Goal: Task Accomplishment & Management: Manage account settings

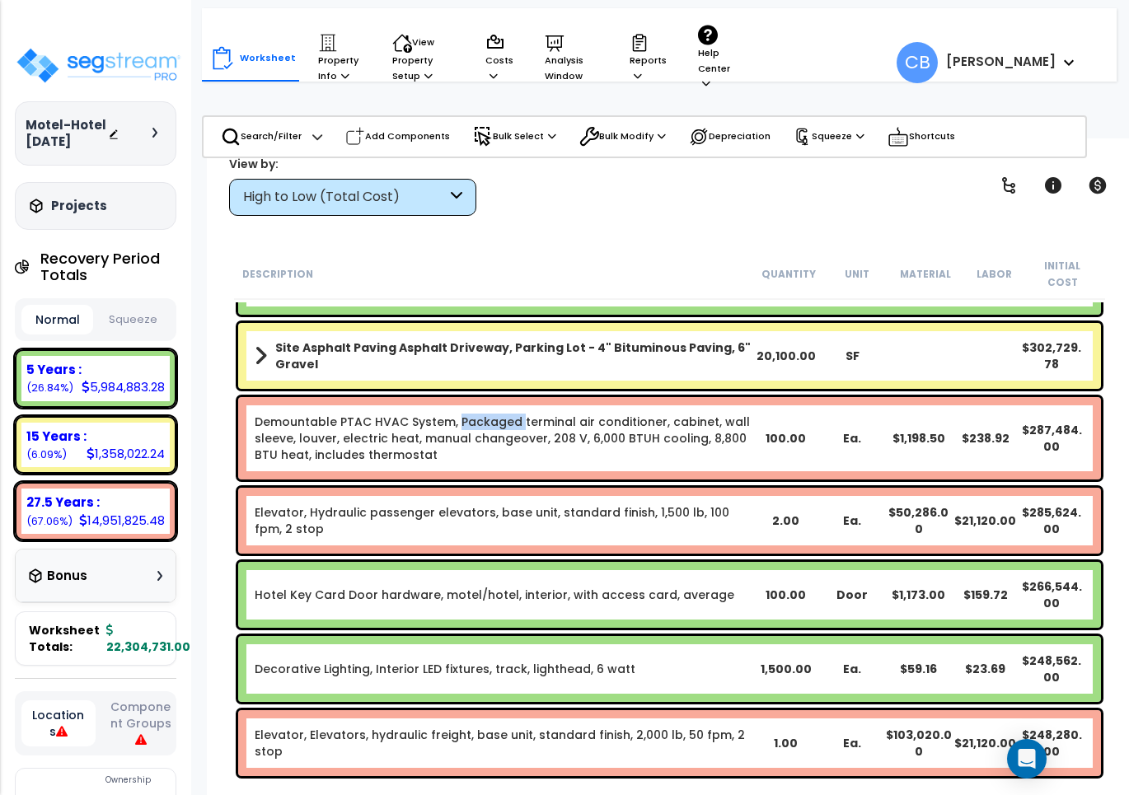
click at [489, 397] on div "Demountable PTAC HVAC System, Packaged terminal air conditioner, cabinet, wall …" at bounding box center [669, 438] width 863 height 82
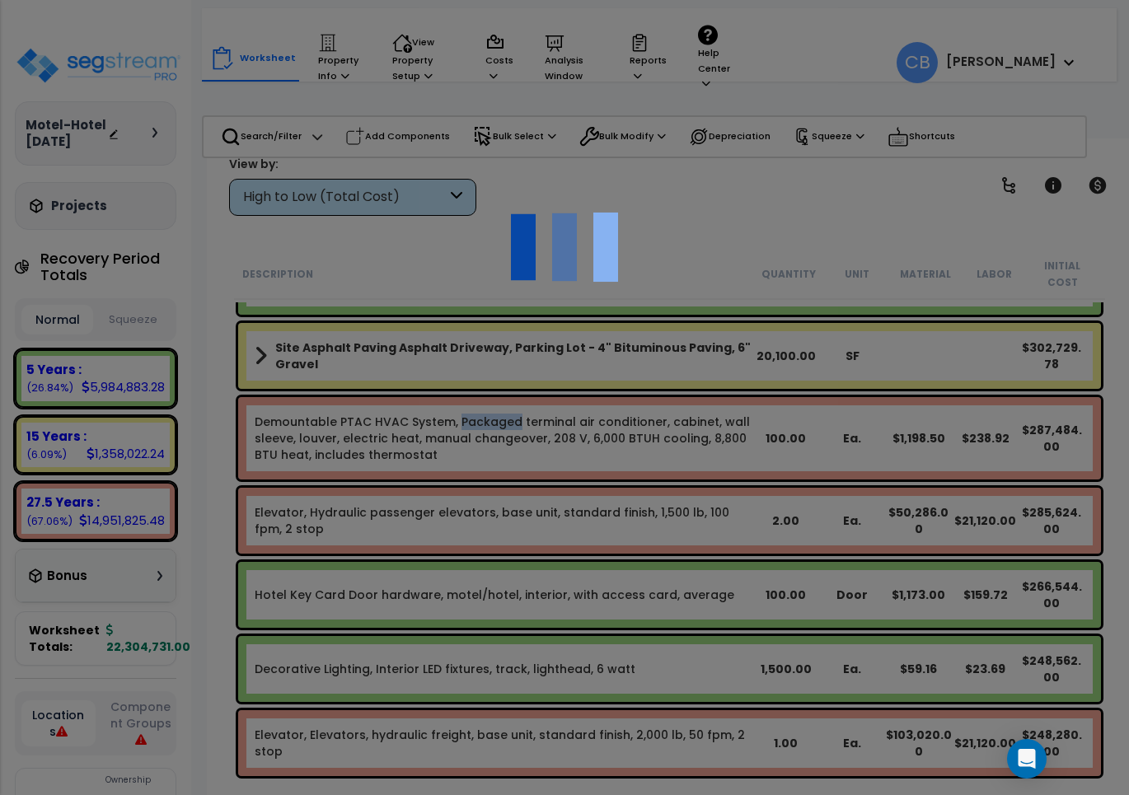
scroll to position [72, 0]
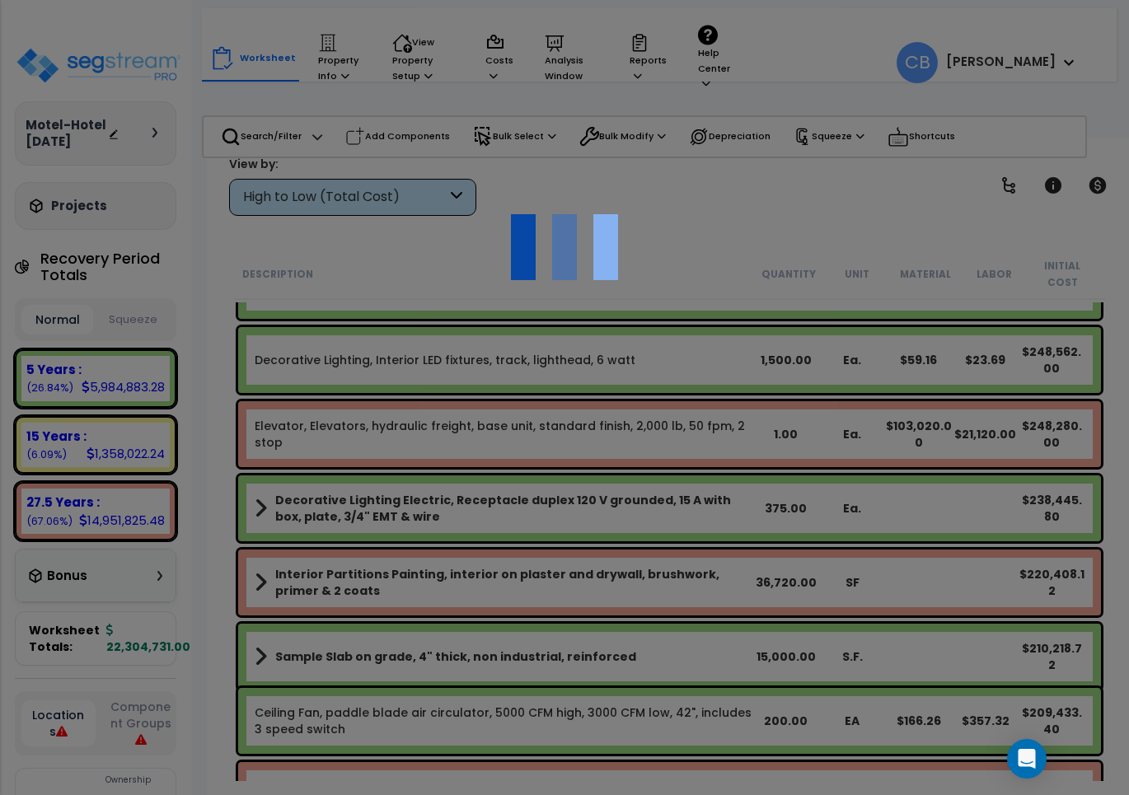
click at [485, 349] on div at bounding box center [564, 397] width 1129 height 795
drag, startPoint x: 492, startPoint y: 353, endPoint x: 513, endPoint y: 312, distance: 46.1
click at [507, 326] on div at bounding box center [564, 397] width 1129 height 795
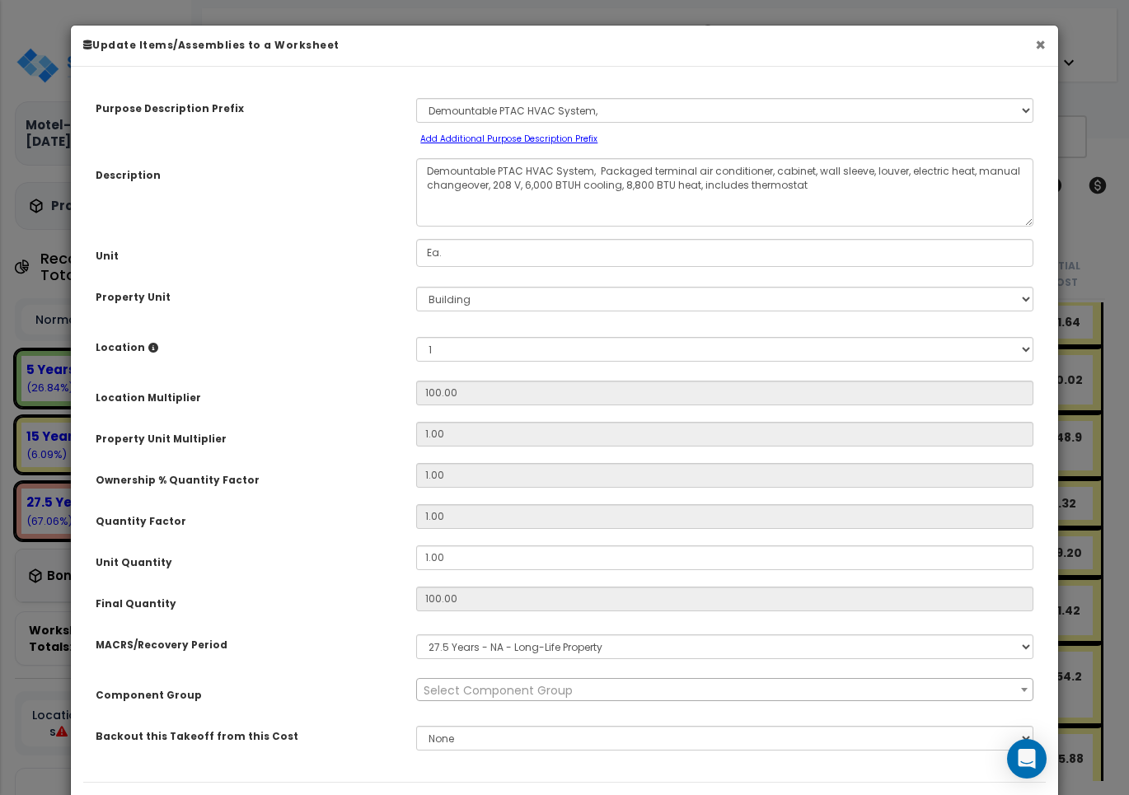
click at [1035, 43] on button "×" at bounding box center [1040, 44] width 11 height 17
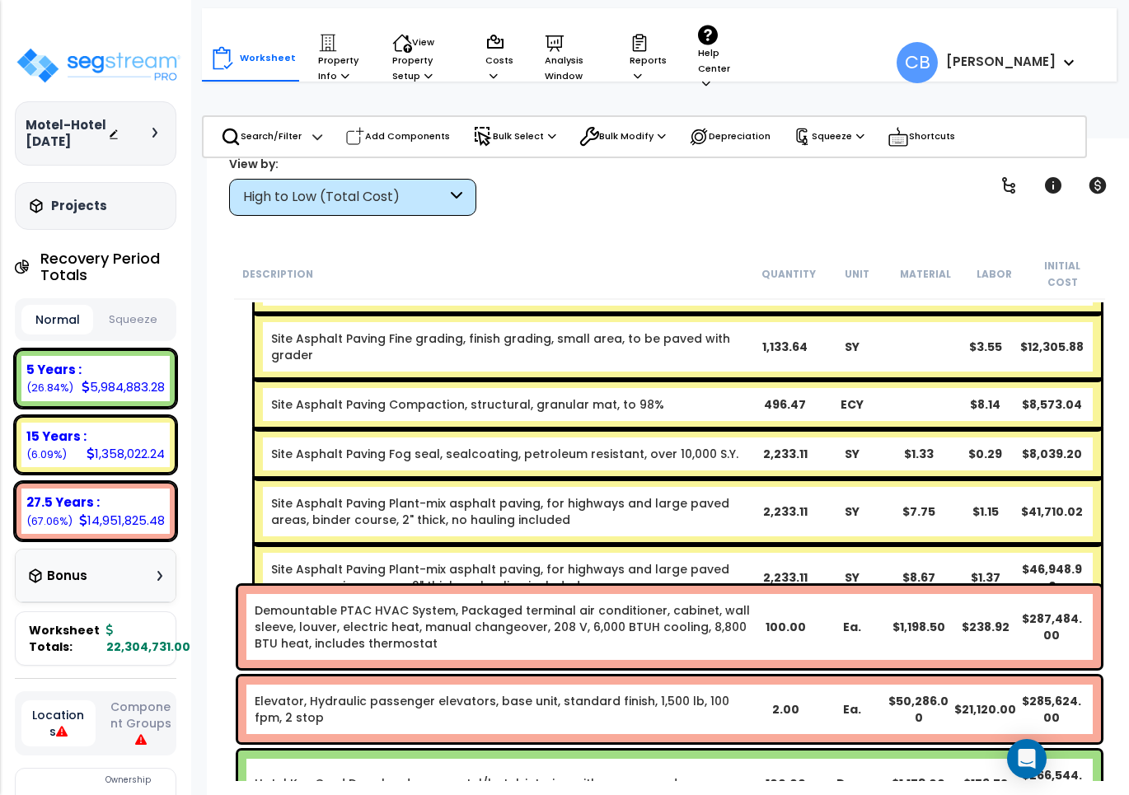
click at [655, 429] on div "Site Asphalt Paving Fog seal, sealcoating, petroleum resistant, over 10,000 S.Y…" at bounding box center [678, 453] width 846 height 49
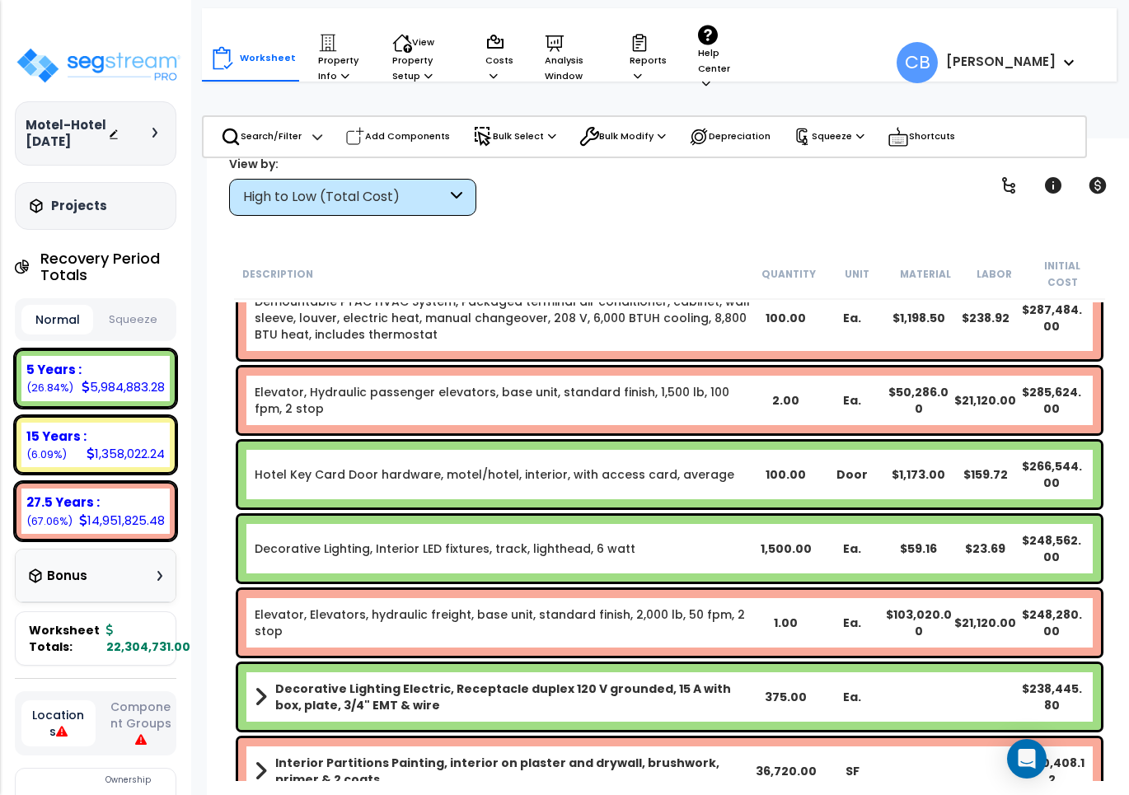
click at [421, 393] on link "Elevator, Hydraulic passenger elevators, base unit, standard finish, 1,500 lb, …" at bounding box center [504, 400] width 498 height 33
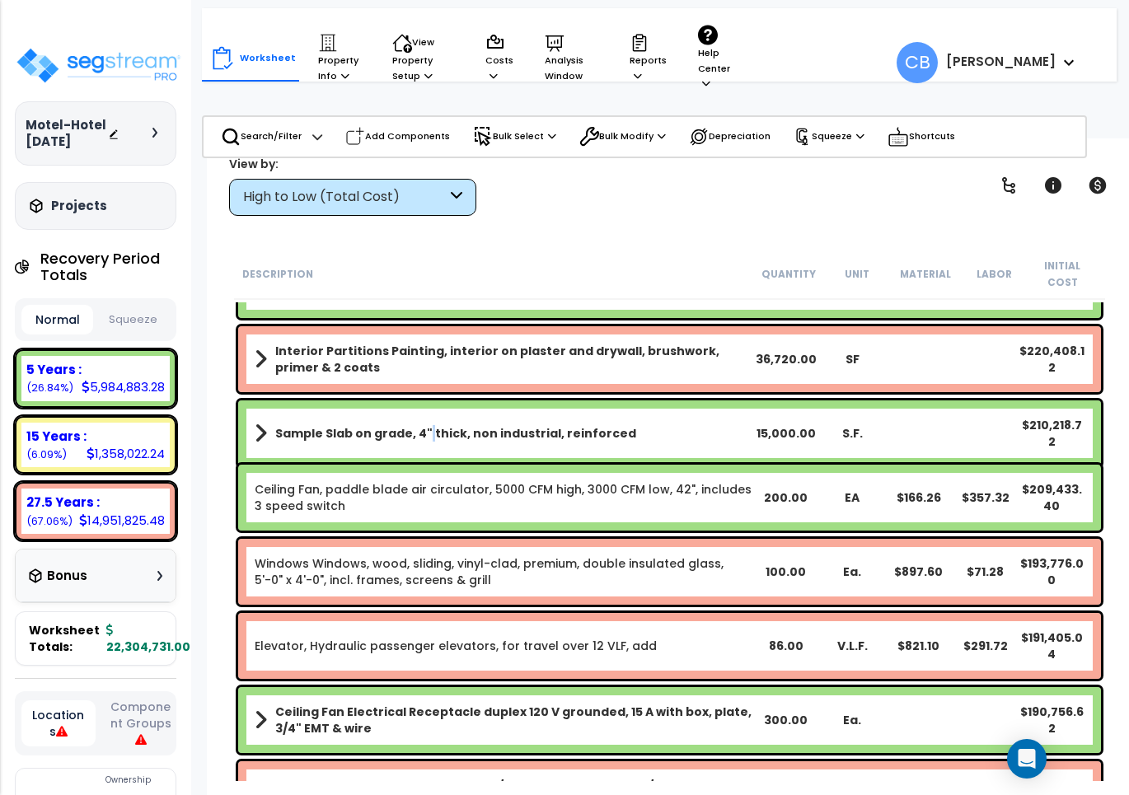
click at [421, 401] on div "Sample Slab on grade, 4" thick, non industrial, reinforced 15,000.00 S.F. $210,…" at bounding box center [669, 434] width 863 height 66
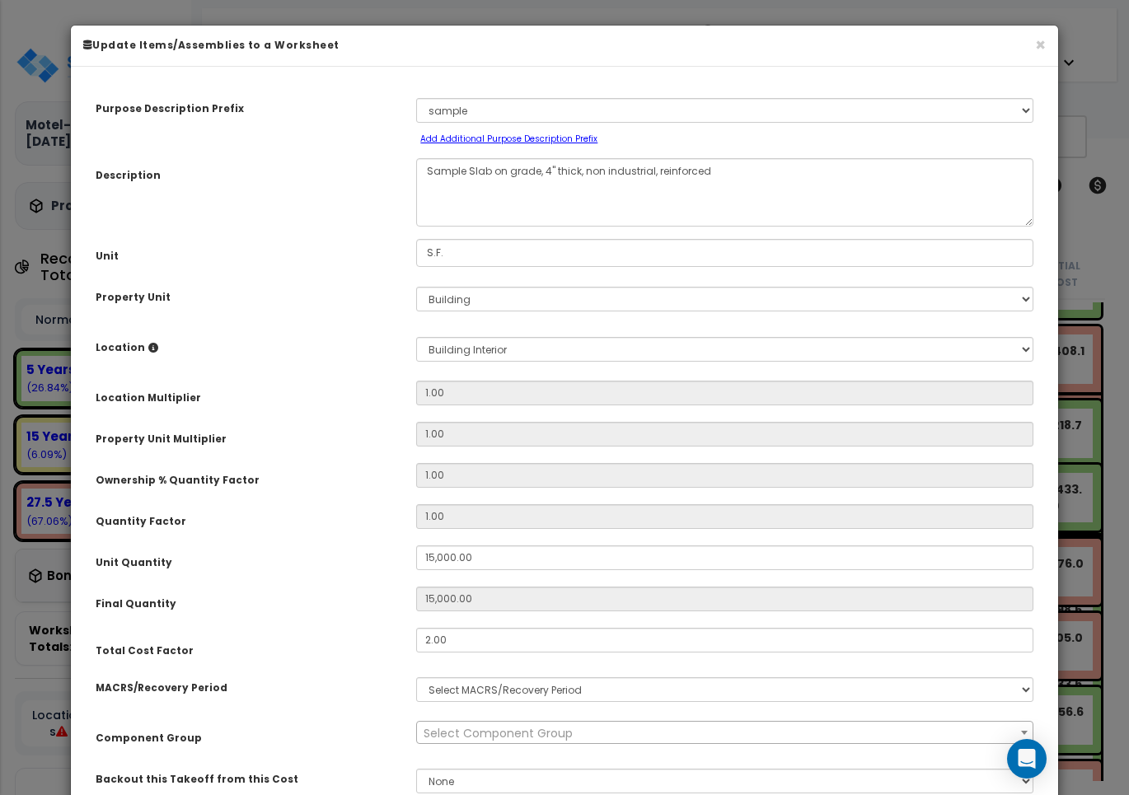
select select "3667"
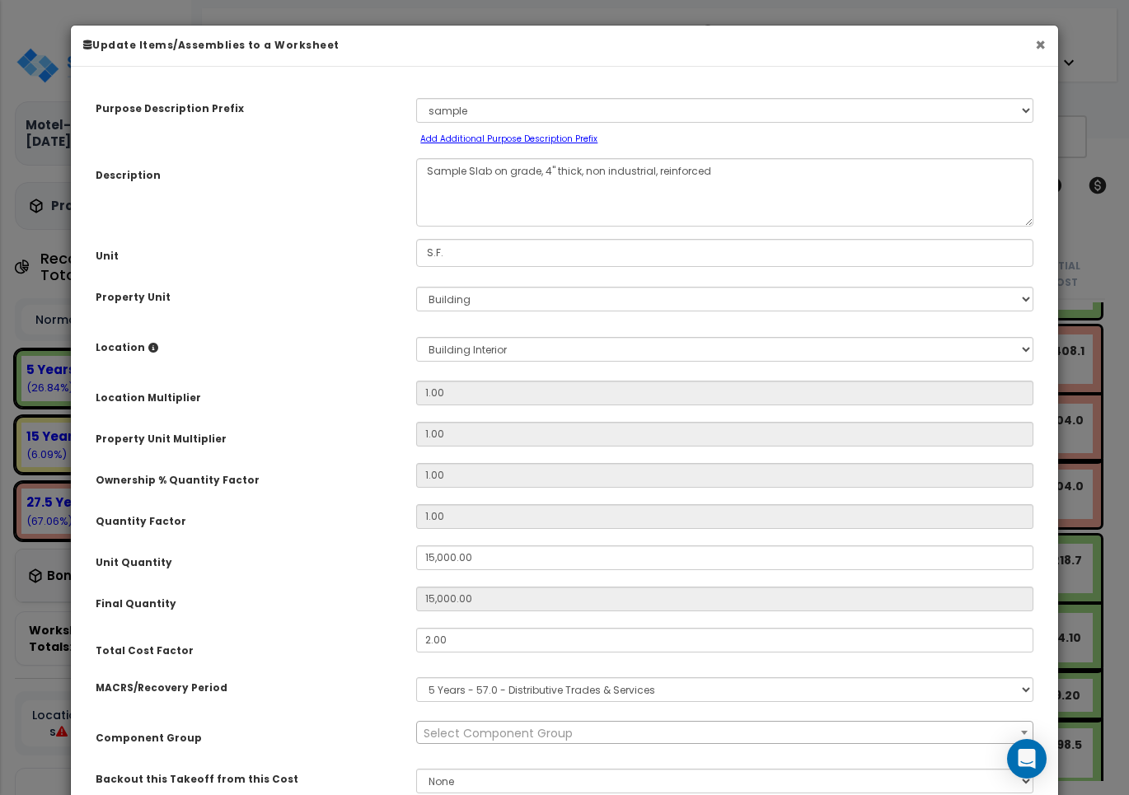
click at [1043, 39] on button "×" at bounding box center [1040, 44] width 11 height 17
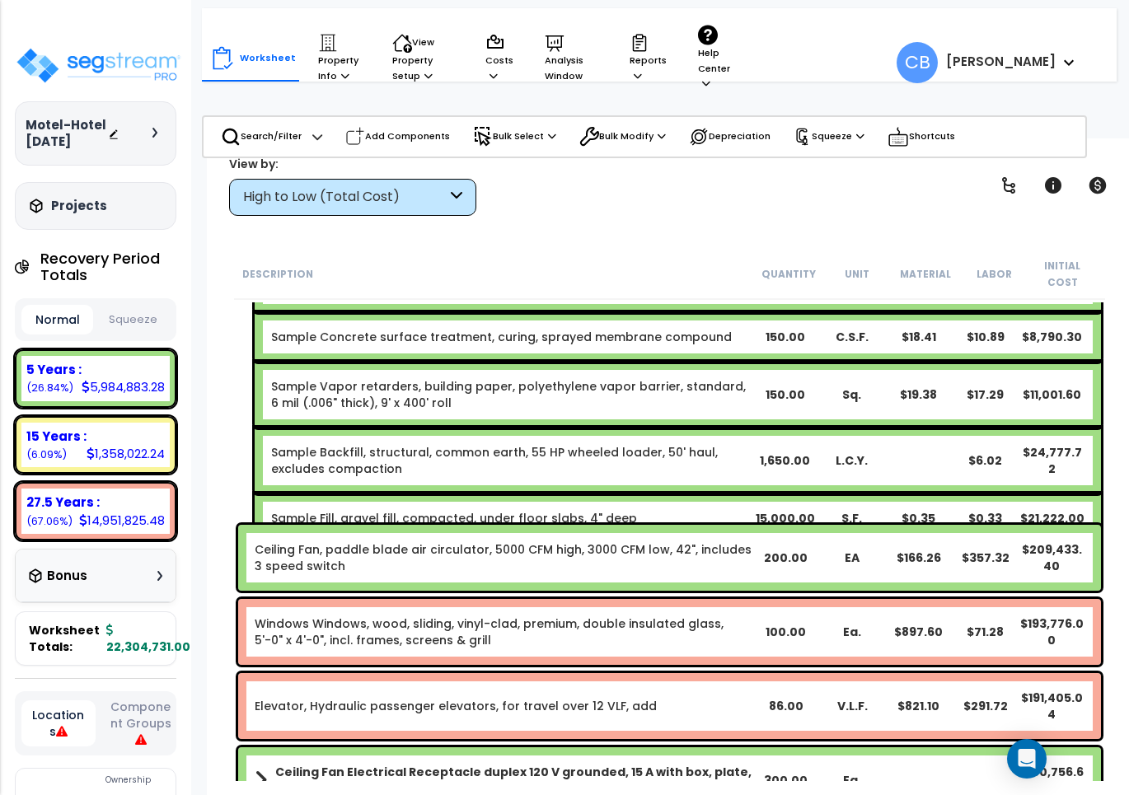
click at [314, 494] on div "Sample Fill, gravel fill, compacted, under floor slabs, 4" deep 15,000.00 S.F. …" at bounding box center [678, 518] width 846 height 49
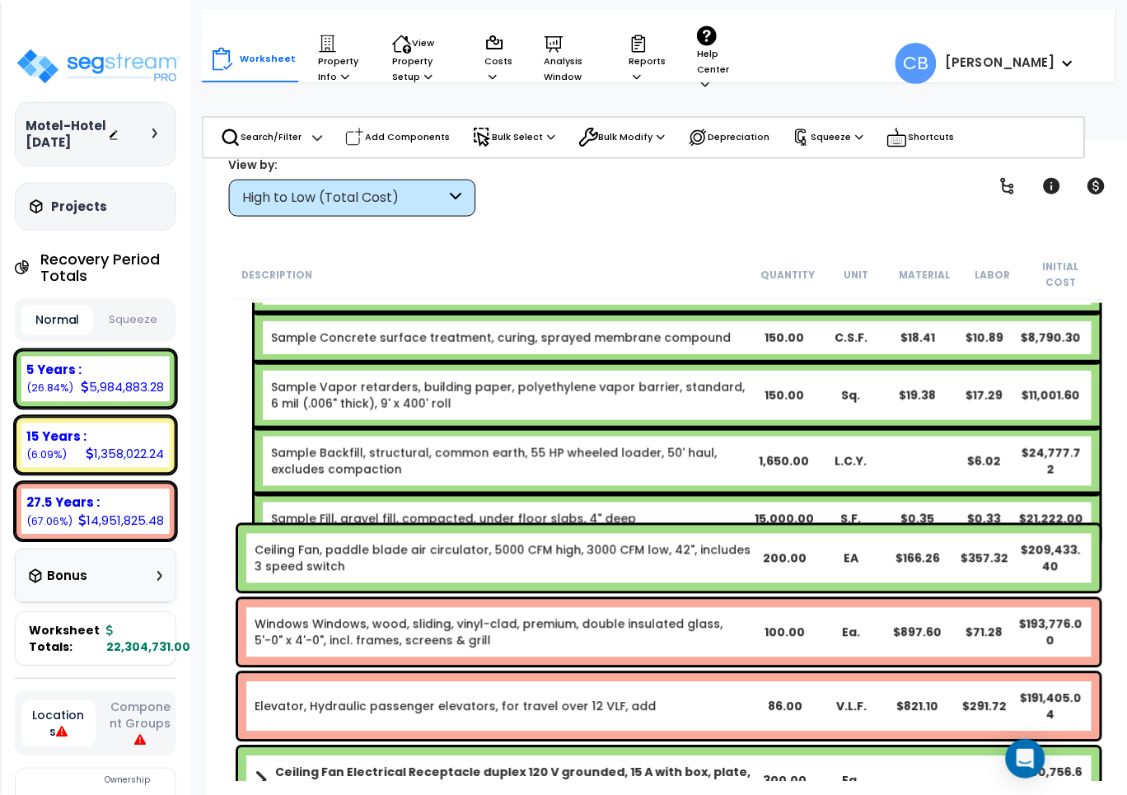
scroll to position [3811, 0]
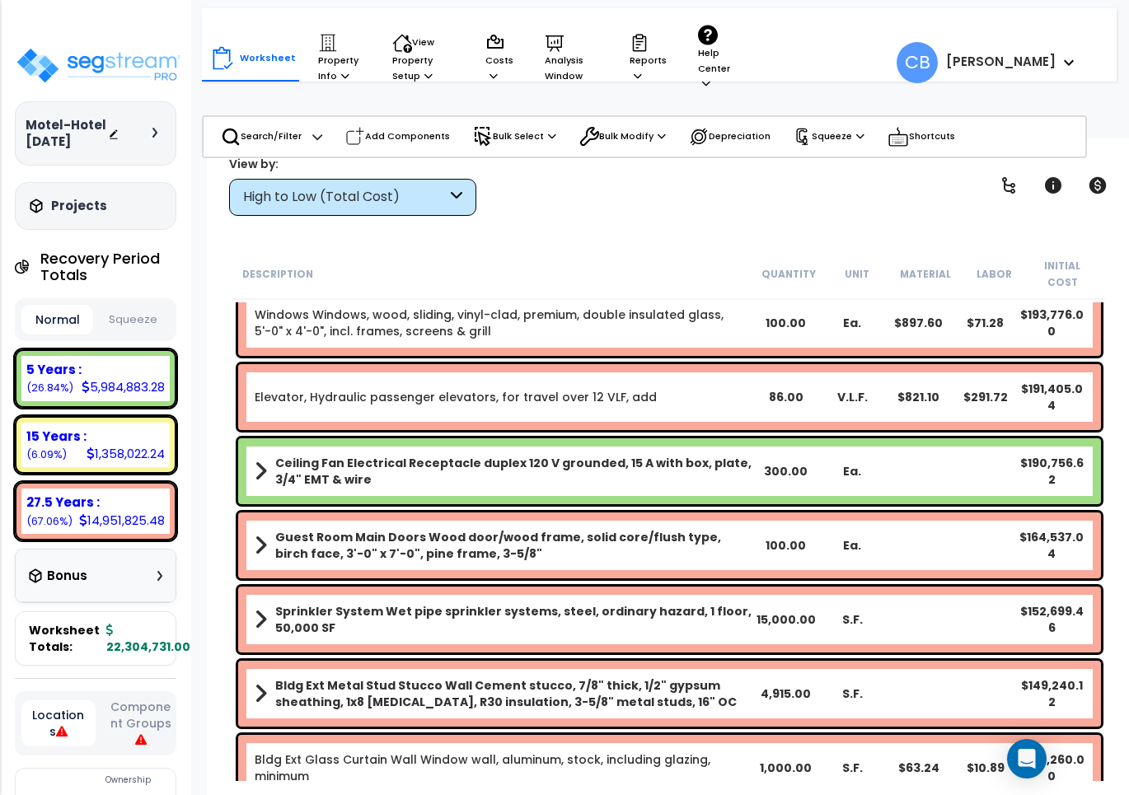
click at [672, 529] on b "Guest Room Main Doors Wood door/wood frame, solid core/flush type, birch face, …" at bounding box center [513, 545] width 477 height 33
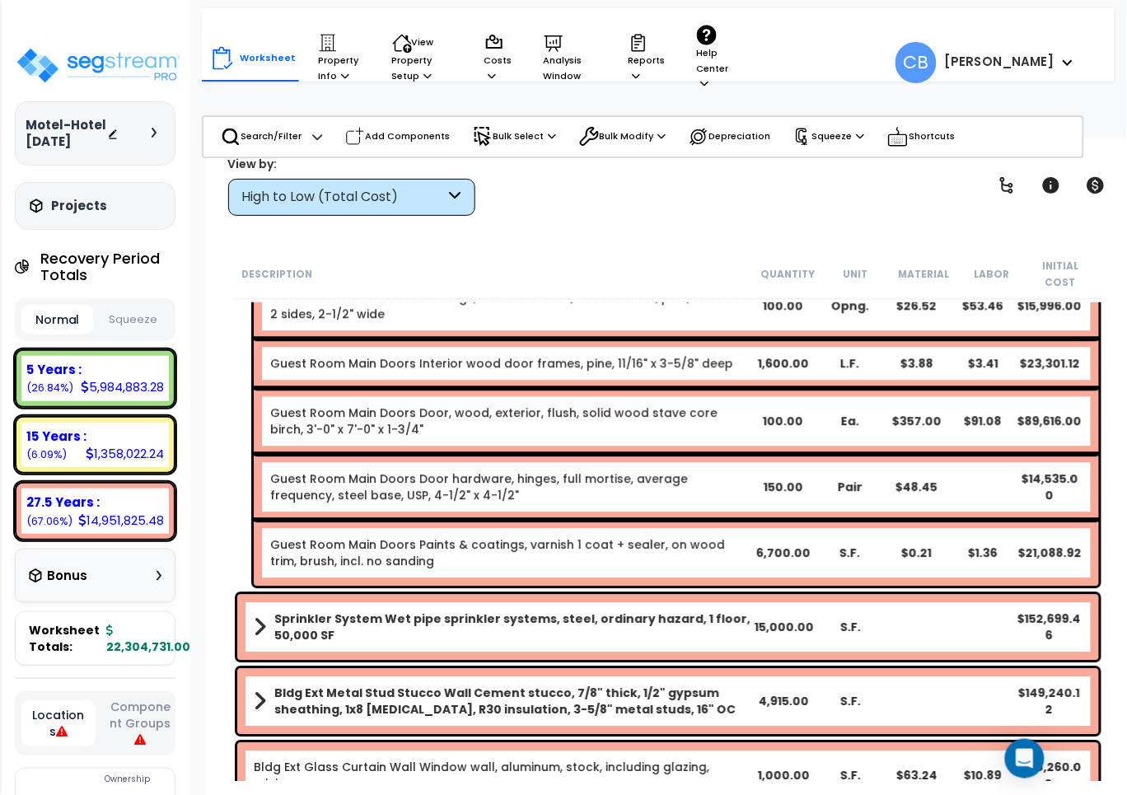
click at [784, 545] on div "6,700.00" at bounding box center [784, 553] width 65 height 16
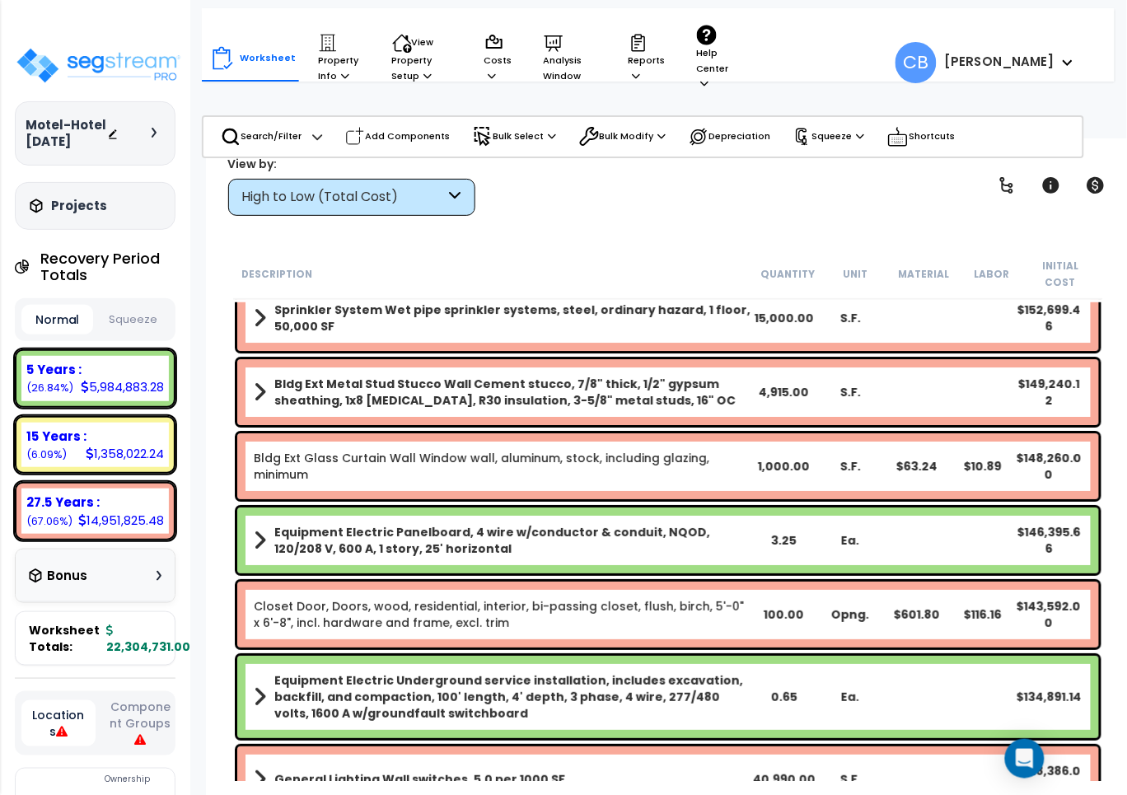
click at [423, 474] on div "Bldg Ext Glass Curtain Wall Window wall, aluminum, stock, including glazing, mi…" at bounding box center [668, 466] width 862 height 66
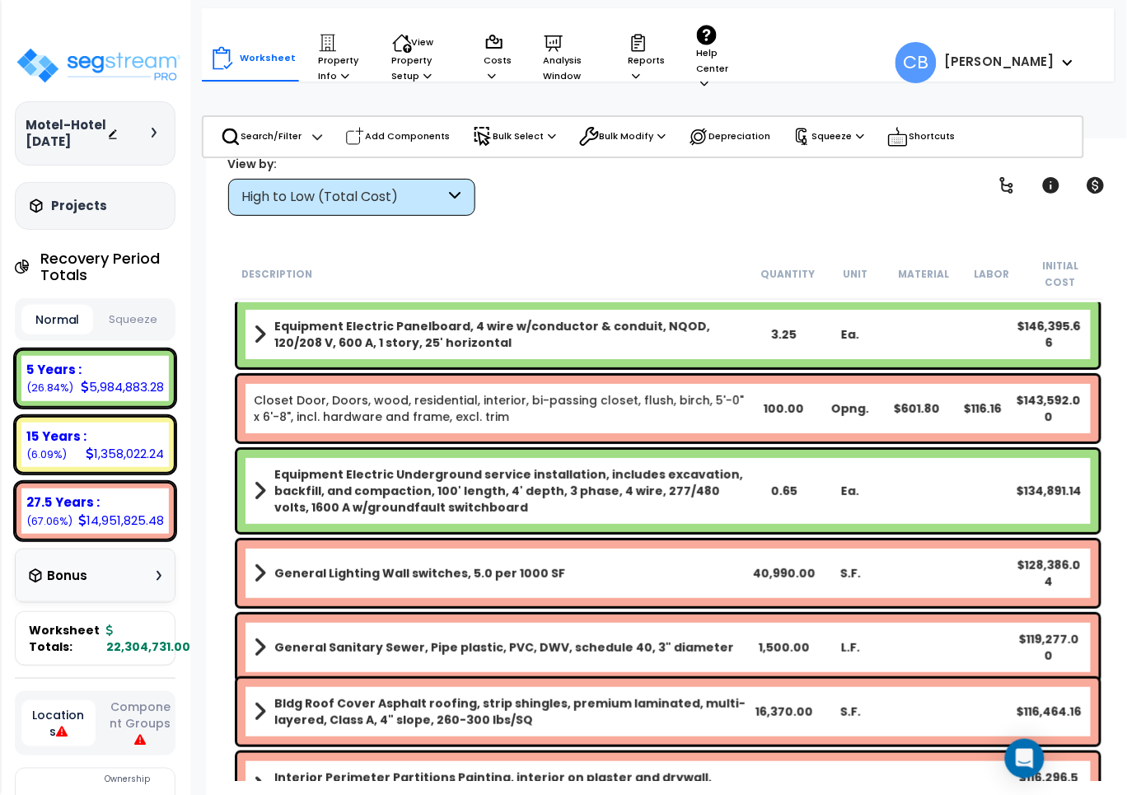
click at [566, 480] on b "Equipment Electric Underground service installation, includes excavation, backf…" at bounding box center [512, 490] width 476 height 49
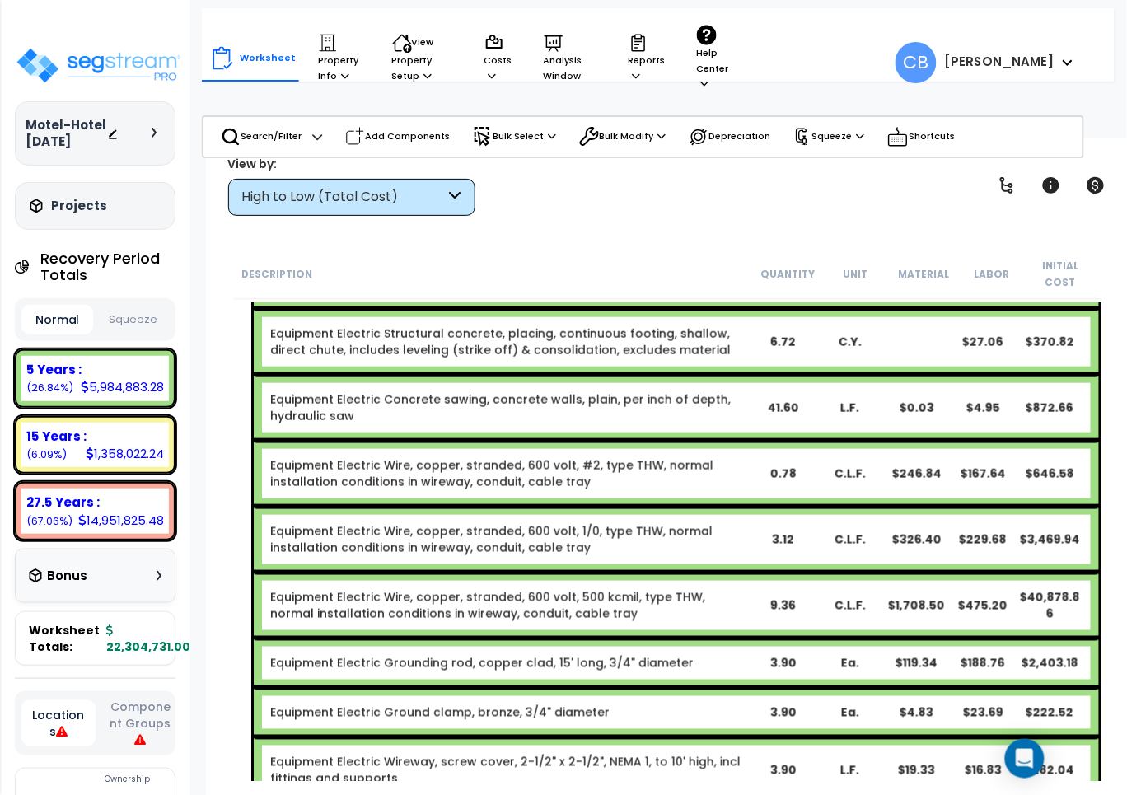
click at [391, 467] on link "Equipment Electric Wire, copper, stranded, 600 volt, #2, type THW, normal insta…" at bounding box center [509, 473] width 479 height 33
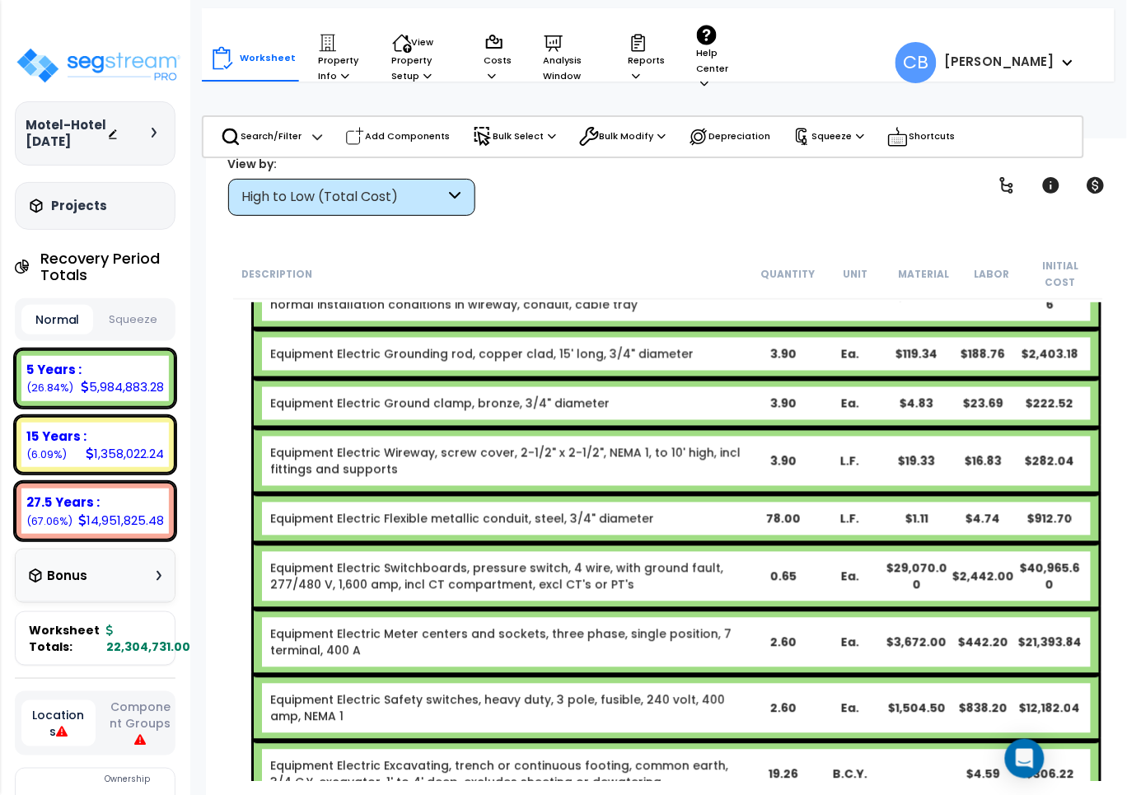
click at [579, 494] on div "Equipment Electric Flexible metallic conduit, steel, 3/4" diameter 78.00 L.F. $…" at bounding box center [677, 518] width 846 height 49
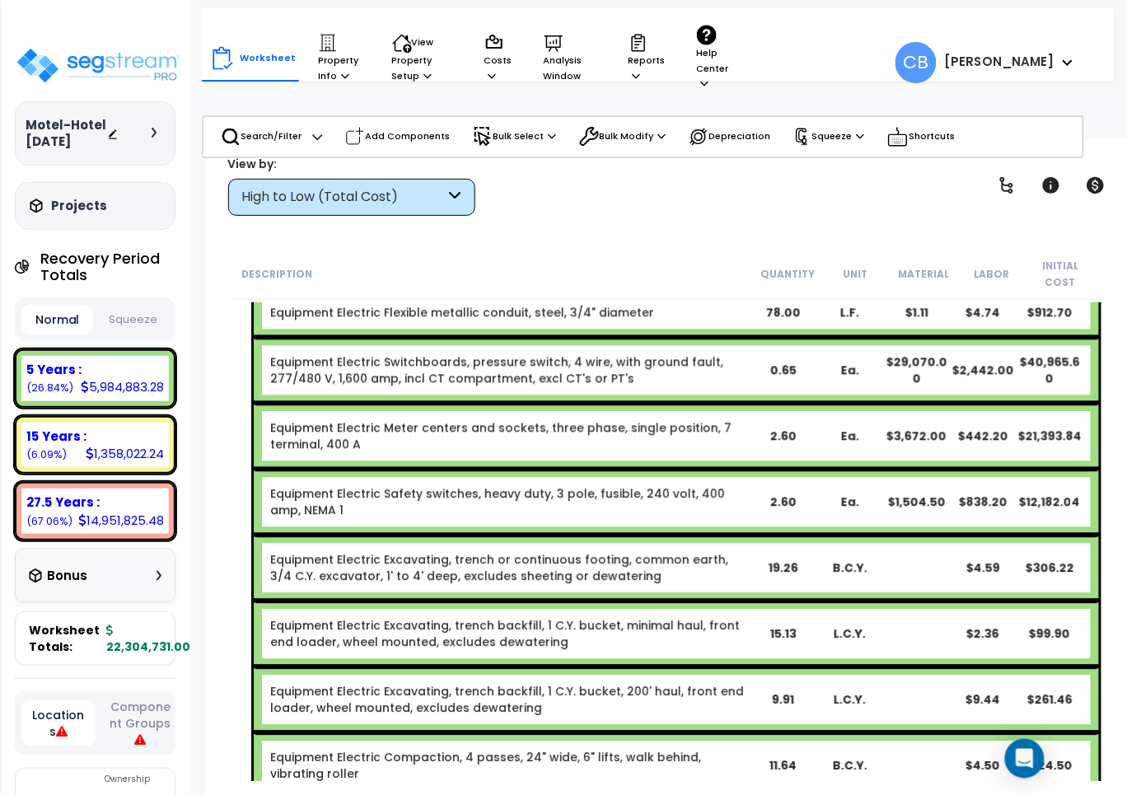
click at [356, 470] on div "Equipment Electric Safety switches, heavy duty, 3 pole, fusible, 240 volt, 400 …" at bounding box center [677, 503] width 846 height 66
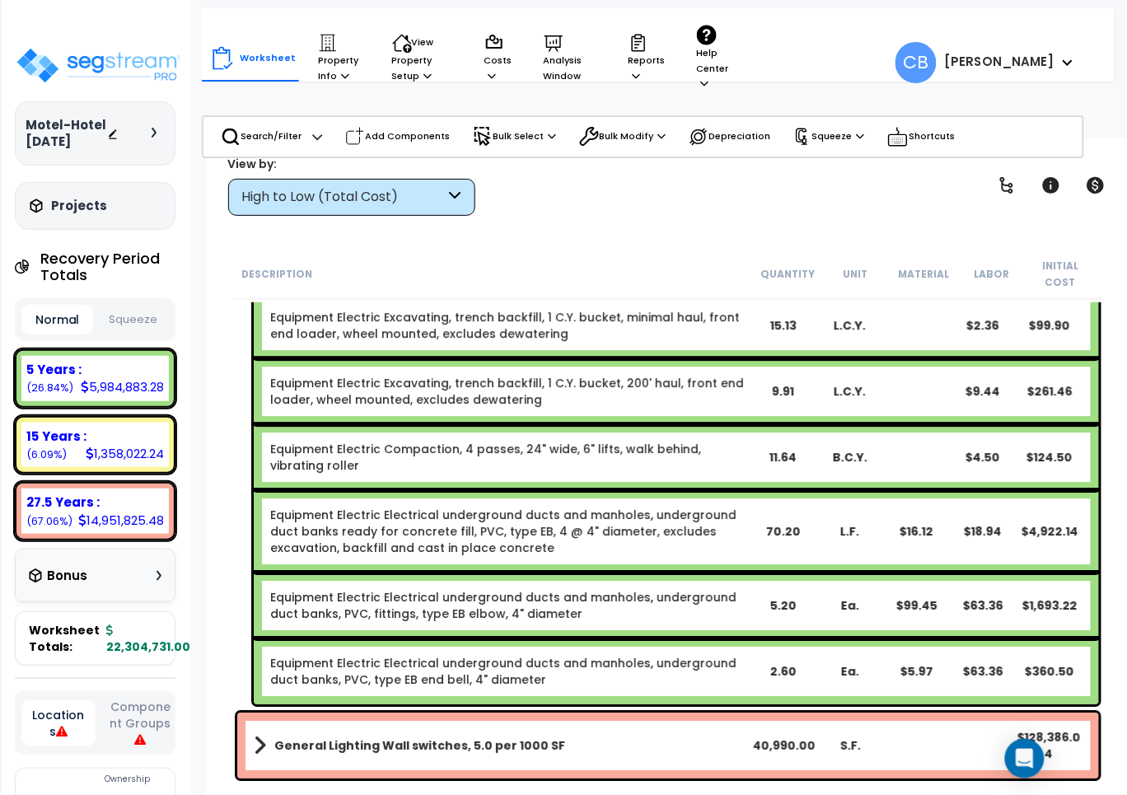
click at [621, 507] on link "Equipment Electric Electrical underground ducts and manholes, underground duct …" at bounding box center [509, 531] width 479 height 49
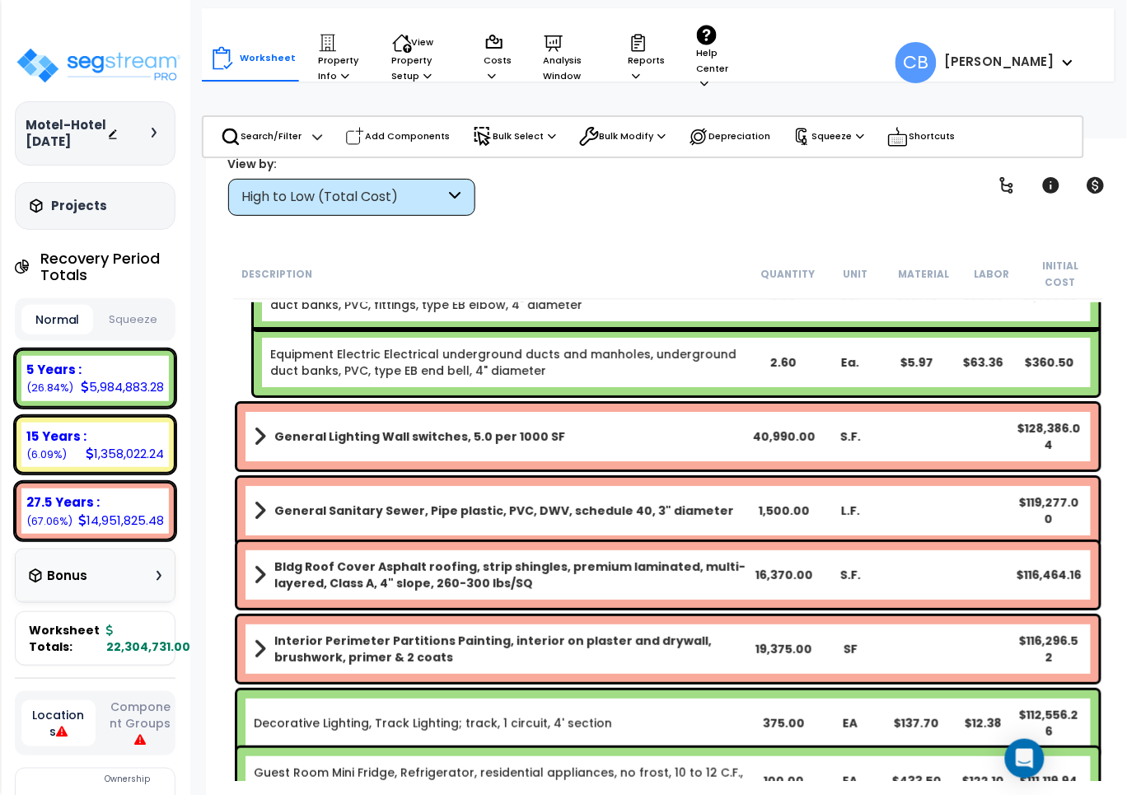
click at [389, 478] on div "General Sanitary Sewer, Pipe plastic, PVC, DWV, schedule 40, 3" diameter 1,500.…" at bounding box center [668, 511] width 862 height 66
click at [509, 449] on div "General Lighting Wall switches, 5.0 per 1000 SF 40,990.00 S.F. $128,386.04" at bounding box center [668, 437] width 862 height 66
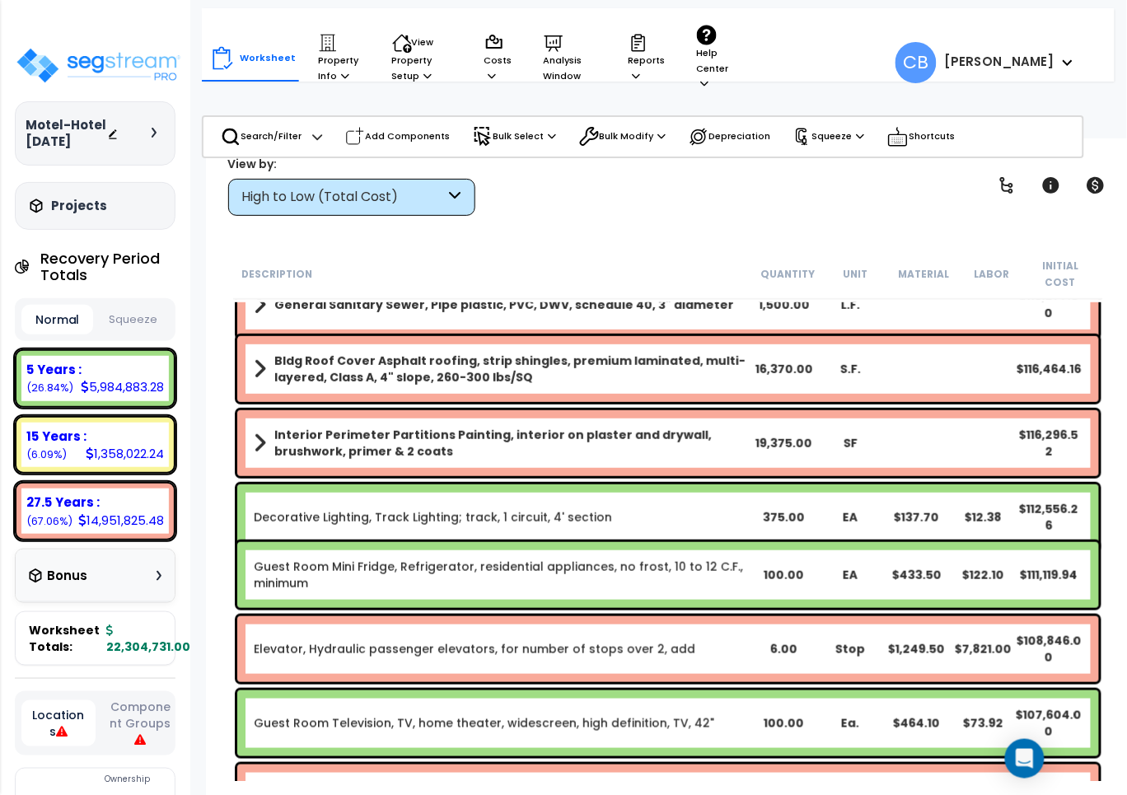
click at [494, 485] on div "Decorative Lighting, Track Lighting; track, 1 circuit, 4' section 375.00 EA $13…" at bounding box center [668, 518] width 862 height 66
click at [307, 439] on b "Interior Perimeter Partitions Painting, interior on plaster and drywall, brushw…" at bounding box center [512, 443] width 476 height 33
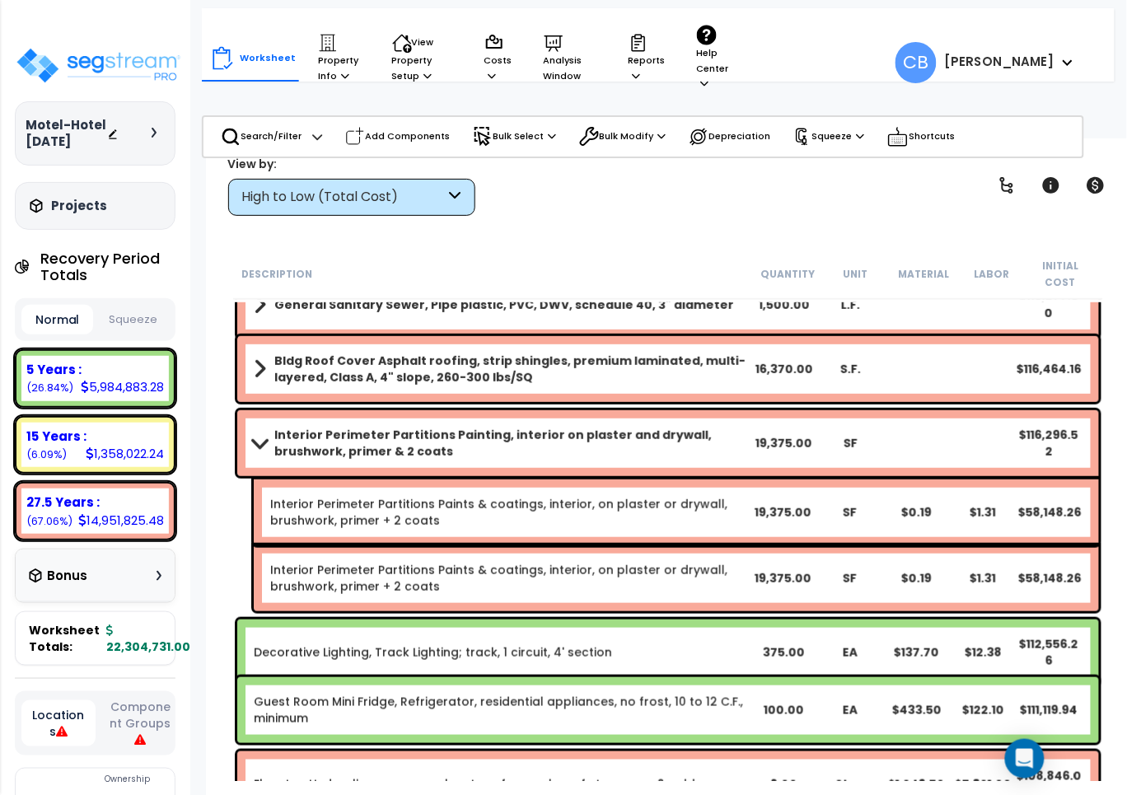
scroll to position [6593, 0]
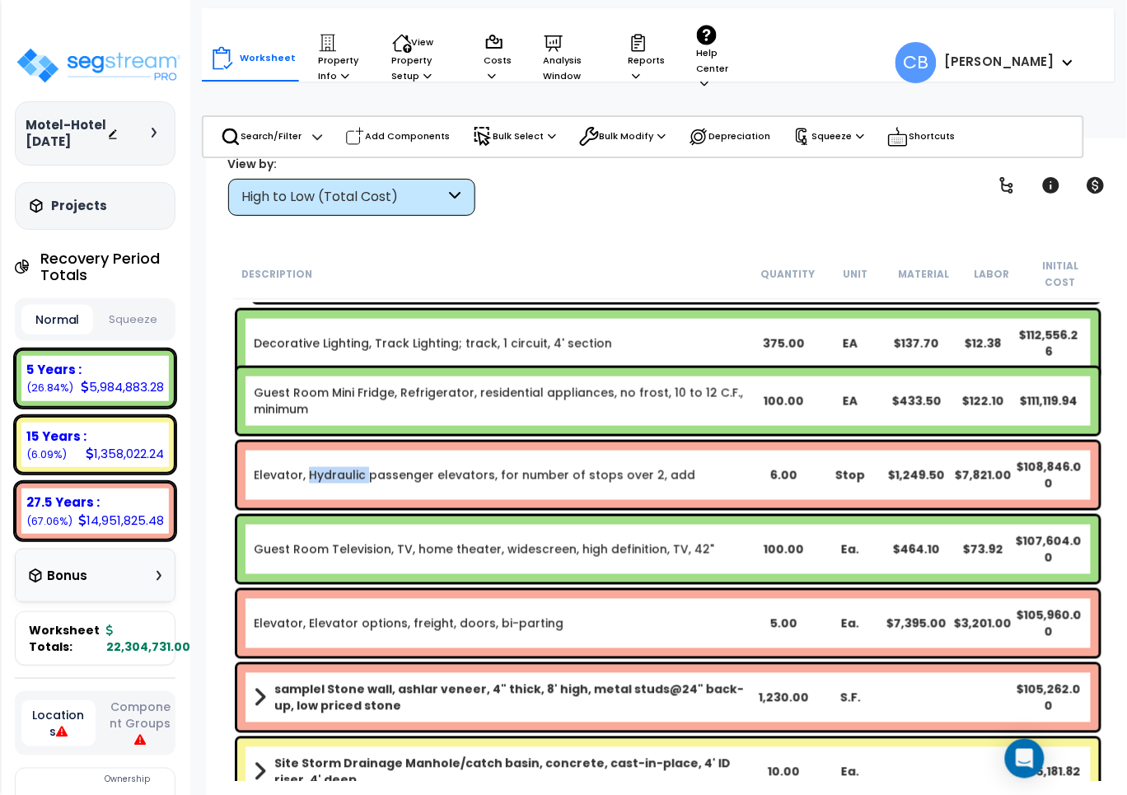
click at [307, 443] on div "Elevator, Hydraulic passenger elevators, for number of stops over 2, add 6.00 S…" at bounding box center [668, 476] width 862 height 66
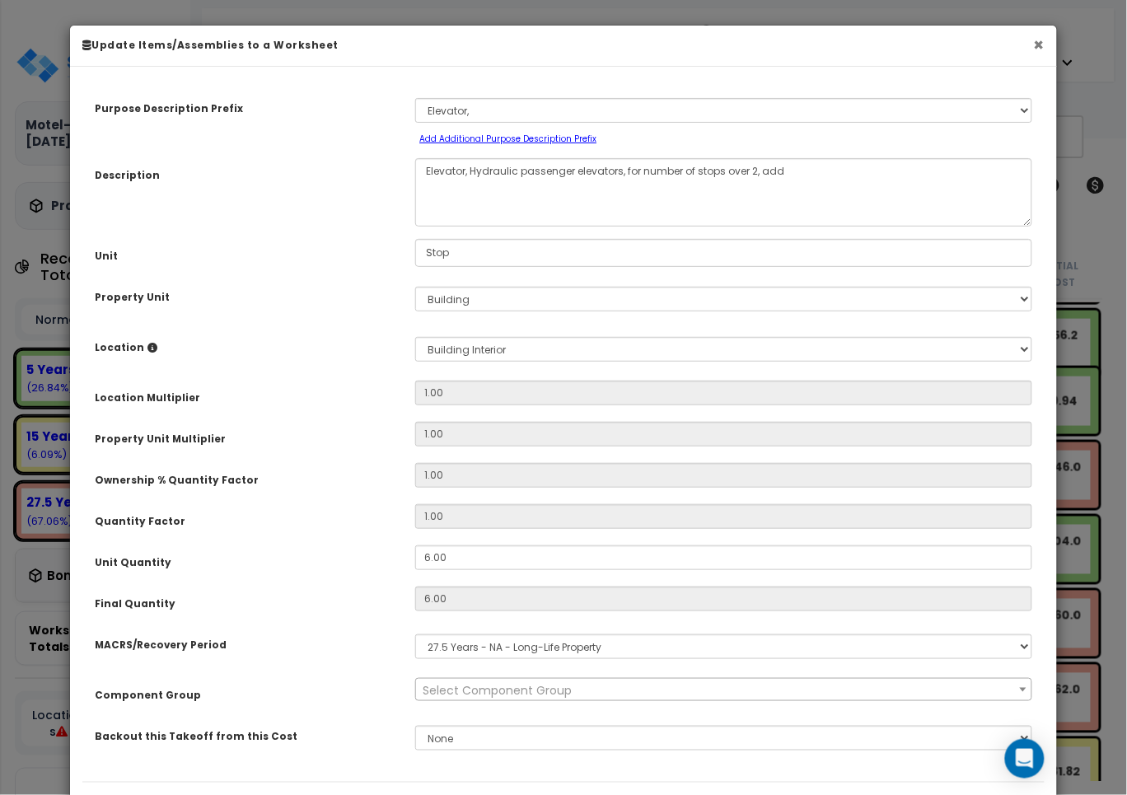
click at [1037, 48] on button "×" at bounding box center [1039, 44] width 11 height 17
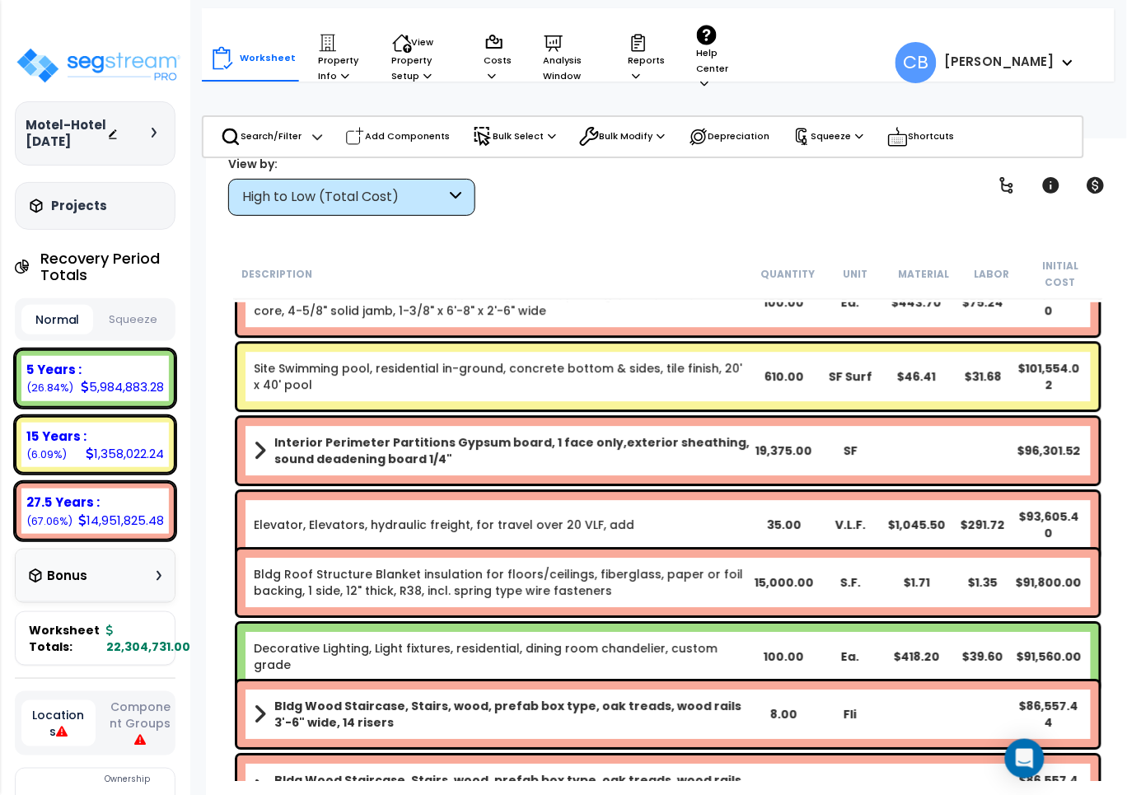
click at [784, 414] on div "Interior Perimeter Partitions Gypsum board, 1 face only,exterior sheathing, sou…" at bounding box center [668, 451] width 870 height 74
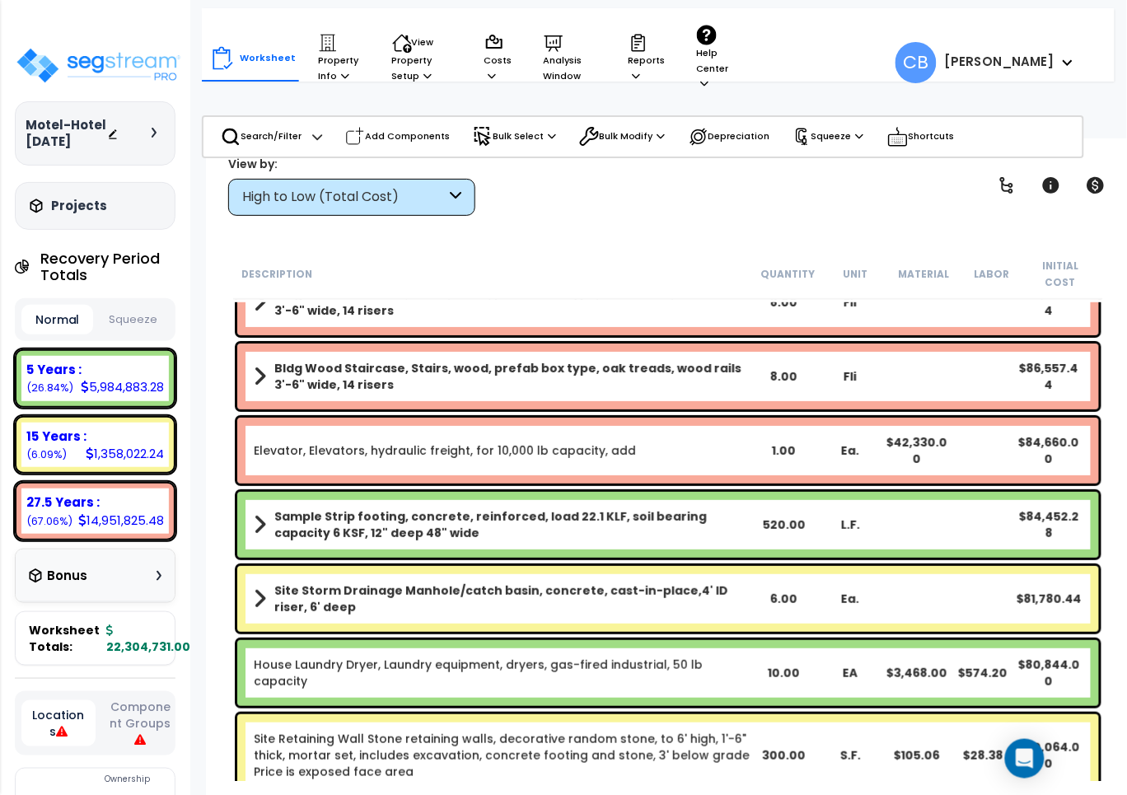
click at [483, 492] on div "Sample Strip footing, concrete, reinforced, load 22.1 KLF, soil bearing capacit…" at bounding box center [668, 525] width 862 height 66
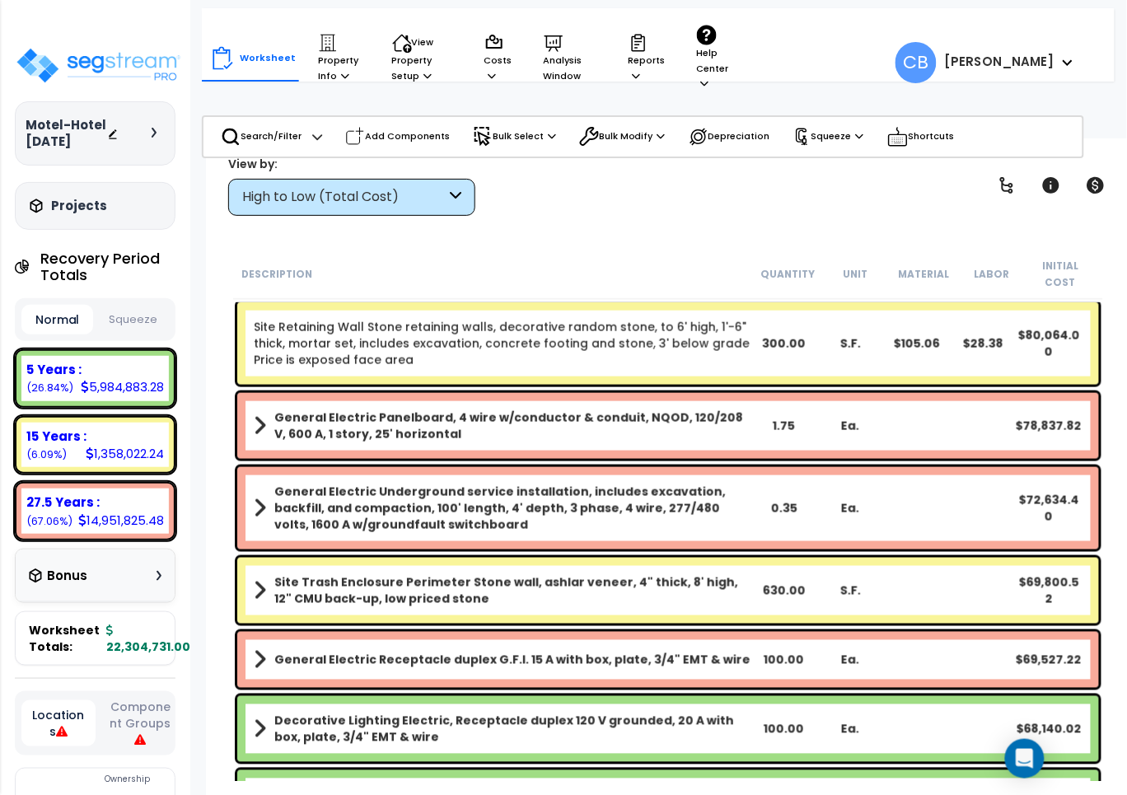
click at [483, 484] on b "General Electric Underground service installation, includes excavation, backfil…" at bounding box center [512, 508] width 476 height 49
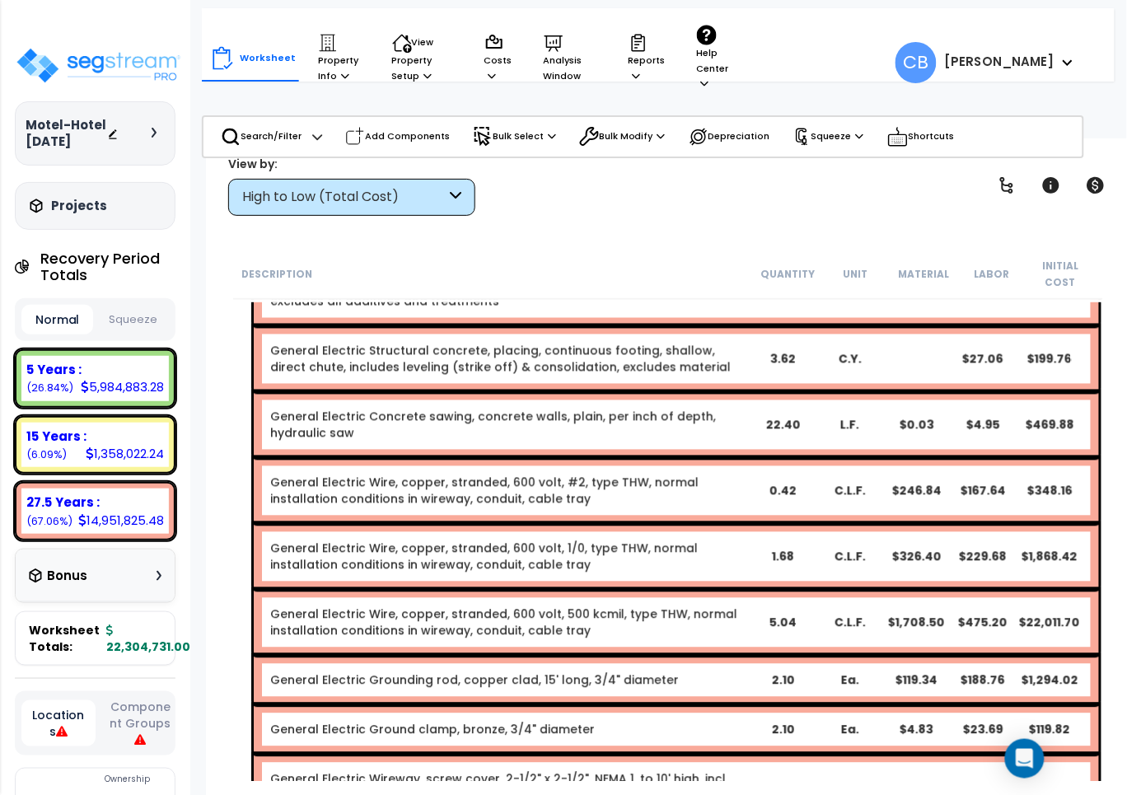
click at [483, 478] on link "General Electric Wire, copper, stranded, 600 volt, #2, type THW, normal install…" at bounding box center [509, 491] width 479 height 33
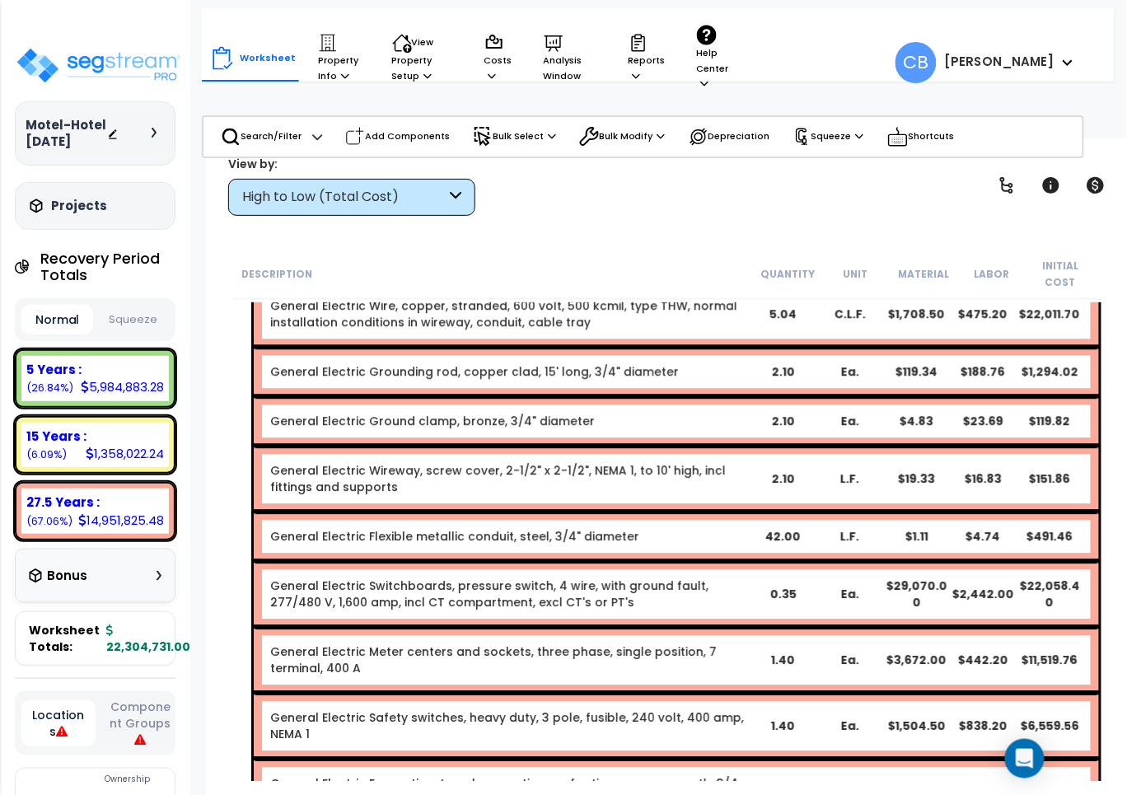
click at [483, 478] on link "General Electric Wireway, screw cover, 2-1/2" x 2-1/2", NEMA 1, to 10' high, in…" at bounding box center [509, 478] width 479 height 33
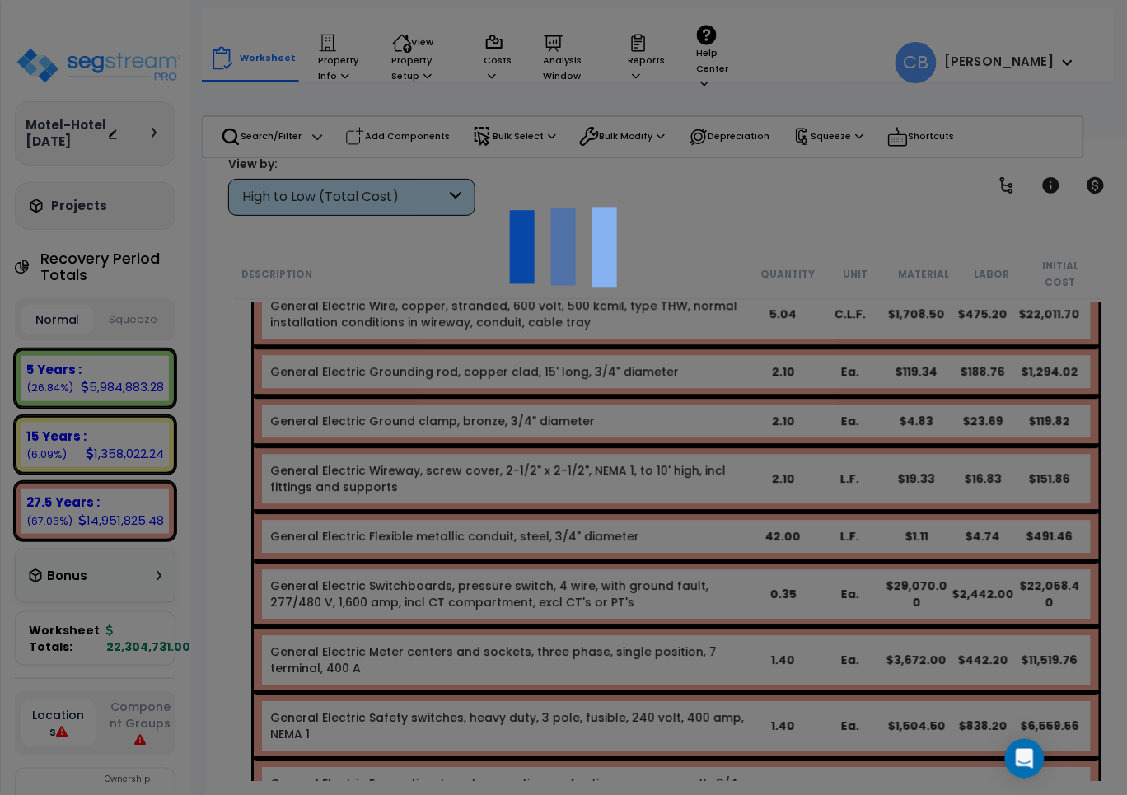
scroll to position [8859, 0]
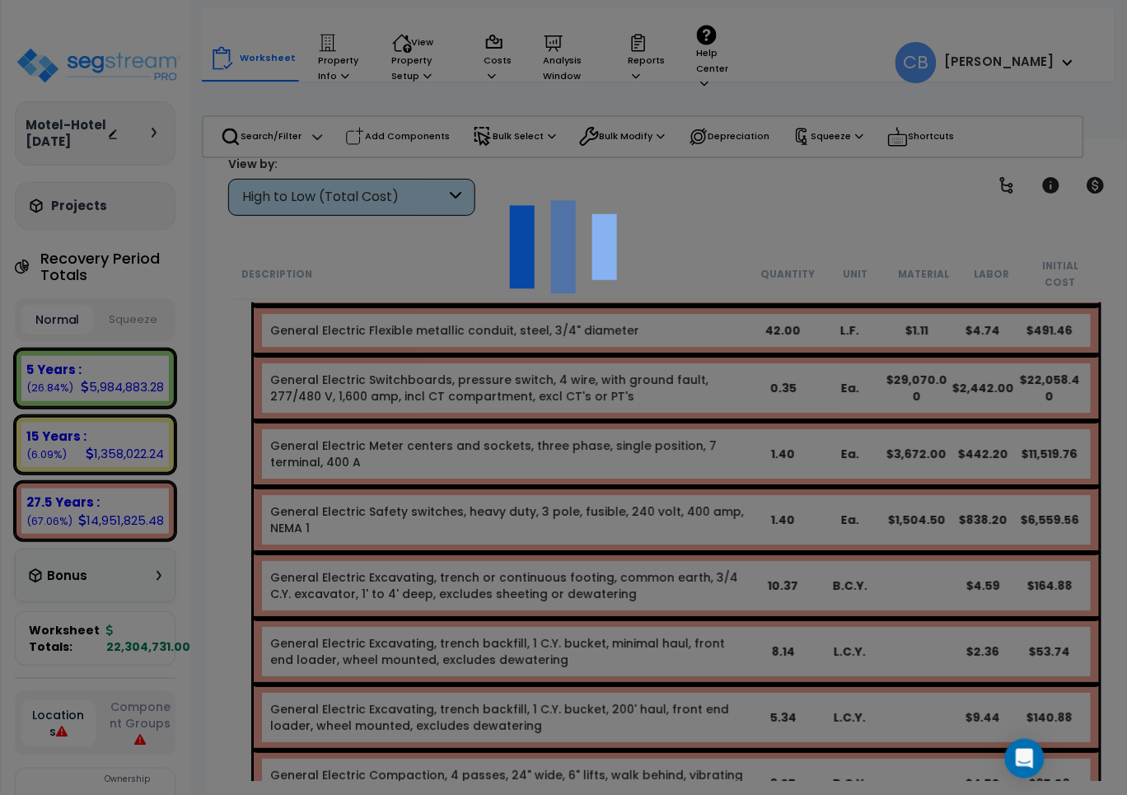
click at [483, 478] on div at bounding box center [563, 397] width 1127 height 795
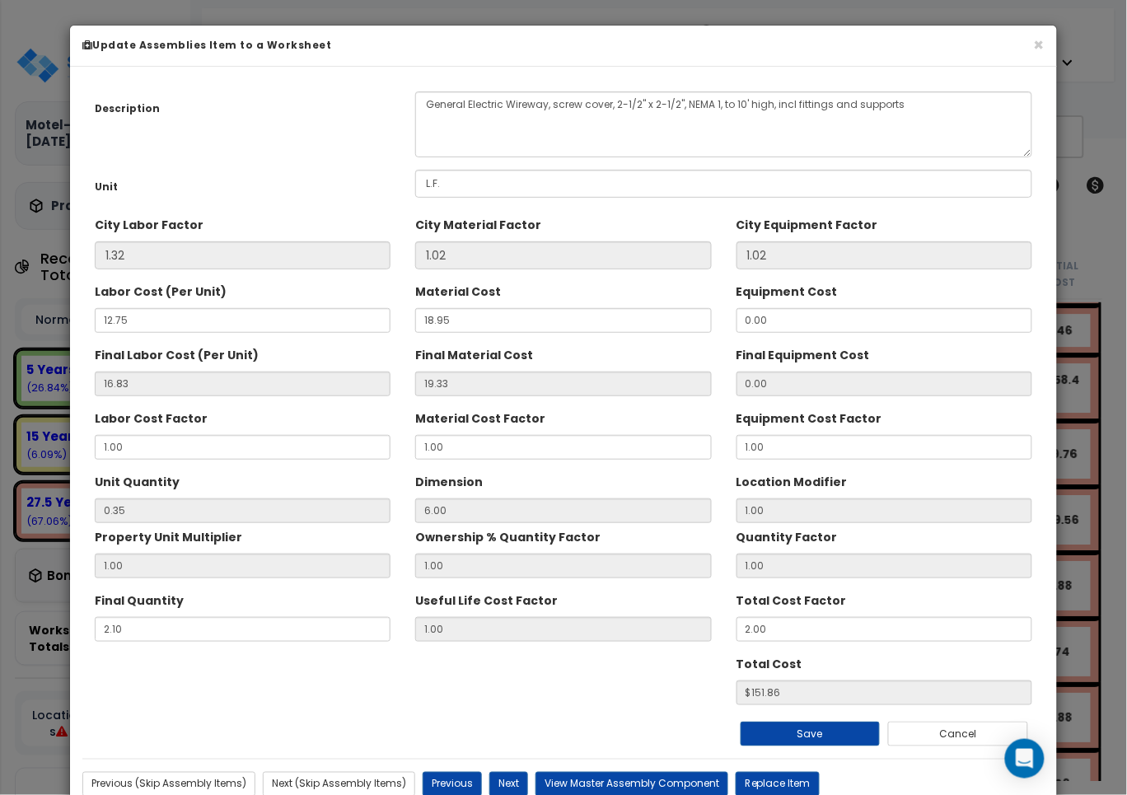
click at [1031, 38] on h6 "Update Assemblies Item to a Worksheet" at bounding box center [563, 45] width 963 height 14
click at [1034, 42] on button "×" at bounding box center [1039, 44] width 11 height 17
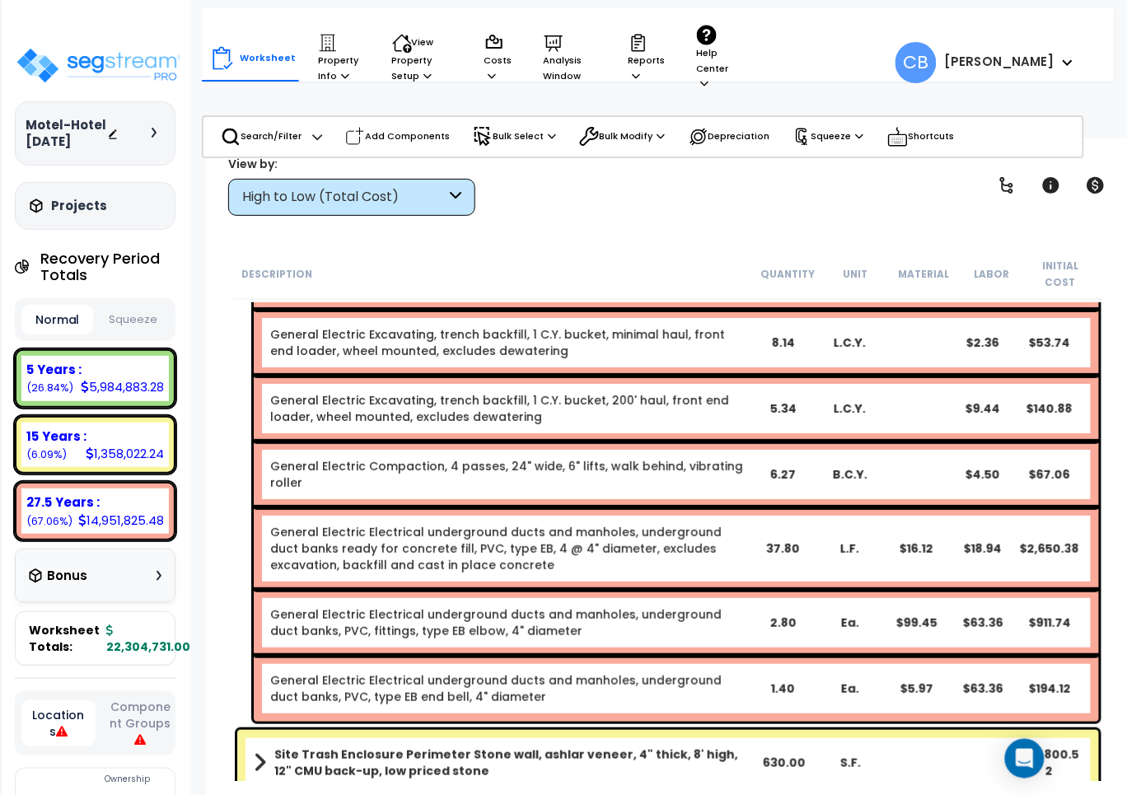
click at [519, 336] on link "General Electric Excavating, trench backfill, 1 C.Y. bucket, minimal haul, fron…" at bounding box center [509, 342] width 479 height 33
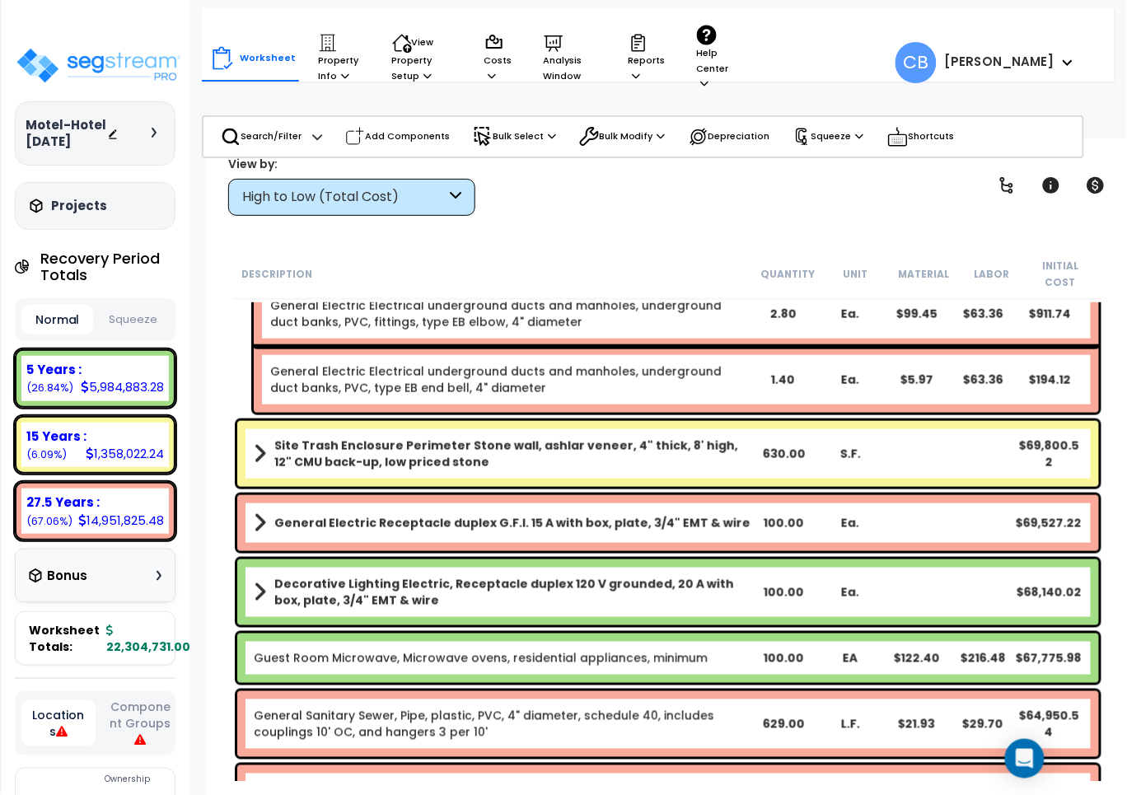
click at [519, 347] on div "General Electric Electrical underground ducts and manholes, underground duct ba…" at bounding box center [677, 380] width 846 height 66
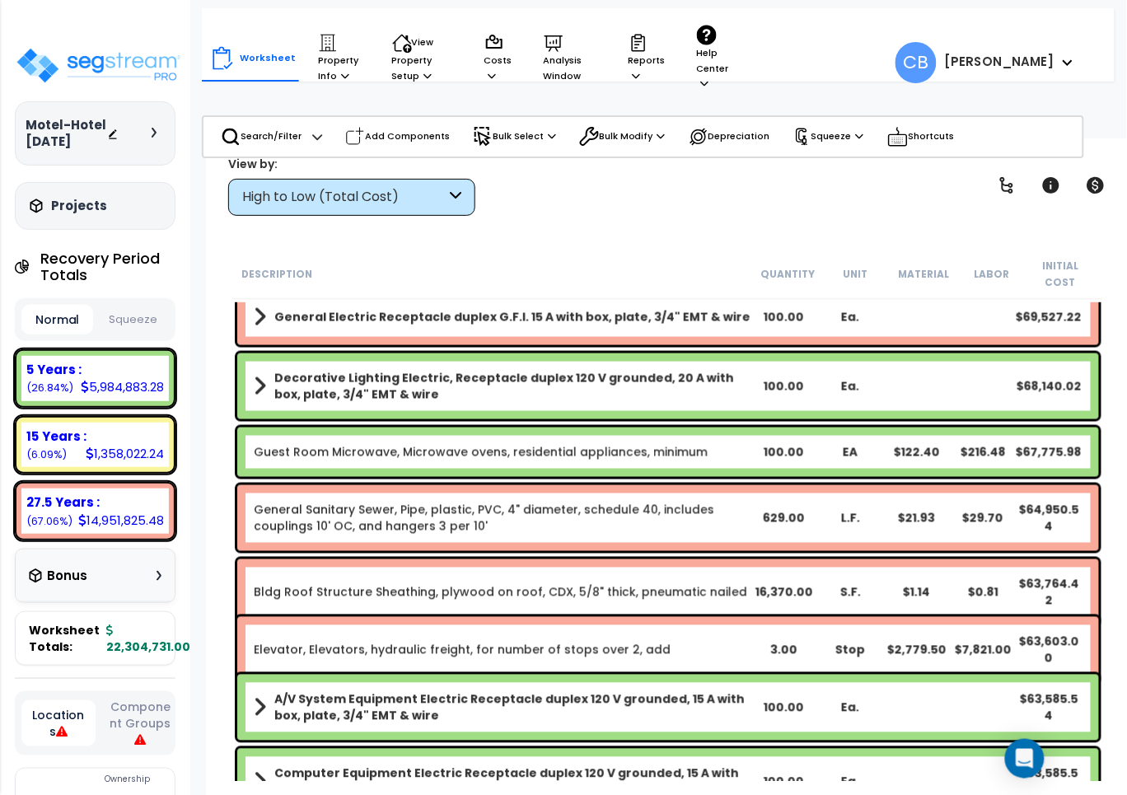
click at [519, 354] on div "Decorative Lighting Electric, Receptacle duplex 120 V grounded, 20 A with box, …" at bounding box center [668, 387] width 862 height 66
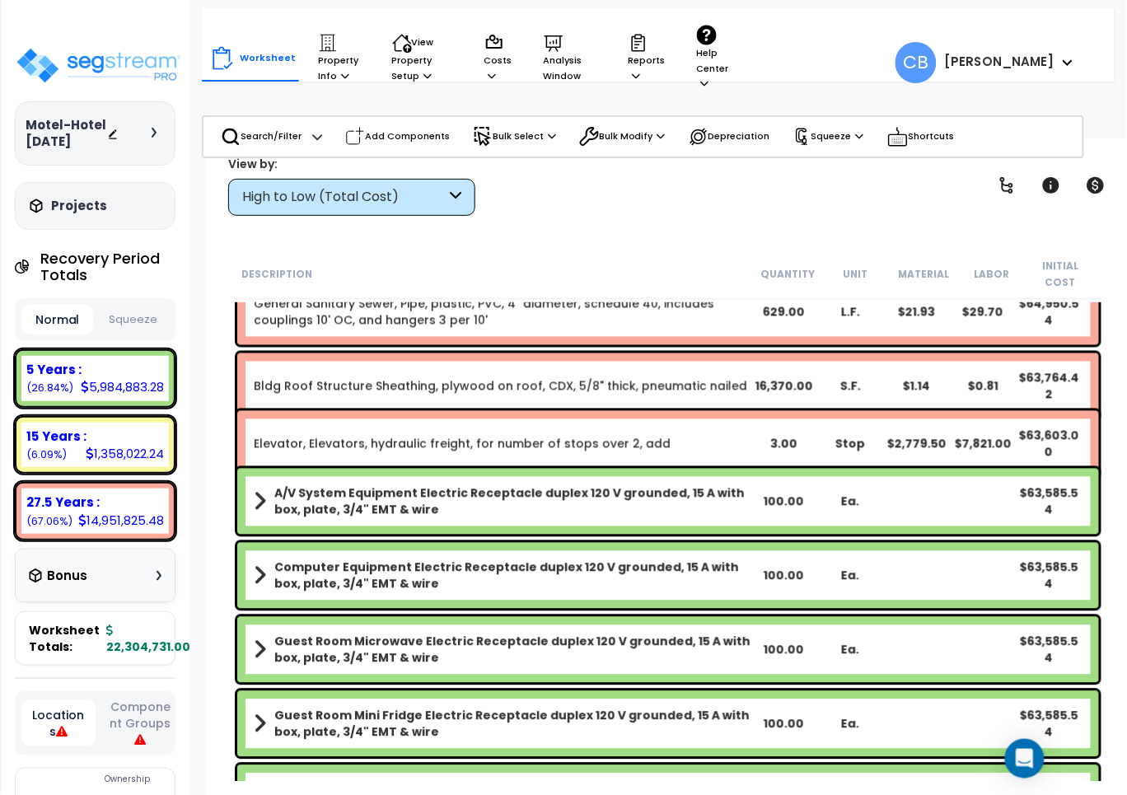
scroll to position [9992, 0]
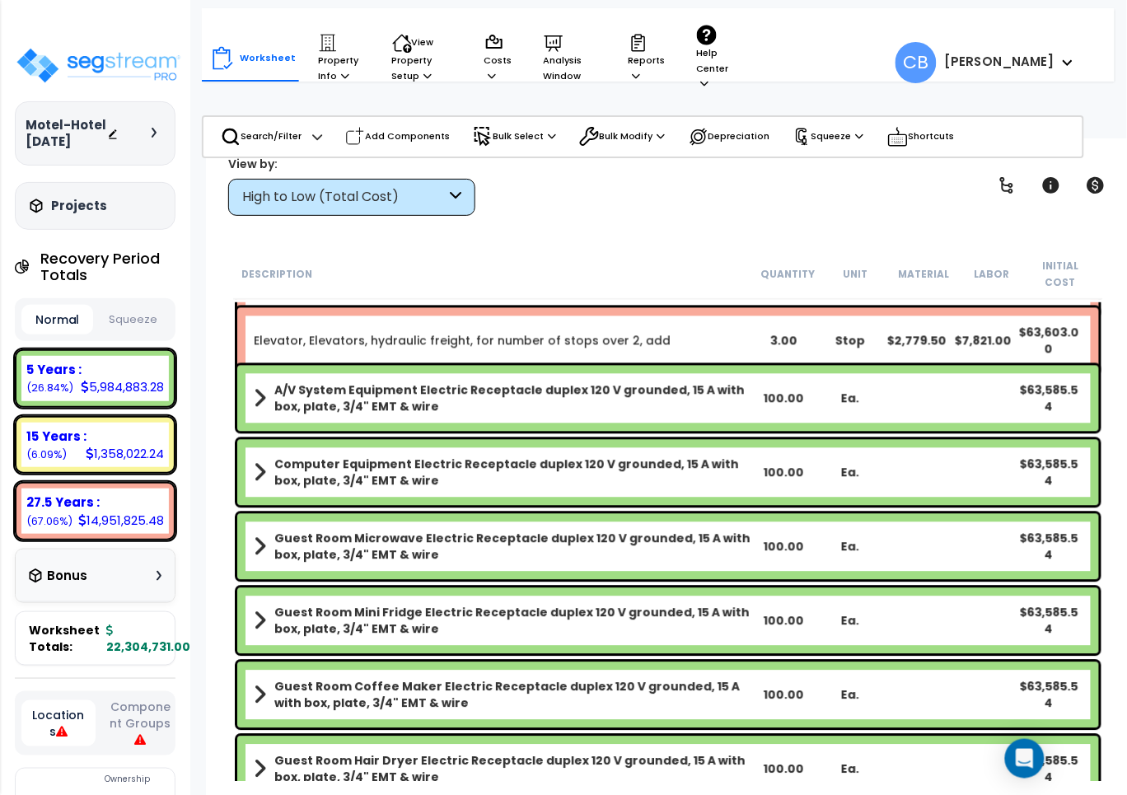
click at [519, 336] on div "Elevator, Elevators, hydraulic freight, for number of stops over 2, add 3.00 St…" at bounding box center [668, 341] width 862 height 66
click at [517, 457] on b "Computer Equipment Electric Receptacle duplex 120 V grounded, 15 A with box, pl…" at bounding box center [512, 473] width 476 height 33
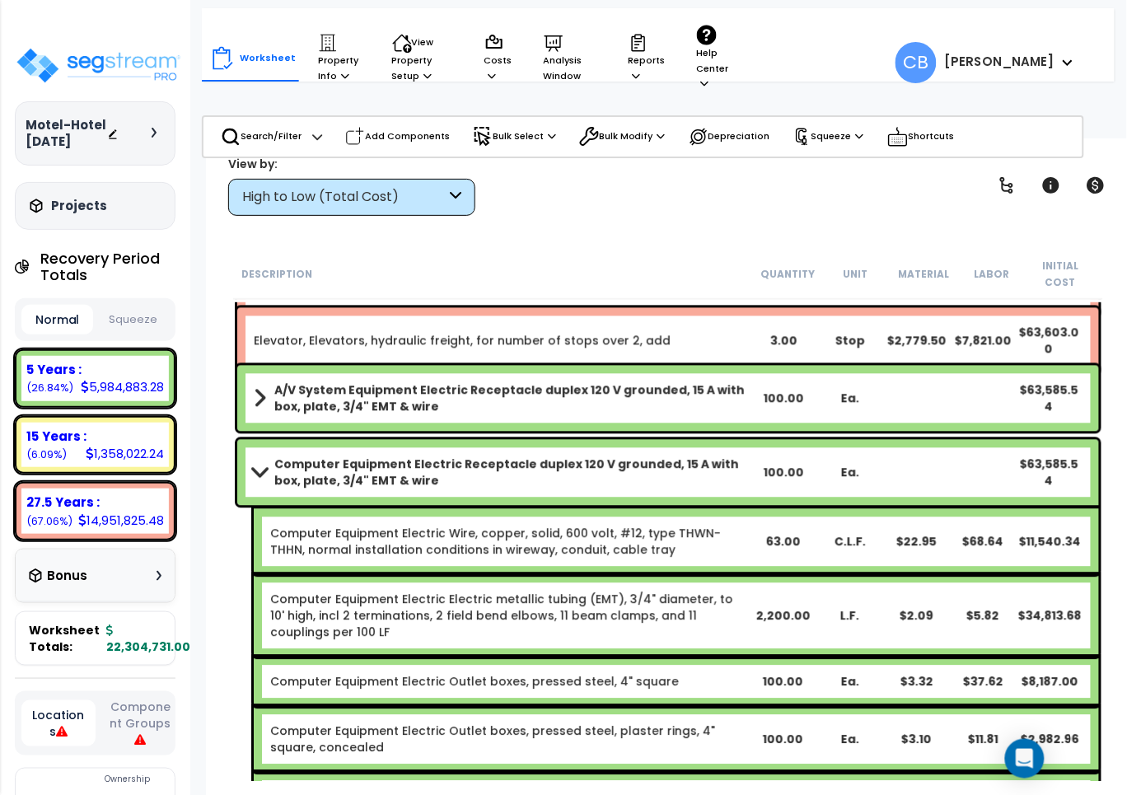
click at [471, 382] on b "A/V System Equipment Electric Receptacle duplex 120 V grounded, 15 A with box, …" at bounding box center [512, 398] width 476 height 33
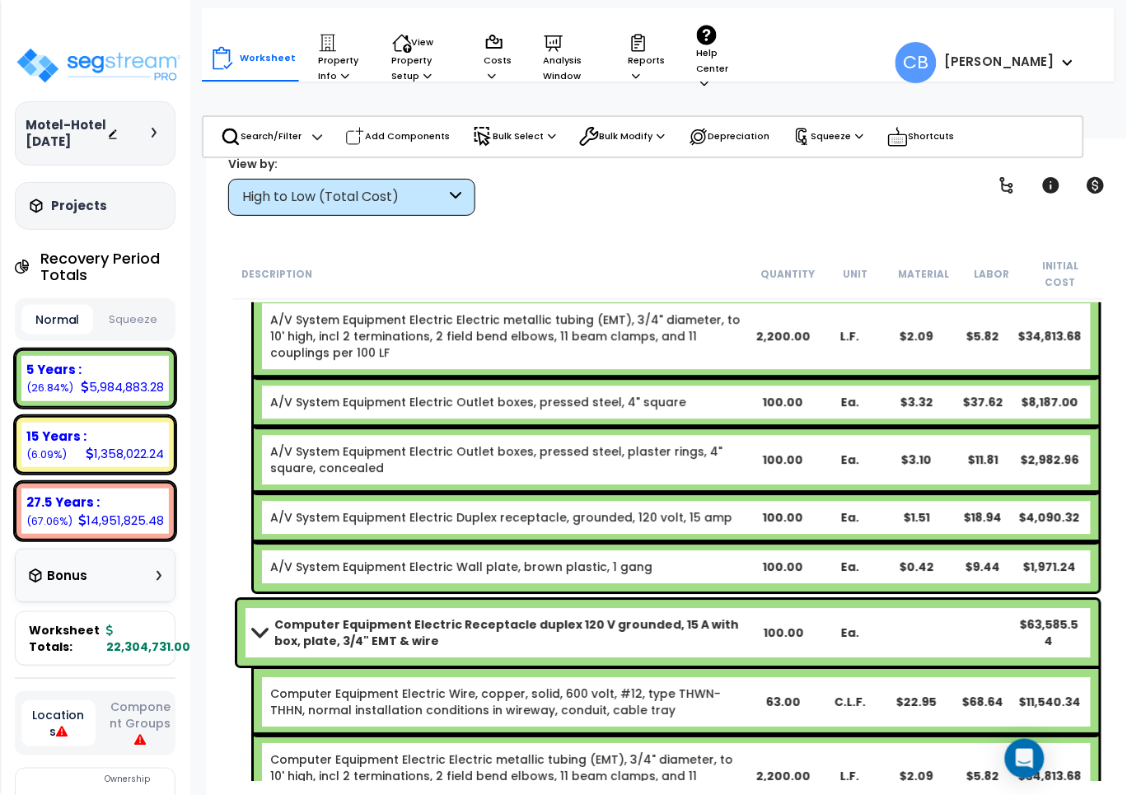
click at [611, 427] on div "A/V System Equipment Electric Outlet boxes, pressed steel, plaster rings, 4" sq…" at bounding box center [677, 460] width 846 height 66
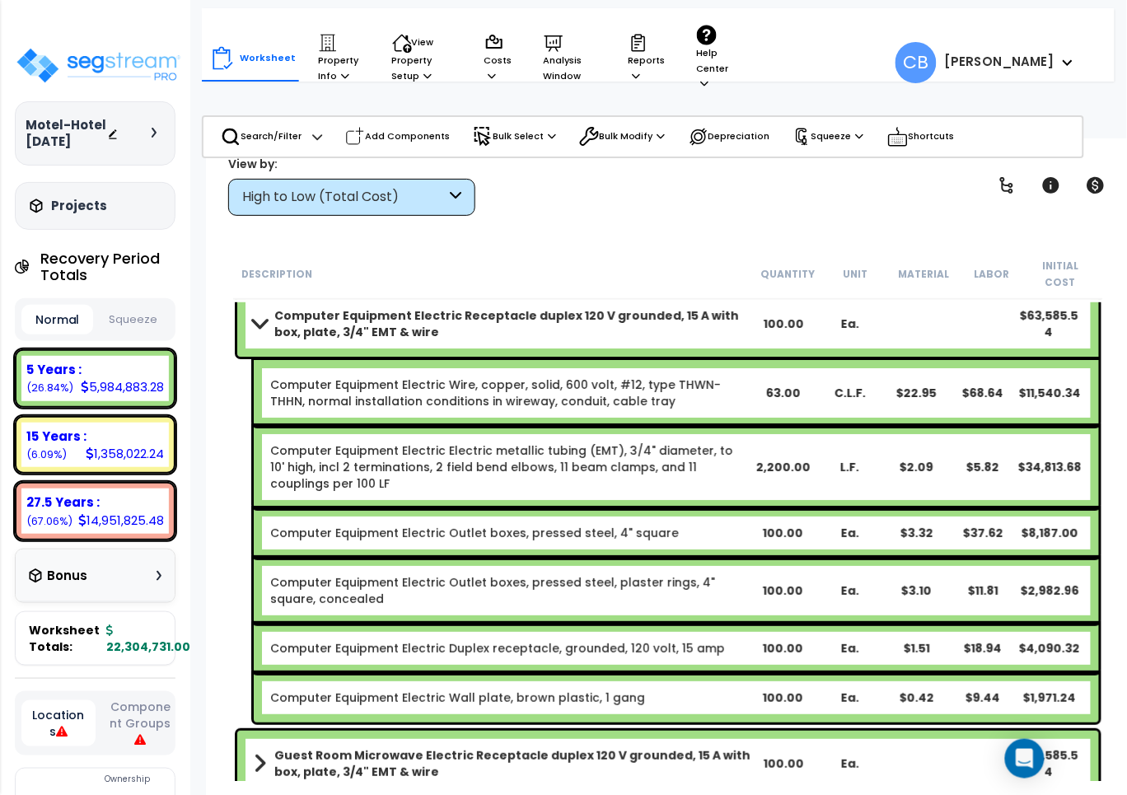
click at [534, 426] on div "Computer Equipment Electric Electric metallic tubing (EMT), 3/4" diameter, to 1…" at bounding box center [677, 467] width 846 height 82
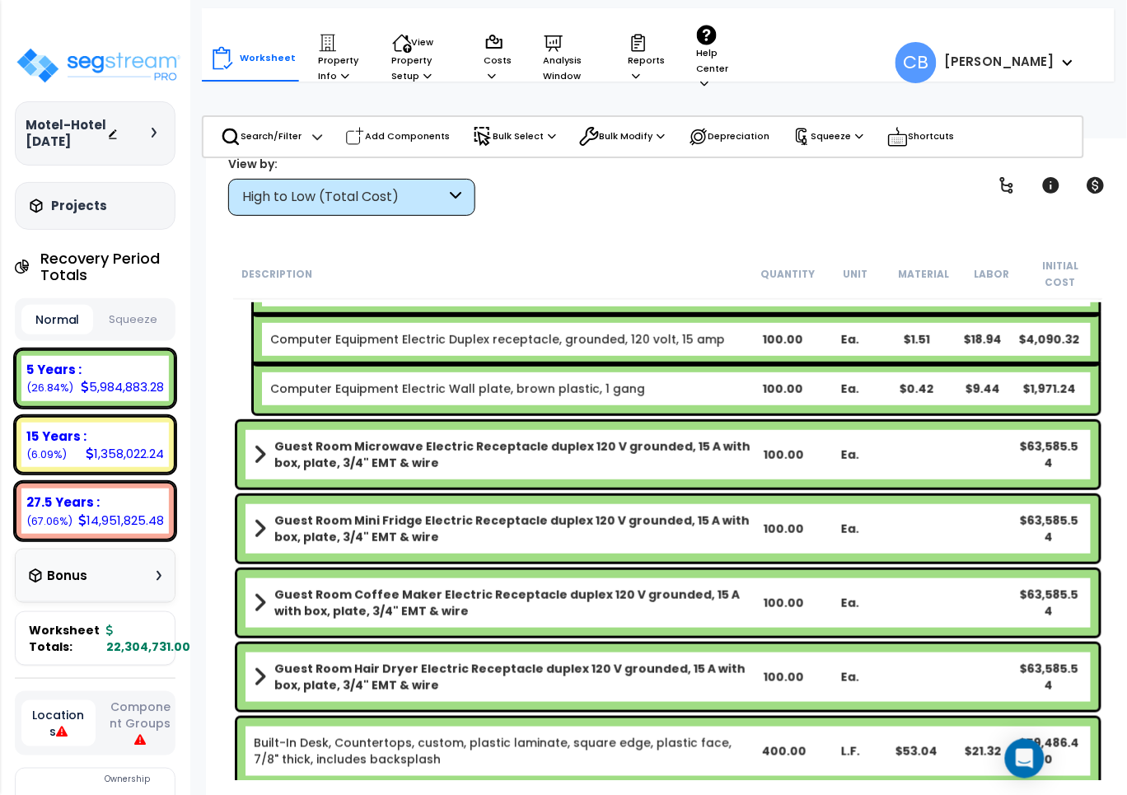
click at [534, 422] on div "Guest Room Microwave Electric Receptacle duplex 120 V grounded, 15 A with box, …" at bounding box center [668, 455] width 862 height 66
click at [430, 438] on b "Guest Room Microwave Electric Receptacle duplex 120 V grounded, 15 A with box, …" at bounding box center [512, 454] width 476 height 33
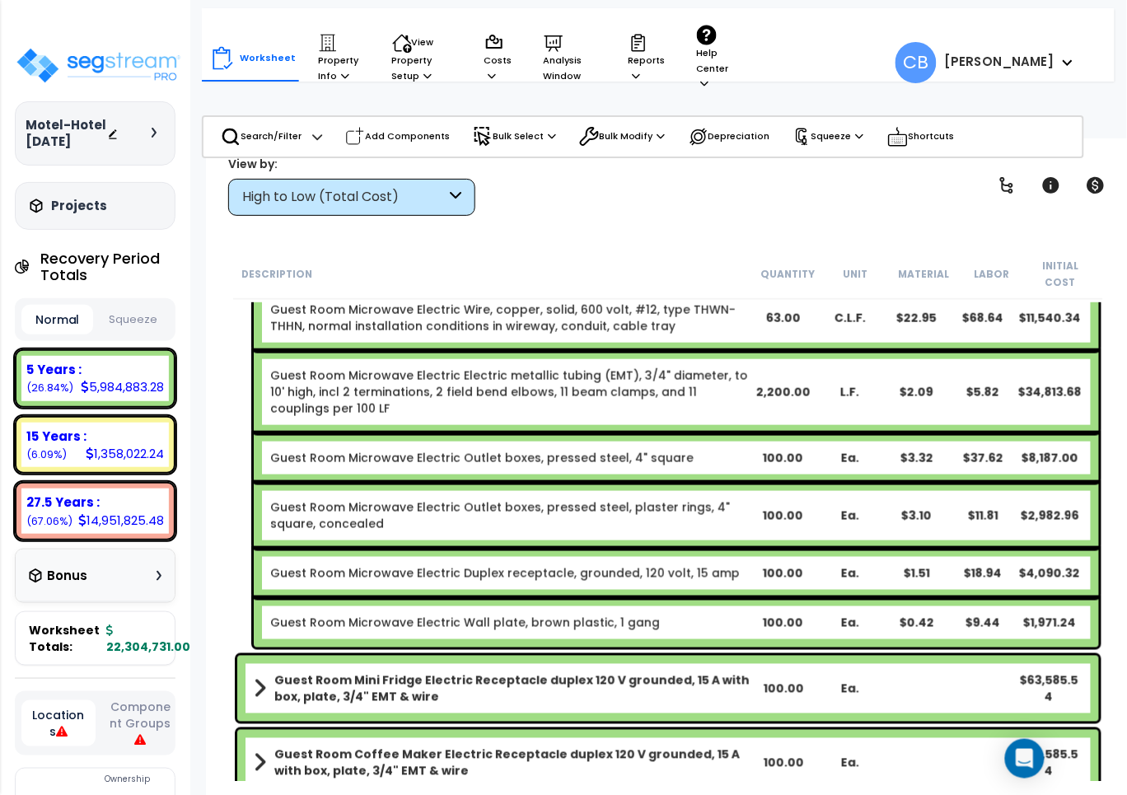
scroll to position [11228, 0]
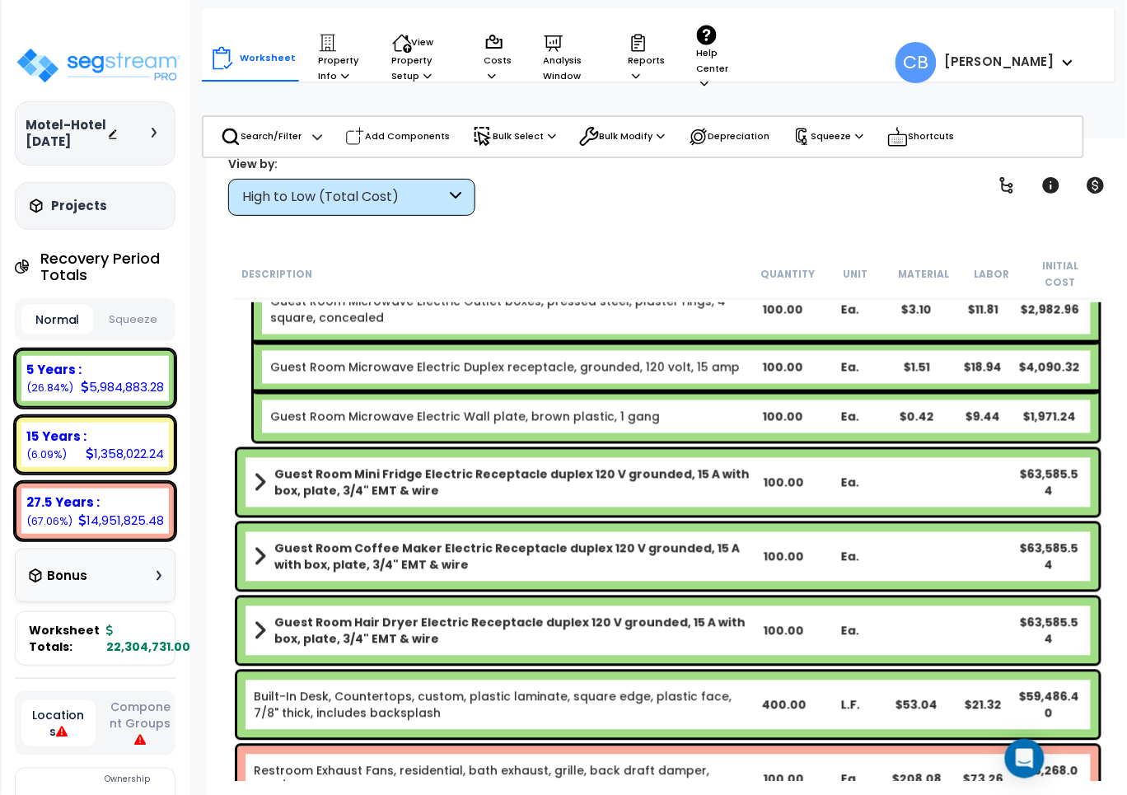
click at [400, 466] on b "Guest Room Mini Fridge Electric Receptacle duplex 120 V grounded, 15 A with box…" at bounding box center [512, 482] width 476 height 33
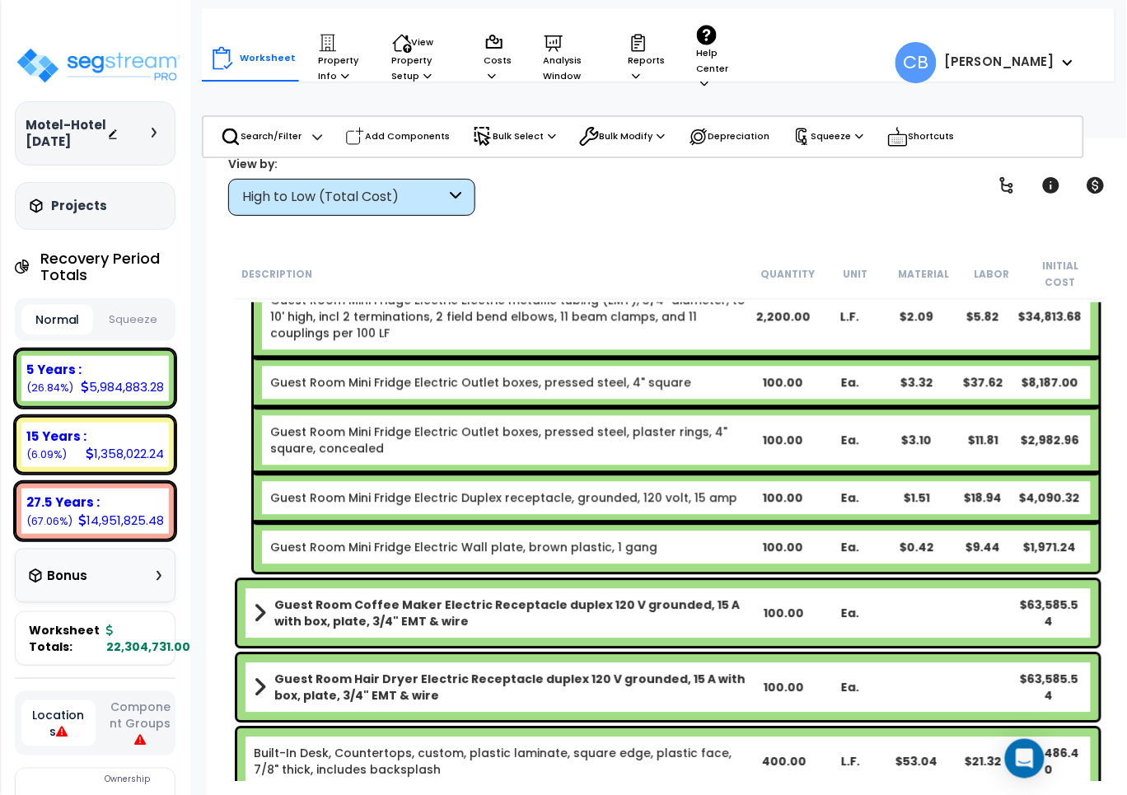
scroll to position [11743, 0]
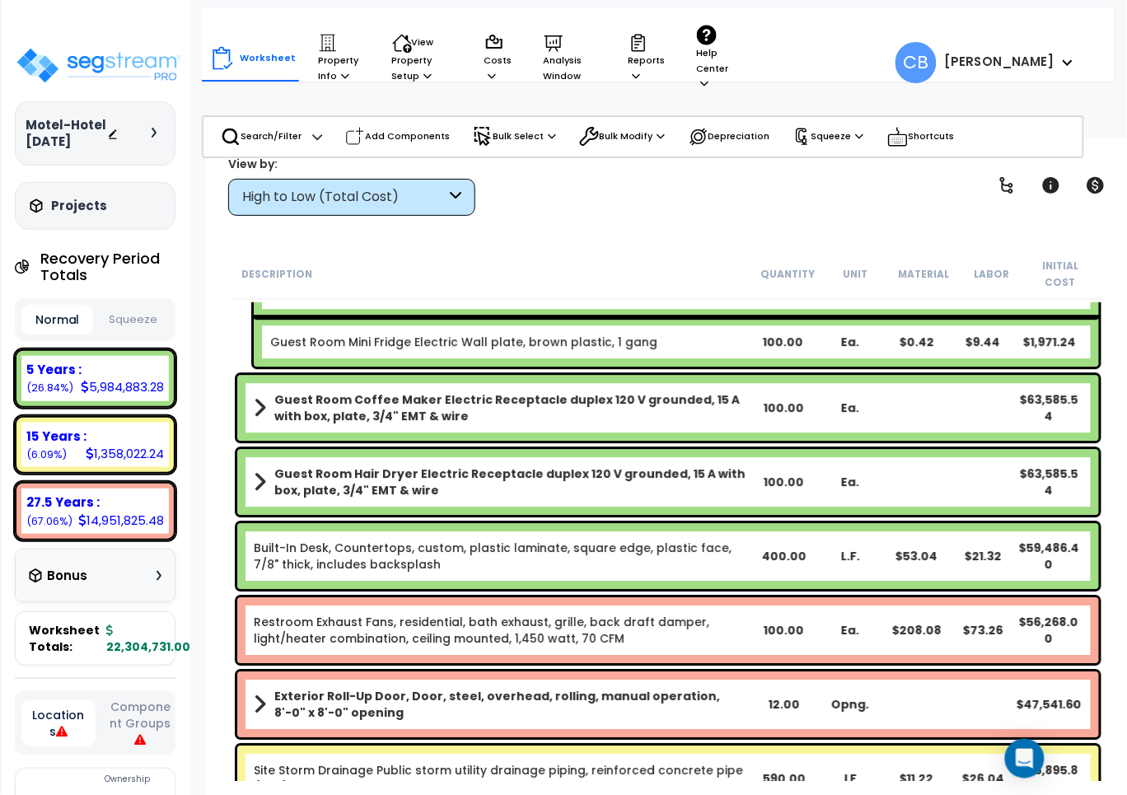
click at [460, 401] on b "Guest Room Coffee Maker Electric Receptacle duplex 120 V grounded, 15 A with bo…" at bounding box center [512, 407] width 476 height 33
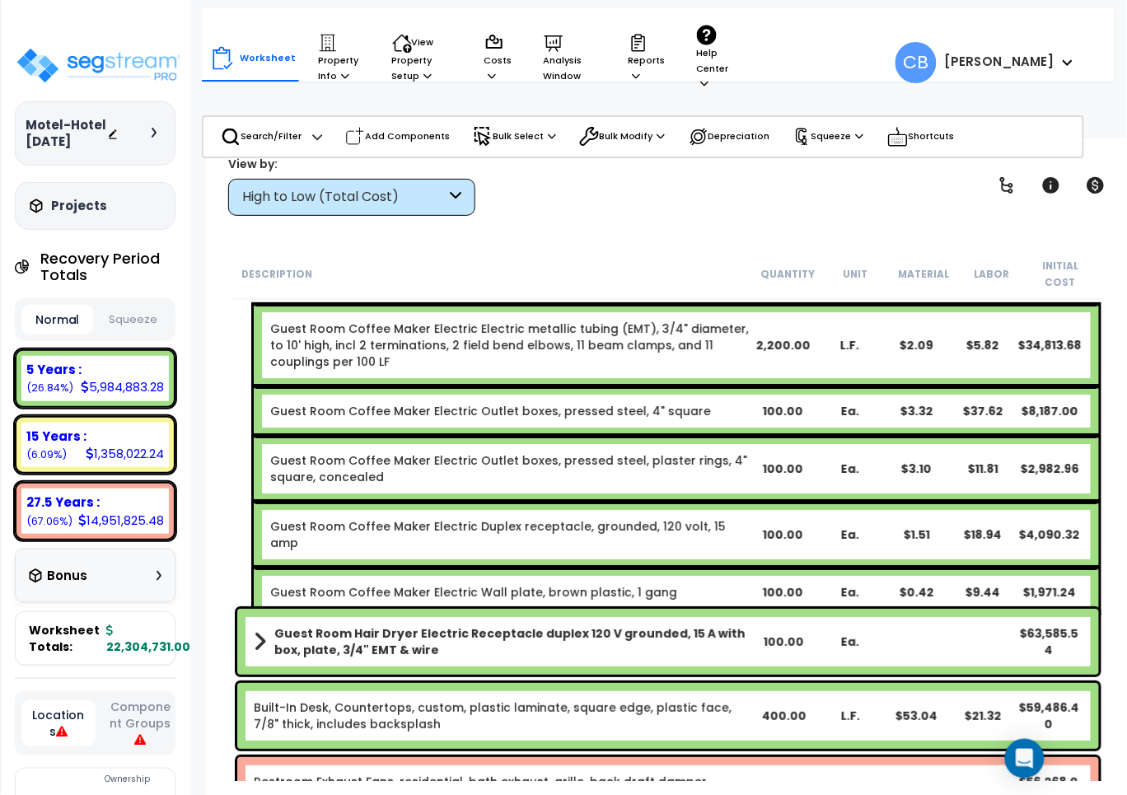
scroll to position [12155, 0]
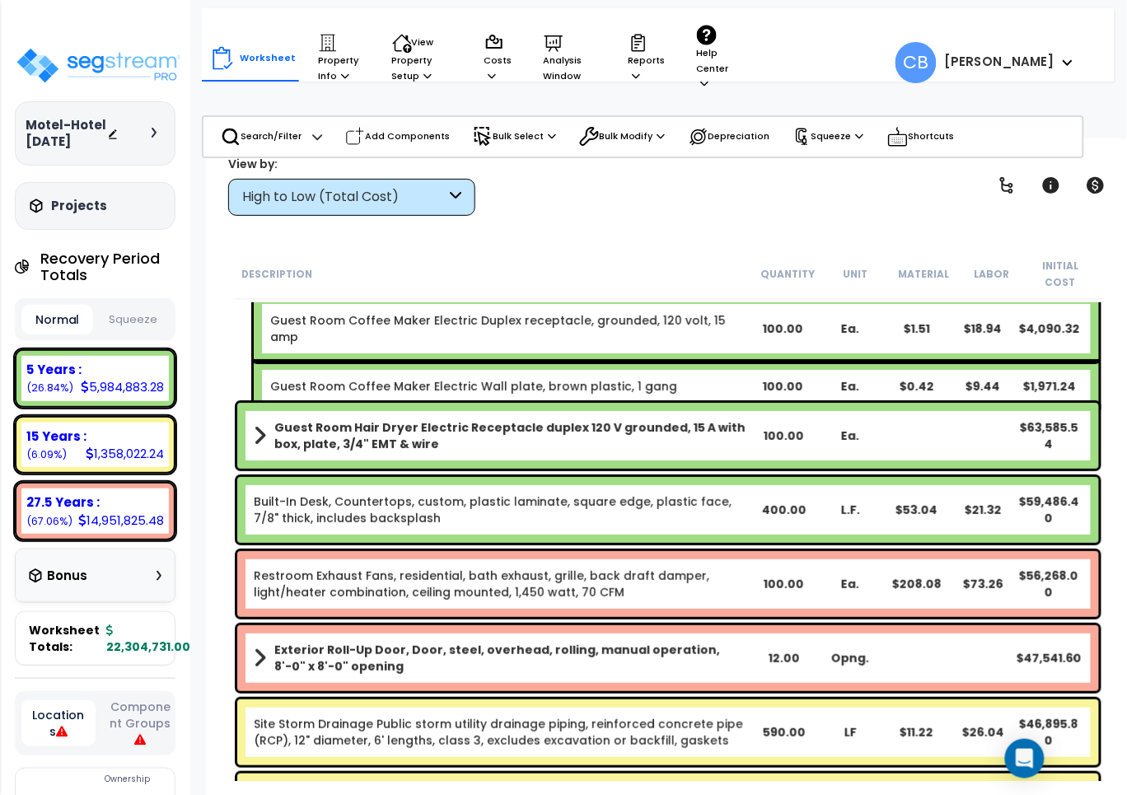
click at [460, 403] on div "Guest Room Hair Dryer Electric Receptacle duplex 120 V grounded, 15 A with box,…" at bounding box center [668, 436] width 862 height 66
click at [461, 403] on div "Guest Room Hair Dryer Electric Receptacle duplex 120 V grounded, 15 A with box,…" at bounding box center [668, 436] width 862 height 66
click at [431, 419] on b "Guest Room Hair Dryer Electric Receptacle duplex 120 V grounded, 15 A with box,…" at bounding box center [512, 435] width 476 height 33
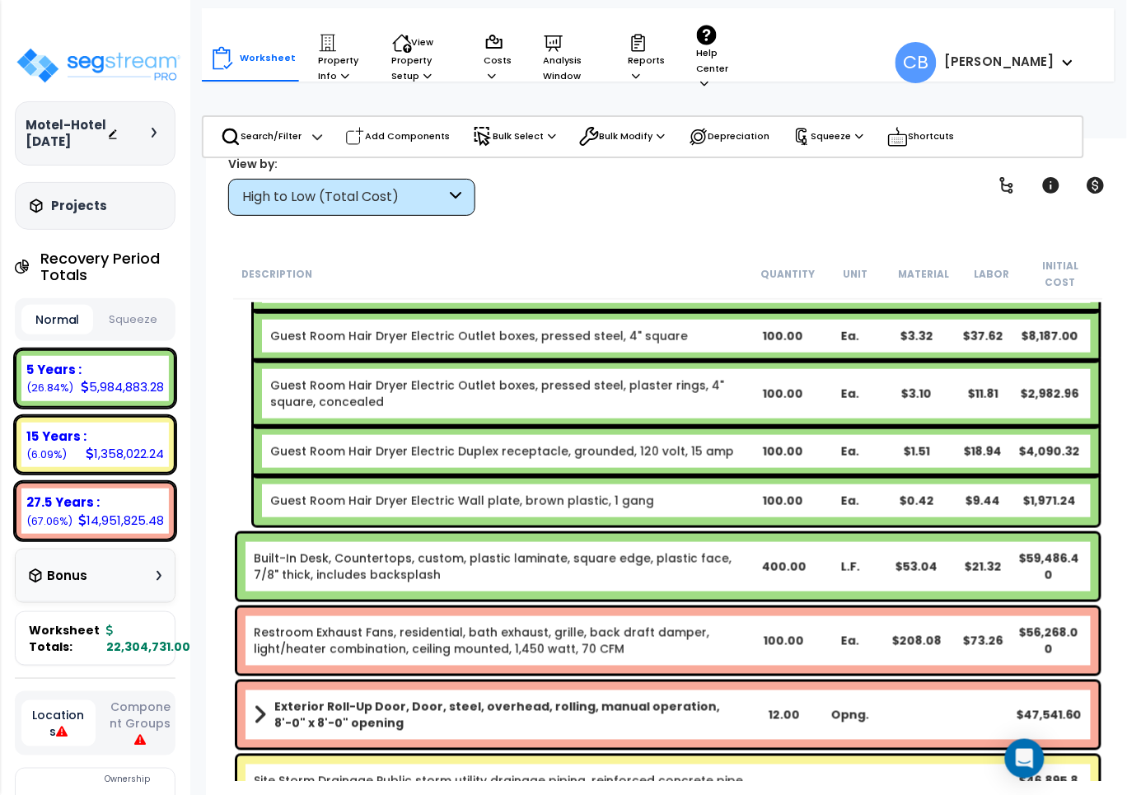
scroll to position [12670, 0]
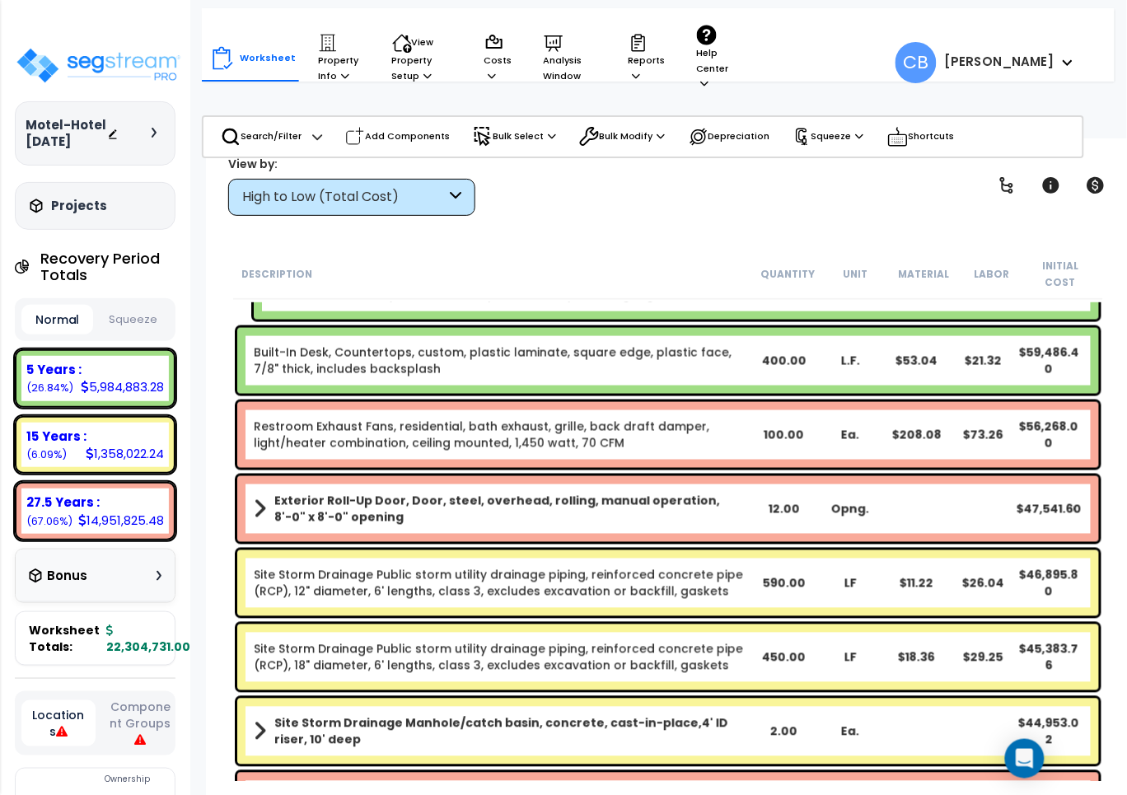
click at [340, 493] on b "Exterior Roll-Up Door, Door, steel, overhead, rolling, manual operation, 8'-0" …" at bounding box center [512, 509] width 476 height 33
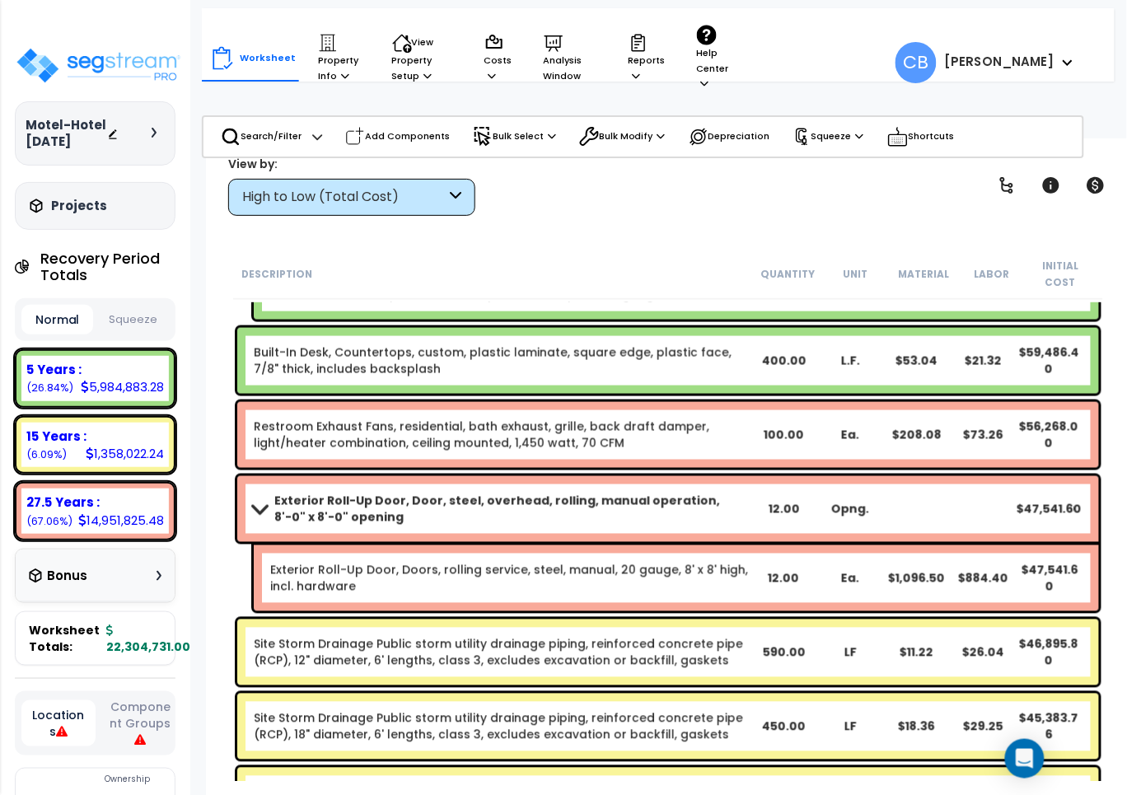
scroll to position [12979, 0]
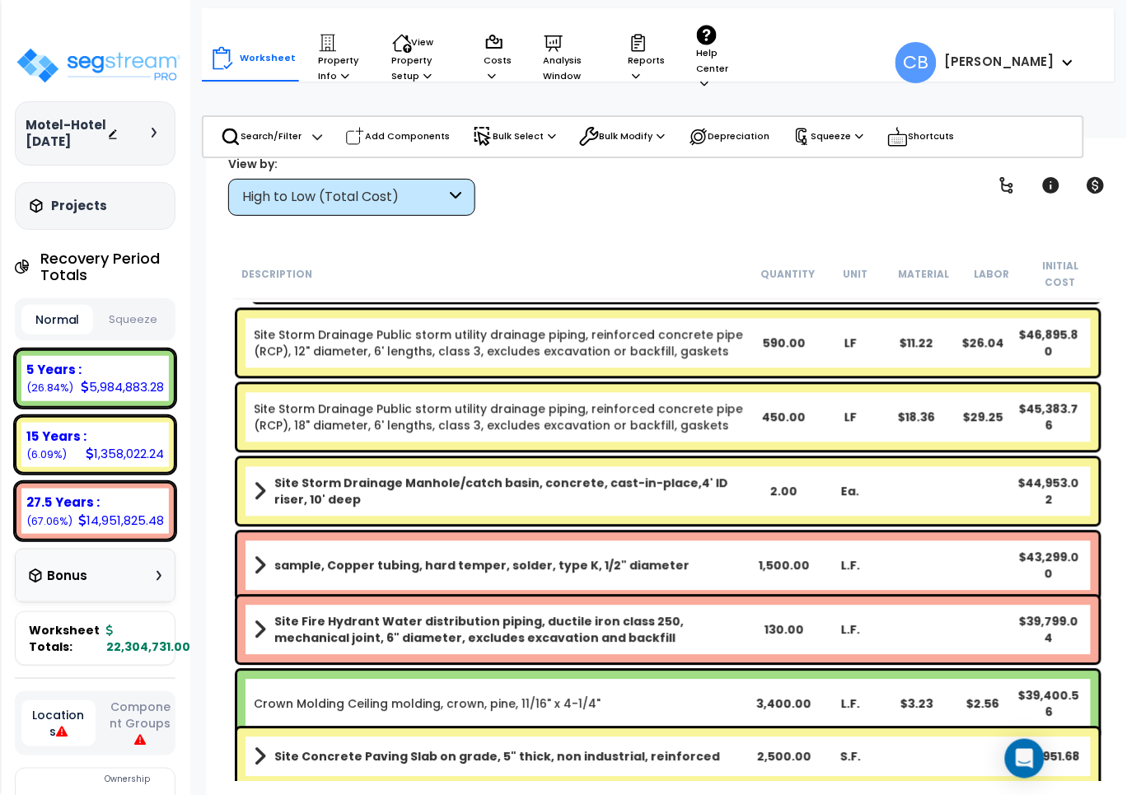
click at [340, 483] on b "Site Storm Drainage Manhole/catch basin, concrete, cast-in-place,4' ID riser, 1…" at bounding box center [512, 491] width 476 height 33
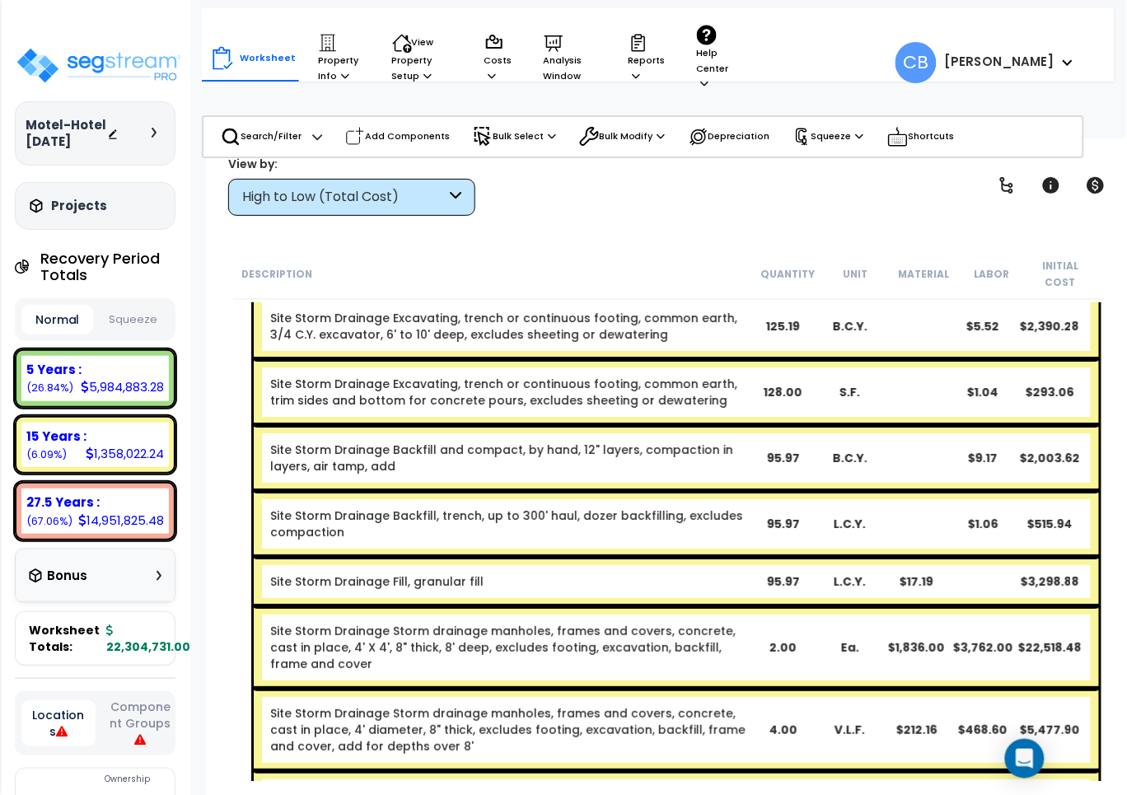
click at [340, 491] on div "Site Storm Drainage Backfill, trench, up to 300' haul, dozer backfilling, exclu…" at bounding box center [677, 524] width 846 height 66
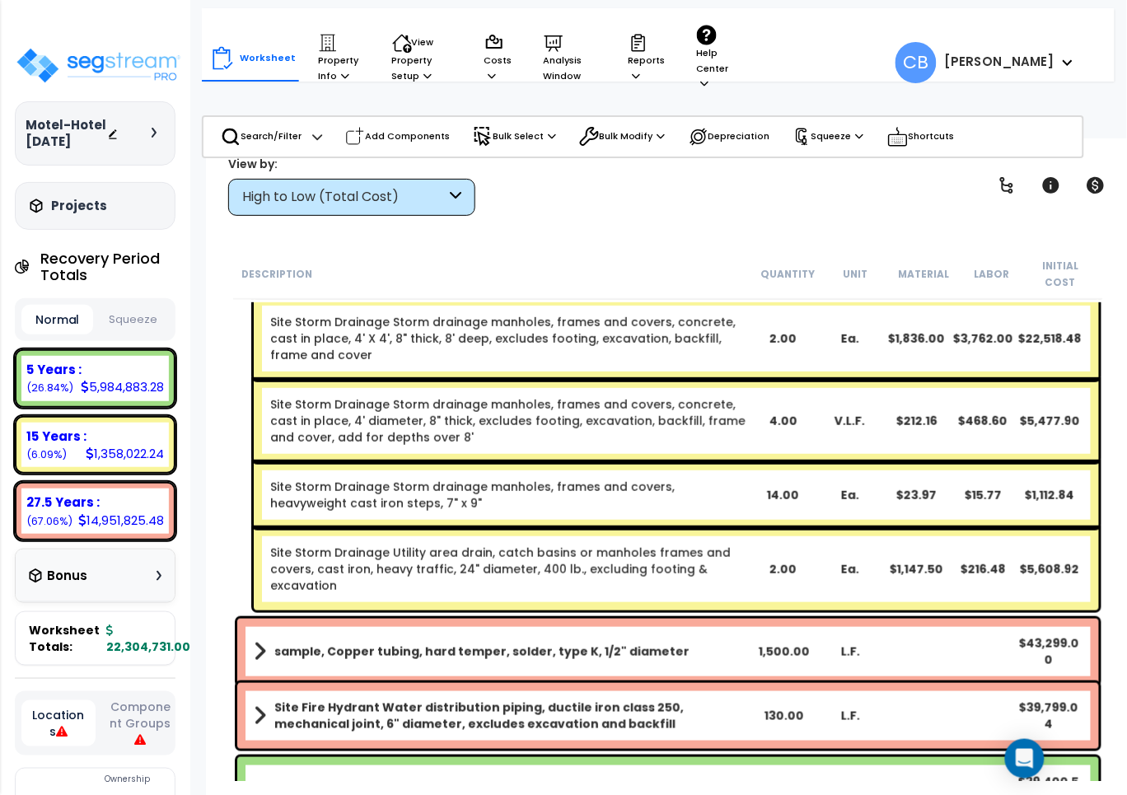
click at [340, 483] on link "Site Storm Drainage Storm drainage manholes, frames and covers, heavyweight cas…" at bounding box center [509, 495] width 479 height 33
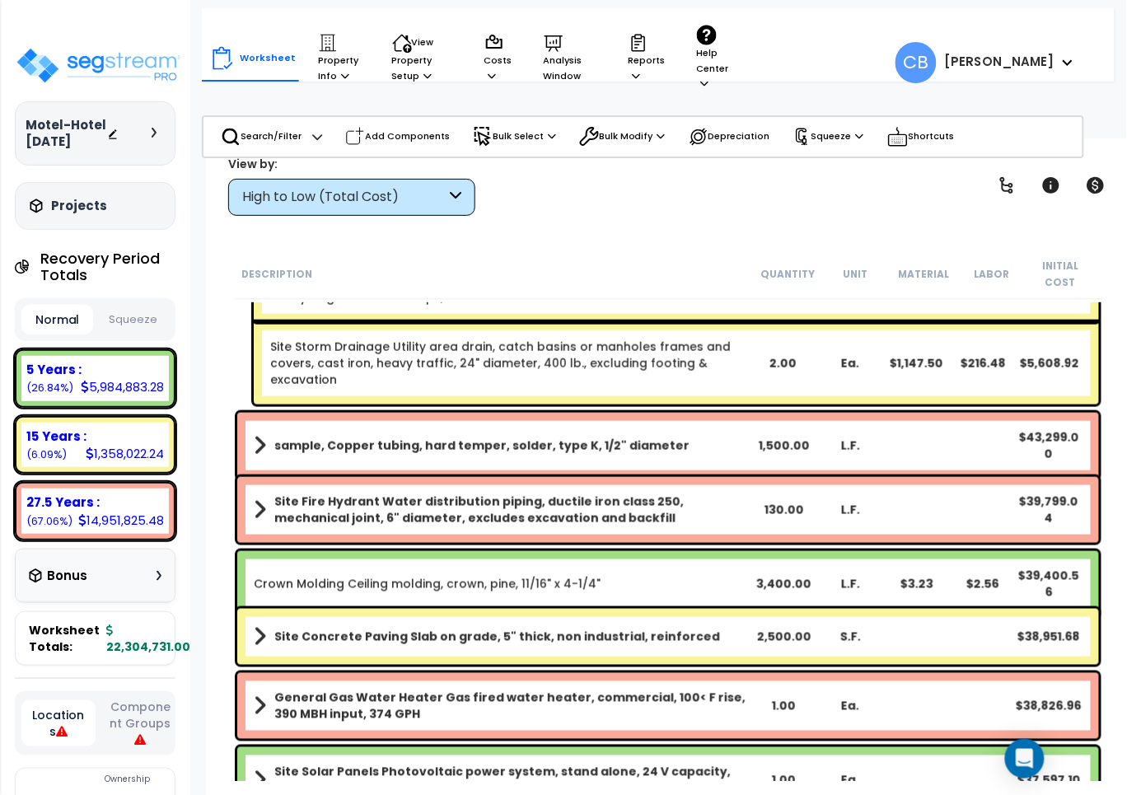
click at [338, 441] on div "sample, Copper tubing, hard temper, solder, type K, 1/2" diameter 1,500.00 L.F.…" at bounding box center [668, 446] width 862 height 66
click at [302, 438] on b "sample, Copper tubing, hard temper, solder, type K, 1/2" diameter" at bounding box center [481, 446] width 415 height 16
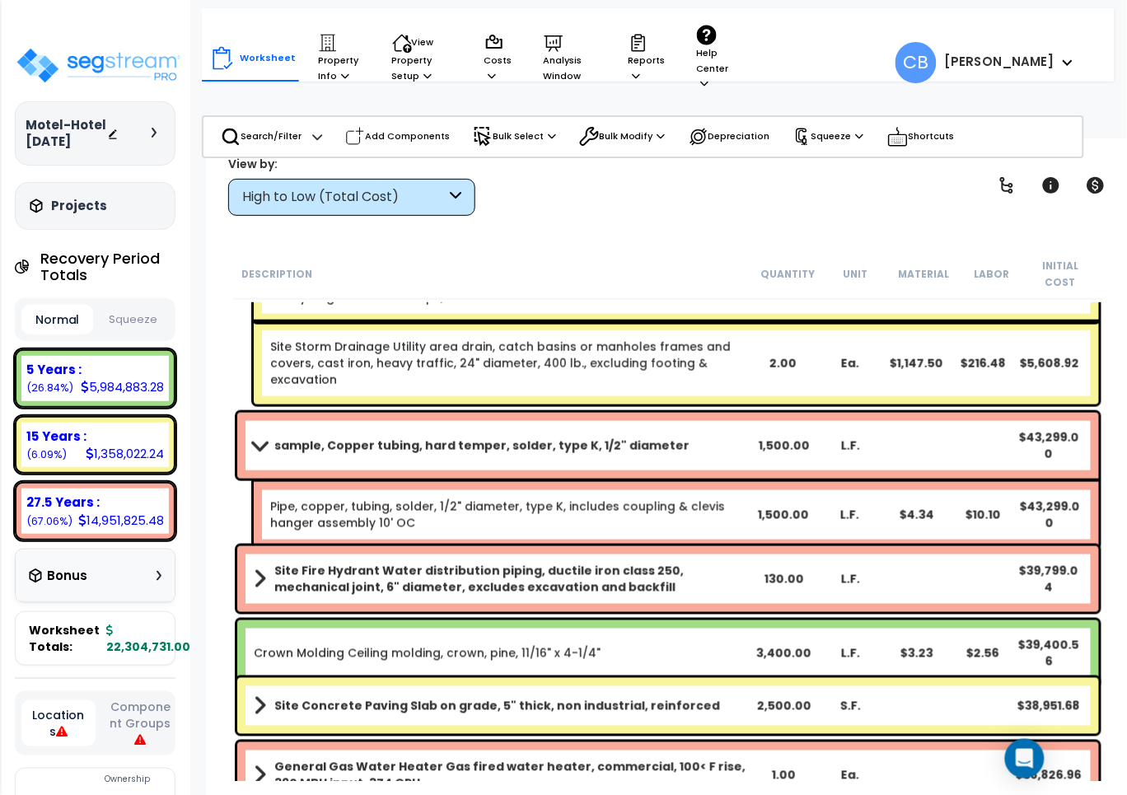
scroll to position [14216, 0]
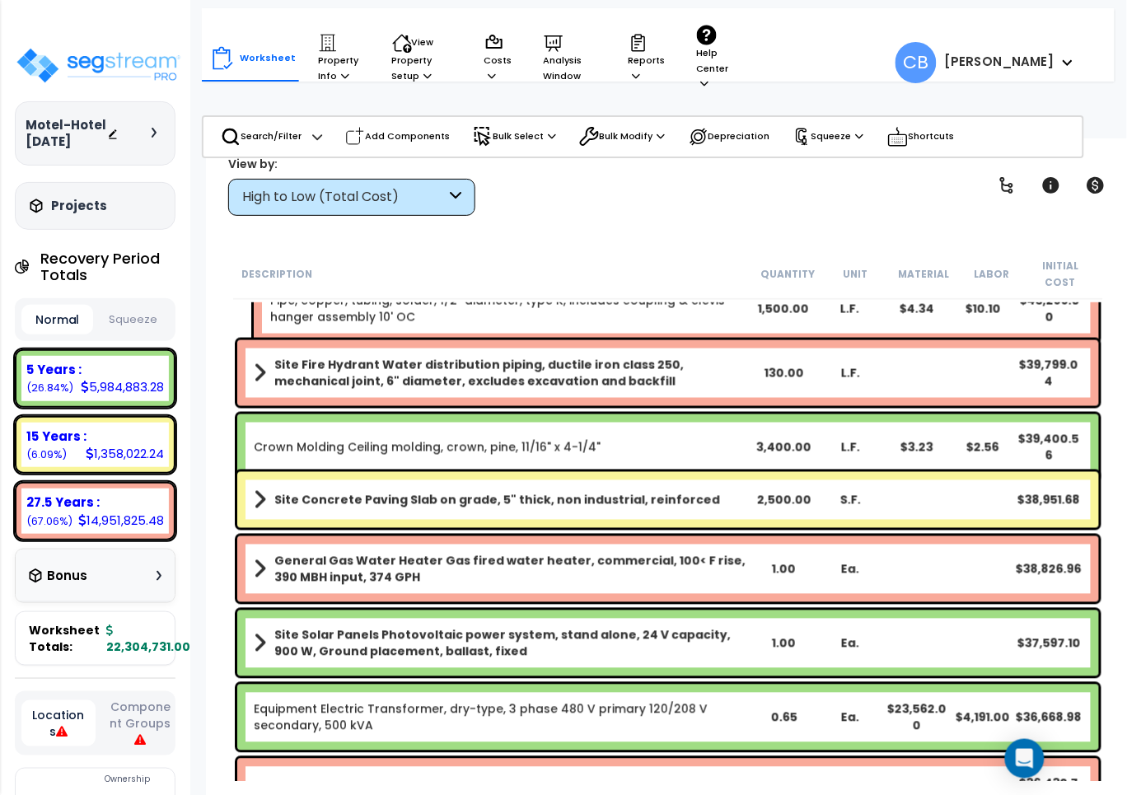
click at [373, 357] on b "Site Fire Hydrant Water distribution piping, ductile iron class 250, mechanical…" at bounding box center [512, 373] width 476 height 33
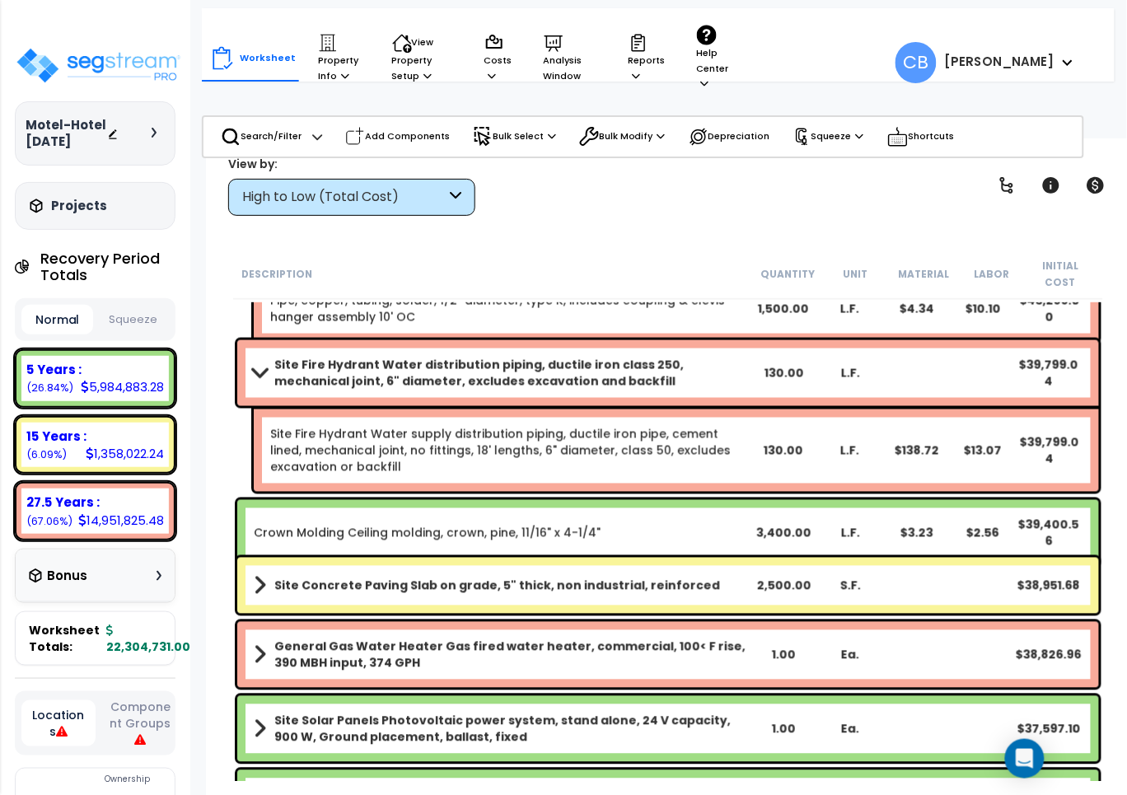
click at [357, 574] on link "Site Concrete Paving Slab on grade, 5" thick, non industrial, reinforced" at bounding box center [502, 585] width 497 height 23
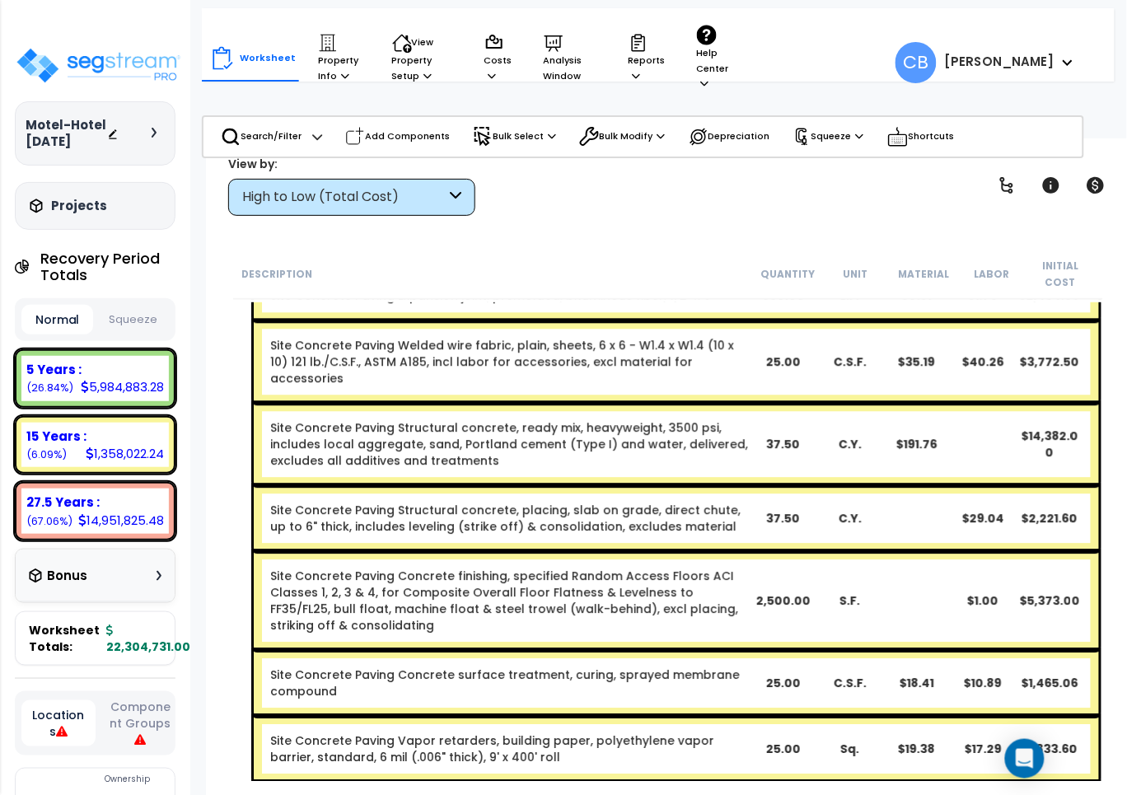
click at [357, 568] on link "Site Concrete Paving Concrete finishing, specified Random Access Floors ACI Cla…" at bounding box center [509, 601] width 479 height 66
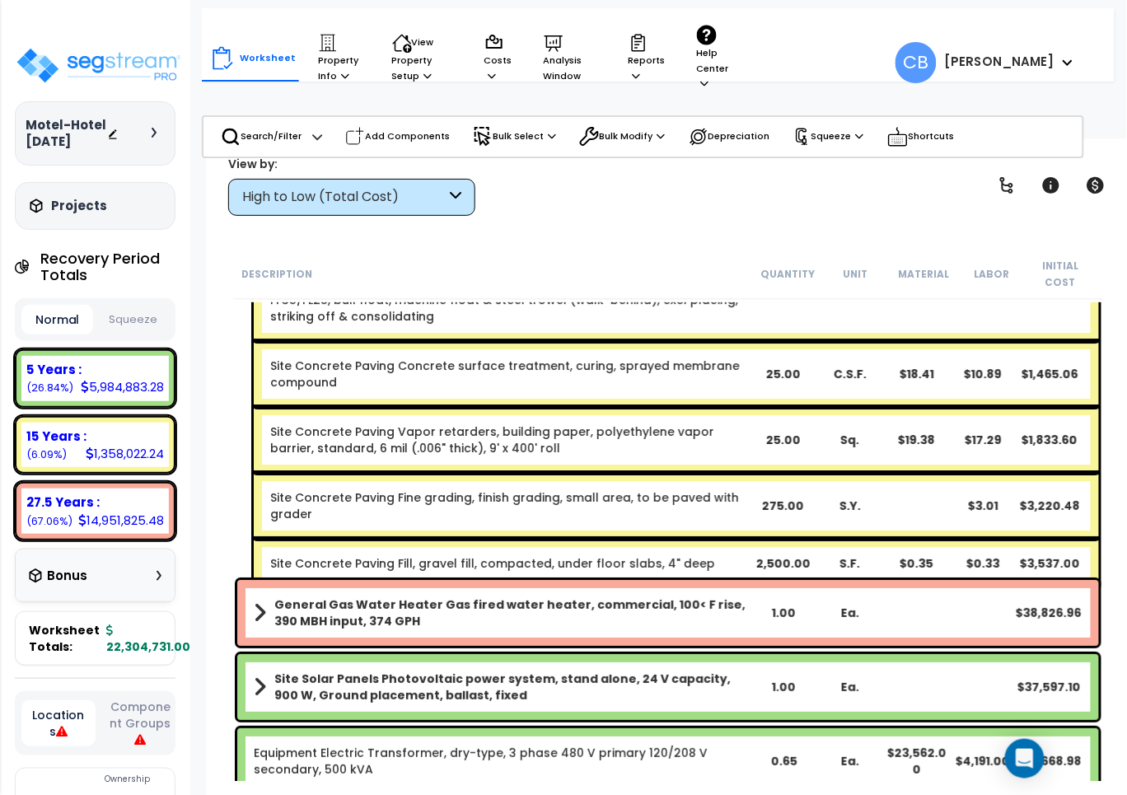
click at [357, 557] on div "Site Concrete Paving Slab on grade, 5" thick, non industrial, reinforced 2,500.…" at bounding box center [668, 213] width 870 height 760
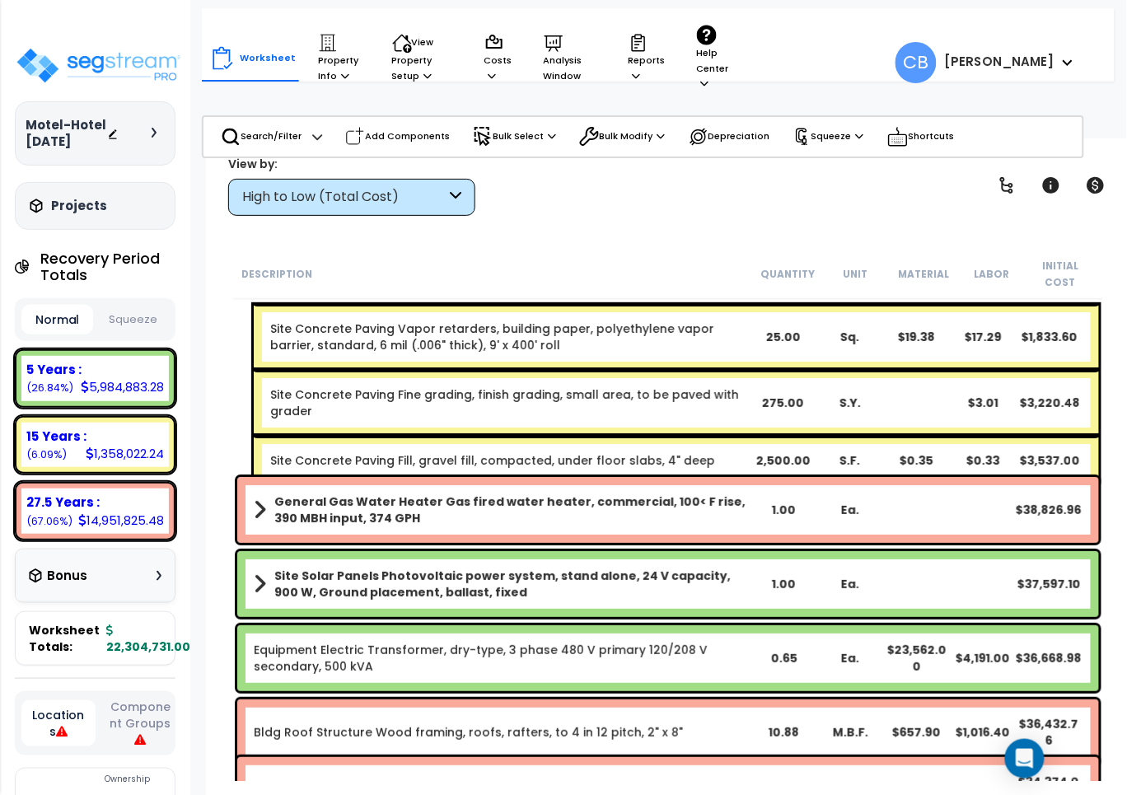
click at [358, 516] on div "General Gas Water Heater Gas fired water heater, commercial, 100< F rise, 390 M…" at bounding box center [668, 510] width 862 height 66
click at [344, 494] on b "General Gas Water Heater Gas fired water heater, commercial, 100< F rise, 390 M…" at bounding box center [512, 510] width 476 height 33
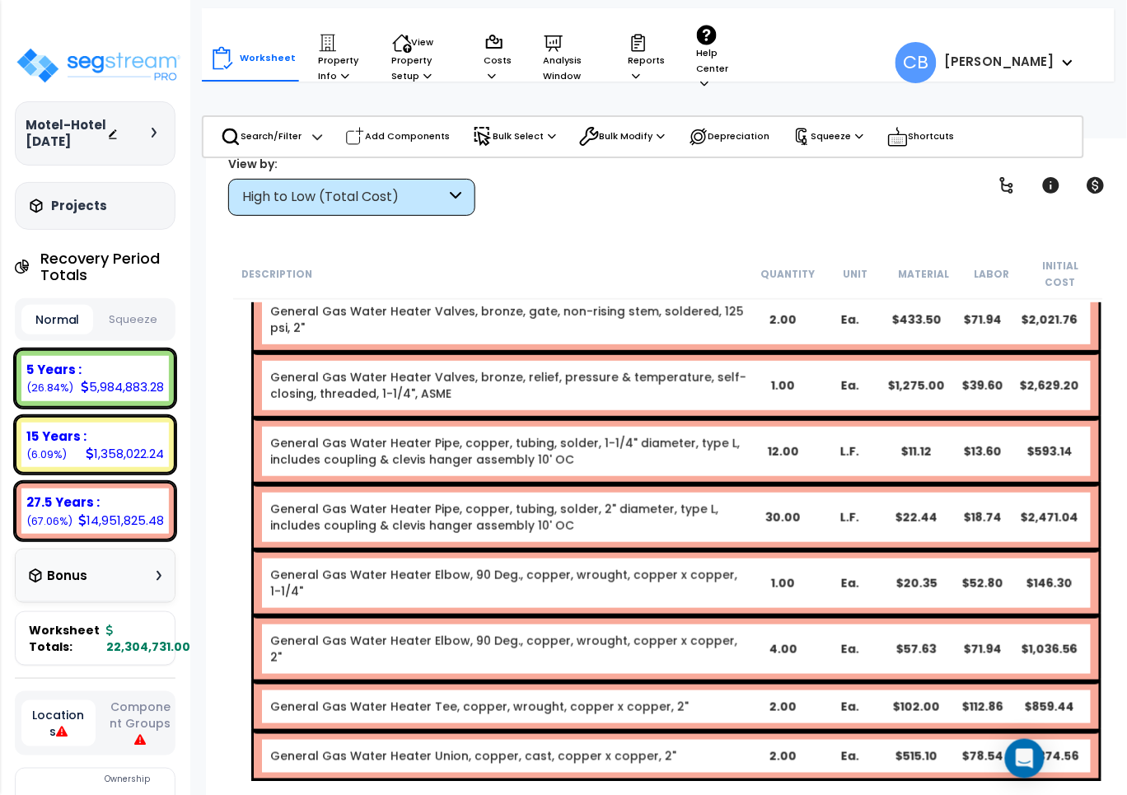
click at [350, 511] on link "General Gas Water Heater Pipe, copper, tubing, solder, 2" diameter, type L, inc…" at bounding box center [509, 517] width 479 height 33
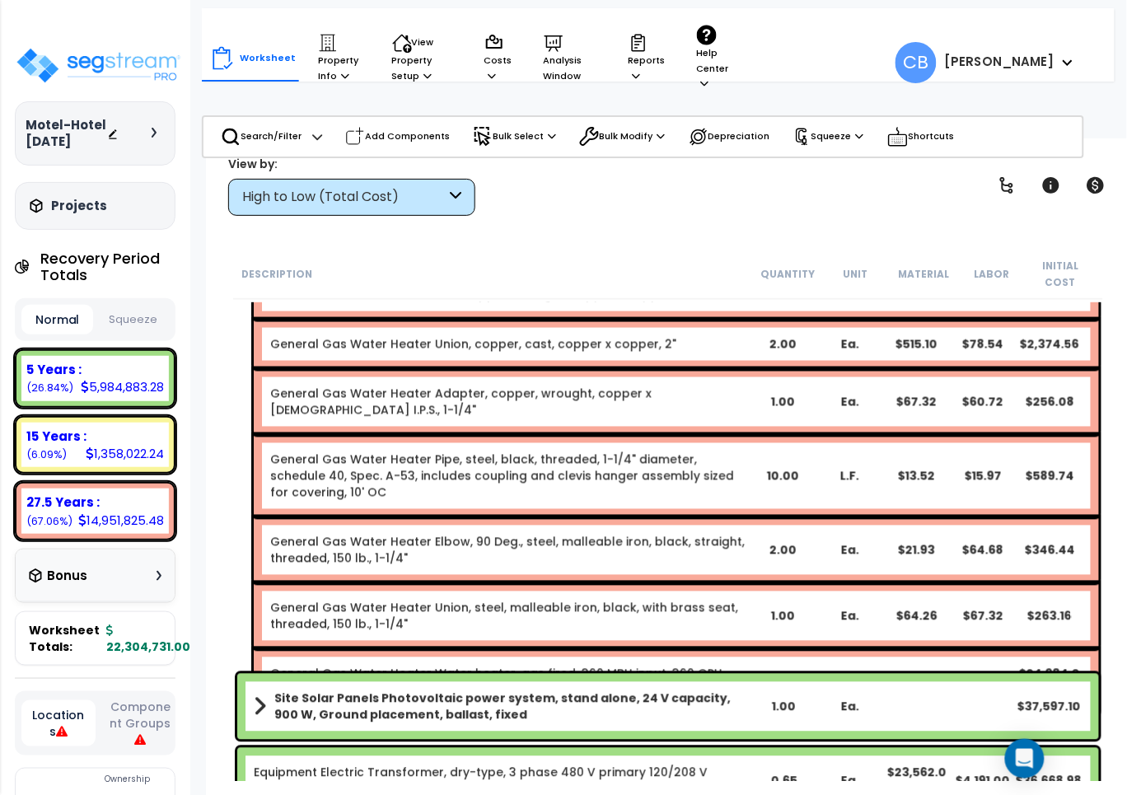
click at [350, 518] on div "General Gas Water Heater Elbow, 90 Deg., steel, malleable iron, black, straight…" at bounding box center [677, 551] width 846 height 66
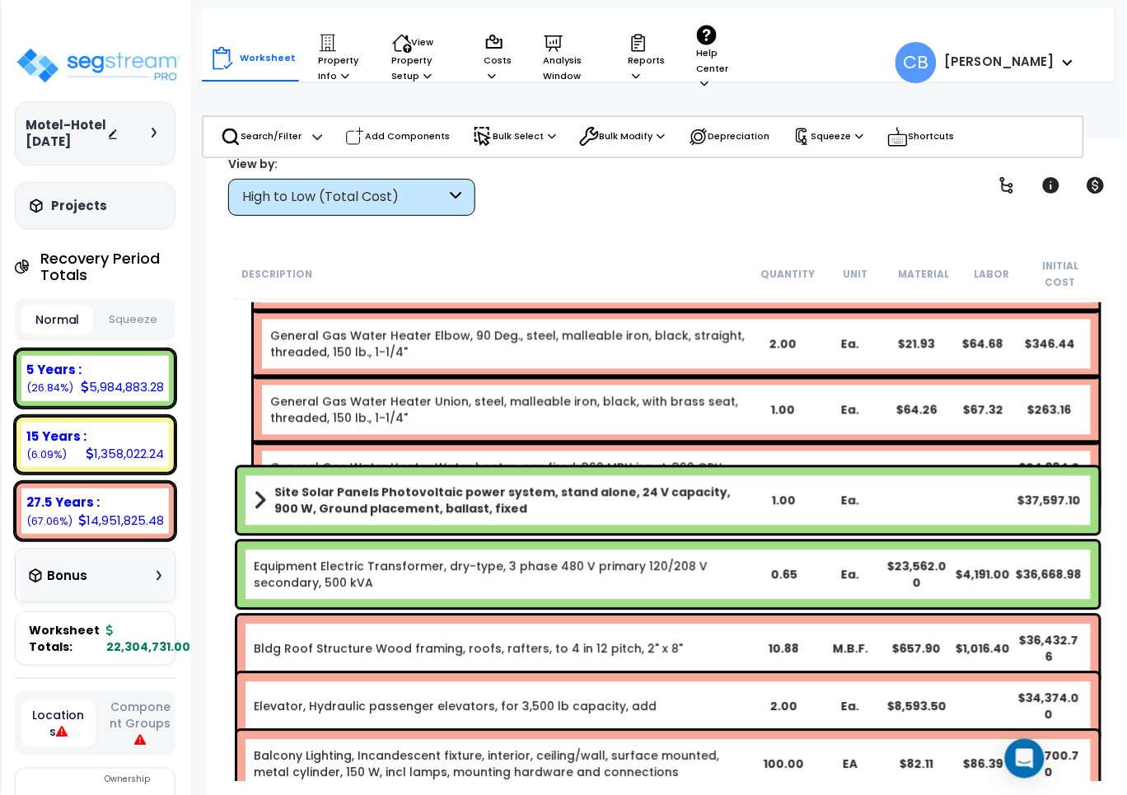
click at [357, 493] on b "Site Solar Panels Photovoltaic power system, stand alone, 24 V capacity, 900 W,…" at bounding box center [512, 501] width 476 height 33
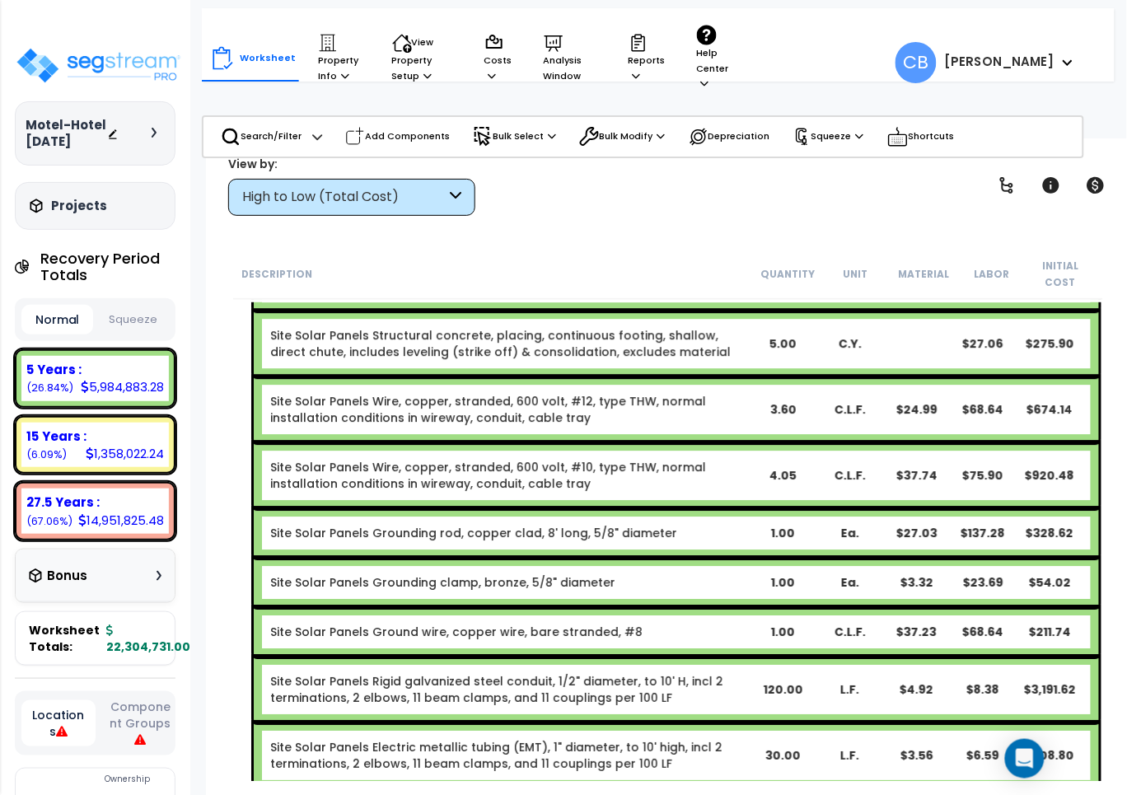
click at [357, 508] on div "Site Solar Panels Grounding rod, copper clad, 8' long, 5/8" diameter 1.00 Ea. $…" at bounding box center [677, 532] width 846 height 49
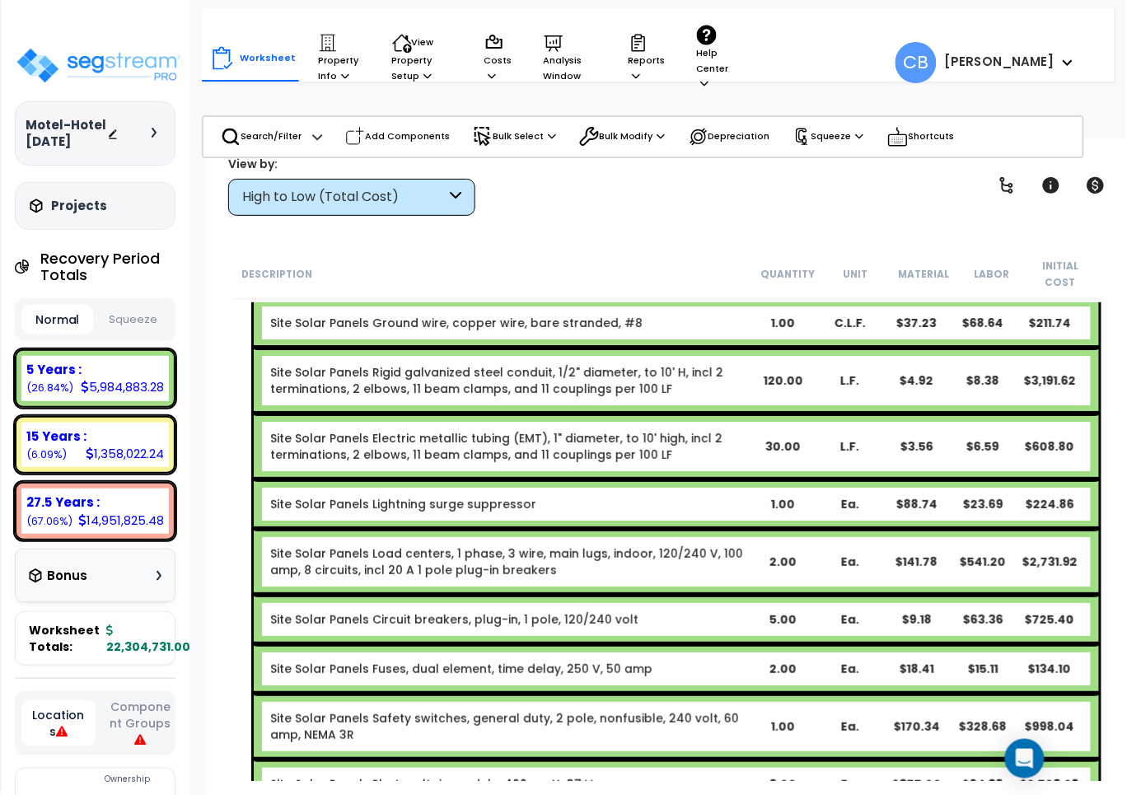
click at [357, 496] on link "Site Solar Panels Lightning surge suppressor" at bounding box center [403, 504] width 266 height 16
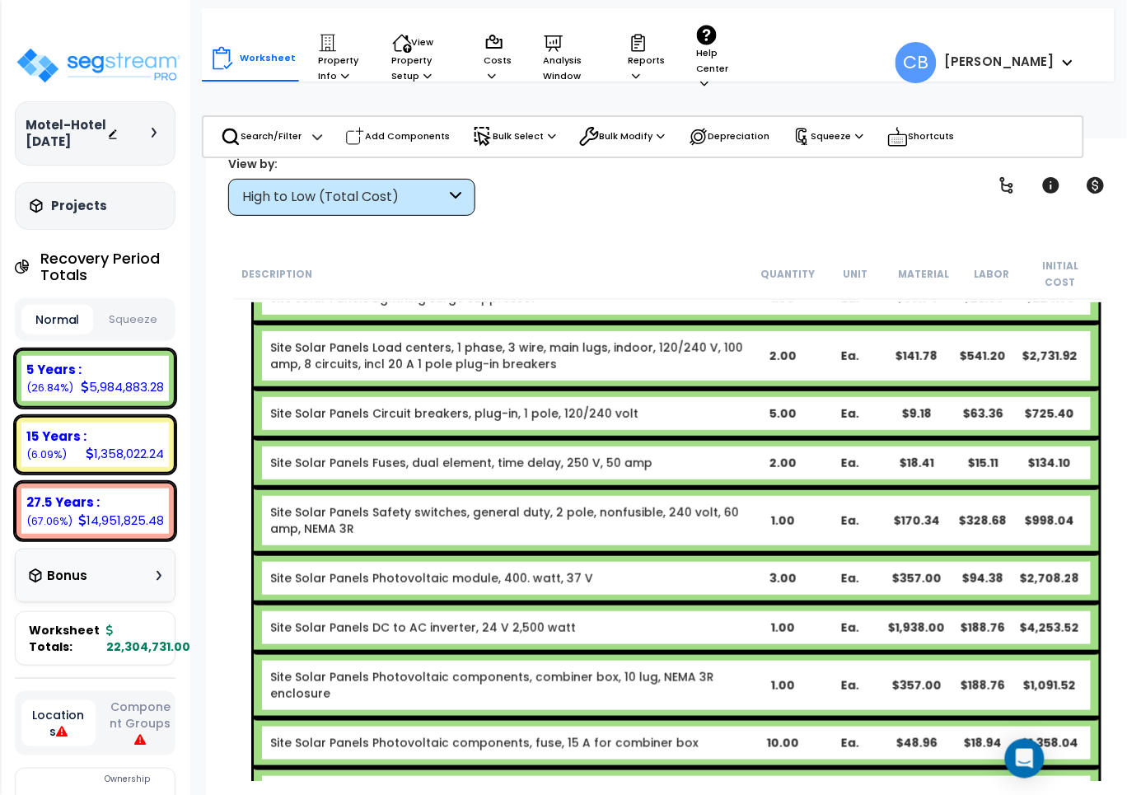
click at [357, 504] on link "Site Solar Panels Safety switches, general duty, 2 pole, nonfusible, 240 volt, …" at bounding box center [509, 520] width 479 height 33
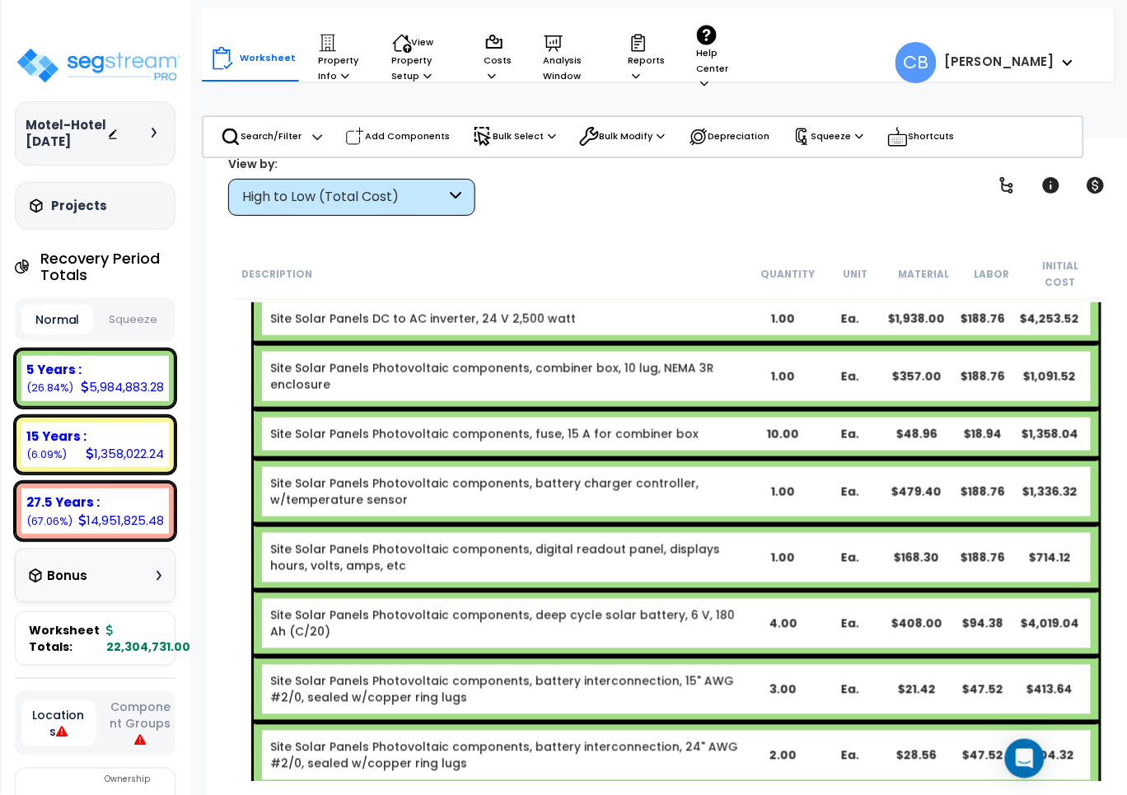
click at [357, 493] on div "Site Solar Panels Photovoltaic components, battery charger controller, w/temper…" at bounding box center [677, 492] width 846 height 66
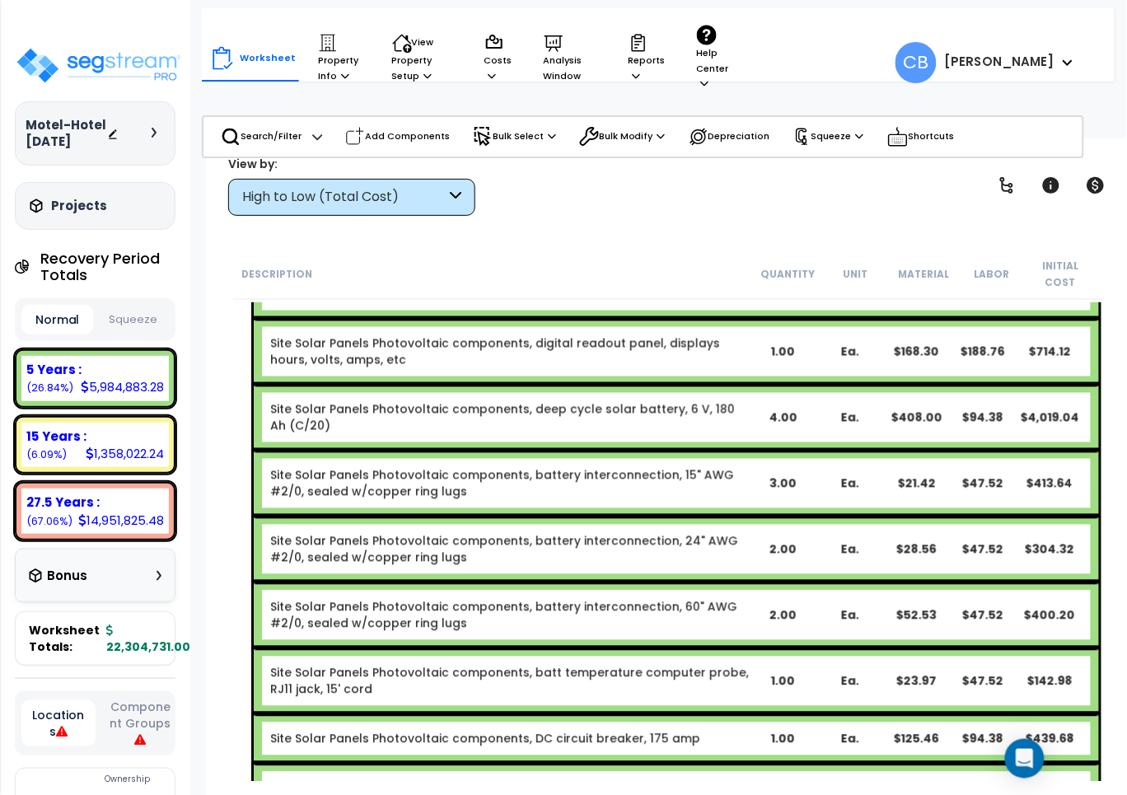
click at [357, 493] on div "Site Solar Panels Photovoltaic components, battery interconnection, 15" AWG #2/…" at bounding box center [677, 484] width 846 height 66
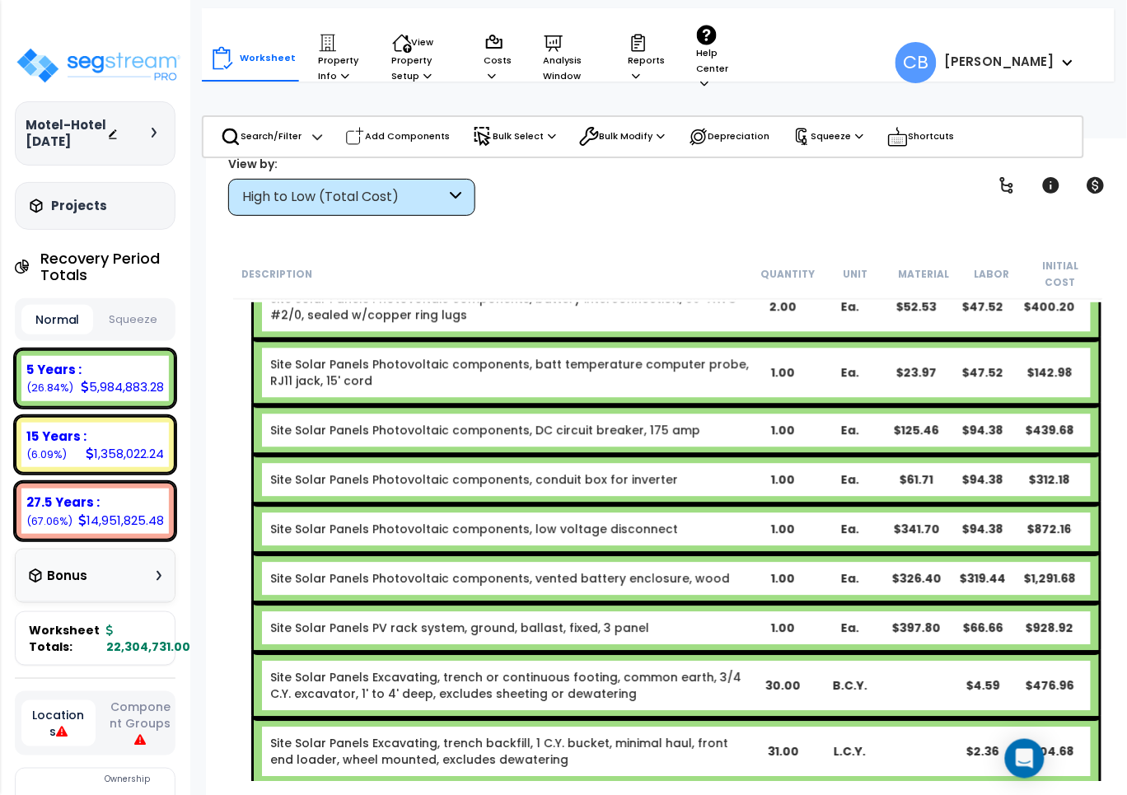
click at [357, 504] on div "Site Solar Panels Photovoltaic components, low voltage disconnect 1.00 Ea. $341…" at bounding box center [677, 528] width 846 height 49
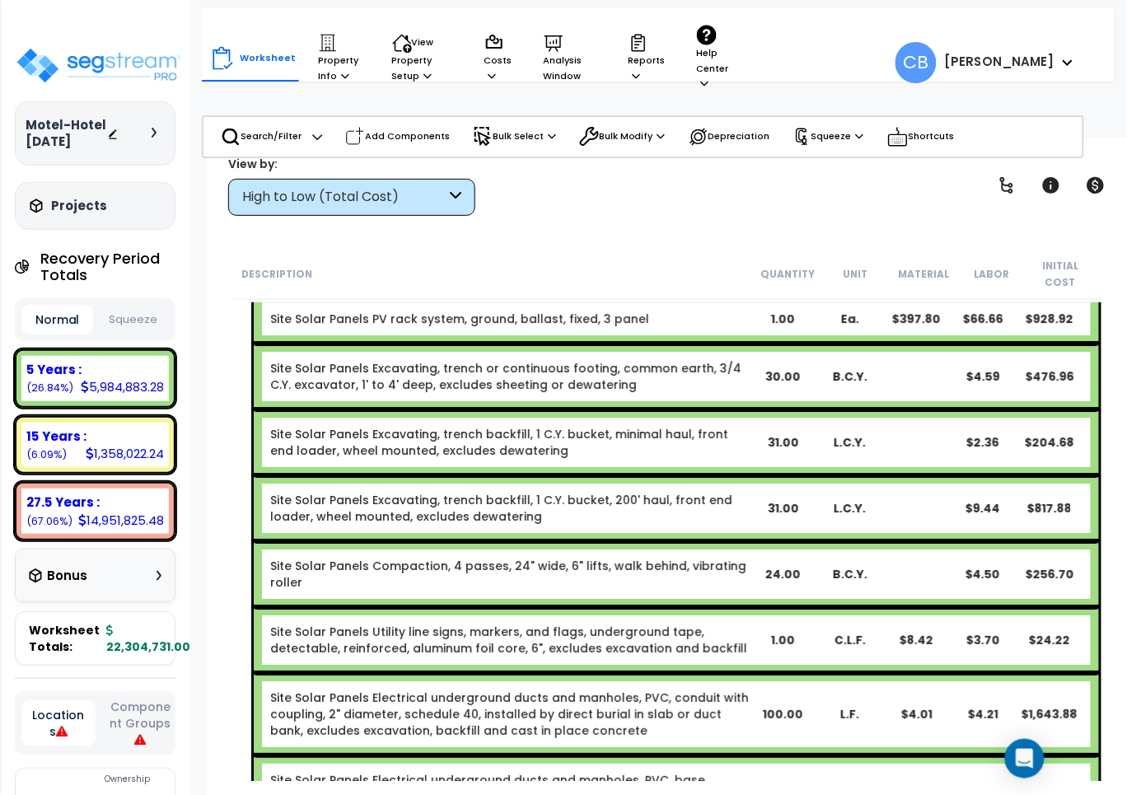
click at [357, 493] on link "Site Solar Panels Excavating, trench backfill, 1 C.Y. bucket, 200' haul, front …" at bounding box center [509, 508] width 479 height 33
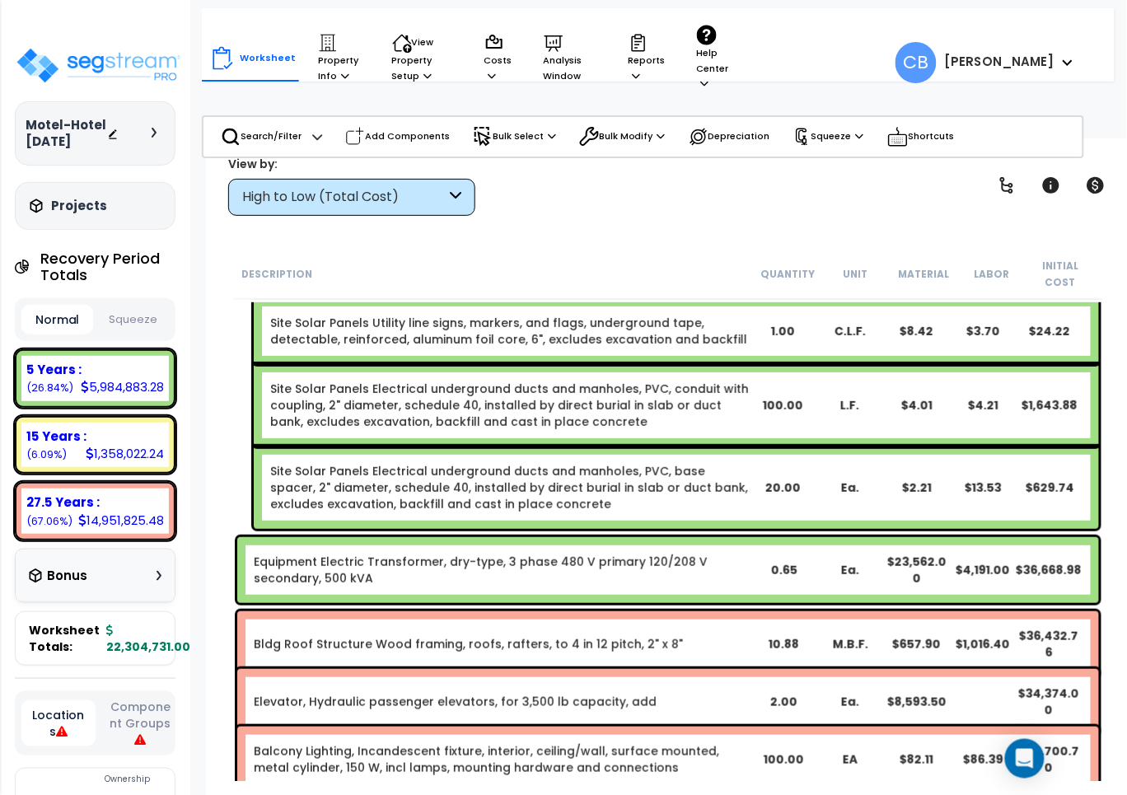
click at [357, 493] on link "Site Solar Panels Electrical underground ducts and manholes, PVC, base spacer, …" at bounding box center [509, 487] width 479 height 49
click at [422, 421] on div "Site Solar Panels Electrical underground ducts and manholes, PVC, conduit with …" at bounding box center [677, 405] width 846 height 82
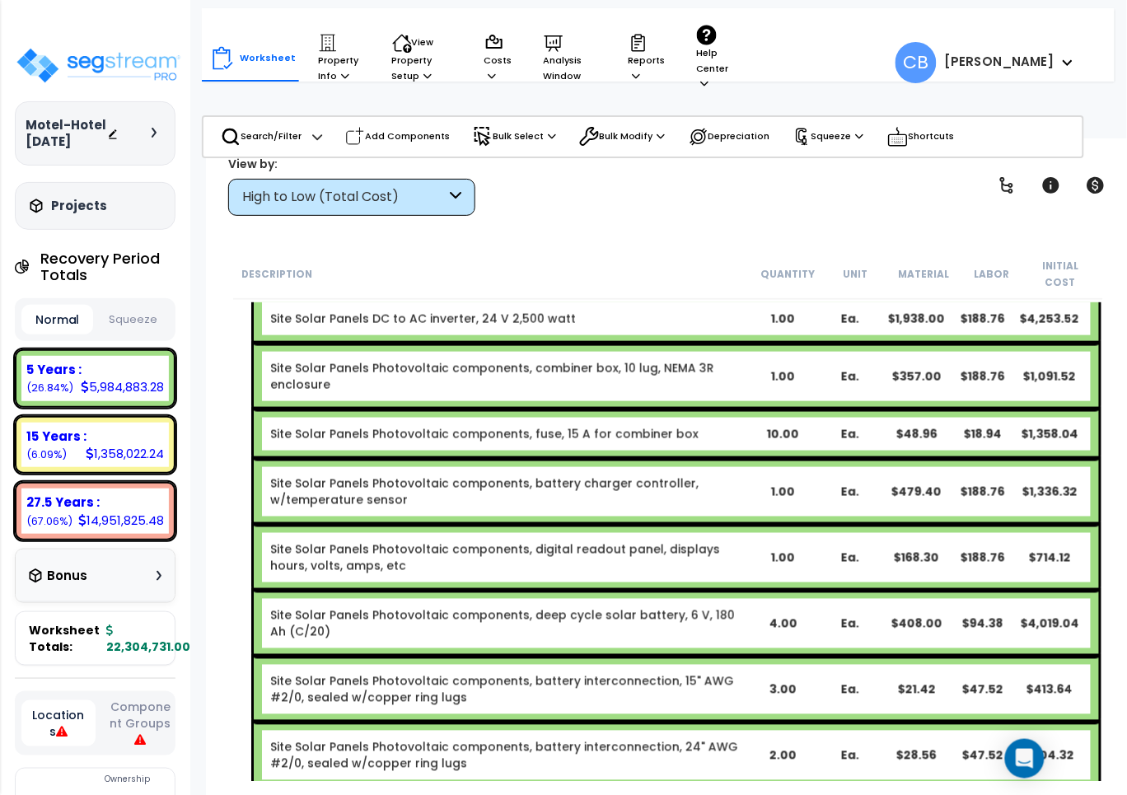
click at [420, 426] on div "Site Solar Panels Photovoltaic components, fuse, 15 A for combiner box 10.00 Ea…" at bounding box center [677, 434] width 846 height 49
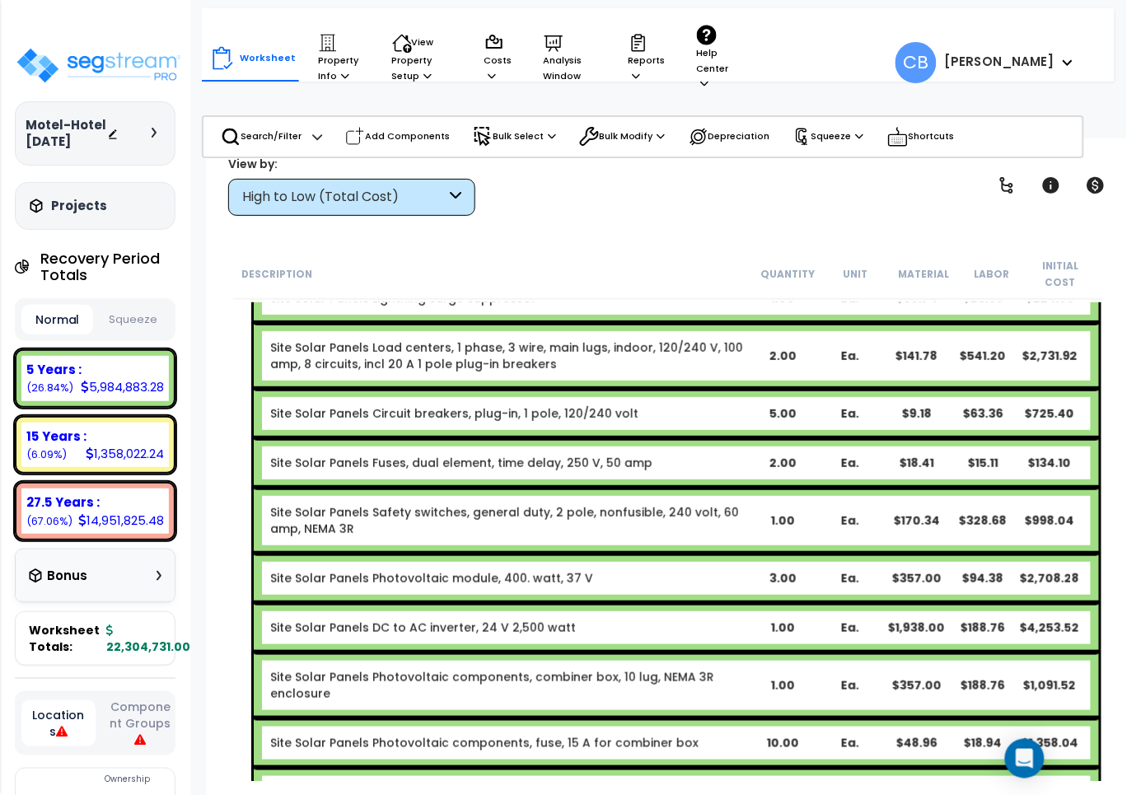
click at [725, 522] on div "Site Solar Panels Photovoltaic power system, stand alone, 24 V capacity, 900 W,…" at bounding box center [668, 807] width 870 height 2335
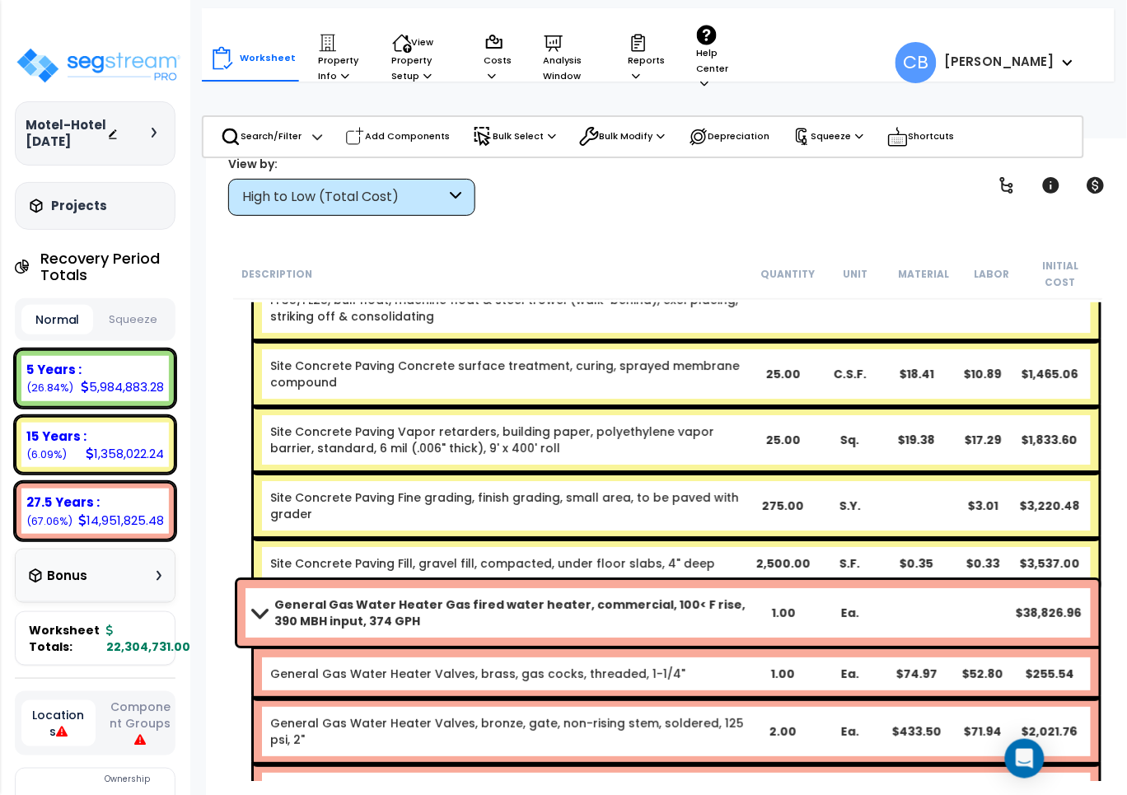
click at [725, 555] on b "Site Concrete Paving Fill, gravel fill, compacted, under floor slabs, 4" deep" at bounding box center [509, 563] width 479 height 16
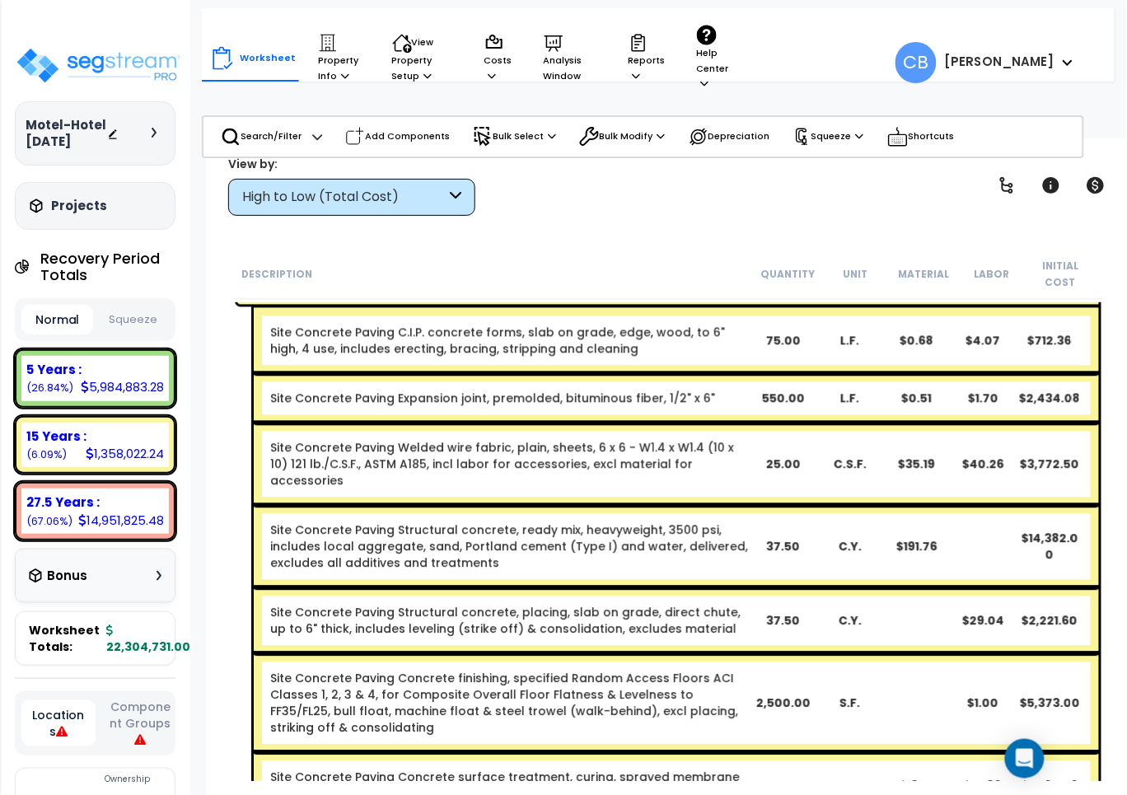
click at [725, 522] on link "Site Concrete Paving Structural concrete, ready mix, heavyweight, 3500 psi, inc…" at bounding box center [509, 546] width 479 height 49
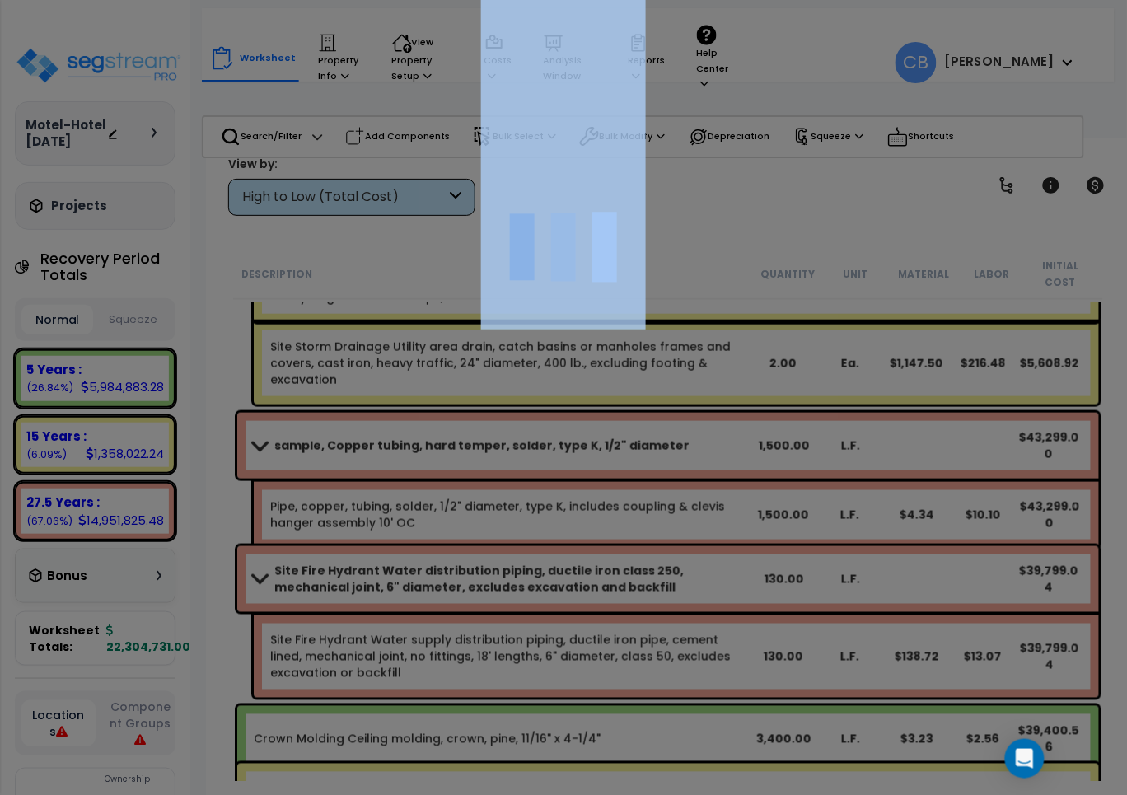
click at [725, 522] on div at bounding box center [563, 397] width 1127 height 795
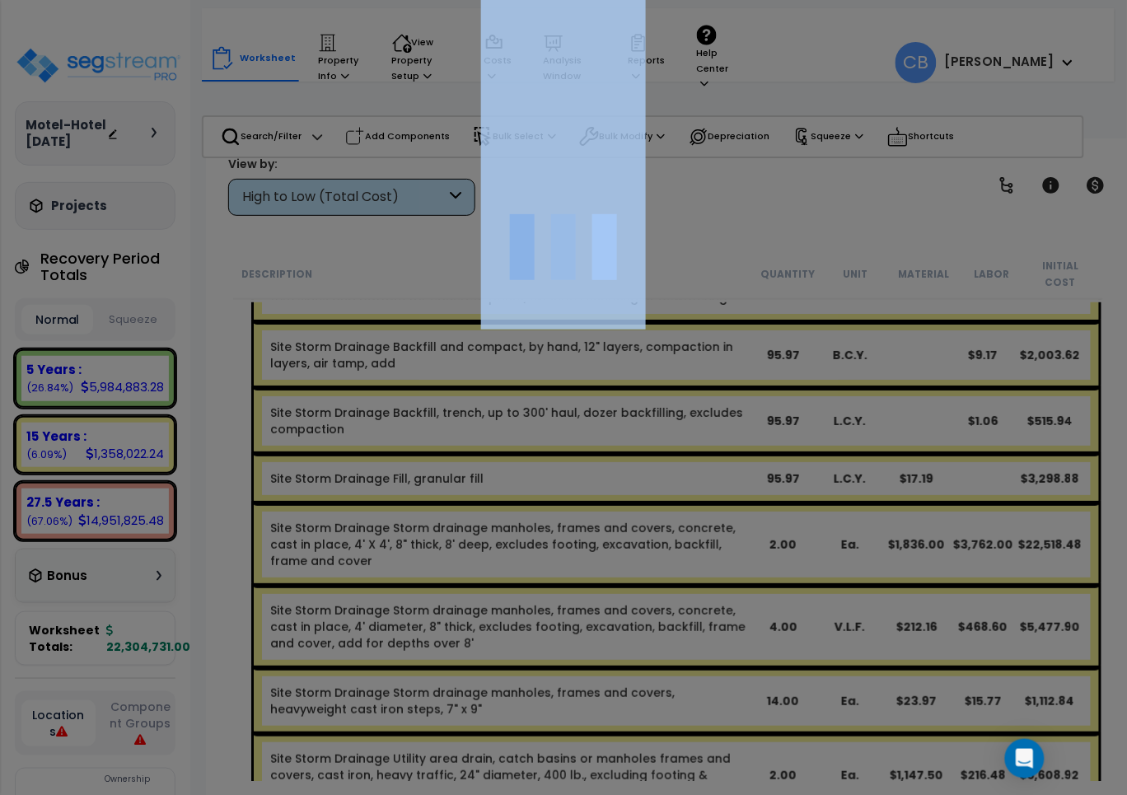
click at [725, 522] on div at bounding box center [563, 397] width 1127 height 795
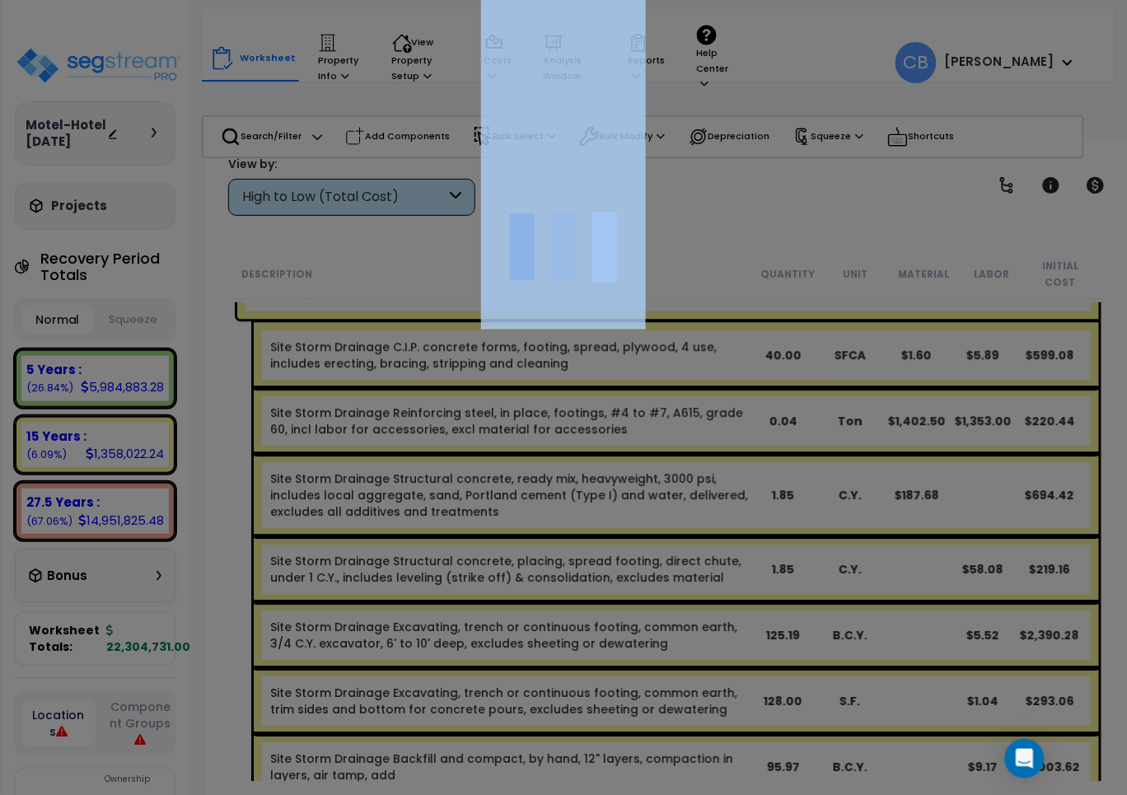
click at [725, 522] on div at bounding box center [563, 397] width 1127 height 795
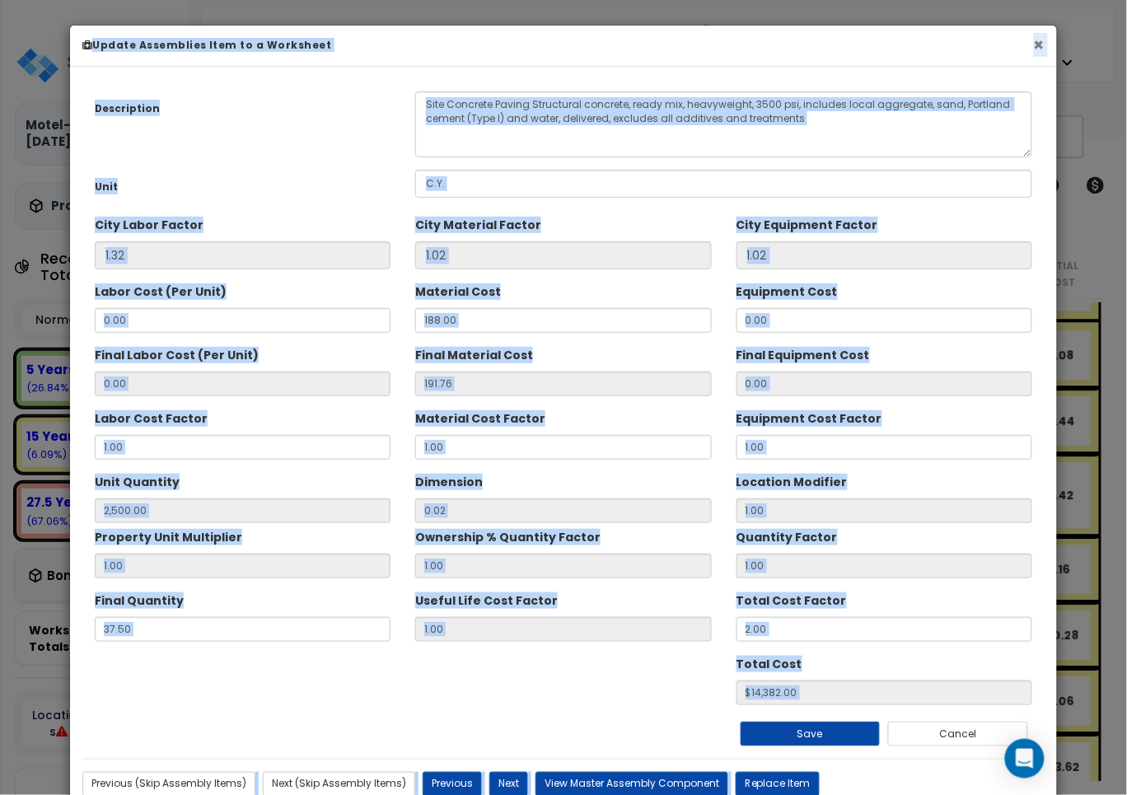
drag, startPoint x: 1037, startPoint y: 44, endPoint x: 1027, endPoint y: 59, distance: 18.5
click at [1037, 44] on button "×" at bounding box center [1039, 44] width 11 height 17
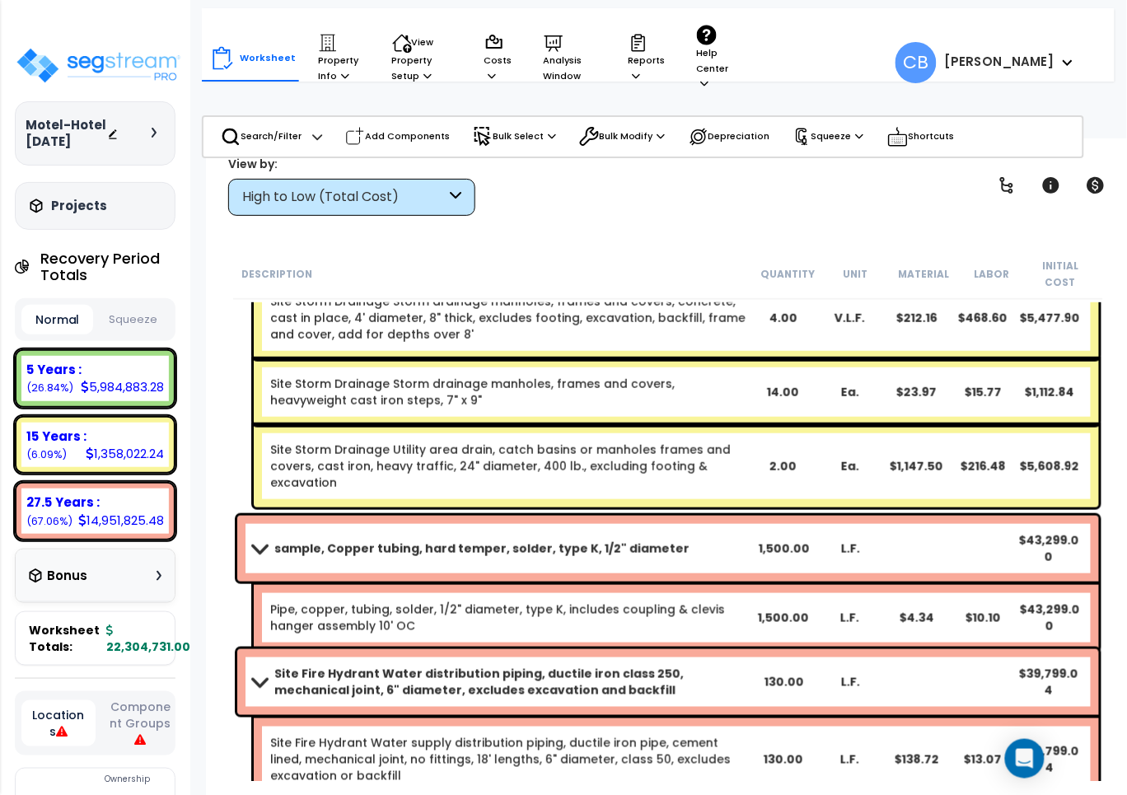
click at [541, 475] on div "Site Storm Drainage Utility area drain, catch basins or manholes frames and cov…" at bounding box center [677, 466] width 846 height 82
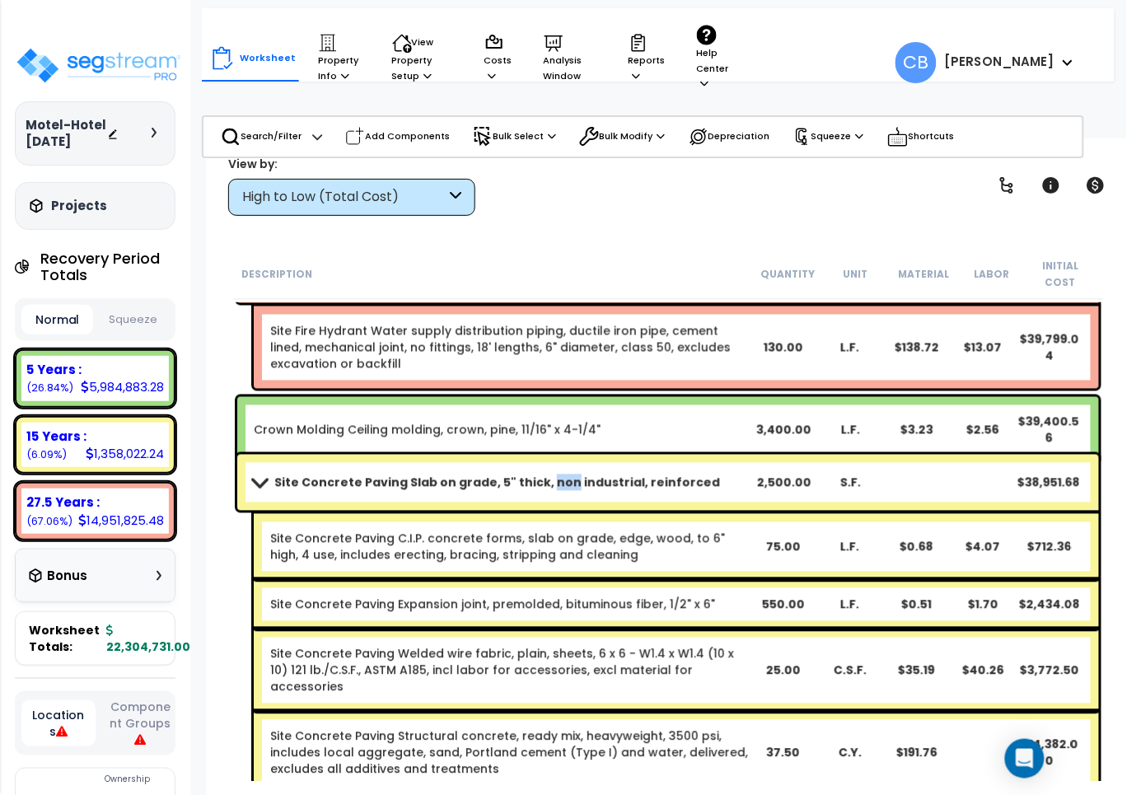
drag, startPoint x: 541, startPoint y: 475, endPoint x: 532, endPoint y: 415, distance: 60.8
click at [541, 455] on div "Site Concrete Paving Slab on grade, 5" thick, non industrial, reinforced 2,500.…" at bounding box center [668, 483] width 862 height 56
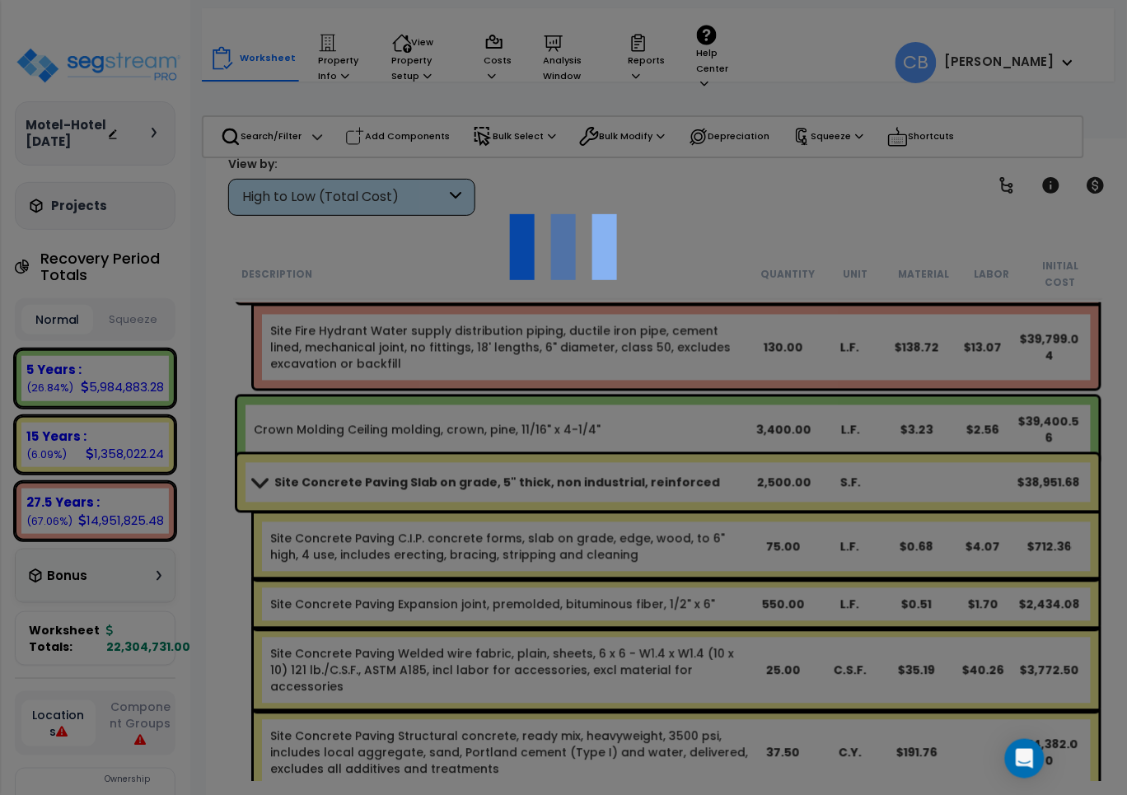
click at [528, 400] on div at bounding box center [563, 397] width 1127 height 795
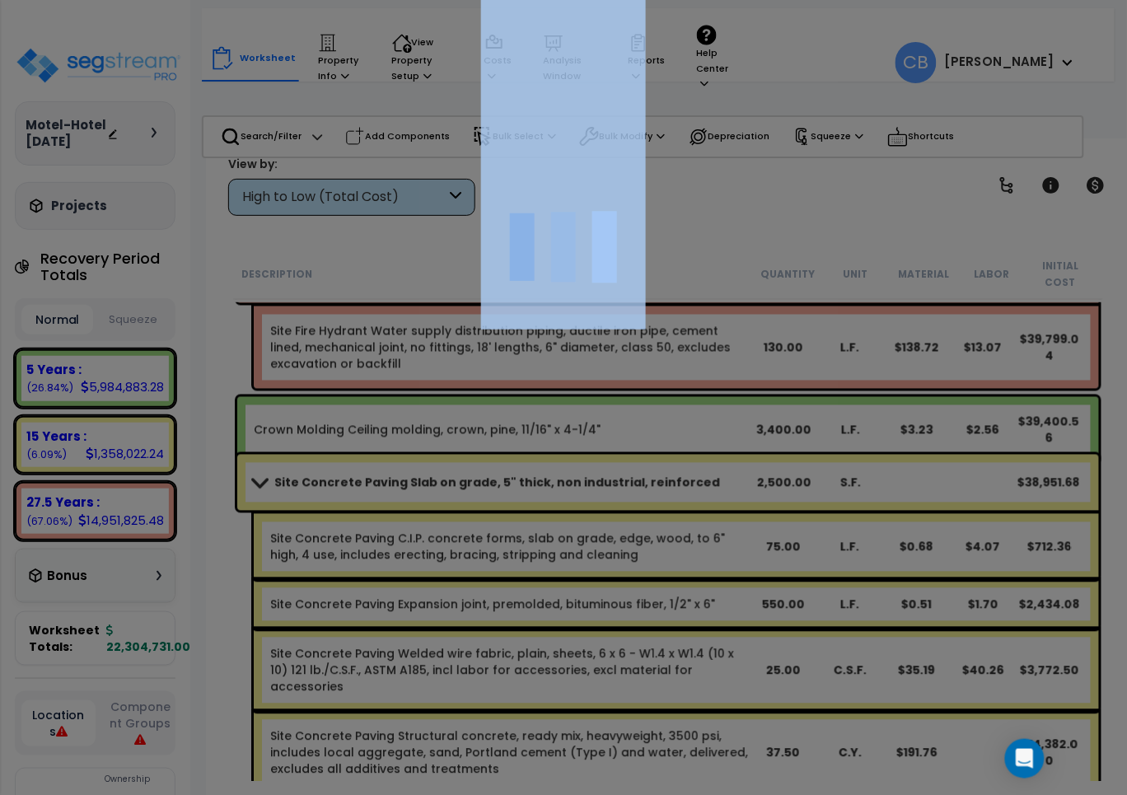
click at [528, 400] on div at bounding box center [563, 397] width 1127 height 795
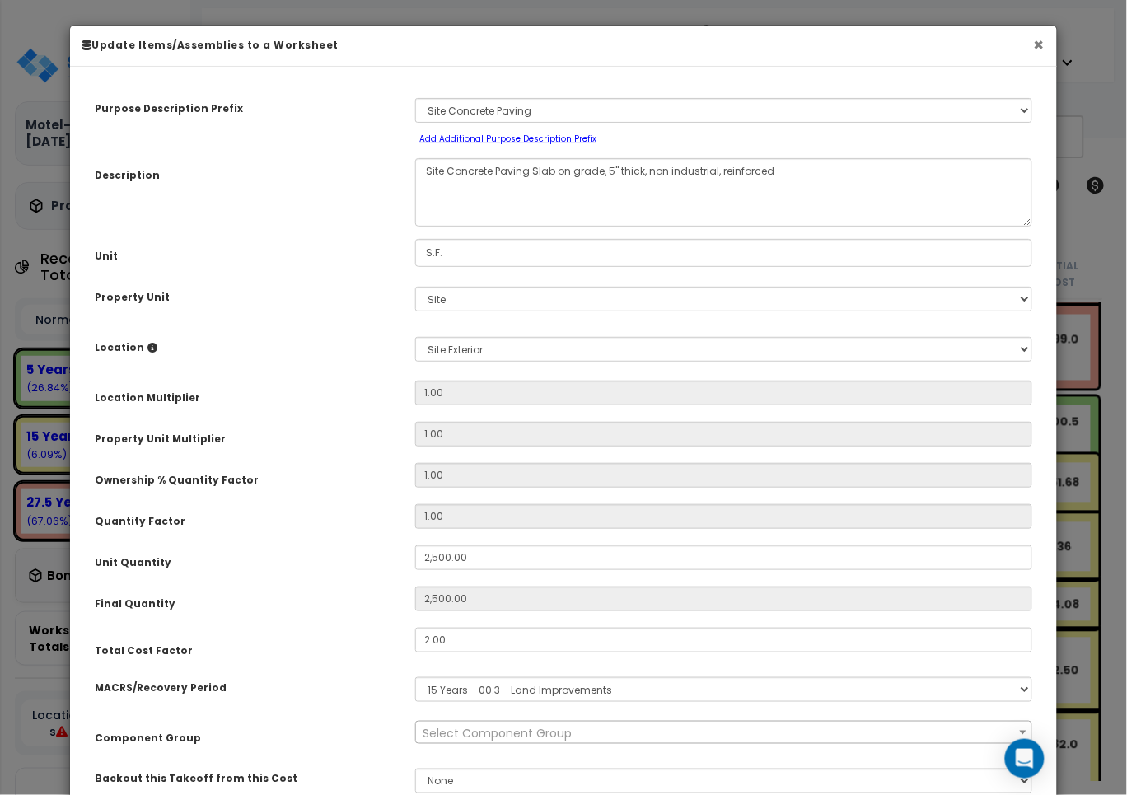
click at [1034, 45] on button "×" at bounding box center [1039, 44] width 11 height 17
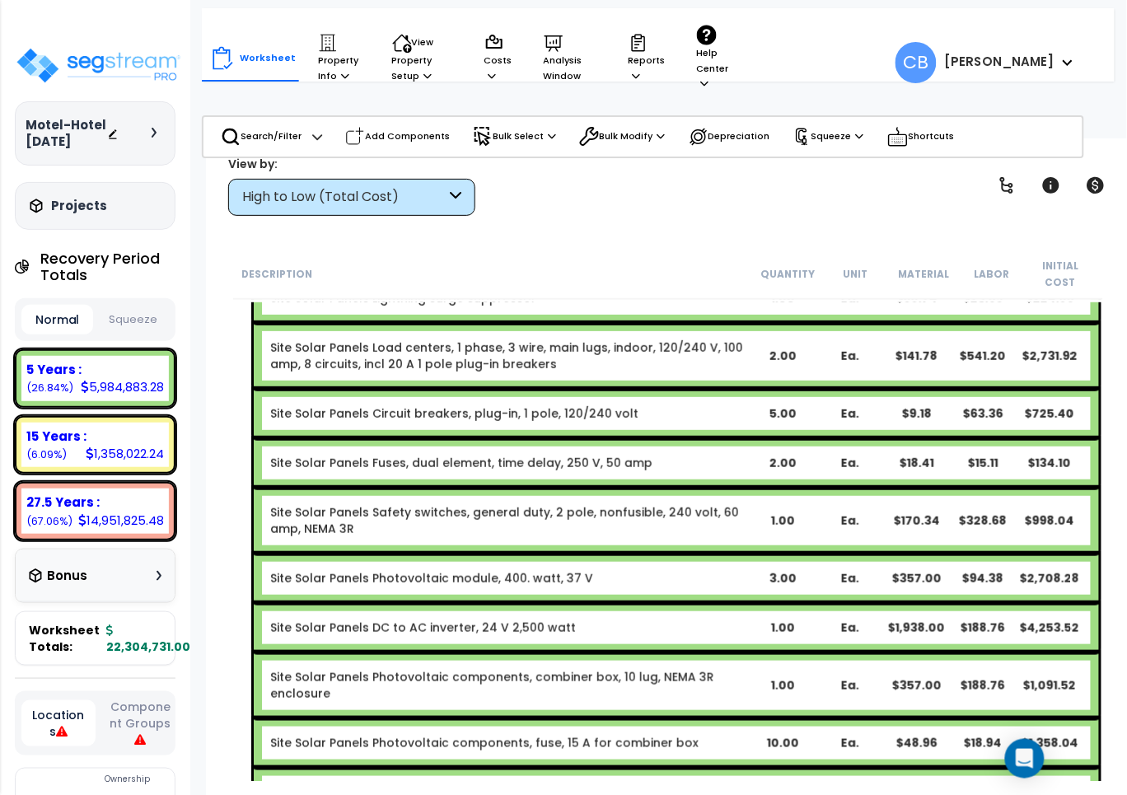
scroll to position [16997, 0]
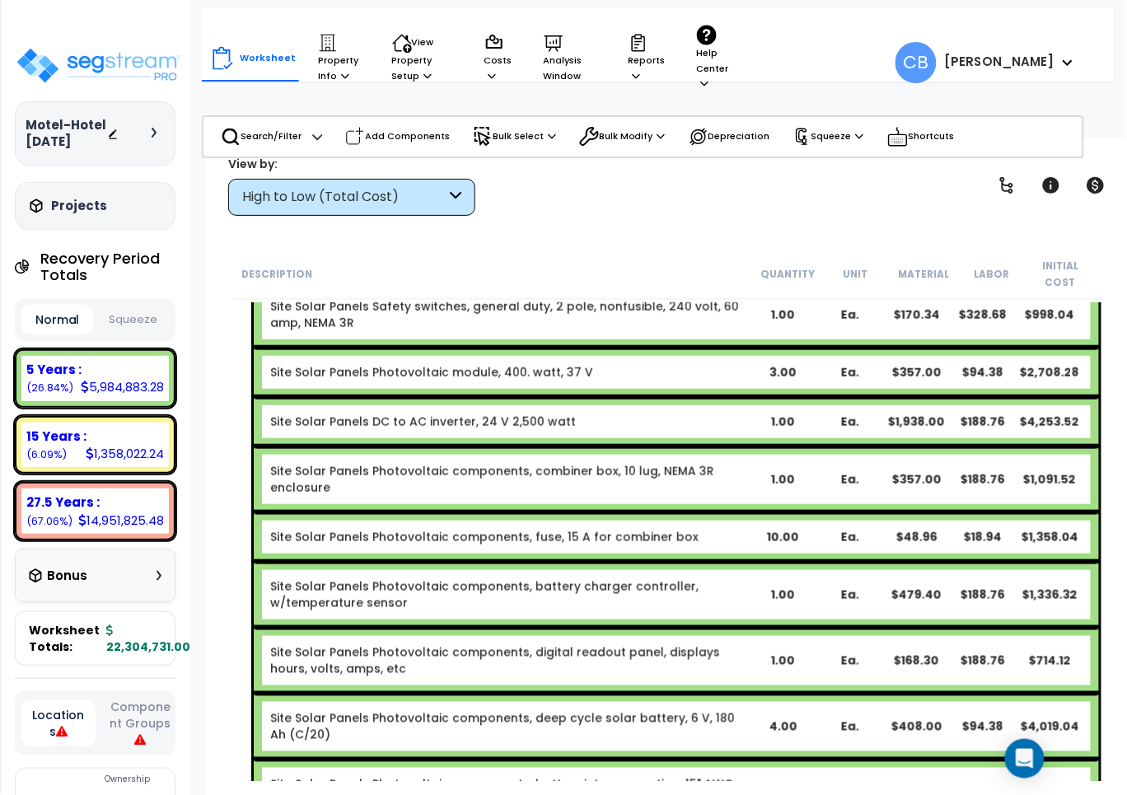
click at [663, 487] on div "Site Solar Panels Photovoltaic components, combiner box, 10 lug, NEMA 3R enclos…" at bounding box center [677, 480] width 846 height 66
click at [639, 474] on link "Site Solar Panels Photovoltaic components, combiner box, 10 lug, NEMA 3R enclos…" at bounding box center [509, 479] width 479 height 33
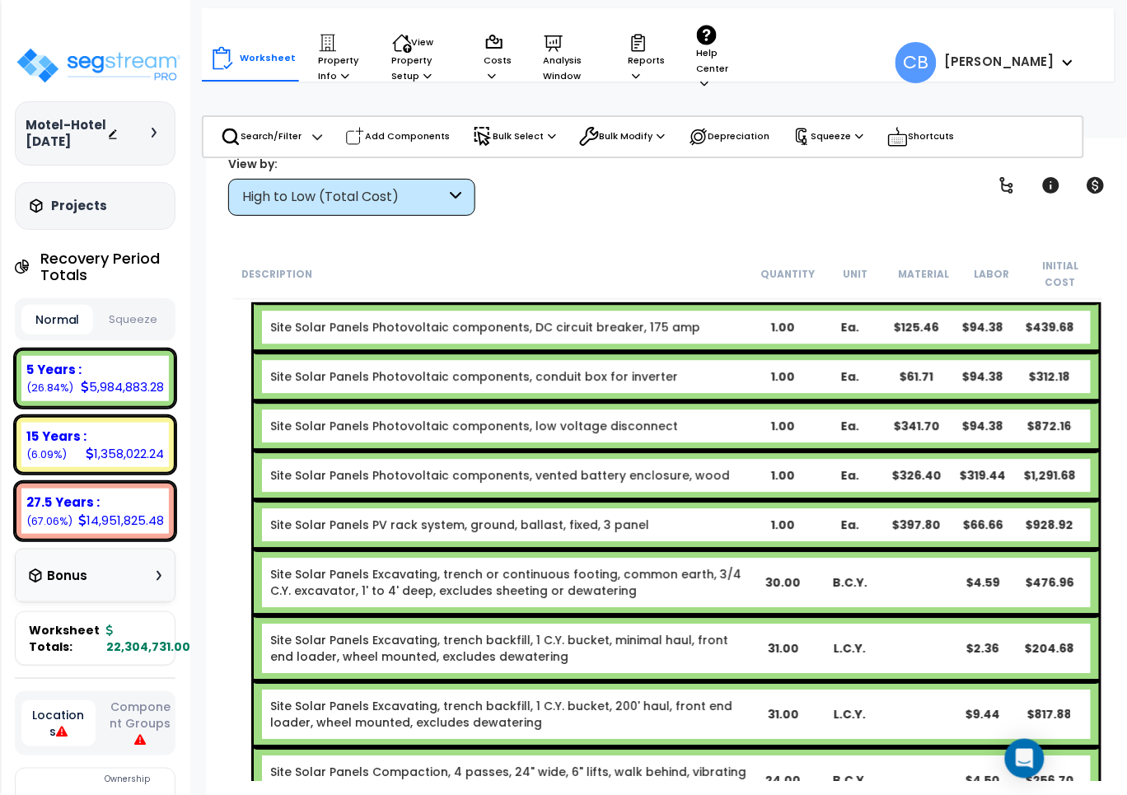
click at [639, 474] on div "Site Solar Panels Photovoltaic components, vented battery enclosure, wood 1.00 …" at bounding box center [677, 475] width 846 height 49
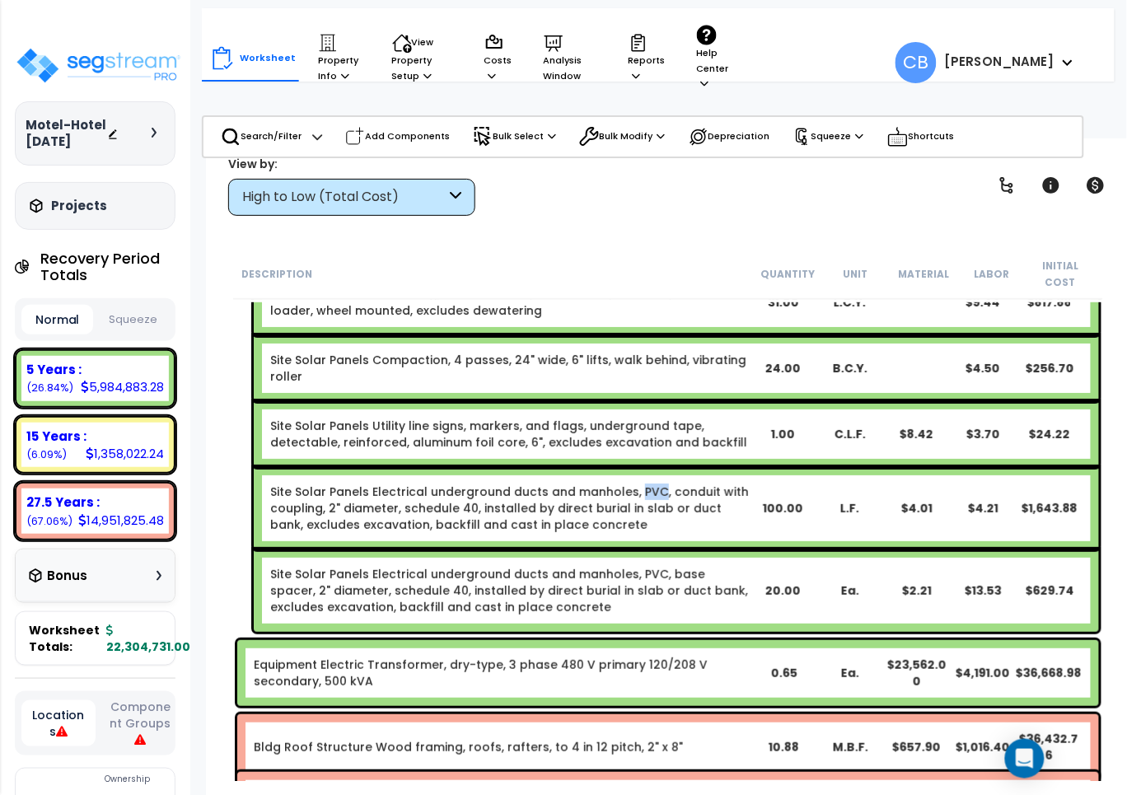
click at [639, 484] on link "Site Solar Panels Electrical underground ducts and manholes, PVC, conduit with …" at bounding box center [509, 508] width 479 height 49
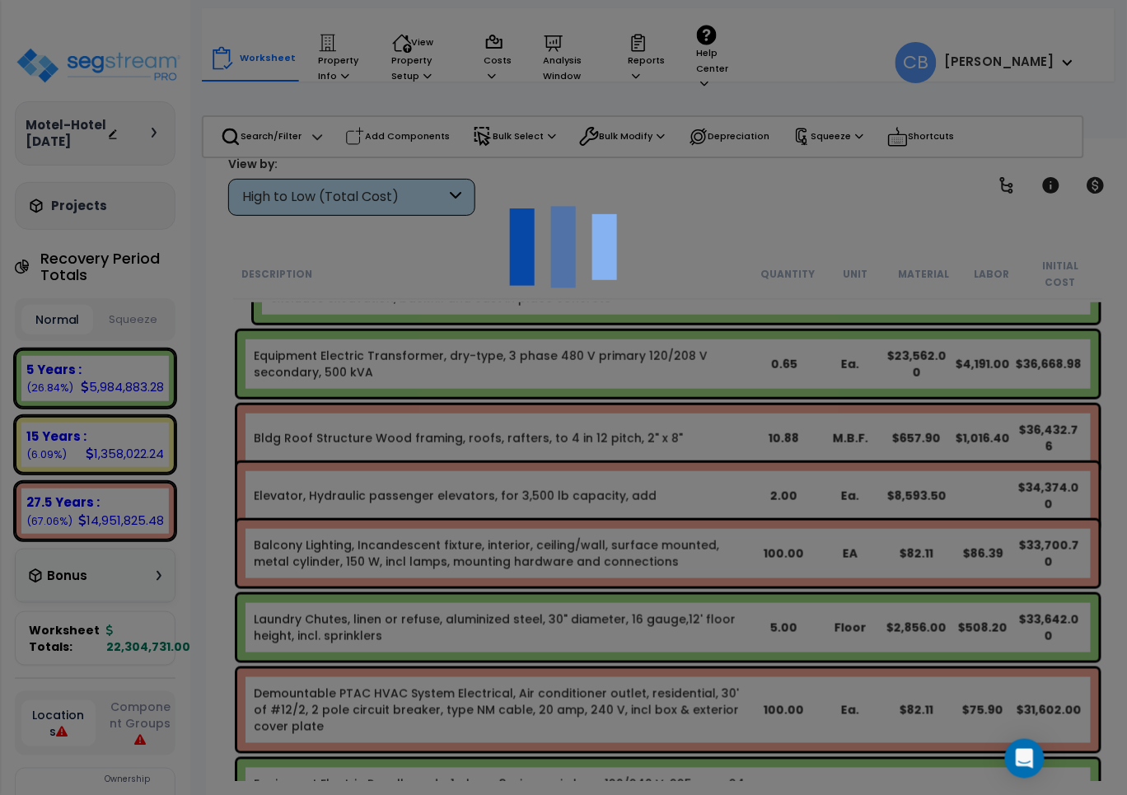
click at [639, 474] on div at bounding box center [563, 397] width 1127 height 795
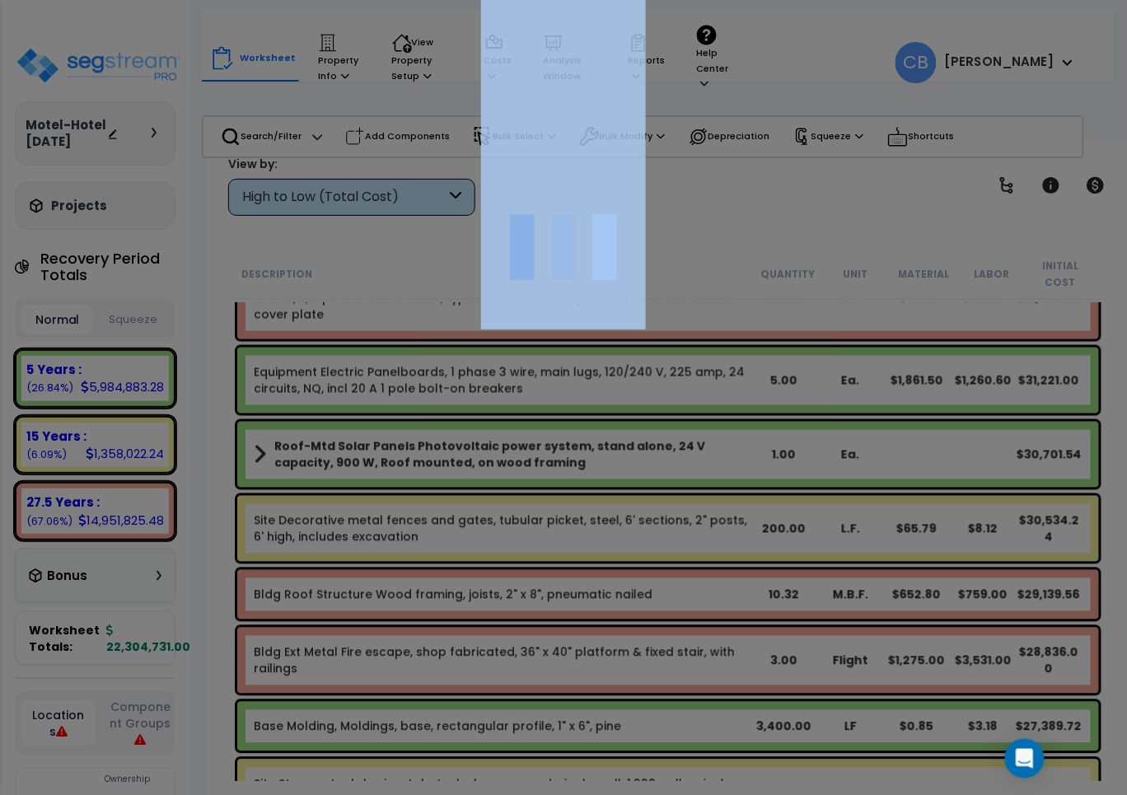
click at [639, 474] on div at bounding box center [563, 397] width 1127 height 795
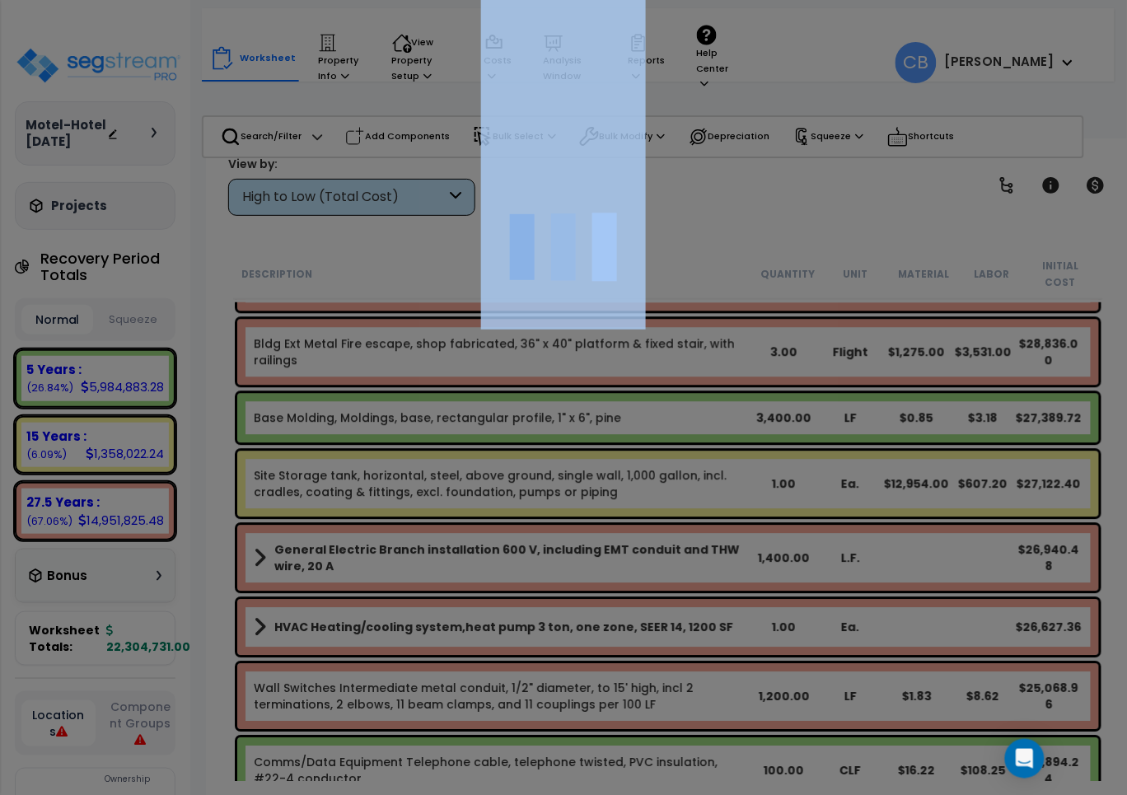
scroll to position [19263, 0]
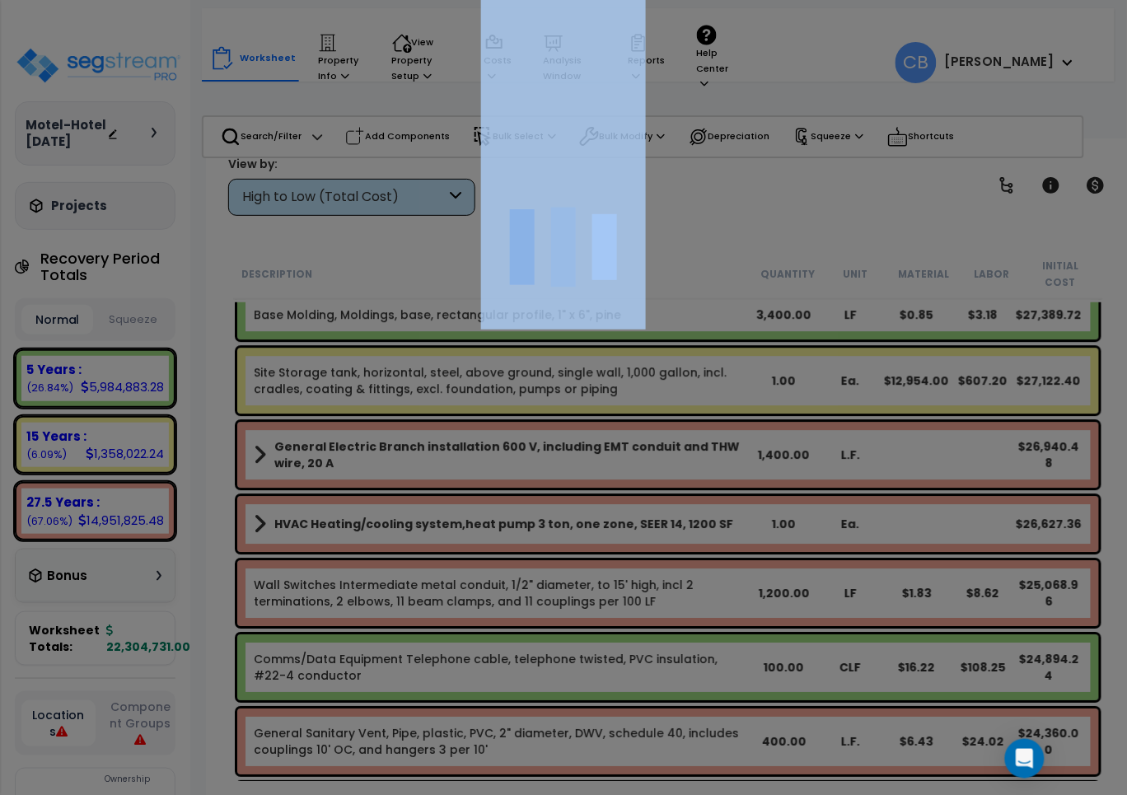
click at [639, 67] on div "We are Building your Property. So please grab a coffee and let us do the heavy …" at bounding box center [563, 34] width 1127 height 66
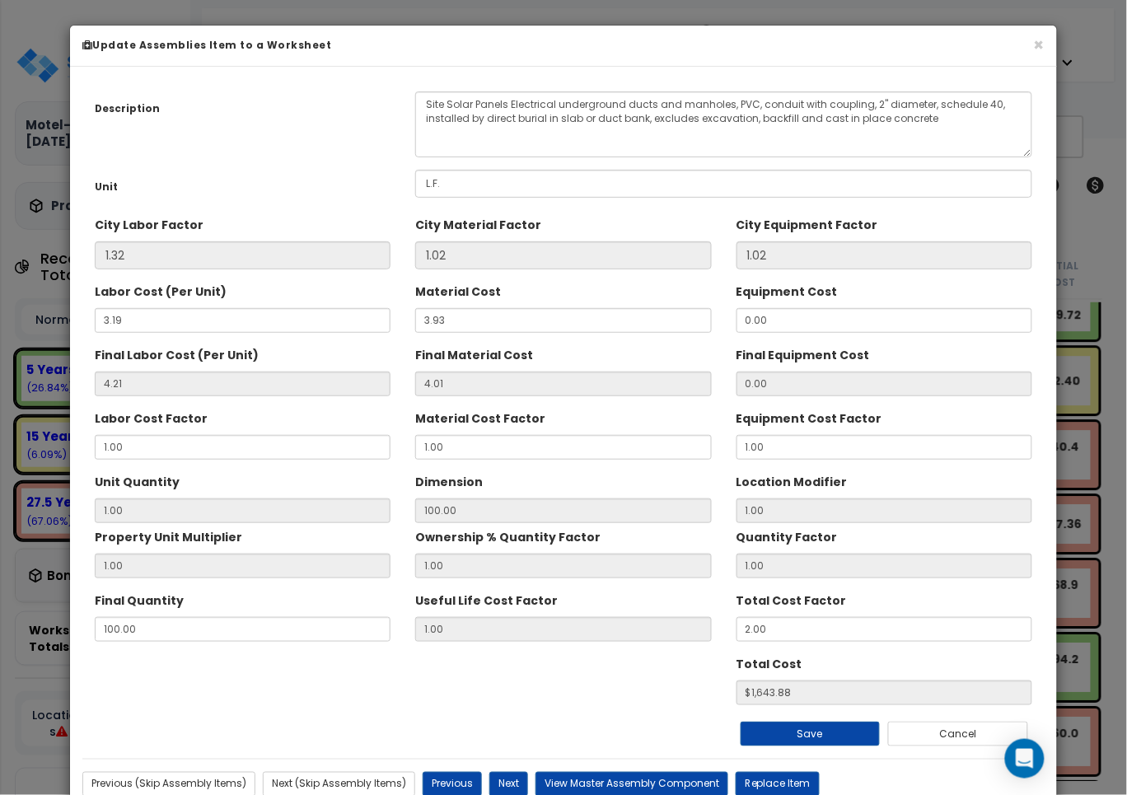
scroll to position [20087, 0]
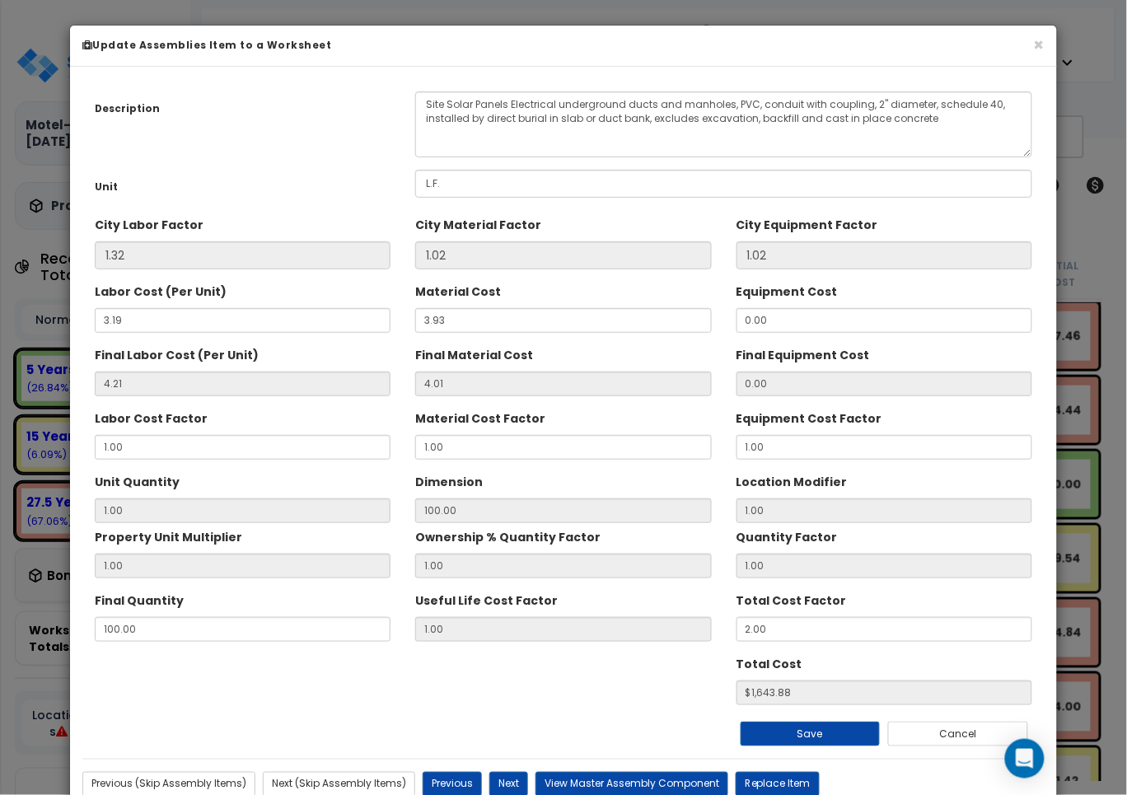
click at [639, 474] on div "Dimension 100.00" at bounding box center [563, 495] width 296 height 55
click at [1041, 51] on button "×" at bounding box center [1039, 44] width 11 height 17
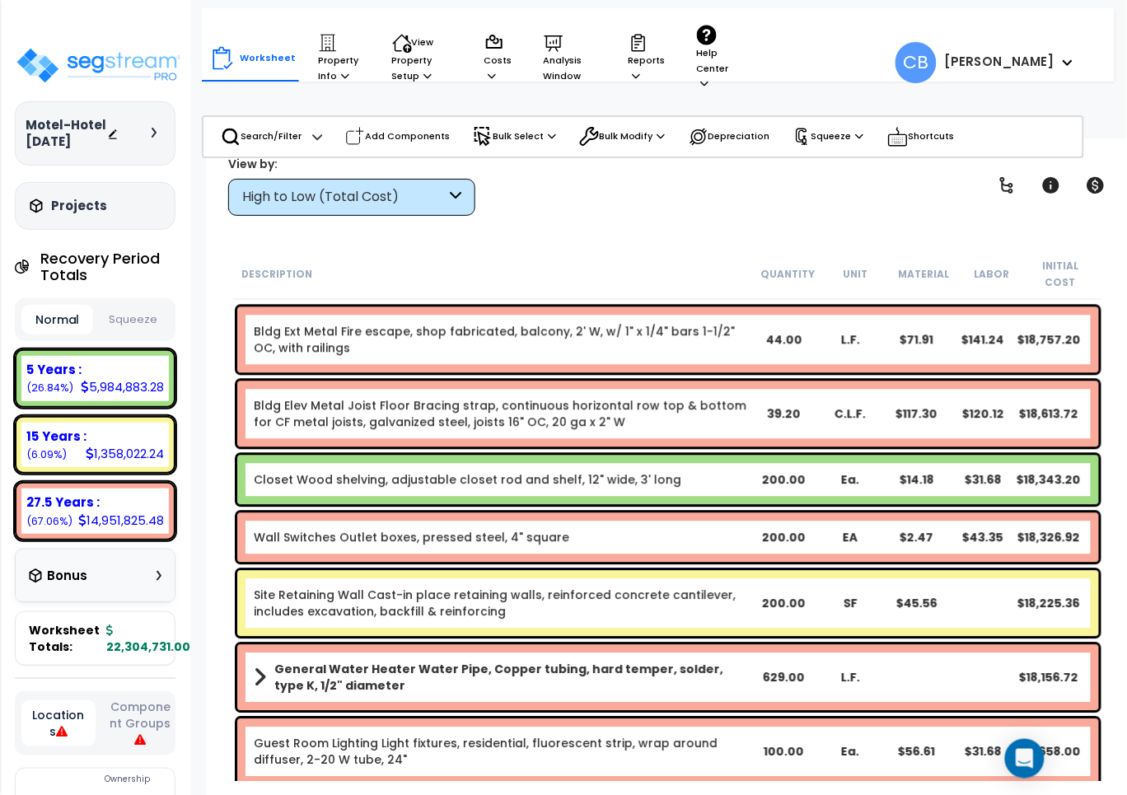
click at [579, 382] on div "Bldg Elev Metal Joist Floor Bracing strap, continuous horizontal row top & bott…" at bounding box center [668, 415] width 862 height 66
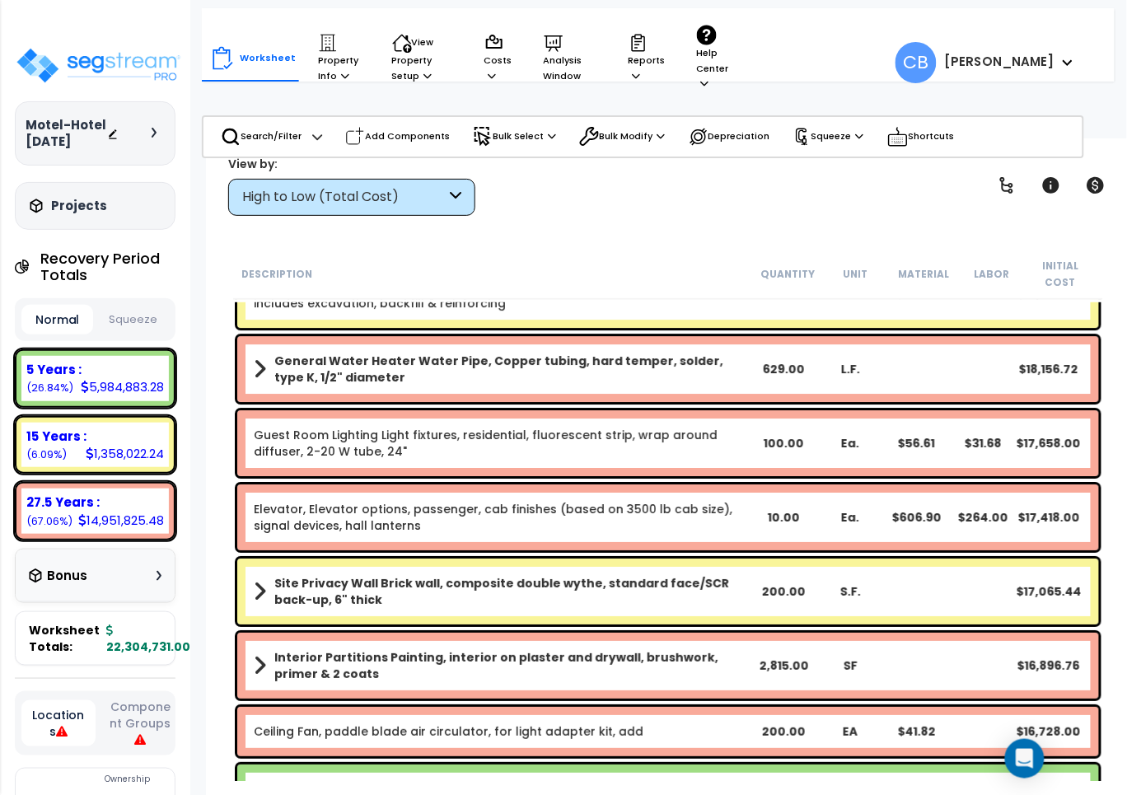
click at [579, 380] on div "General Water Heater Water Pipe, Copper tubing, hard temper, solder, type K, 1/…" at bounding box center [668, 369] width 862 height 66
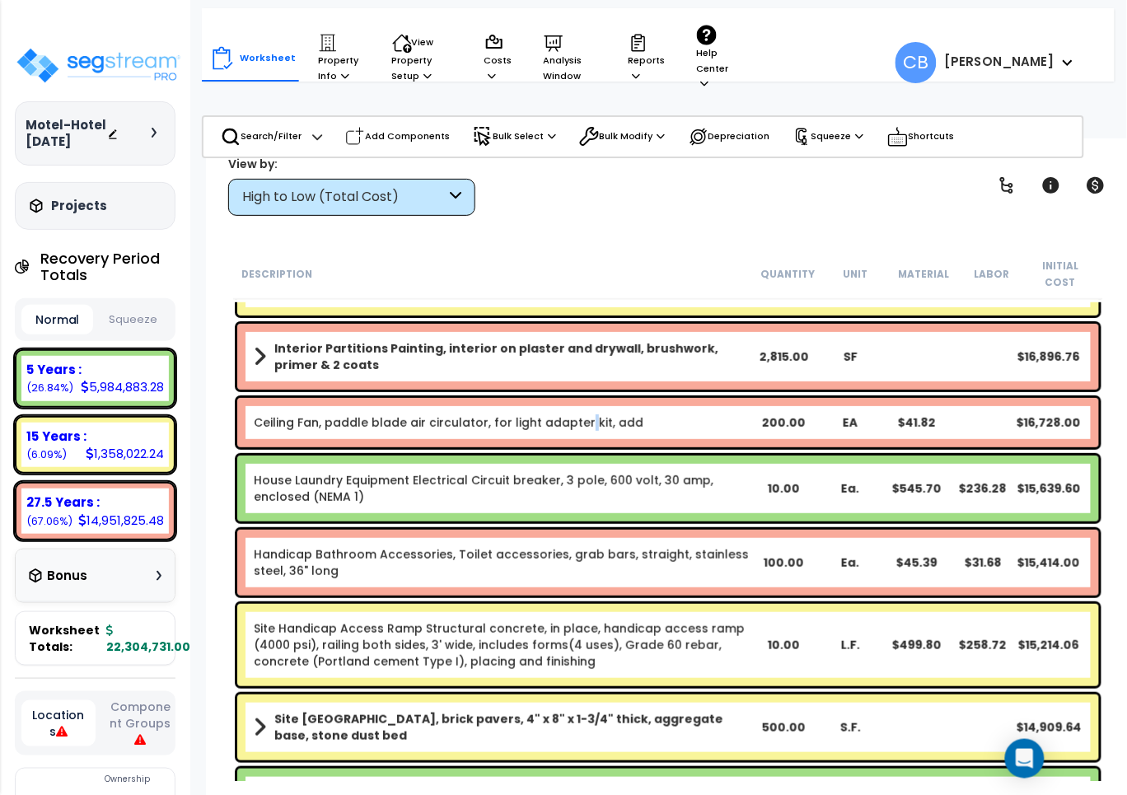
click at [579, 394] on div "Ceiling Fan, paddle blade air circulator, for light adapter kit, add 200.00 EA …" at bounding box center [668, 423] width 870 height 58
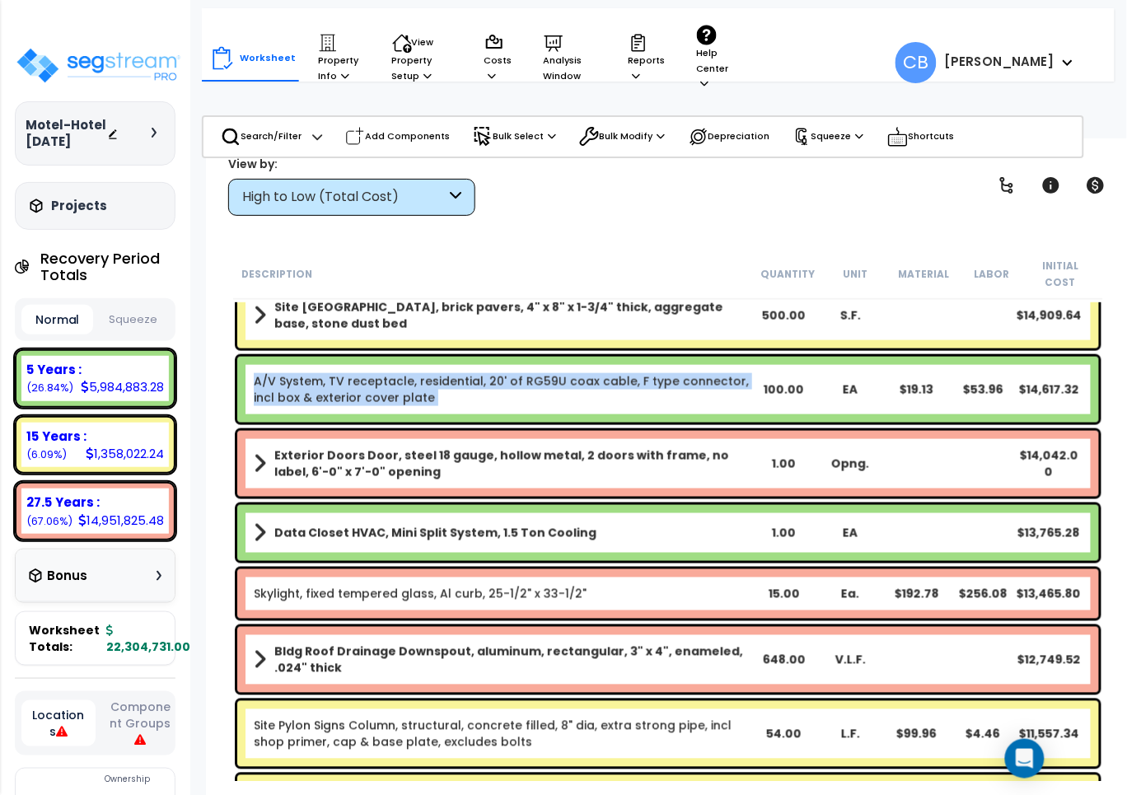
click at [579, 380] on link "A/V System, TV receptacle, residential, 20' of RG59U coax cable, F type connect…" at bounding box center [502, 389] width 497 height 33
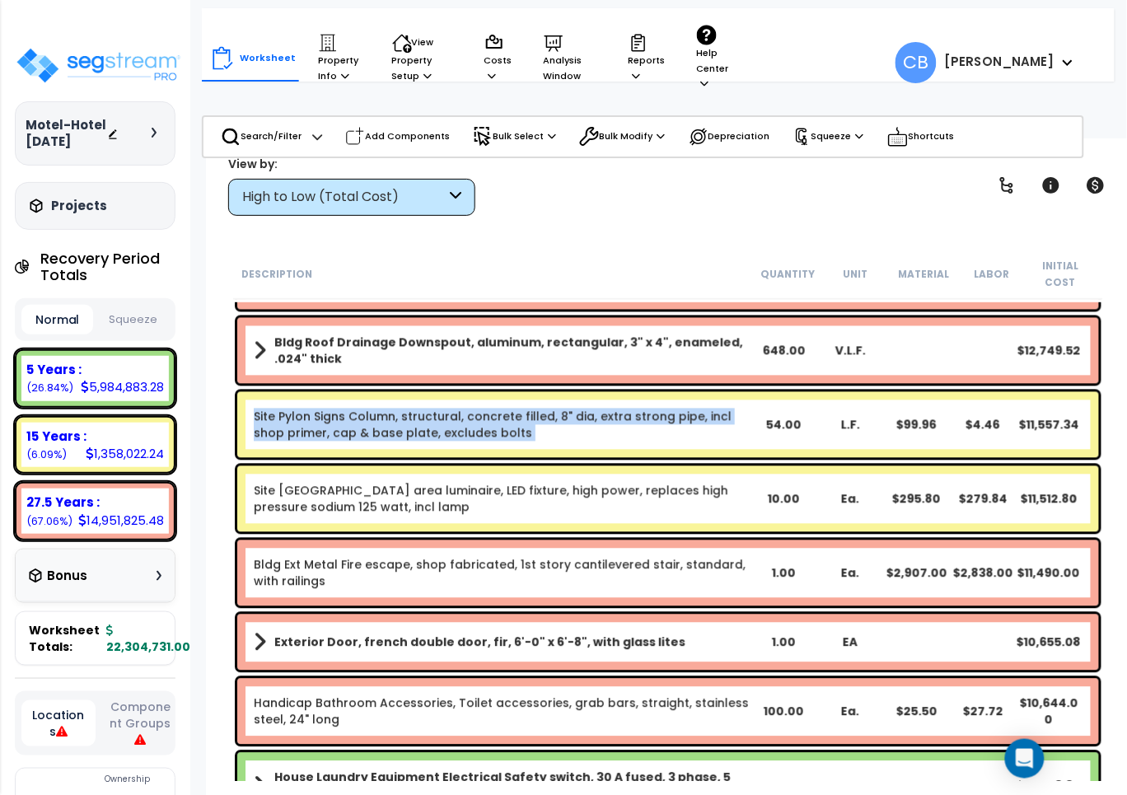
click at [579, 392] on div "Site Pylon Signs Column, structural, concrete filled, 8" dia, extra strong pipe…" at bounding box center [668, 425] width 862 height 66
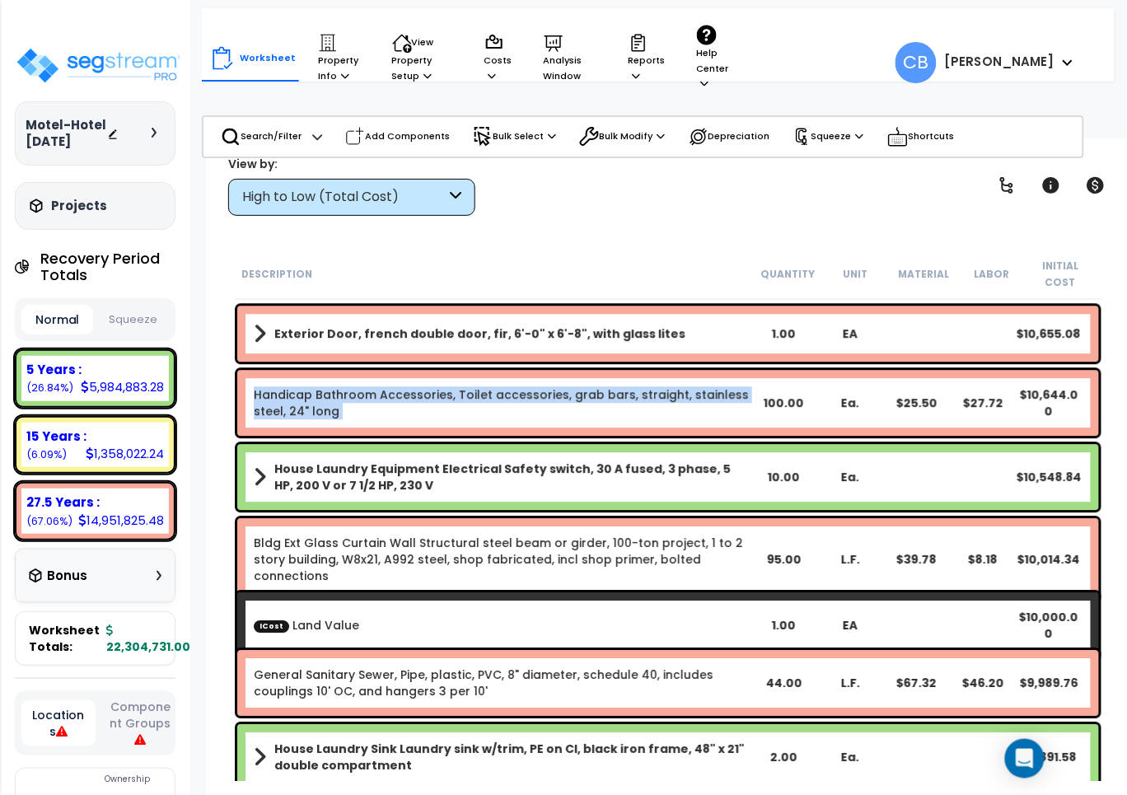
click at [579, 386] on link "Handicap Bathroom Accessories, Toilet accessories, grab bars, straight, stainle…" at bounding box center [502, 402] width 497 height 33
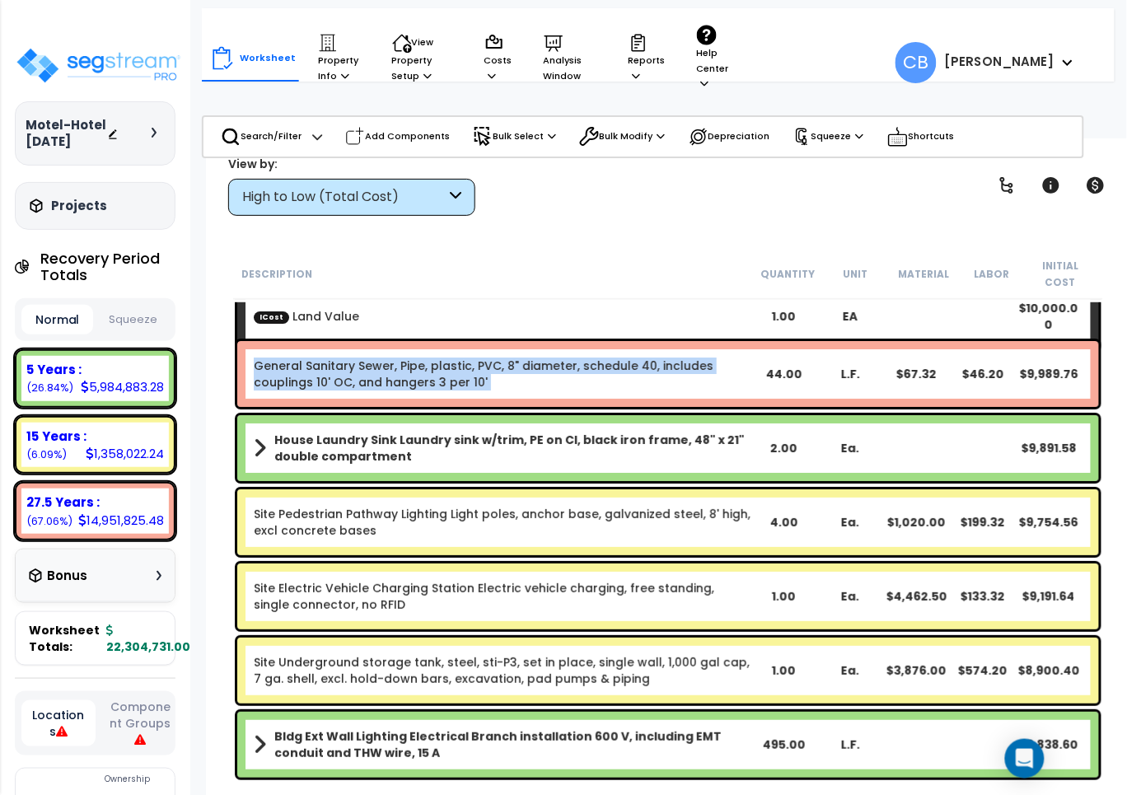
click at [579, 380] on div "General Sanitary Sewer, Pipe, plastic, PVC, 8" diameter, schedule 40, includes …" at bounding box center [668, 374] width 862 height 66
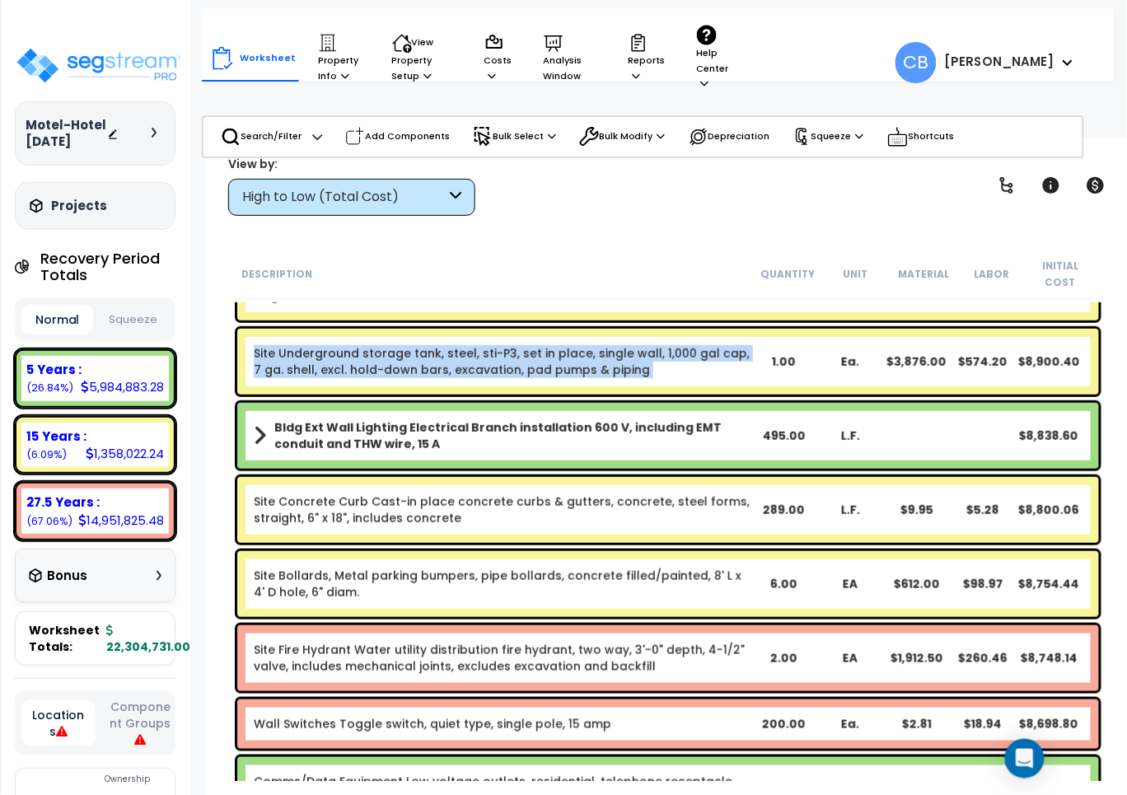
click at [579, 380] on div "Site Underground storage tank, steel, sti-P3, set in place, single wall, 1,000 …" at bounding box center [668, 362] width 870 height 74
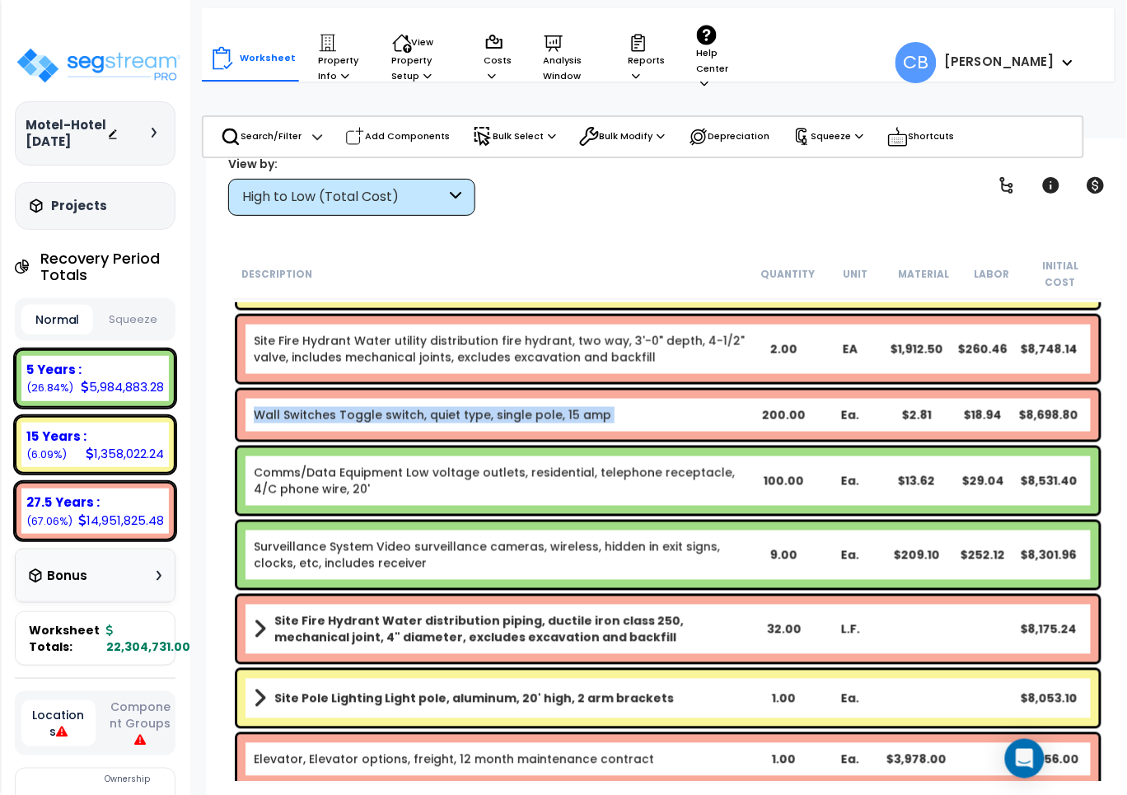
click at [579, 391] on div "Wall Switches Toggle switch, quiet type, single pole, 15 amp 200.00 Ea. $2.81 $…" at bounding box center [668, 415] width 862 height 49
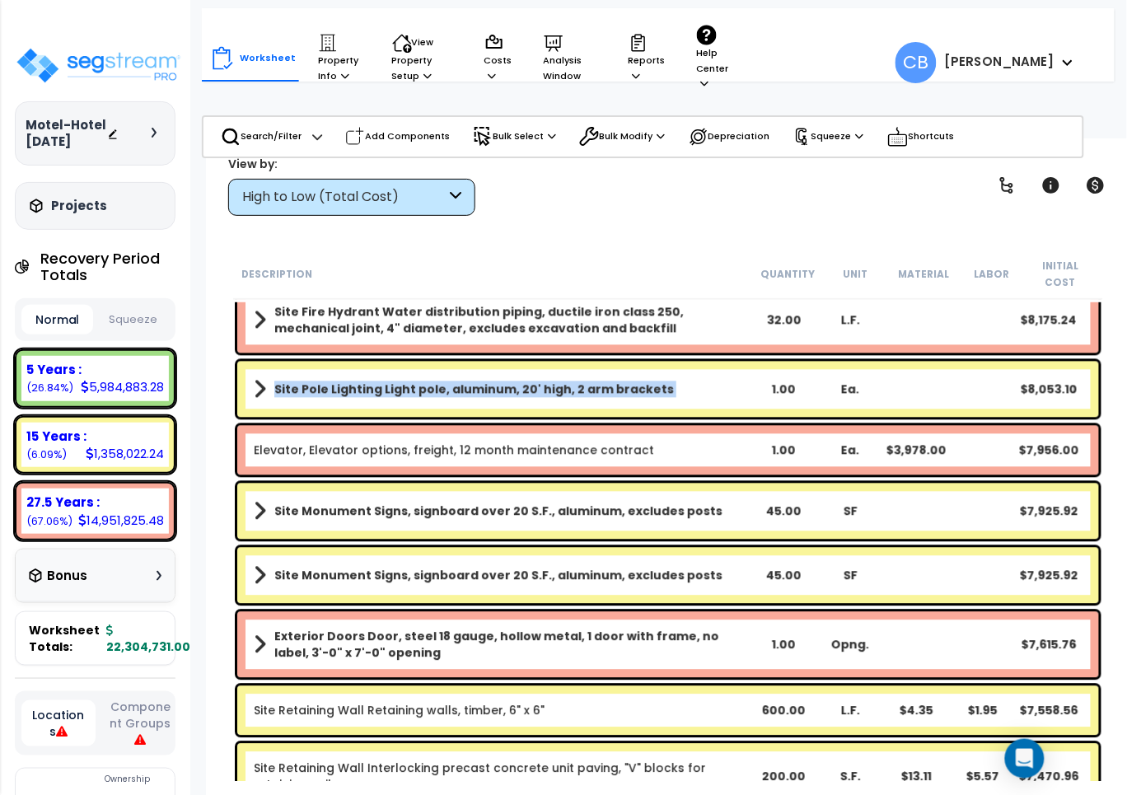
click at [579, 382] on b "Site Pole Lighting Light pole, aluminum, 20' high, 2 arm brackets" at bounding box center [474, 390] width 400 height 16
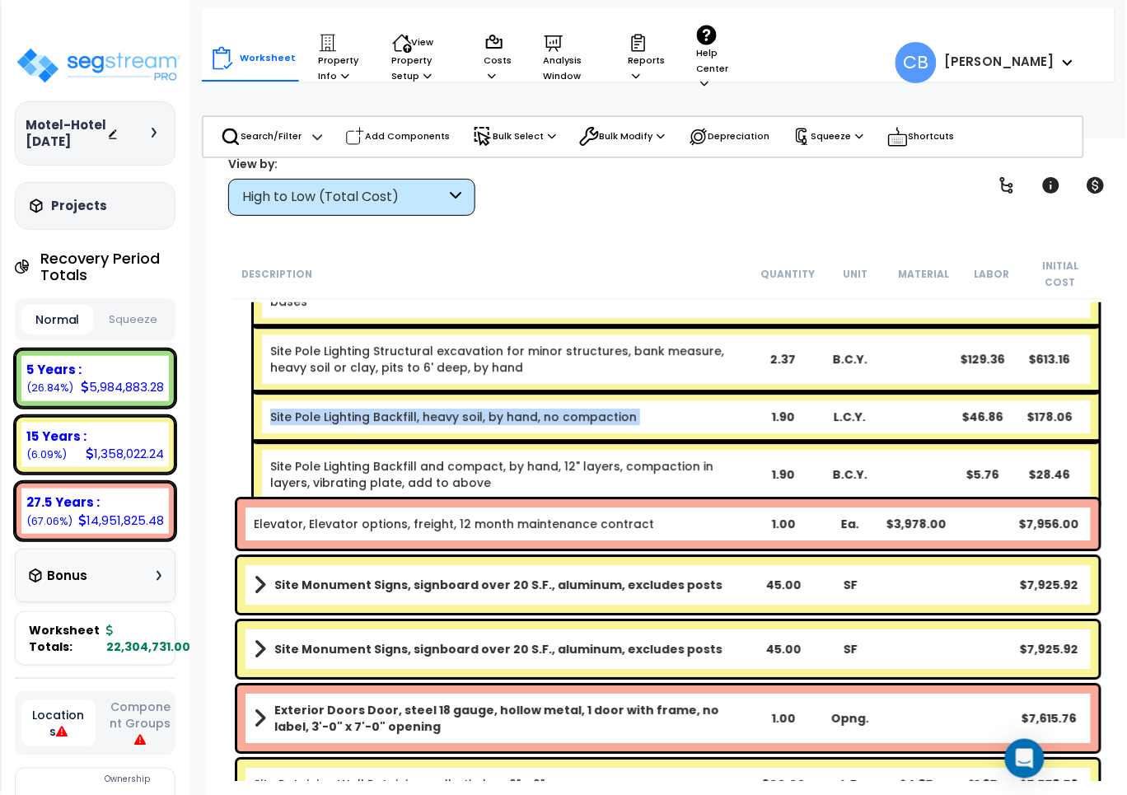
click at [579, 409] on link "Site Pole Lighting Backfill, heavy soil, by hand, no compaction" at bounding box center [453, 417] width 367 height 16
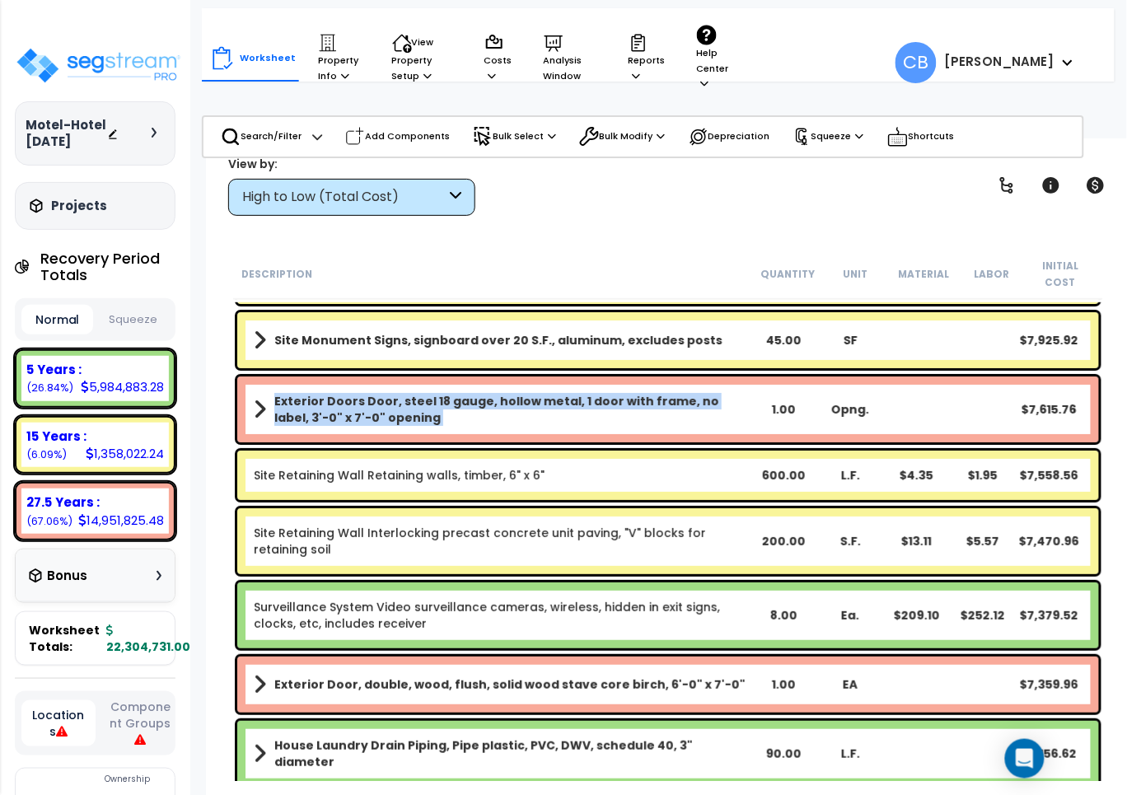
click at [579, 393] on b "Exterior Doors Door, steel 18 gauge, hollow metal, 1 door with frame, no label,…" at bounding box center [512, 409] width 476 height 33
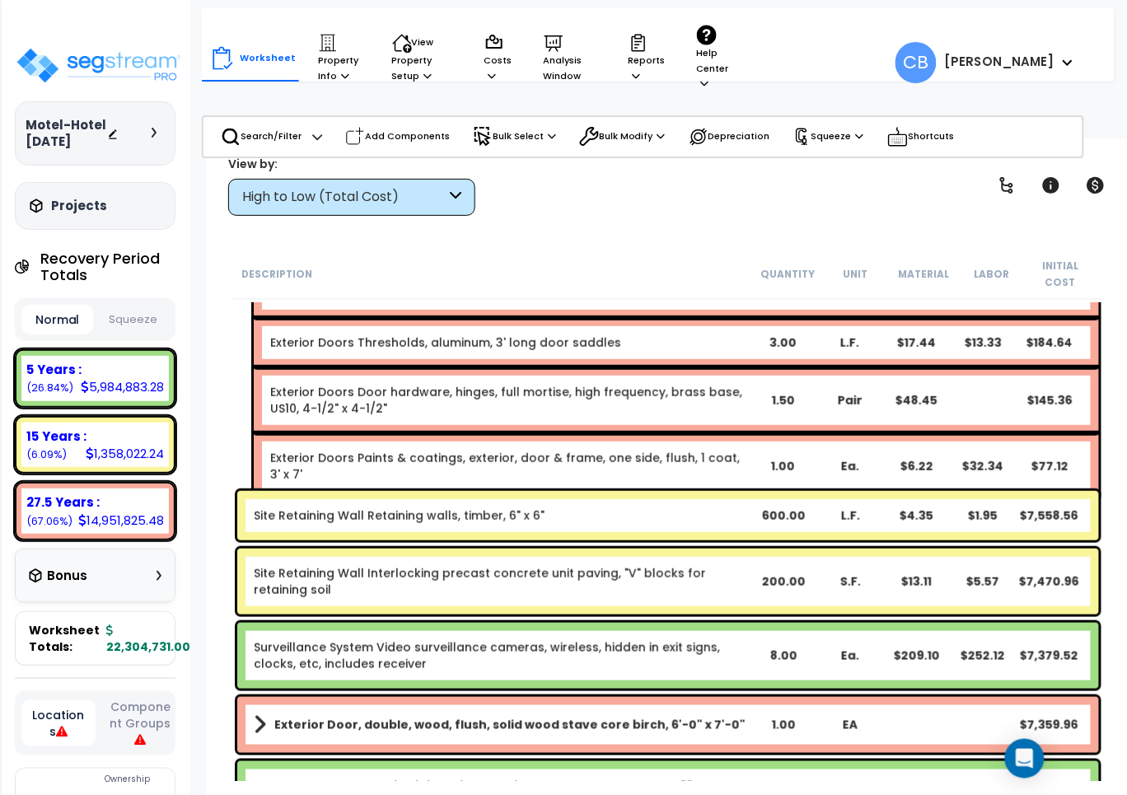
click at [579, 384] on link "Exterior Doors Door hardware, hinges, full mortise, high frequency, brass base,…" at bounding box center [509, 400] width 479 height 33
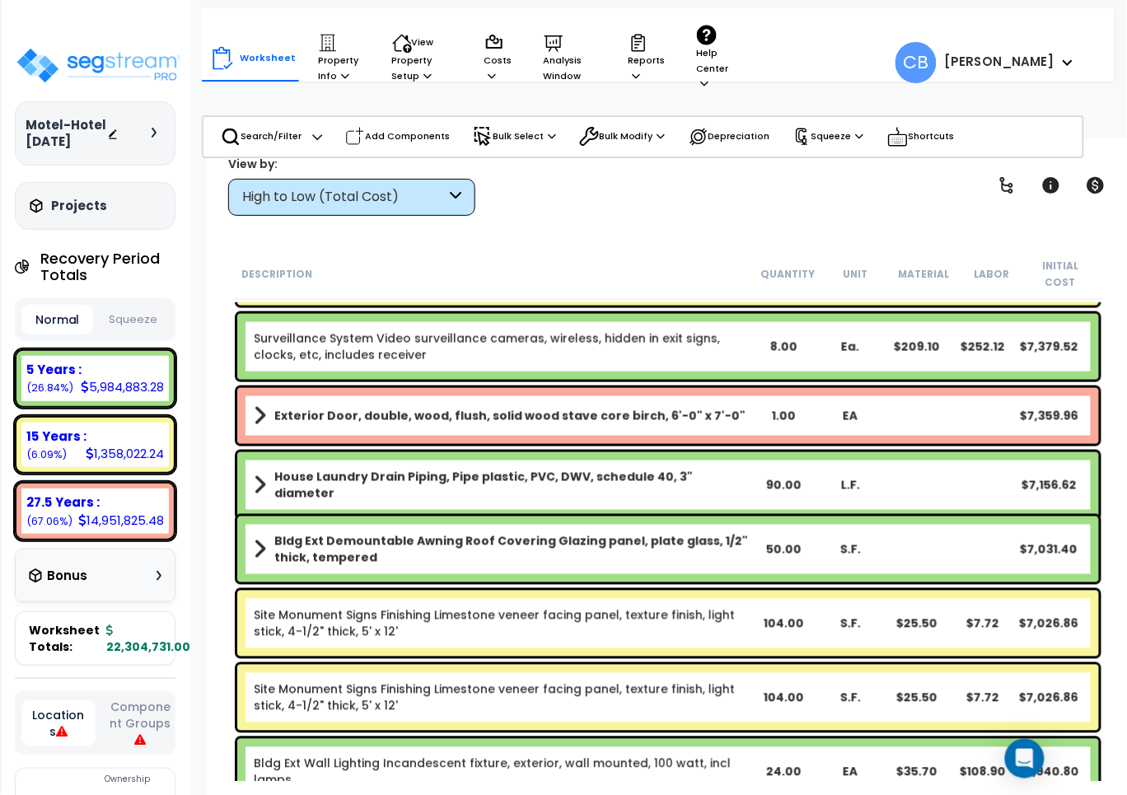
click at [579, 388] on div "Exterior Door, double, wood, flush, solid wood stave core birch, 6'-0" x 7'-0" …" at bounding box center [668, 416] width 862 height 56
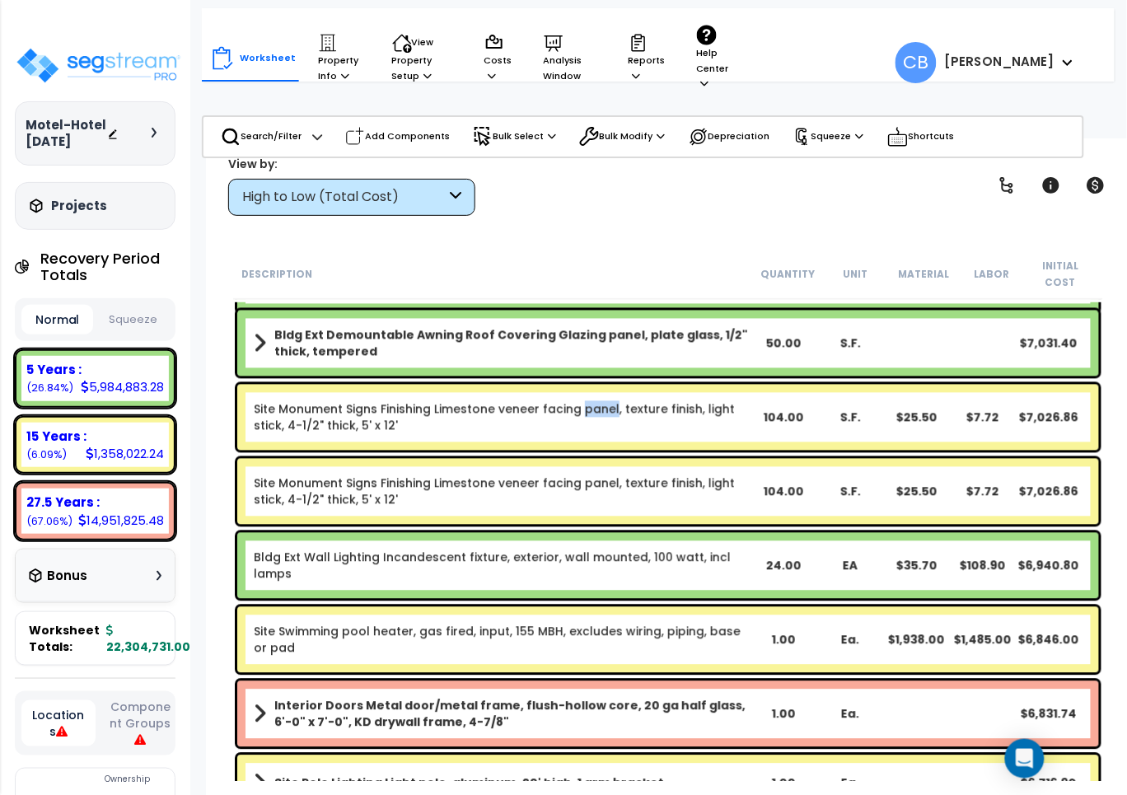
click at [579, 385] on div "Site Monument Signs Finishing Limestone veneer facing panel, texture finish, li…" at bounding box center [668, 418] width 862 height 66
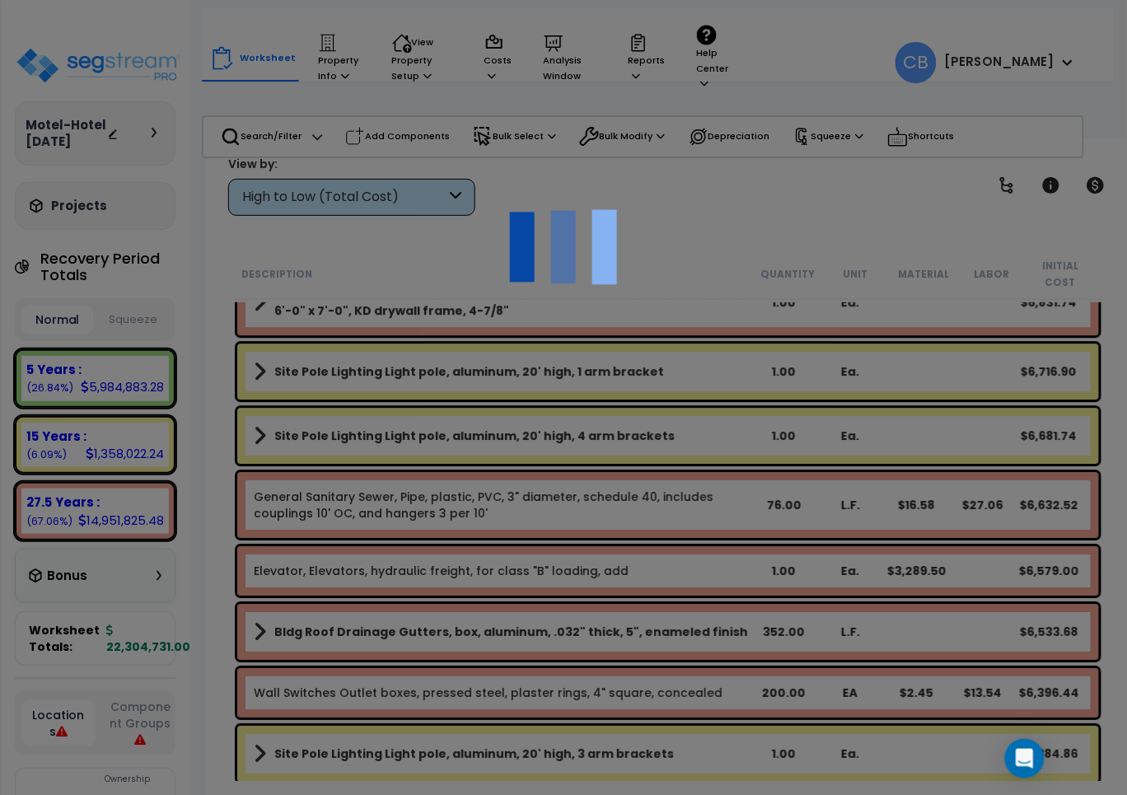
click at [579, 380] on div at bounding box center [563, 397] width 1127 height 795
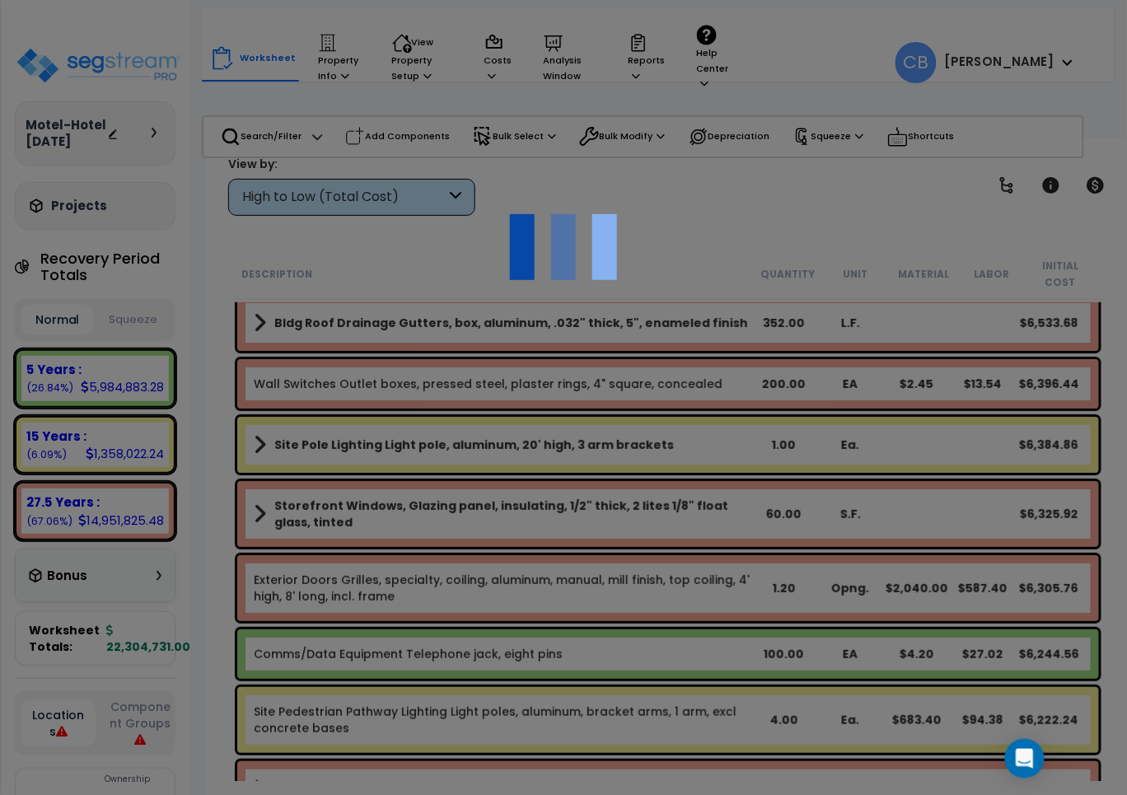
click at [579, 67] on div "We are Building your Property. So please grab a coffee and let us do the heavy …" at bounding box center [563, 34] width 1127 height 66
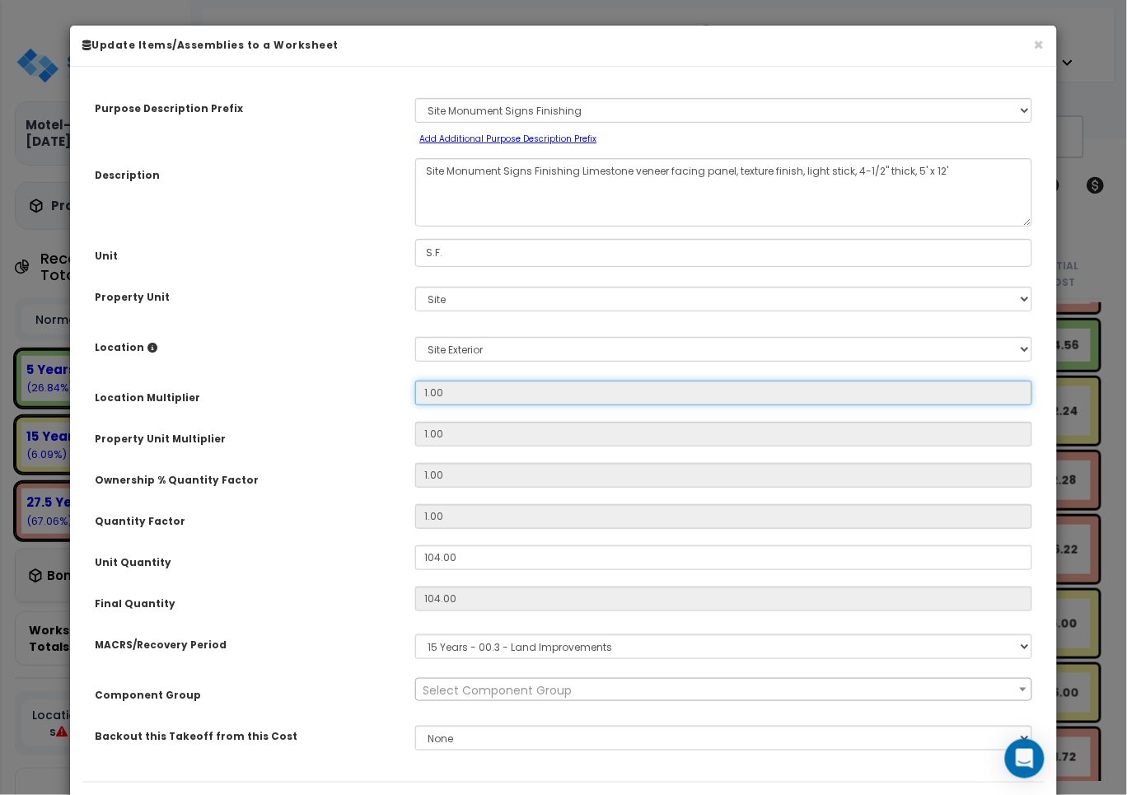
click at [579, 381] on input "1.00" at bounding box center [723, 393] width 617 height 25
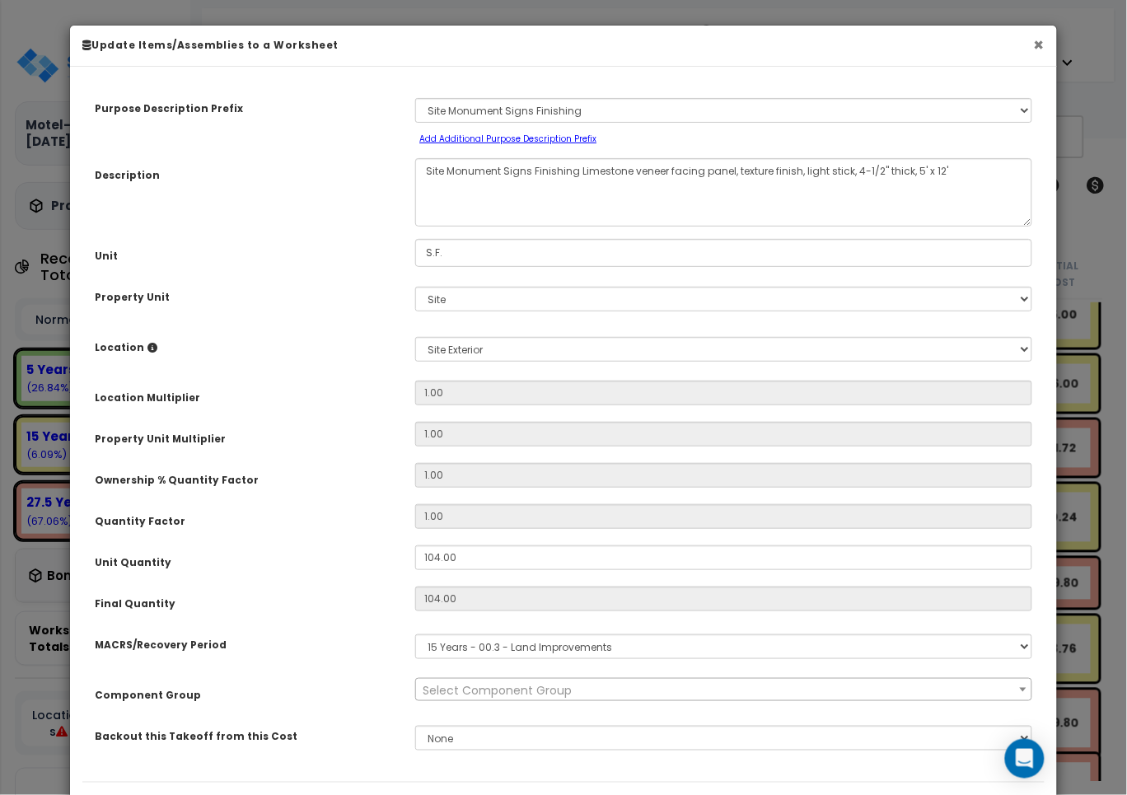
click at [1042, 45] on button "×" at bounding box center [1039, 44] width 11 height 17
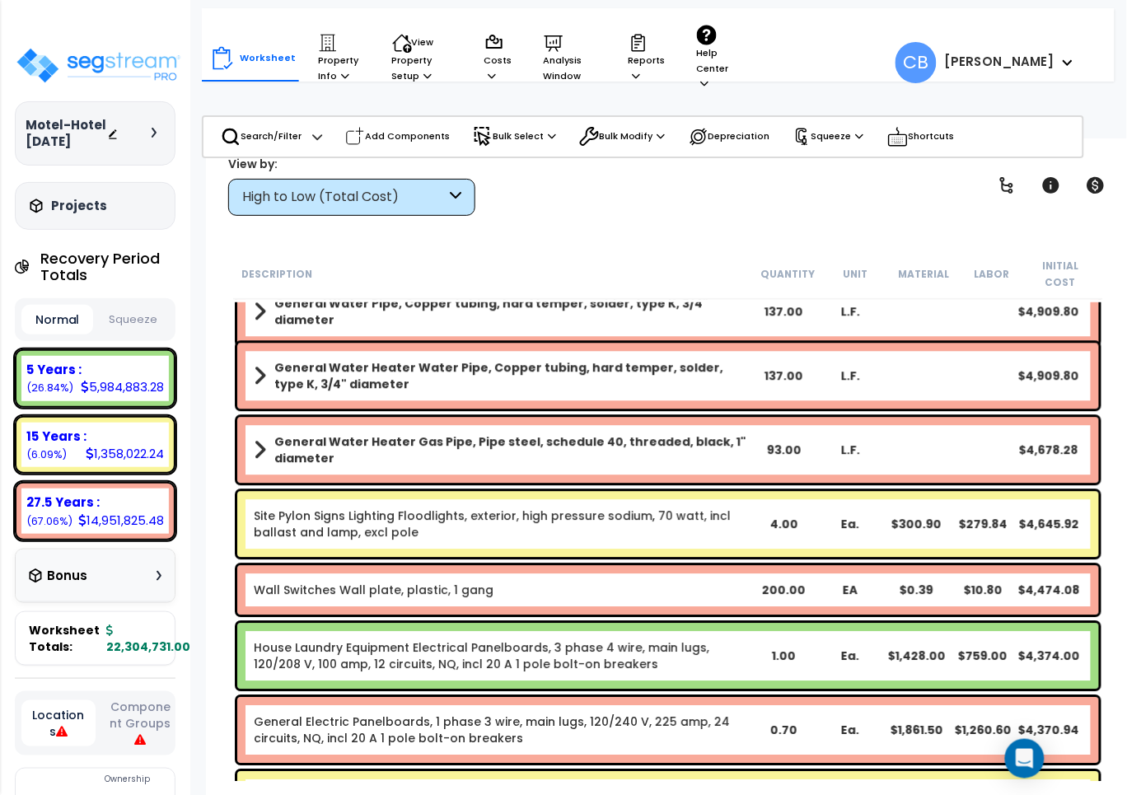
click at [595, 417] on div "General Water Heater Gas Pipe, Pipe steel, schedule 40, threaded, black, 1" dia…" at bounding box center [668, 450] width 862 height 66
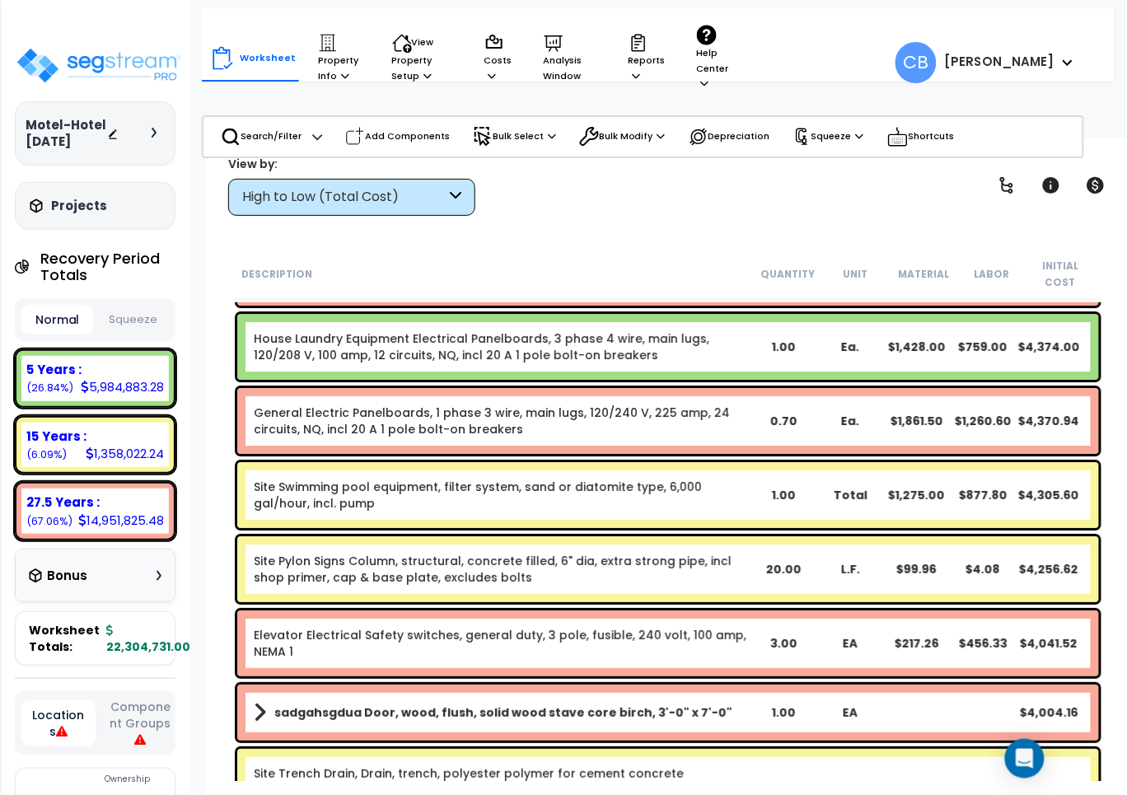
click at [595, 409] on link "General Electric Panelboards, 1 phase 3 wire, main lugs, 120/240 V, 225 amp, 24…" at bounding box center [502, 421] width 497 height 33
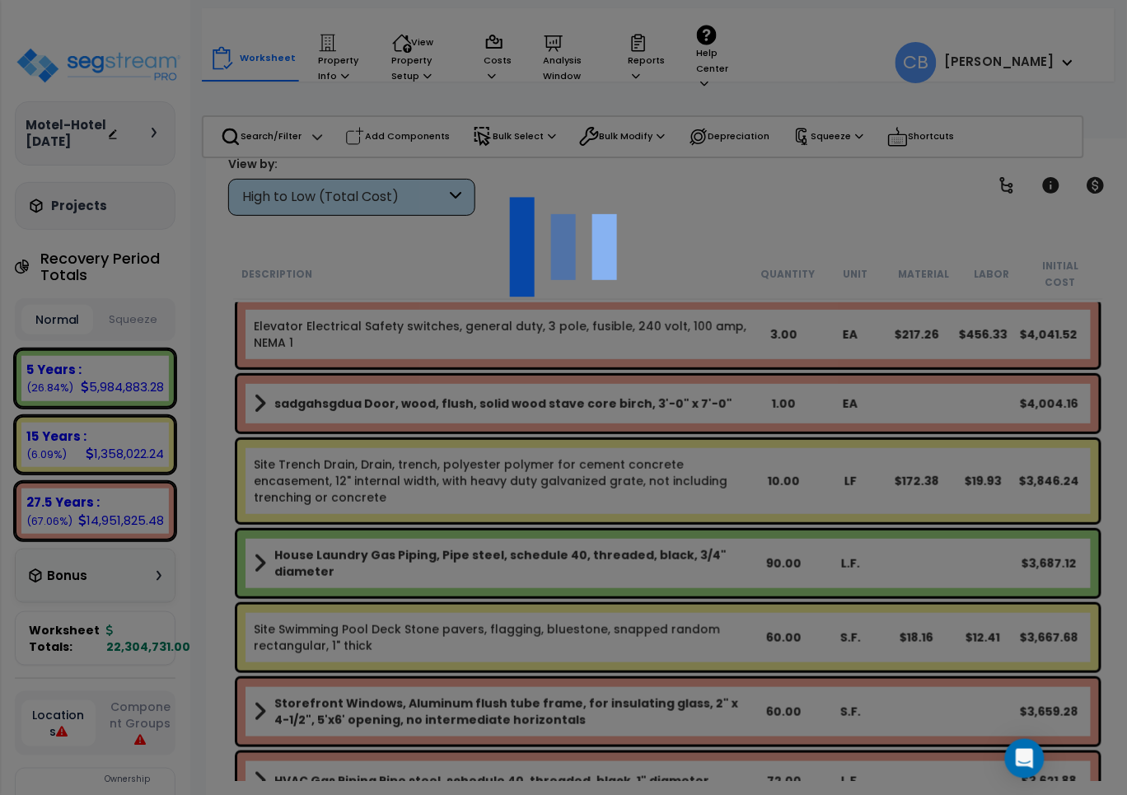
click at [595, 409] on div at bounding box center [563, 397] width 1127 height 795
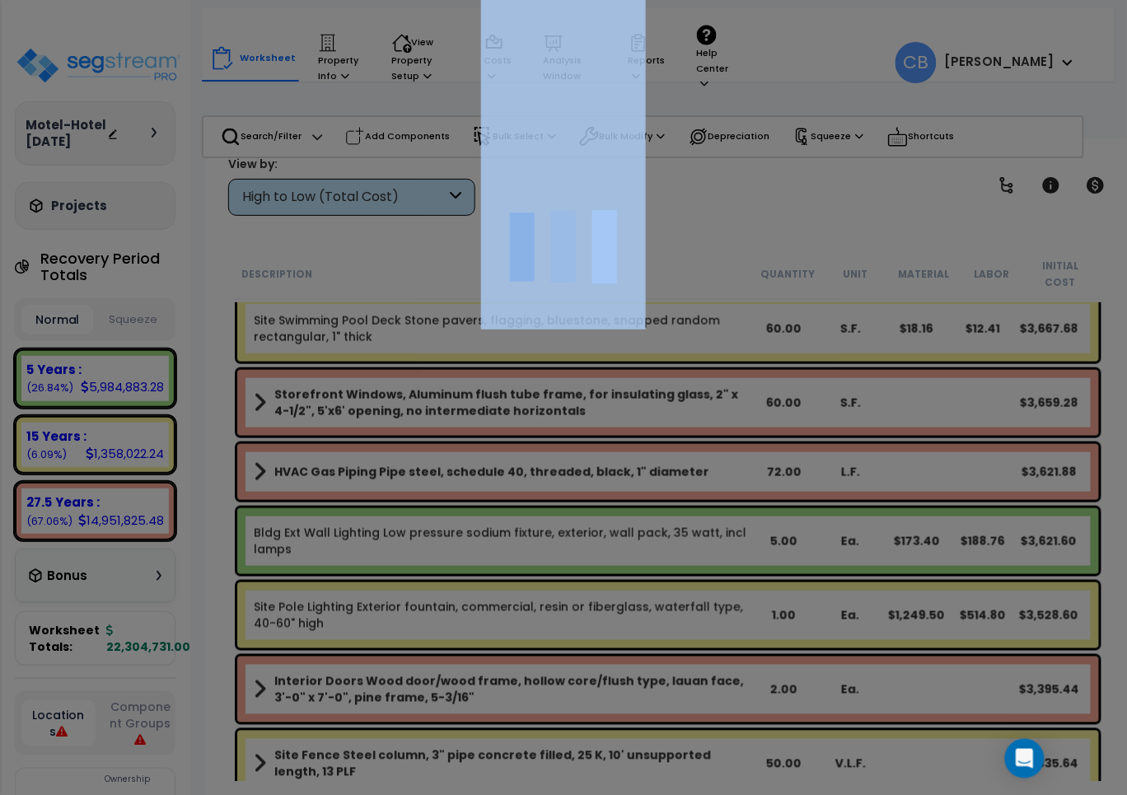
click at [595, 67] on div "We are Building your Property. So please grab a coffee and let us do the heavy …" at bounding box center [563, 34] width 1127 height 66
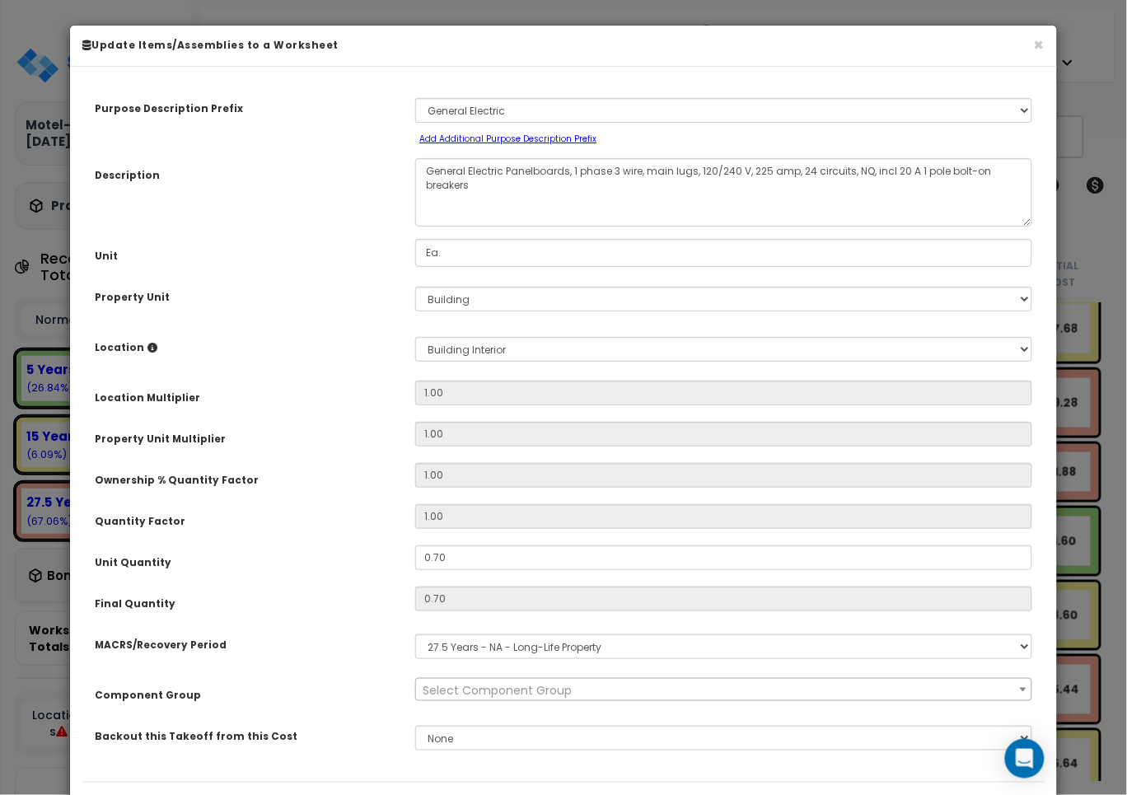
scroll to position [27813, 0]
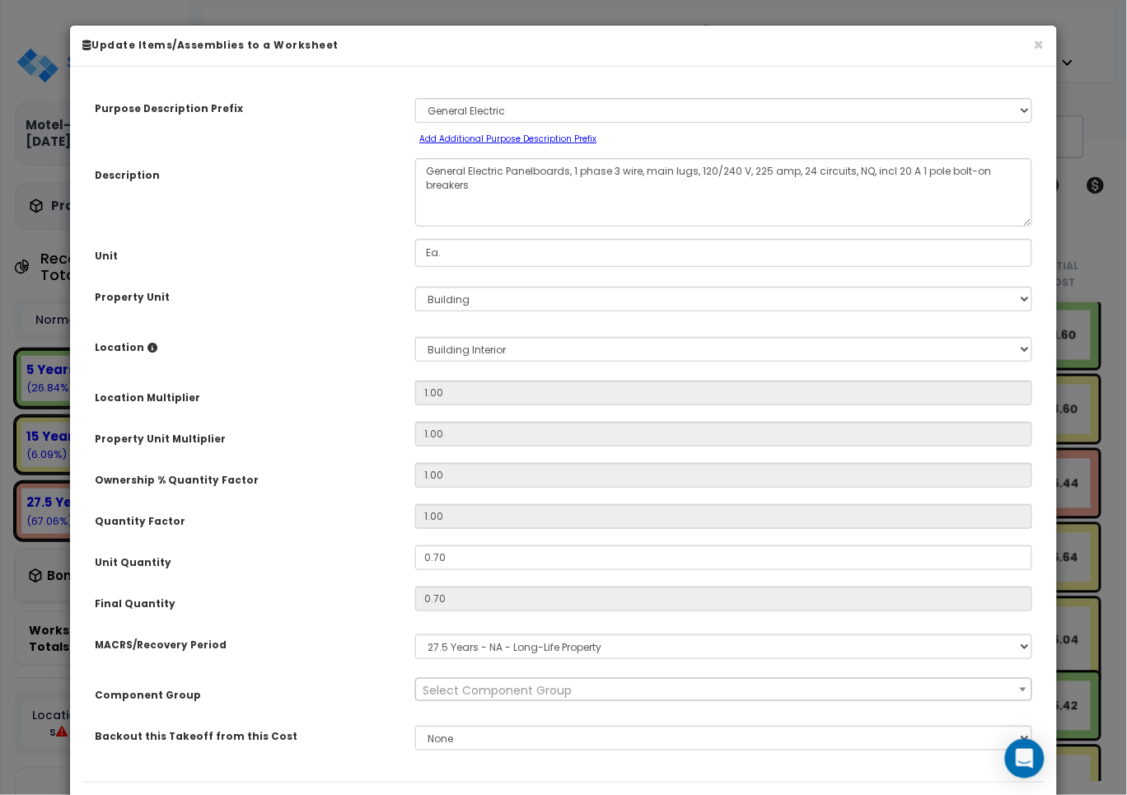
click at [595, 409] on div "Location Multiplier 1.00" at bounding box center [563, 395] width 963 height 29
click at [1036, 36] on button "×" at bounding box center [1039, 44] width 11 height 17
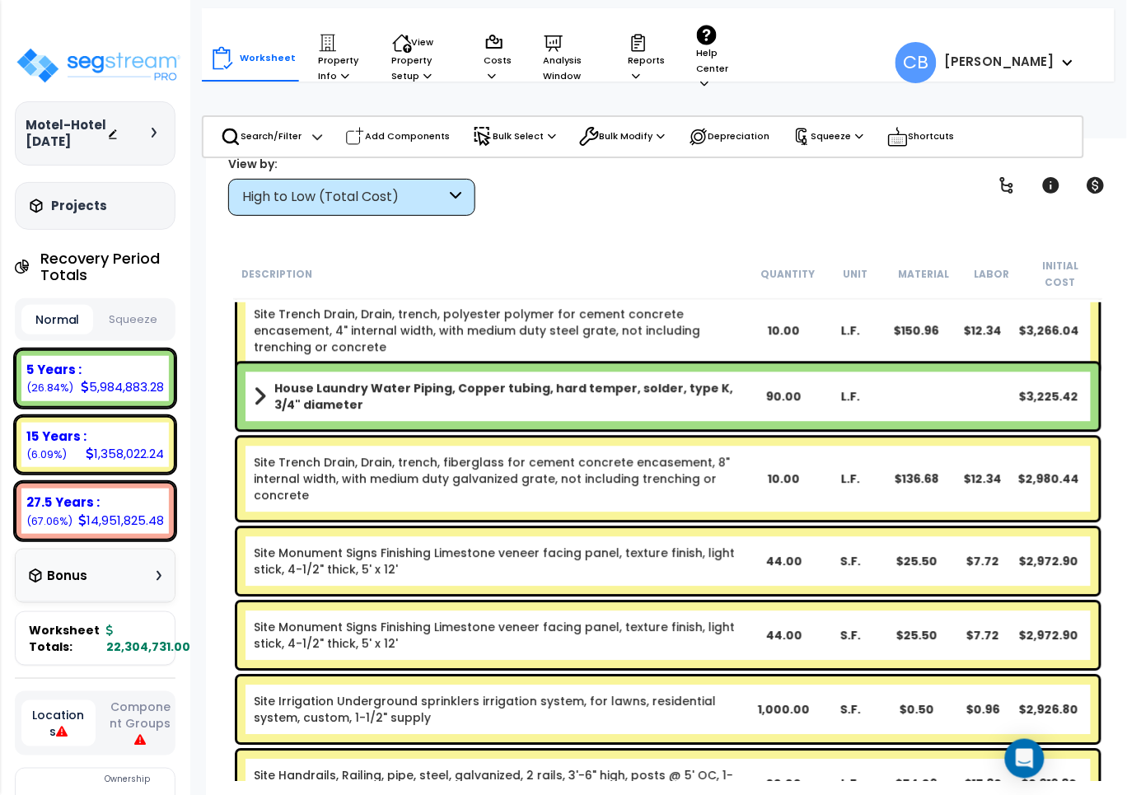
click at [571, 405] on div "House Laundry Water Piping, Copper tubing, hard temper, solder, type K, 3/4" di…" at bounding box center [668, 397] width 862 height 66
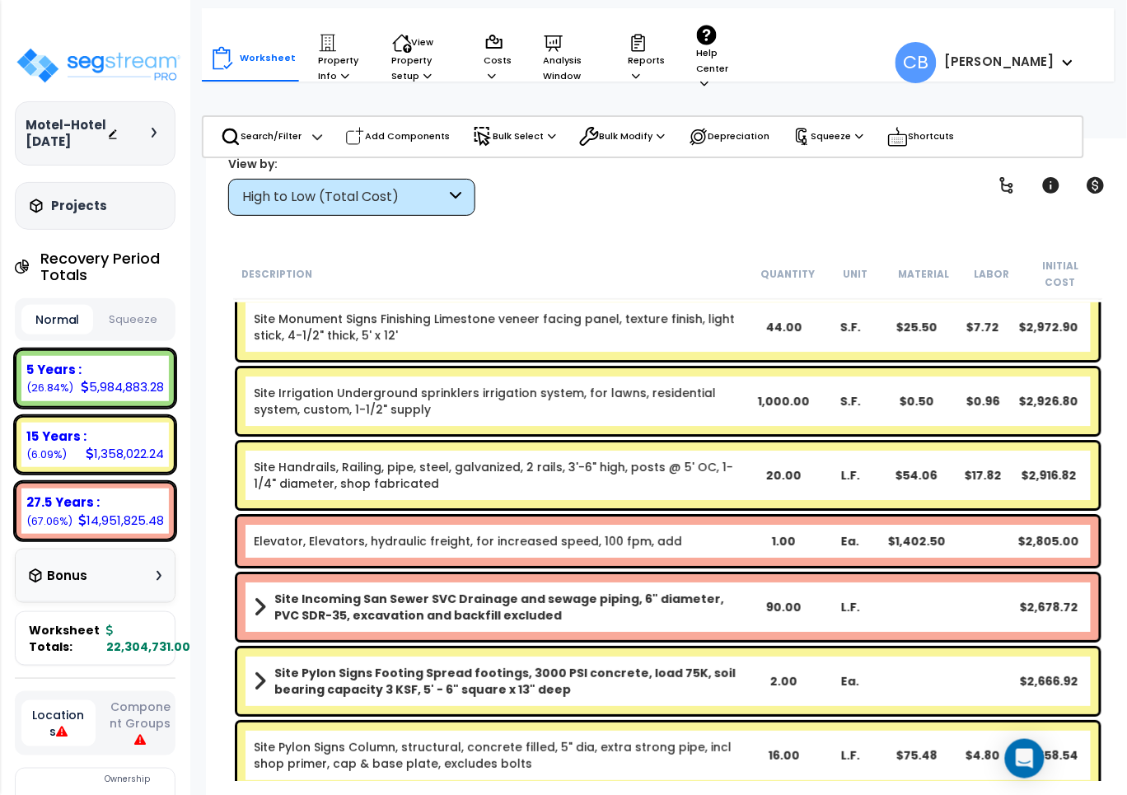
click at [571, 405] on div "Site Irrigation Underground sprinklers irrigation system, for lawns, residentia…" at bounding box center [668, 401] width 862 height 66
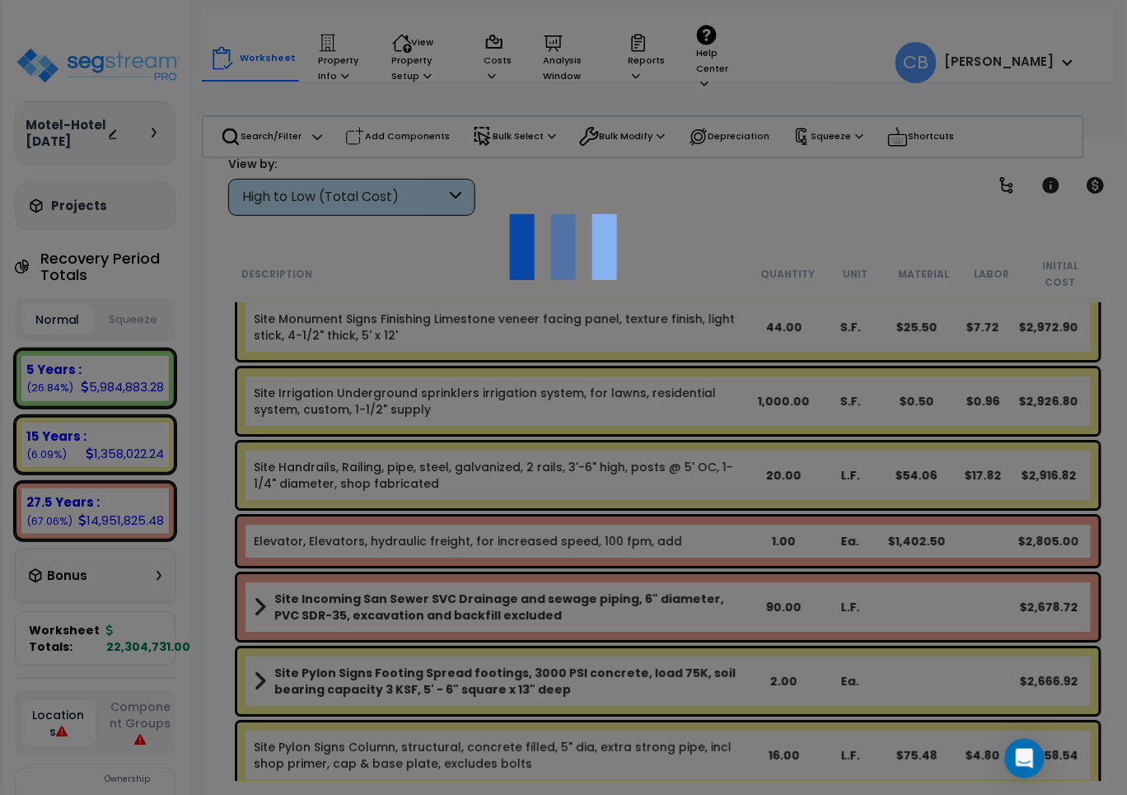
scroll to position [28740, 0]
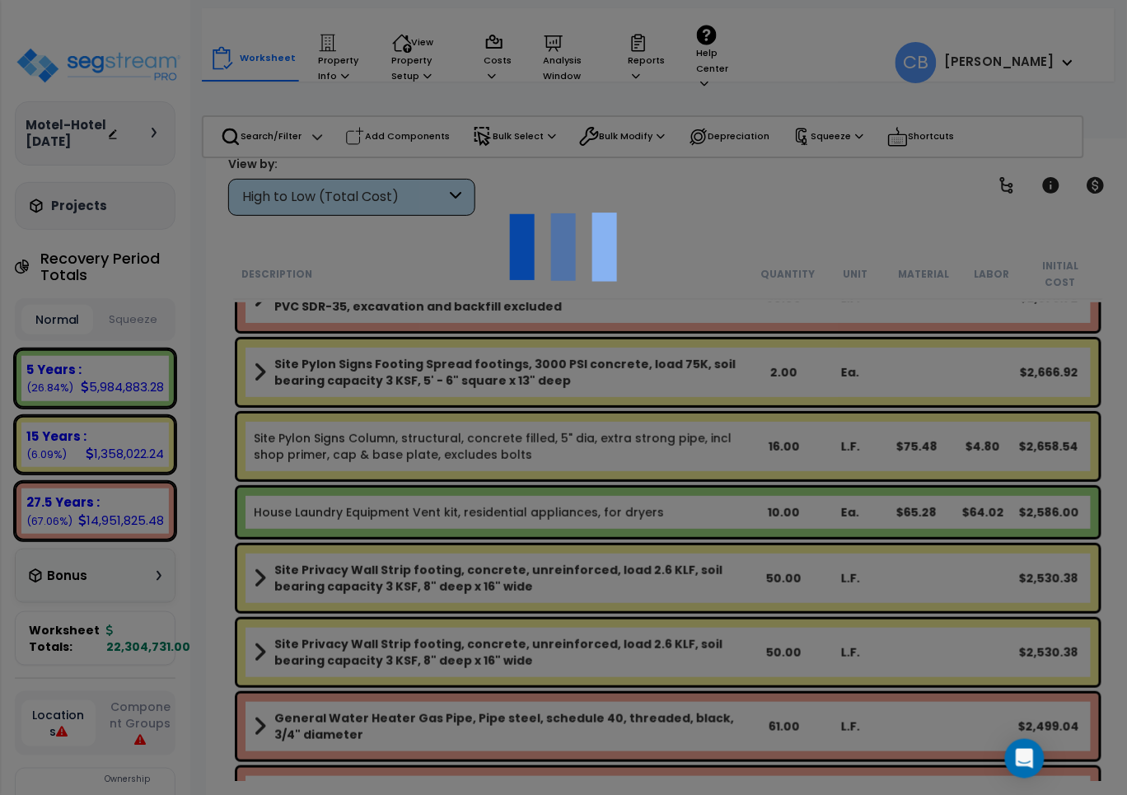
click at [571, 405] on div at bounding box center [563, 397] width 1127 height 795
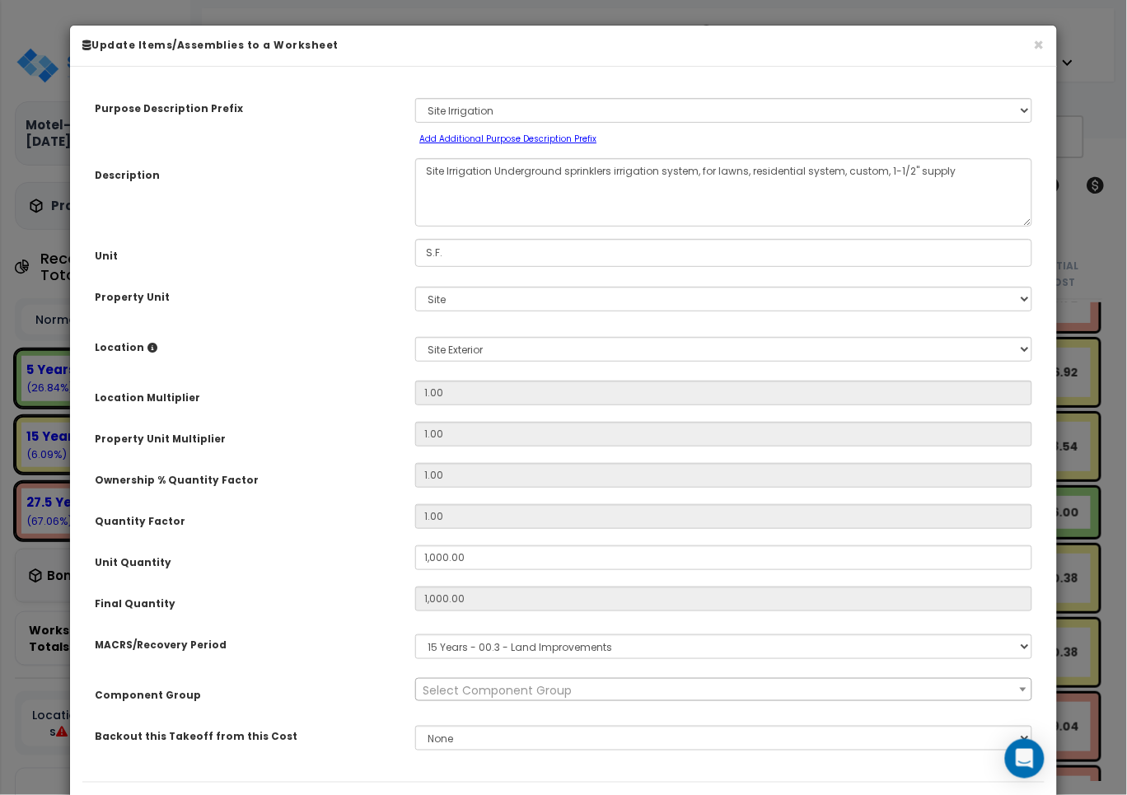
click at [571, 405] on div "Location Multiplier 1.00" at bounding box center [563, 395] width 963 height 29
click at [1044, 47] on button "×" at bounding box center [1039, 44] width 11 height 17
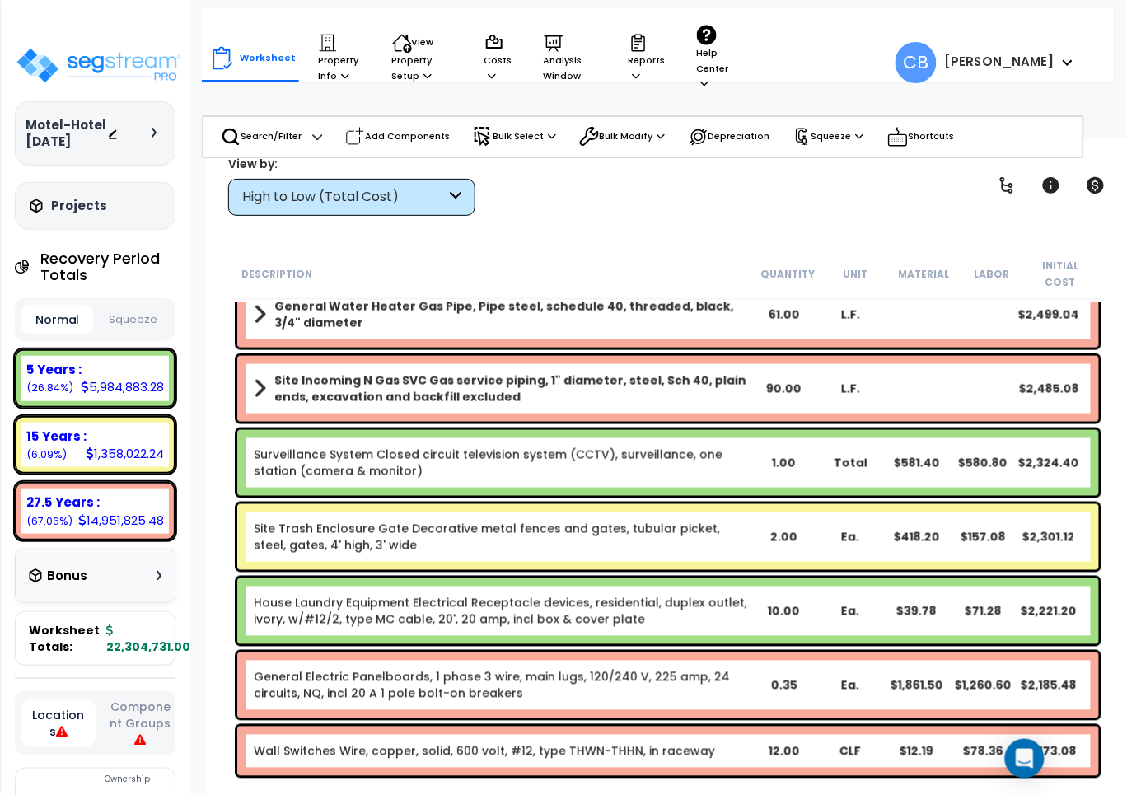
click at [921, 402] on div "Site Incoming N Gas SVC Gas service piping, 1" diameter, steel, Sch 40, plain e…" at bounding box center [668, 389] width 862 height 66
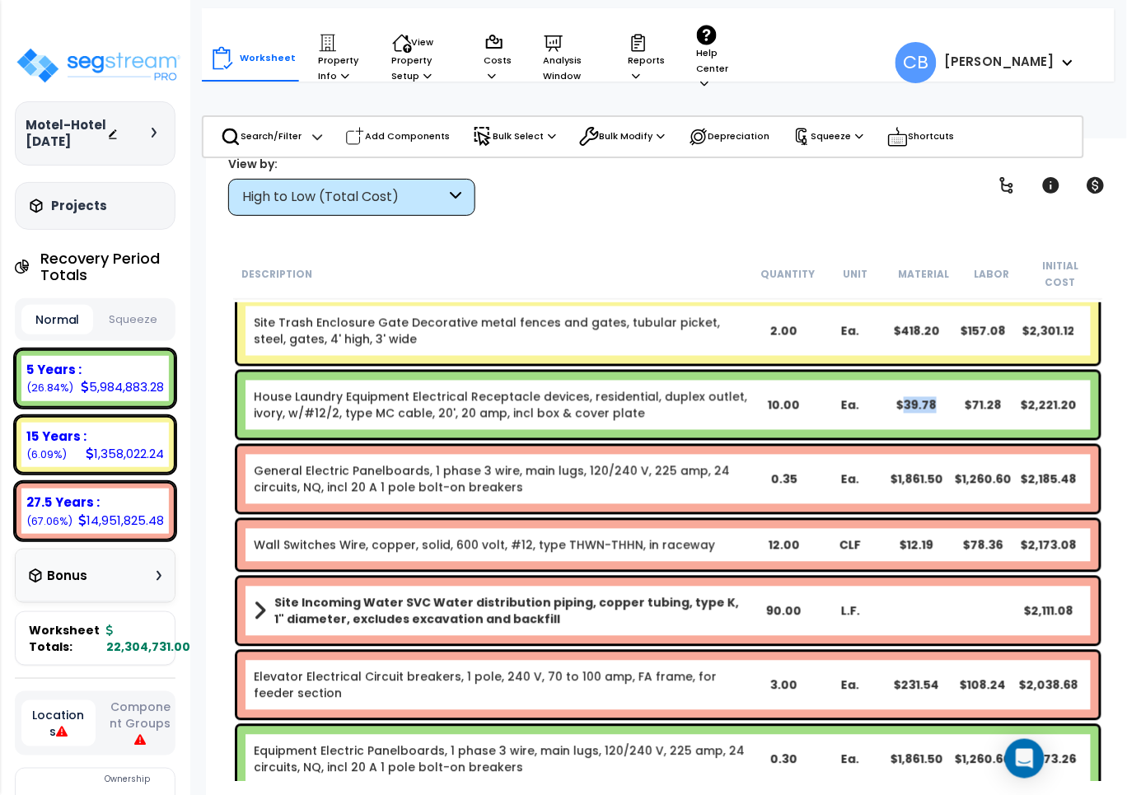
click at [921, 402] on div "House Laundry Equipment Electrical Receptacle devices, residential, duplex outl…" at bounding box center [668, 405] width 862 height 66
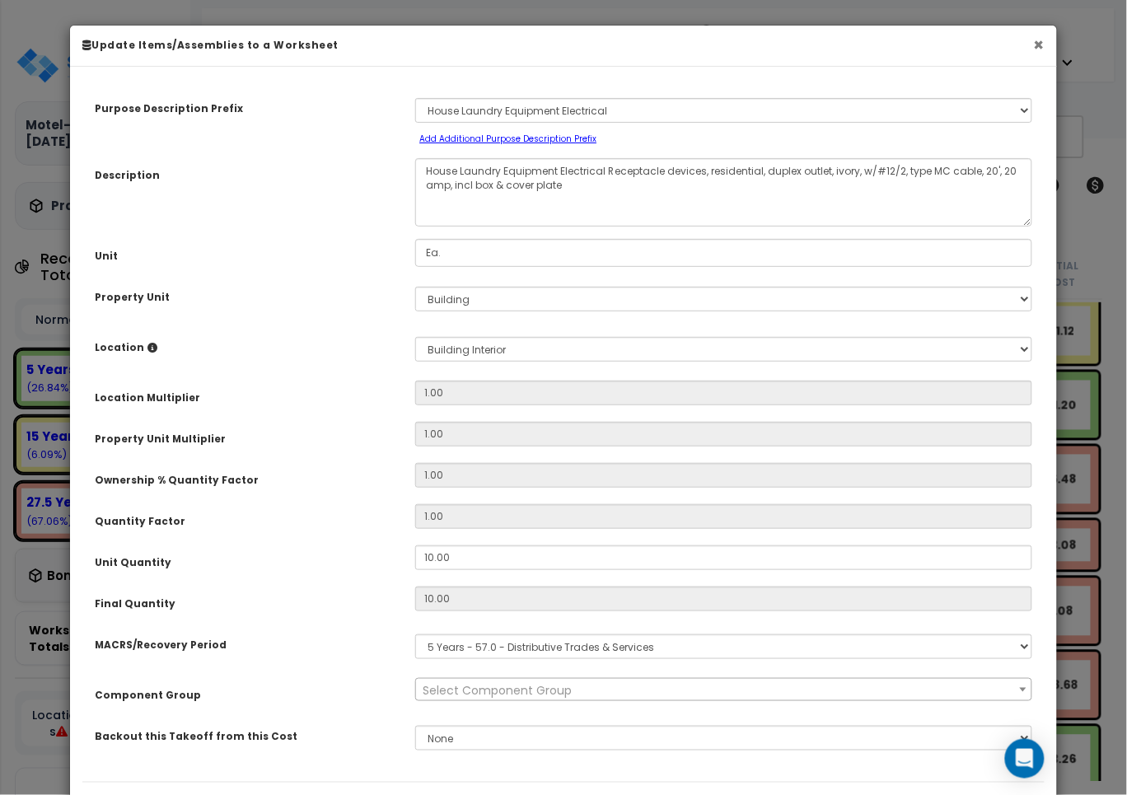
click at [1038, 49] on button "×" at bounding box center [1039, 44] width 11 height 17
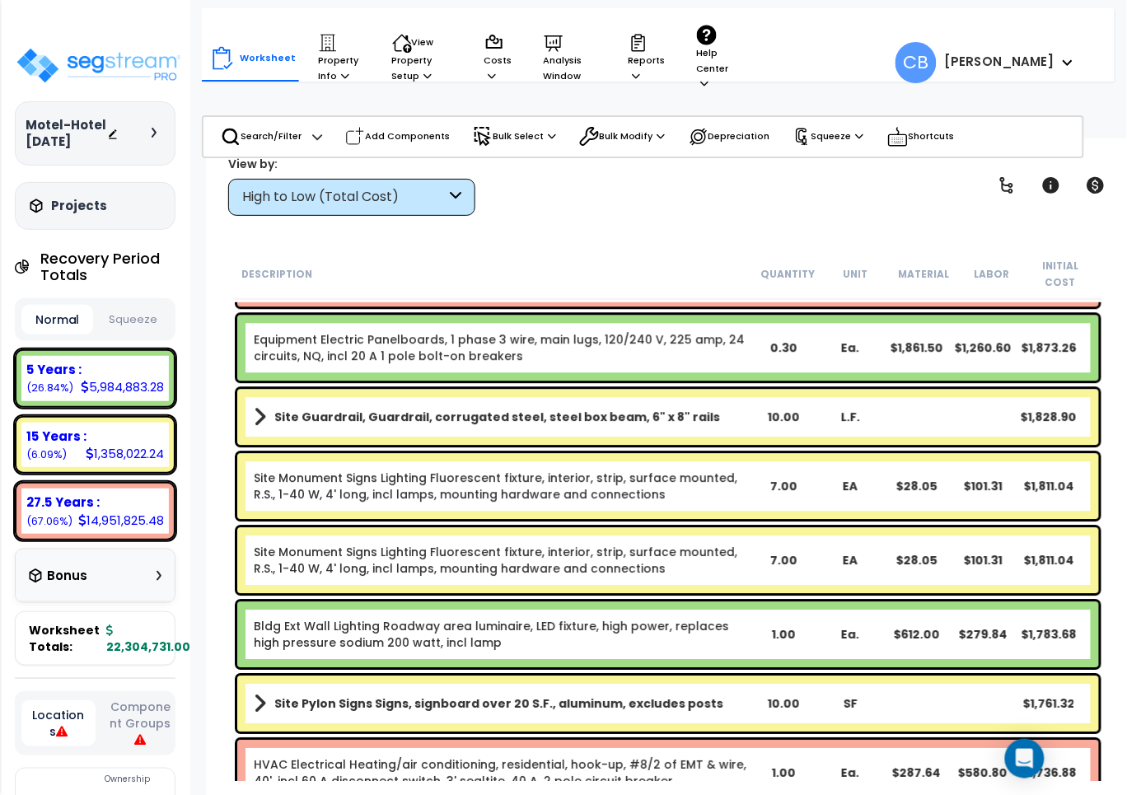
click at [968, 453] on div "Site Monument Signs Lighting Fluorescent fixture, interior, strip, surface moun…" at bounding box center [668, 486] width 862 height 66
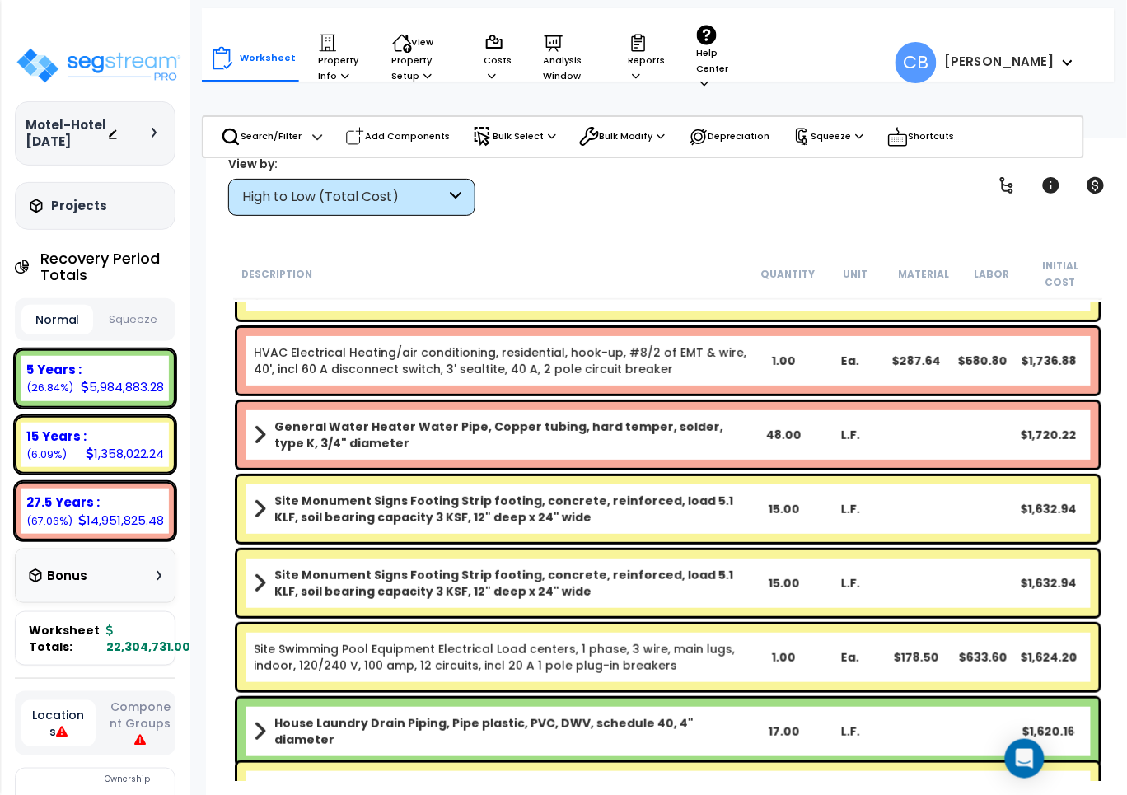
click at [968, 441] on div "General Water Heater Water Pipe, Copper tubing, hard temper, solder, type K, 3/…" at bounding box center [668, 435] width 862 height 66
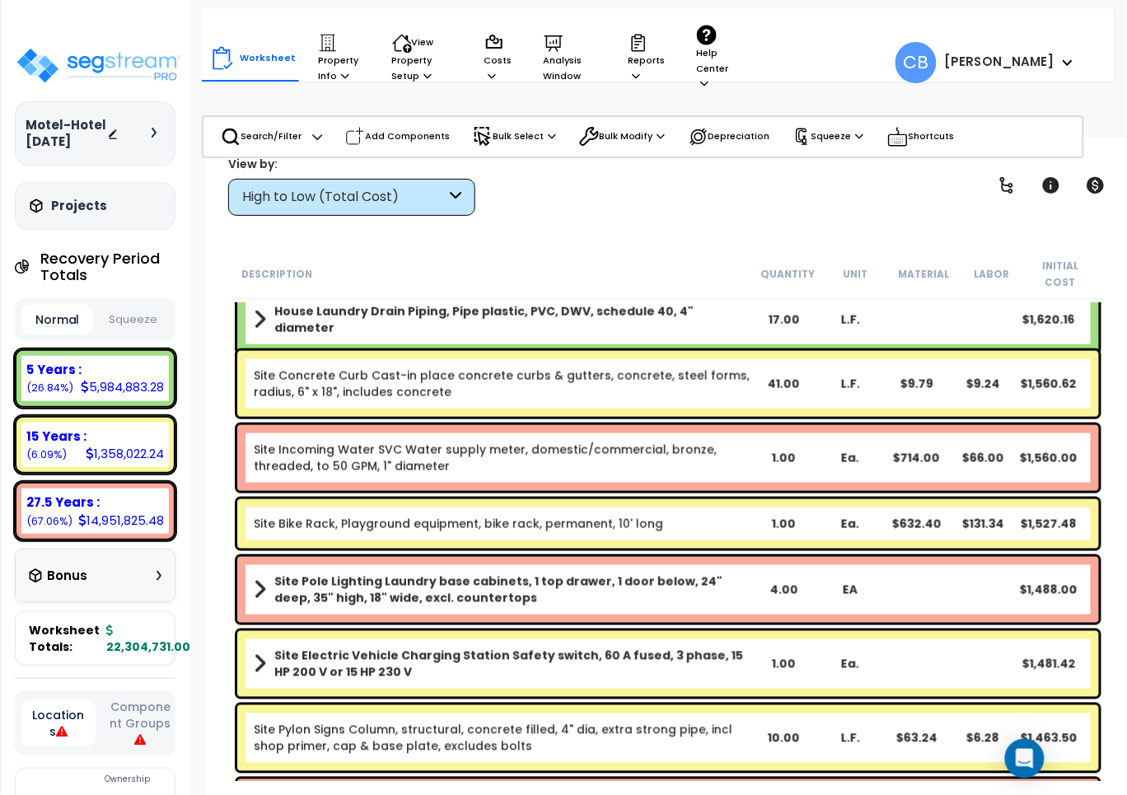
click at [968, 450] on div "$66.00" at bounding box center [983, 458] width 66 height 16
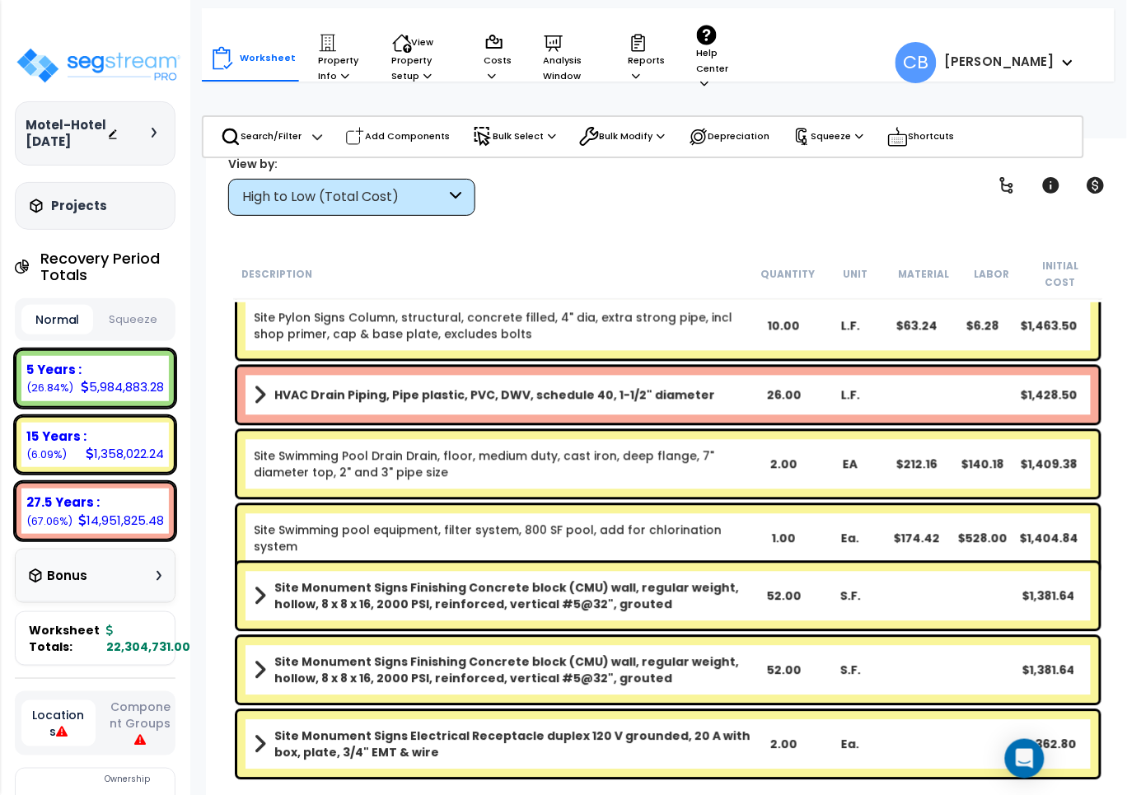
click at [968, 457] on div "$140.18" at bounding box center [983, 465] width 66 height 16
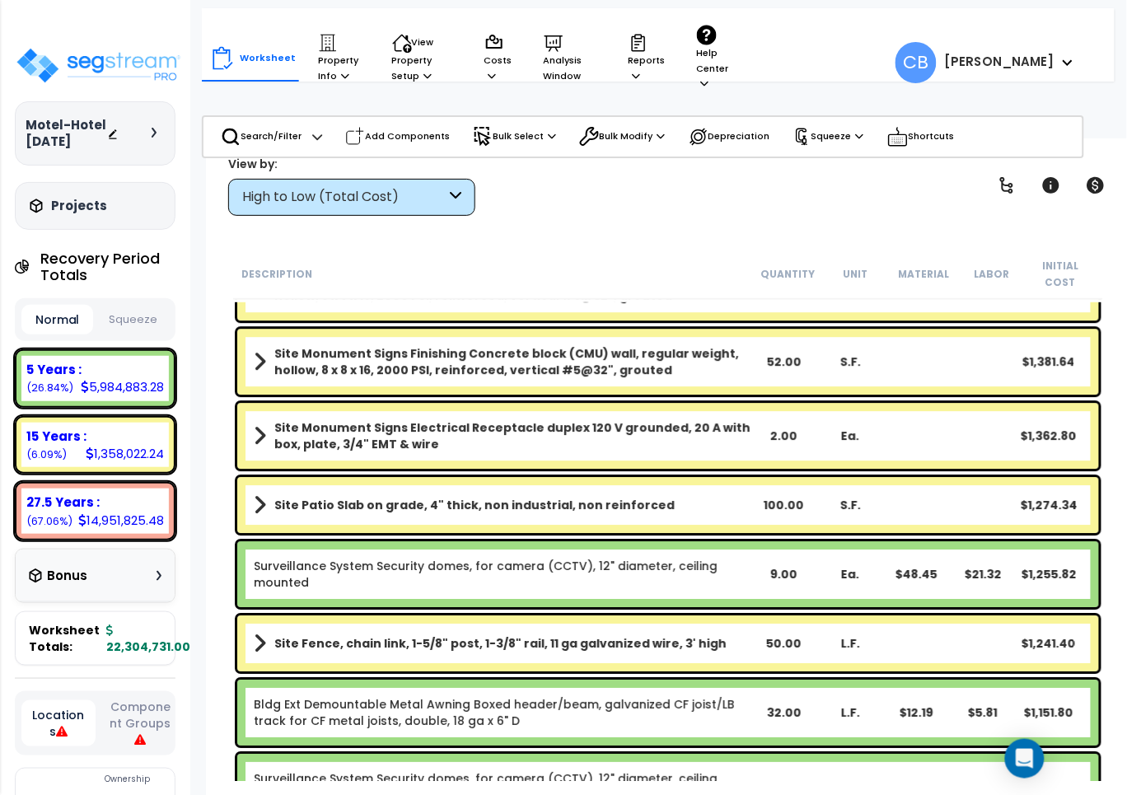
click at [968, 438] on div "Site Monument Signs Electrical Receptacle duplex 120 V grounded, 20 A with box,…" at bounding box center [668, 436] width 862 height 66
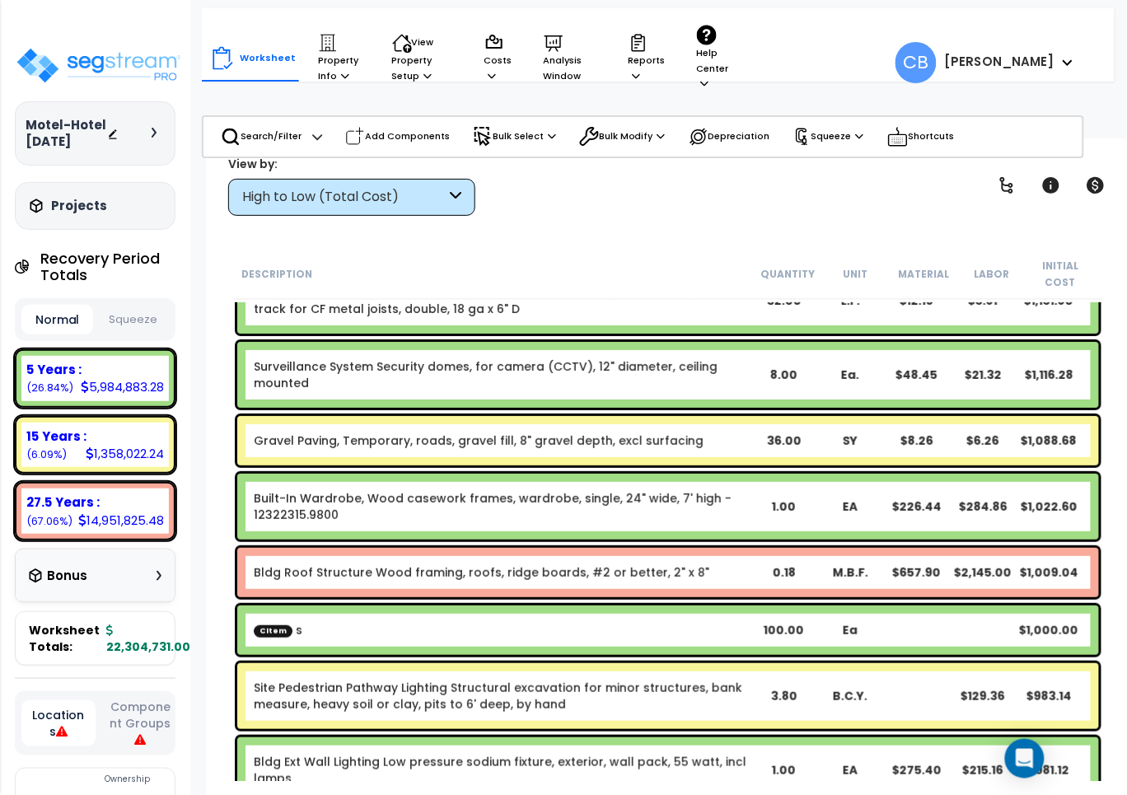
click at [968, 438] on div "Gravel Paving, Temporary, roads, gravel fill, 8" gravel depth, excl surfacing 3…" at bounding box center [668, 440] width 862 height 49
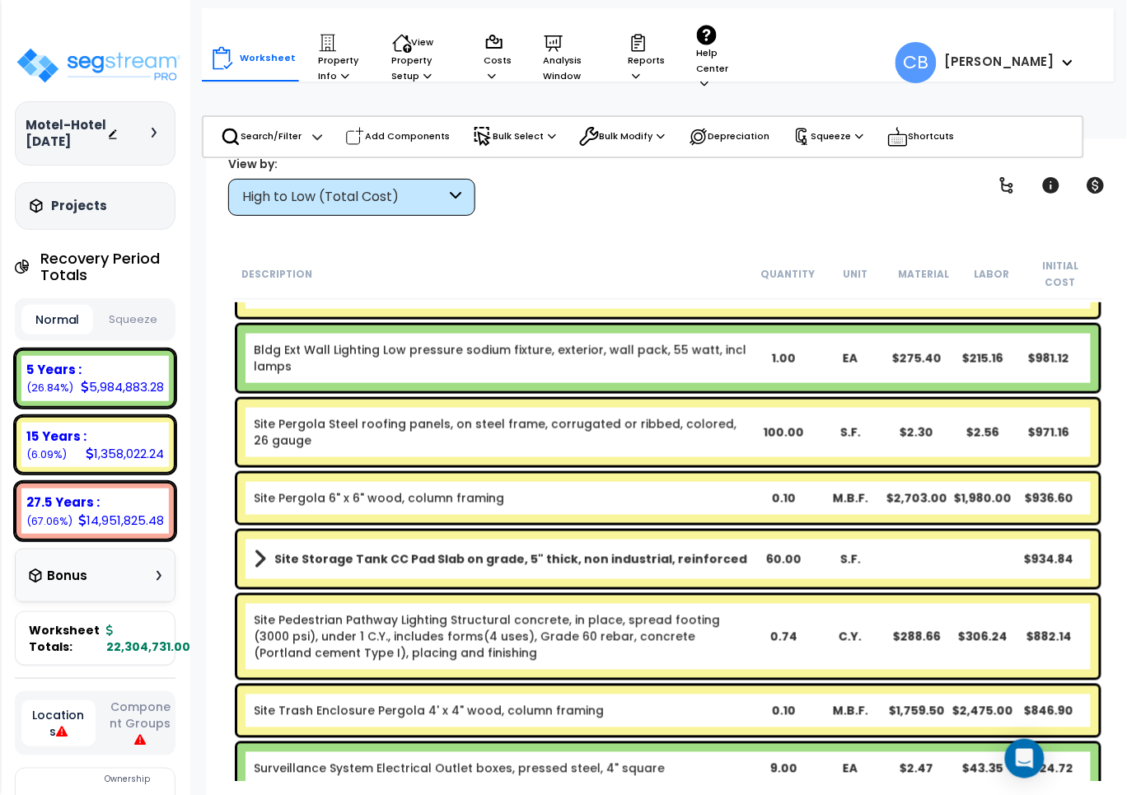
click at [968, 438] on div "Site Pergola Steel roofing panels, on steel frame, corrugated or ribbed, colore…" at bounding box center [668, 433] width 862 height 66
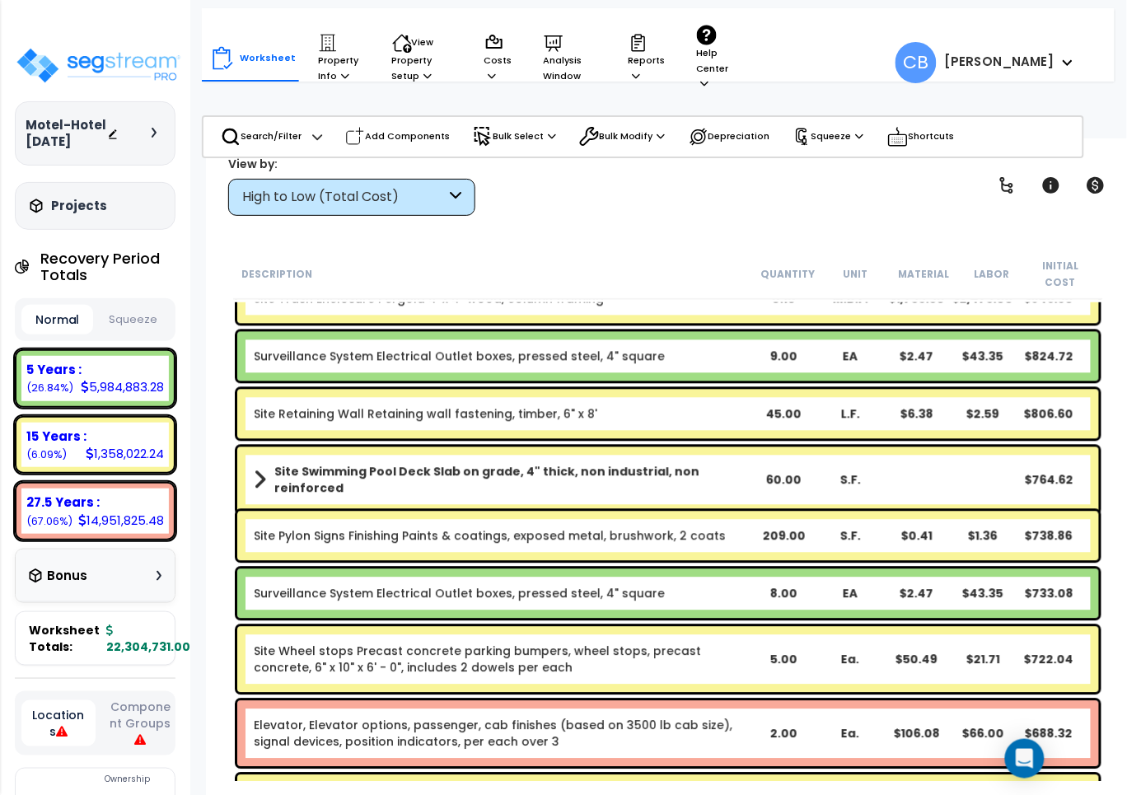
click at [968, 447] on div "Site Swimming Pool Deck Slab on grade, 4" thick, non industrial, non reinforced…" at bounding box center [668, 480] width 862 height 66
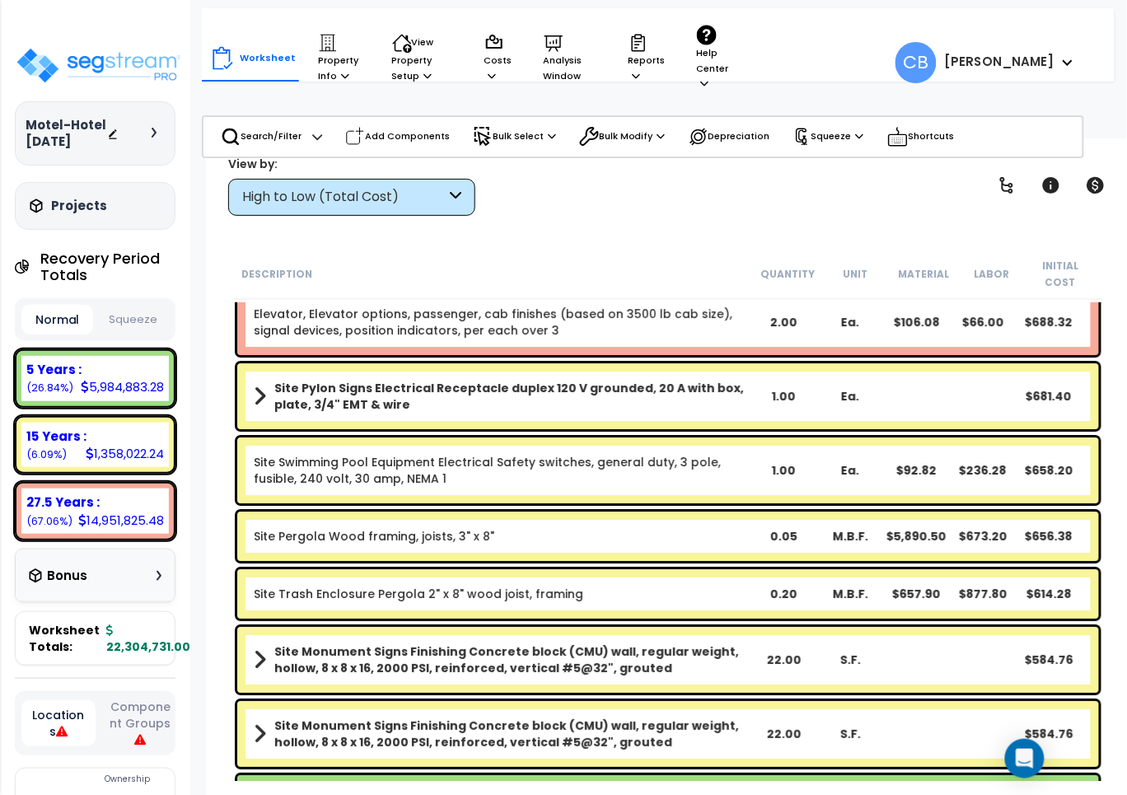
click at [968, 438] on div "Site Swimming Pool Equipment Electrical Safety switches, general duty, 3 pole, …" at bounding box center [668, 471] width 862 height 66
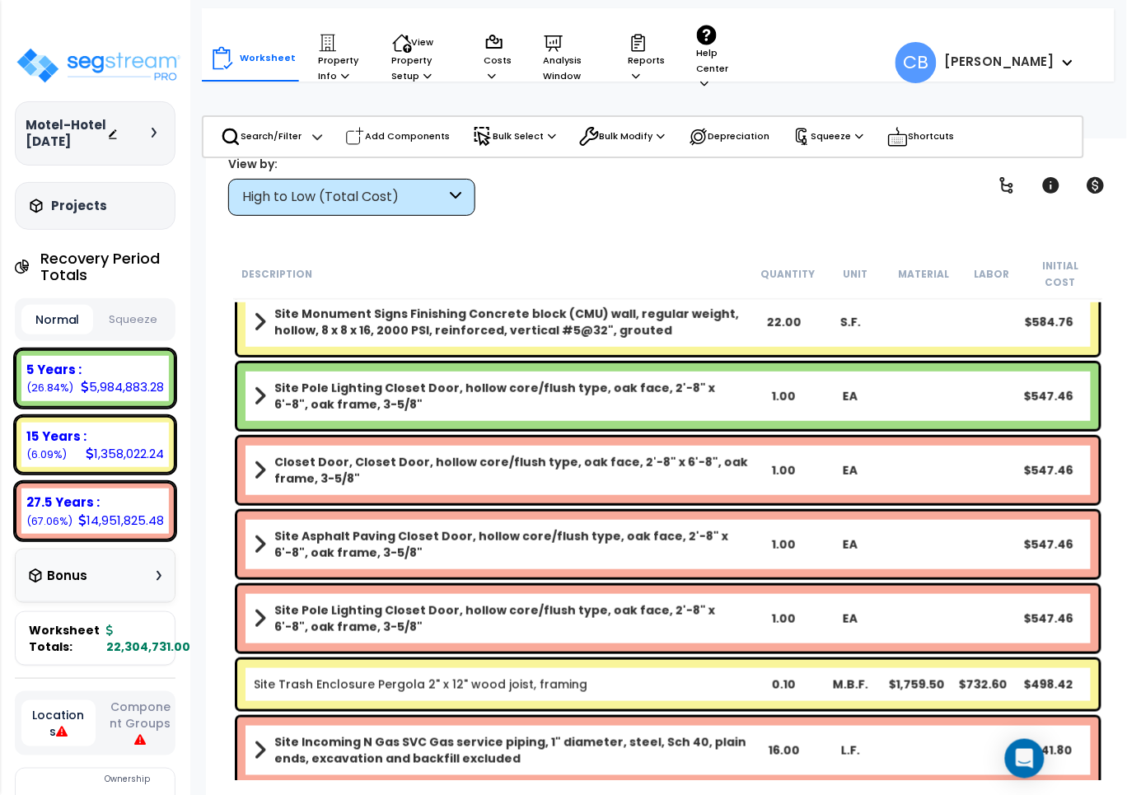
click at [968, 438] on div "Closet Door, Closet Door, hollow core/flush type, oak face, 2'-8" x 6'-8", oak …" at bounding box center [668, 471] width 862 height 66
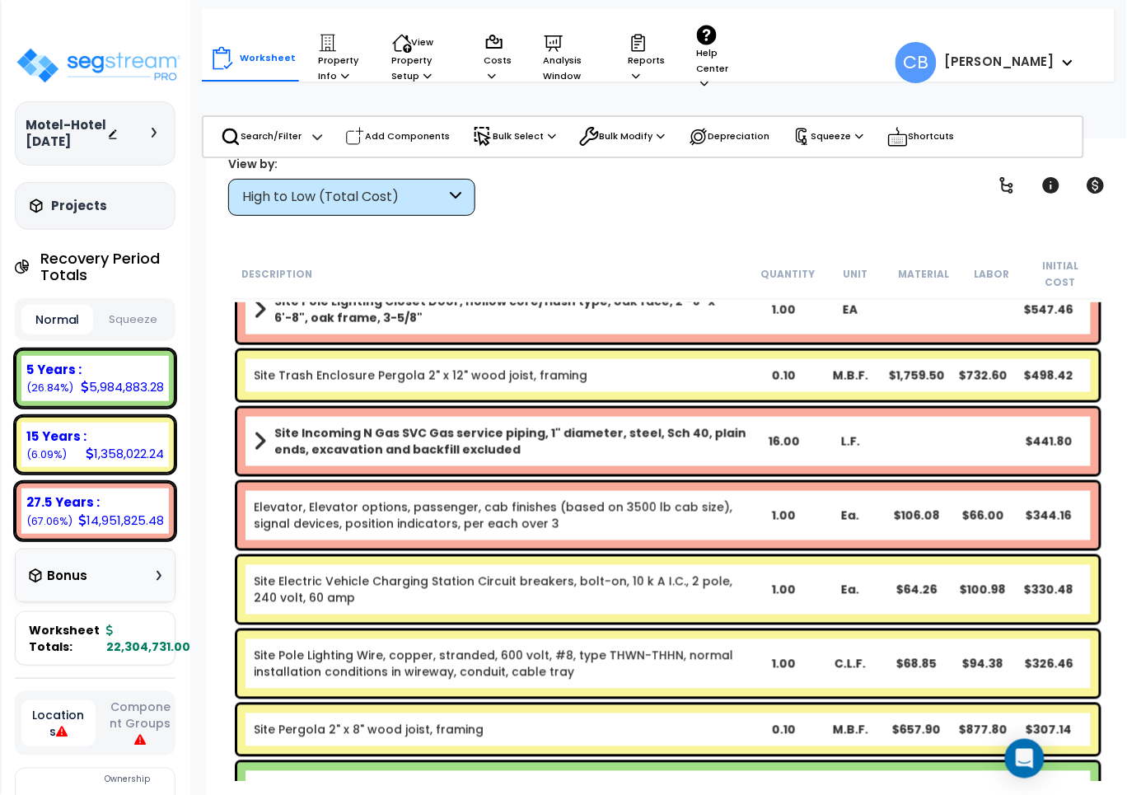
click at [968, 438] on div "Site Incoming N Gas SVC Gas service piping, 1" diameter, steel, Sch 40, plain e…" at bounding box center [668, 442] width 862 height 66
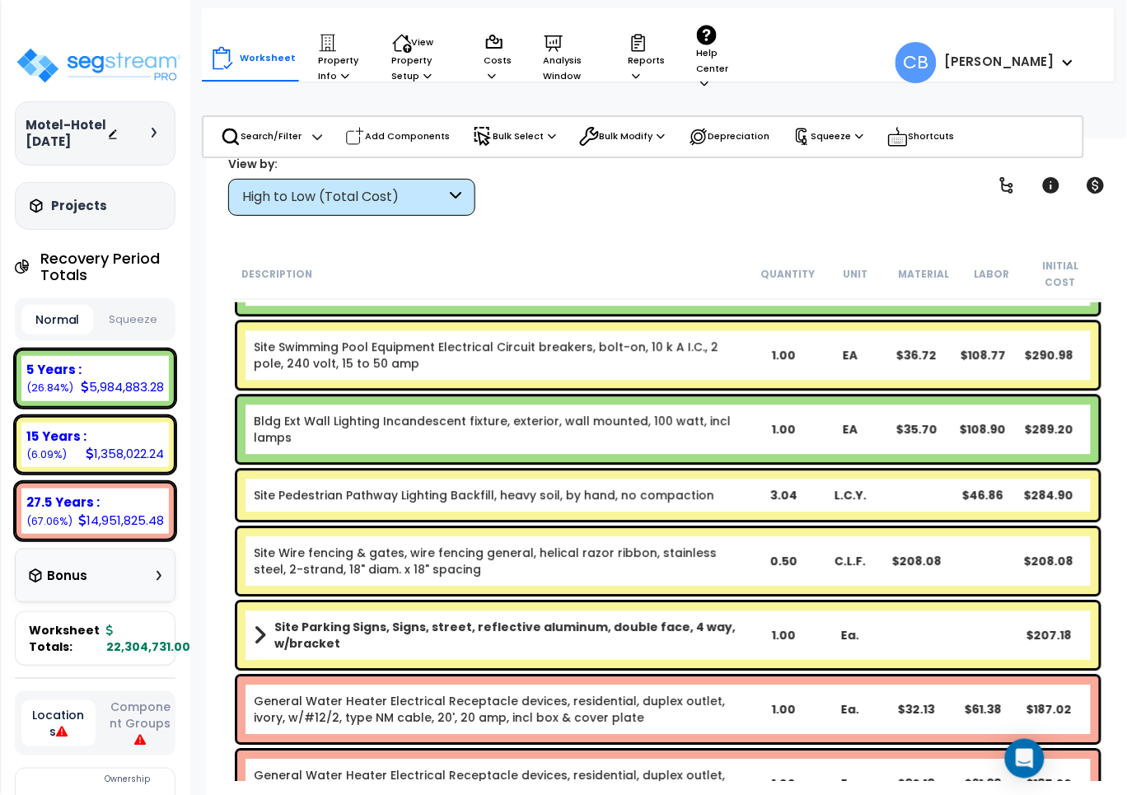
click at [968, 438] on div "Bldg Ext Wall Lighting Incandescent fixture, exterior, wall mounted, 100 watt, …" at bounding box center [668, 429] width 862 height 66
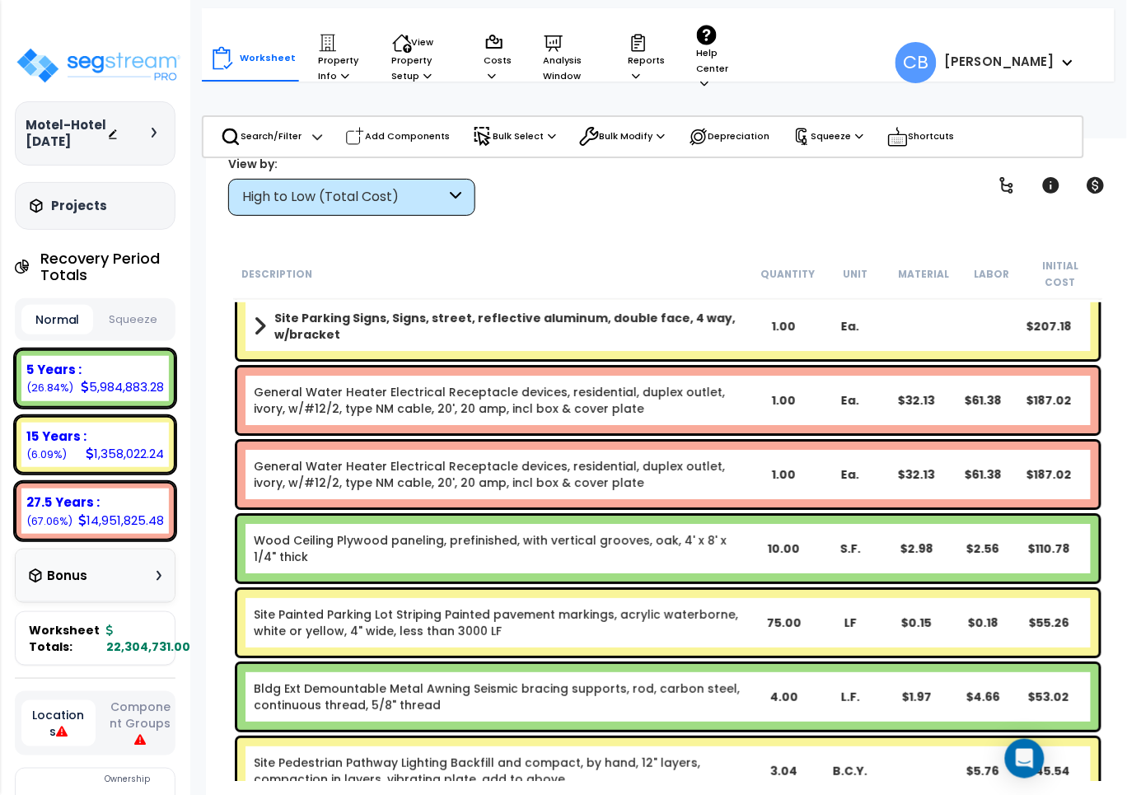
click at [968, 442] on div "General Water Heater Electrical Receptacle devices, residential, duplex outlet,…" at bounding box center [668, 475] width 862 height 66
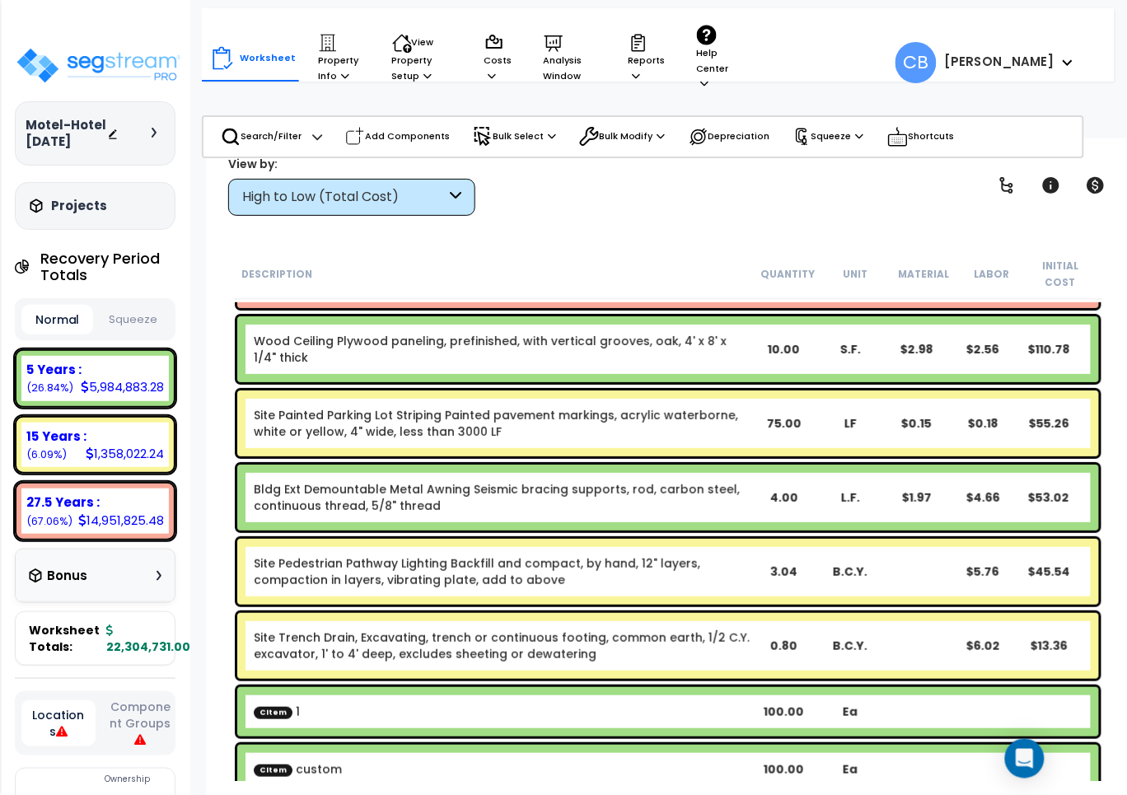
click at [968, 438] on div "Site Painted Parking Lot Striping Painted pavement markings, acrylic waterborne…" at bounding box center [668, 424] width 862 height 66
click at [694, 539] on div "Site Pedestrian Pathway Lighting Backfill and compact, by hand, 12" layers, com…" at bounding box center [668, 572] width 862 height 66
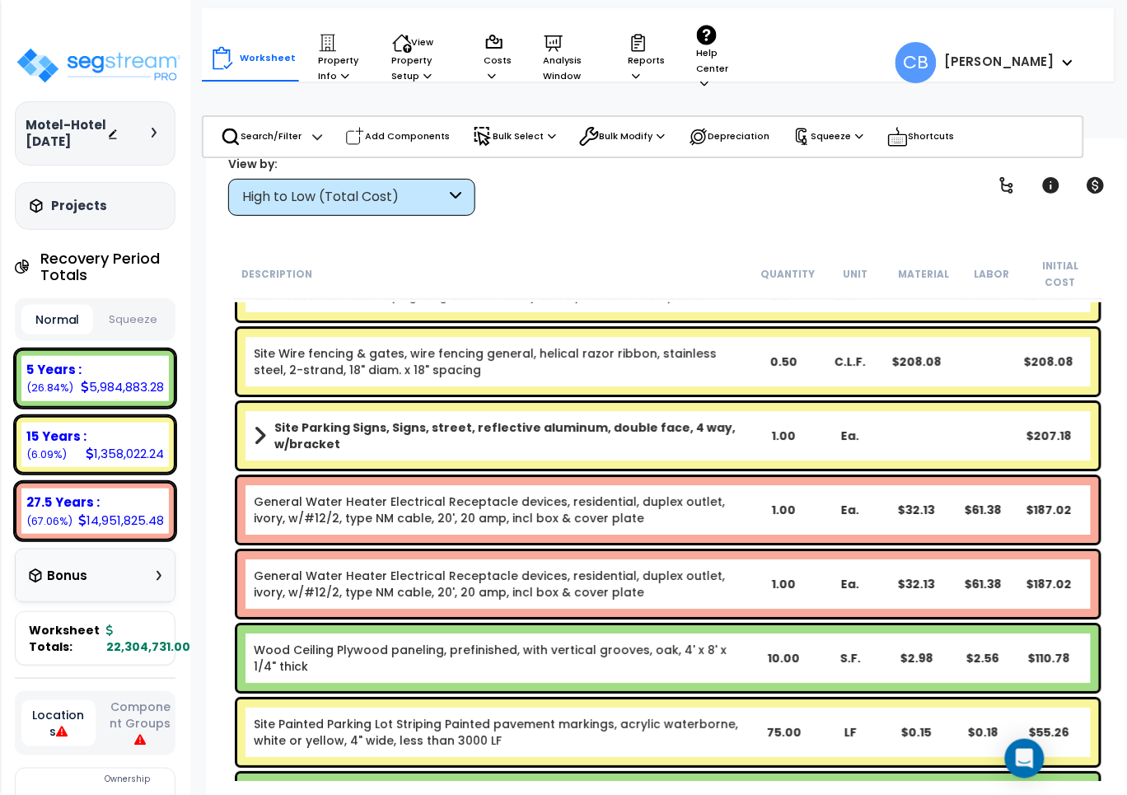
click at [688, 499] on link "General Water Heater Electrical Receptacle devices, residential, duplex outlet,…" at bounding box center [502, 510] width 497 height 33
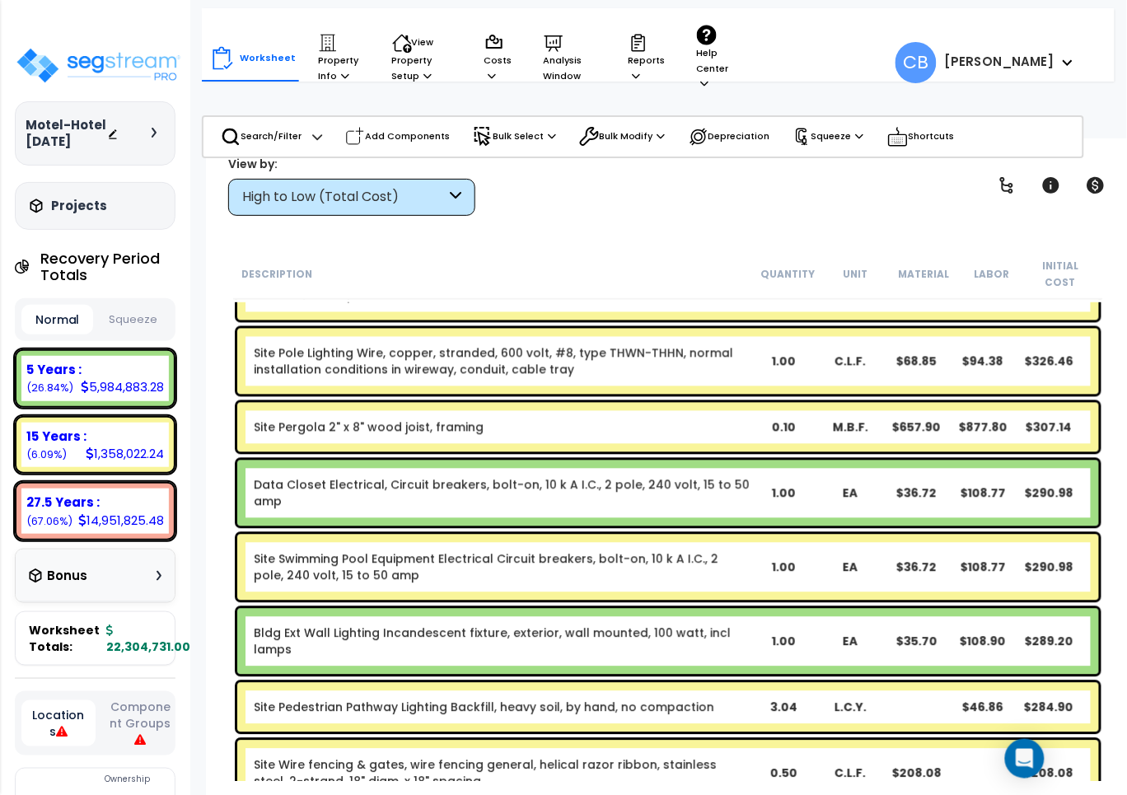
click at [688, 499] on div "Data Closet Electrical, Circuit breakers, bolt-on, 10 k A I.C., 2 pole, 240 vol…" at bounding box center [668, 494] width 862 height 66
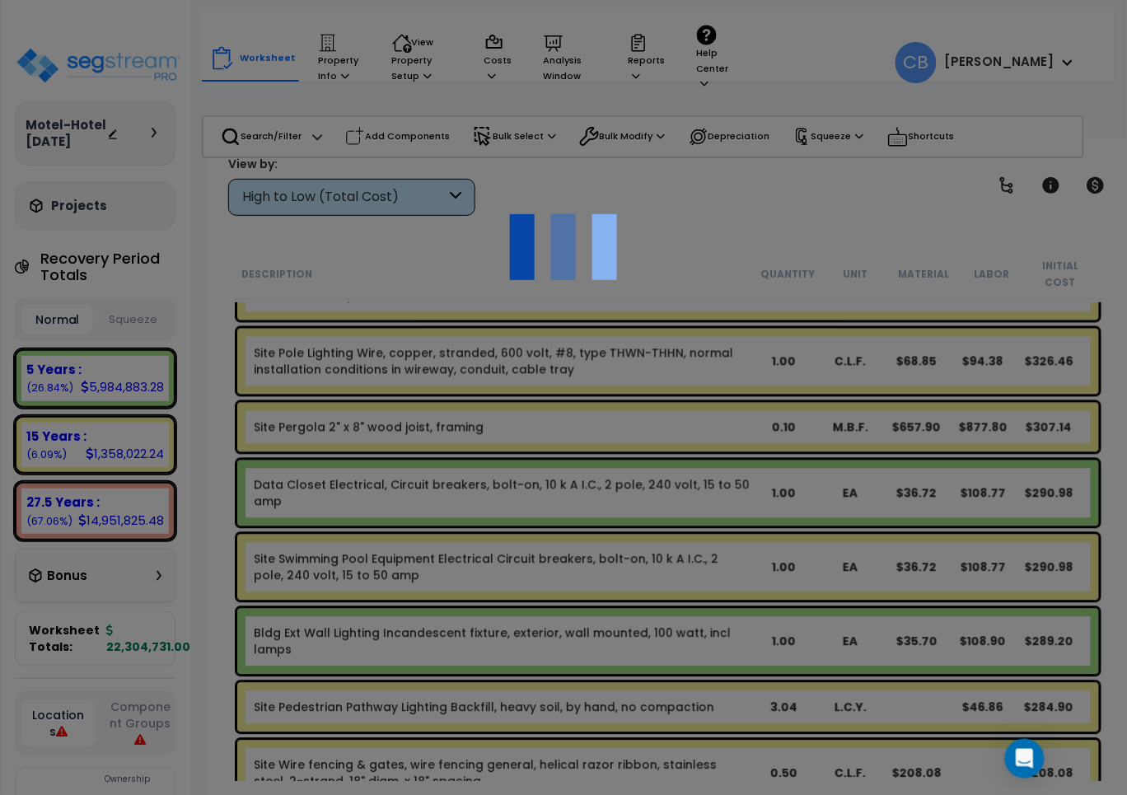
scroll to position [0, 0]
click at [513, 483] on div at bounding box center [563, 397] width 1127 height 795
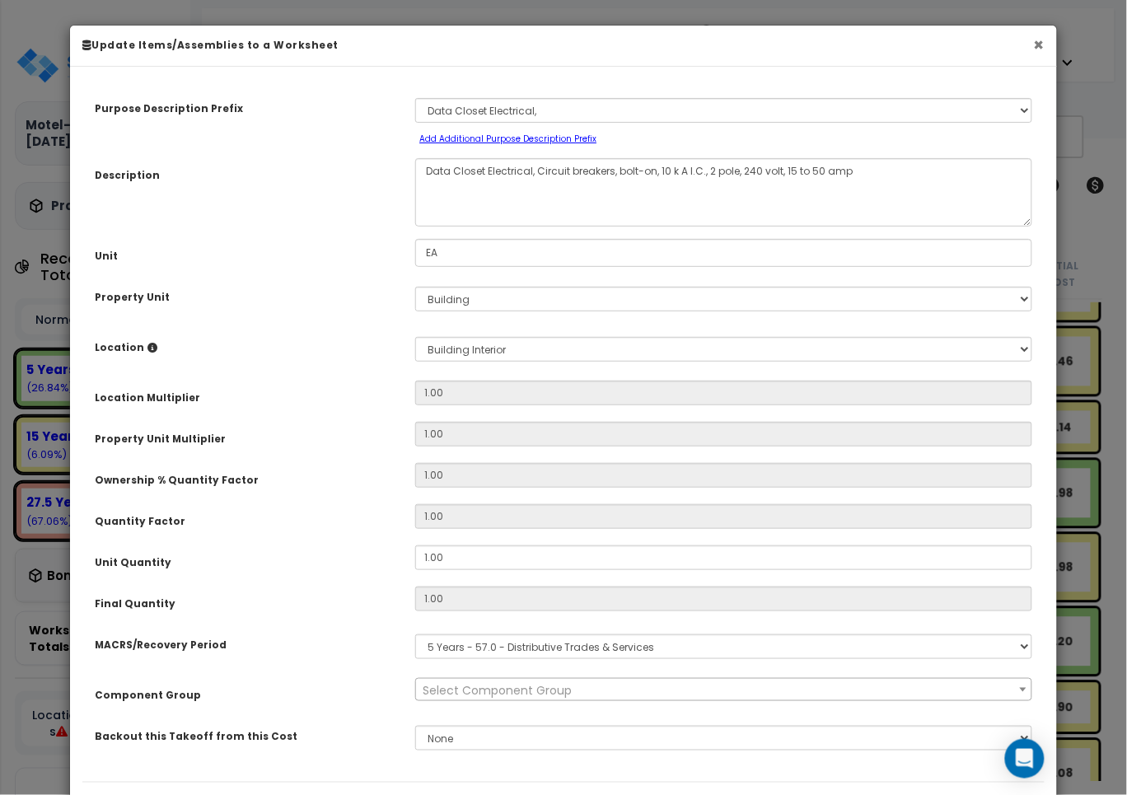
click at [1043, 43] on button "×" at bounding box center [1039, 44] width 11 height 17
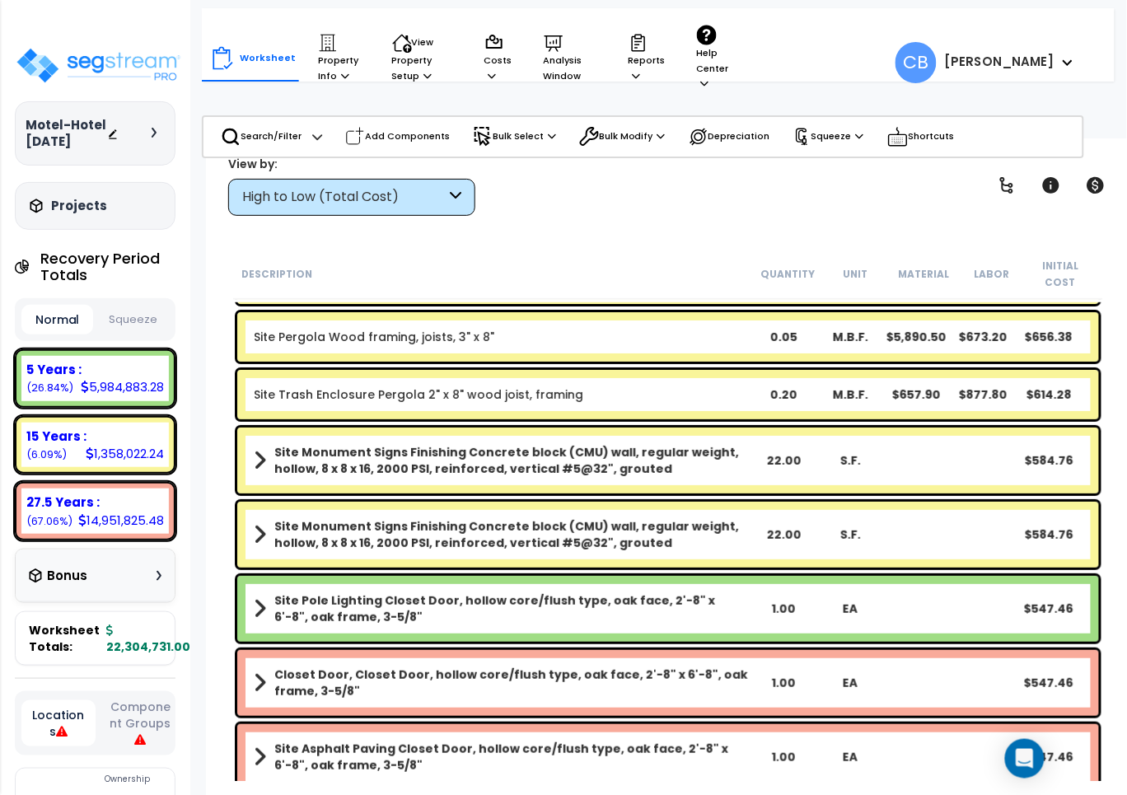
click at [583, 428] on div "Site Monument Signs Finishing Concrete block (CMU) wall, regular weight, hollow…" at bounding box center [668, 461] width 862 height 66
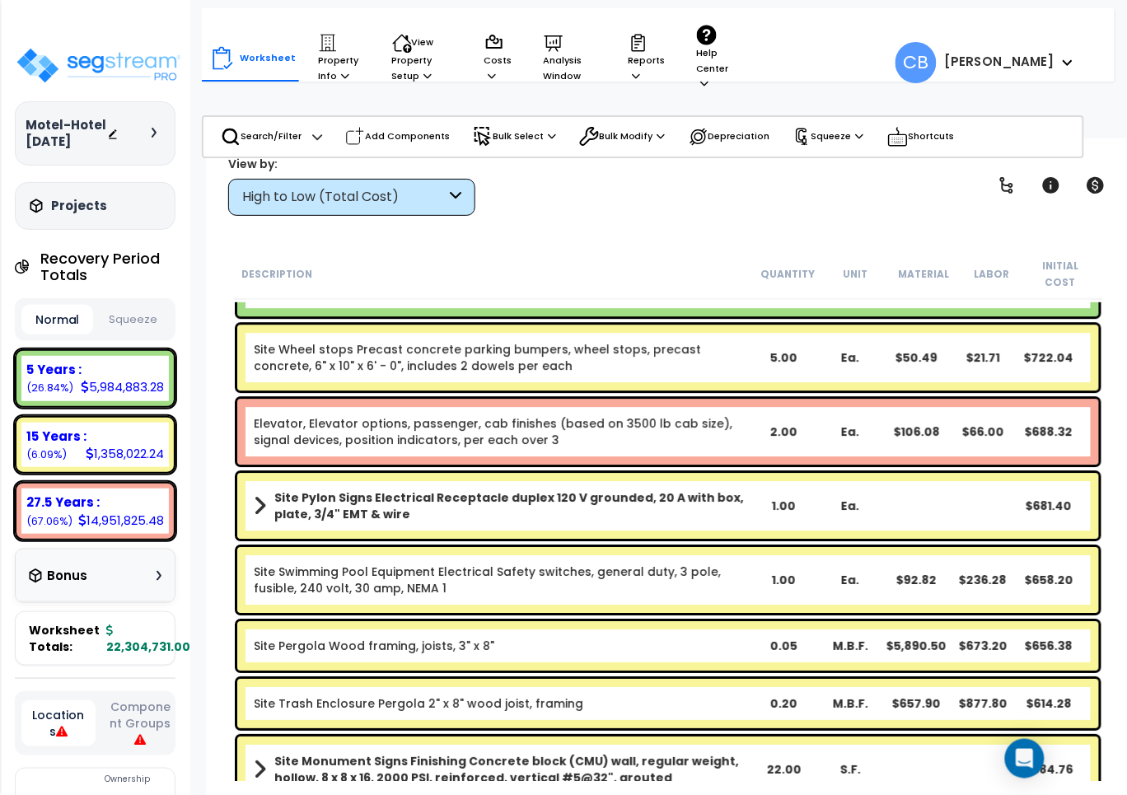
click at [508, 415] on link "Elevator, Elevator options, passenger, cab finishes (based on 3500 lb cab size)…" at bounding box center [502, 431] width 497 height 33
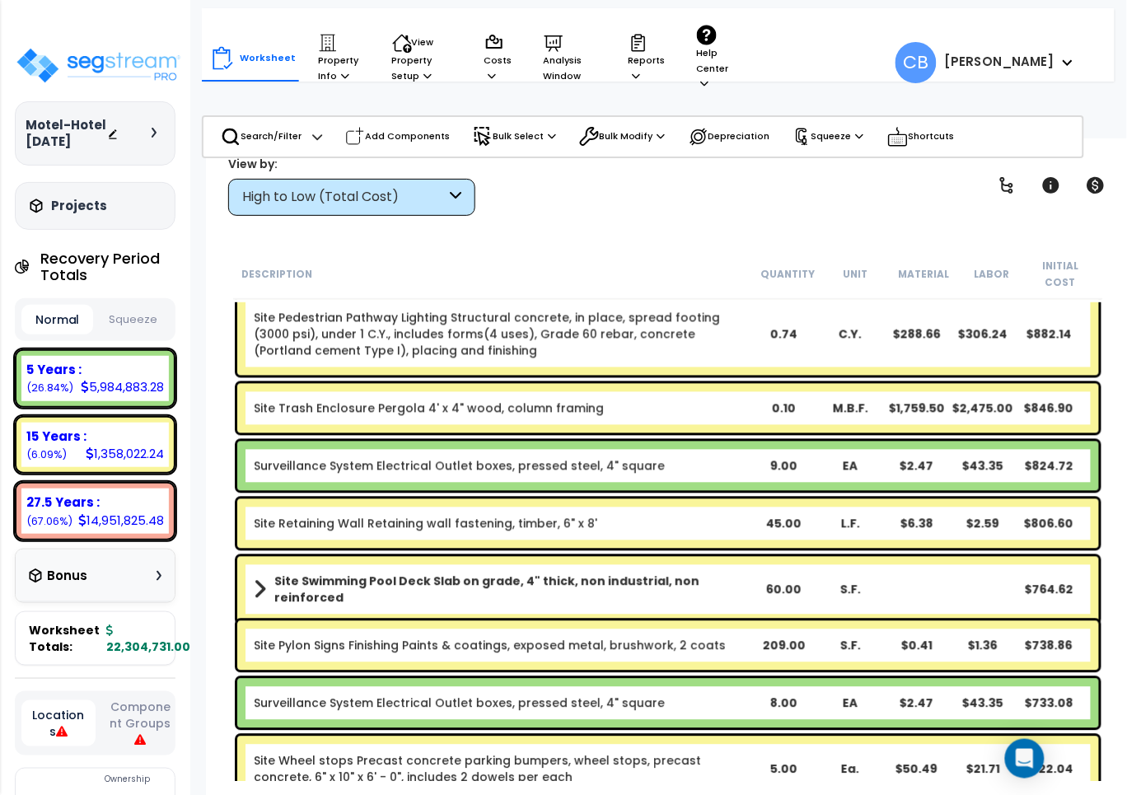
click at [579, 404] on div "Site Trash Enclosure Pergola 4' x 4" wood, column framing 0.10 M.B.F. $1,759.50…" at bounding box center [668, 408] width 862 height 49
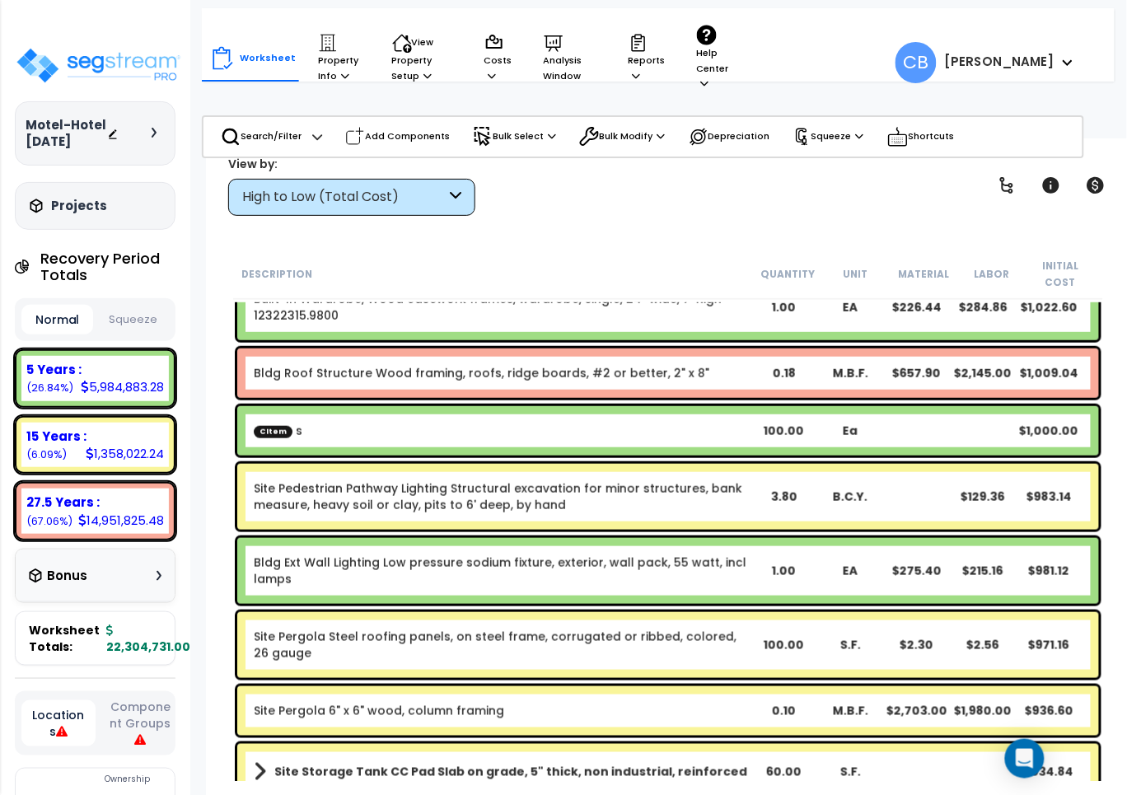
click at [593, 406] on div "CItem s 100.00 Ea $1,000.00" at bounding box center [668, 430] width 862 height 49
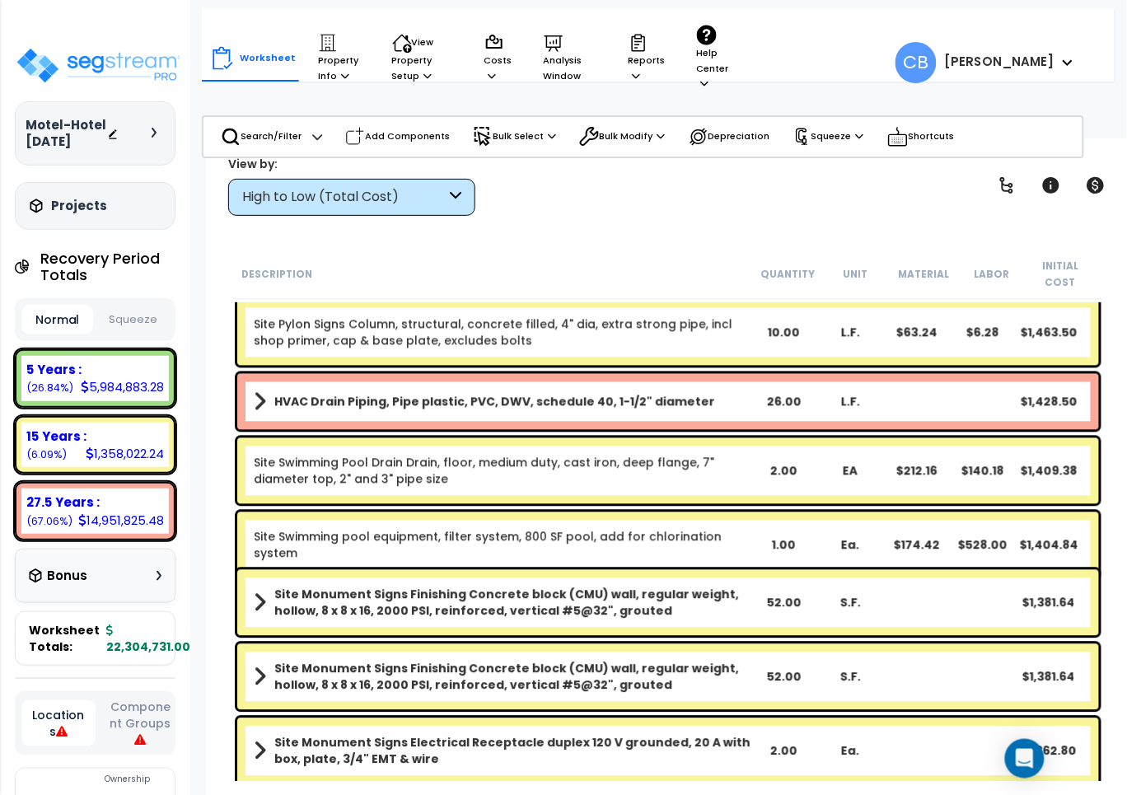
drag, startPoint x: 322, startPoint y: 372, endPoint x: 542, endPoint y: 396, distance: 221.3
click at [324, 374] on div "HVAC Drain Piping, Pipe plastic, PVC, DWV, schedule 40, 1-1/2" diameter 26.00 L…" at bounding box center [668, 402] width 862 height 56
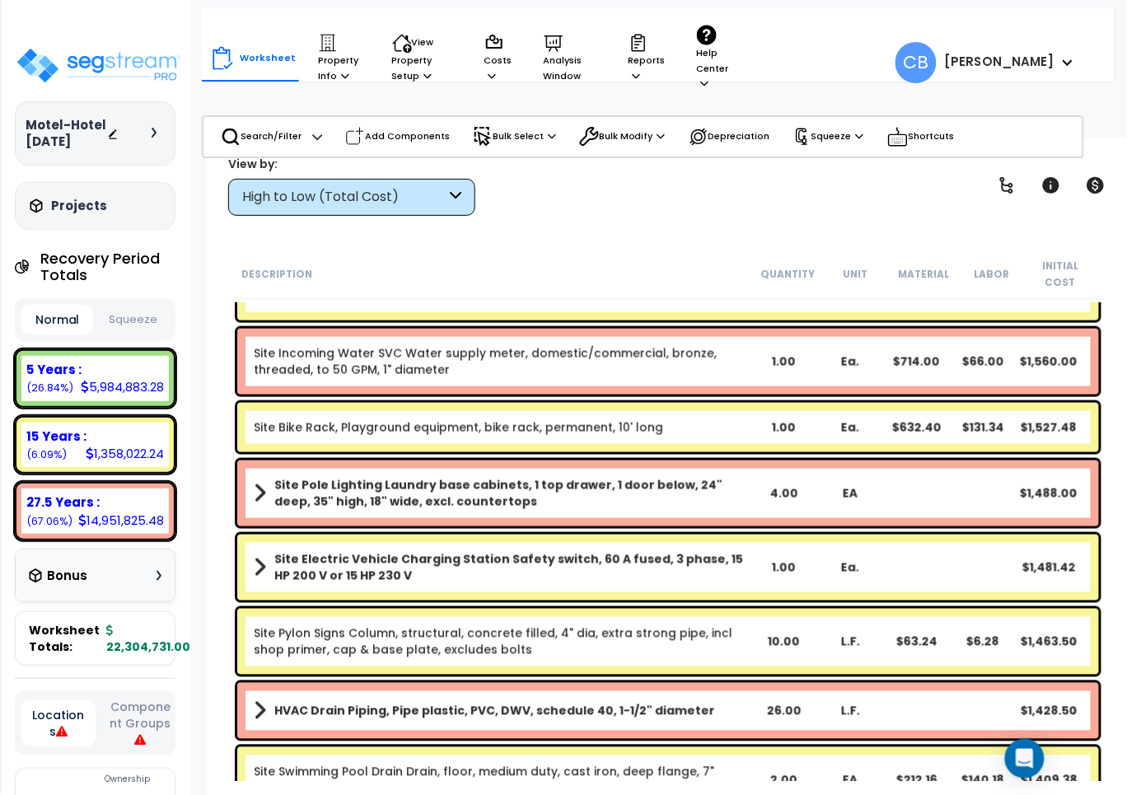
click at [555, 403] on div "Site Bike Rack, Playground equipment, bike rack, permanent, 10' long 1.00 Ea. $…" at bounding box center [668, 427] width 862 height 49
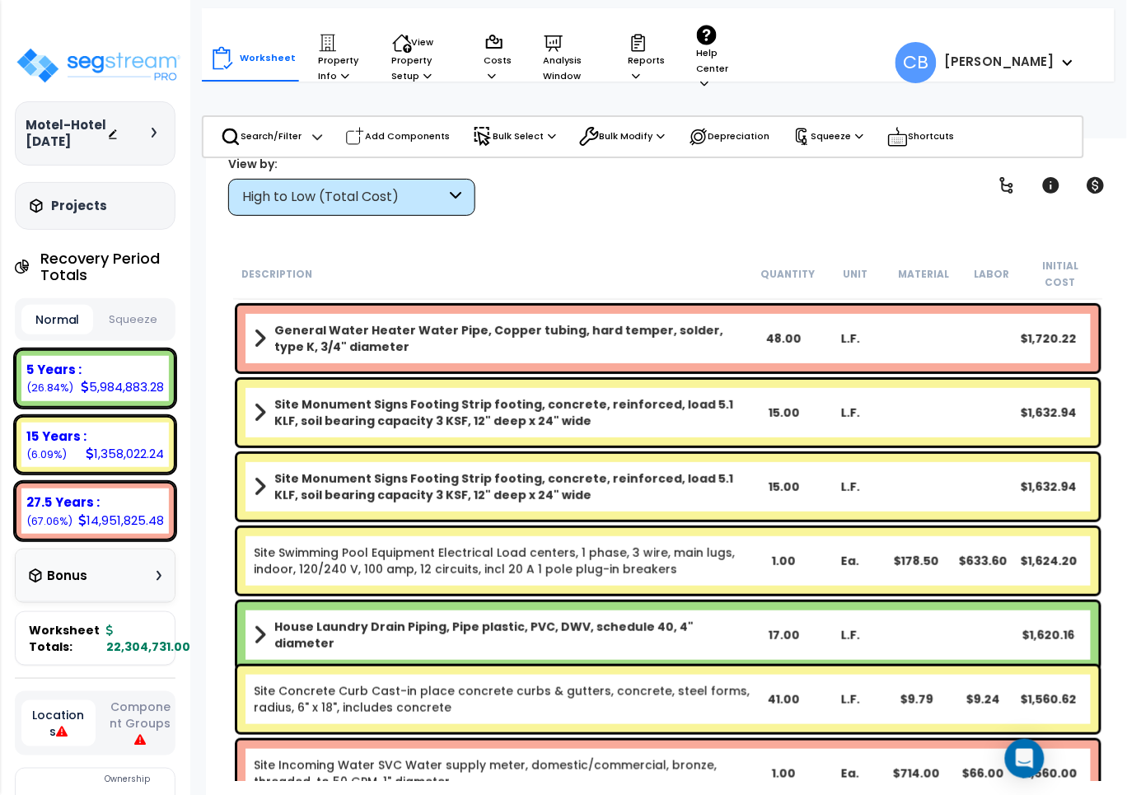
click at [668, 396] on b "Site Monument Signs Footing Strip footing, concrete, reinforced, load 5.1 KLF, …" at bounding box center [512, 412] width 476 height 33
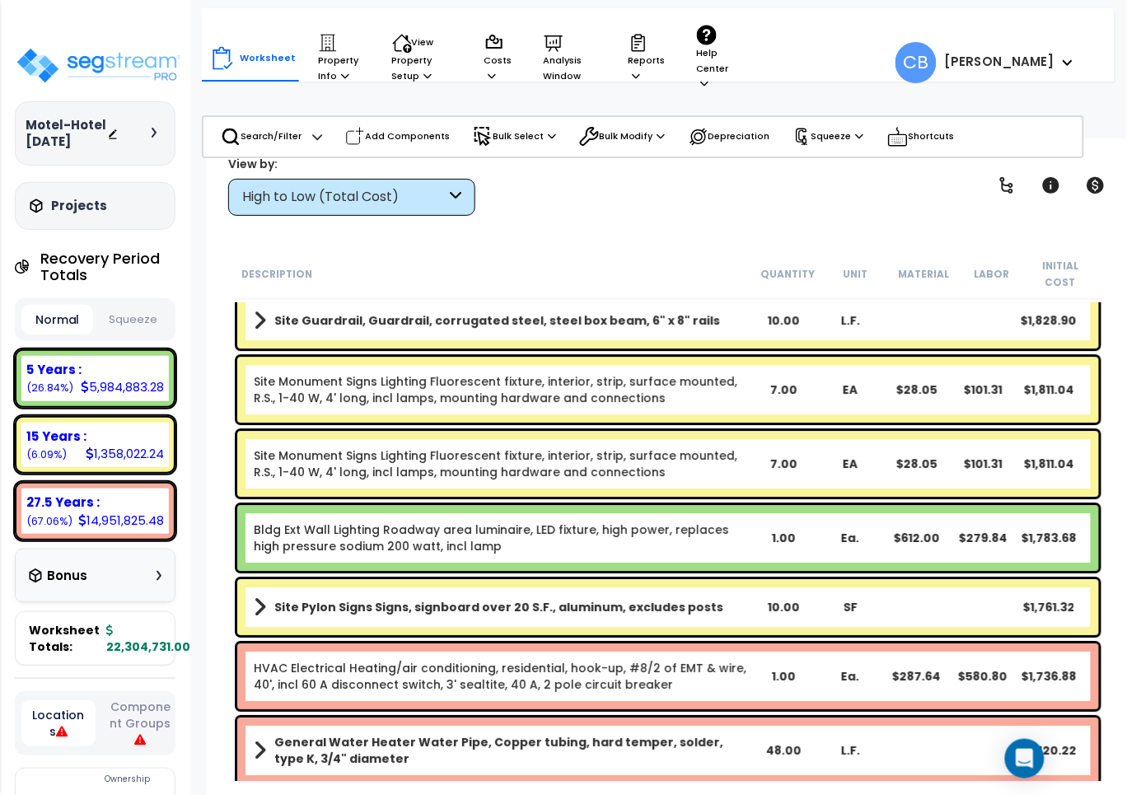
click at [771, 391] on div "Site Monument Signs Lighting Fluorescent fixture, interior, strip, surface moun…" at bounding box center [668, 390] width 862 height 66
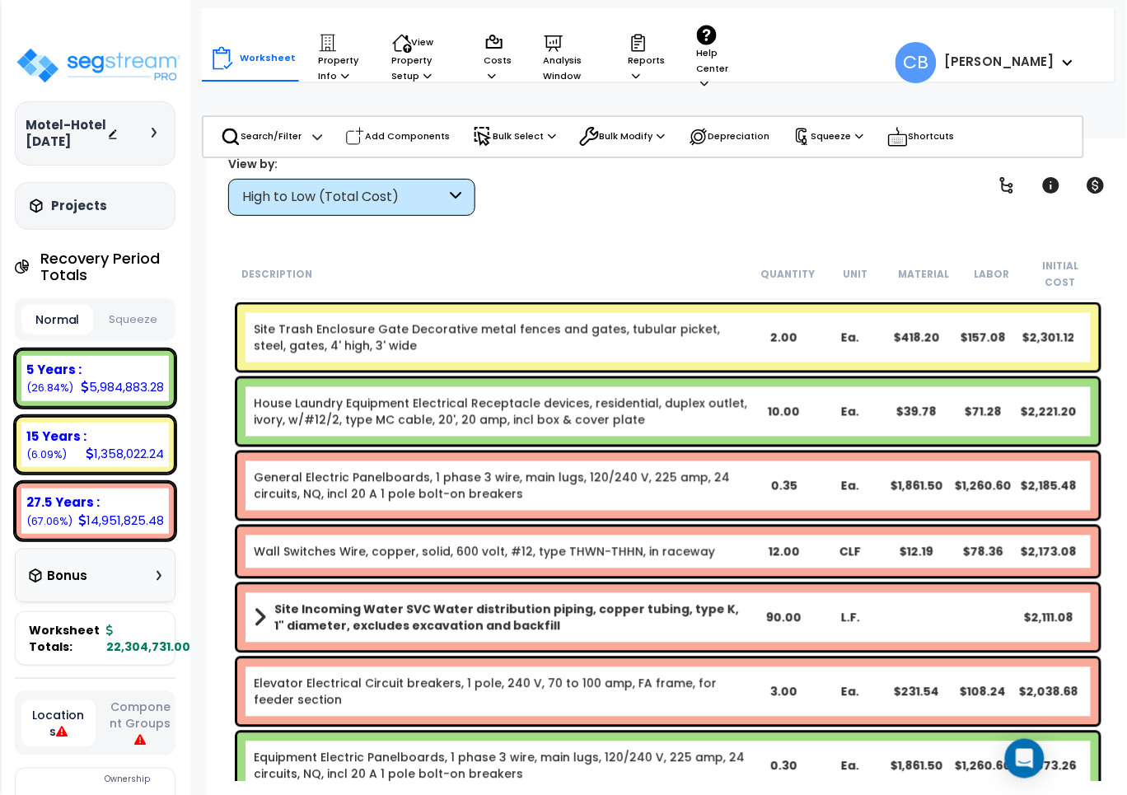
click at [466, 396] on link "House Laundry Equipment Electrical Receptacle devices, residential, duplex outl…" at bounding box center [502, 412] width 497 height 33
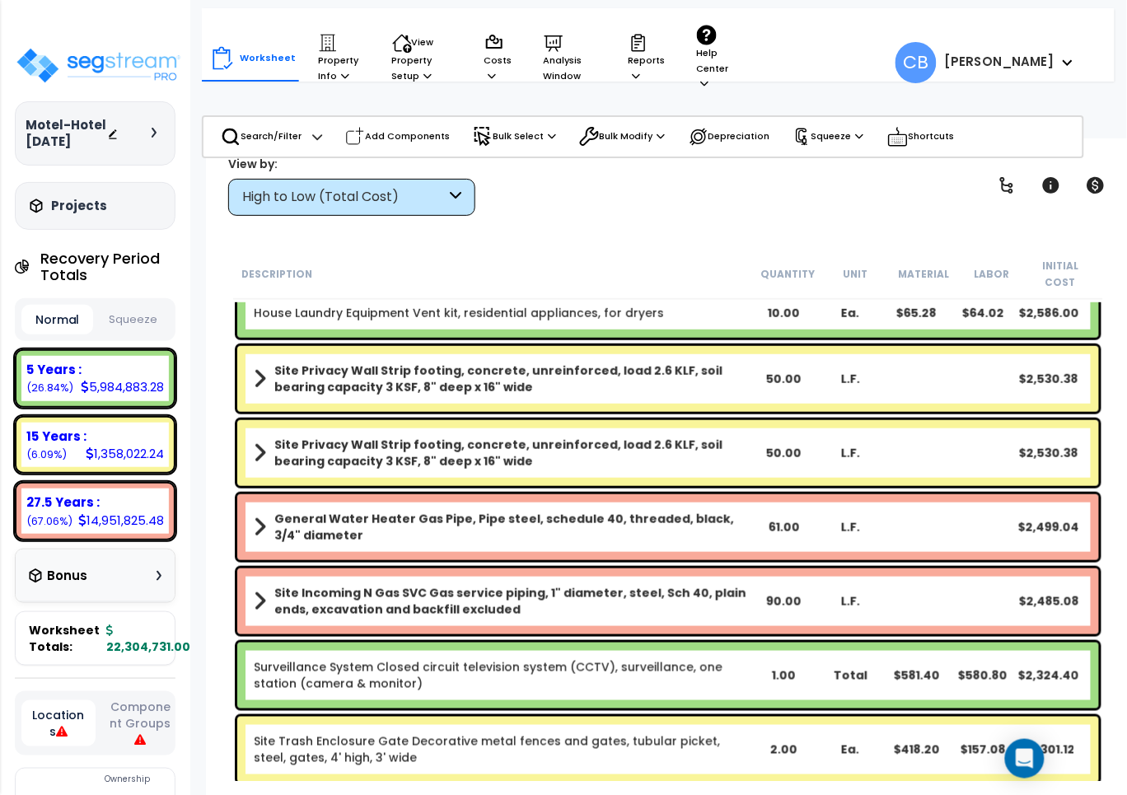
click at [625, 416] on div "Site Privacy Wall Strip footing, concrete, unreinforced, load 2.6 KLF, soil bea…" at bounding box center [668, 453] width 870 height 74
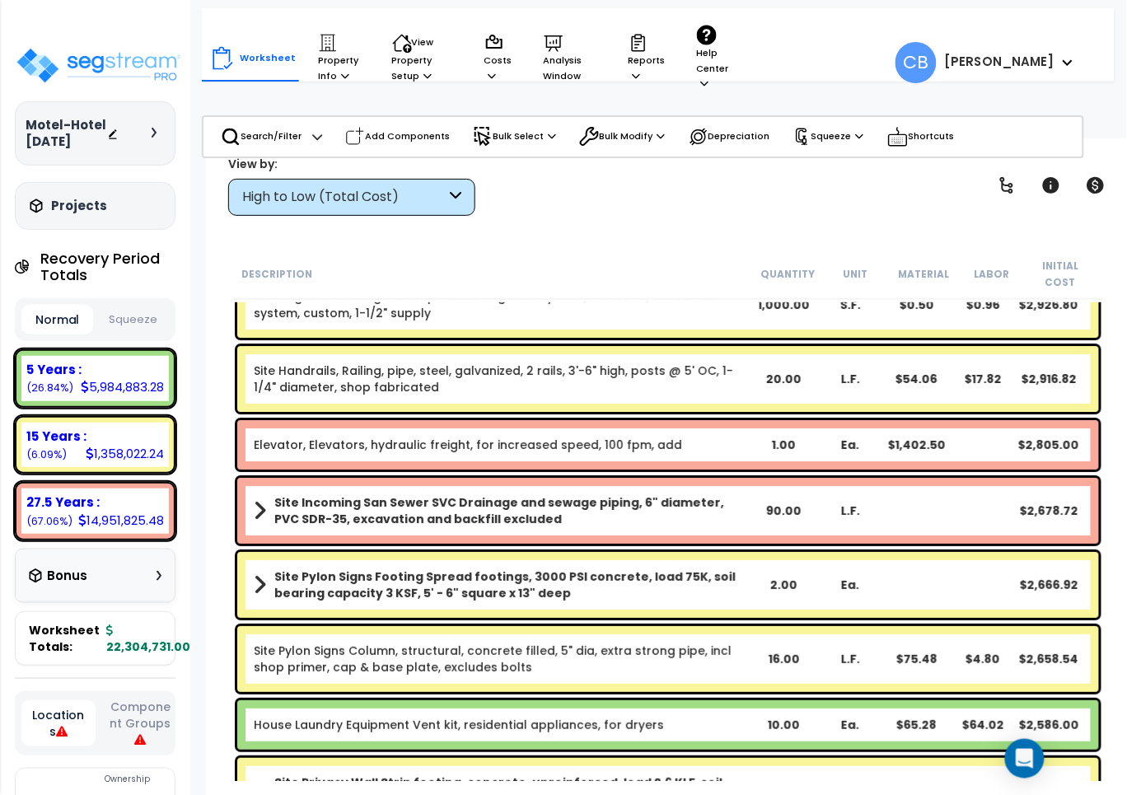
click at [412, 393] on div "Site Handrails, Railing, pipe, steel, galvanized, 2 rails, 3'-6" high, posts @ …" at bounding box center [668, 379] width 862 height 66
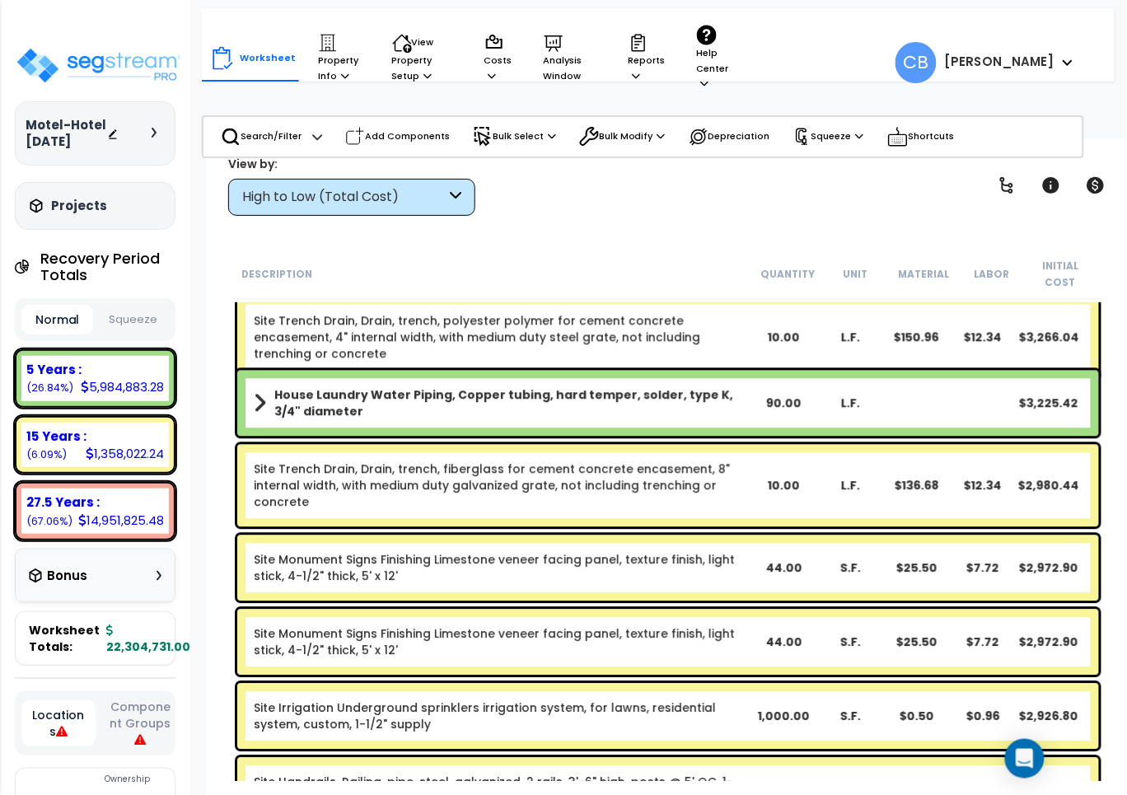
click at [750, 396] on b "House Laundry Water Piping, Copper tubing, hard temper, solder, type K, 3/4" di…" at bounding box center [512, 403] width 476 height 33
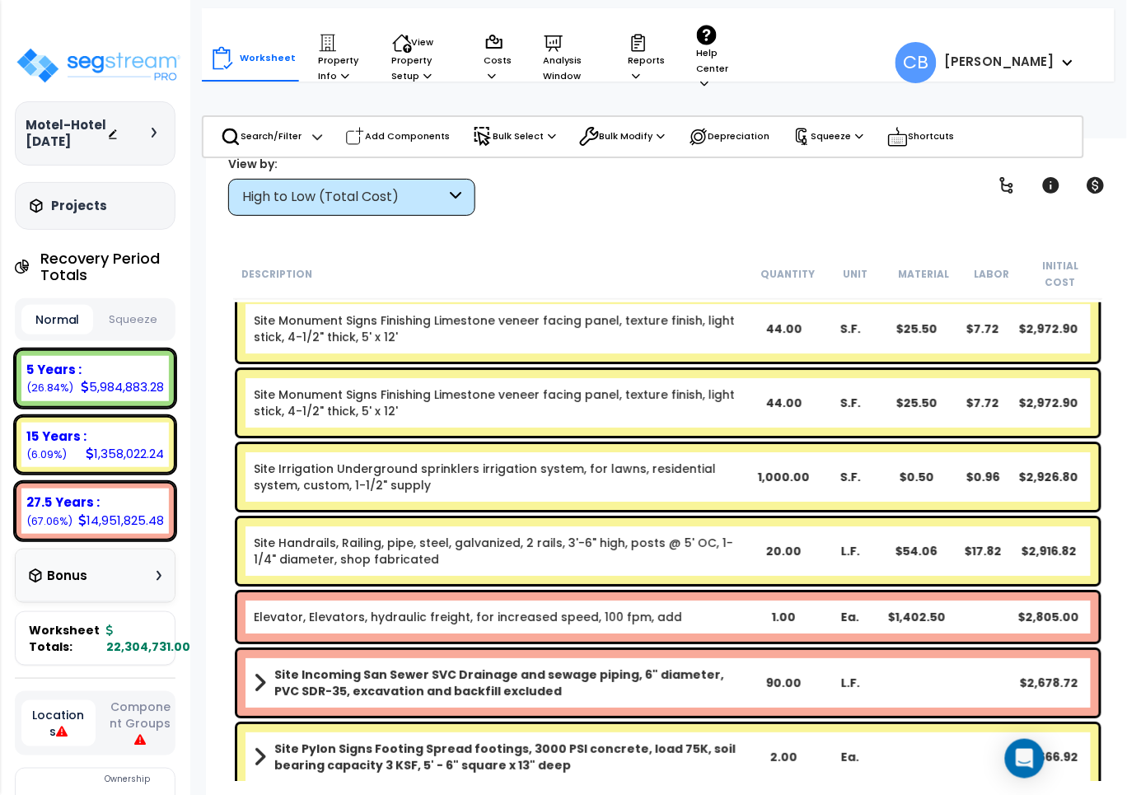
click at [591, 566] on div "Site Handrails, Railing, pipe, steel, galvanized, 2 rails, 3'-6" high, posts @ …" at bounding box center [668, 551] width 862 height 66
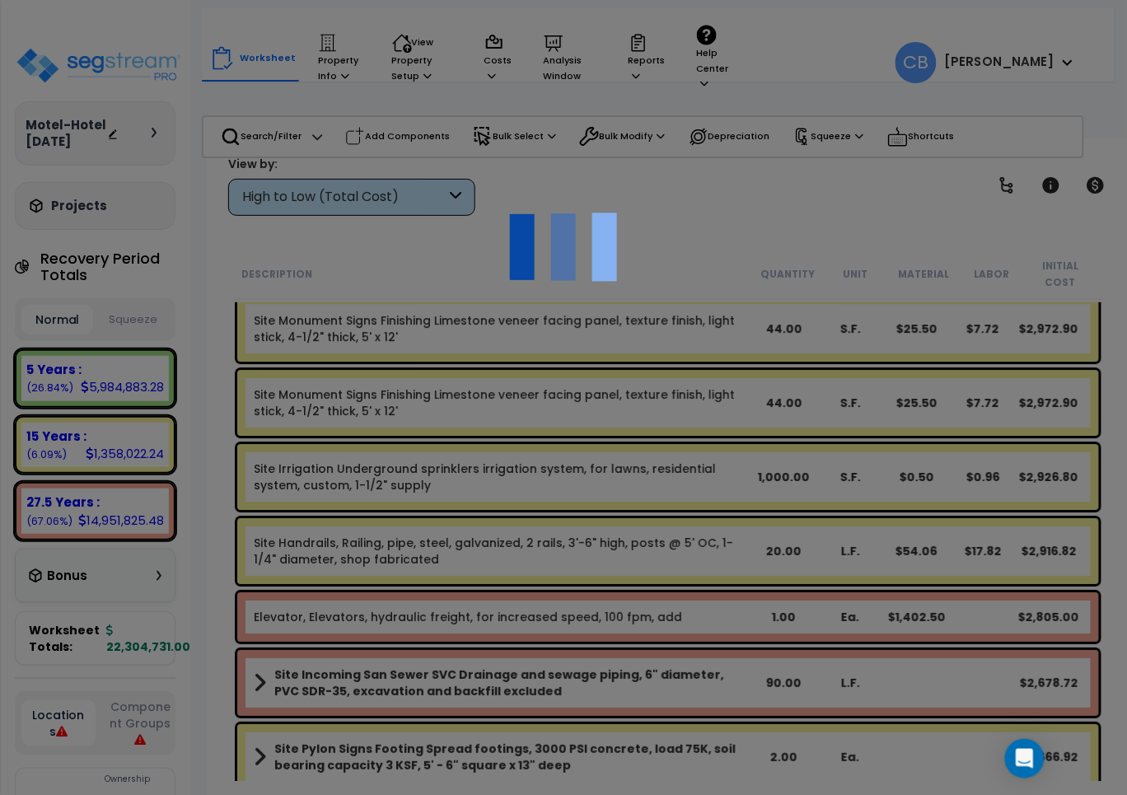
scroll to position [72, 0]
click at [505, 542] on div at bounding box center [563, 397] width 1127 height 795
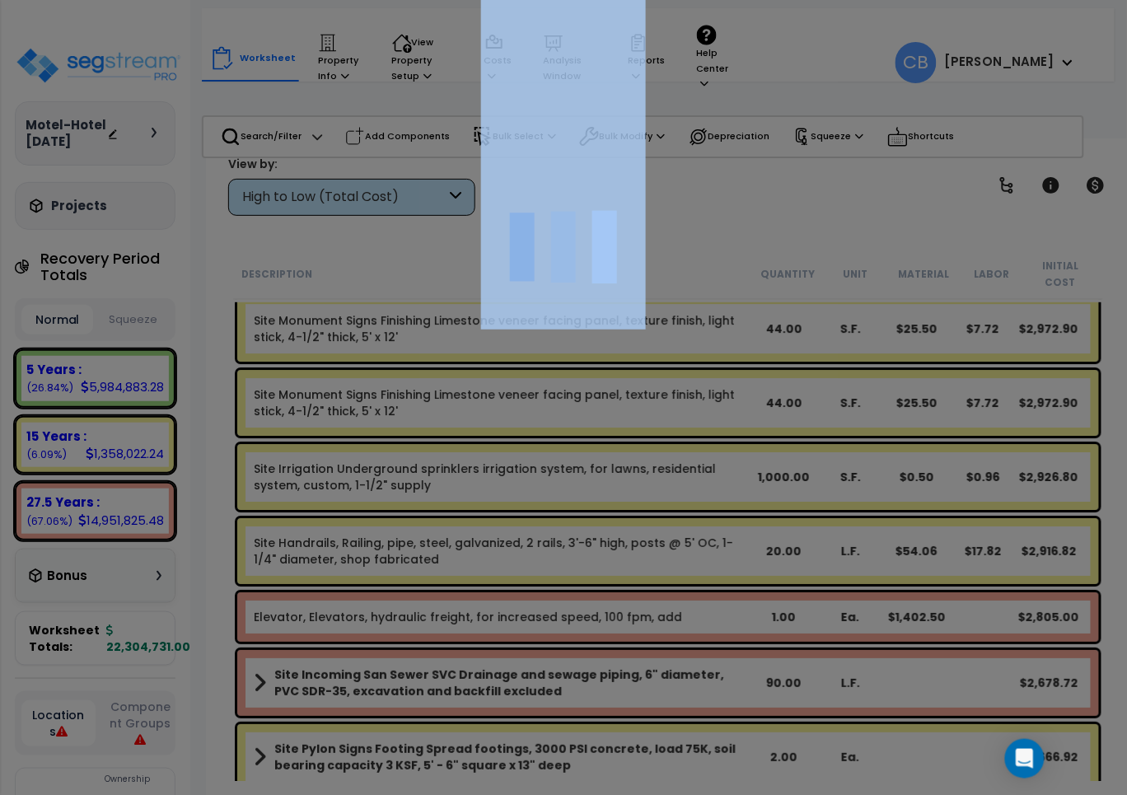
click at [505, 542] on div at bounding box center [563, 397] width 1127 height 795
click at [789, 67] on div "We are Building your Property. So please grab a coffee and let us do the heavy …" at bounding box center [563, 34] width 1127 height 66
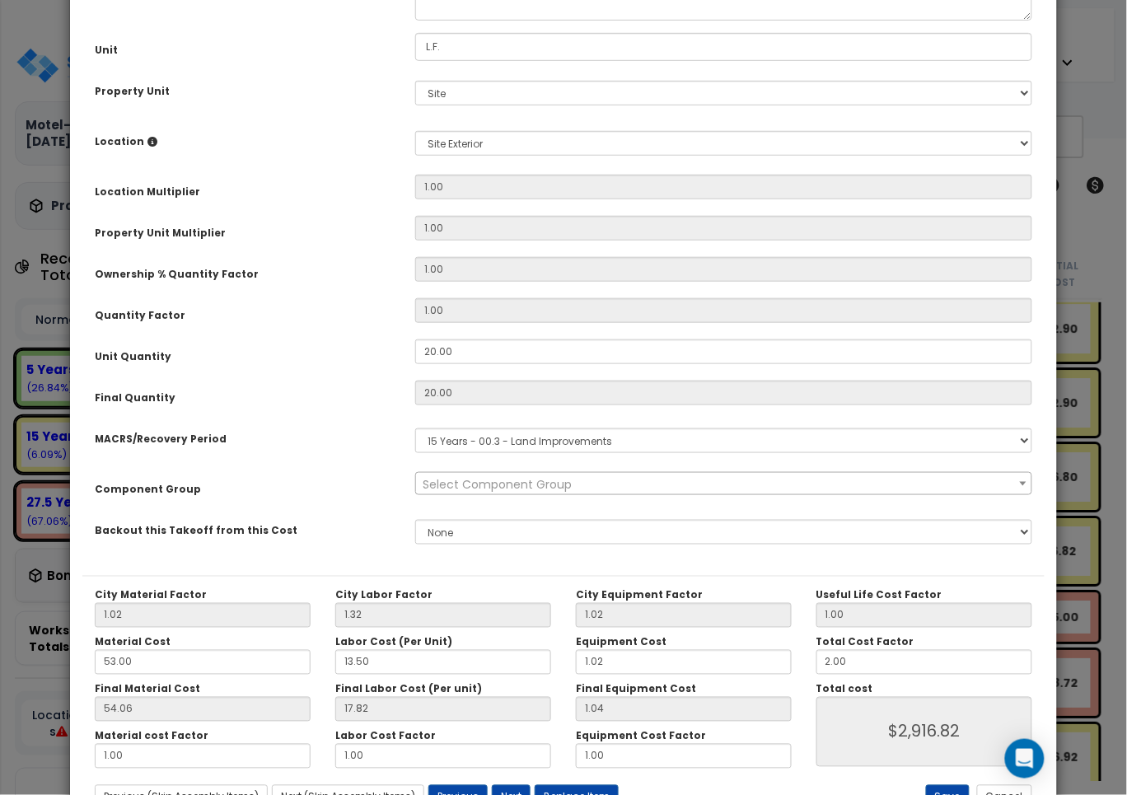
scroll to position [272, 0]
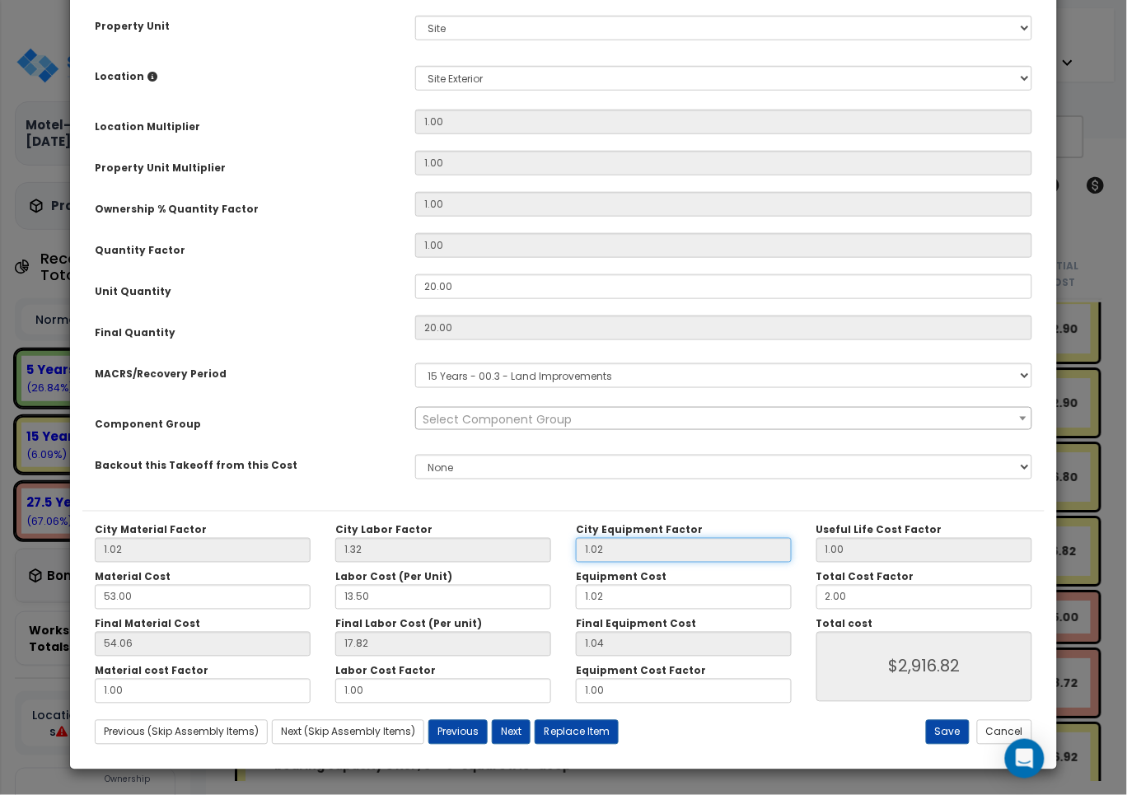
click at [636, 557] on input "1.02" at bounding box center [684, 550] width 216 height 25
click at [476, 528] on div "City Labor Factor 1.32" at bounding box center [443, 543] width 241 height 39
click at [546, 541] on input "1.32" at bounding box center [443, 550] width 216 height 25
click at [752, 581] on div "Equipment Cost 1.02" at bounding box center [684, 590] width 241 height 39
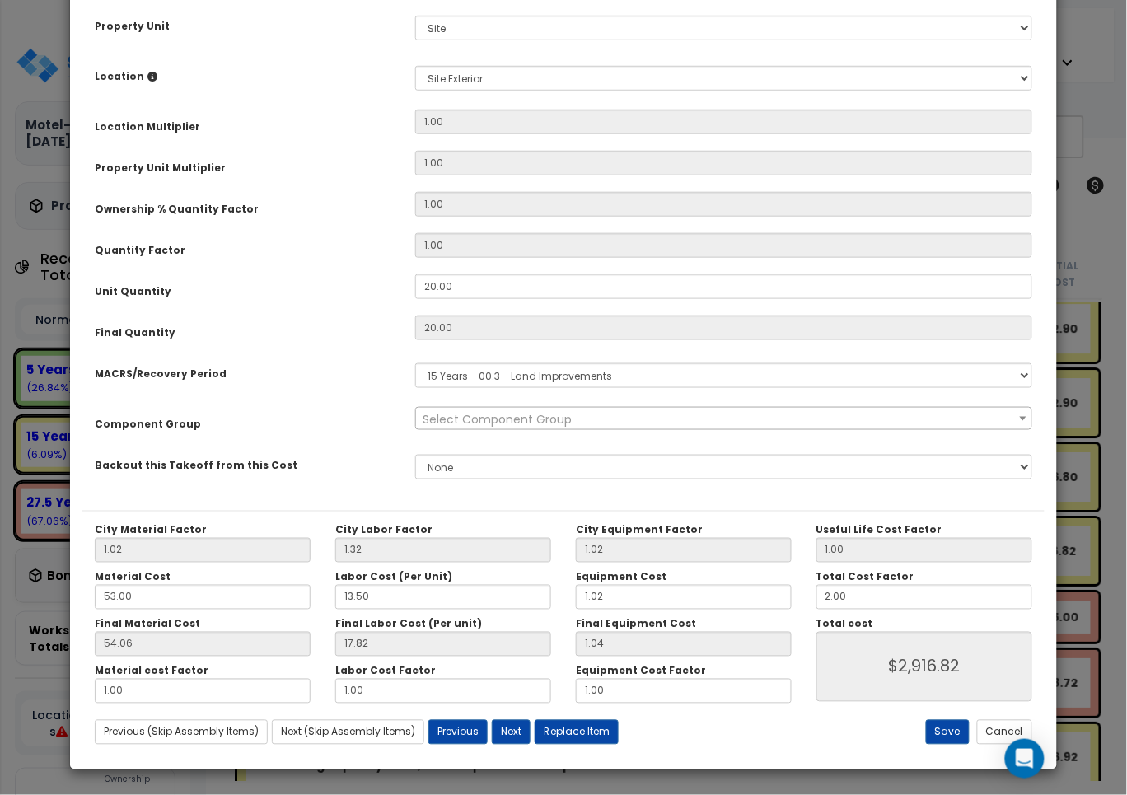
click at [752, 581] on div "Equipment Cost 1.02" at bounding box center [684, 590] width 241 height 39
click at [691, 569] on div "City Material Factor 1.02 City Labor Factor 1.32 City Equipment Factor 1.02 Mat…" at bounding box center [443, 614] width 722 height 180
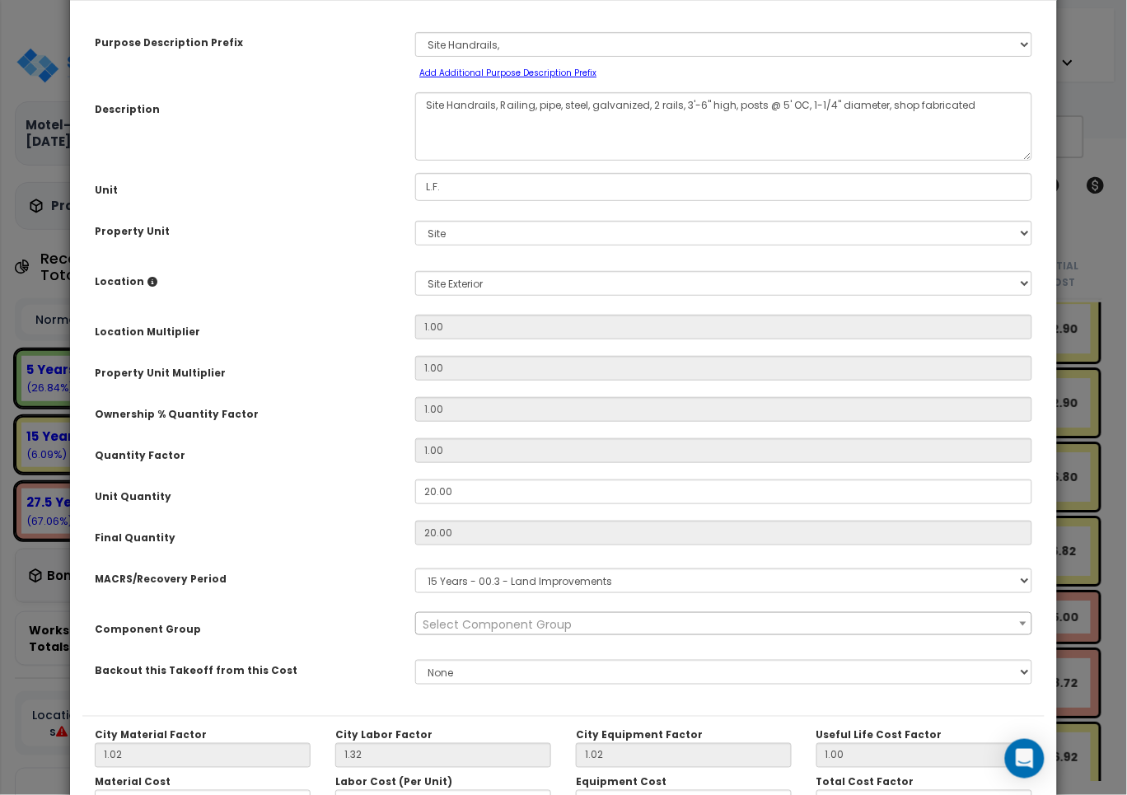
scroll to position [0, 0]
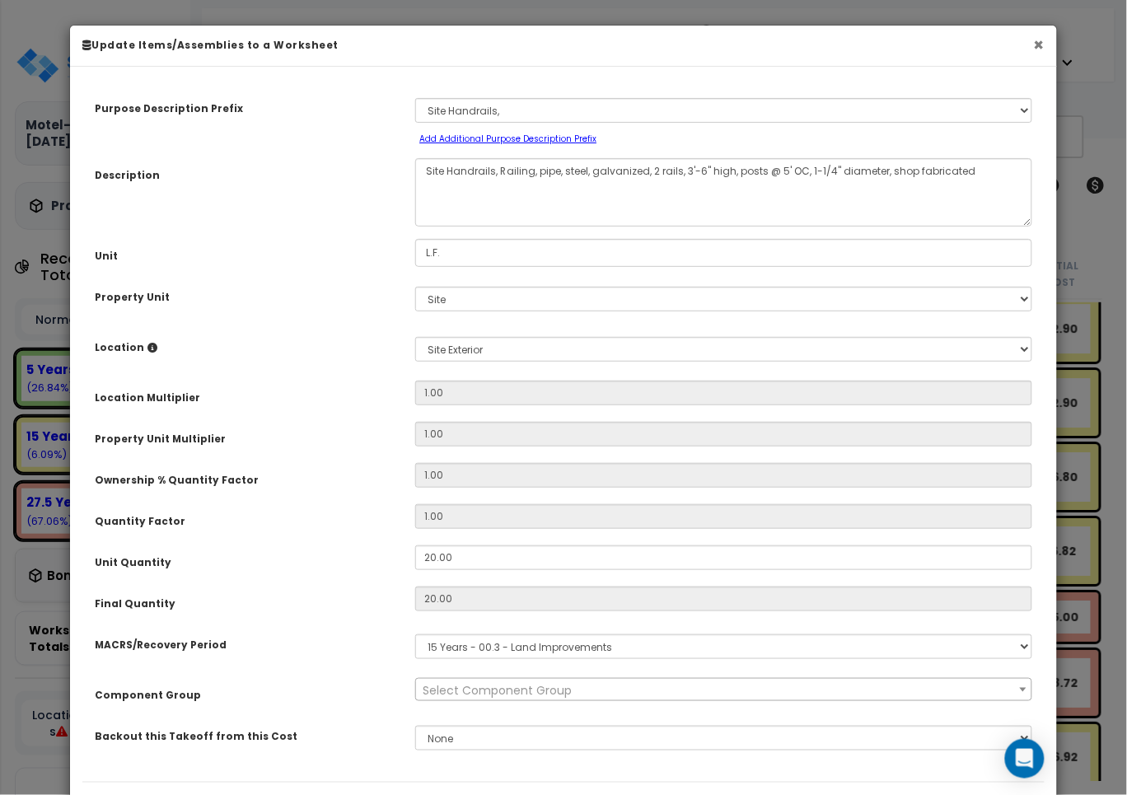
click at [1038, 41] on button "×" at bounding box center [1039, 44] width 11 height 17
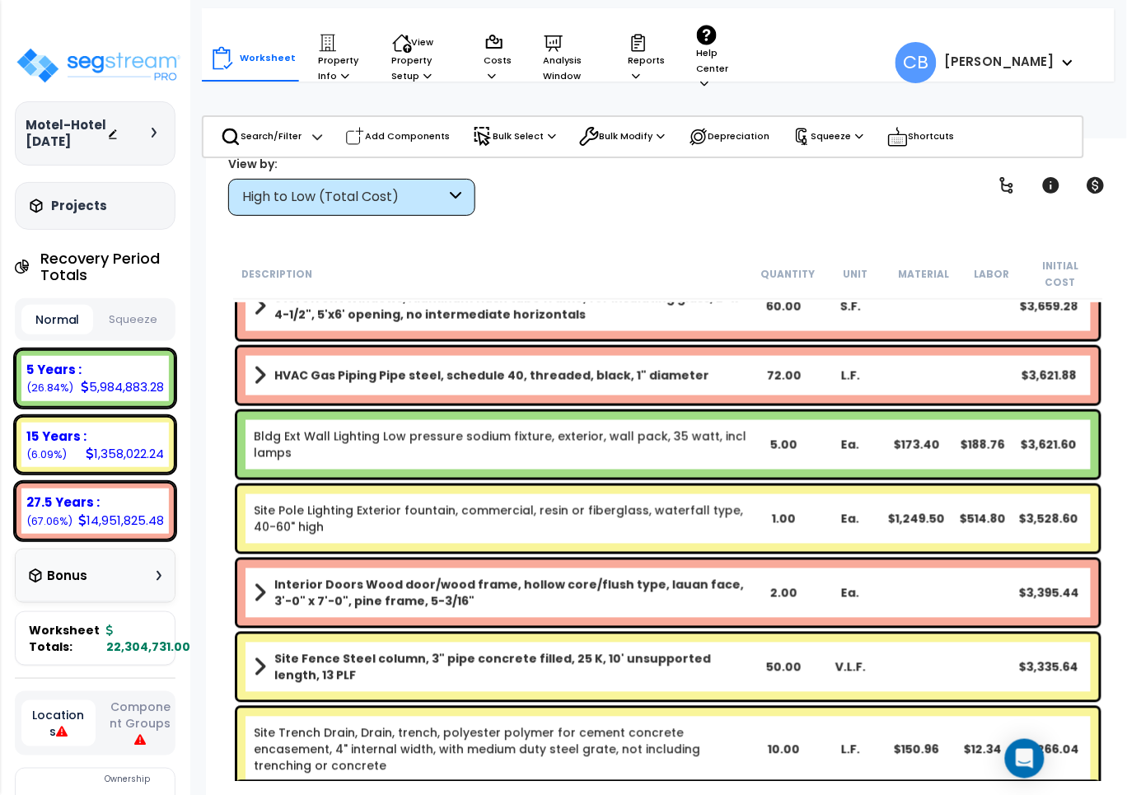
click at [499, 412] on div "Bldg Ext Wall Lighting Low pressure sodium fixture, exterior, wall pack, 35 wat…" at bounding box center [668, 445] width 862 height 66
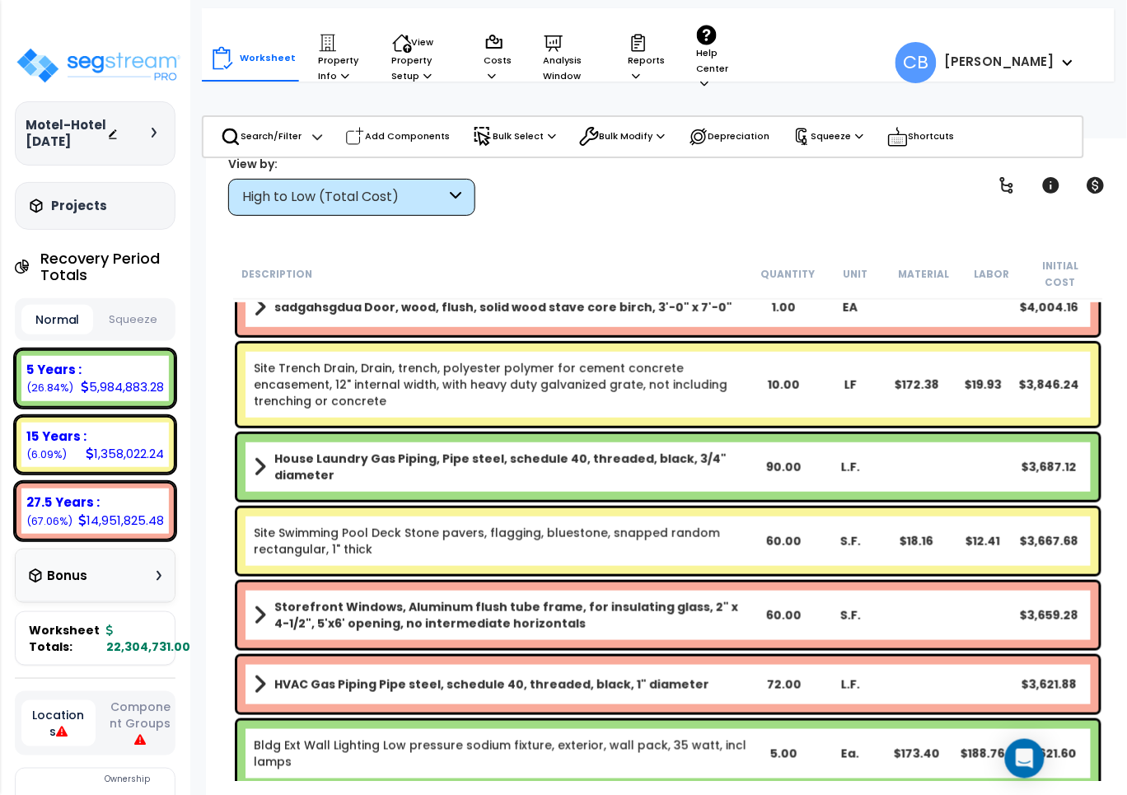
click at [508, 396] on div "Site Trench Drain, Drain, trench, polyester polymer for cement concrete encasem…" at bounding box center [668, 385] width 862 height 82
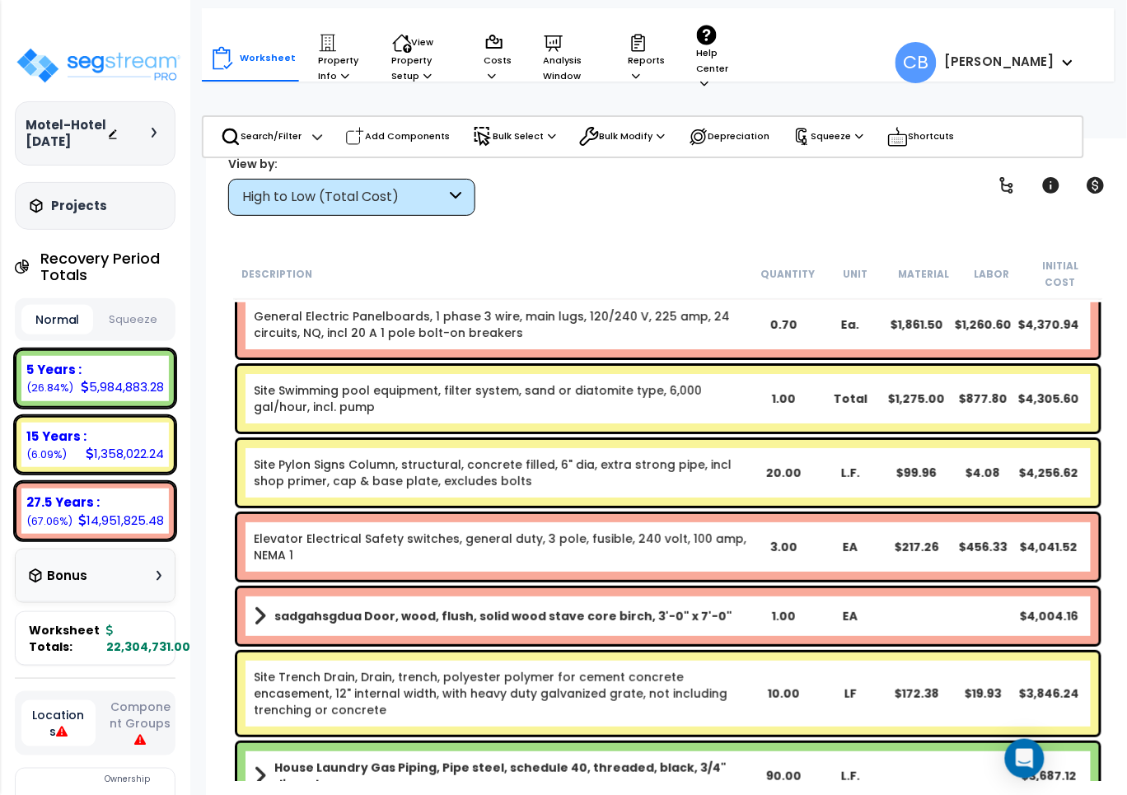
click at [508, 396] on link "Site Swimming pool equipment, filter system, sand or diatomite type, 6,000 gal/…" at bounding box center [502, 398] width 497 height 33
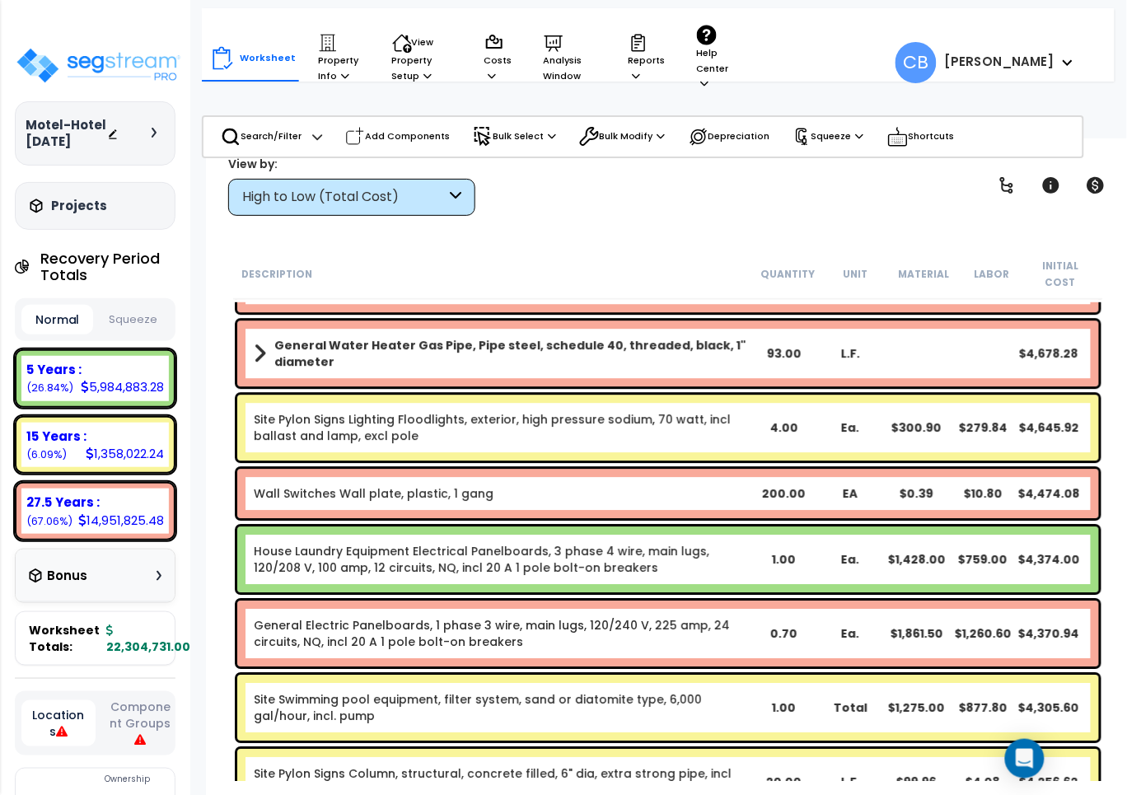
click at [682, 411] on link "Site Pylon Signs Lighting Floodlights, exterior, high pressure sodium, 70 watt,…" at bounding box center [502, 427] width 497 height 33
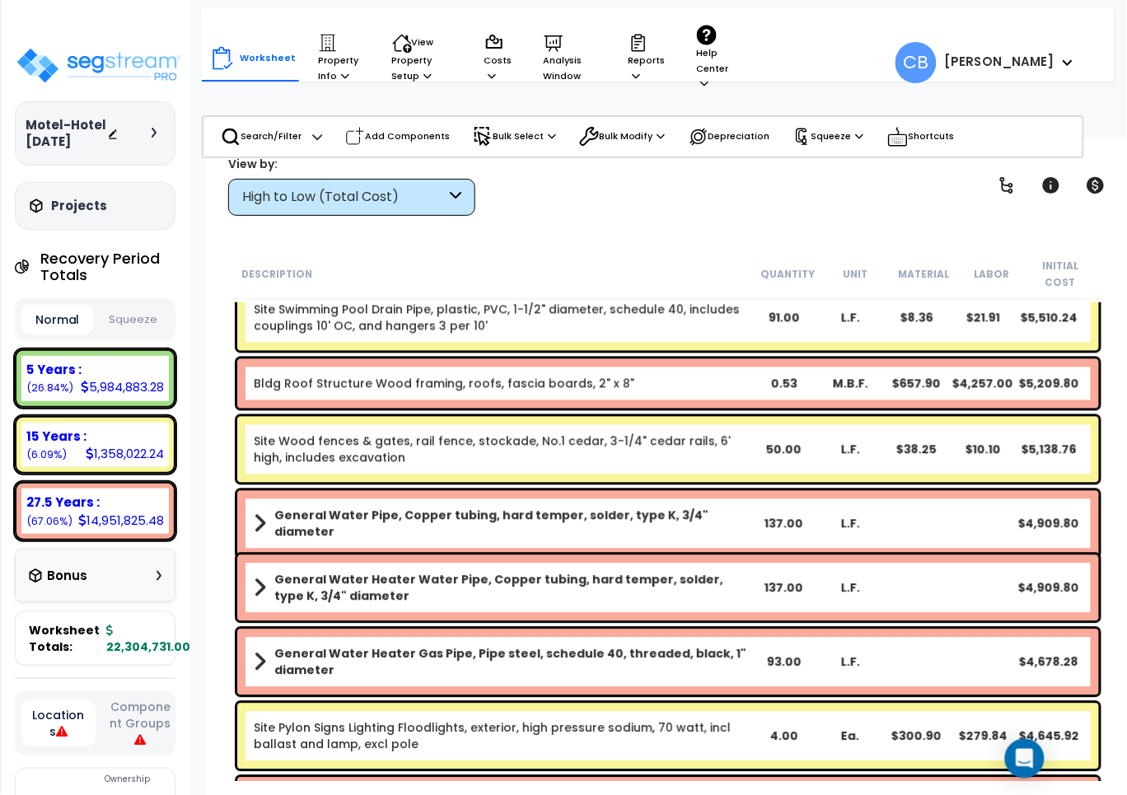
click at [405, 394] on div "Bldg Roof Structure Wood framing, roofs, fascia boards, 2" x 8" 0.53 M.B.F. $65…" at bounding box center [668, 384] width 870 height 58
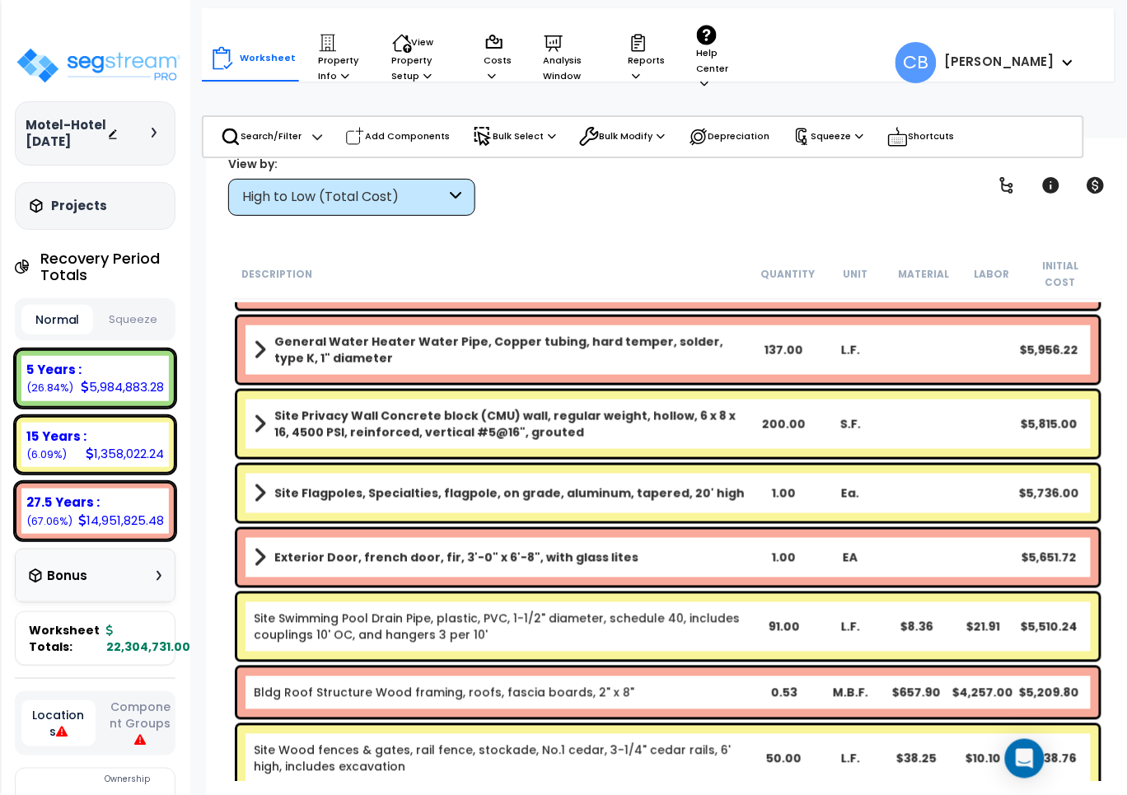
click at [476, 408] on b "Site Privacy Wall Concrete block (CMU) wall, regular weight, hollow, 6 x 8 x 16…" at bounding box center [512, 424] width 476 height 33
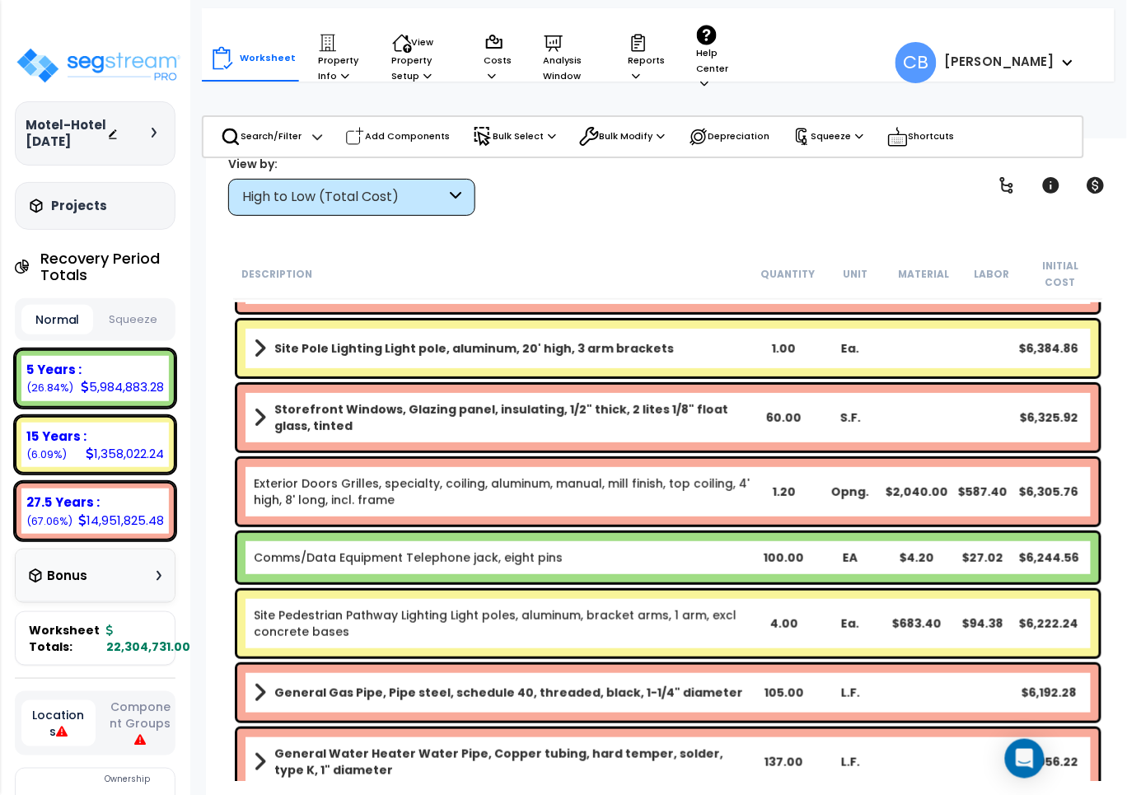
click at [523, 401] on b "Storefront Windows, Glazing panel, insulating, 1/2" thick, 2 lites 1/8" float g…" at bounding box center [512, 417] width 476 height 33
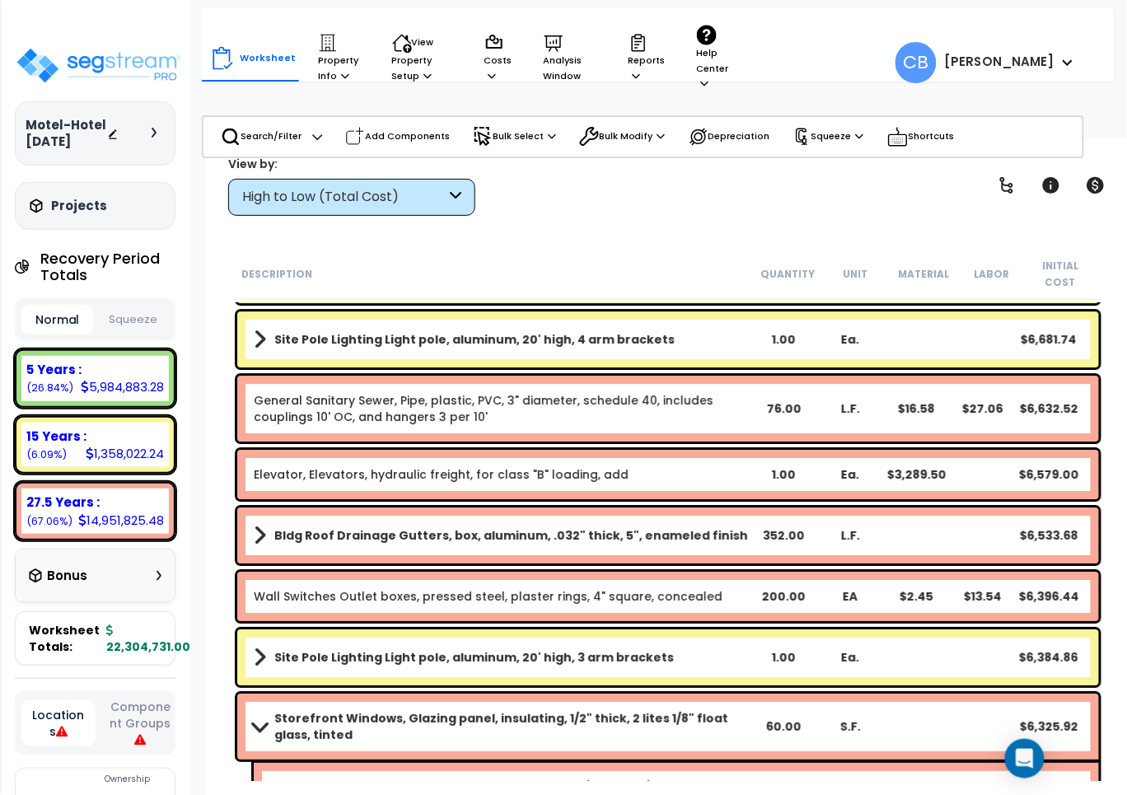
click at [632, 408] on div "General Sanitary Sewer, Pipe, plastic, PVC, 3" diameter, schedule 40, includes …" at bounding box center [668, 409] width 862 height 66
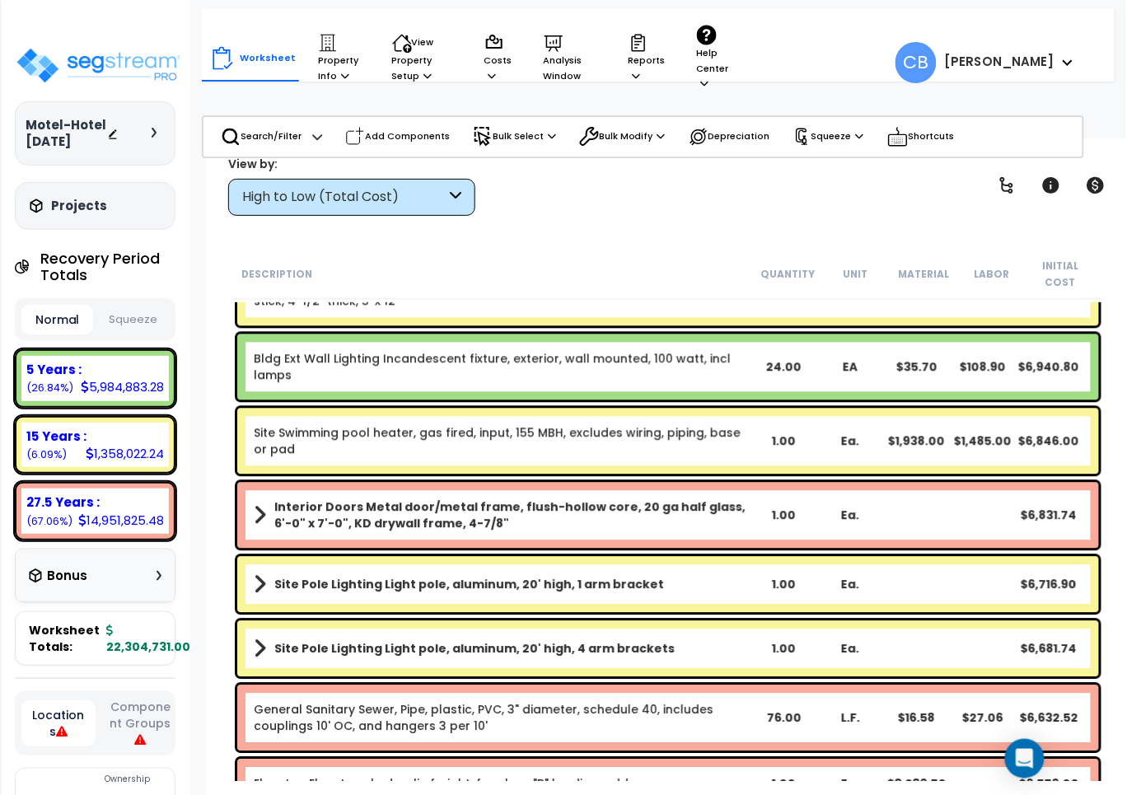
click at [443, 404] on div "Site Swimming pool heater, gas fired, input, 155 MBH, excludes wiring, piping, …" at bounding box center [668, 441] width 870 height 74
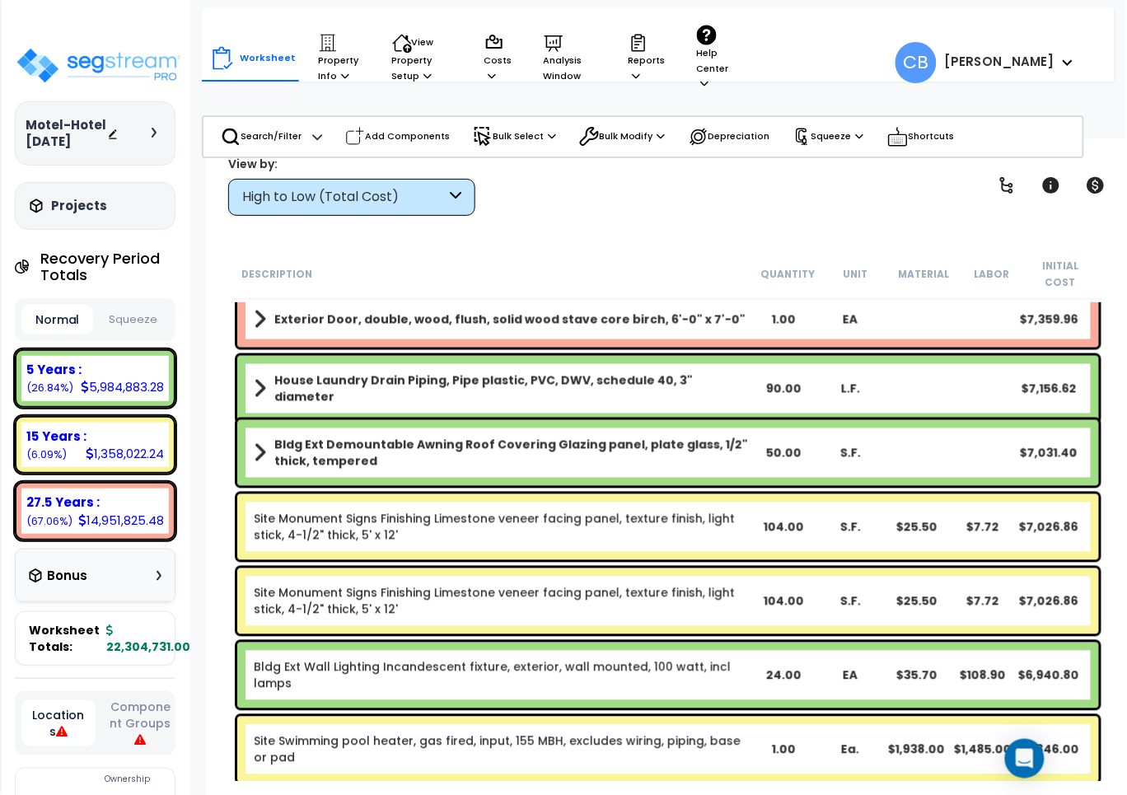
click at [310, 393] on div "House Laundry Drain Piping, Pipe plastic, PVC, DWV, schedule 40, 3" diameter 90…" at bounding box center [668, 389] width 862 height 66
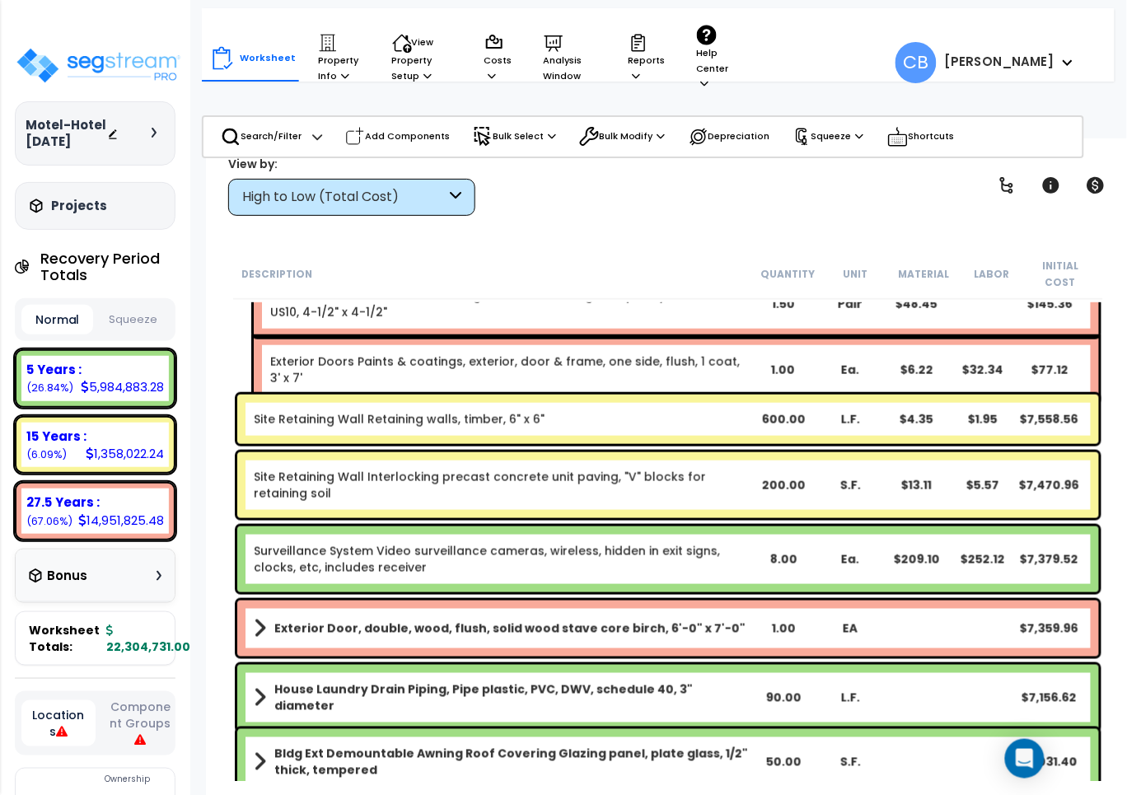
click at [439, 424] on div "Site Retaining Wall Retaining walls, timber, 6" x 6" 600.00 L.F. $4.35 $1.95 $7…" at bounding box center [668, 419] width 862 height 49
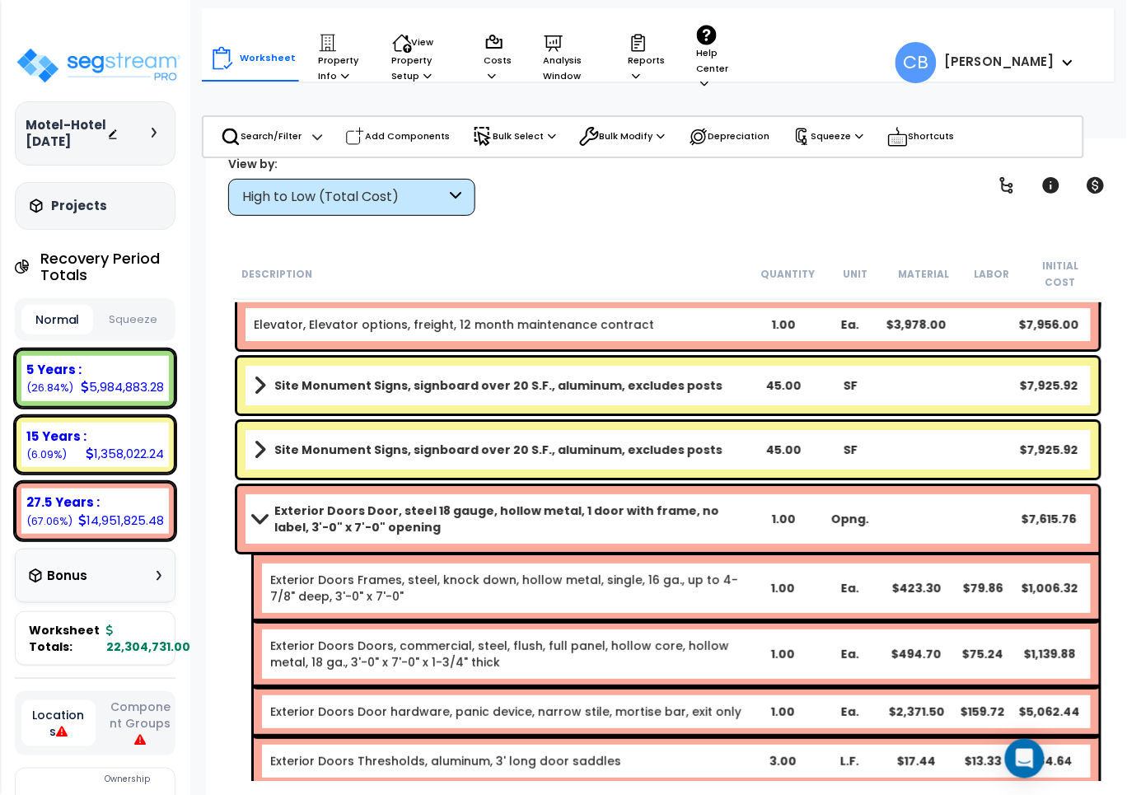
click at [592, 442] on b "Site Monument Signs, signboard over 20 S.F., aluminum, excludes posts" at bounding box center [498, 450] width 448 height 16
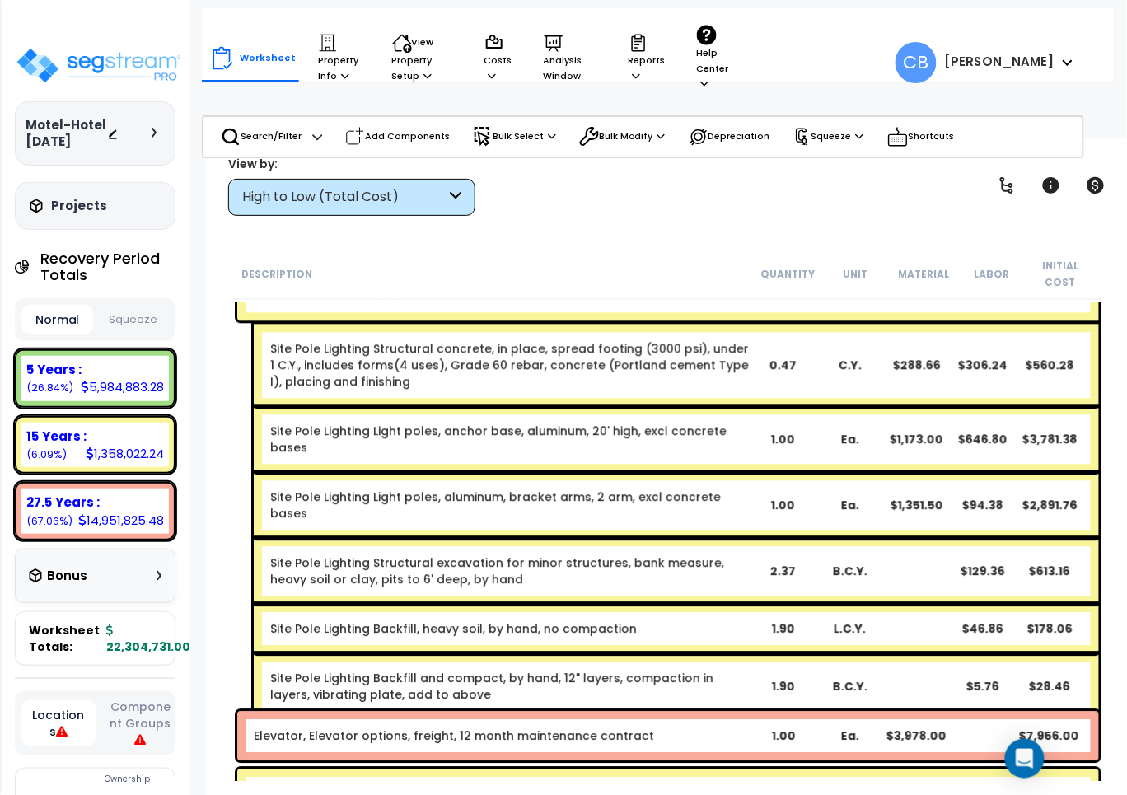
click at [706, 443] on div "Site Pole Lighting Light poles, anchor base, aluminum, 20' high, excl concrete …" at bounding box center [677, 440] width 846 height 66
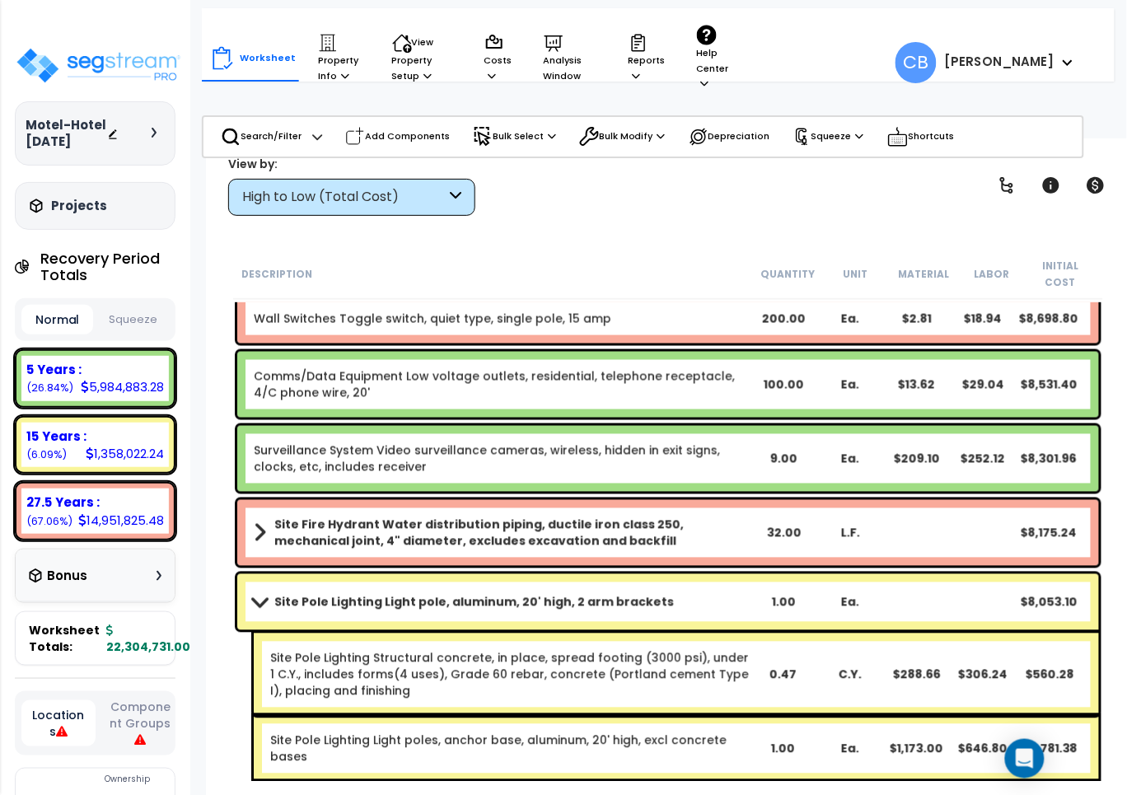
click at [361, 443] on link "Surveillance System Video surveillance cameras, wireless, hidden in exit signs,…" at bounding box center [502, 459] width 497 height 33
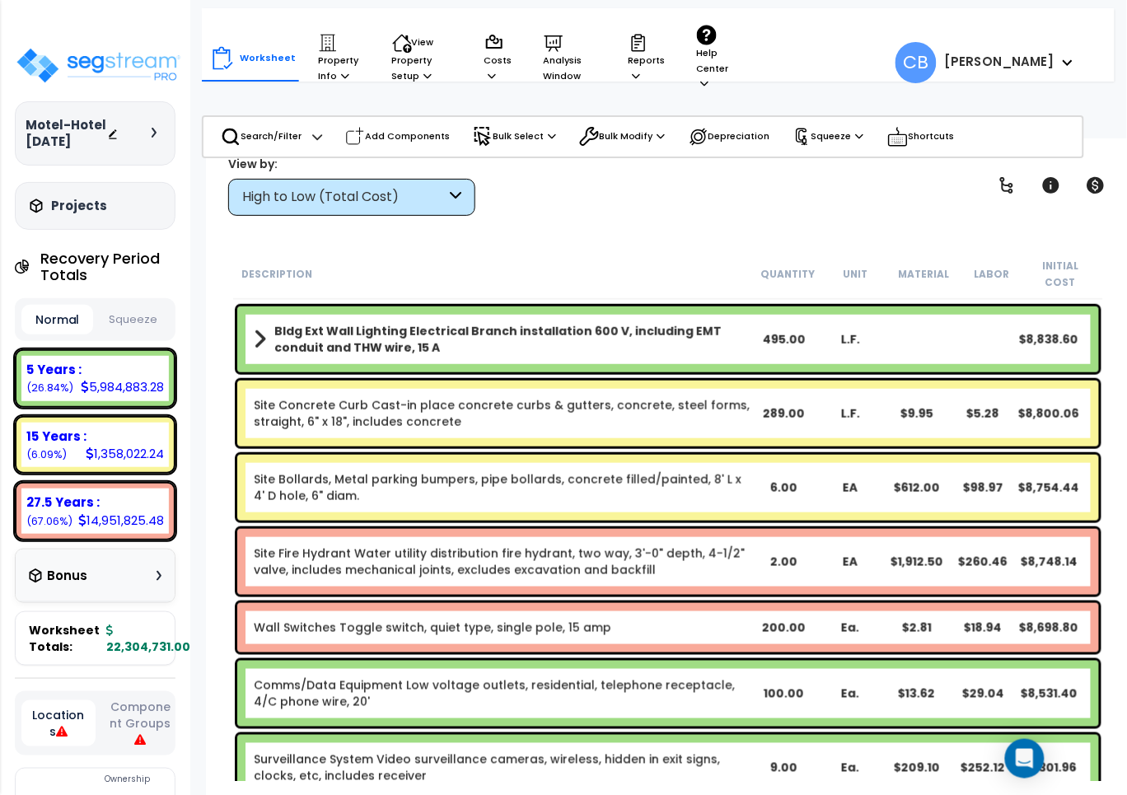
click at [368, 429] on div "Site Concrete Curb Cast-in place concrete curbs & gutters, concrete, steel form…" at bounding box center [668, 414] width 870 height 74
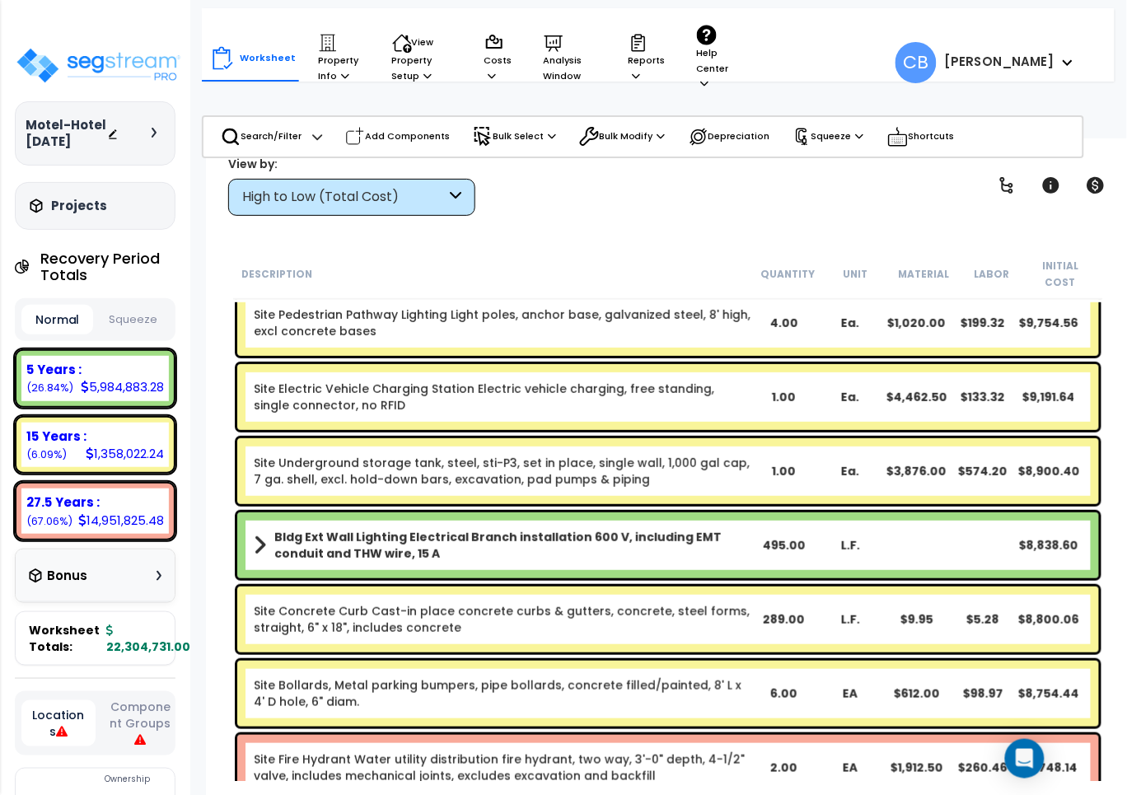
click at [544, 461] on link "Site Underground storage tank, steel, sti-P3, set in place, single wall, 1,000 …" at bounding box center [502, 471] width 497 height 33
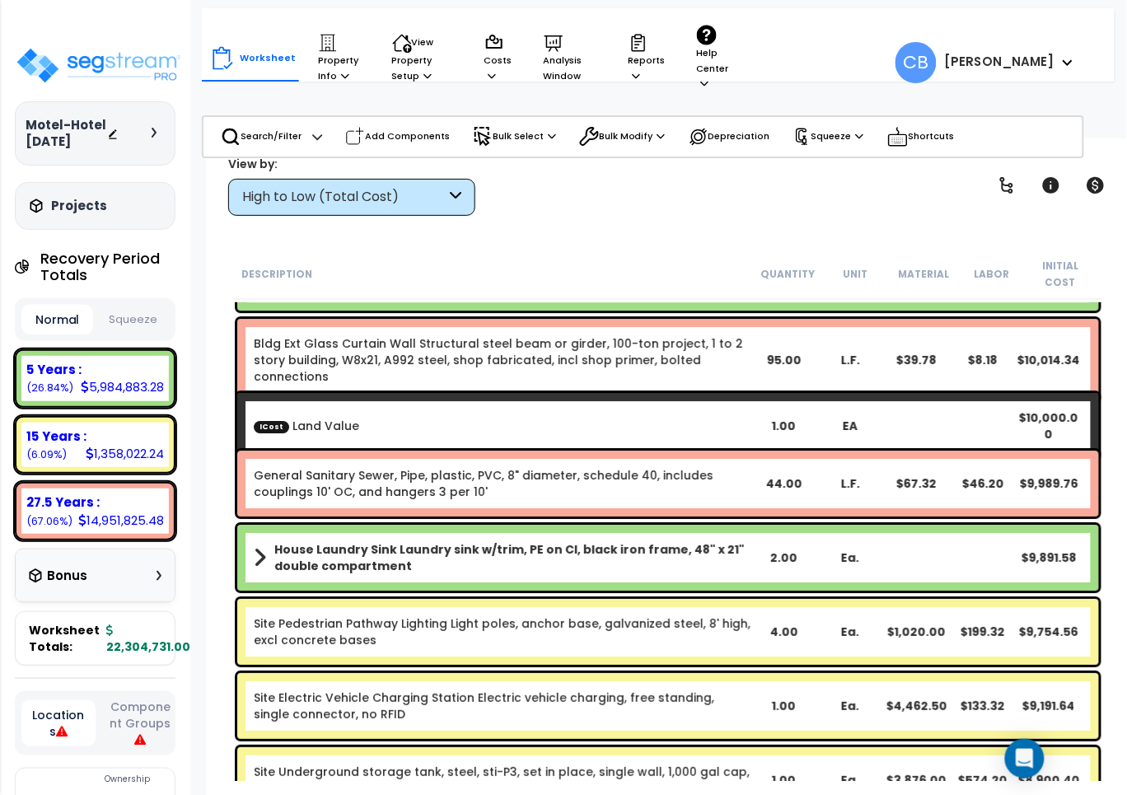
click at [662, 474] on link "General Sanitary Sewer, Pipe, plastic, PVC, 8" diameter, schedule 40, includes …" at bounding box center [502, 483] width 497 height 33
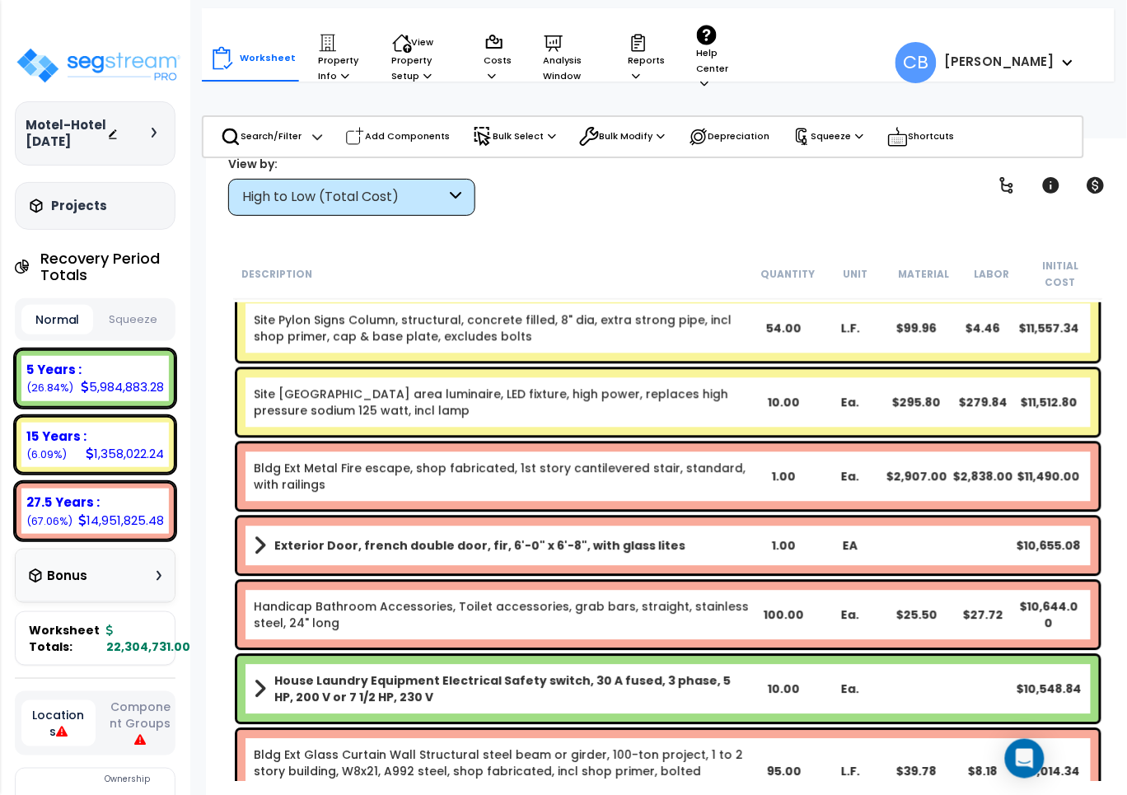
click at [700, 468] on link "Bldg Ext Metal Fire escape, shop fabricated, 1st story cantilevered stair, stan…" at bounding box center [502, 477] width 497 height 33
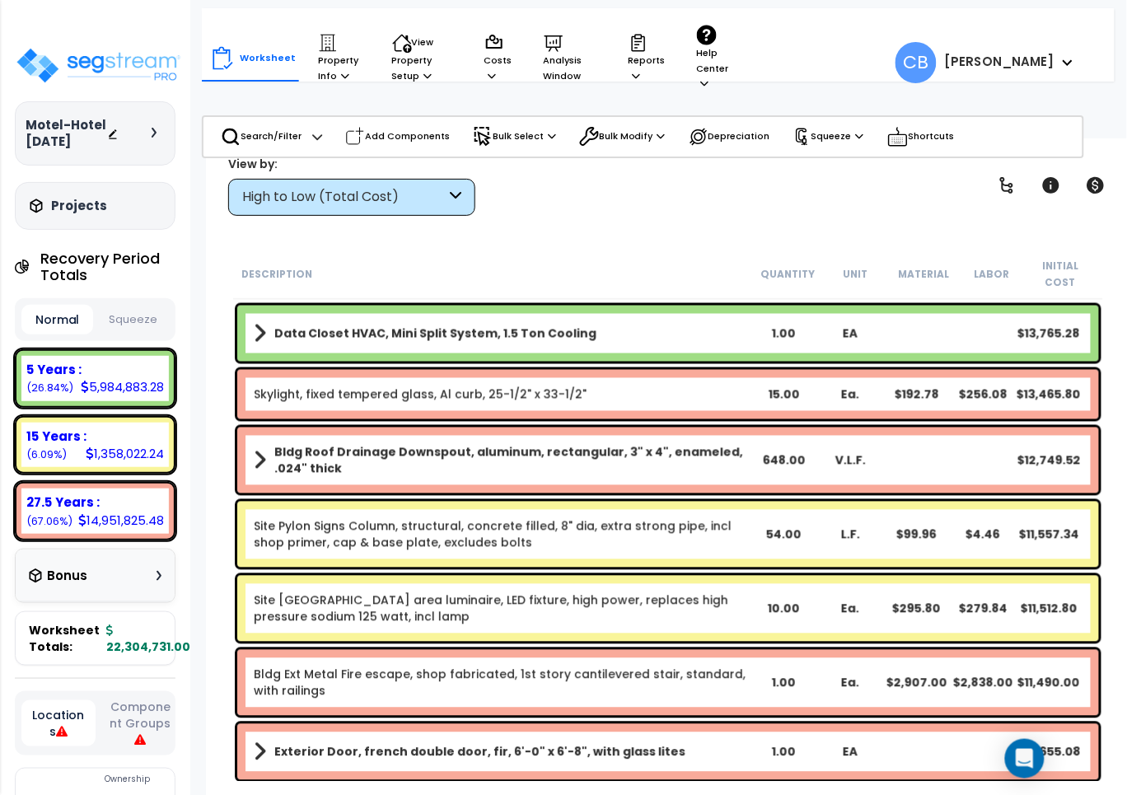
click at [340, 444] on b "Bldg Roof Drainage Downspout, aluminum, rectangular, 3" x 4", enameled, .024" t…" at bounding box center [512, 460] width 476 height 33
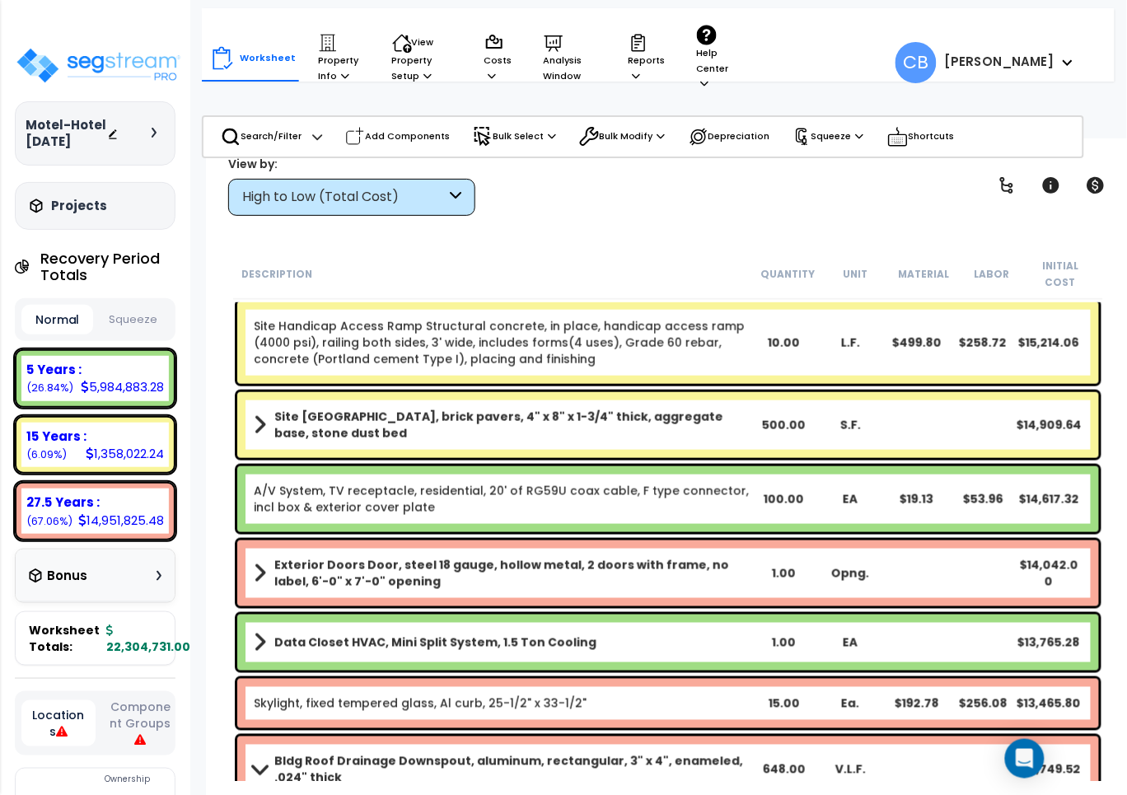
click at [475, 466] on div "A/V System, TV receptacle, residential, 20' of RG59U coax cable, F type connect…" at bounding box center [668, 499] width 862 height 66
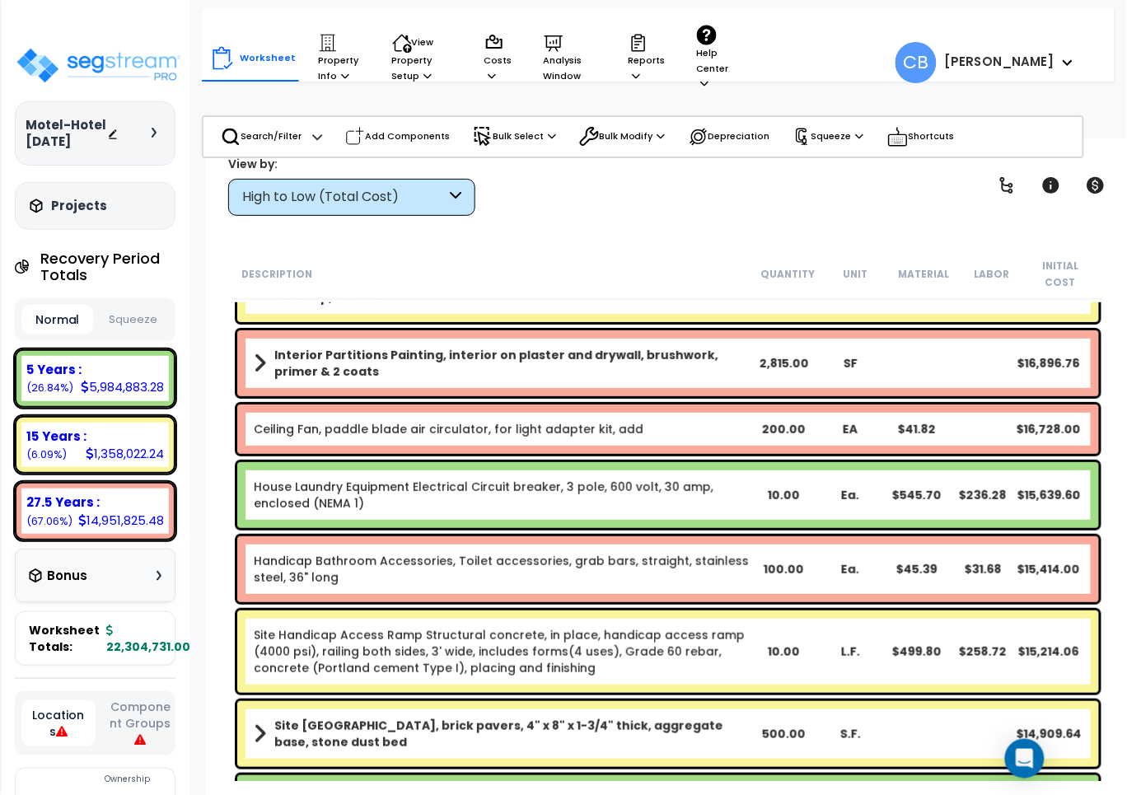
click at [586, 479] on link "House Laundry Equipment Electrical Circuit breaker, 3 pole, 600 volt, 30 amp, e…" at bounding box center [502, 495] width 497 height 33
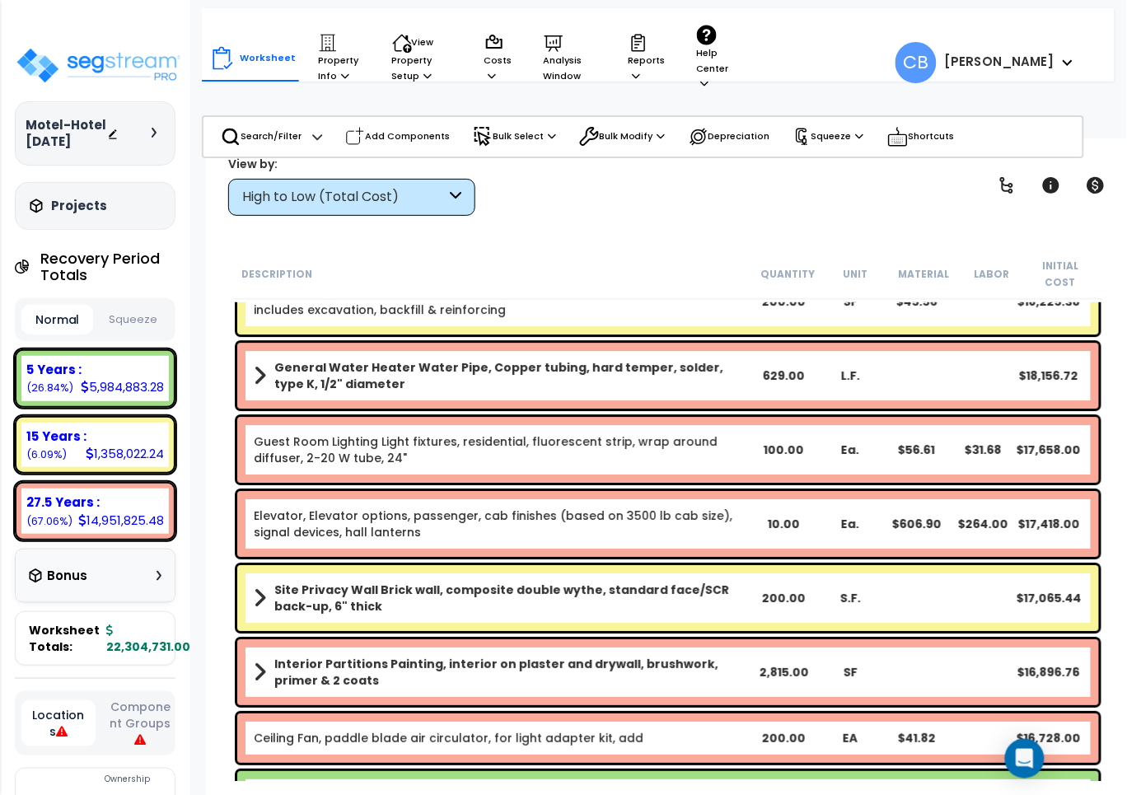
click at [265, 433] on link "Guest Room Lighting Light fixtures, residential, fluorescent strip, wrap around…" at bounding box center [502, 449] width 497 height 33
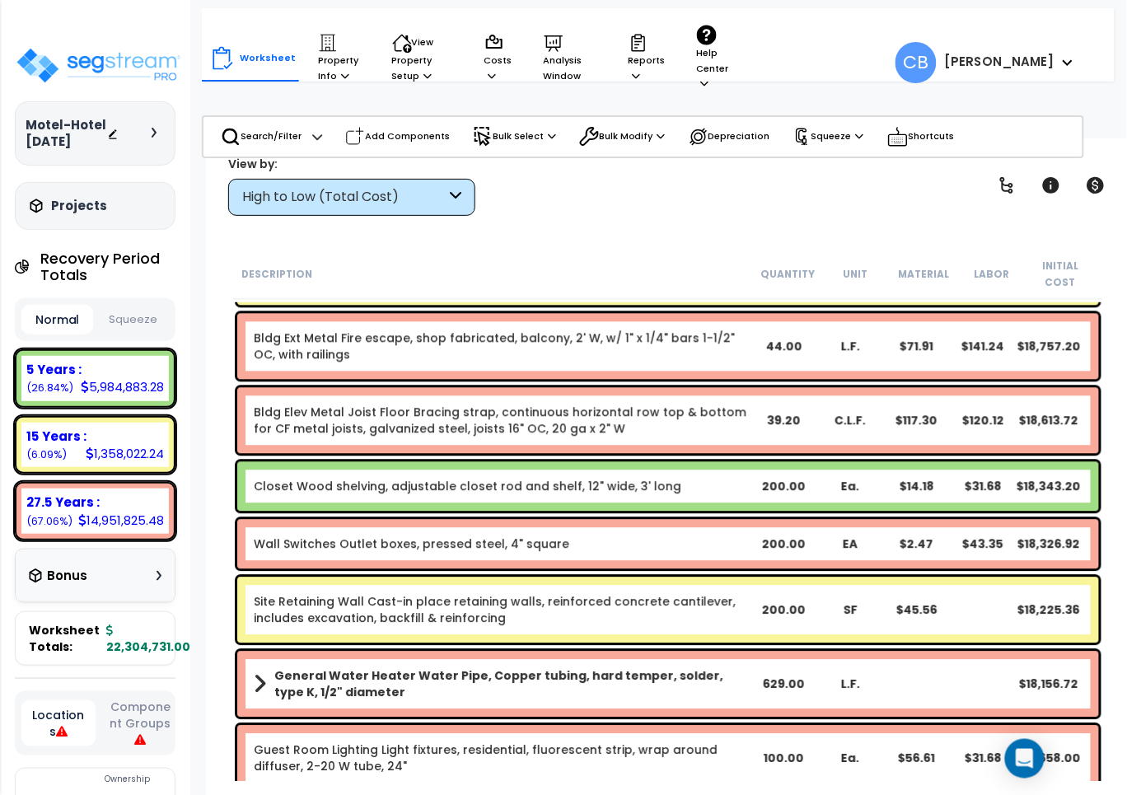
click at [401, 458] on div "Closet Wood shelving, adjustable closet rod and shelf, 12" wide, 3' long 200.00…" at bounding box center [668, 487] width 870 height 58
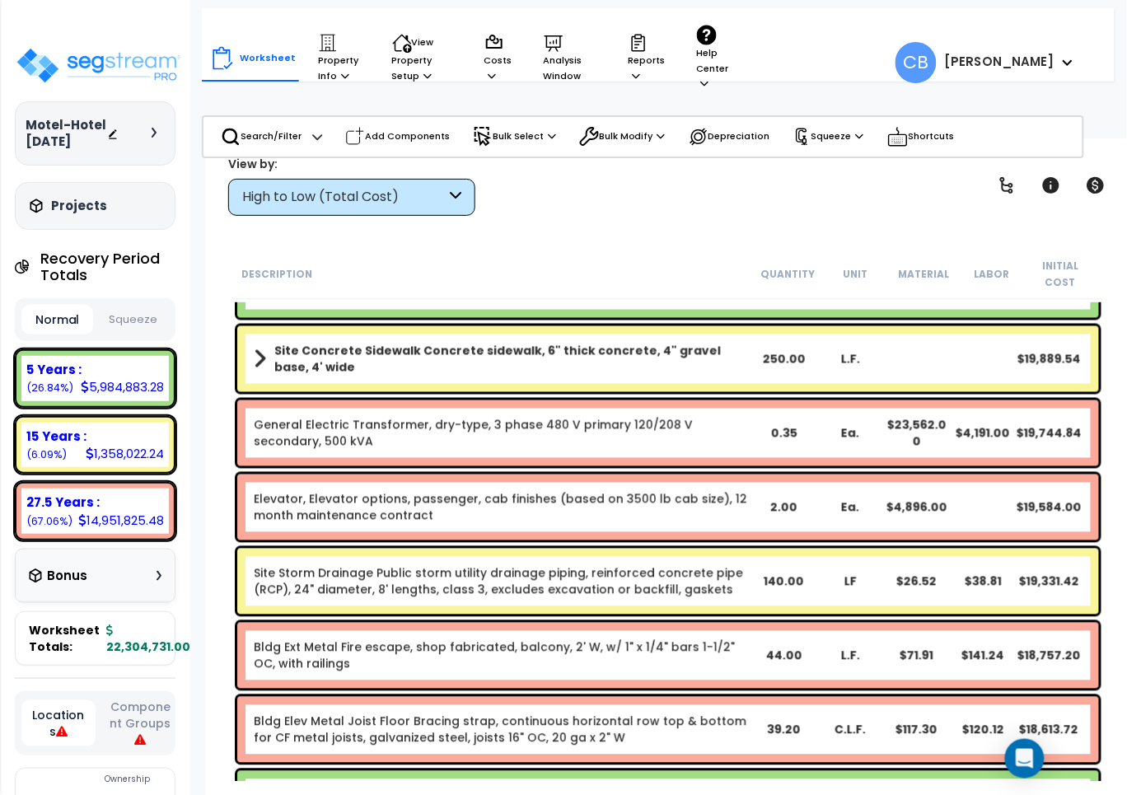
click at [487, 442] on div "General Electric Transformer, dry-type, 3 phase 480 V primary 120/208 V seconda…" at bounding box center [668, 434] width 862 height 66
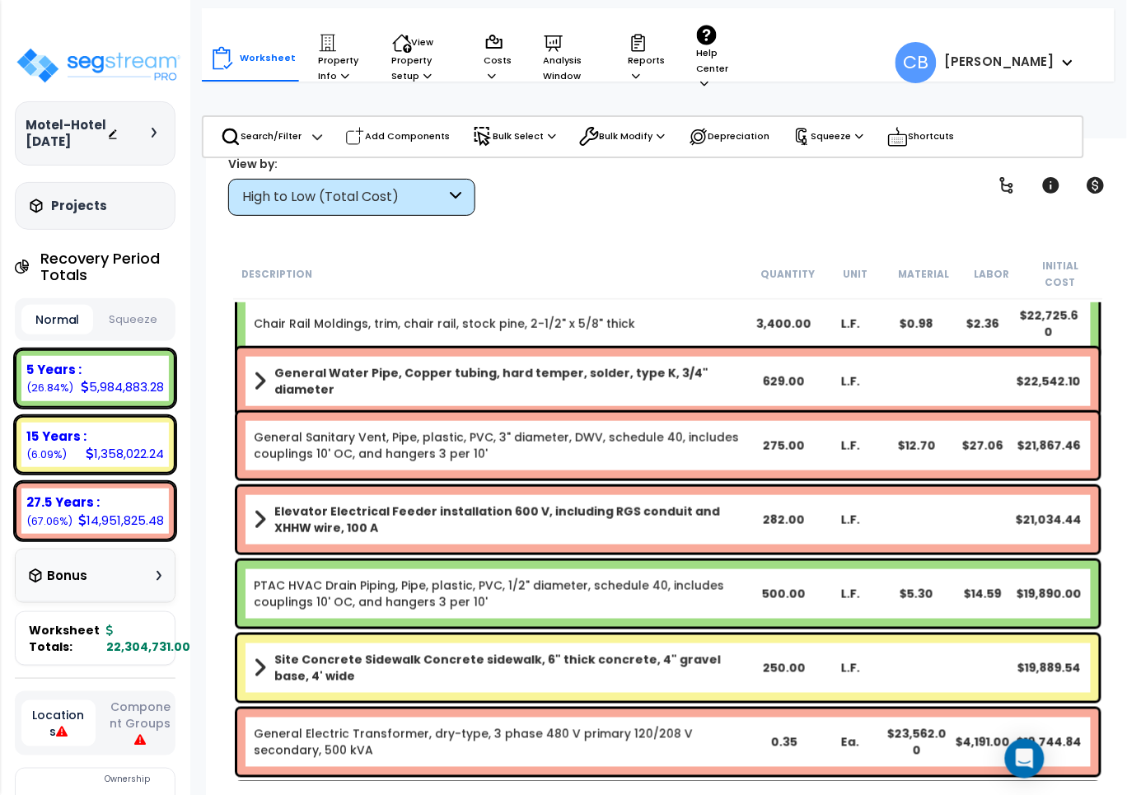
click at [253, 417] on div "General Sanitary Vent, Pipe, plastic, PVC, 3" diameter, DWV, schedule 40, inclu…" at bounding box center [668, 446] width 862 height 66
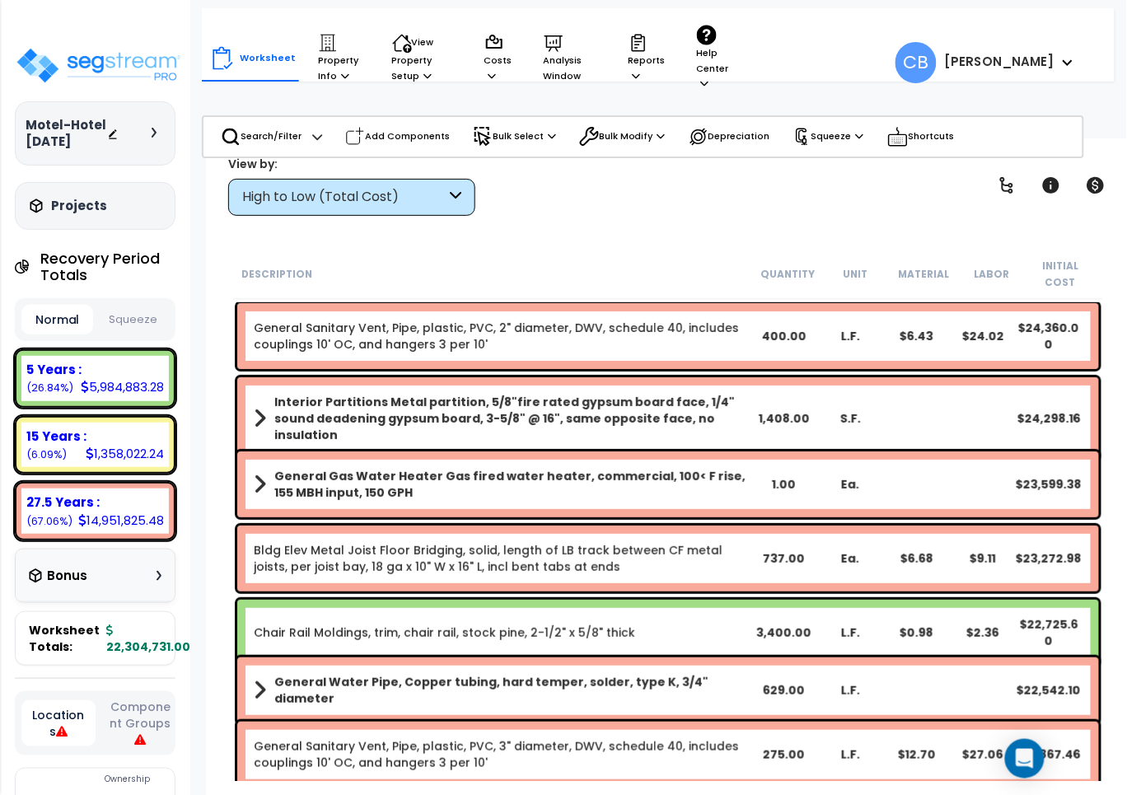
click at [439, 468] on b "General Gas Water Heater Gas fired water heater, commercial, 100< F rise, 155 M…" at bounding box center [512, 484] width 476 height 33
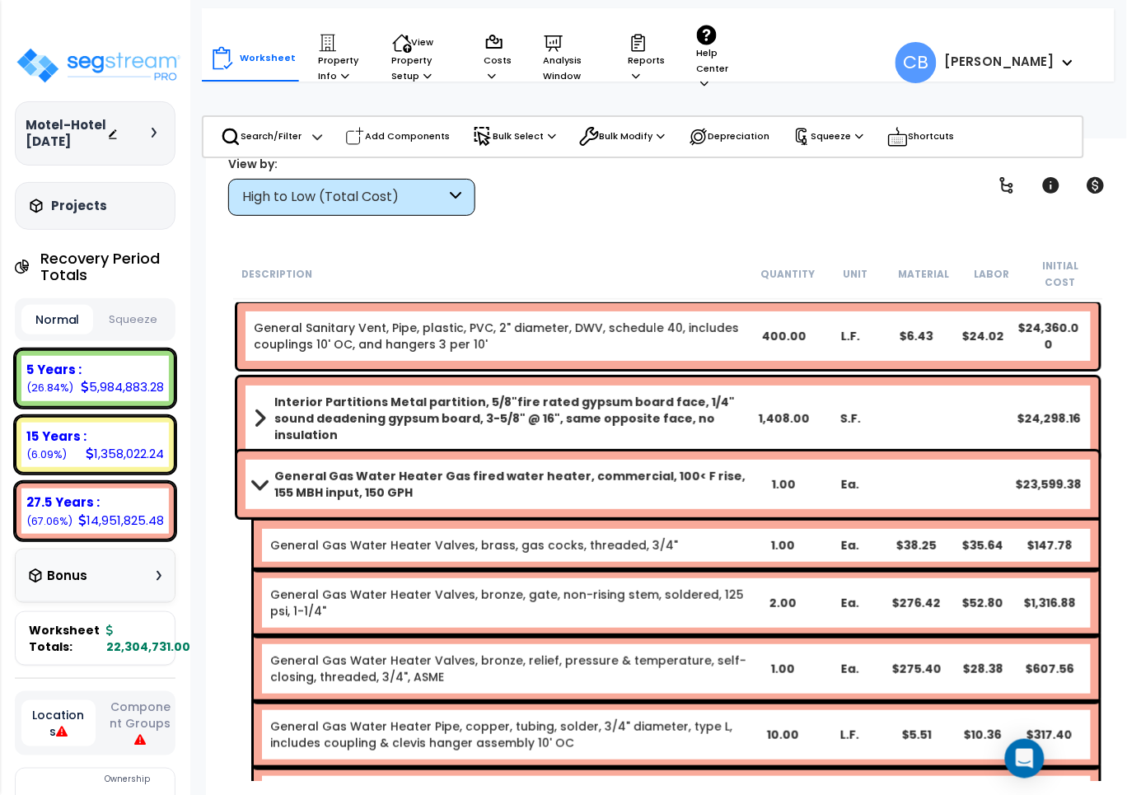
scroll to position [19256, 0]
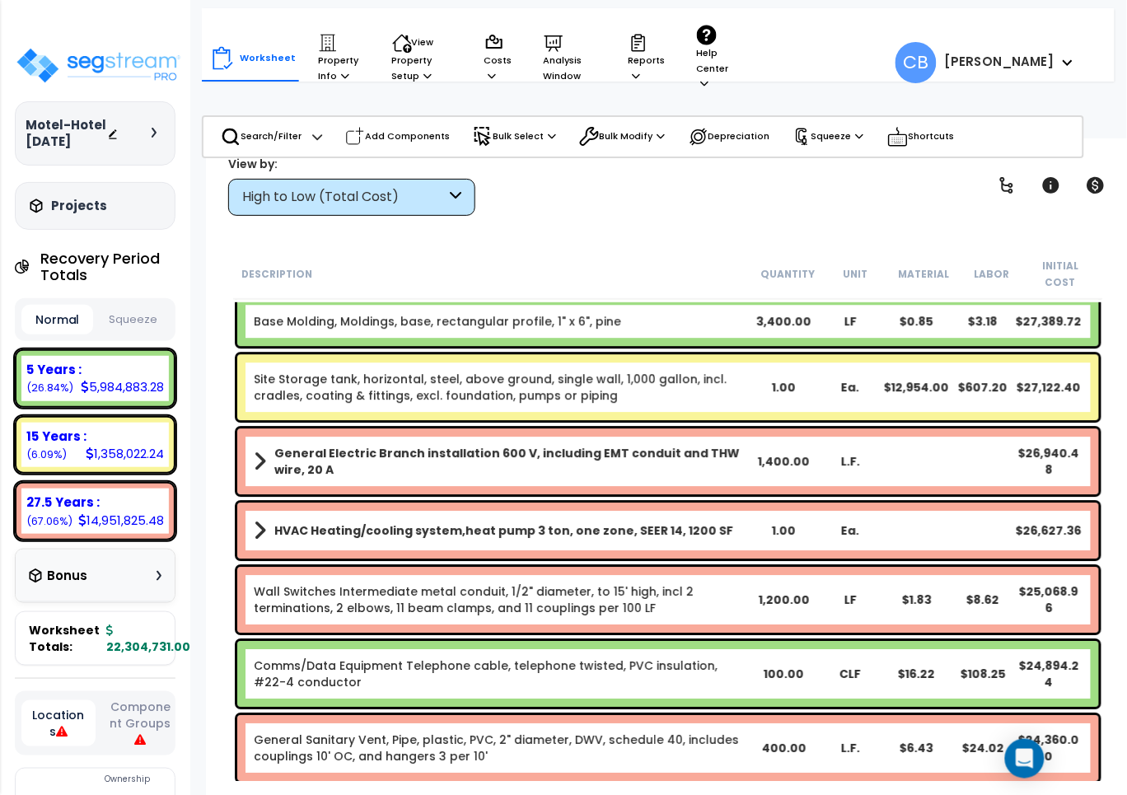
click at [560, 466] on div "General Electric Branch installation 600 V, including EMT conduit and THW wire,…" at bounding box center [668, 462] width 862 height 66
click at [141, 418] on div "15 Years : 1,358,022.24 (6.09%)" at bounding box center [95, 445] width 161 height 59
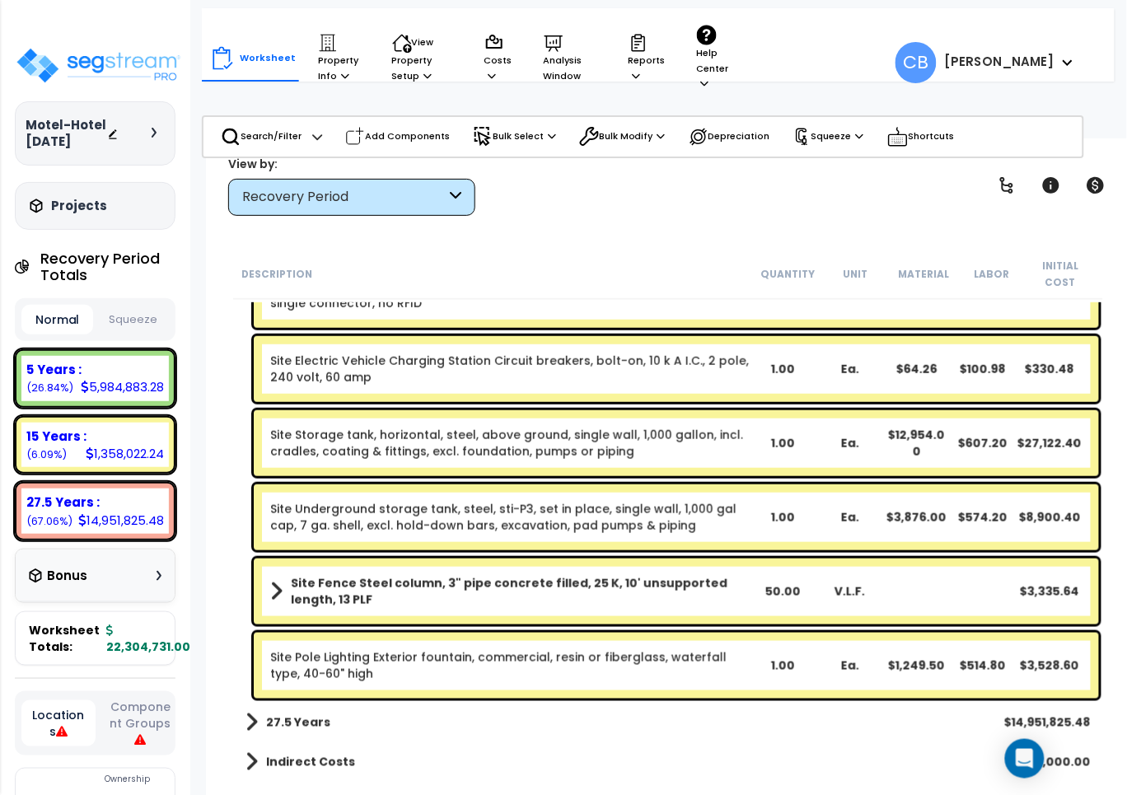
scroll to position [15382, 0]
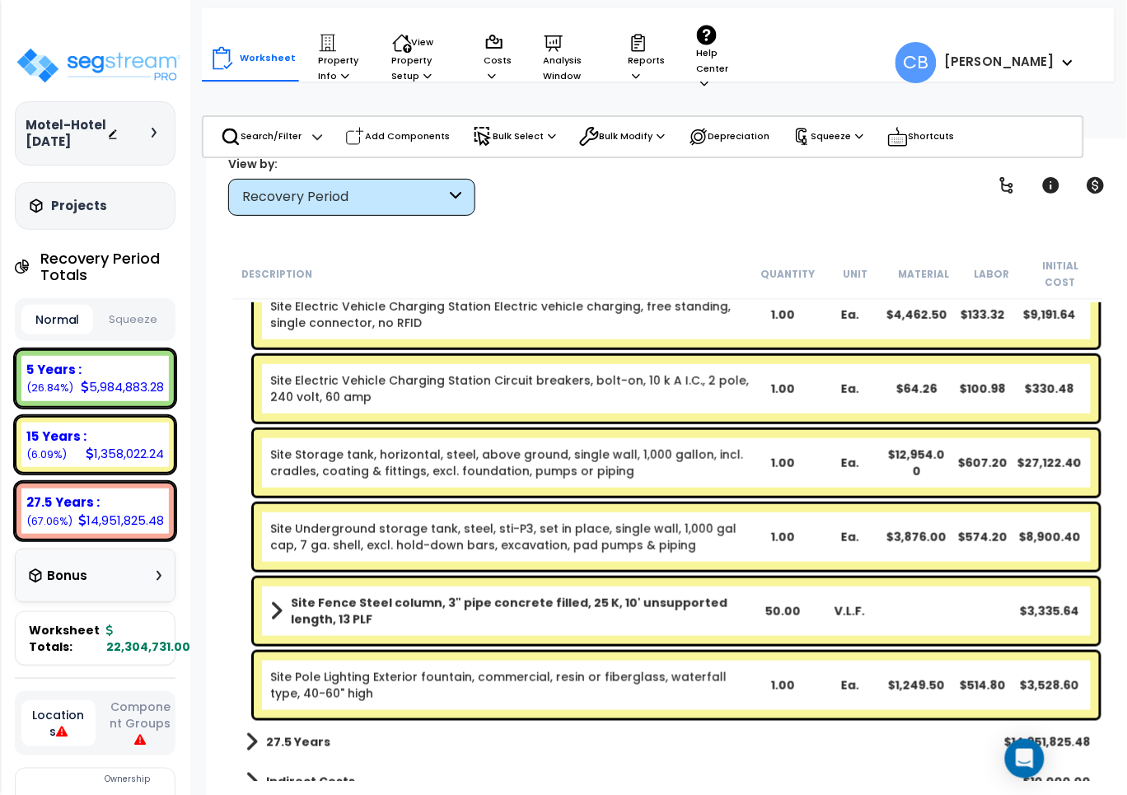
click at [272, 447] on link "Site Storage tank, horizontal, steel, above ground, single wall, 1,000 gallon, …" at bounding box center [509, 463] width 479 height 33
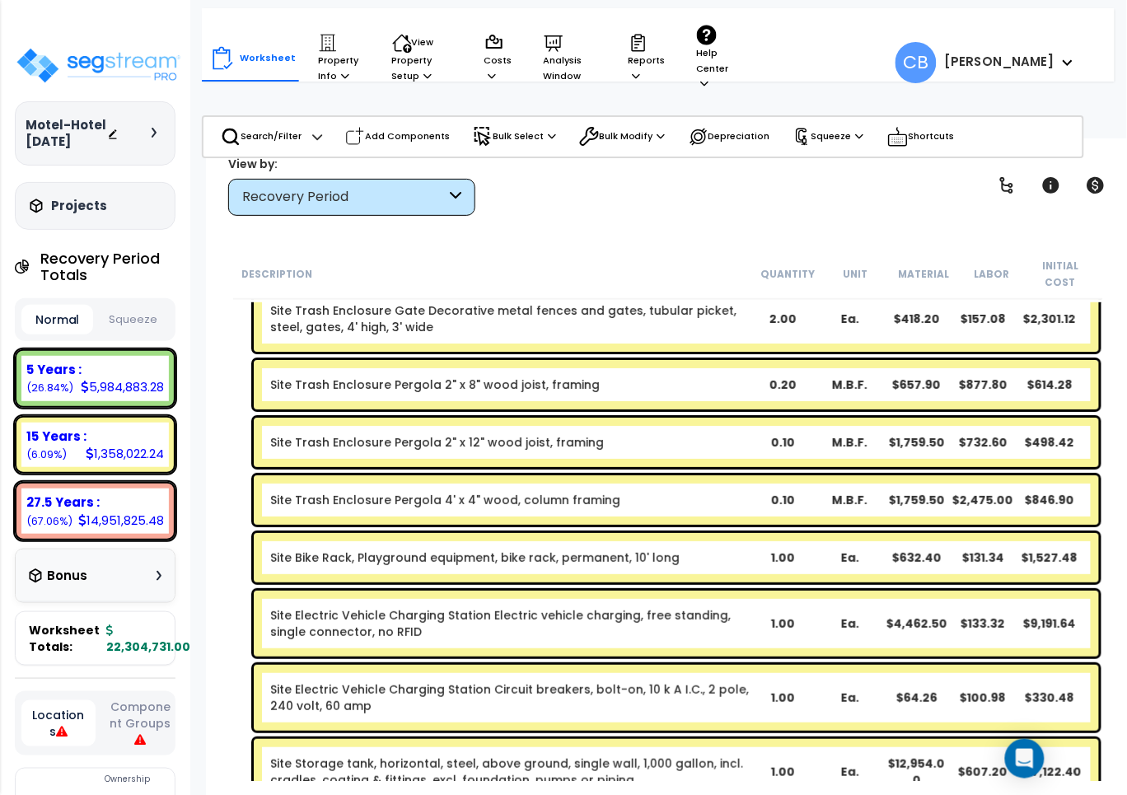
scroll to position [14970, 0]
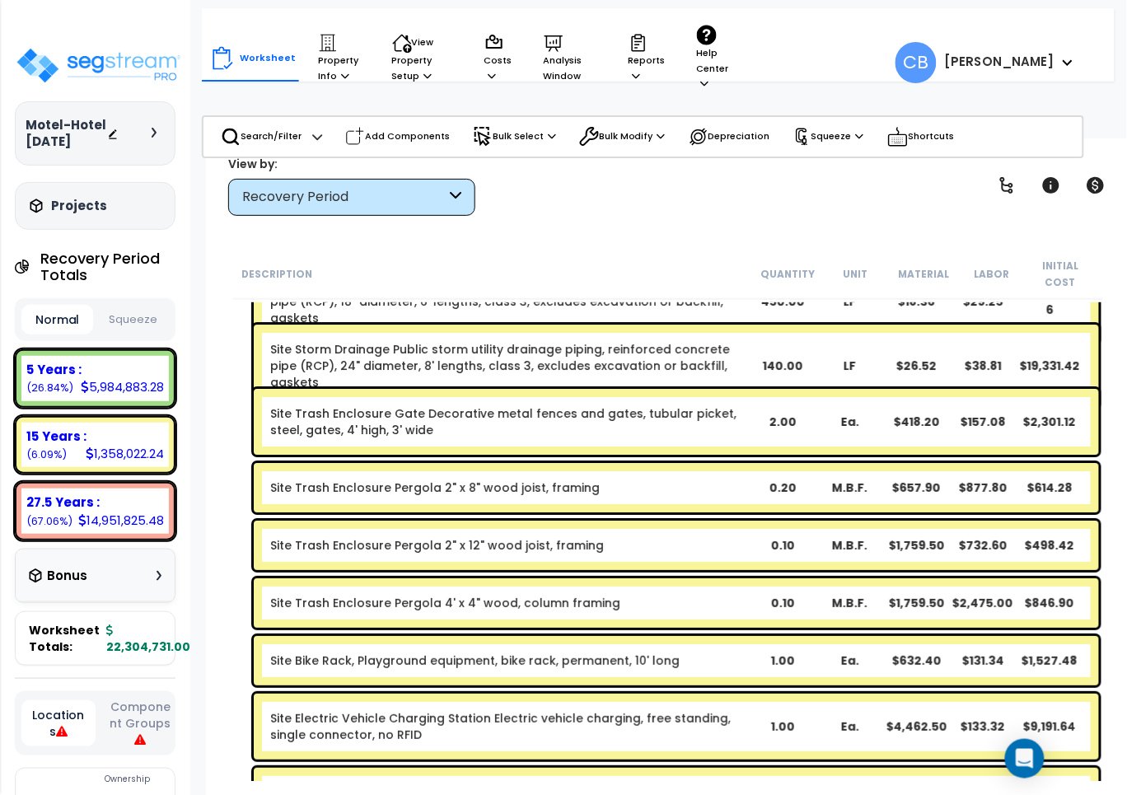
click at [466, 412] on link "Site Trash Enclosure Gate Decorative metal fences and gates, tubular picket, st…" at bounding box center [509, 421] width 479 height 33
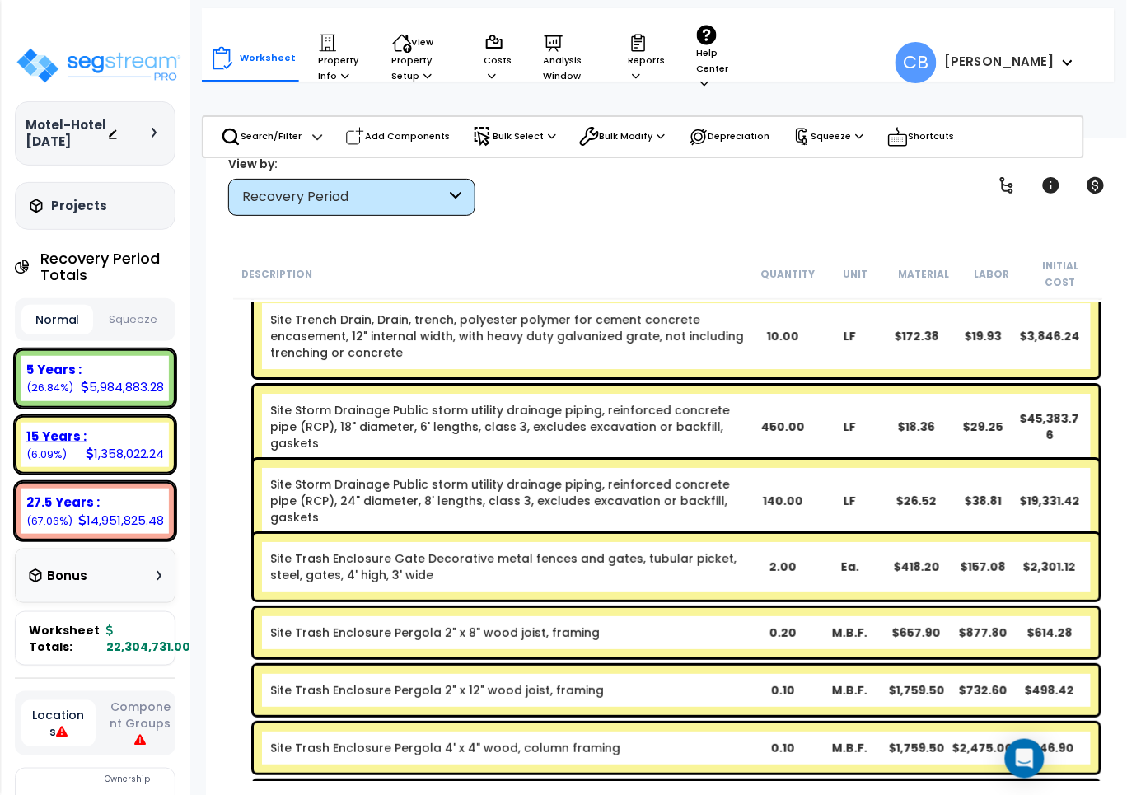
click at [153, 430] on div "15 Years :" at bounding box center [95, 436] width 138 height 17
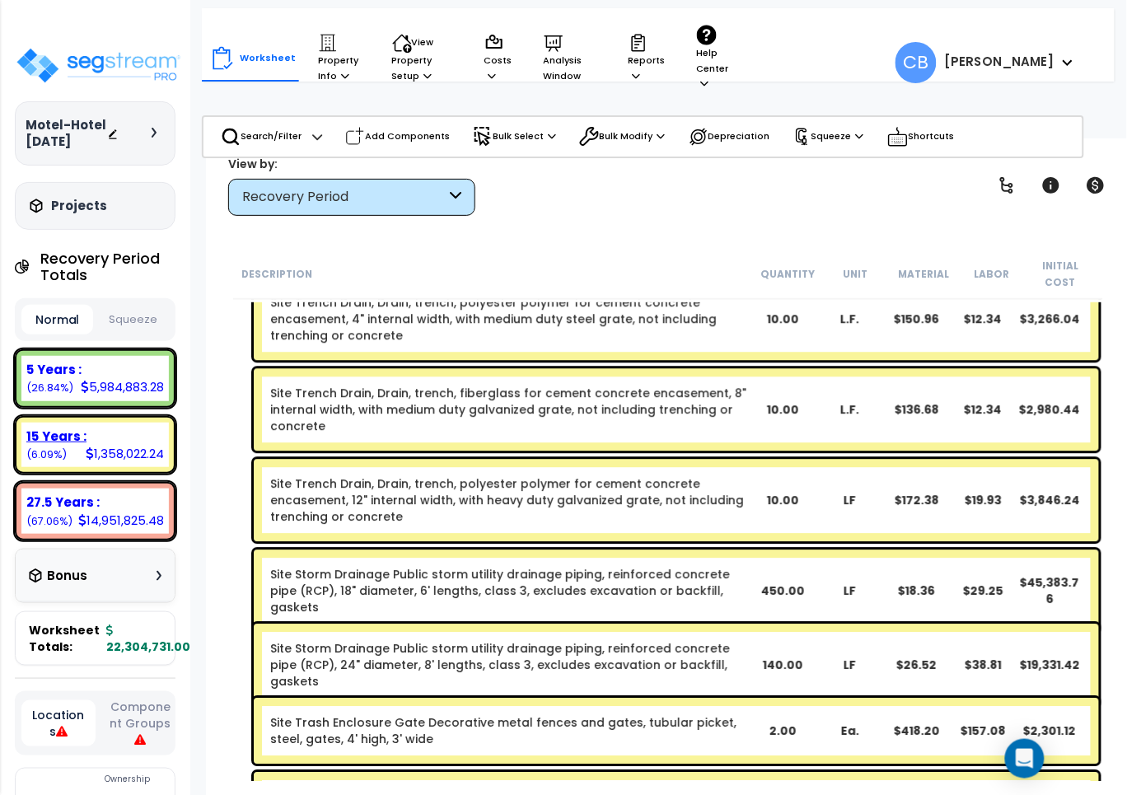
click at [27, 423] on div "15 Years : 1,358,022.24 (6.09%)" at bounding box center [95, 445] width 148 height 45
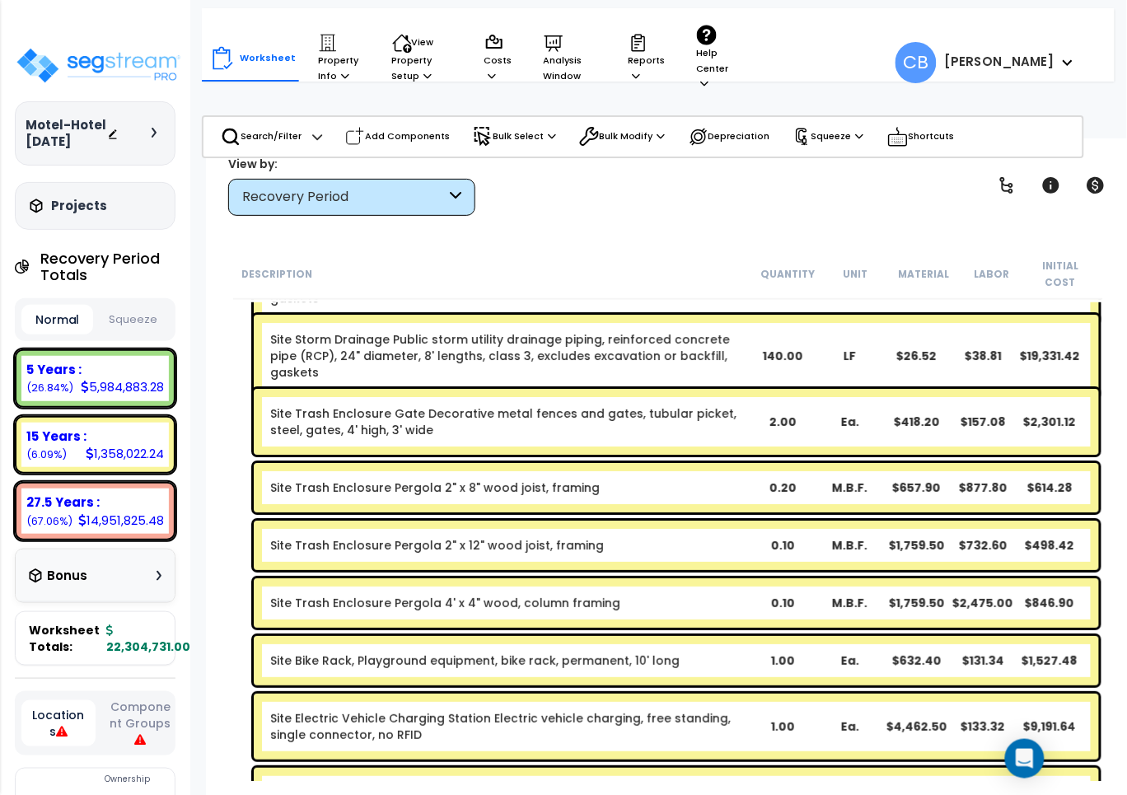
click at [435, 463] on div "Site Trash Enclosure Pergola 2" x 8" wood joist, framing 0.20 M.B.F. $657.90 $8…" at bounding box center [677, 487] width 846 height 49
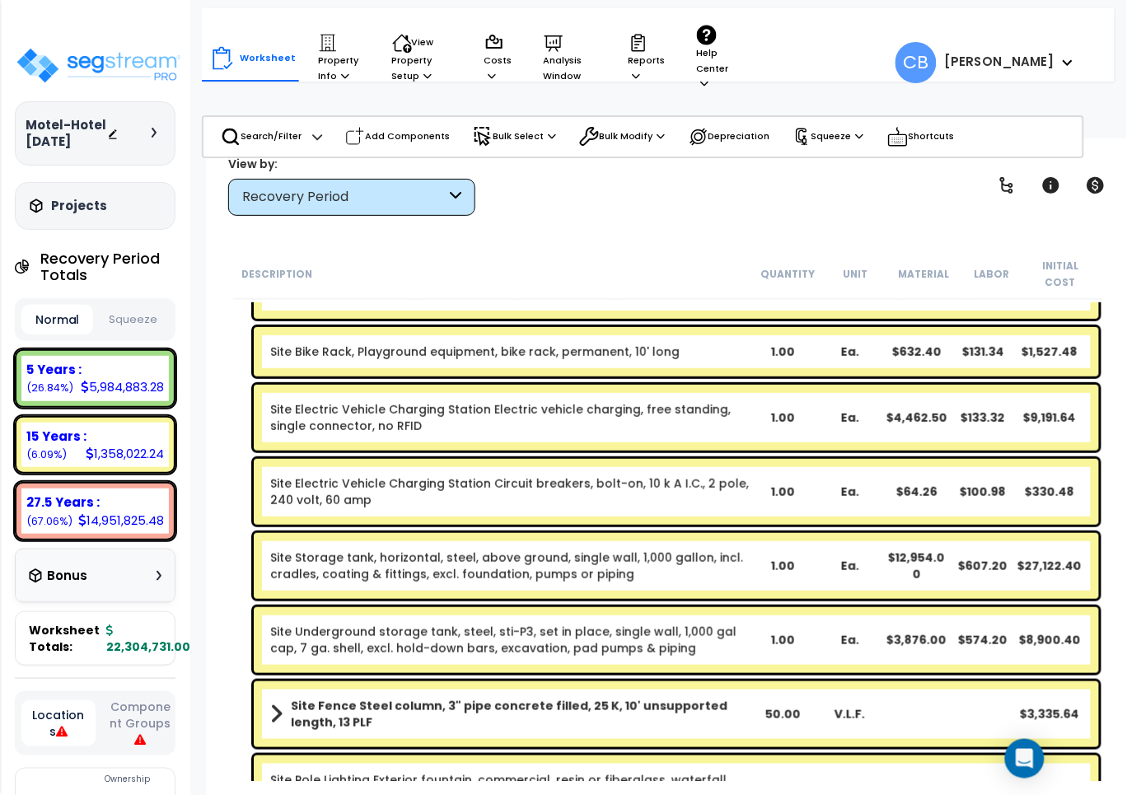
click at [635, 459] on div "Site Electric Vehicle Charging Station Circuit breakers, bolt-on, 10 k A I.C., …" at bounding box center [677, 492] width 846 height 66
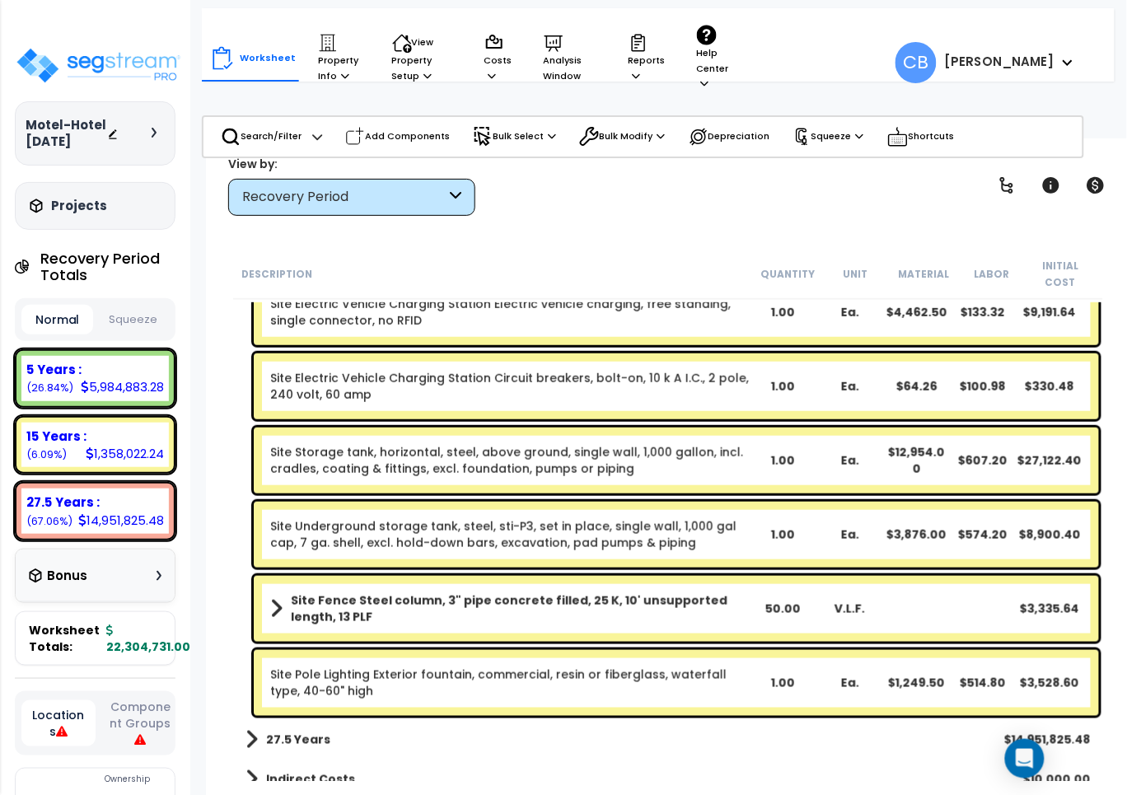
click at [847, 452] on div "Ea." at bounding box center [849, 460] width 65 height 16
click at [562, 444] on link "Site Storage tank, horizontal, steel, above ground, single wall, 1,000 gallon, …" at bounding box center [509, 460] width 479 height 33
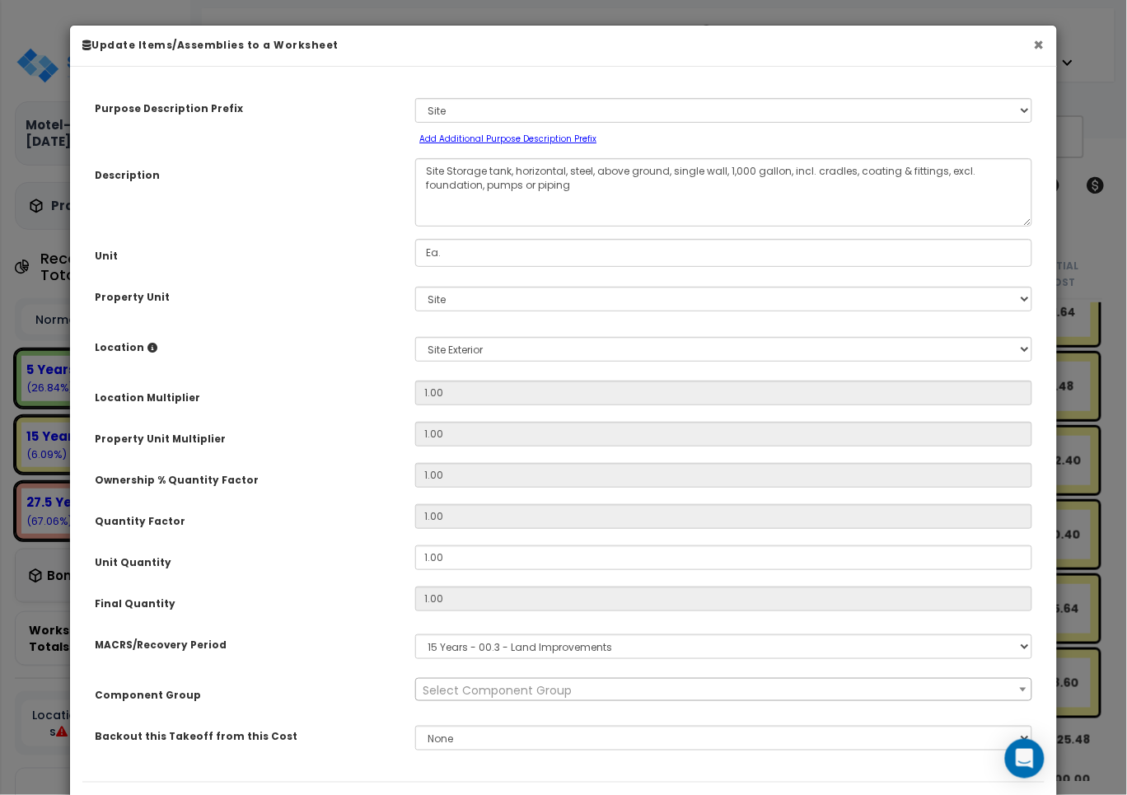
click at [1040, 45] on button "×" at bounding box center [1039, 44] width 11 height 17
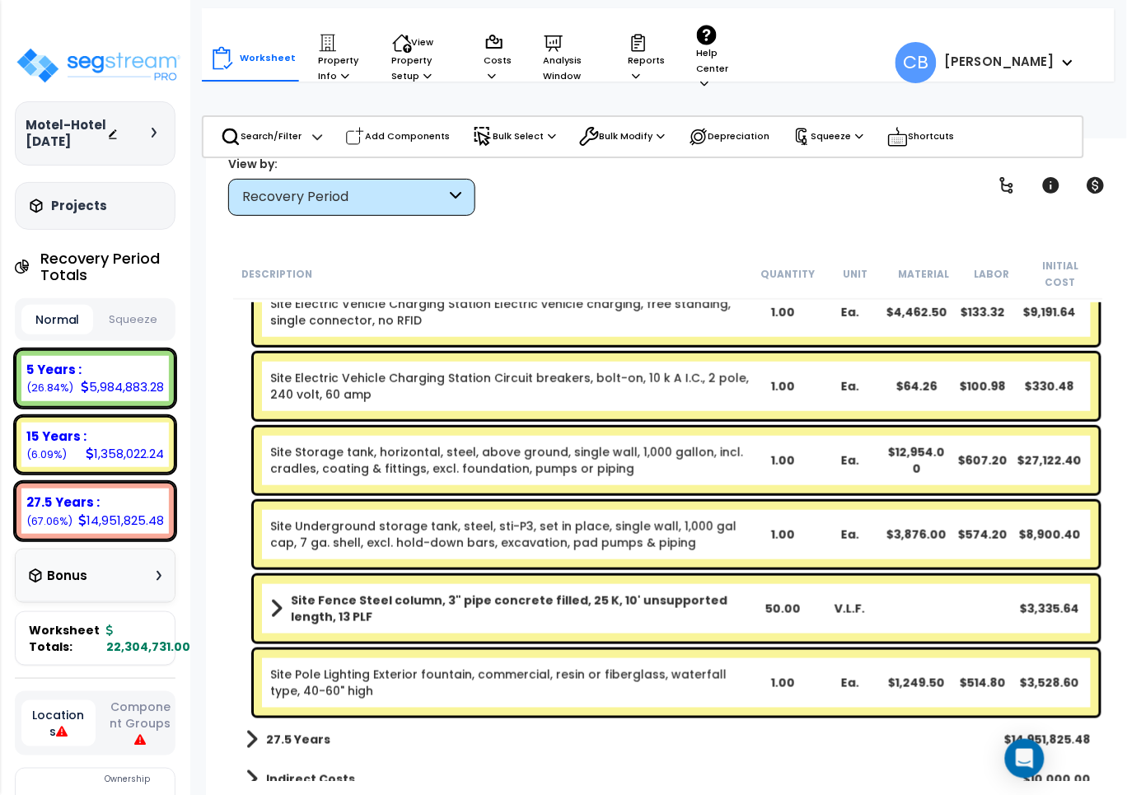
click at [387, 450] on link "Site Storage tank, horizontal, steel, above ground, single wall, 1,000 gallon, …" at bounding box center [509, 460] width 479 height 33
click at [816, 541] on div "Site Underground storage tank, steel, sti-P3, set in place, single wall, 1,000 …" at bounding box center [677, 535] width 846 height 66
click at [1032, 601] on div "$3,335.64" at bounding box center [1050, 609] width 65 height 16
click at [783, 545] on div "Site Underground storage tank, steel, sti-P3, set in place, single wall, 1,000 …" at bounding box center [677, 535] width 846 height 66
click at [665, 576] on div "Site Fence Steel column, 3" pipe concrete filled, 25 K, 10' unsupported length,…" at bounding box center [677, 609] width 846 height 66
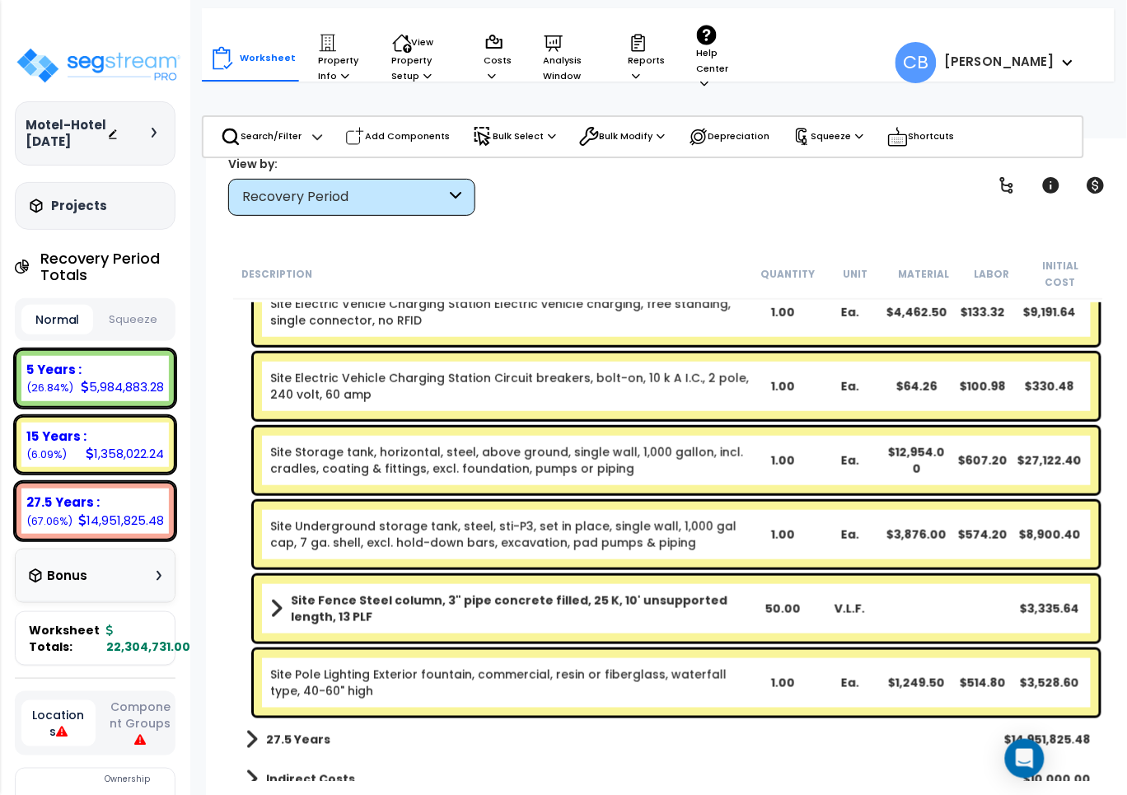
click at [670, 593] on b "Site Fence Steel column, 3" pipe concrete filled, 25 K, 10' unsupported length,…" at bounding box center [520, 609] width 458 height 33
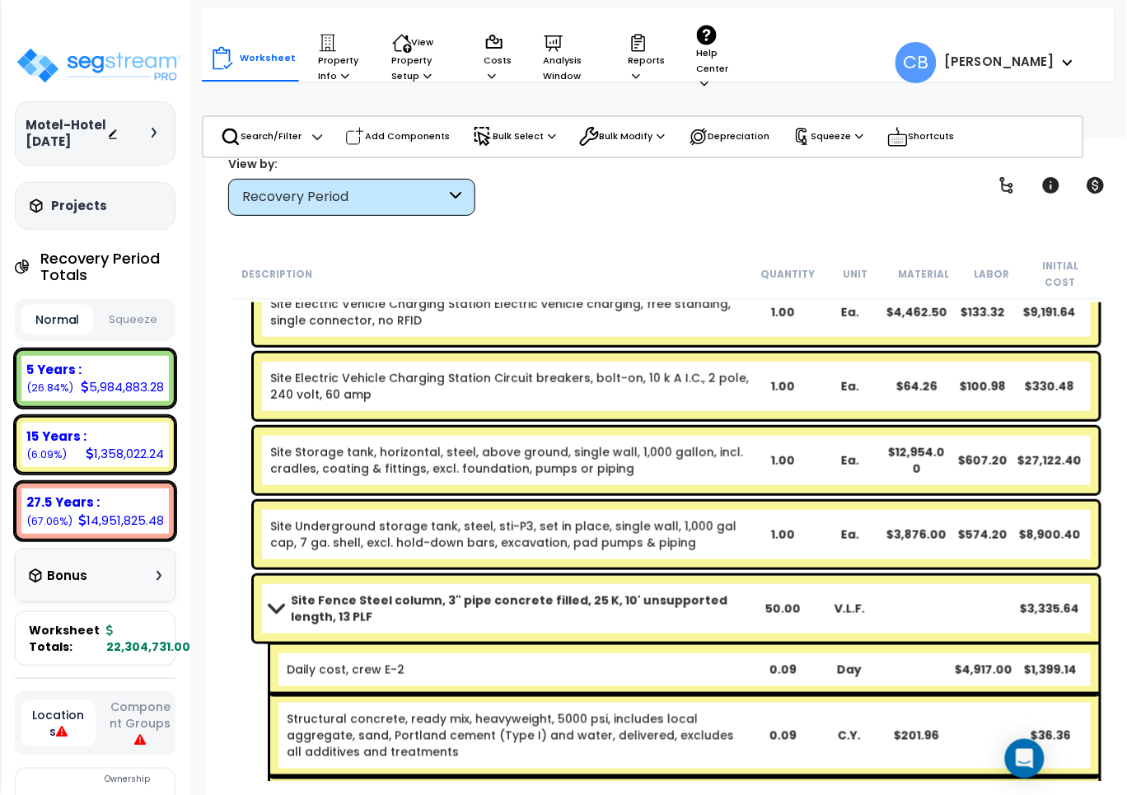
scroll to position [15585, 0]
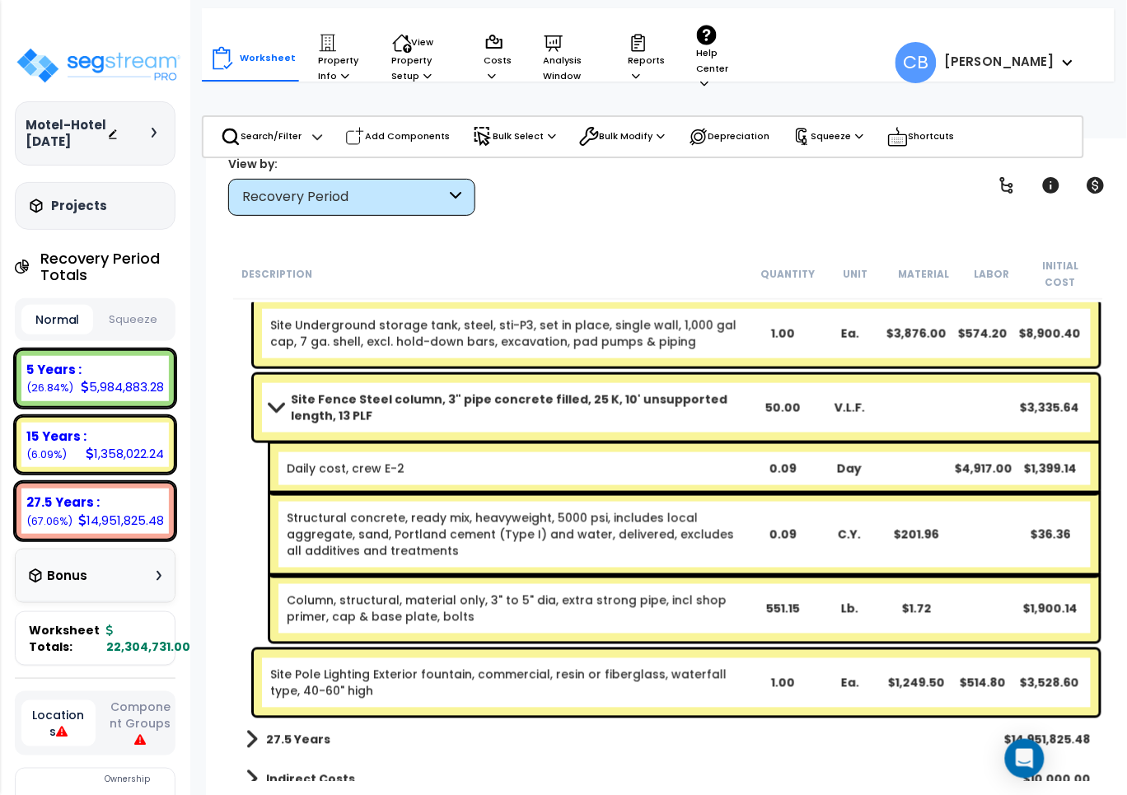
click at [670, 593] on link "Column, structural, material only, 3" to 5" dia, extra strong pipe, incl shop p…" at bounding box center [517, 609] width 461 height 33
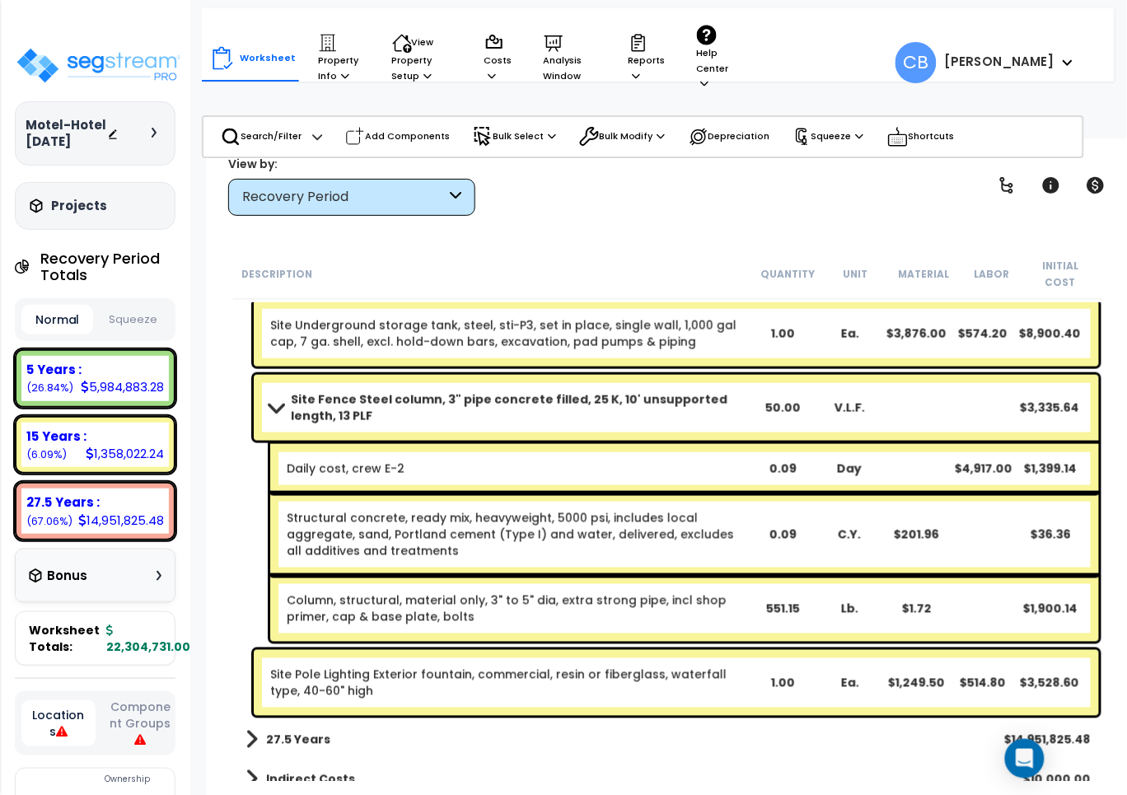
click at [670, 593] on link "Column, structural, material only, 3" to 5" dia, extra strong pipe, incl shop p…" at bounding box center [517, 609] width 461 height 33
drag, startPoint x: 392, startPoint y: 192, endPoint x: 364, endPoint y: 227, distance: 45.2
click at [390, 194] on div "Recovery Period" at bounding box center [344, 197] width 204 height 19
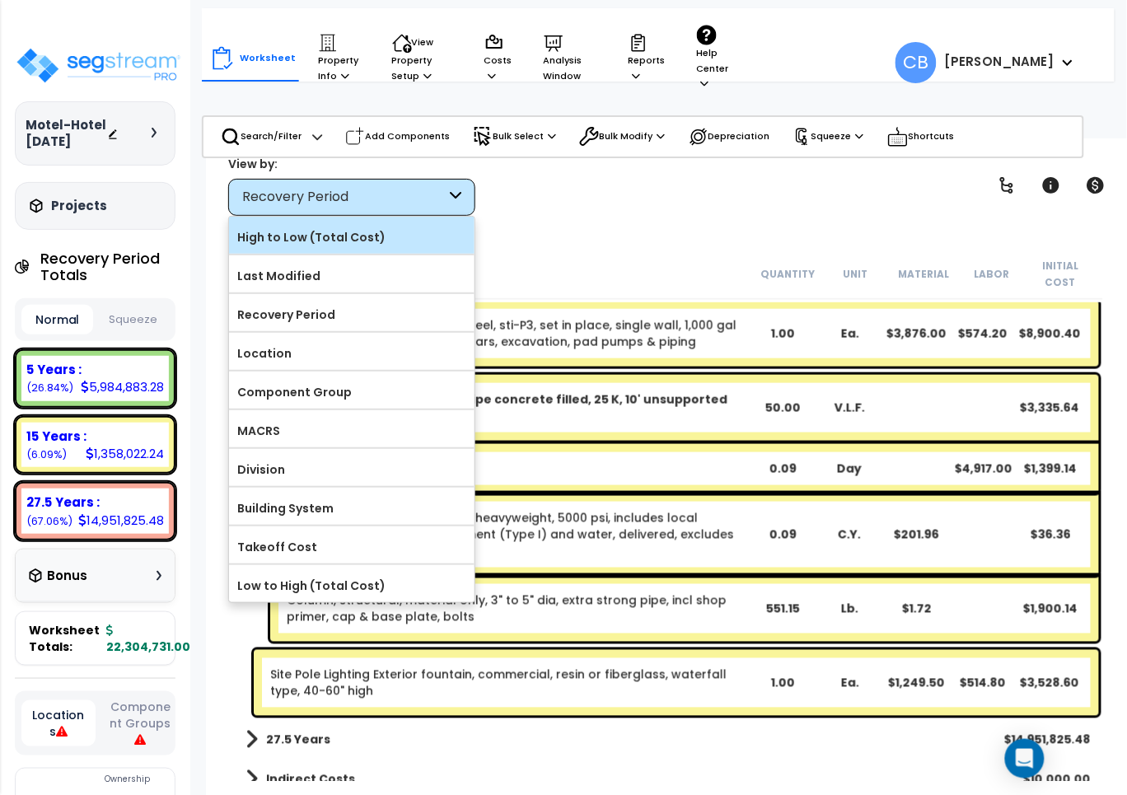
click at [330, 243] on label "High to Low (Total Cost)" at bounding box center [352, 237] width 246 height 25
click at [0, 0] on input "High to Low (Total Cost)" at bounding box center [0, 0] width 0 height 0
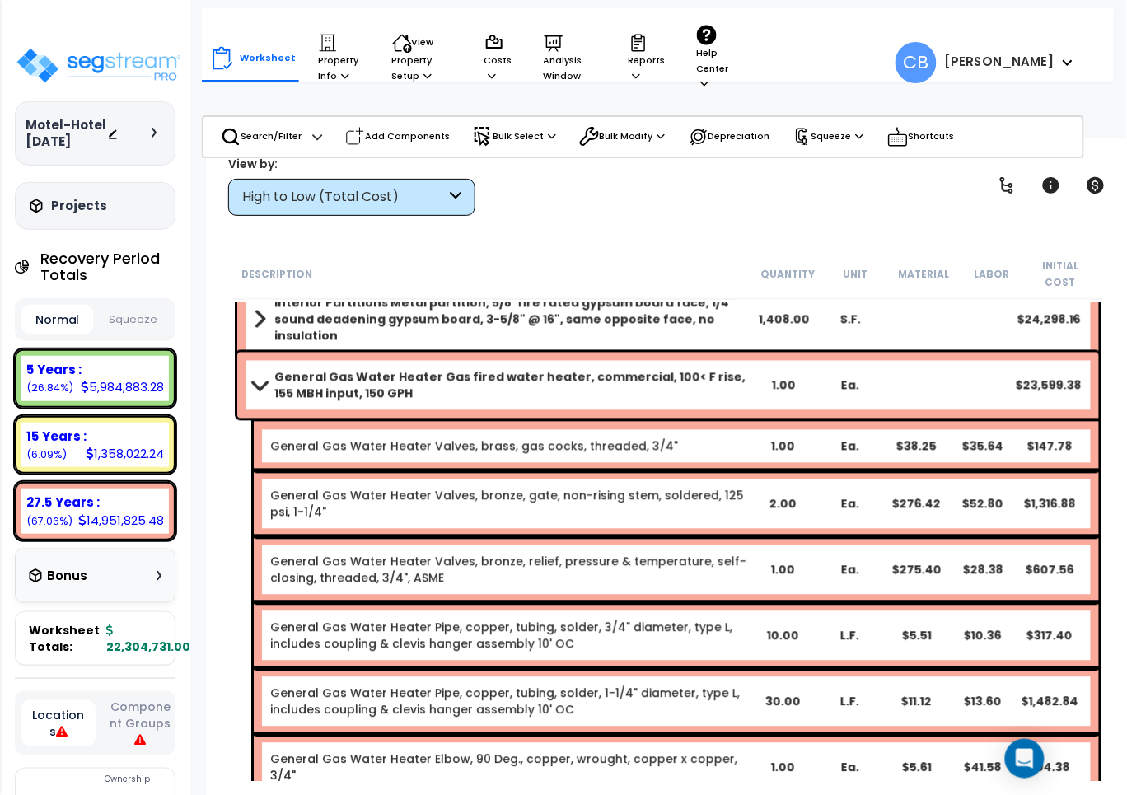
scroll to position [0, 0]
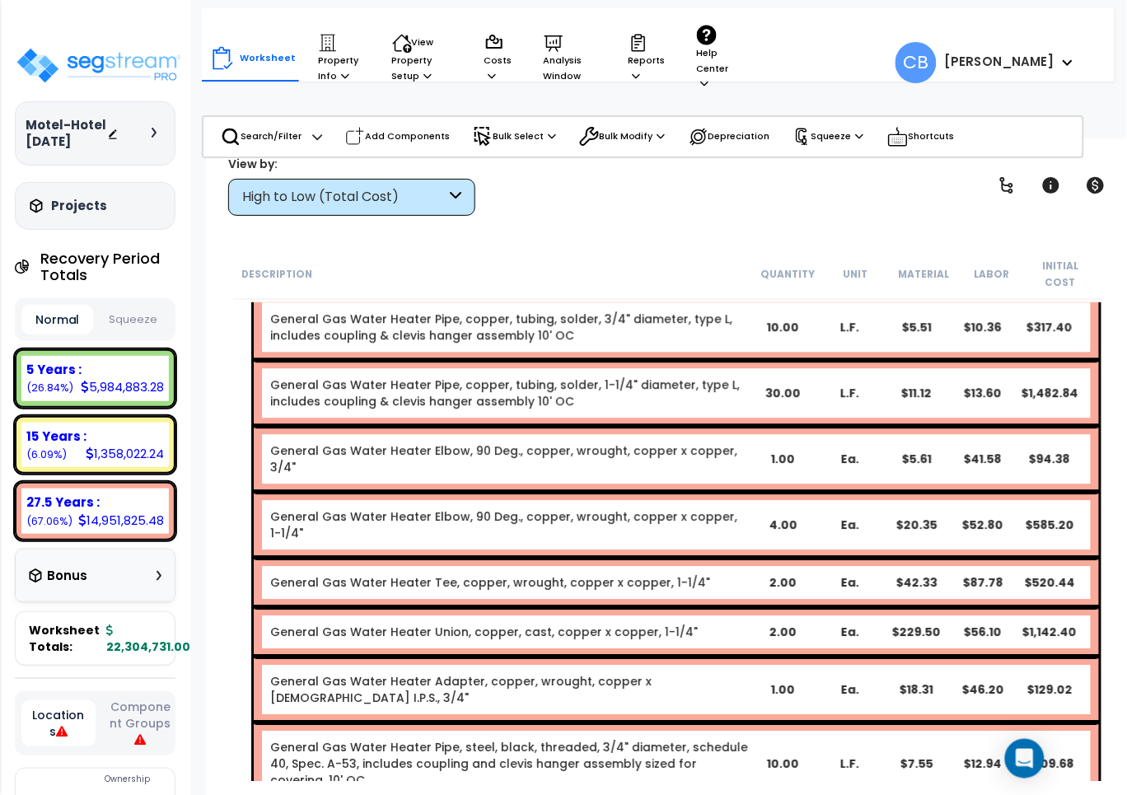
click at [383, 401] on div "General Gas Water Heater Pipe, copper, tubing, solder, 1-1/4" diameter, type L,…" at bounding box center [677, 393] width 846 height 66
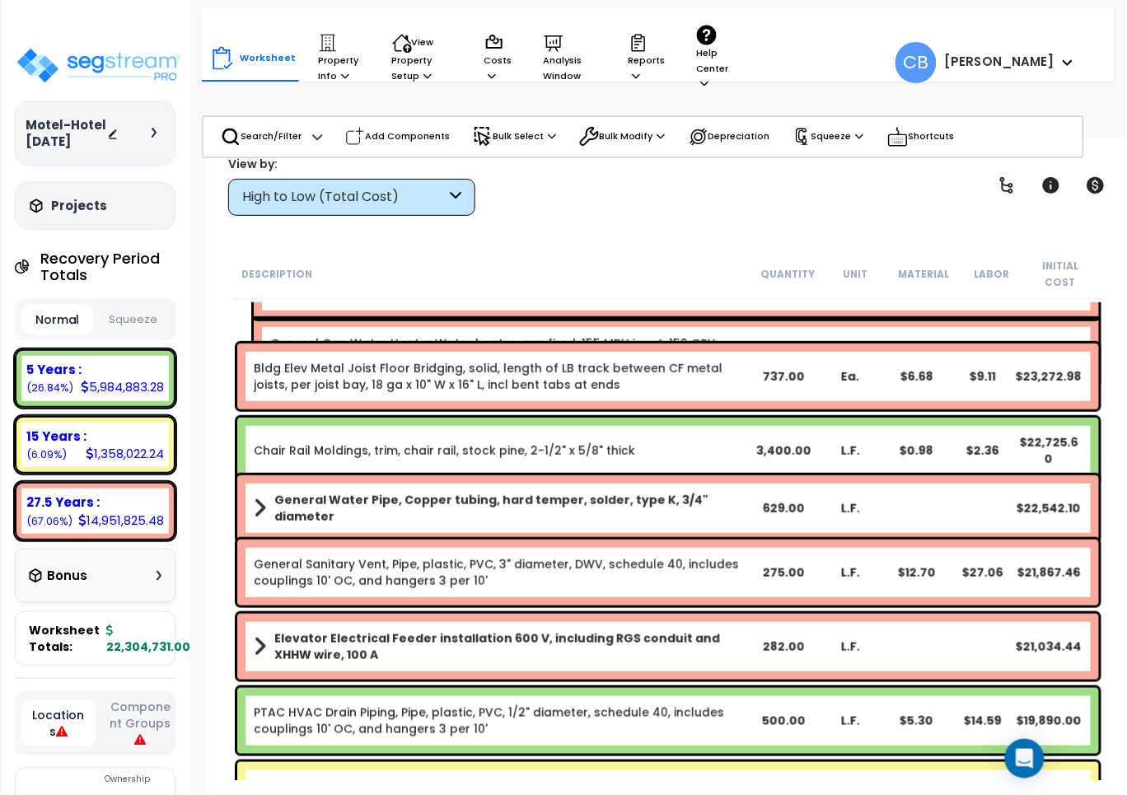
click at [878, 500] on div "L.F." at bounding box center [850, 508] width 66 height 16
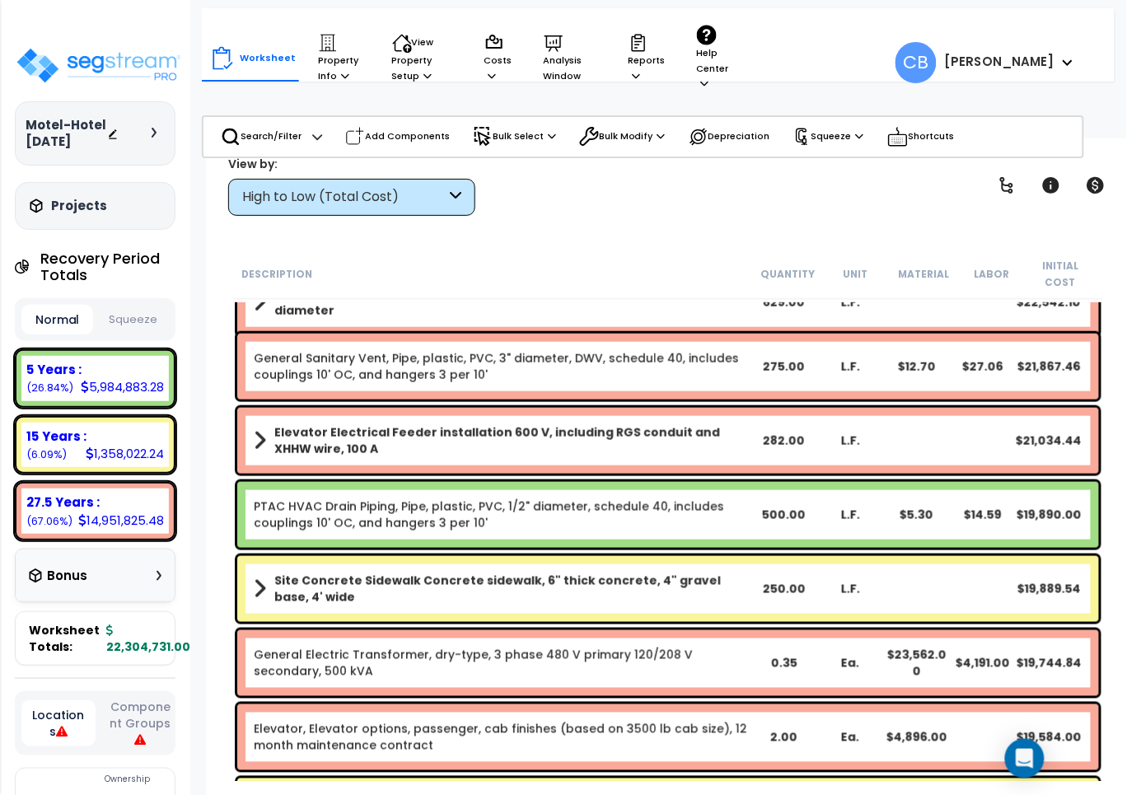
click at [878, 507] on div "L.F." at bounding box center [850, 515] width 66 height 16
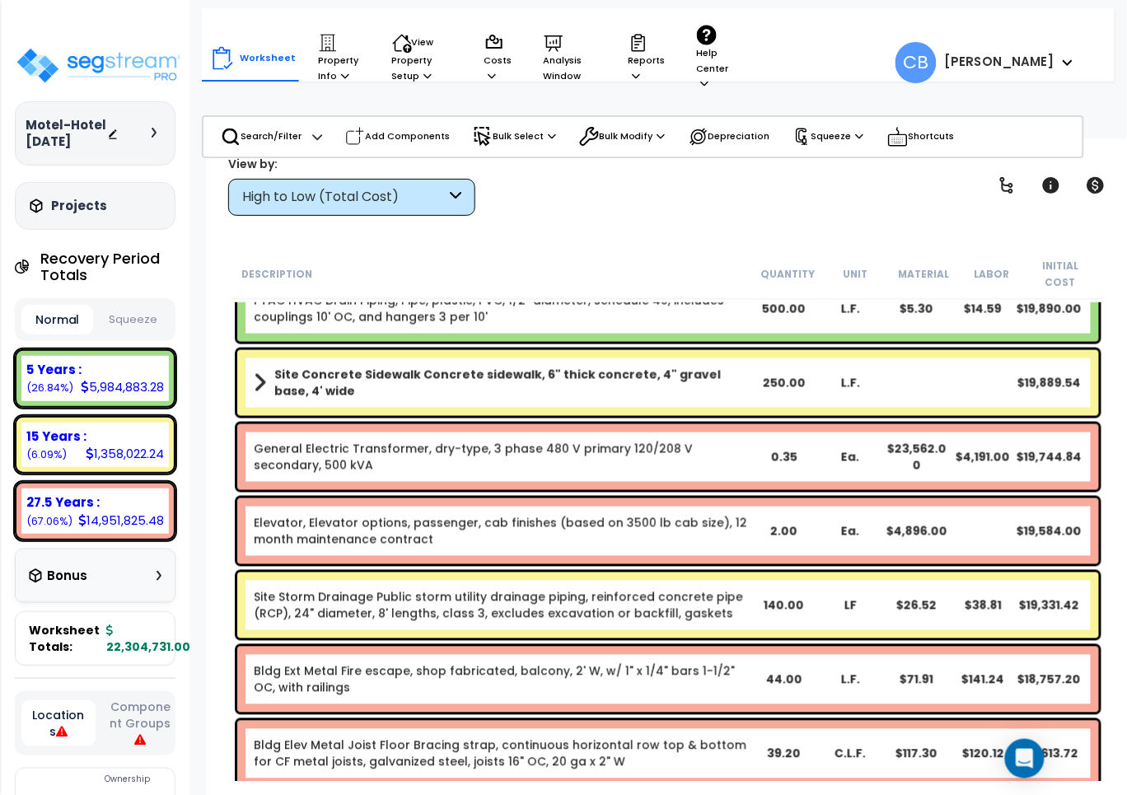
click at [610, 464] on div "General Electric Transformer, dry-type, 3 phase 480 V primary 120/208 V seconda…" at bounding box center [668, 457] width 862 height 66
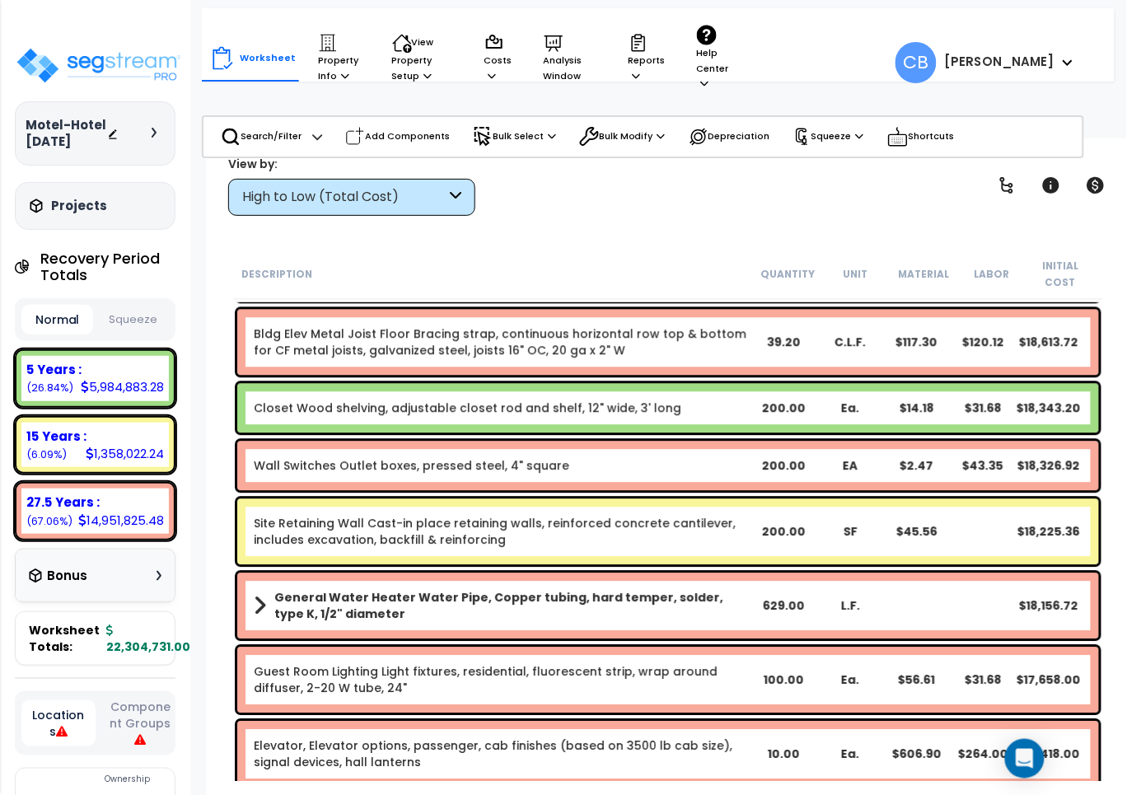
click at [806, 499] on div "Site Retaining Wall Cast-in place retaining walls, reinforced concrete cantilev…" at bounding box center [668, 532] width 862 height 66
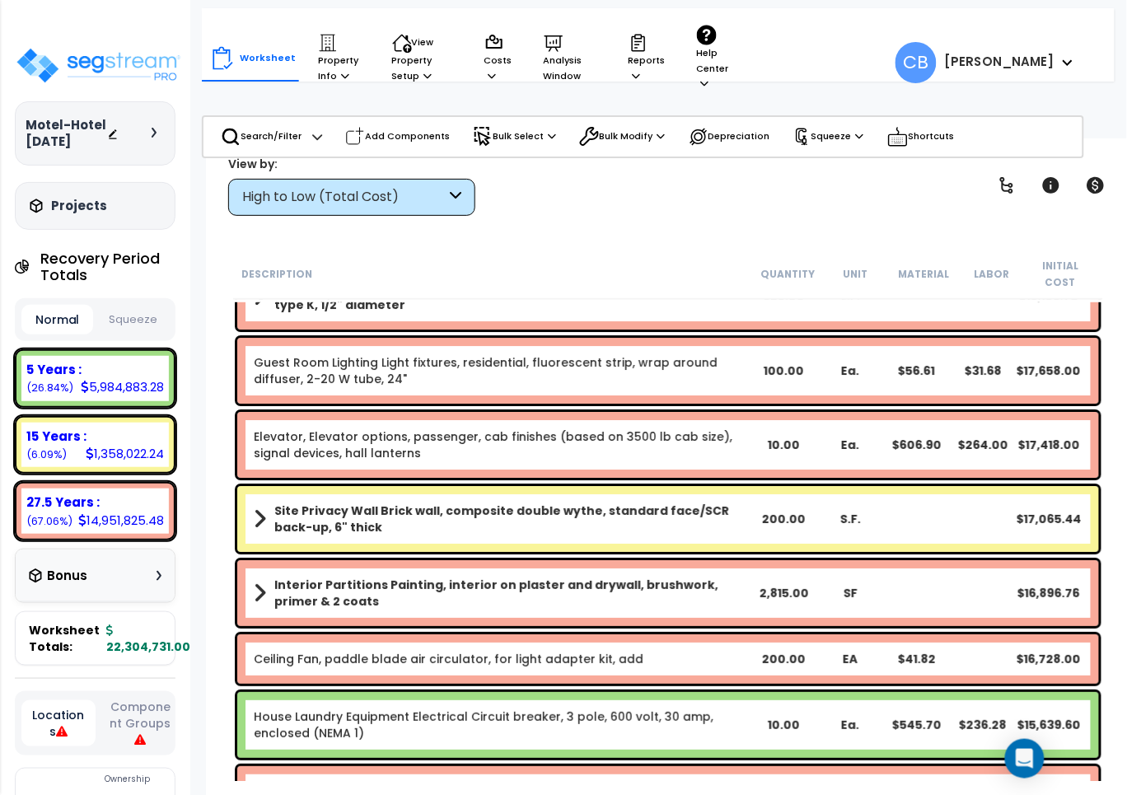
click at [806, 489] on div "Site Privacy Wall Brick wall, composite double wythe, standard face/SCR back-up…" at bounding box center [668, 519] width 862 height 66
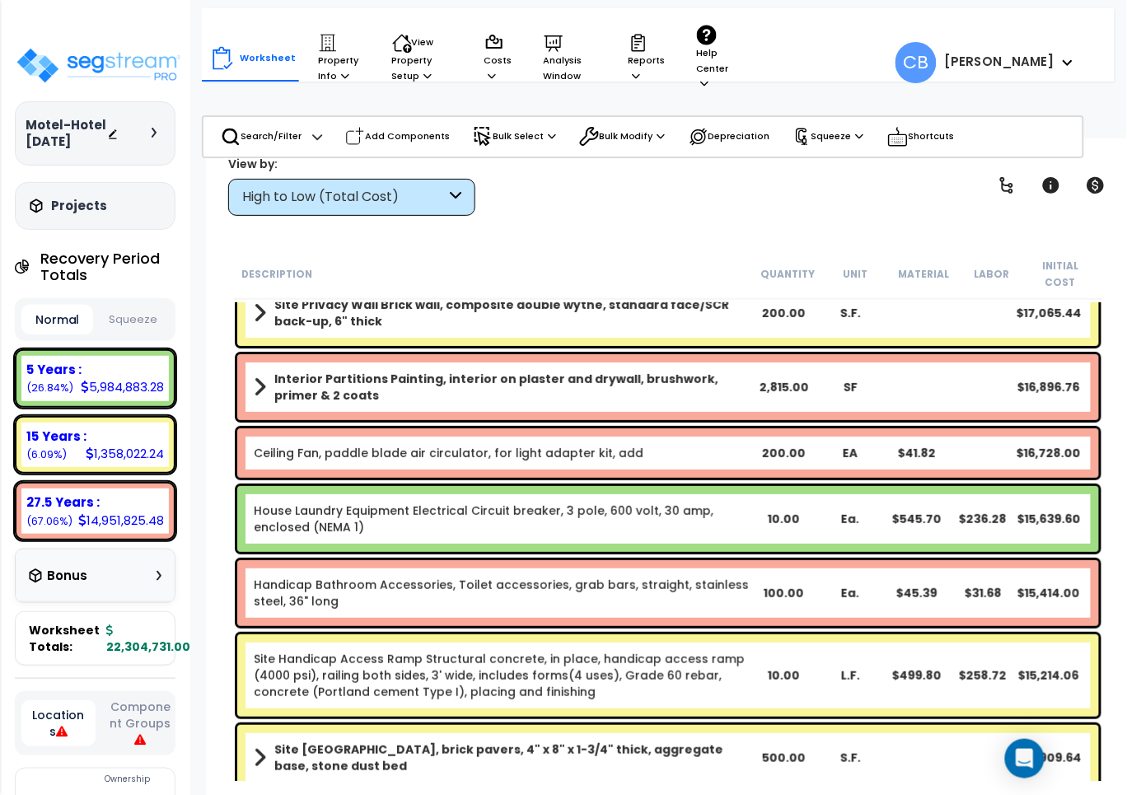
click at [806, 489] on div "House Laundry Equipment Electrical Circuit breaker, 3 pole, 600 volt, 30 amp, e…" at bounding box center [668, 519] width 862 height 66
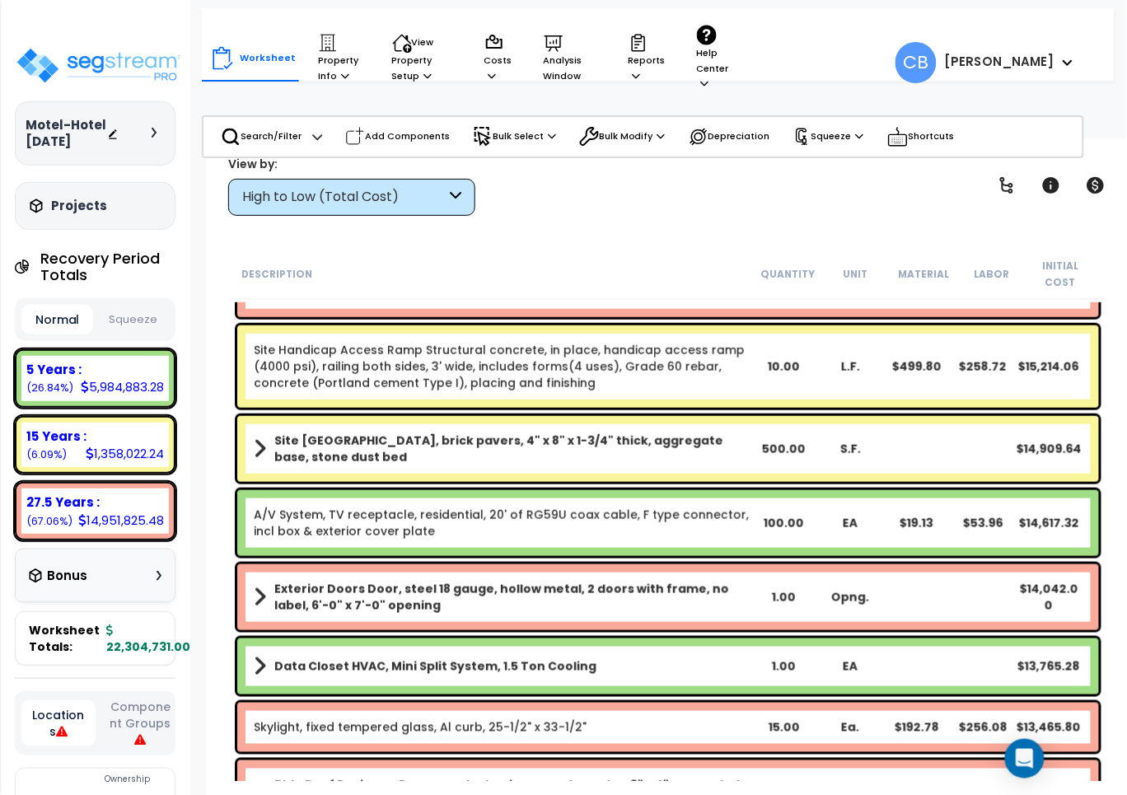
click at [668, 507] on link "A/V System, TV receptacle, residential, 20' of RG59U coax cable, F type connect…" at bounding box center [502, 523] width 497 height 33
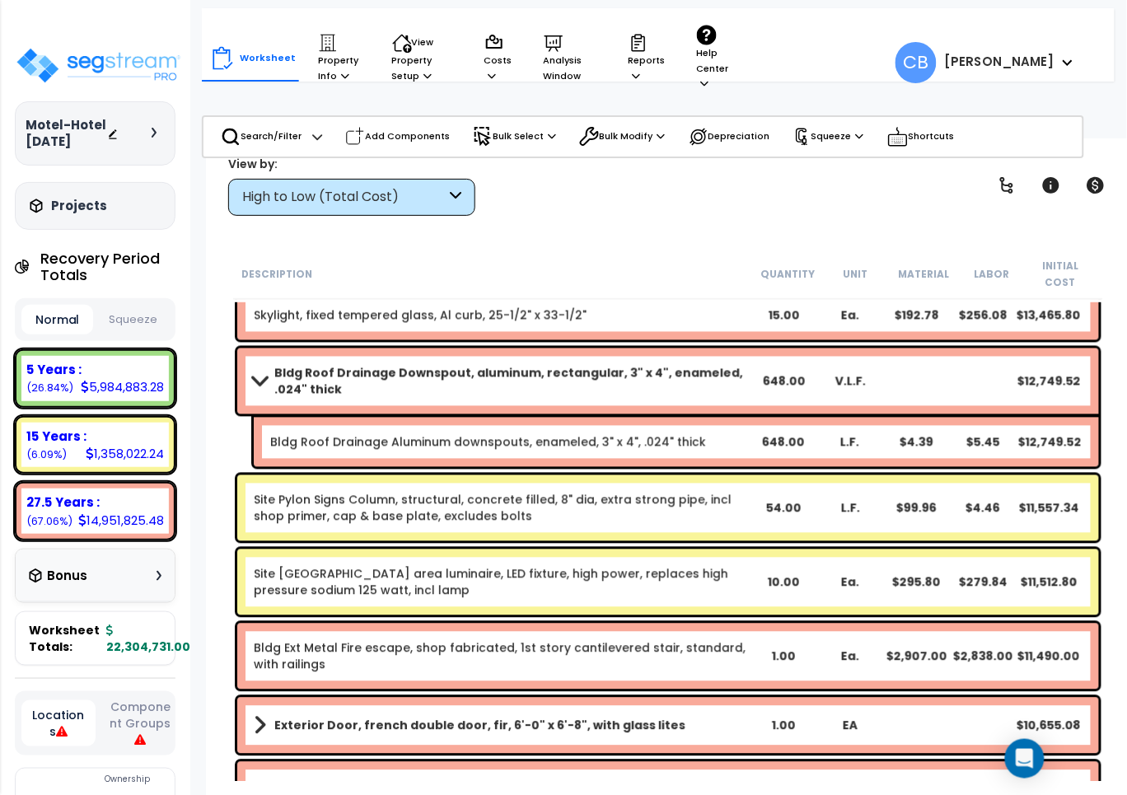
click at [529, 492] on link "Site Pylon Signs Column, structural, concrete filled, 8" dia, extra strong pipe…" at bounding box center [502, 508] width 497 height 33
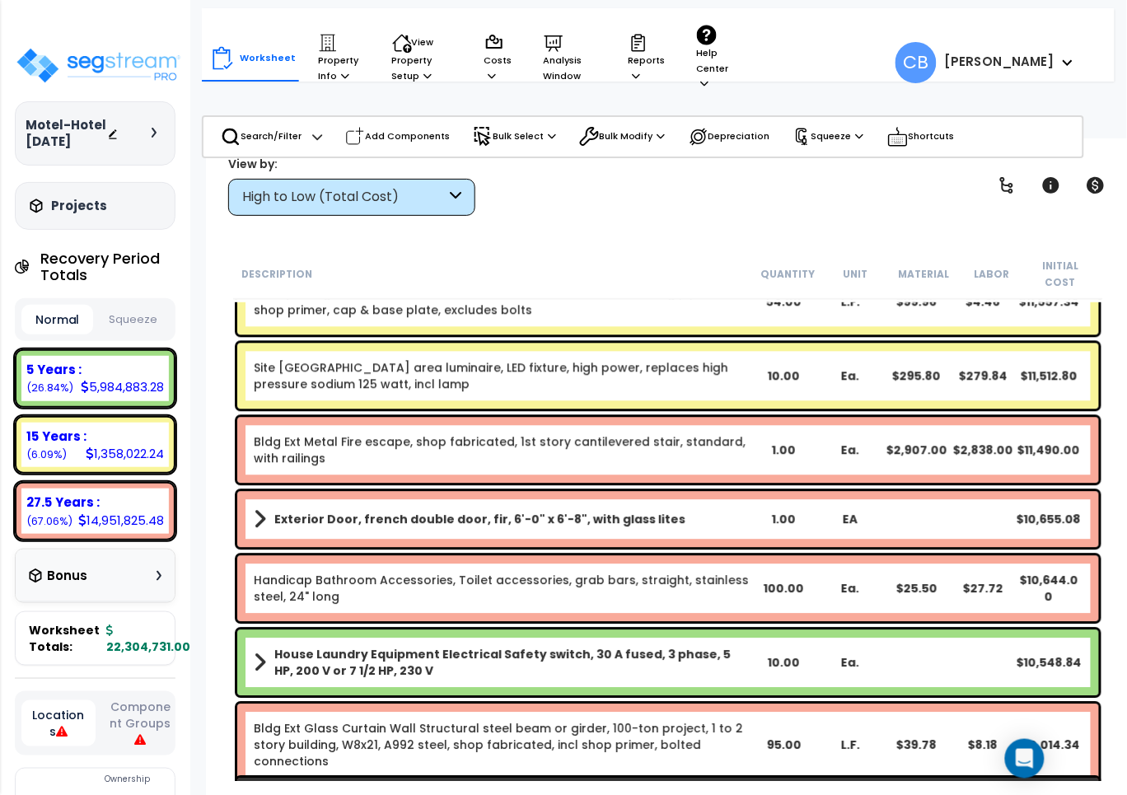
click at [660, 508] on link "Exterior Door, french double door, fir, 6'-0" x 6'-8", with glass lites" at bounding box center [502, 519] width 497 height 23
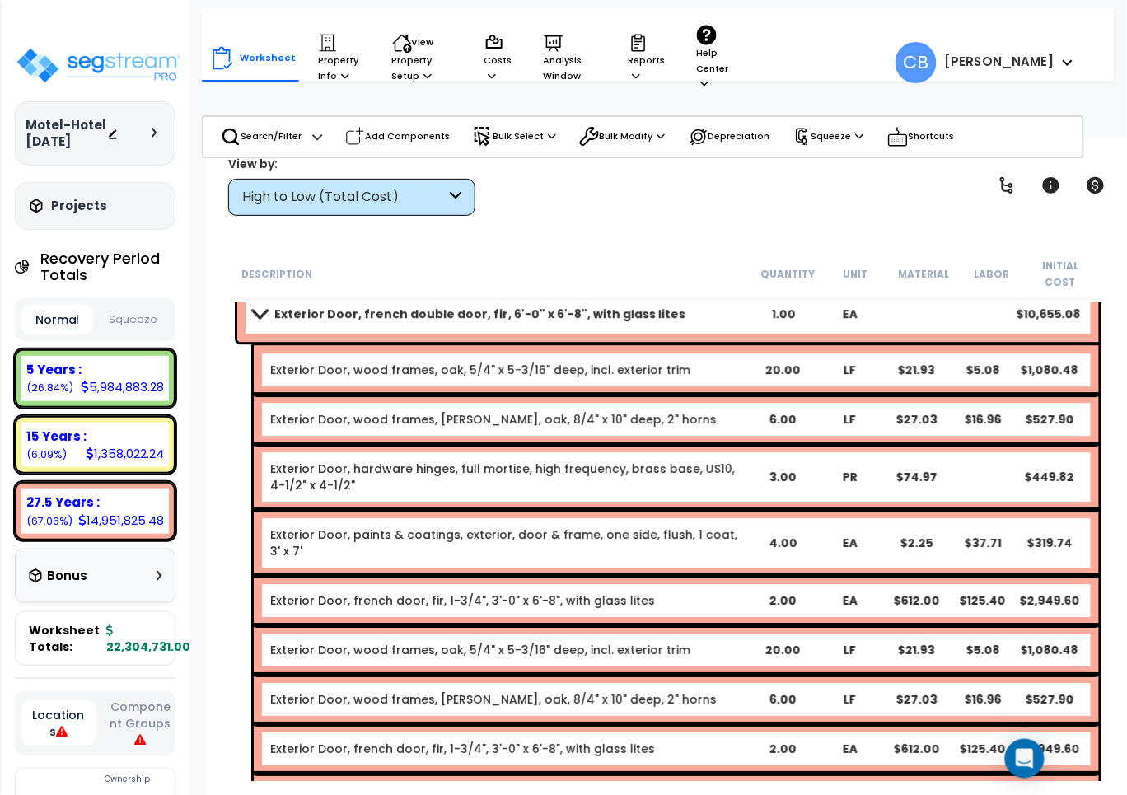
click at [803, 532] on div "Exterior Door, paints & coatings, exterior, door & frame, one side, flush, 1 co…" at bounding box center [677, 543] width 846 height 66
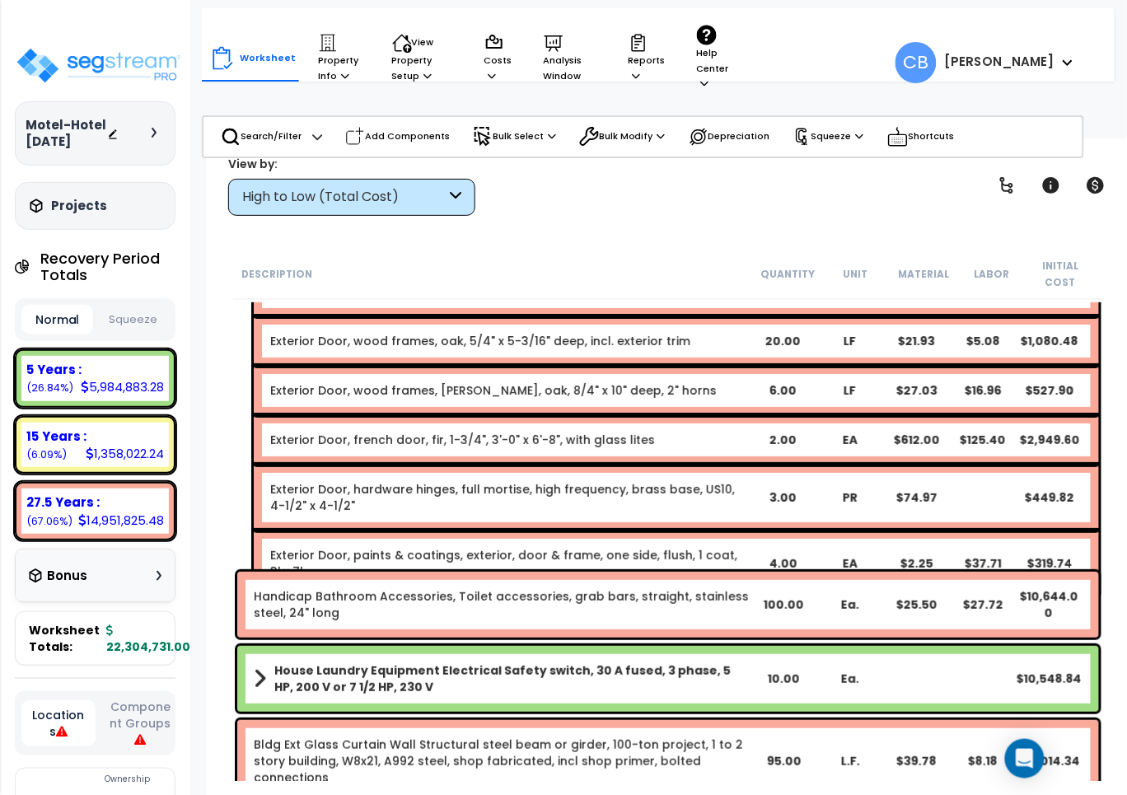
click at [592, 531] on div "Exterior Door, paints & coatings, exterior, door & frame, one side, flush, 1 co…" at bounding box center [677, 564] width 846 height 66
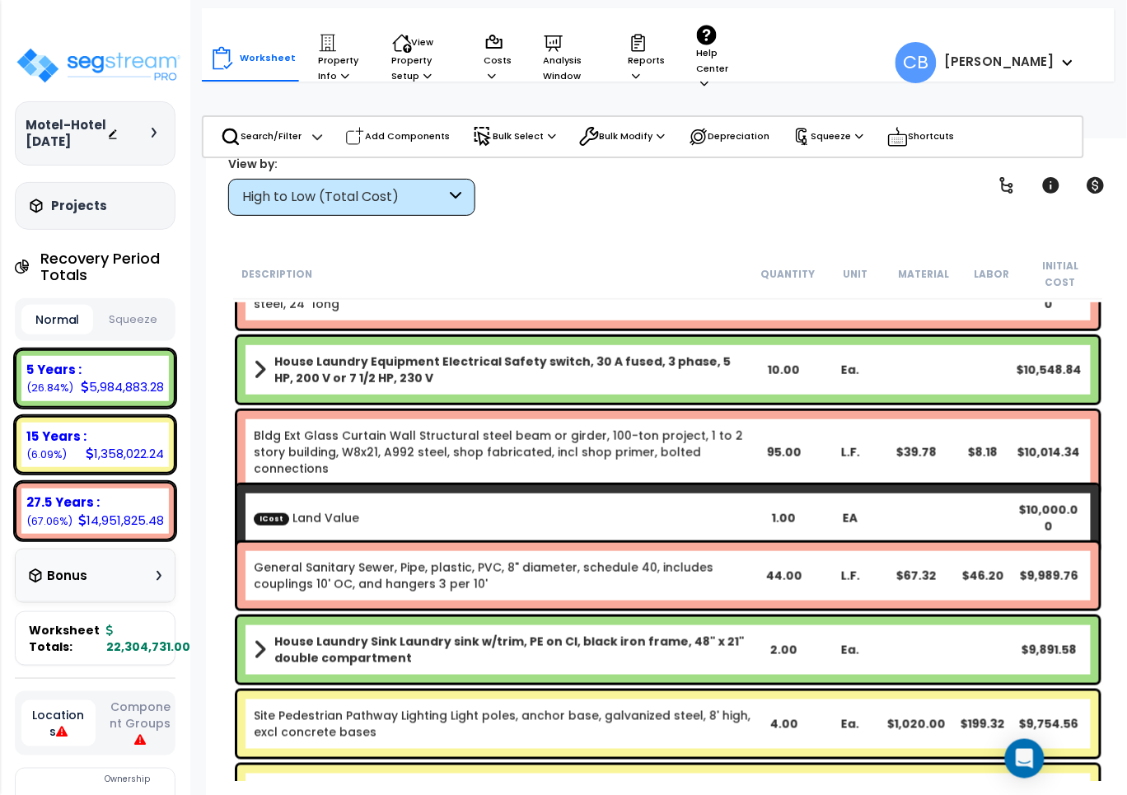
click at [693, 521] on div "ICost Land Value 1.00 EA $10,000.00" at bounding box center [668, 518] width 870 height 74
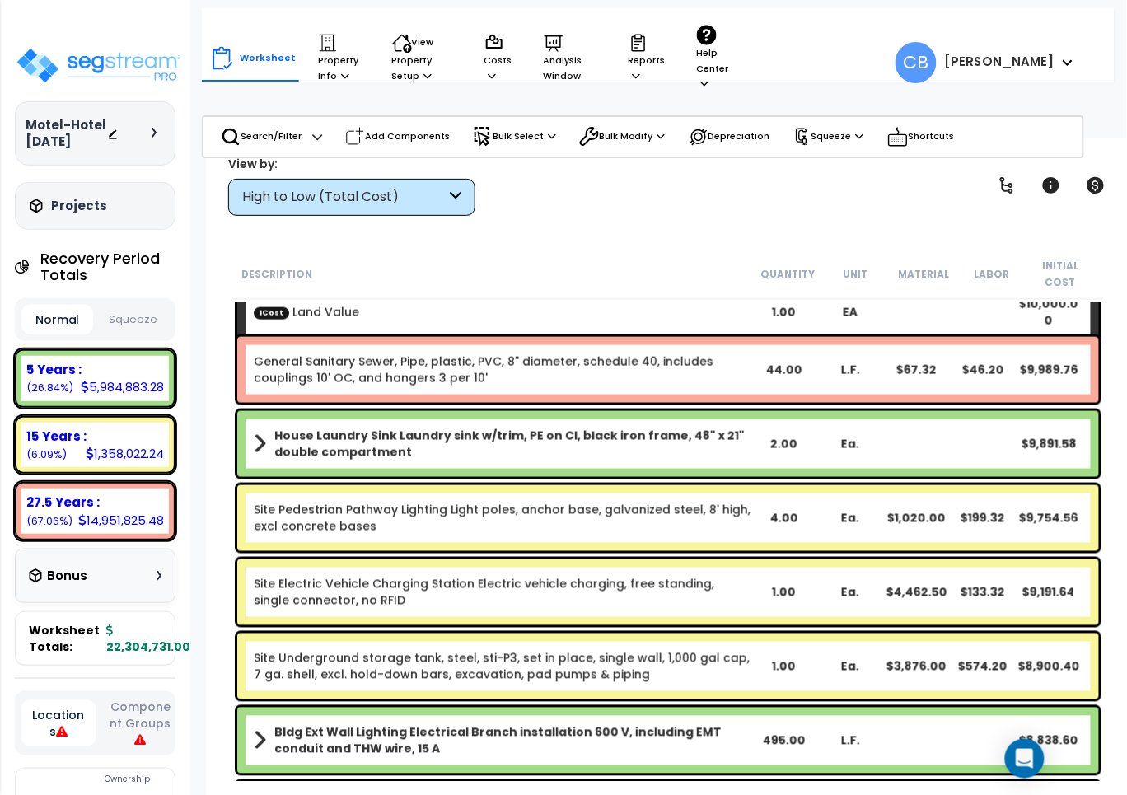
click at [693, 521] on div "Site Pedestrian Pathway Lighting Light poles, anchor base, galvanized steel, 8'…" at bounding box center [668, 518] width 862 height 66
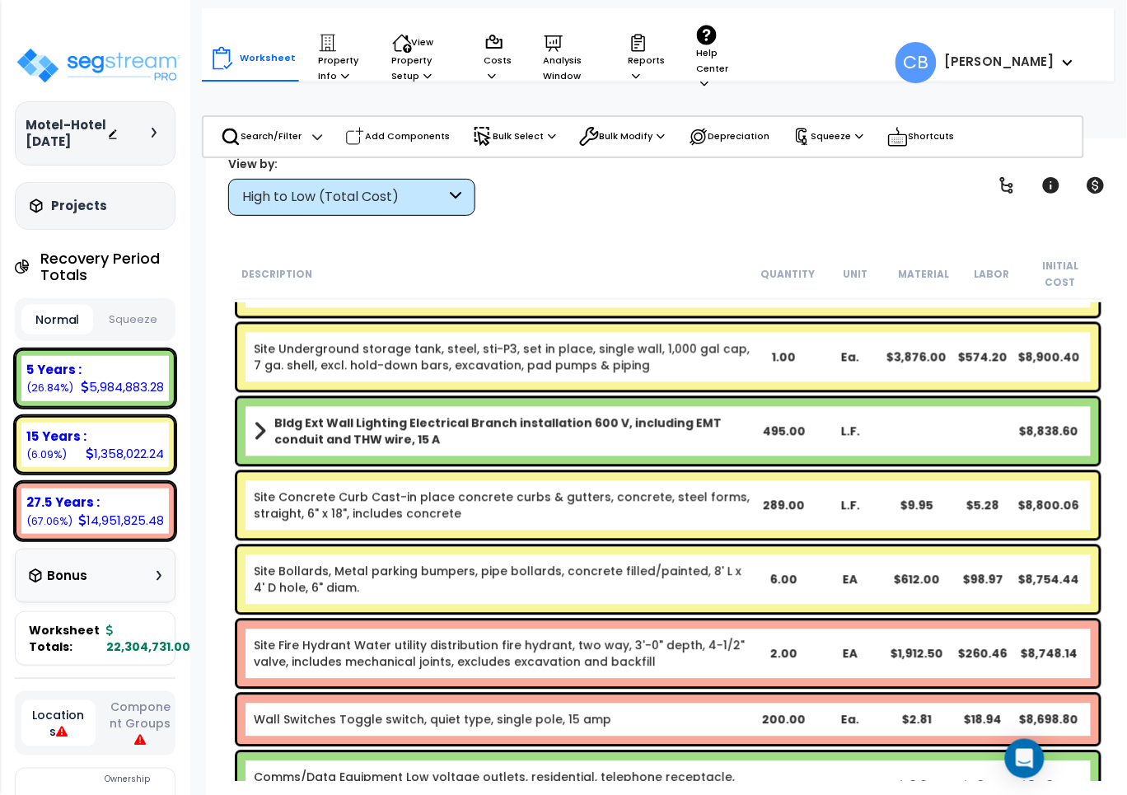
click at [693, 521] on div "Site Concrete Curb Cast-in place concrete curbs & gutters, concrete, steel form…" at bounding box center [668, 506] width 862 height 66
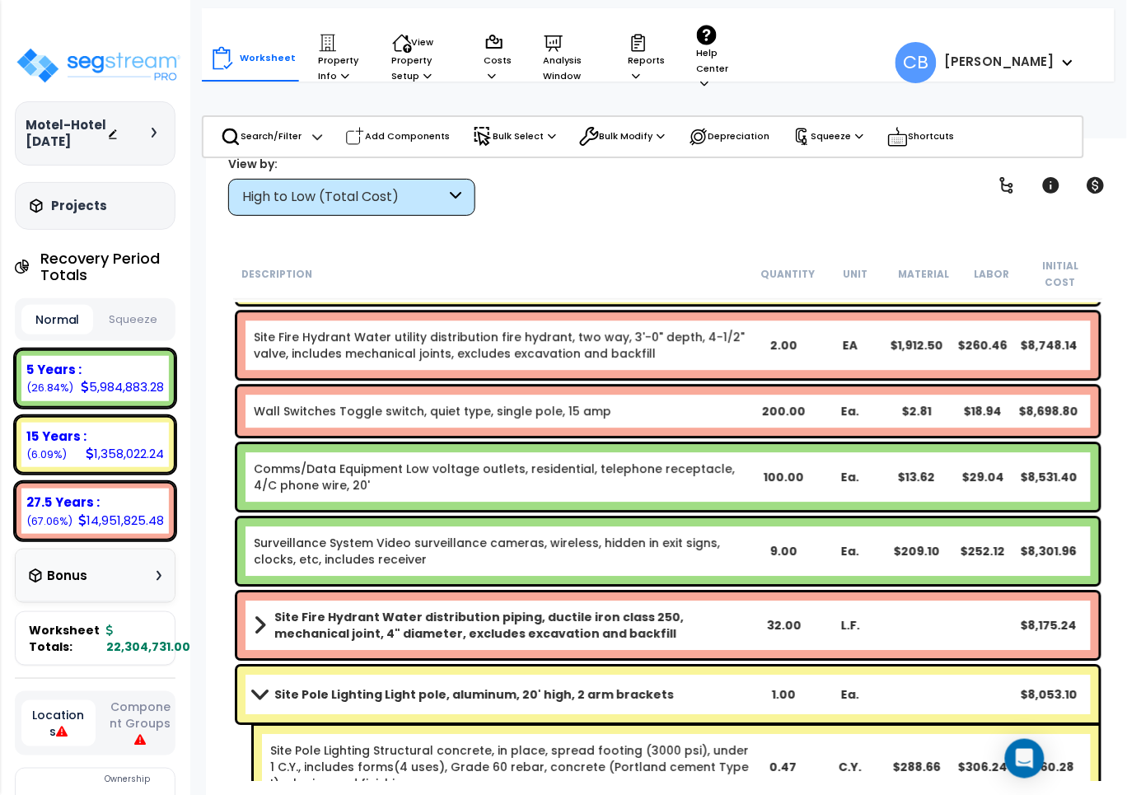
click at [693, 535] on link "Surveillance System Video surveillance cameras, wireless, hidden in exit signs,…" at bounding box center [502, 551] width 497 height 33
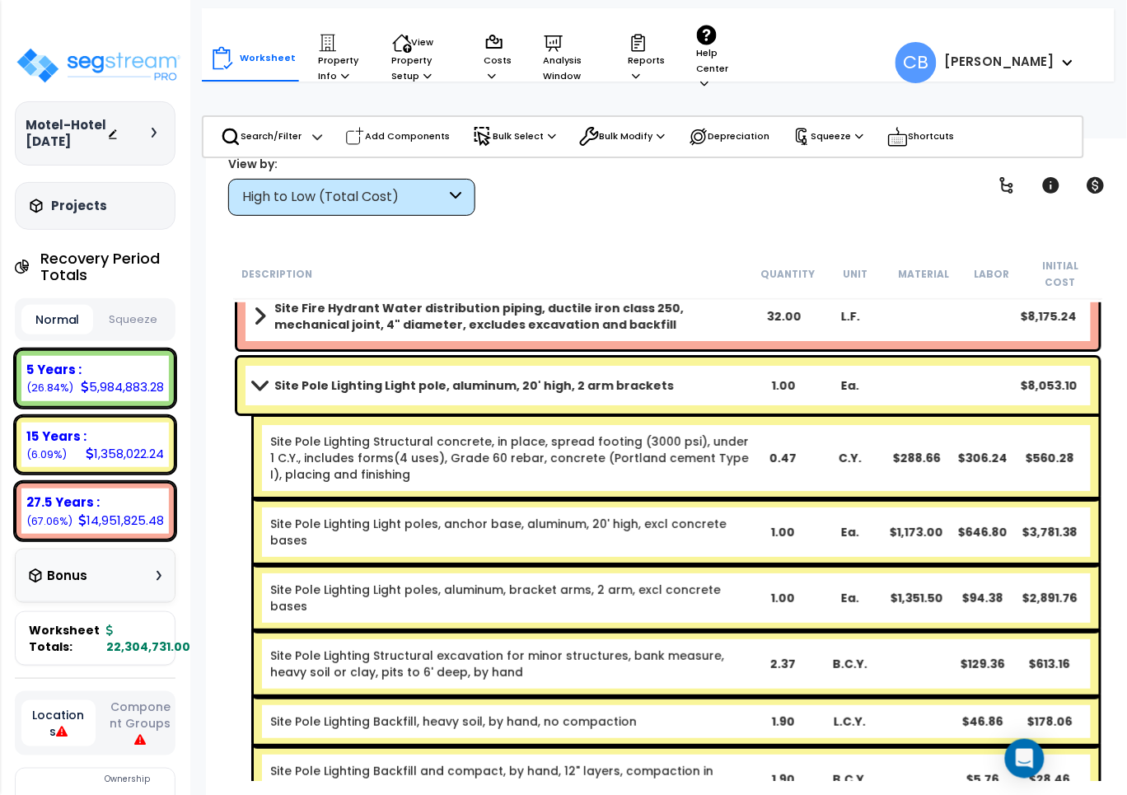
click at [644, 522] on link "Site Pole Lighting Light poles, anchor base, aluminum, 20' high, excl concrete …" at bounding box center [509, 532] width 479 height 33
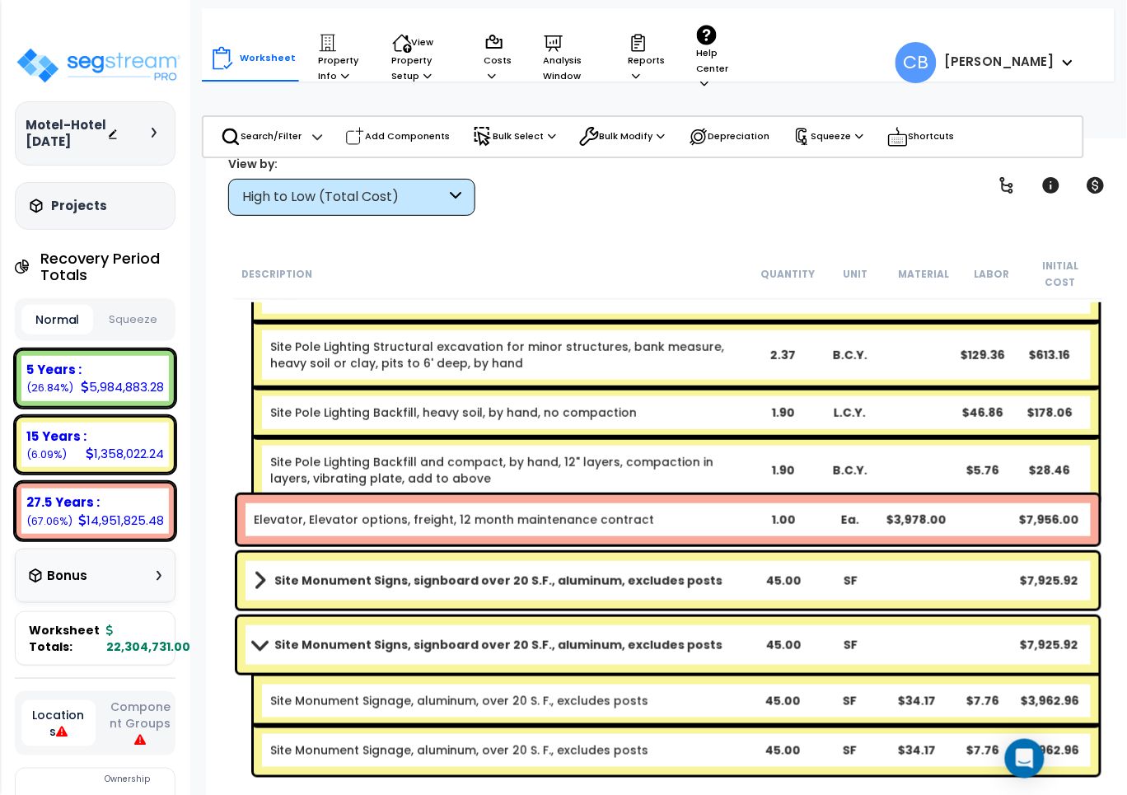
click at [467, 522] on div "Elevator, Elevator options, freight, 12 month maintenance contract 1.00 Ea. $3,…" at bounding box center [668, 519] width 862 height 49
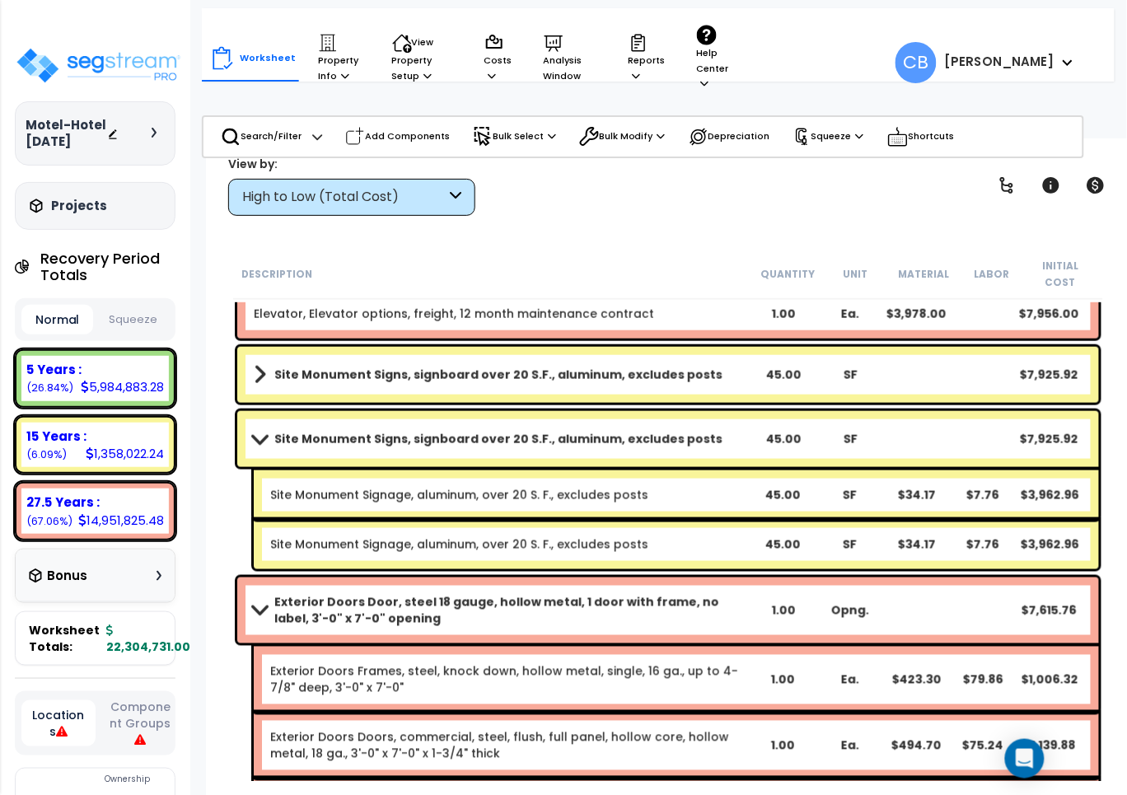
click at [661, 536] on b "Site Monument Signage, aluminum, over 20 S. F., excludes posts" at bounding box center [509, 544] width 479 height 16
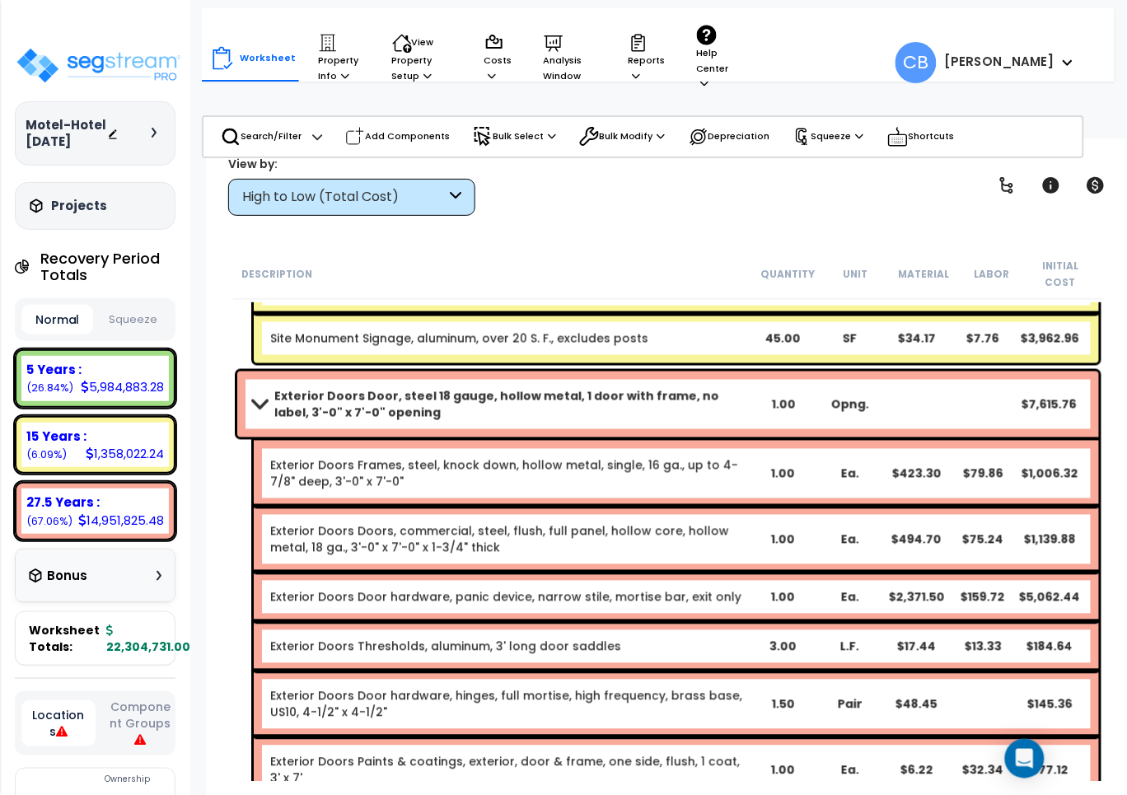
click at [661, 523] on link "Exterior Doors Doors, commercial, steel, flush, full panel, hollow core, hollow…" at bounding box center [509, 539] width 479 height 33
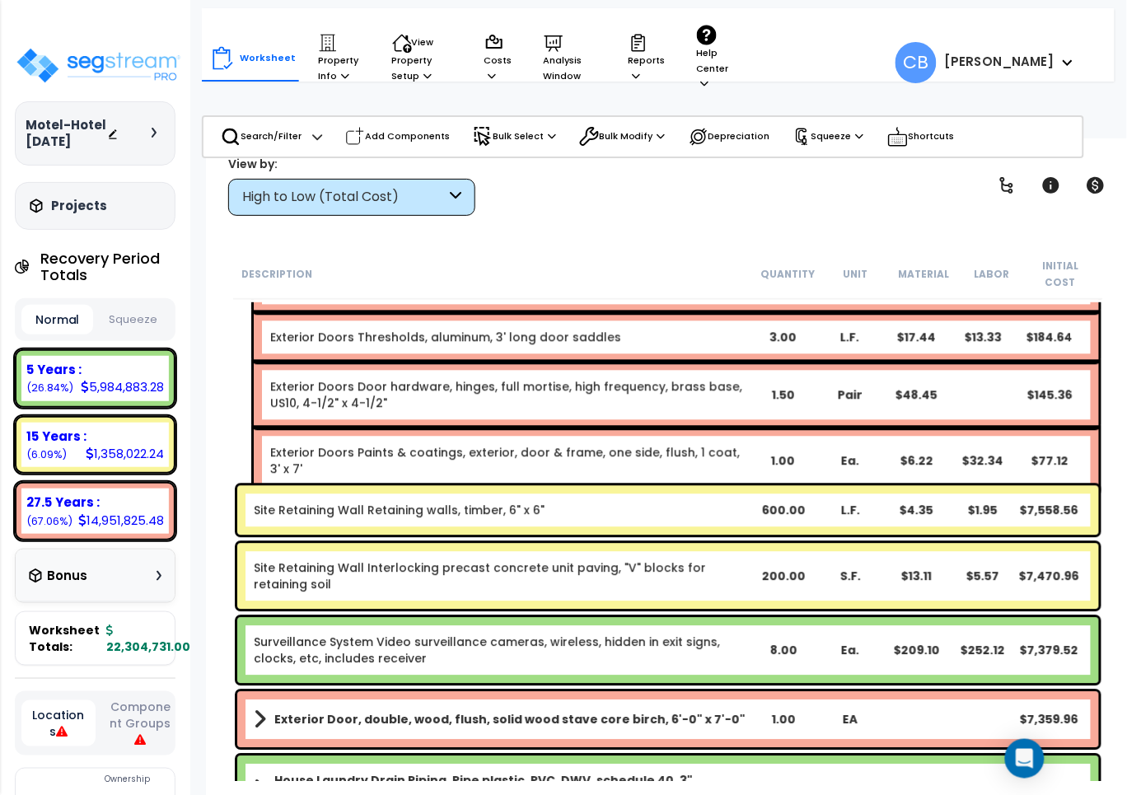
click at [602, 540] on div "Site Retaining Wall Interlocking precast concrete unit paving, "V" blocks for r…" at bounding box center [668, 577] width 870 height 74
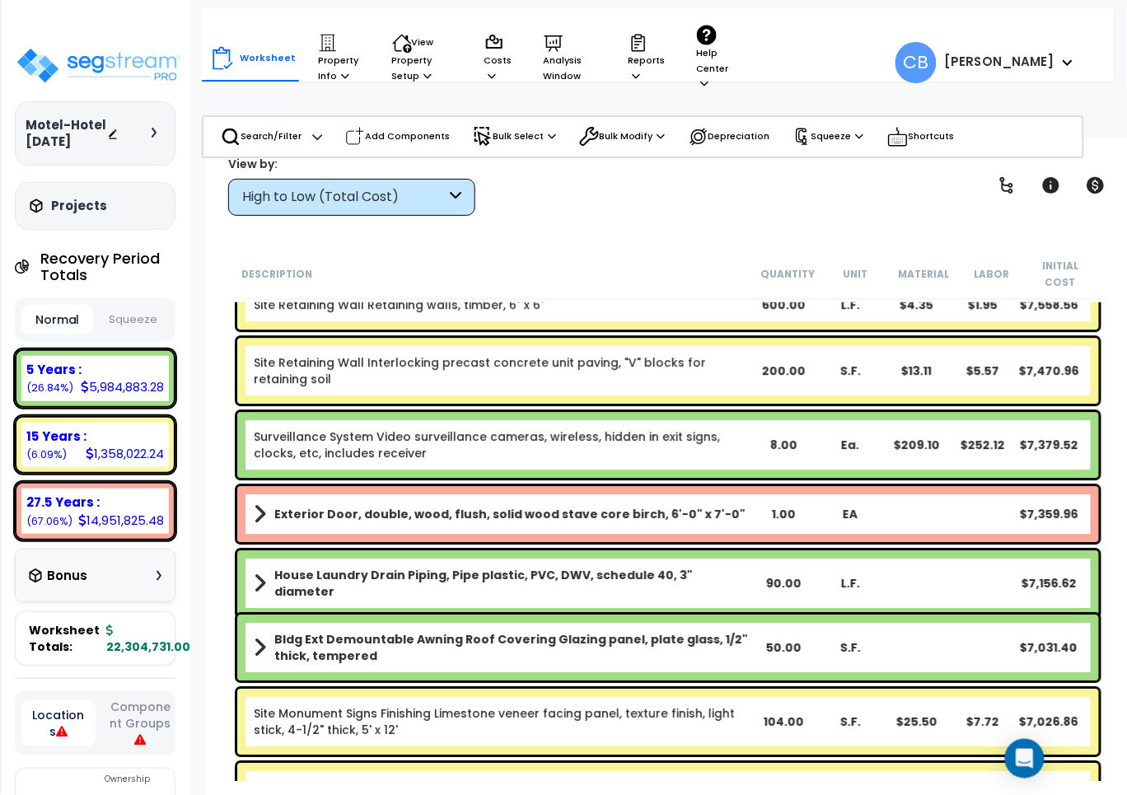
click at [787, 523] on div "Exterior Door, double, wood, flush, solid wood stave core birch, 6'-0" x 7'-0" …" at bounding box center [668, 514] width 862 height 56
click at [600, 506] on b "Exterior Door, double, wood, flush, solid wood stave core birch, 6'-0" x 7'-0"" at bounding box center [509, 514] width 471 height 16
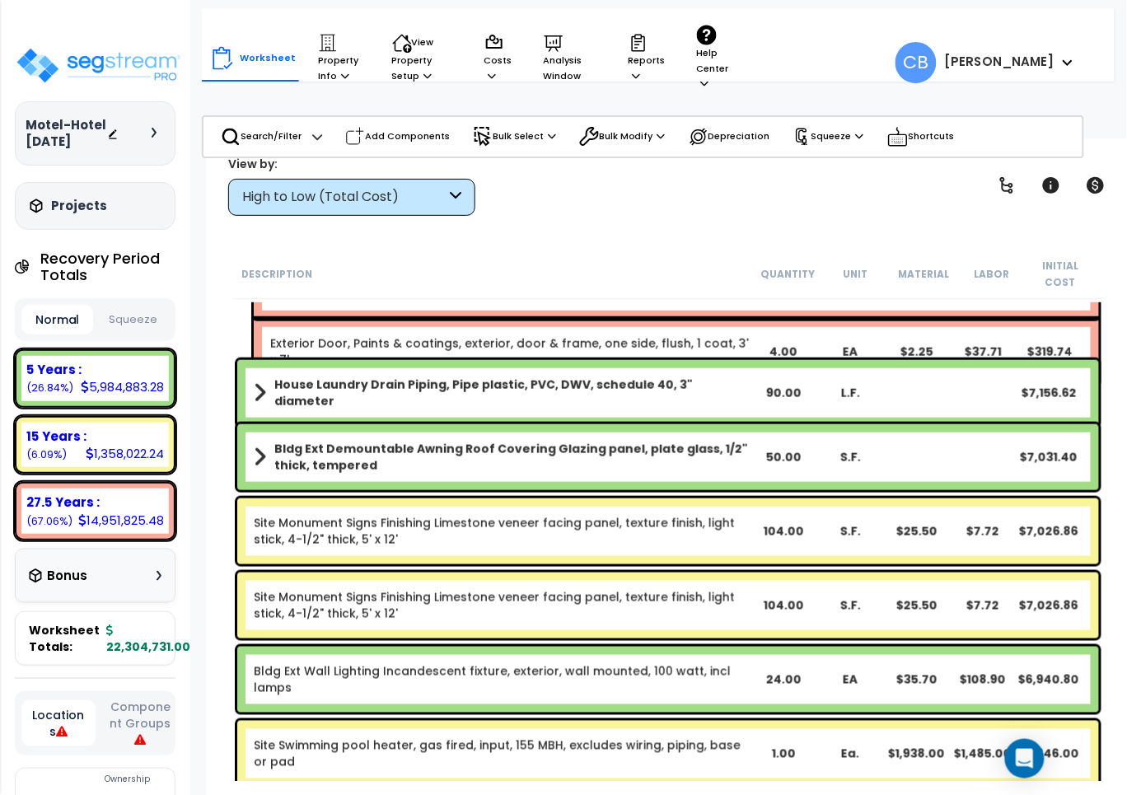
click at [603, 475] on div "Bldg Ext Demountable Awning Roof Covering Glazing panel, plate glass, 1/2" thic…" at bounding box center [668, 457] width 870 height 74
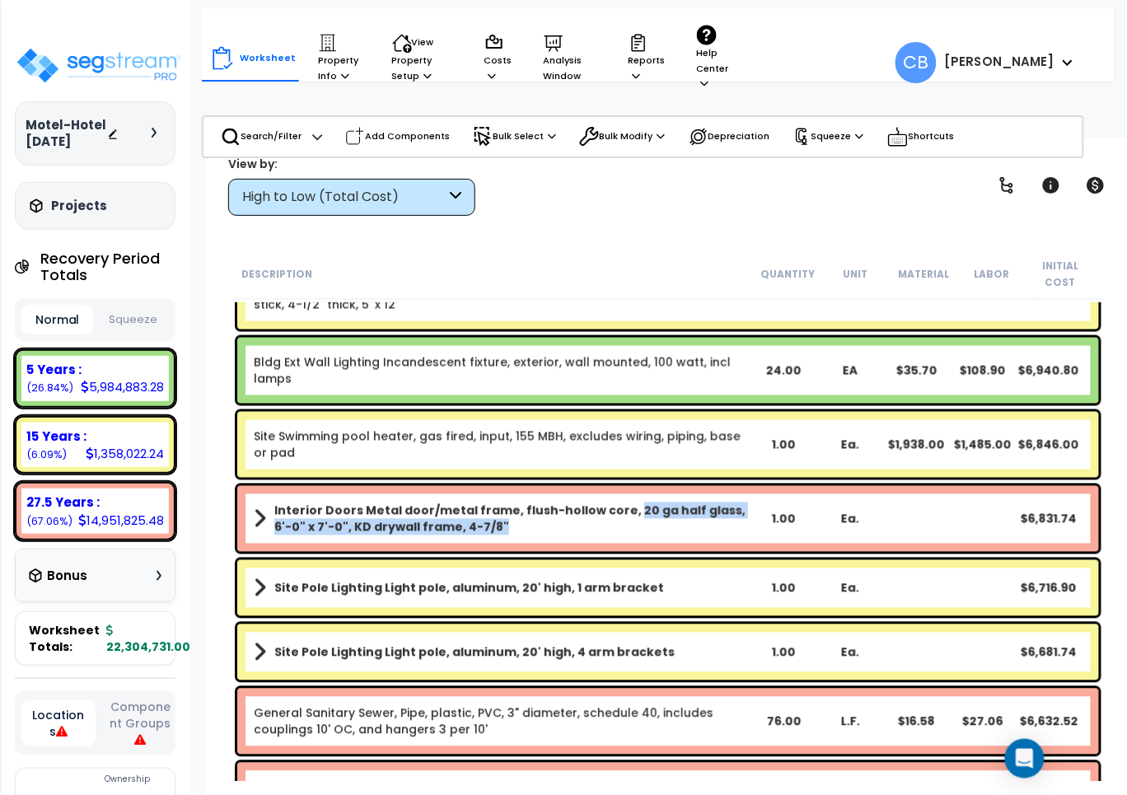
click at [624, 504] on b "Interior Doors Metal door/metal frame, flush-hollow core, 20 ga half glass, 6'-…" at bounding box center [512, 519] width 476 height 33
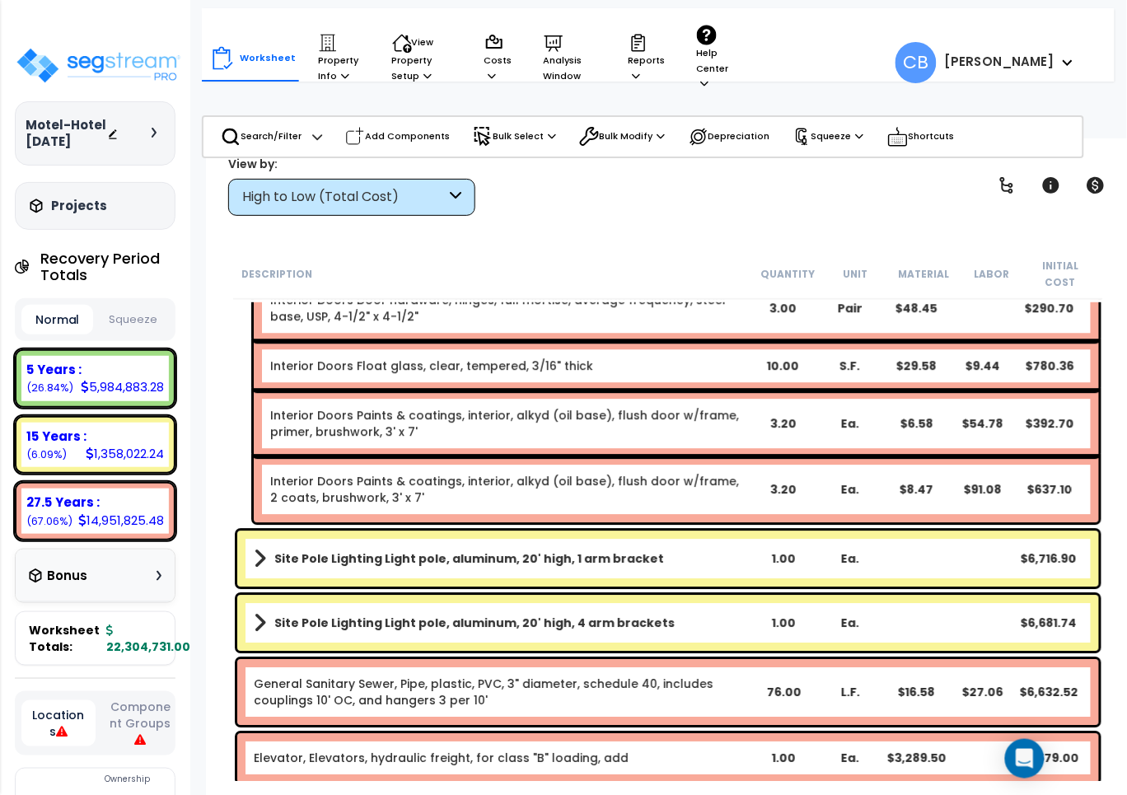
click at [657, 547] on link "Site Pole Lighting Light pole, aluminum, 20' high, 1 arm bracket" at bounding box center [502, 558] width 497 height 23
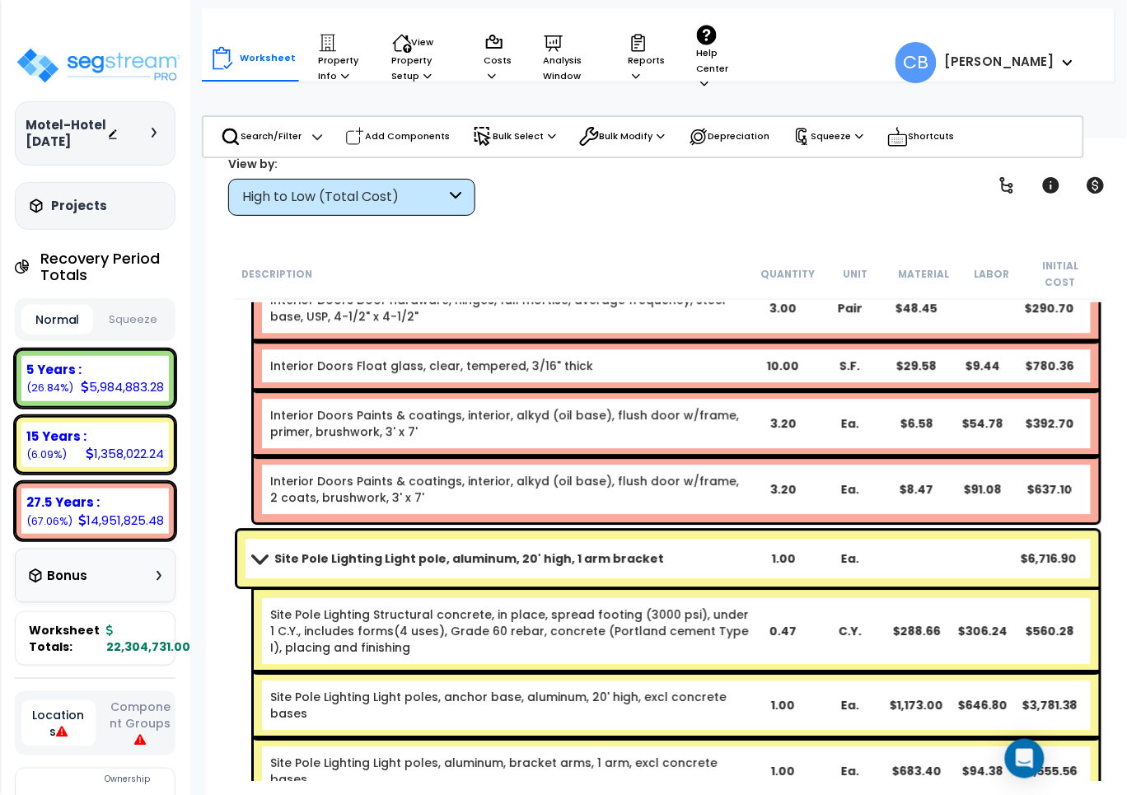
scroll to position [23826, 0]
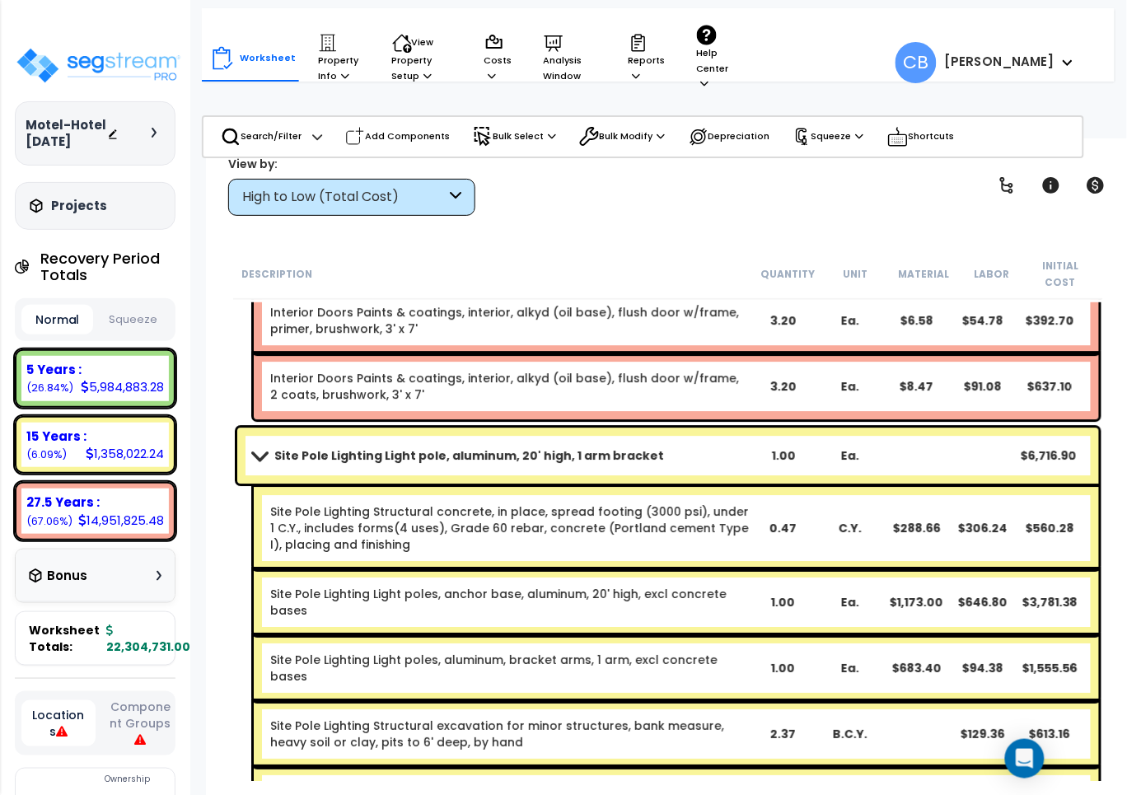
click at [696, 536] on div "Site Pole Lighting Structural concrete, in place, spread footing (3000 psi), un…" at bounding box center [677, 528] width 846 height 82
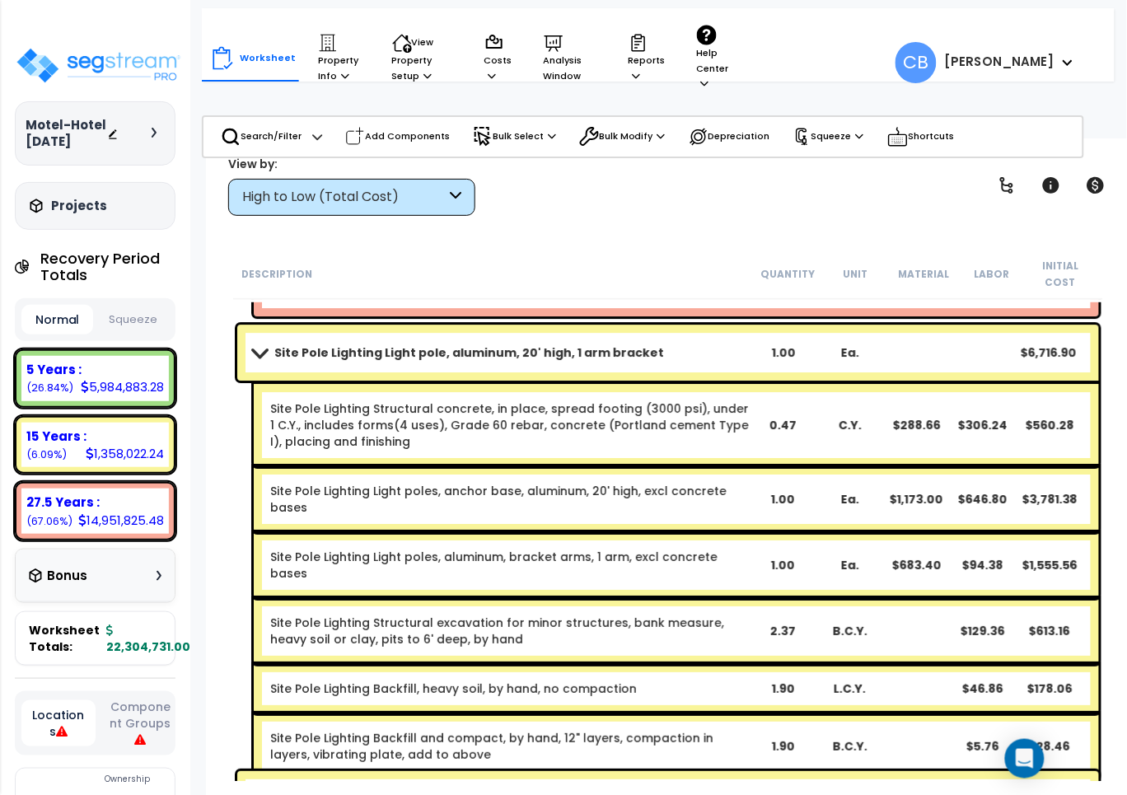
click at [538, 483] on link "Site Pole Lighting Light poles, anchor base, aluminum, 20' high, excl concrete …" at bounding box center [509, 499] width 479 height 33
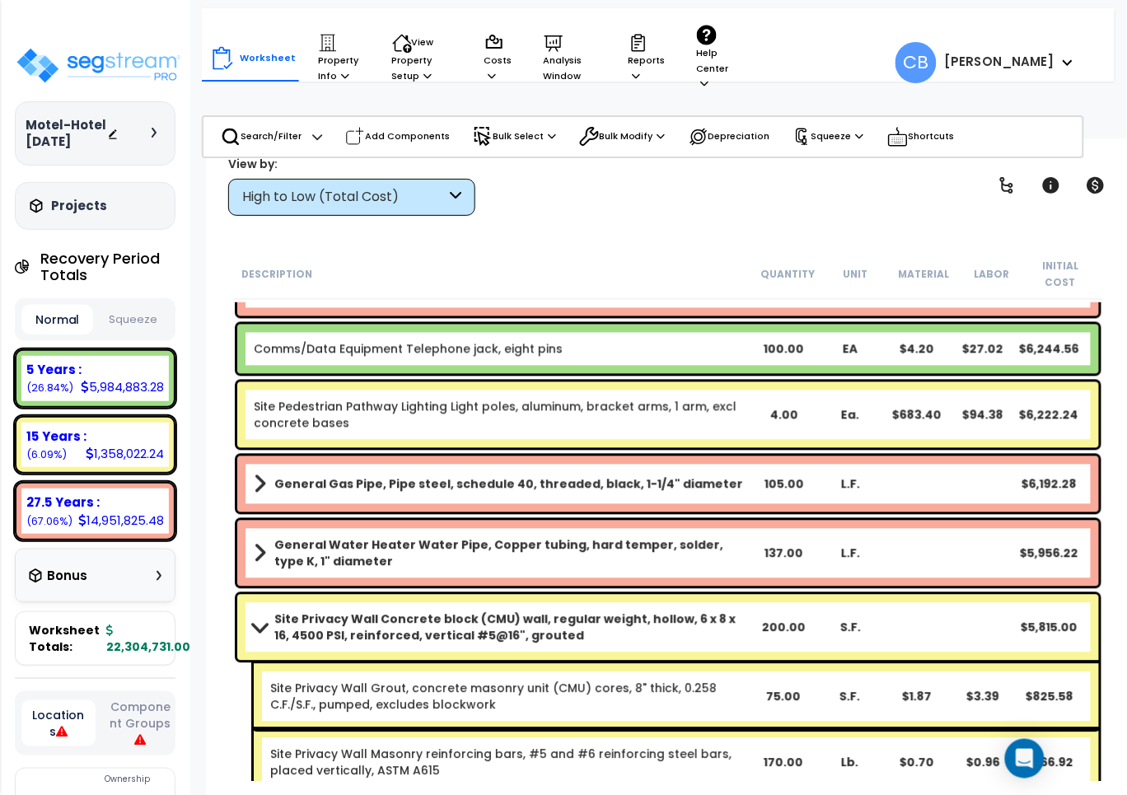
click at [349, 491] on div "General Gas Pipe, Pipe steel, schedule 40, threaded, black, 1-1/4" diameter 105…" at bounding box center [668, 485] width 862 height 56
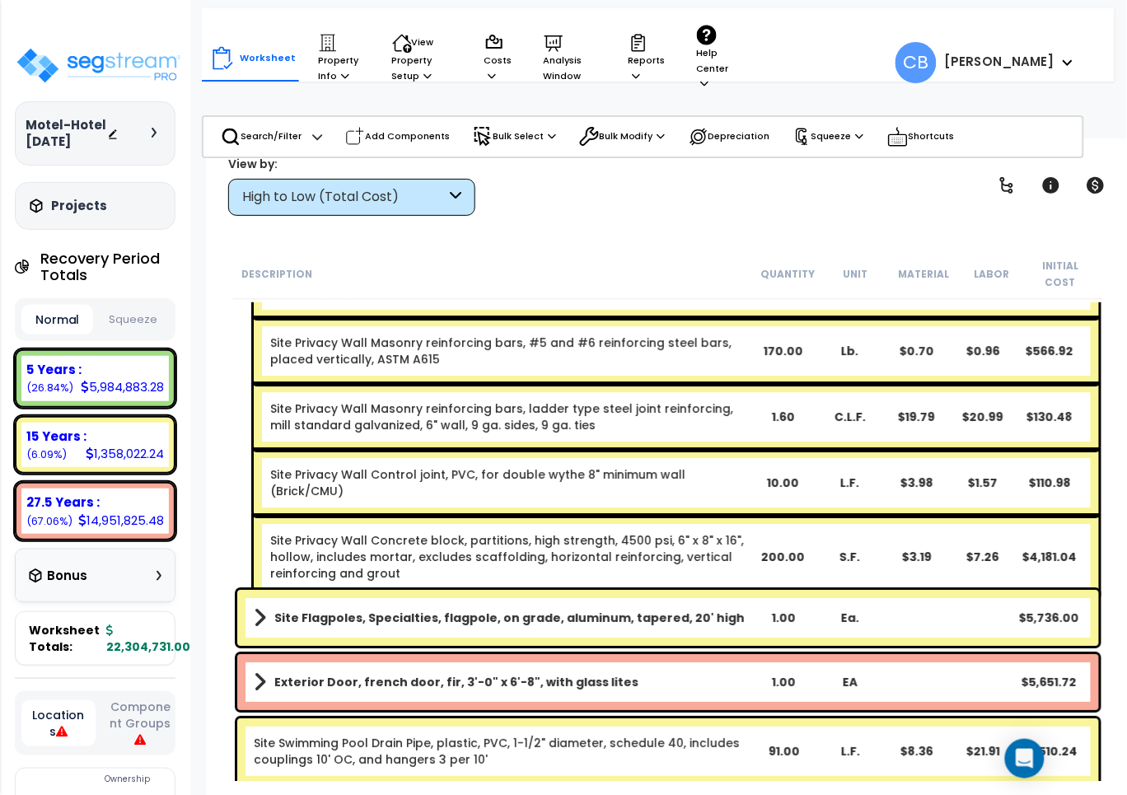
click at [816, 516] on div "Site Privacy Wall Concrete block, partitions, high strength, 4500 psi, 6" x 8" …" at bounding box center [677, 557] width 846 height 82
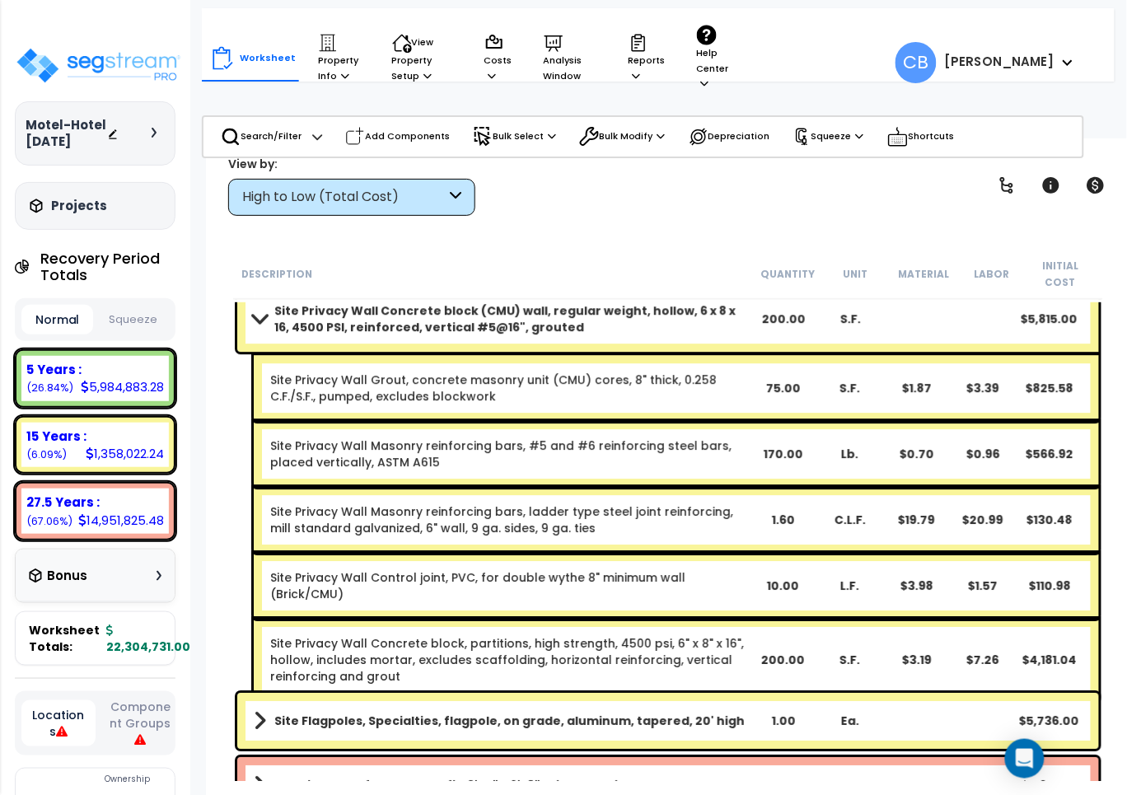
click at [499, 517] on link "Site Privacy Wall Masonry reinforcing bars, ladder type steel joint reinforcing…" at bounding box center [509, 520] width 479 height 33
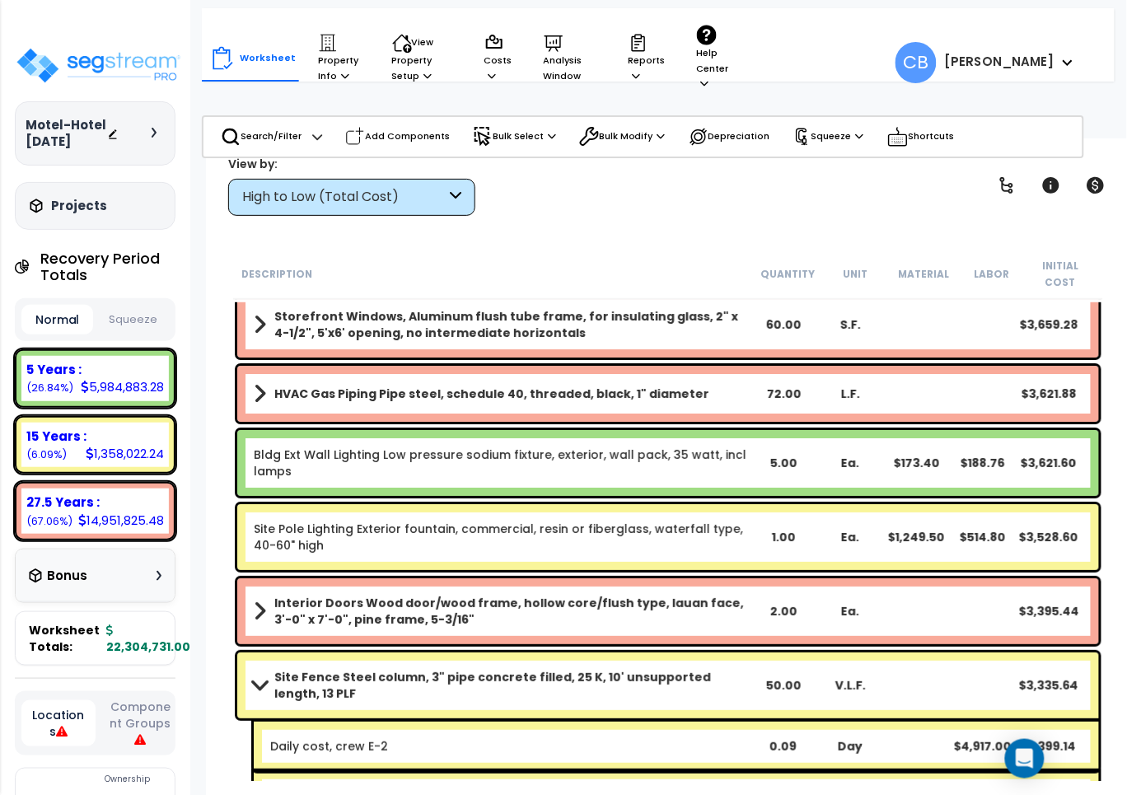
drag, startPoint x: 743, startPoint y: 542, endPoint x: 644, endPoint y: 544, distance: 98.9
click at [698, 544] on div "Site Pole Lighting Exterior fountain, commercial, resin or fiberglass, waterfal…" at bounding box center [668, 537] width 862 height 66
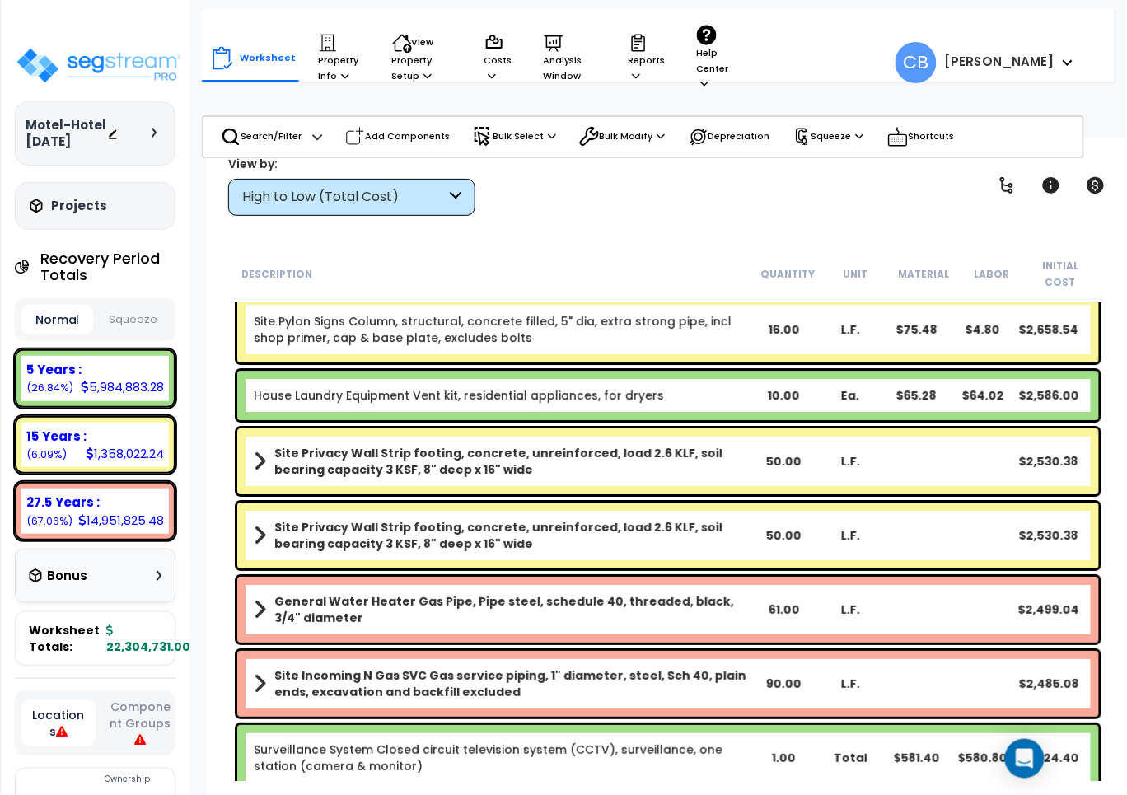
click at [674, 534] on div "Site Privacy Wall Strip footing, concrete, unreinforced, load 2.6 KLF, soil bea…" at bounding box center [668, 536] width 862 height 66
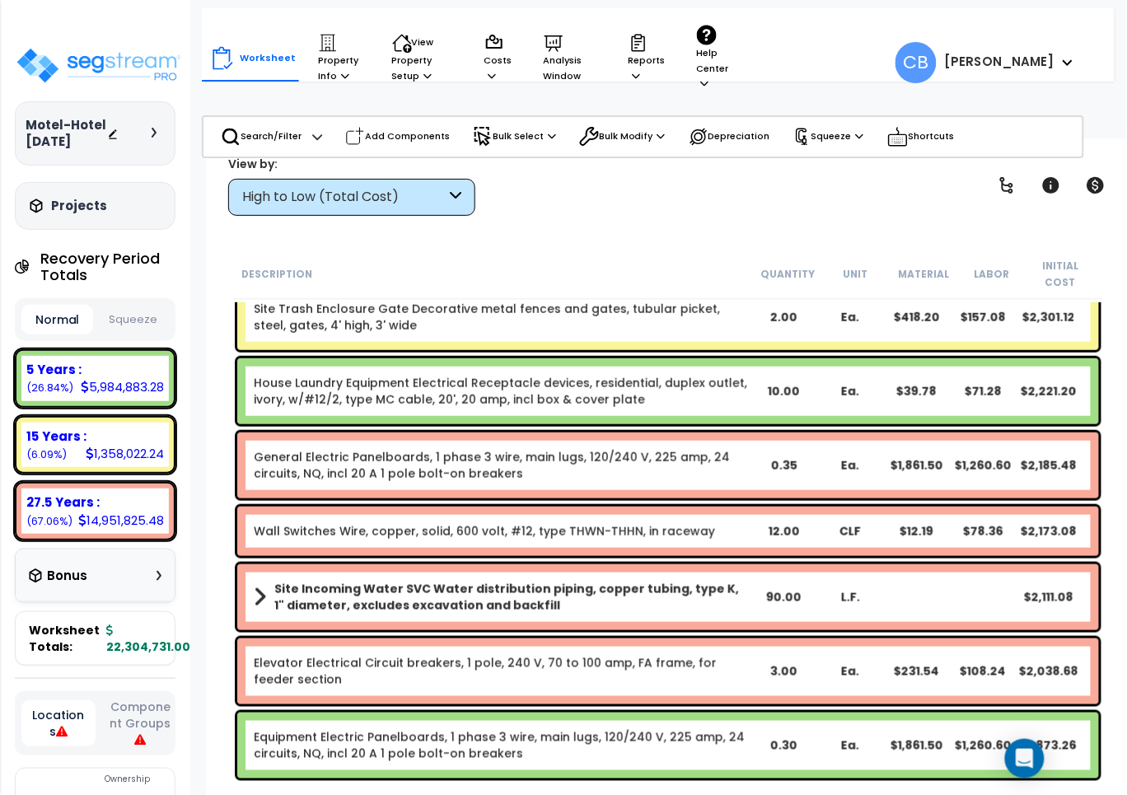
click at [949, 560] on div "Site Incoming Water SVC Water distribution piping, copper tubing, type K, 1" di…" at bounding box center [668, 597] width 870 height 74
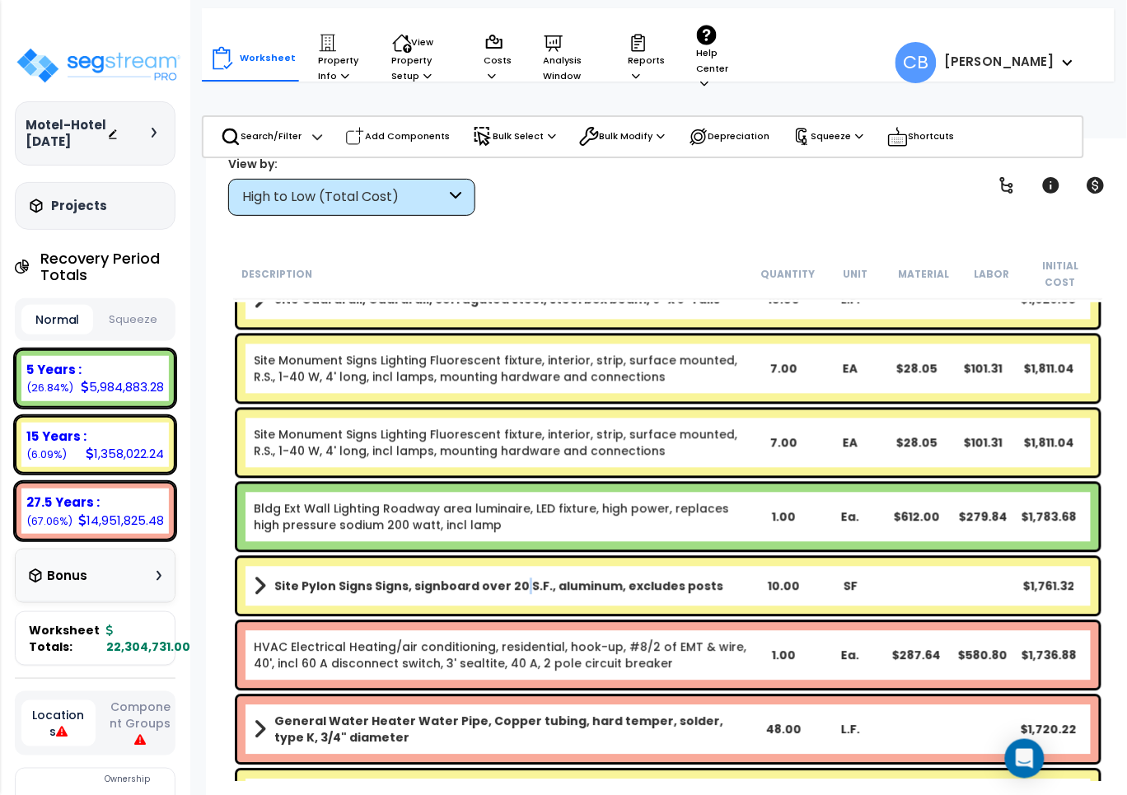
click at [511, 579] on b "Site Pylon Signs Signs, signboard over 20 S.F., aluminum, excludes posts" at bounding box center [498, 587] width 449 height 16
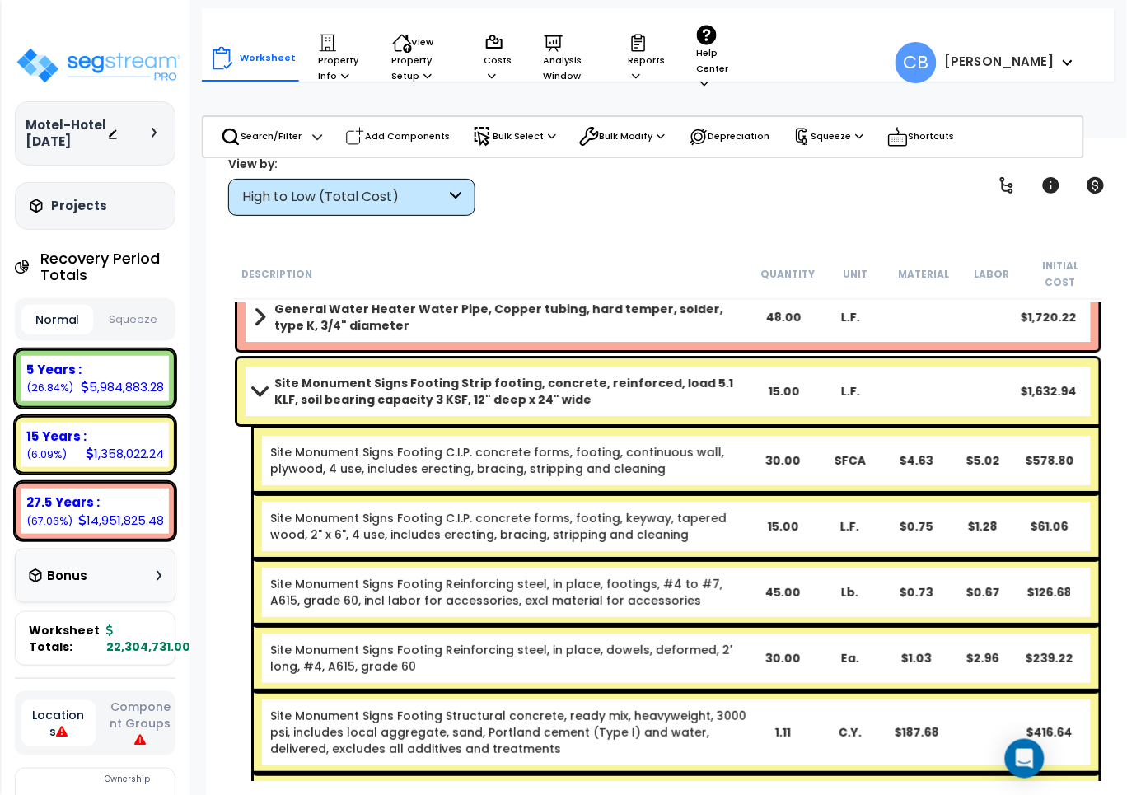
click at [804, 571] on div "Site Monument Signs Footing Strip footing, concrete, reinforced, load 5.1 KLF, …" at bounding box center [668, 763] width 870 height 819
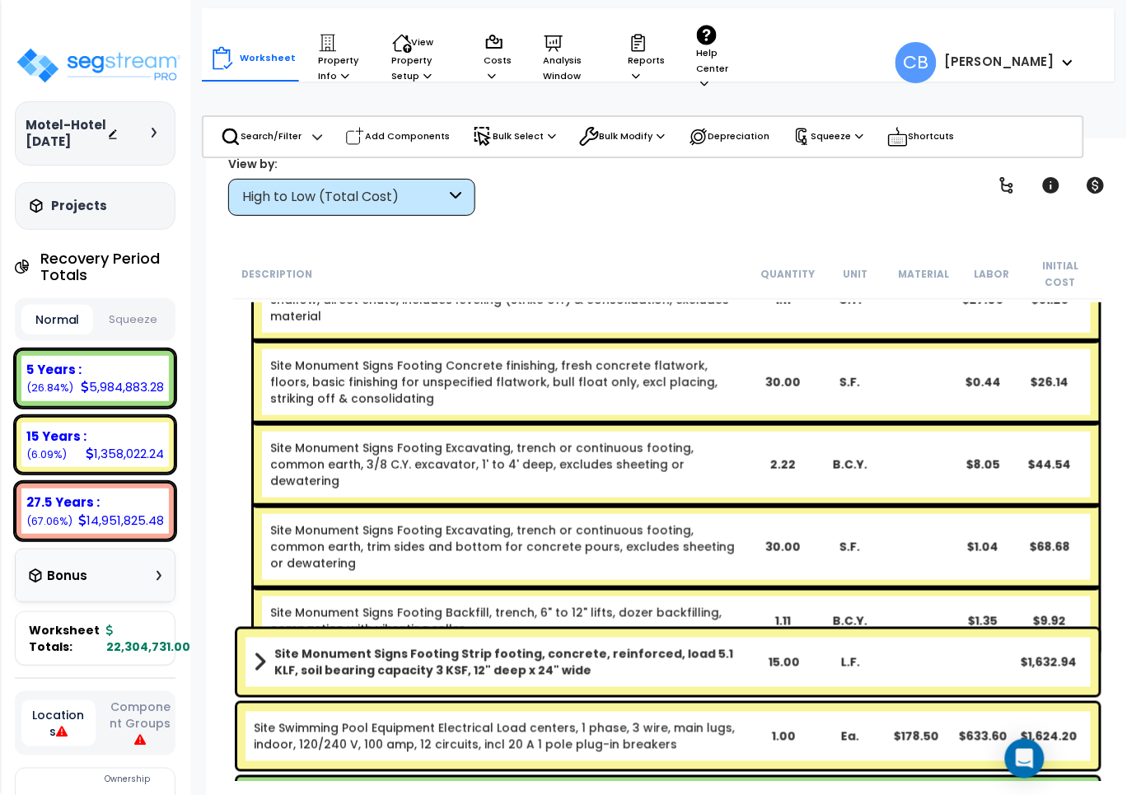
click at [912, 588] on div "Site Monument Signs Footing Backfill, trench, 6" to 12" lifts, dozer backfillin…" at bounding box center [677, 621] width 846 height 66
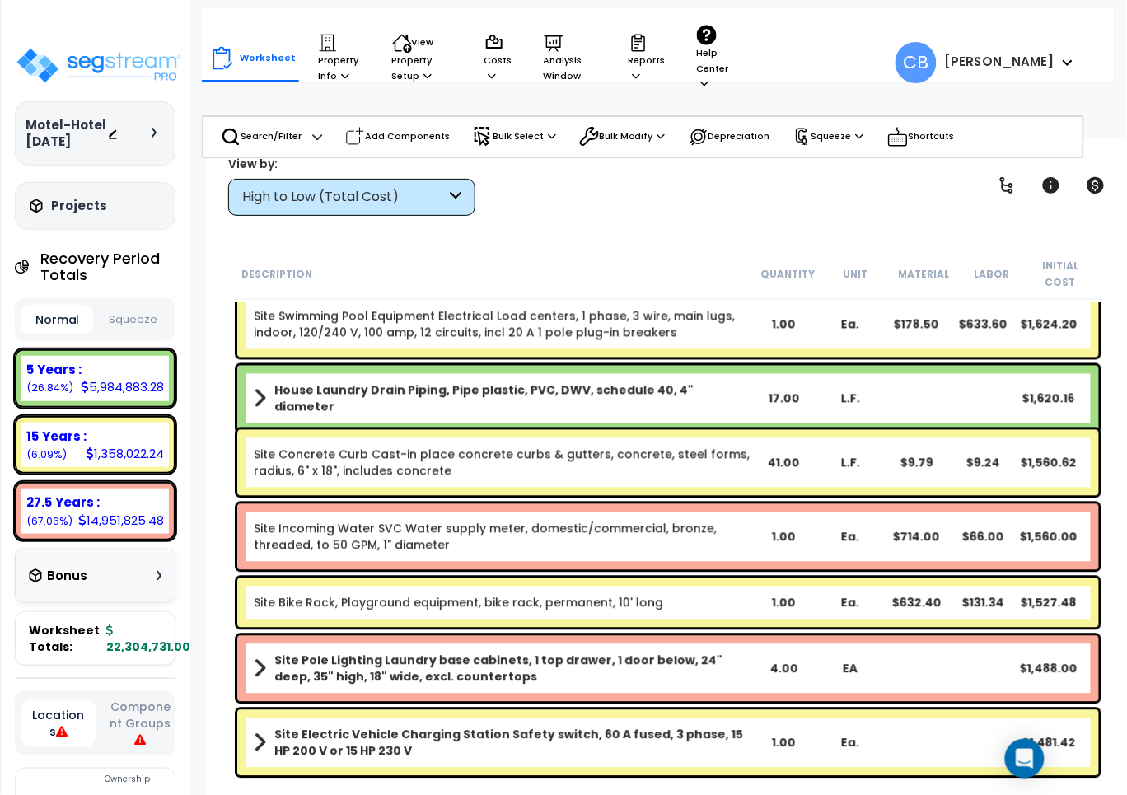
click at [529, 579] on div "Site Bike Rack, Playground equipment, bike rack, permanent, 10' long 1.00 Ea. $…" at bounding box center [668, 603] width 862 height 49
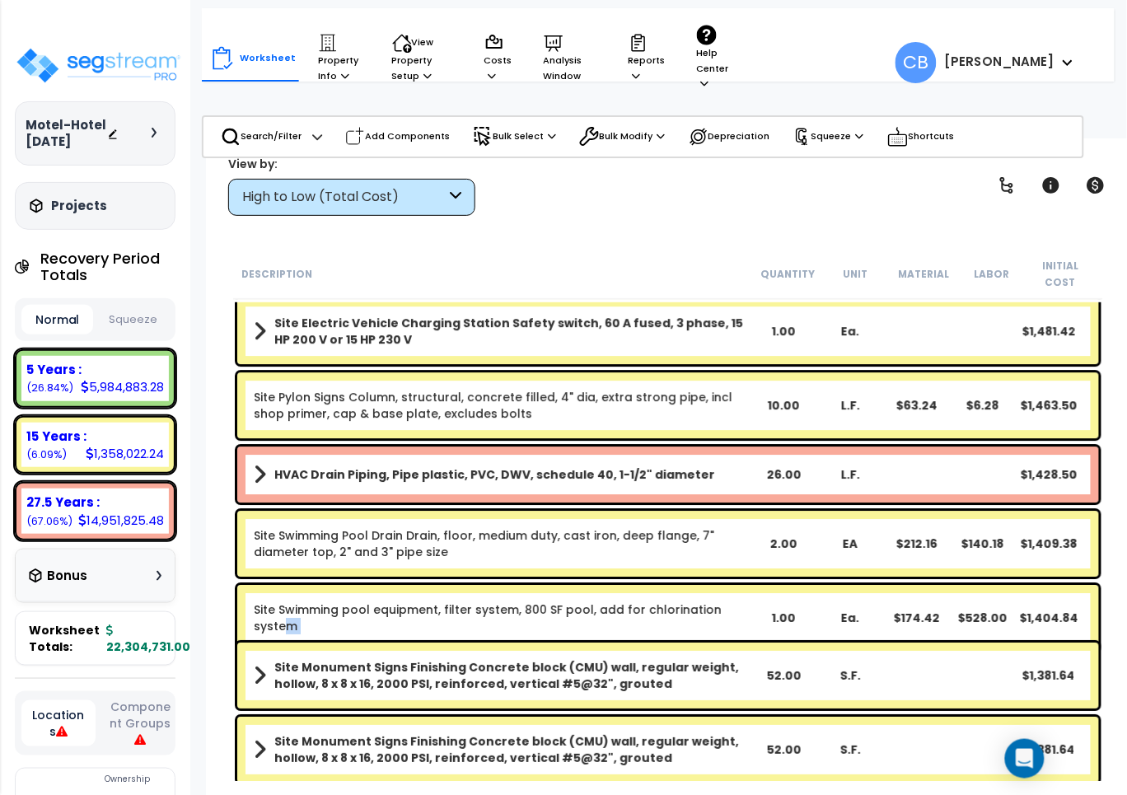
click at [755, 585] on div "Site Swimming pool equipment, filter system, 800 SF pool, add for chlorination …" at bounding box center [668, 618] width 862 height 66
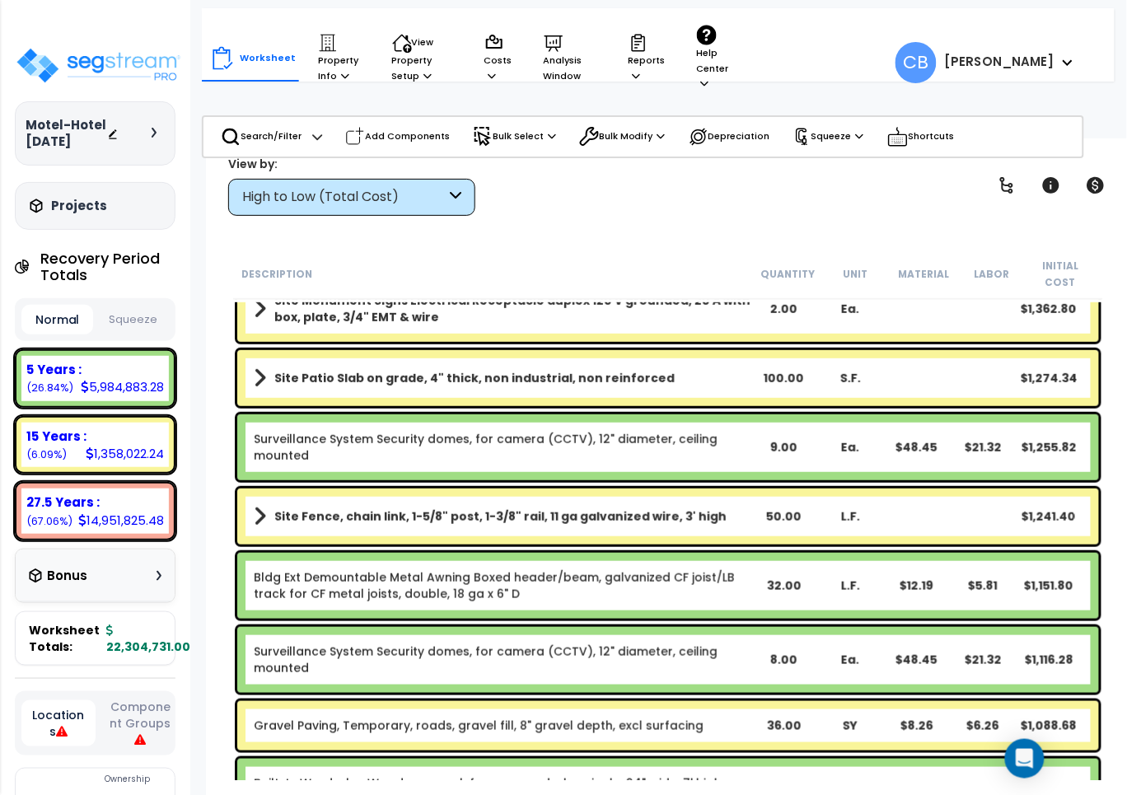
click at [899, 578] on div "$12.19" at bounding box center [917, 586] width 66 height 16
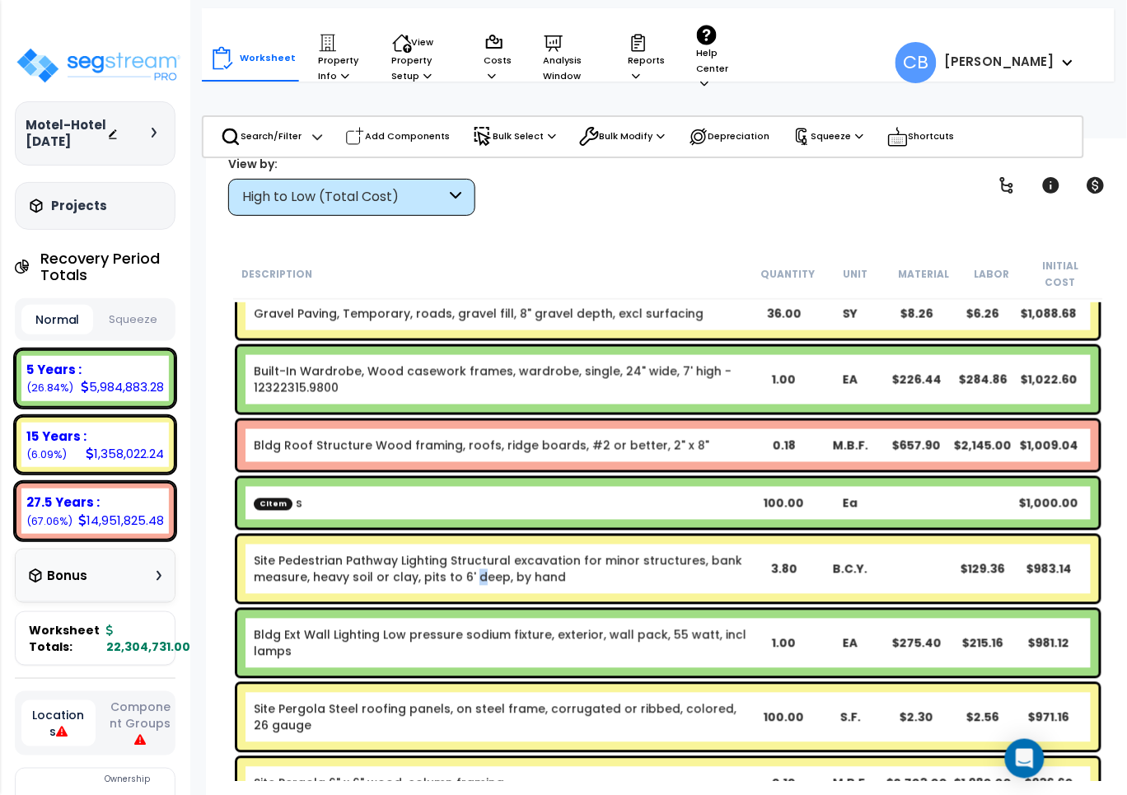
click at [471, 569] on div "Site Pedestrian Pathway Lighting Structural excavation for minor structures, ba…" at bounding box center [668, 569] width 862 height 66
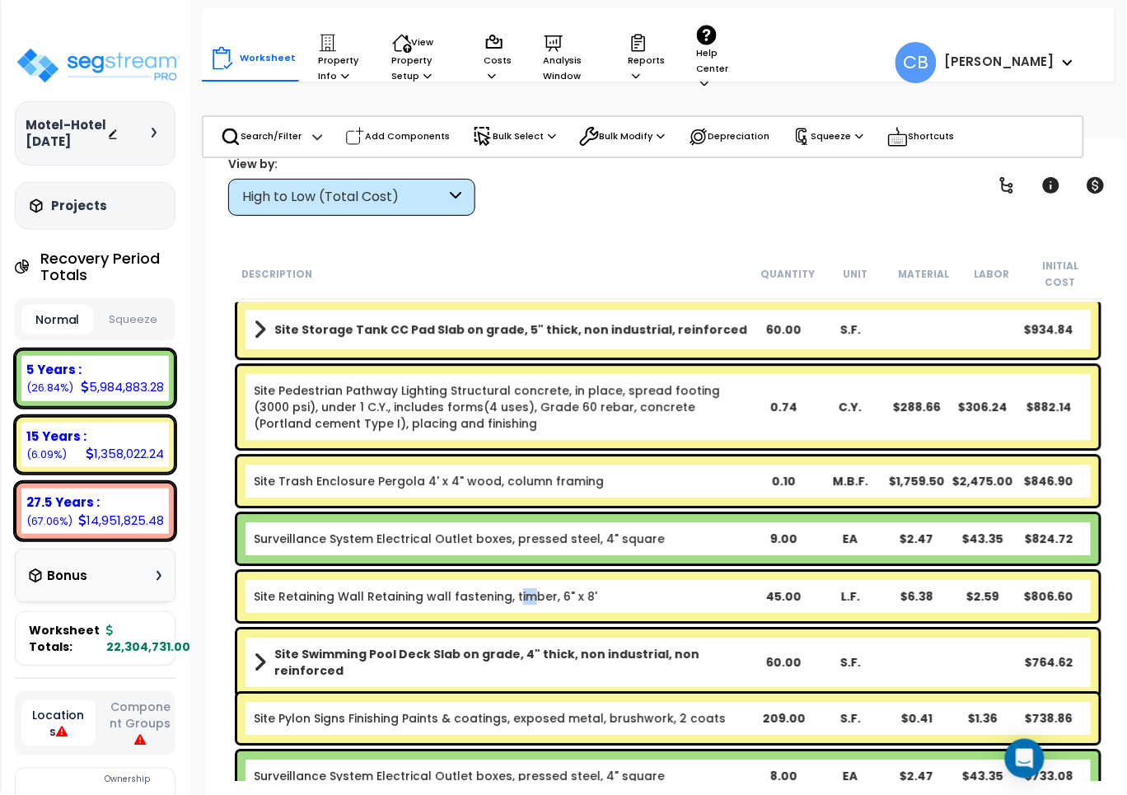
drag, startPoint x: 530, startPoint y: 574, endPoint x: 583, endPoint y: 574, distance: 52.7
click at [549, 574] on div "Site Retaining Wall Retaining wall fastening, timber, 6" x 8' 45.00 L.F. $6.38 …" at bounding box center [668, 596] width 862 height 49
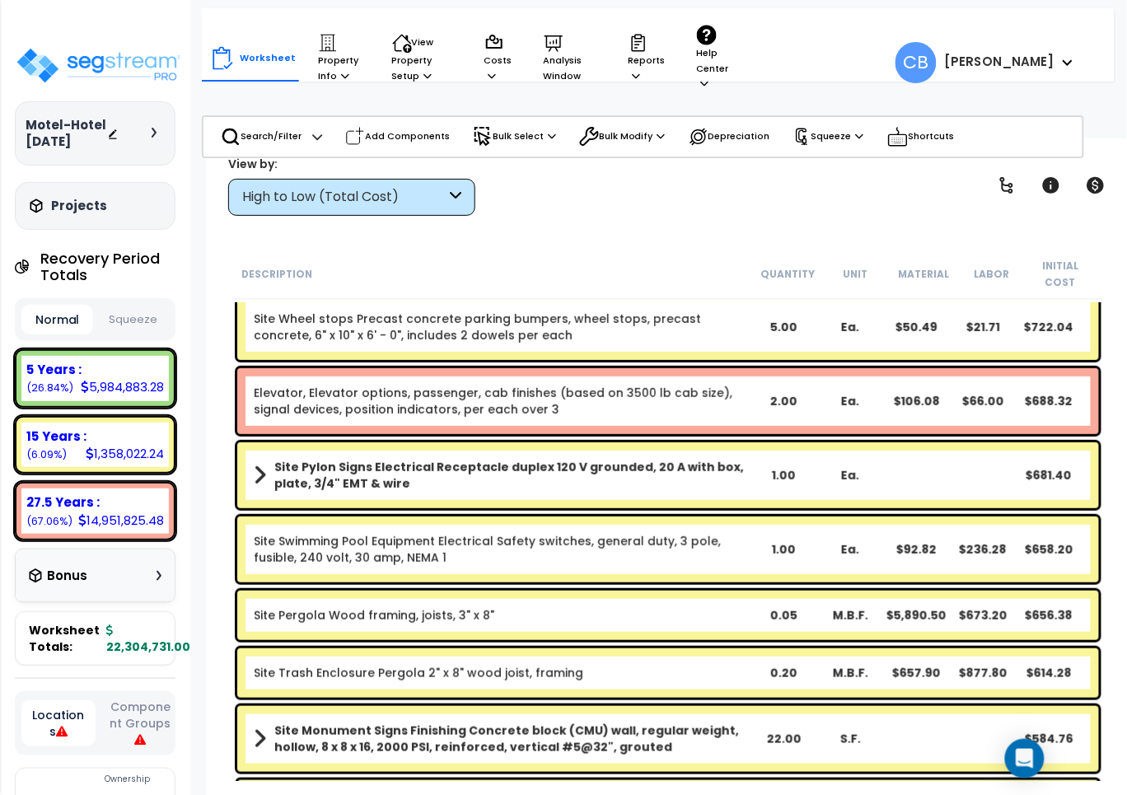
drag, startPoint x: 697, startPoint y: 571, endPoint x: 909, endPoint y: 569, distance: 211.8
click at [710, 587] on div "Site Pergola Wood framing, joists, 3" x 8" 0.05 M.B.F. $5,890.50 $673.20 $656.38" at bounding box center [668, 616] width 870 height 58
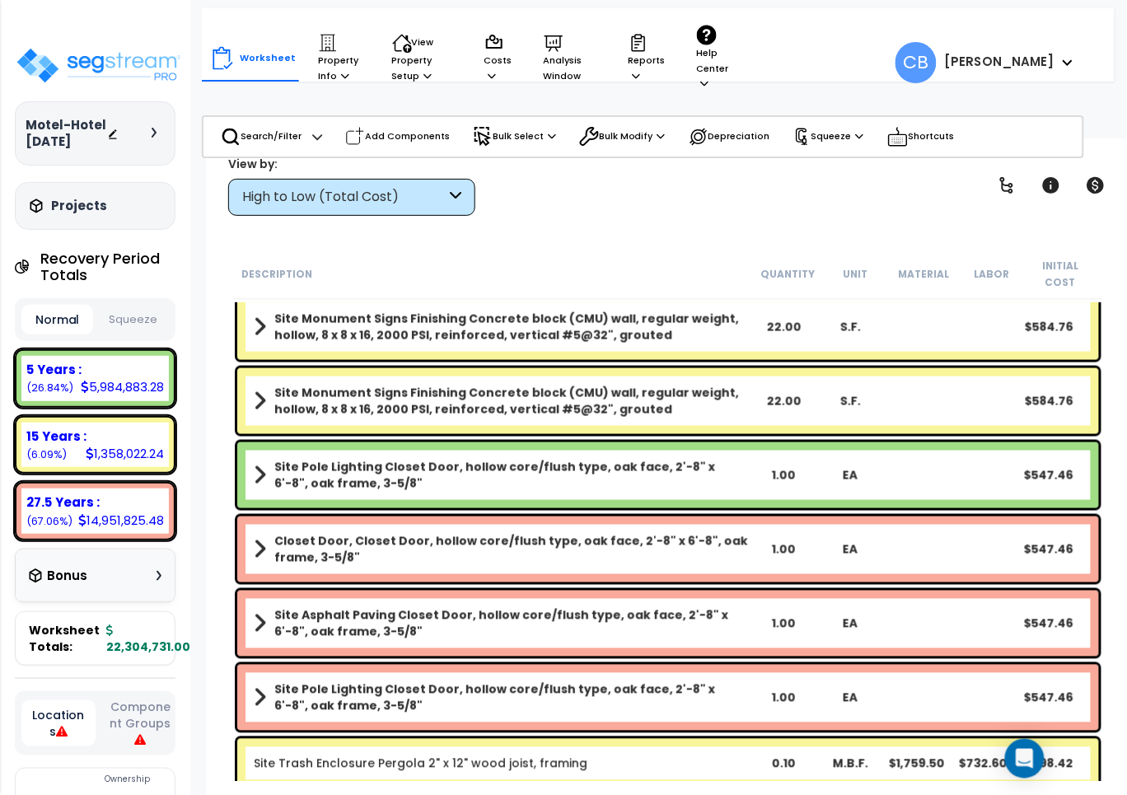
drag, startPoint x: 909, startPoint y: 569, endPoint x: 900, endPoint y: 566, distance: 9.6
click at [911, 587] on div "Site Asphalt Paving Closet Door, hollow core/flush type, oak face, 2'-8" x 6'-8…" at bounding box center [668, 624] width 870 height 74
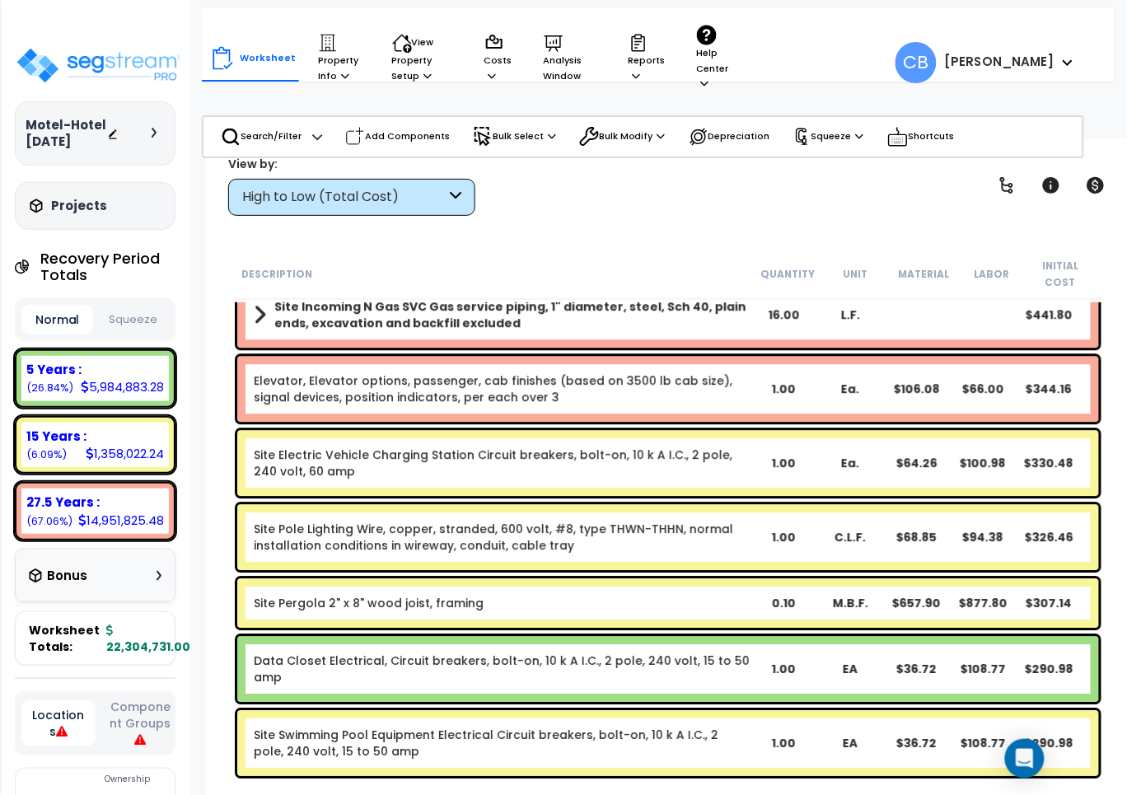
drag, startPoint x: 672, startPoint y: 562, endPoint x: 522, endPoint y: 550, distance: 151.3
click at [657, 574] on div "Site Pergola 2" x 8" wood joist, framing 0.10 M.B.F. $657.90 $877.80 $307.14" at bounding box center [668, 603] width 870 height 58
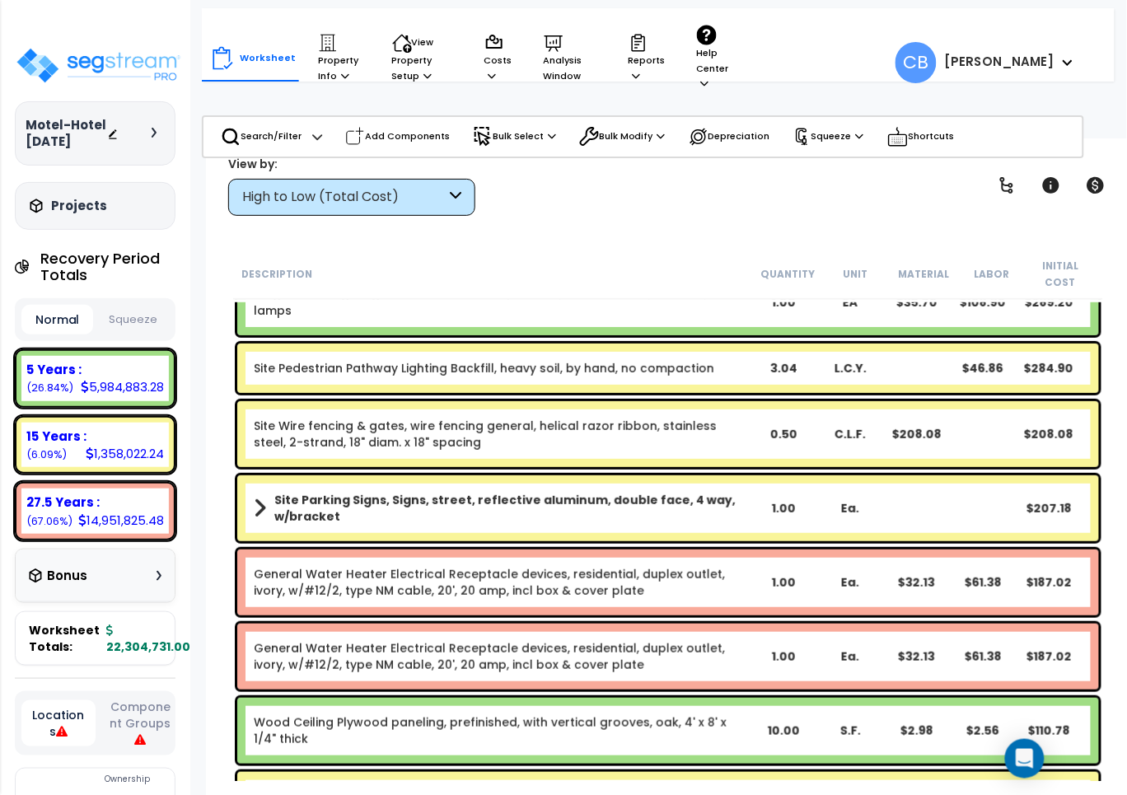
drag, startPoint x: 522, startPoint y: 550, endPoint x: 783, endPoint y: 556, distance: 261.3
click at [524, 566] on link "General Water Heater Electrical Receptacle devices, residential, duplex outlet,…" at bounding box center [502, 582] width 497 height 33
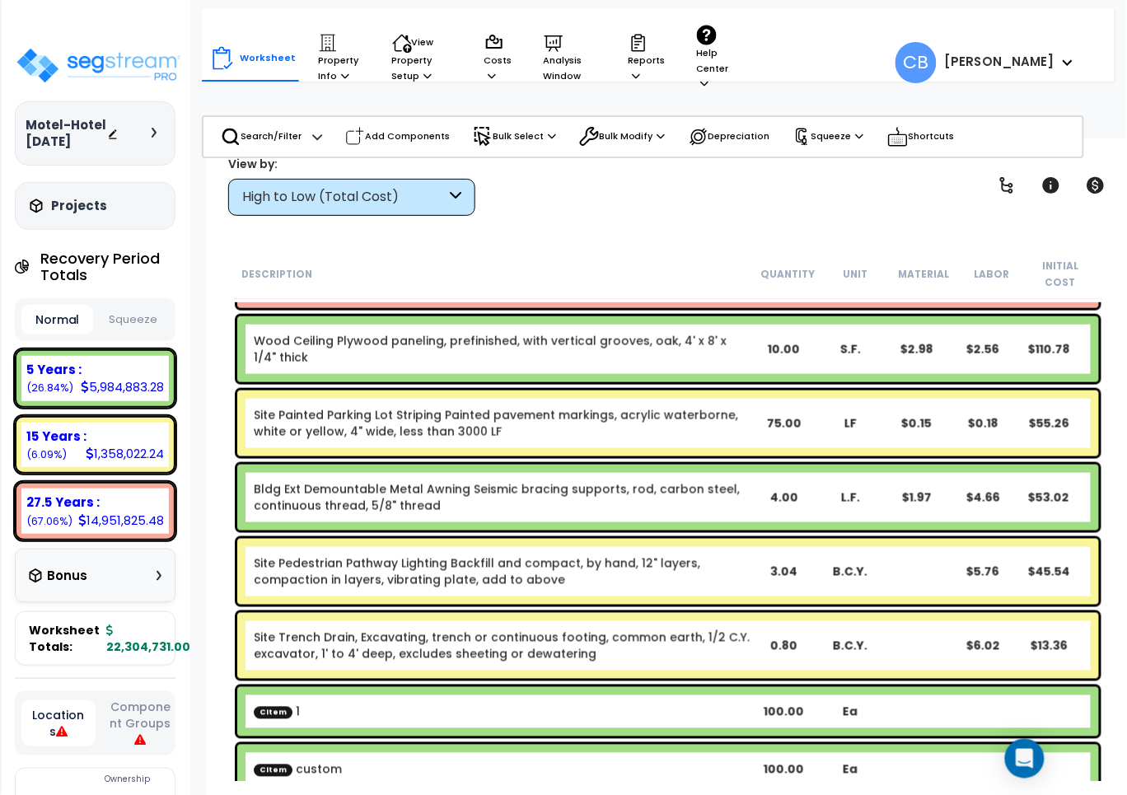
scroll to position [72, 0]
drag, startPoint x: 1044, startPoint y: 557, endPoint x: 883, endPoint y: 558, distance: 160.7
click at [929, 558] on div "Site Pedestrian Pathway Lighting Backfill and compact, by hand, 12" layers, com…" at bounding box center [668, 572] width 862 height 66
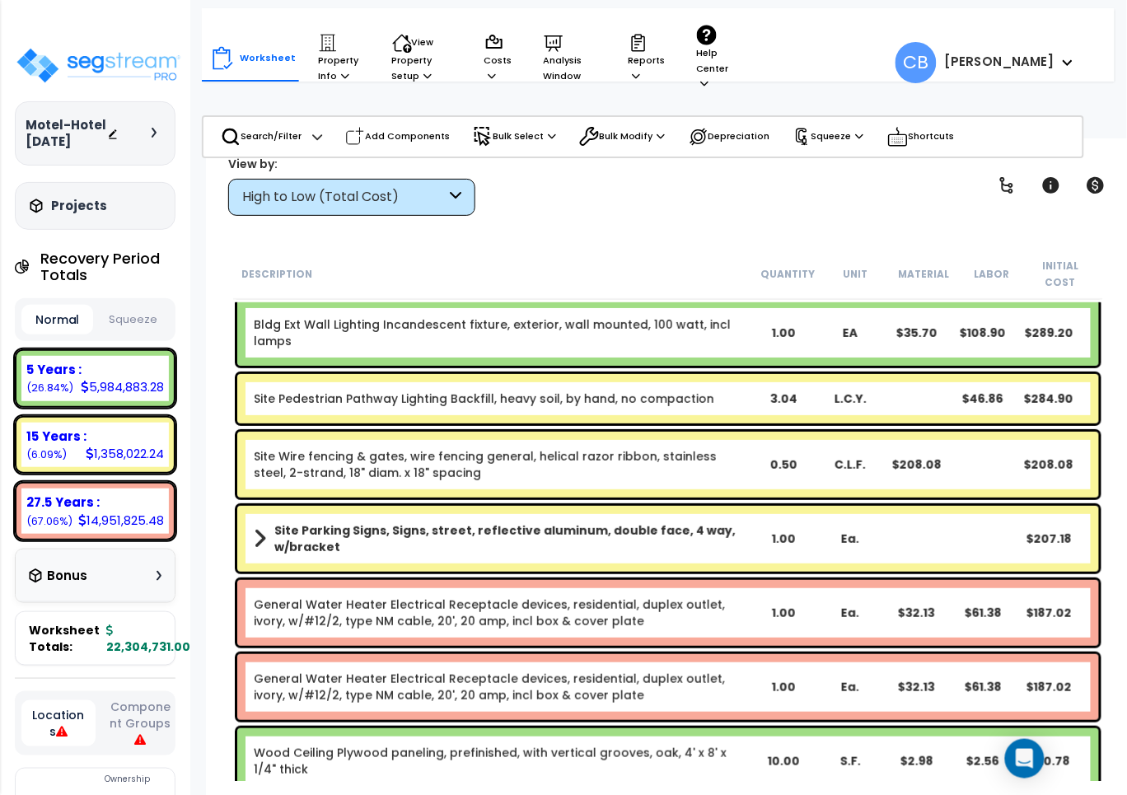
drag, startPoint x: 471, startPoint y: 548, endPoint x: 758, endPoint y: 549, distance: 286.8
click at [488, 548] on div "Site Parking Signs, Signs, street, reflective aluminum, double face, 4 way, w/b…" at bounding box center [668, 539] width 862 height 66
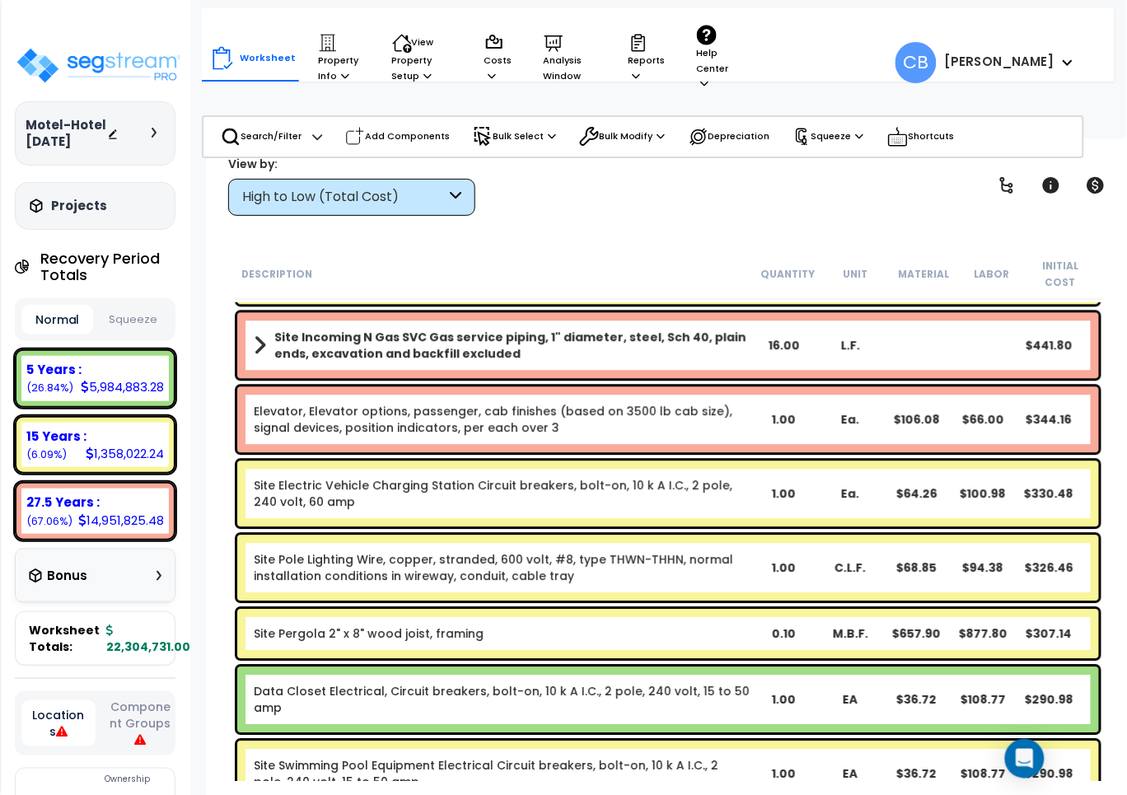
click at [759, 560] on div "1.00" at bounding box center [785, 568] width 66 height 16
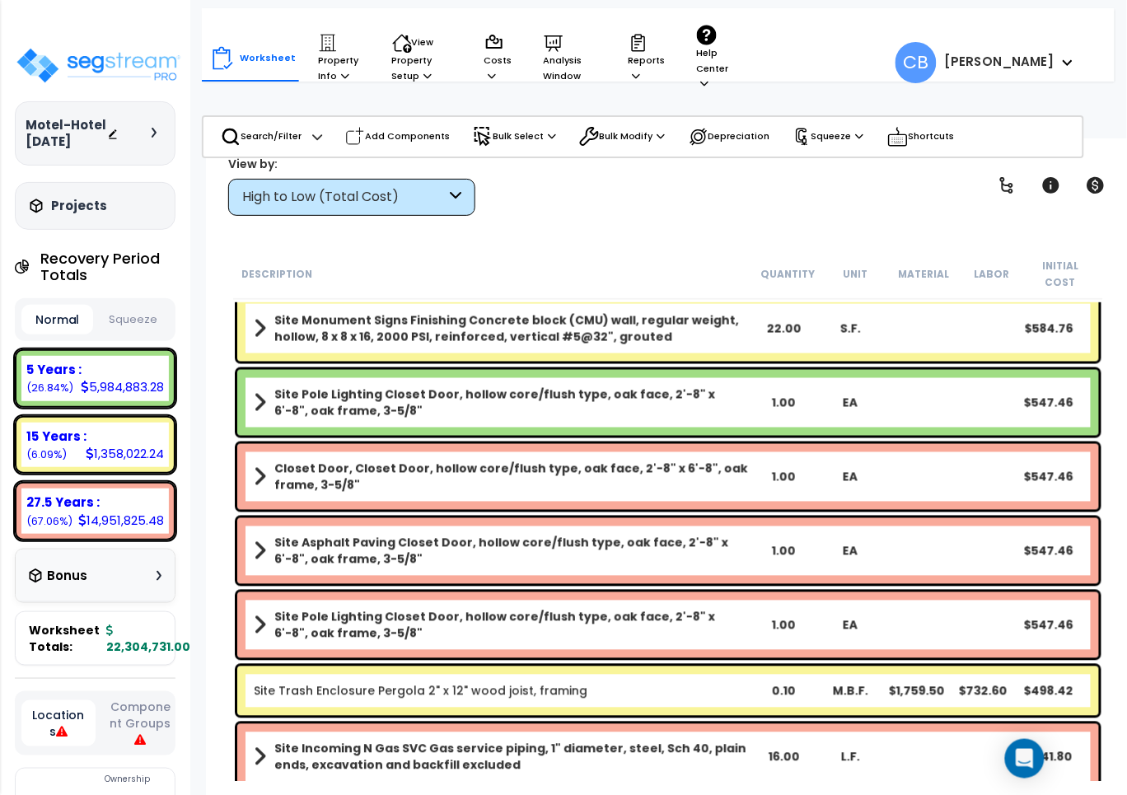
click at [810, 549] on div "Site Asphalt Paving Closet Door, hollow core/flush type, oak face, 2'-8" x 6'-8…" at bounding box center [668, 551] width 862 height 66
click at [546, 560] on div "Site Asphalt Paving Closet Door, hollow core/flush type, oak face, 2'-8" x 6'-8…" at bounding box center [668, 551] width 862 height 66
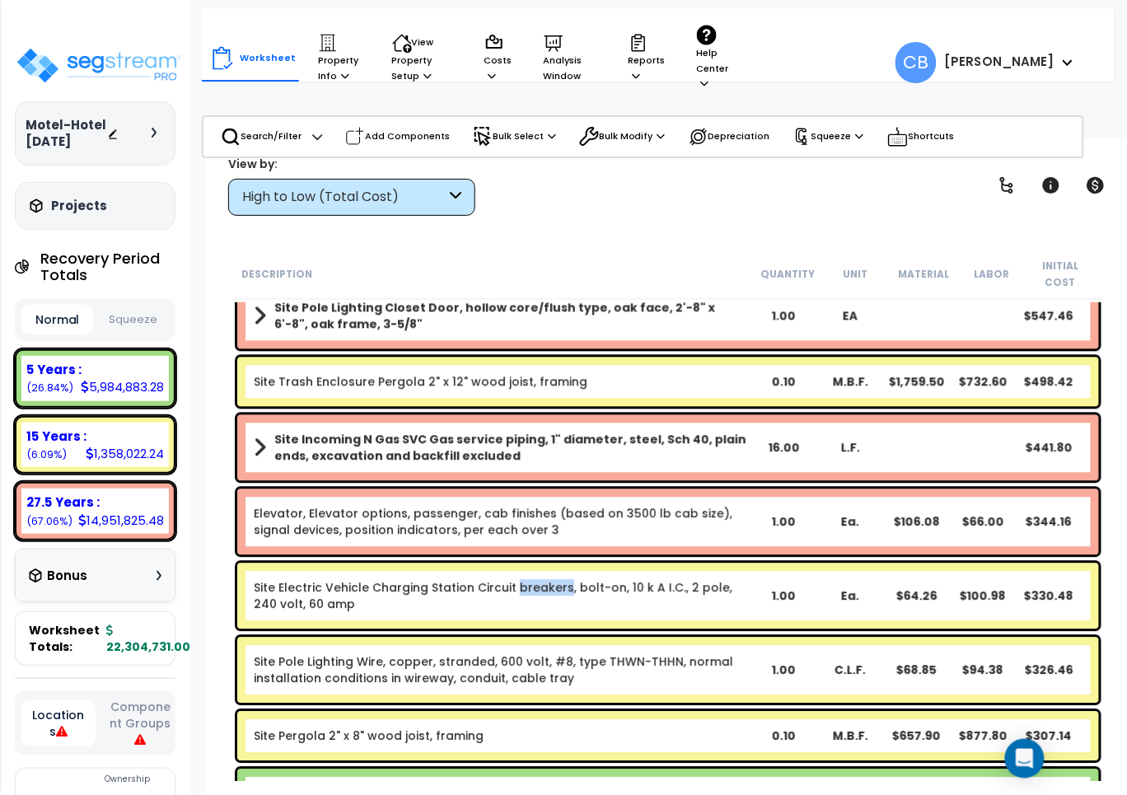
click at [546, 564] on div "Site Electric Vehicle Charging Station Circuit breakers, bolt-on, 10 k A I.C., …" at bounding box center [668, 597] width 862 height 66
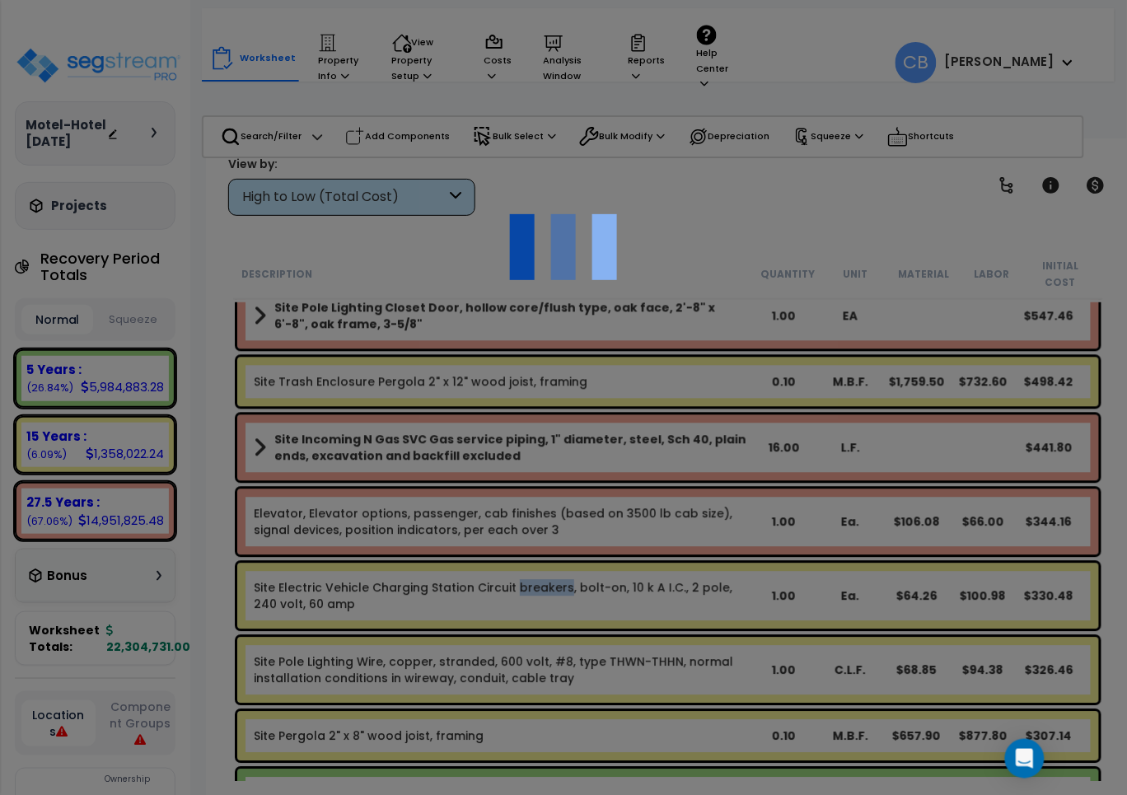
scroll to position [34406, 0]
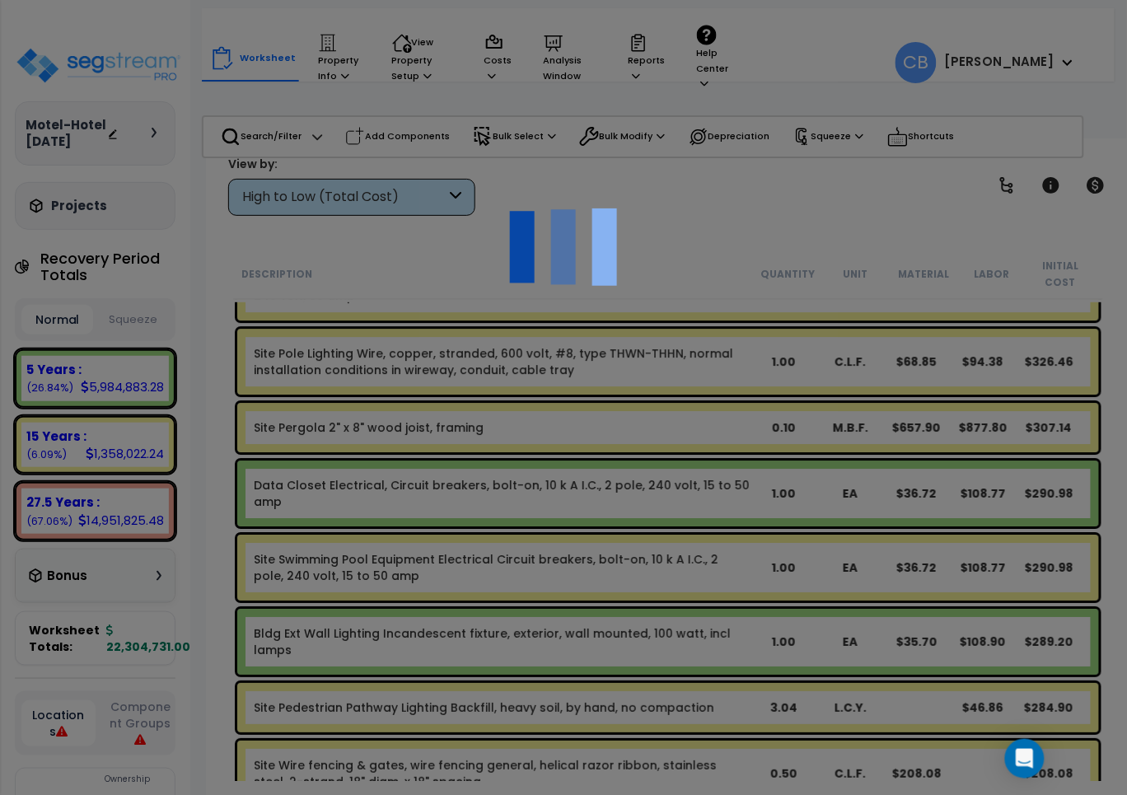
click at [541, 560] on div at bounding box center [563, 397] width 1127 height 795
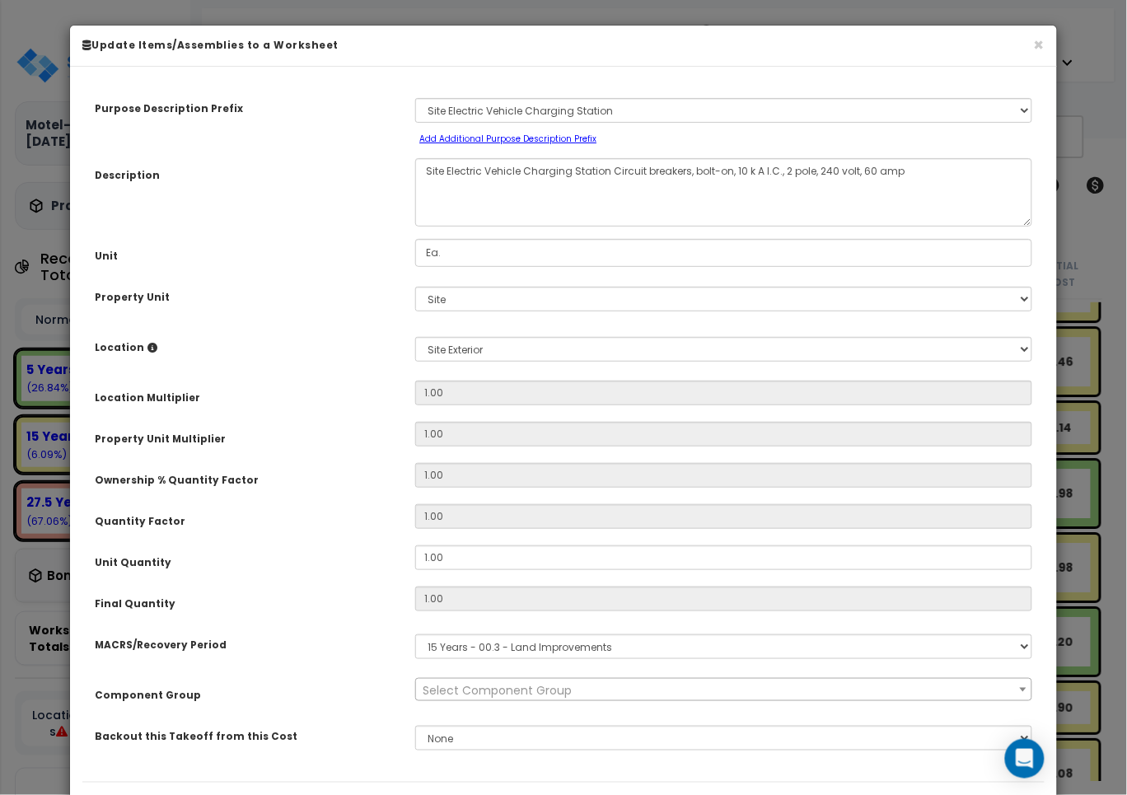
click at [1047, 40] on div "× Update Items/Assemblies to a Worksheet" at bounding box center [563, 46] width 987 height 41
click at [1043, 40] on button "×" at bounding box center [1039, 44] width 11 height 17
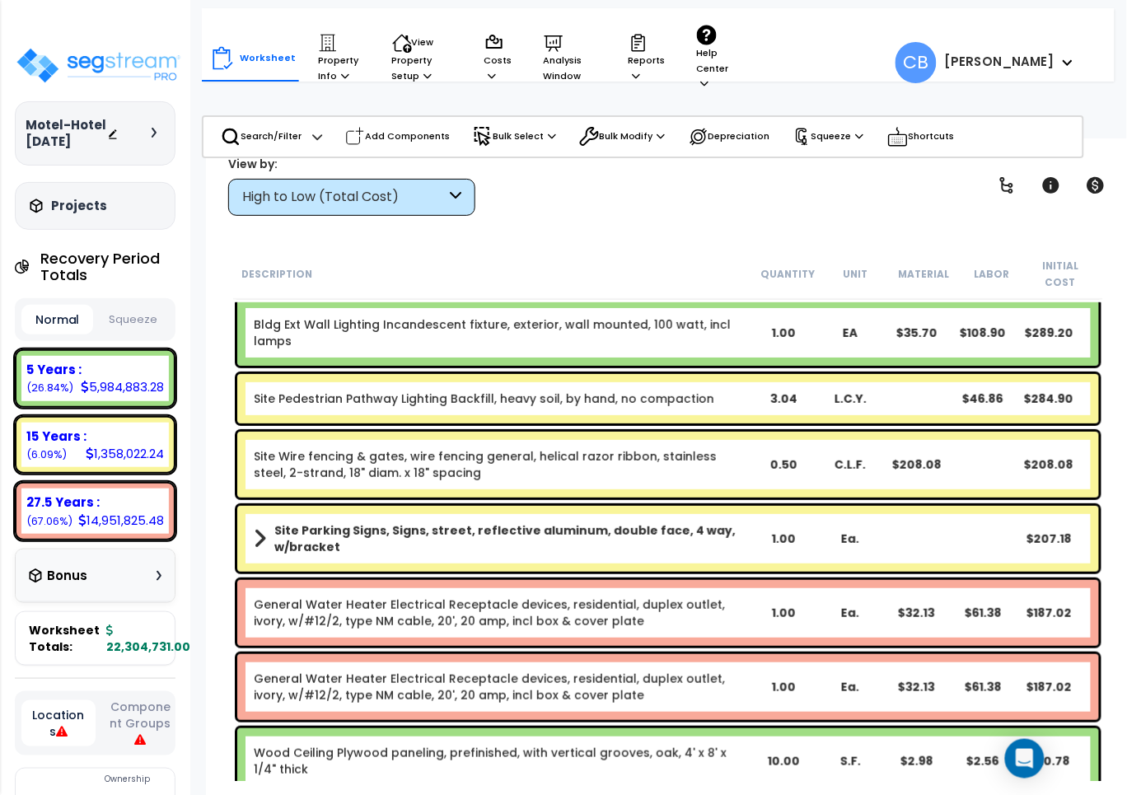
click at [458, 432] on div "Site Wire fencing & gates, wire fencing general, helical razor ribbon, stainles…" at bounding box center [668, 465] width 862 height 66
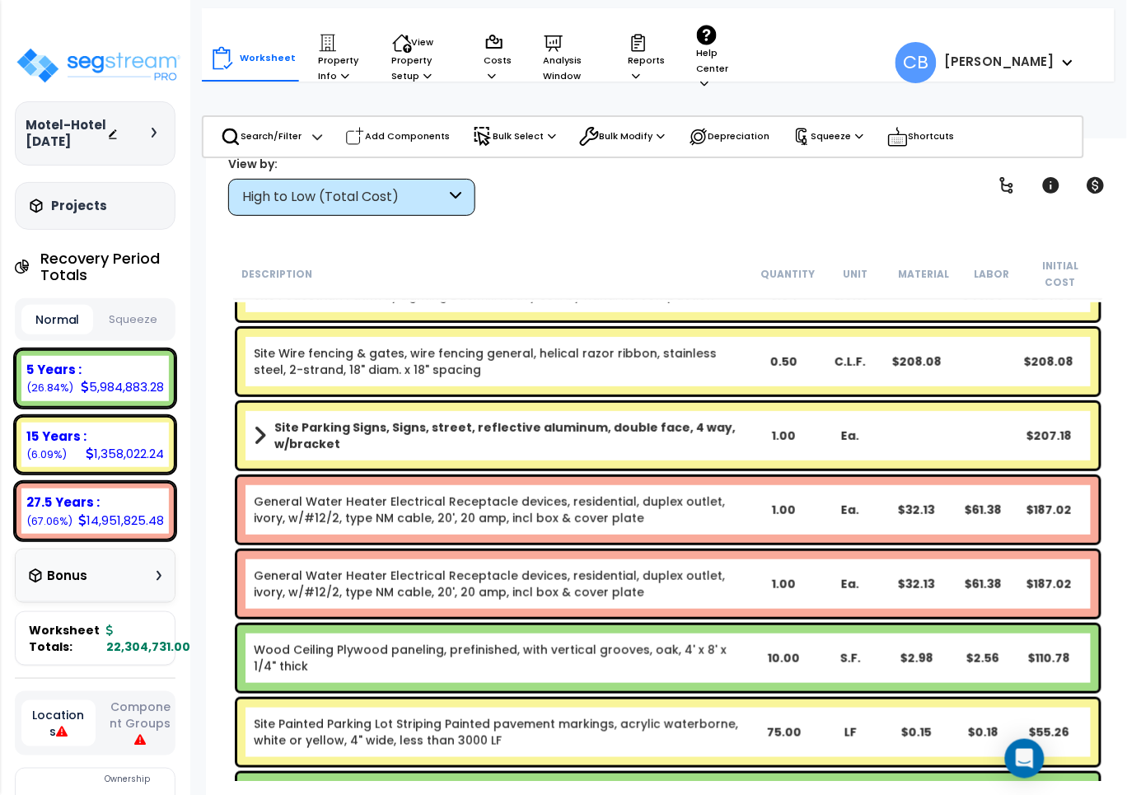
scroll to position [35127, 0]
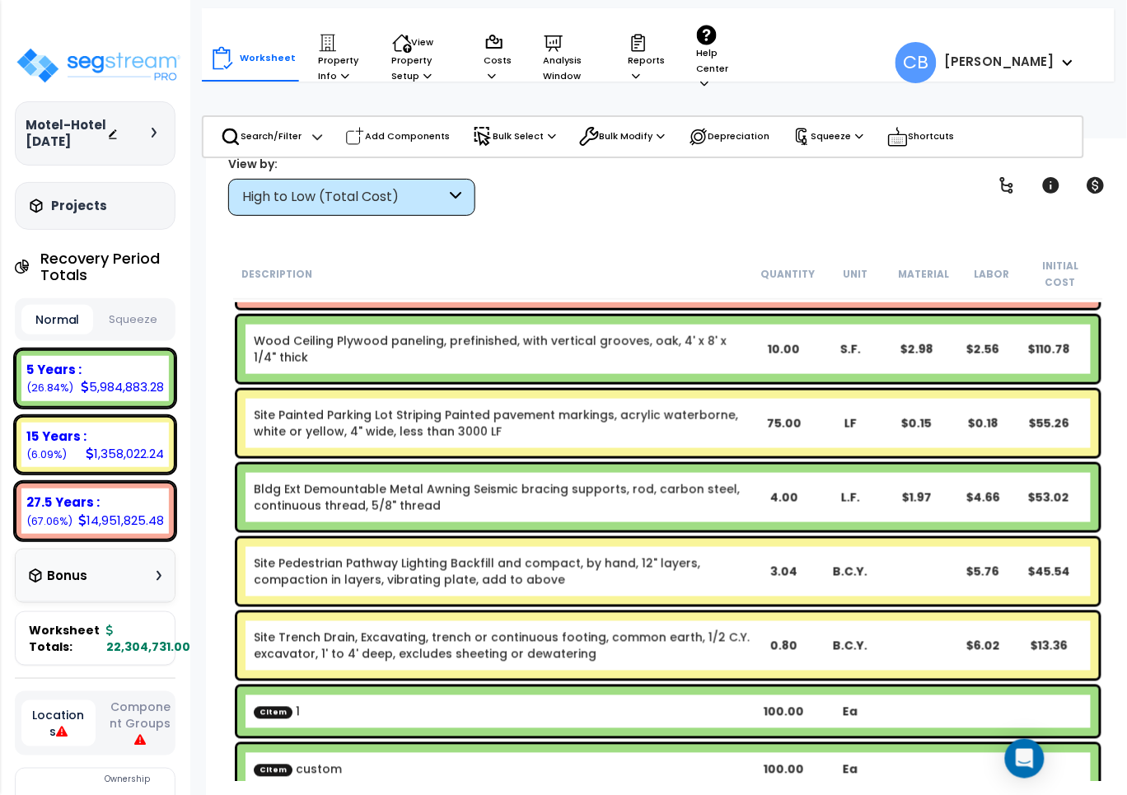
click at [649, 435] on div "Site Painted Parking Lot Striping Painted pavement markings, acrylic waterborne…" at bounding box center [668, 424] width 862 height 66
click at [410, 438] on div "Site Painted Parking Lot Striping Painted pavement markings, acrylic waterborne…" at bounding box center [668, 424] width 862 height 66
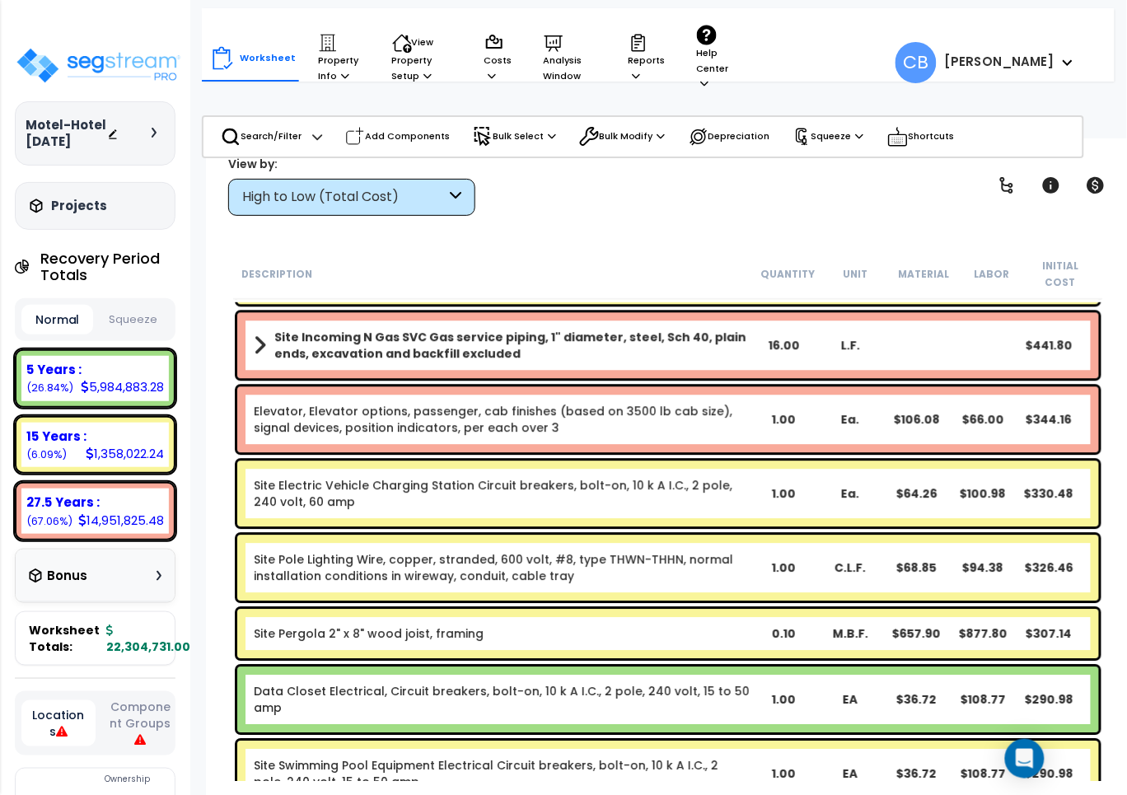
click at [607, 479] on link "Site Electric Vehicle Charging Station Circuit breakers, bolt-on, 10 k A I.C., …" at bounding box center [502, 493] width 497 height 33
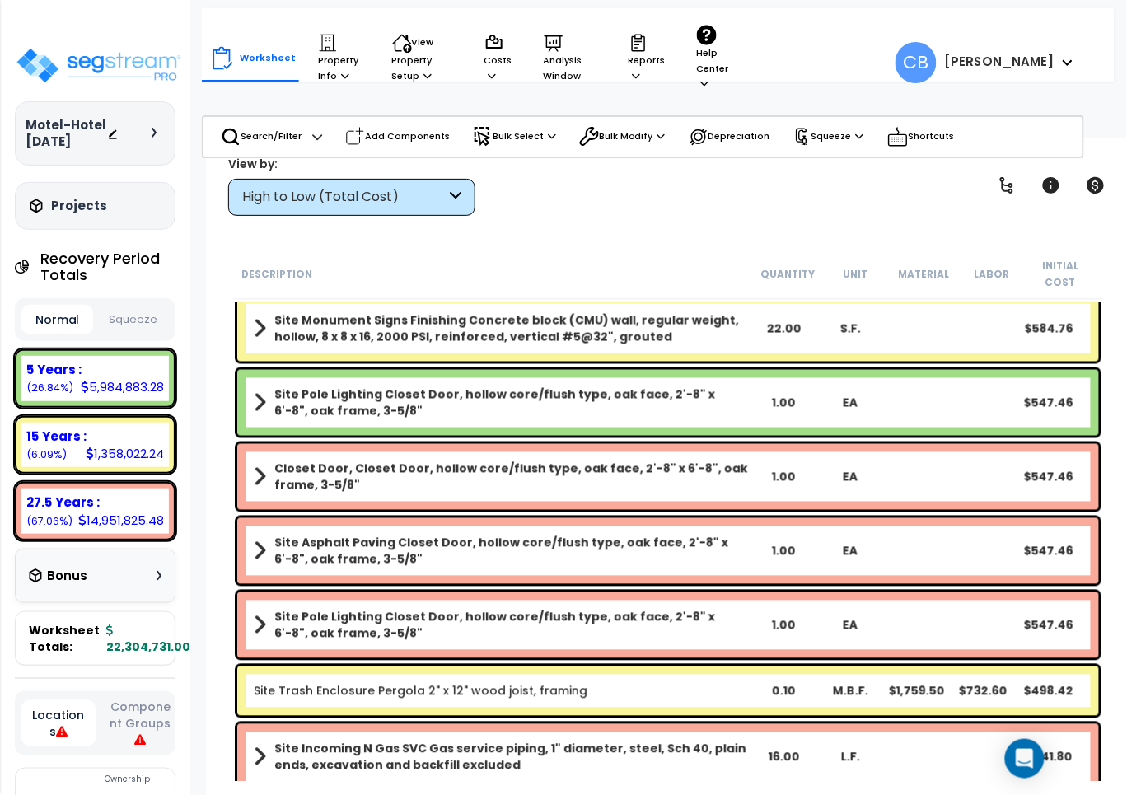
click at [876, 486] on div "Closet Door, Closet Door, hollow core/flush type, oak face, 2'-8" x 6'-8", oak …" at bounding box center [668, 477] width 862 height 66
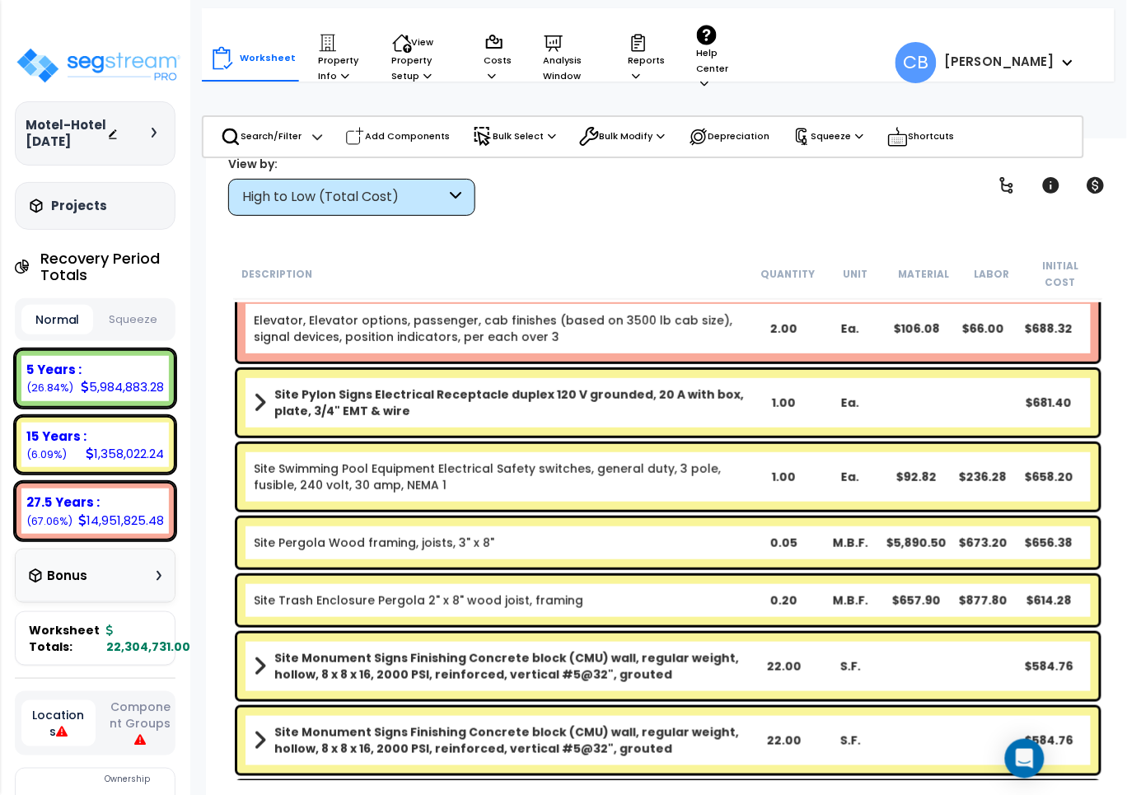
click at [612, 482] on div "Site Swimming Pool Equipment Electrical Safety switches, general duty, 3 pole, …" at bounding box center [668, 477] width 862 height 66
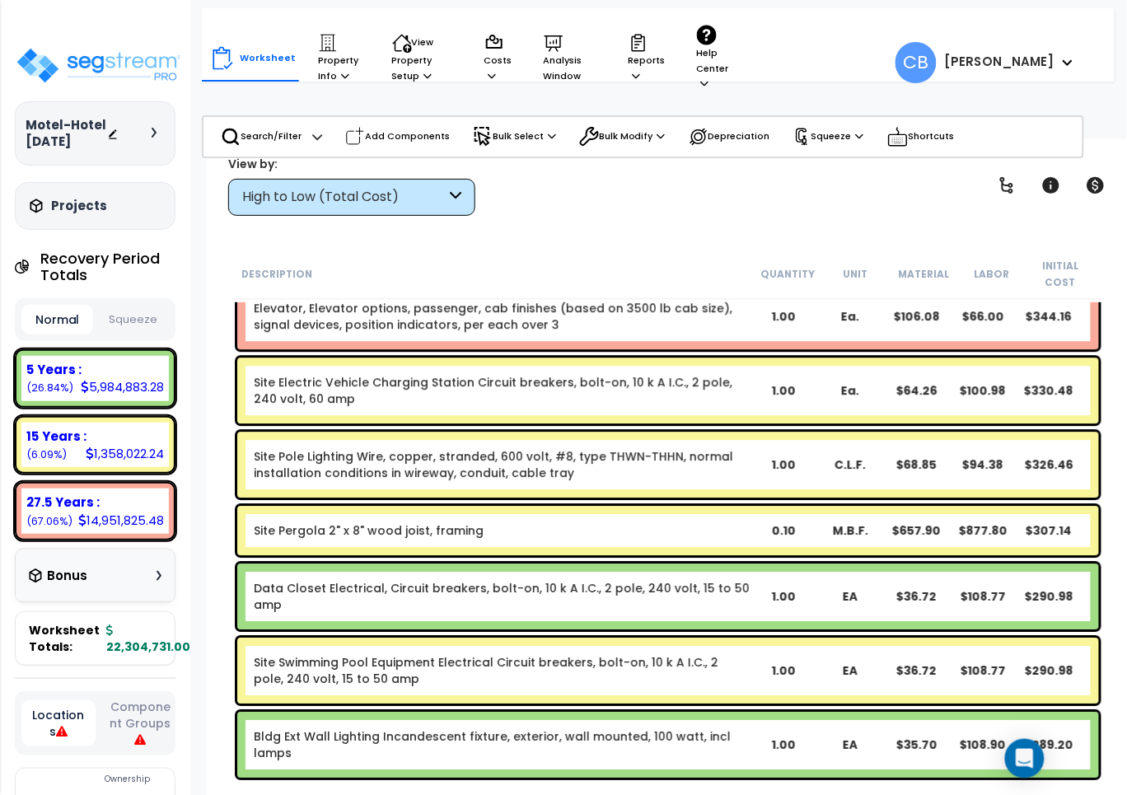
click at [375, 479] on div "Site Pole Lighting Wire, copper, stranded, 600 volt, #8, type THWN-THHN, normal…" at bounding box center [668, 465] width 862 height 66
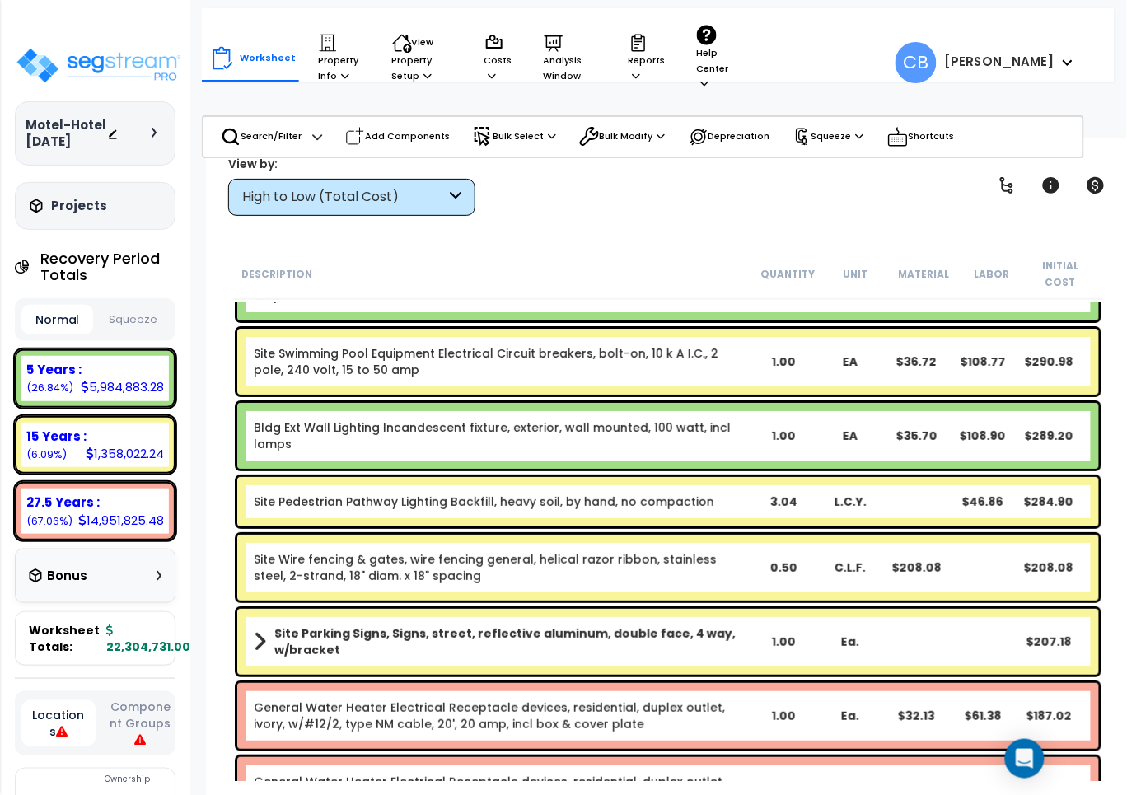
click at [505, 512] on div "Site Pedestrian Pathway Lighting Backfill, heavy soil, by hand, no compaction 3…" at bounding box center [668, 502] width 870 height 58
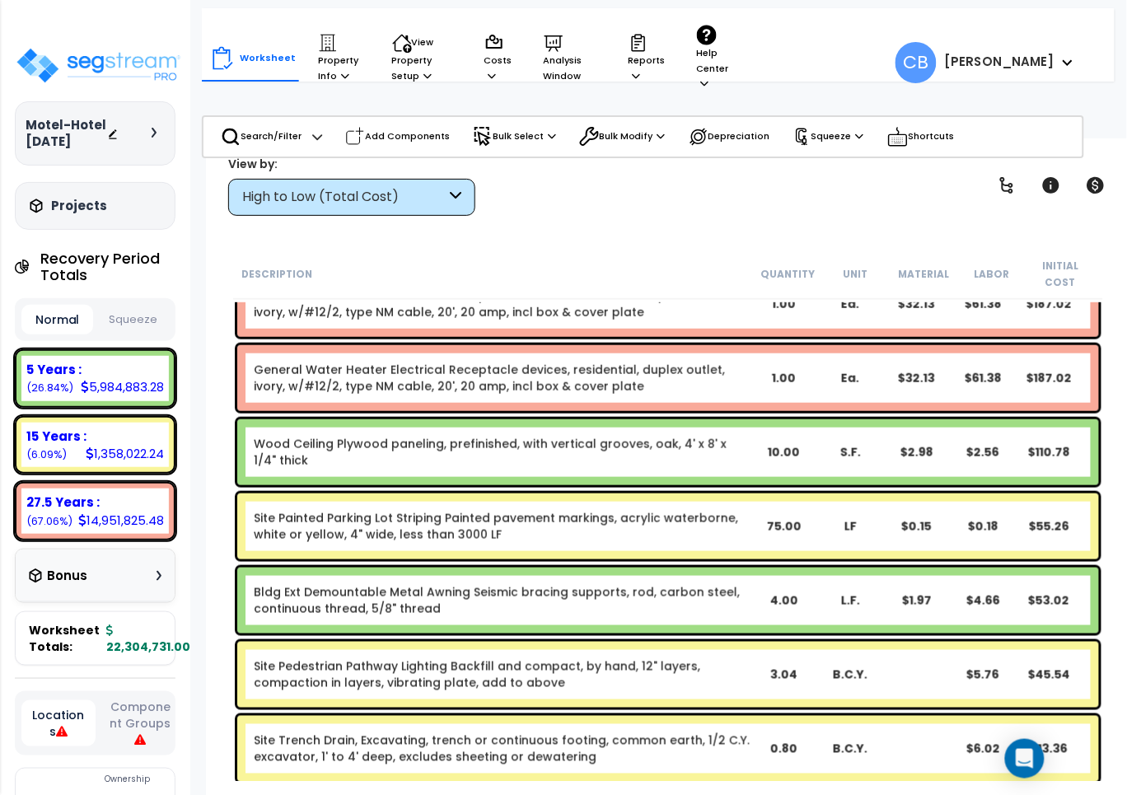
scroll to position [35127, 0]
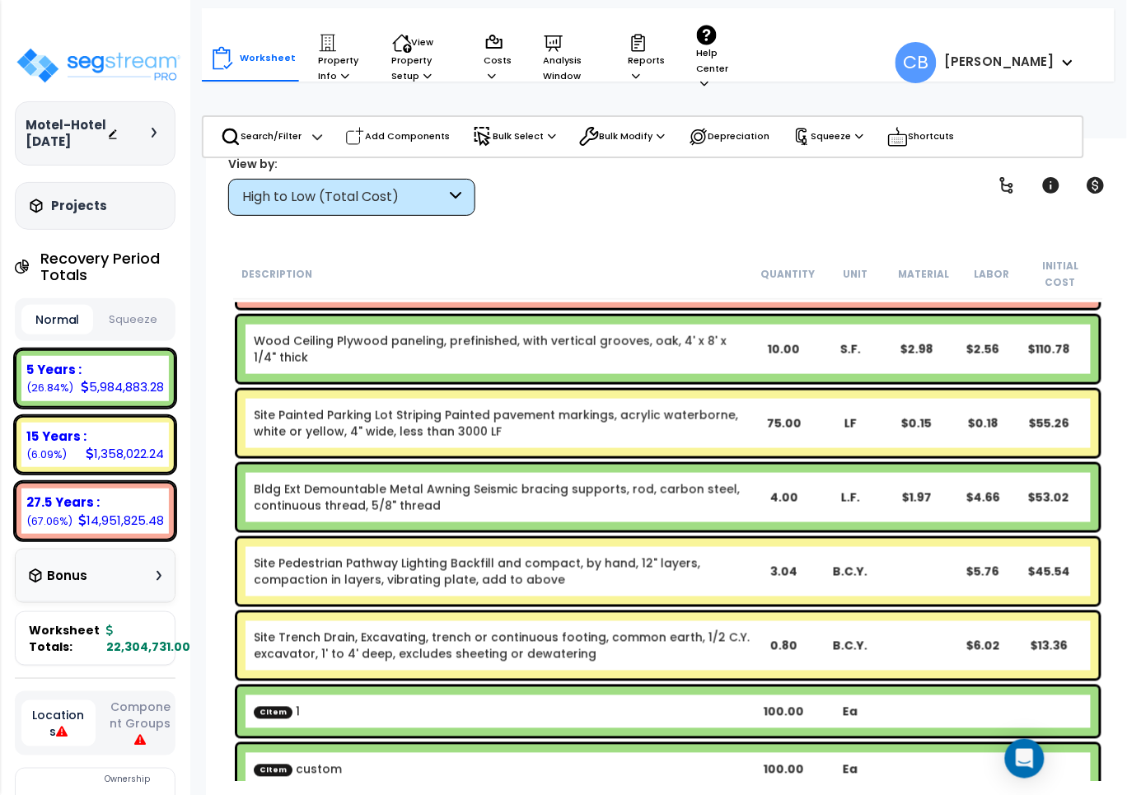
click at [706, 555] on link "Site Pedestrian Pathway Lighting Backfill and compact, by hand, 12" layers, com…" at bounding box center [502, 571] width 497 height 33
click at [485, 555] on link "Site Pedestrian Pathway Lighting Backfill and compact, by hand, 12" layers, com…" at bounding box center [502, 571] width 497 height 33
click at [390, 555] on link "Site Pedestrian Pathway Lighting Backfill and compact, by hand, 12" layers, com…" at bounding box center [502, 571] width 497 height 33
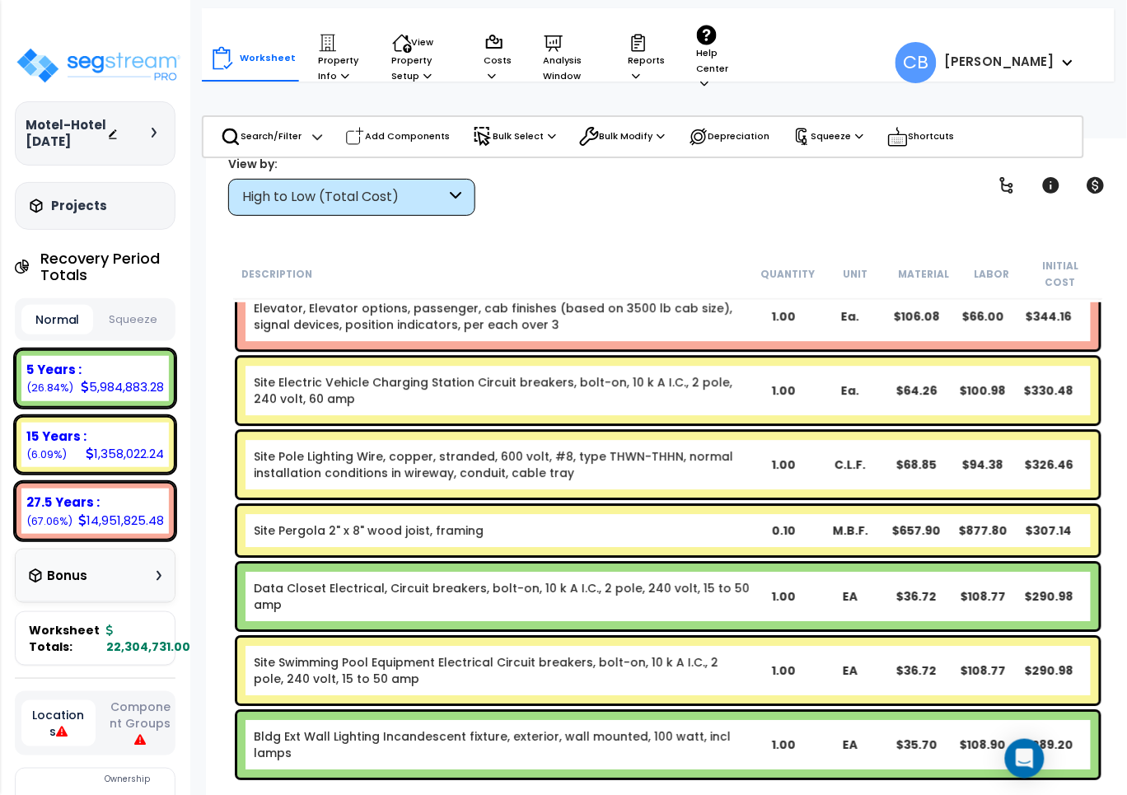
click at [769, 591] on div "Data Closet Electrical, Circuit breakers, bolt-on, 10 k A I.C., 2 pole, 240 vol…" at bounding box center [668, 597] width 862 height 66
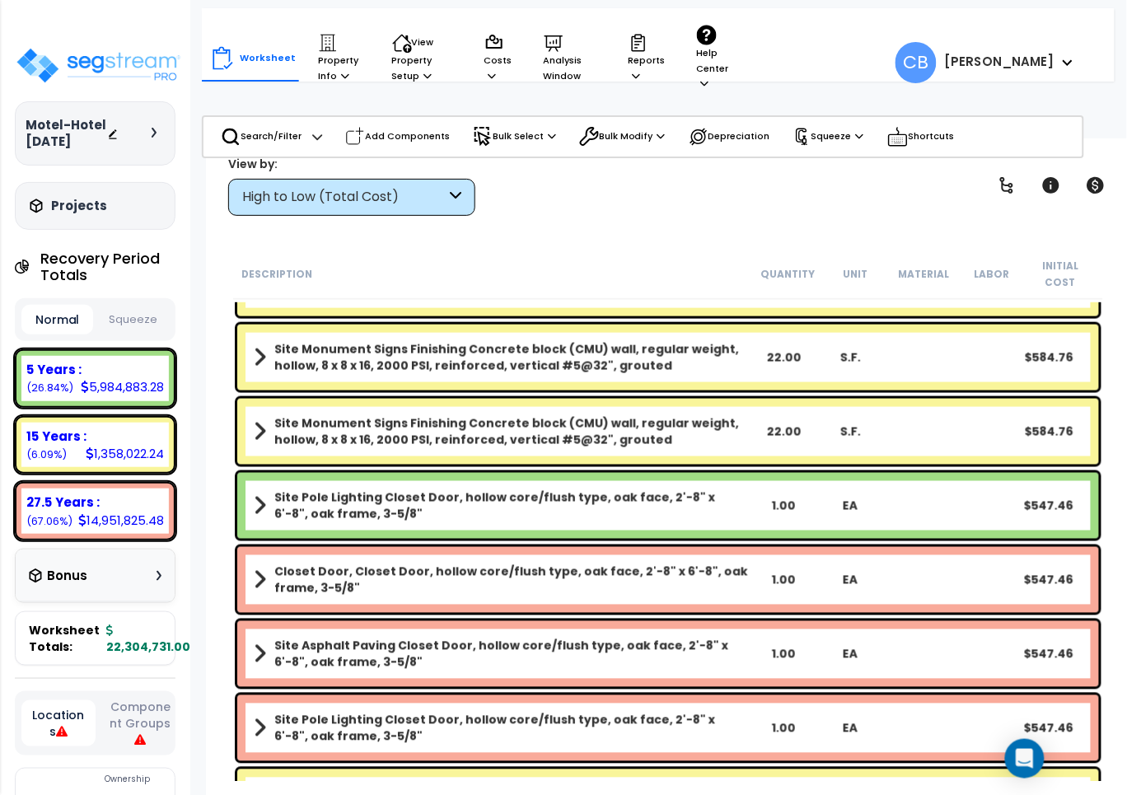
click at [468, 547] on div "Closet Door, Closet Door, hollow core/flush type, oak face, 2'-8" x 6'-8", oak …" at bounding box center [668, 580] width 862 height 66
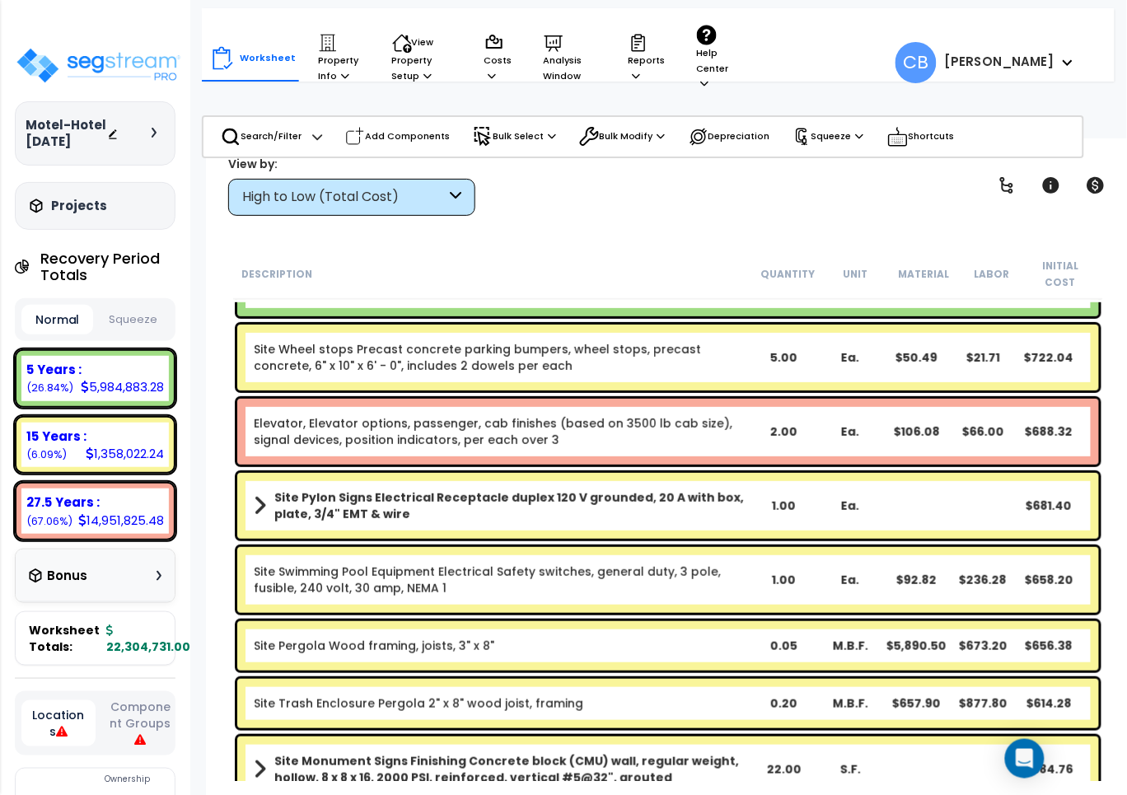
click at [578, 564] on link "Site Swimming Pool Equipment Electrical Safety switches, general duty, 3 pole, …" at bounding box center [502, 580] width 497 height 33
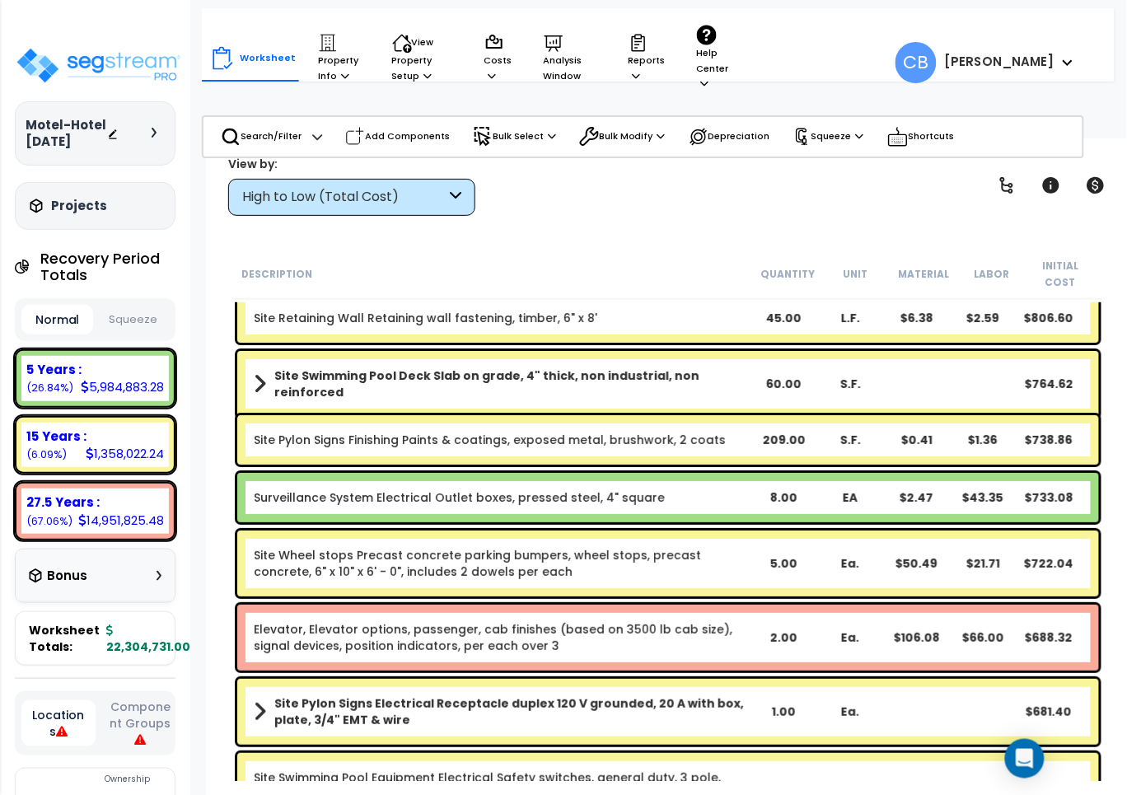
click at [578, 561] on link "Site Wheel stops Precast concrete parking bumpers, wheel stops, precast concret…" at bounding box center [502, 563] width 497 height 33
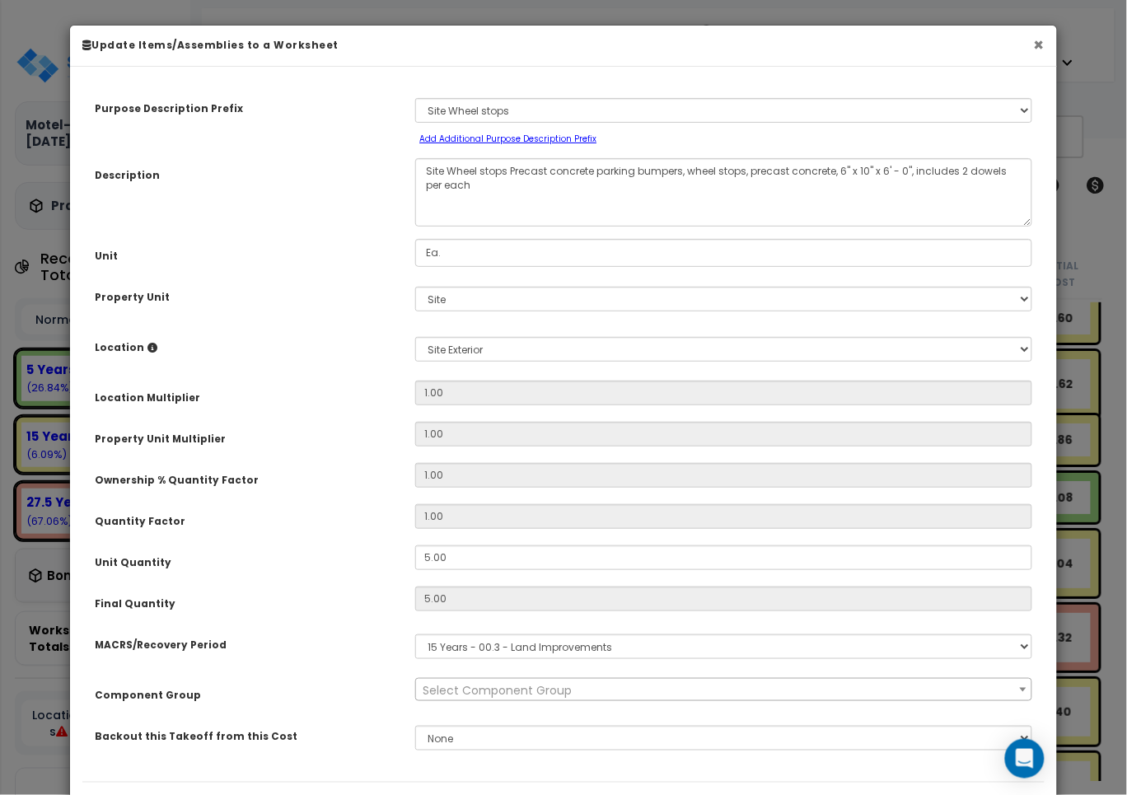
click at [1037, 41] on button "×" at bounding box center [1039, 44] width 11 height 17
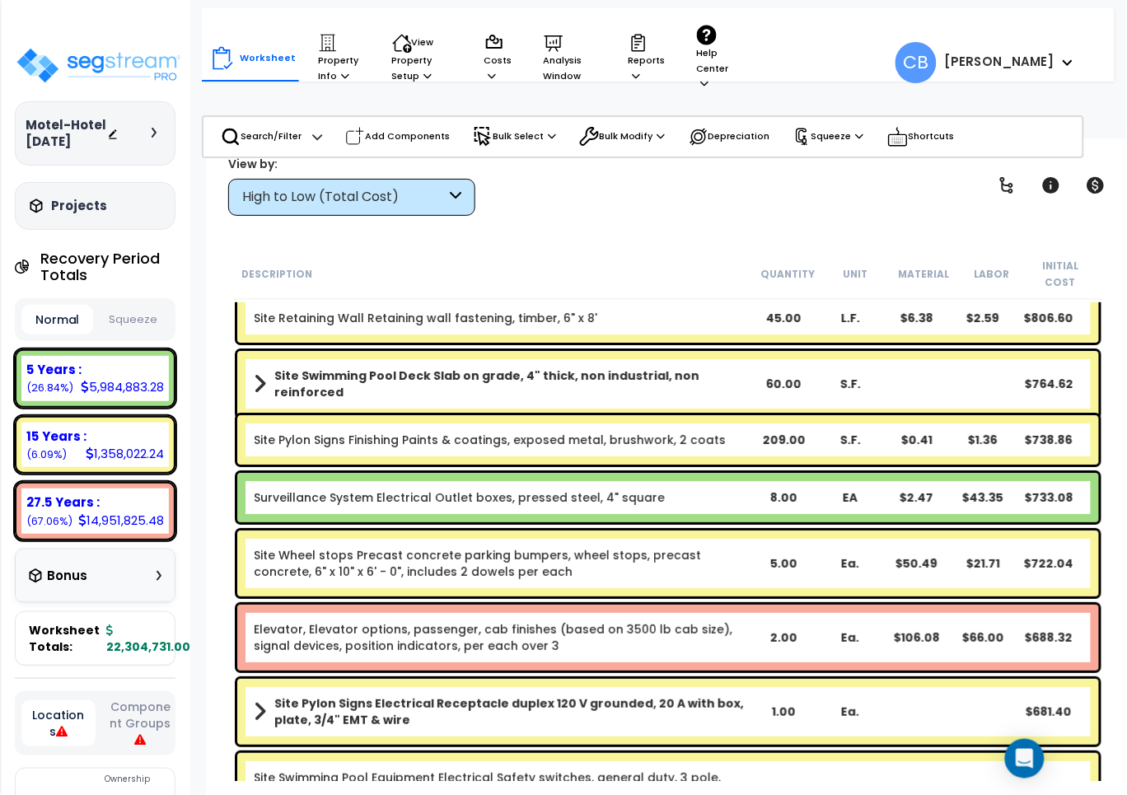
scroll to position [0, 0]
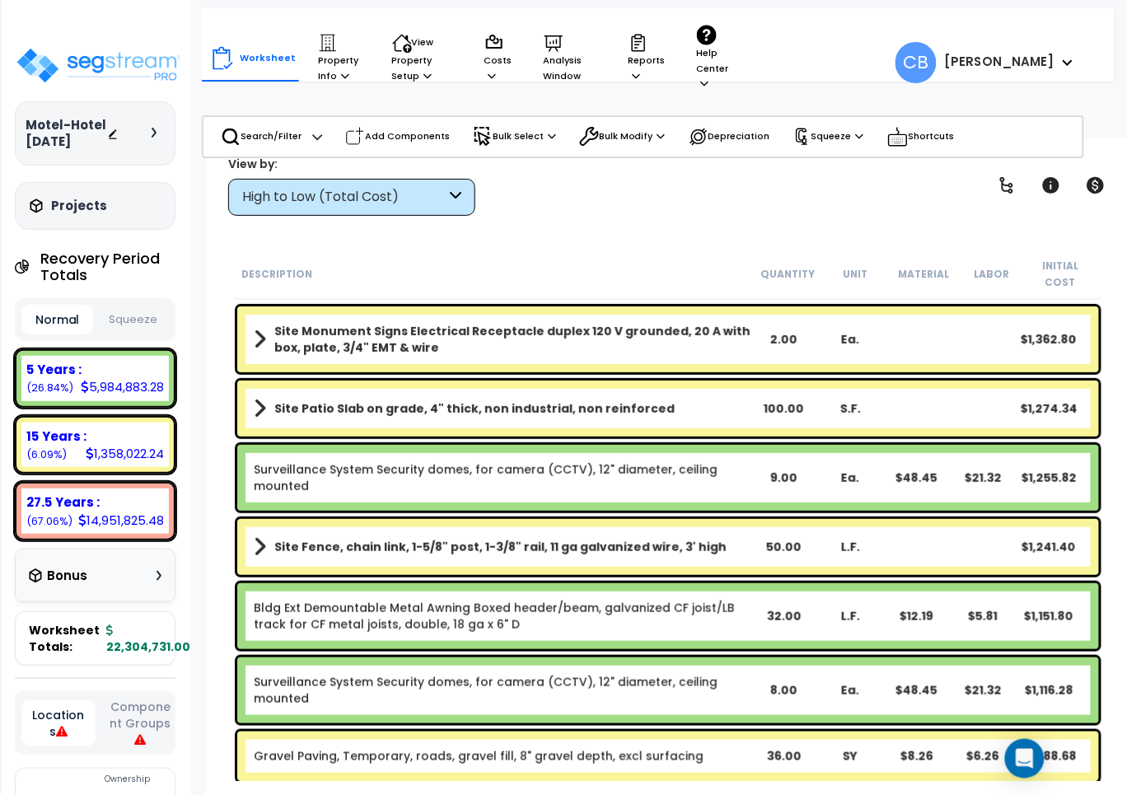
click at [532, 445] on div "Surveillance System Security domes, for camera (CCTV), 12" diameter, ceiling mo…" at bounding box center [668, 478] width 862 height 66
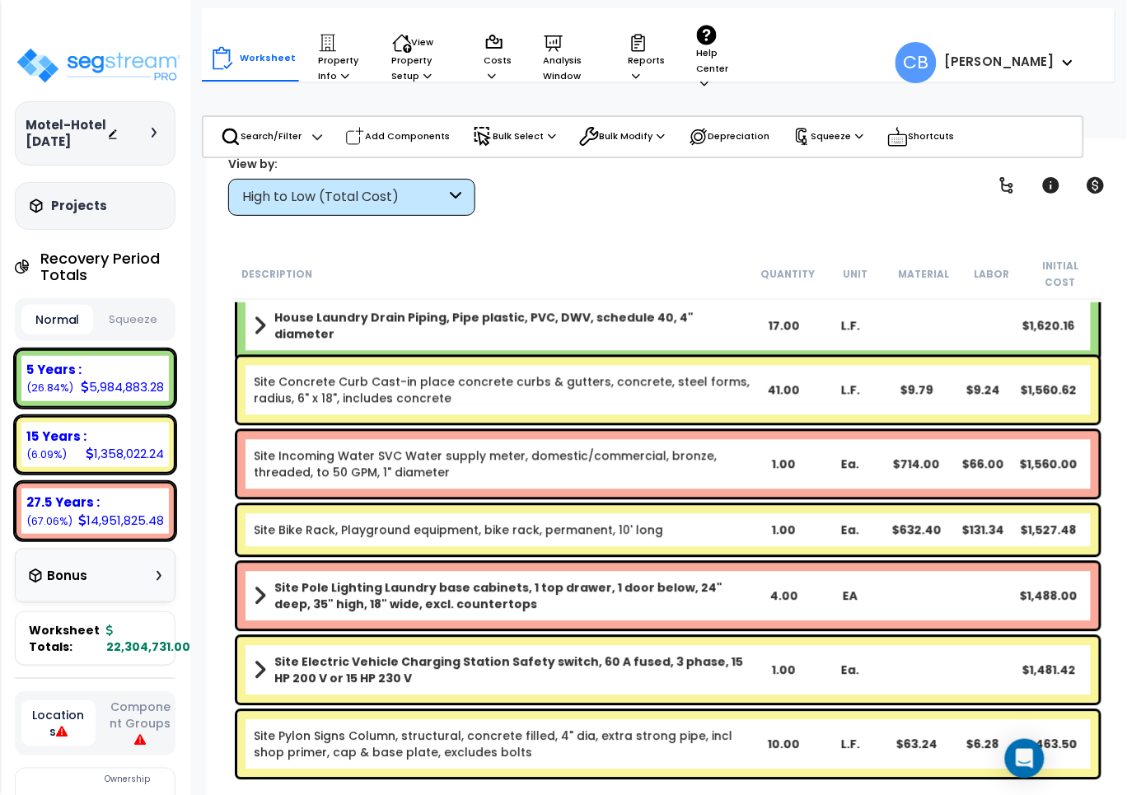
drag, startPoint x: 750, startPoint y: 470, endPoint x: 760, endPoint y: 471, distance: 10.0
click at [751, 470] on div "Site Incoming Water SVC Water supply meter, domestic/commercial, bronze, thread…" at bounding box center [668, 465] width 862 height 66
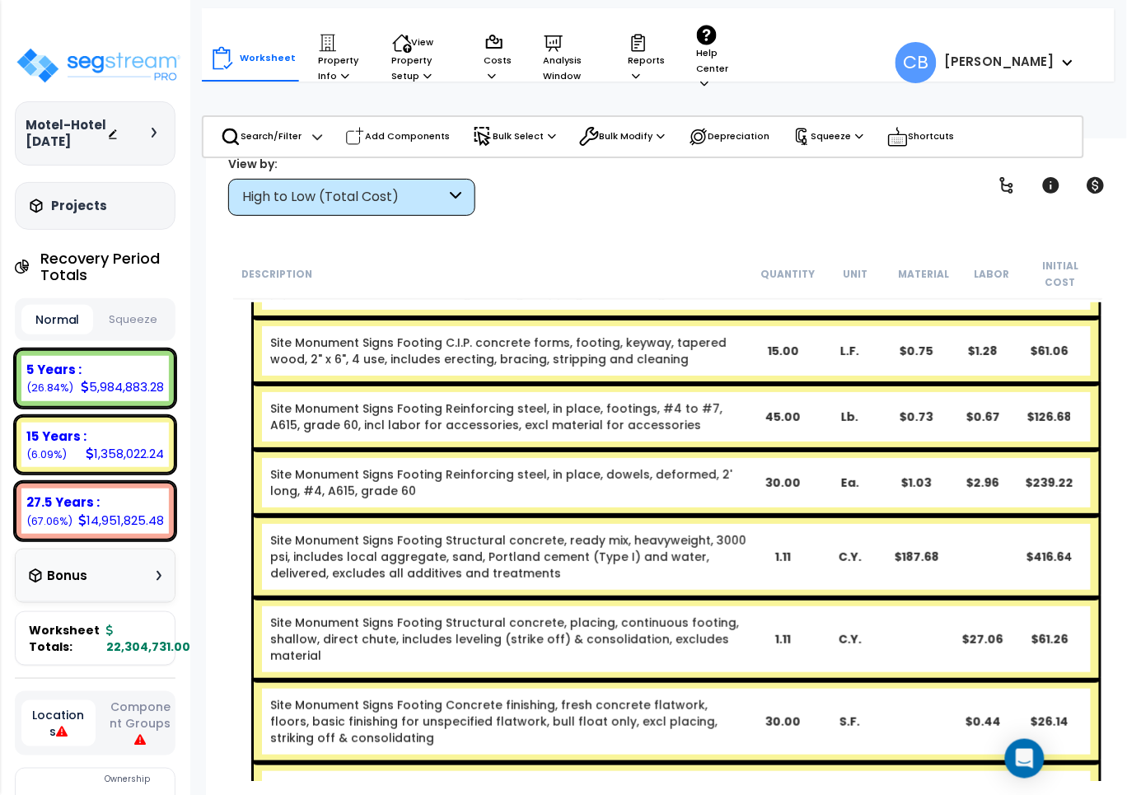
click at [995, 488] on div "Site Monument Signs Footing Reinforcing steel, in place, dowels, deformed, 2' l…" at bounding box center [677, 483] width 846 height 66
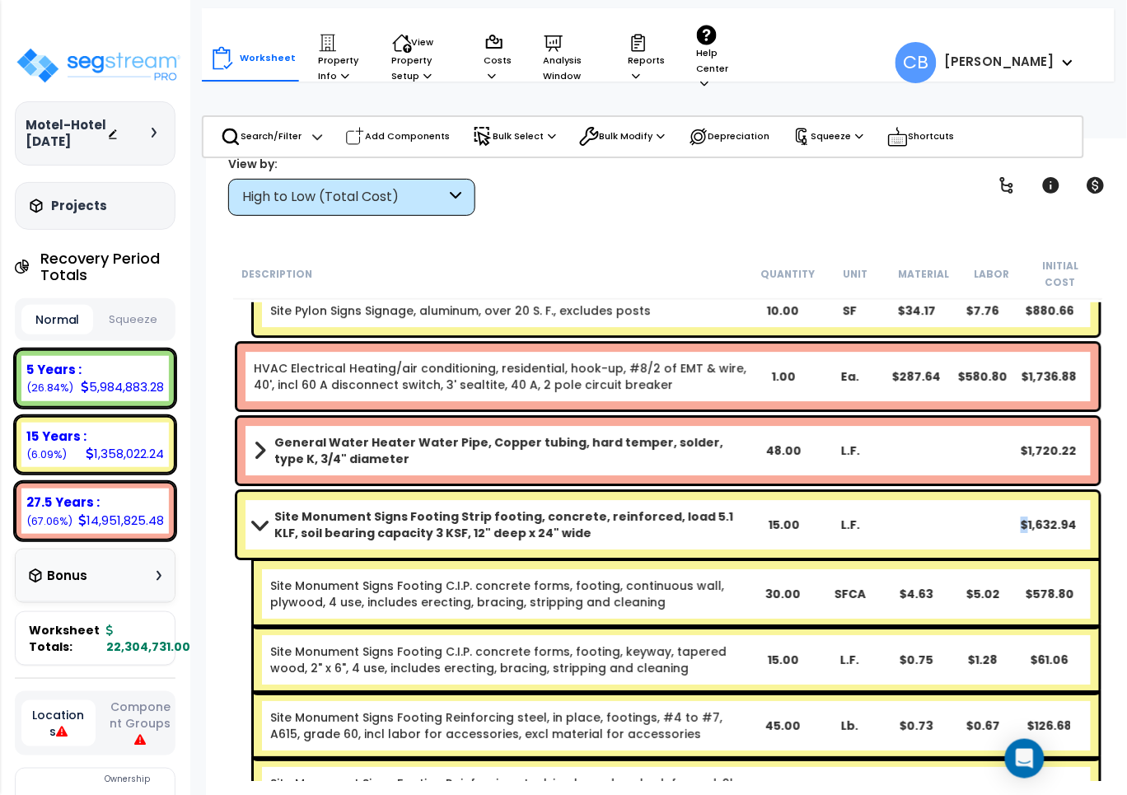
click at [995, 492] on div "Site Monument Signs Footing Strip footing, concrete, reinforced, load 5.1 KLF, …" at bounding box center [668, 525] width 862 height 66
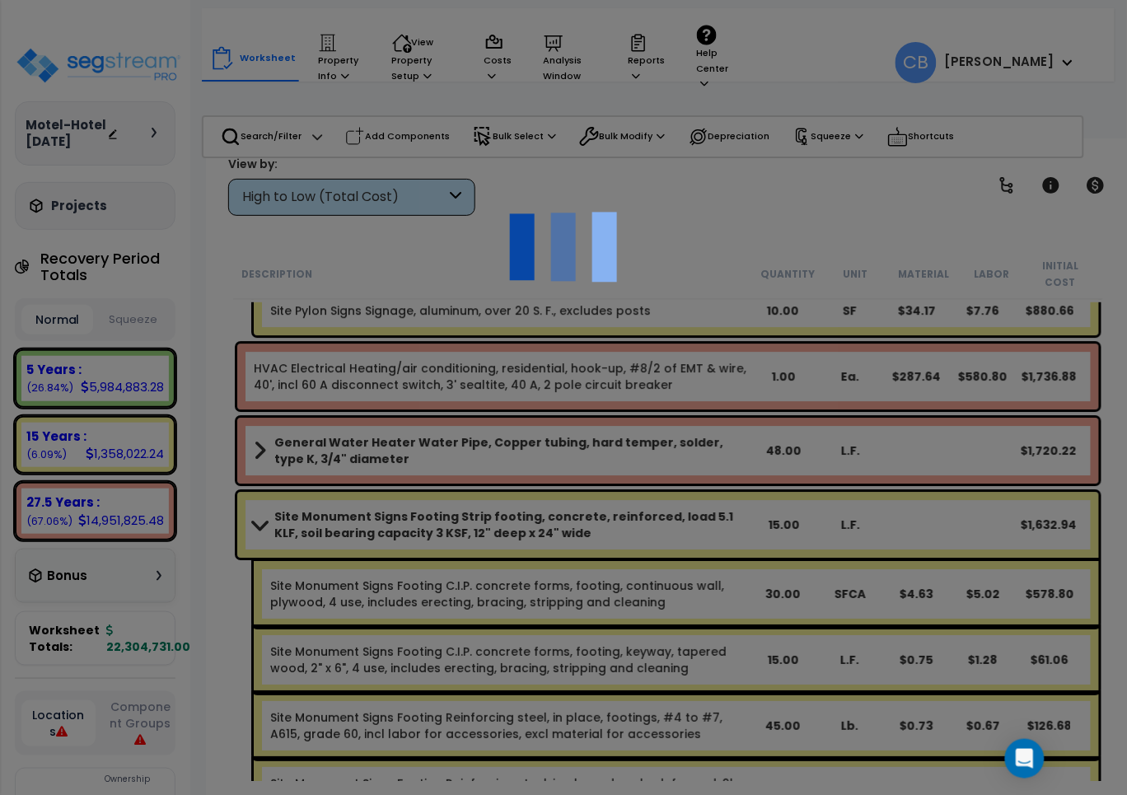
click at [764, 459] on div at bounding box center [563, 397] width 1127 height 795
click at [636, 449] on div at bounding box center [563, 397] width 1127 height 795
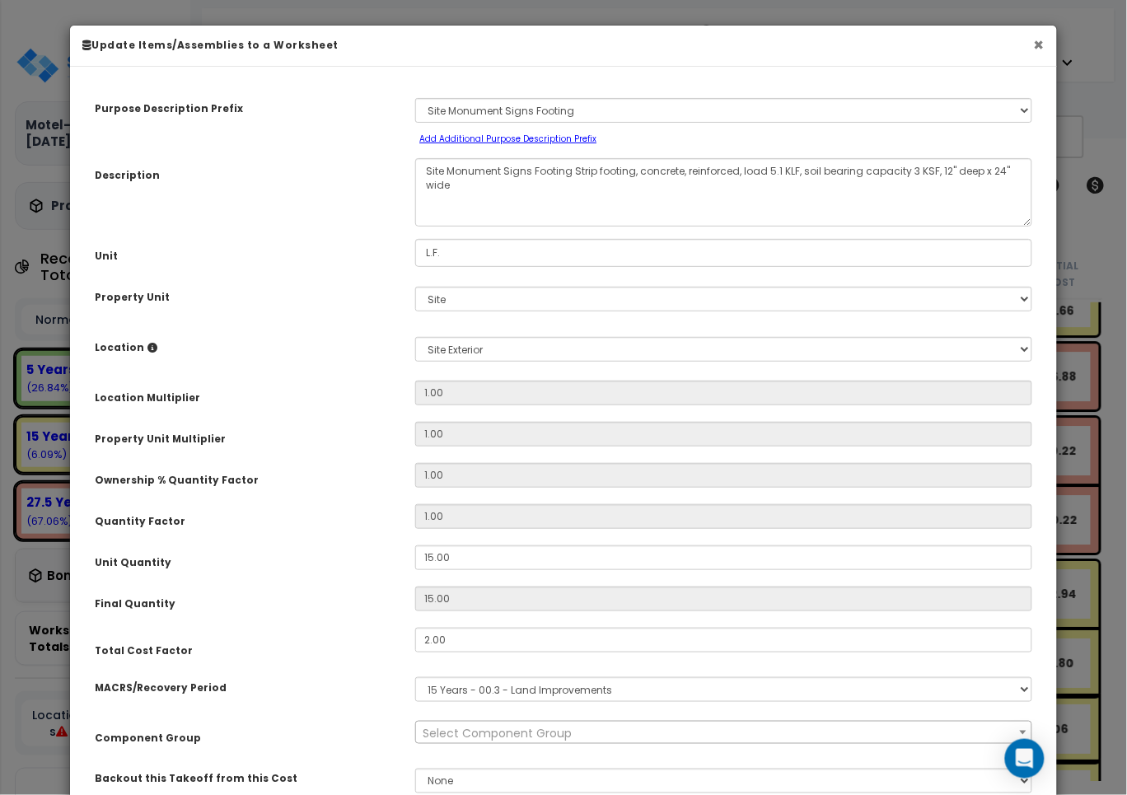
click at [1041, 48] on button "×" at bounding box center [1039, 44] width 11 height 17
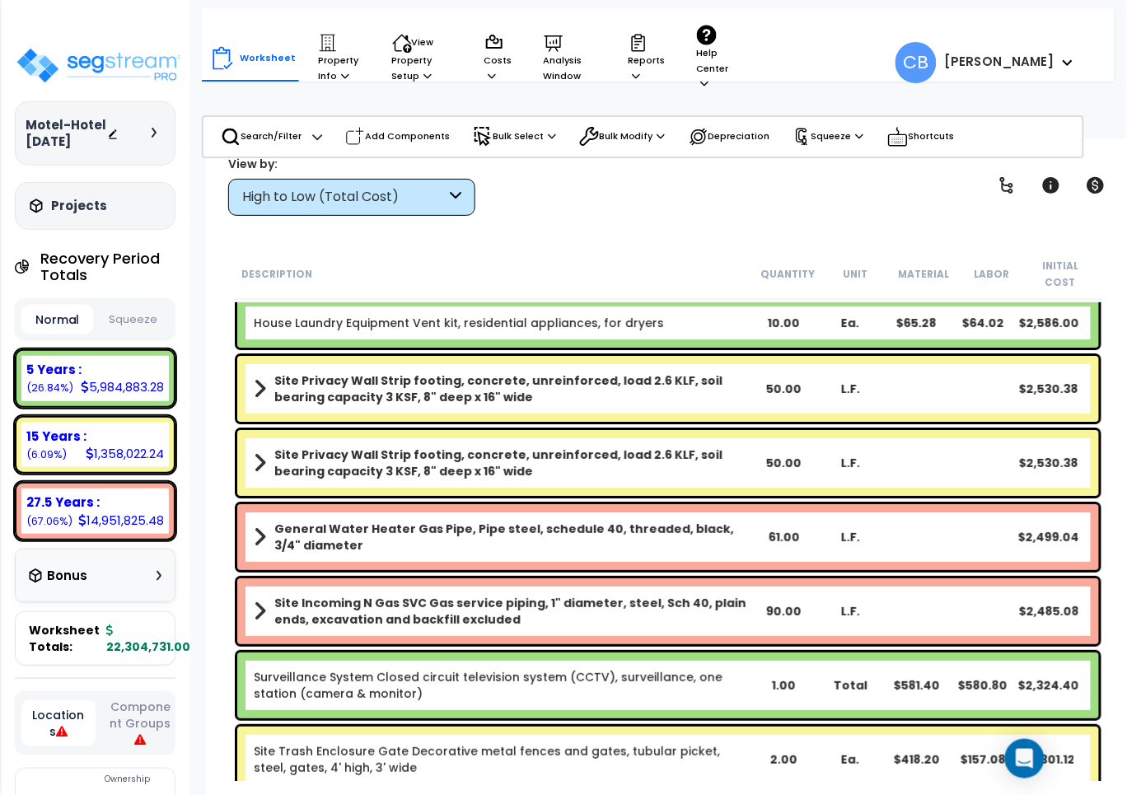
click at [530, 521] on b "General Water Heater Gas Pipe, Pipe steel, schedule 40, threaded, black, 3/4" d…" at bounding box center [512, 537] width 476 height 33
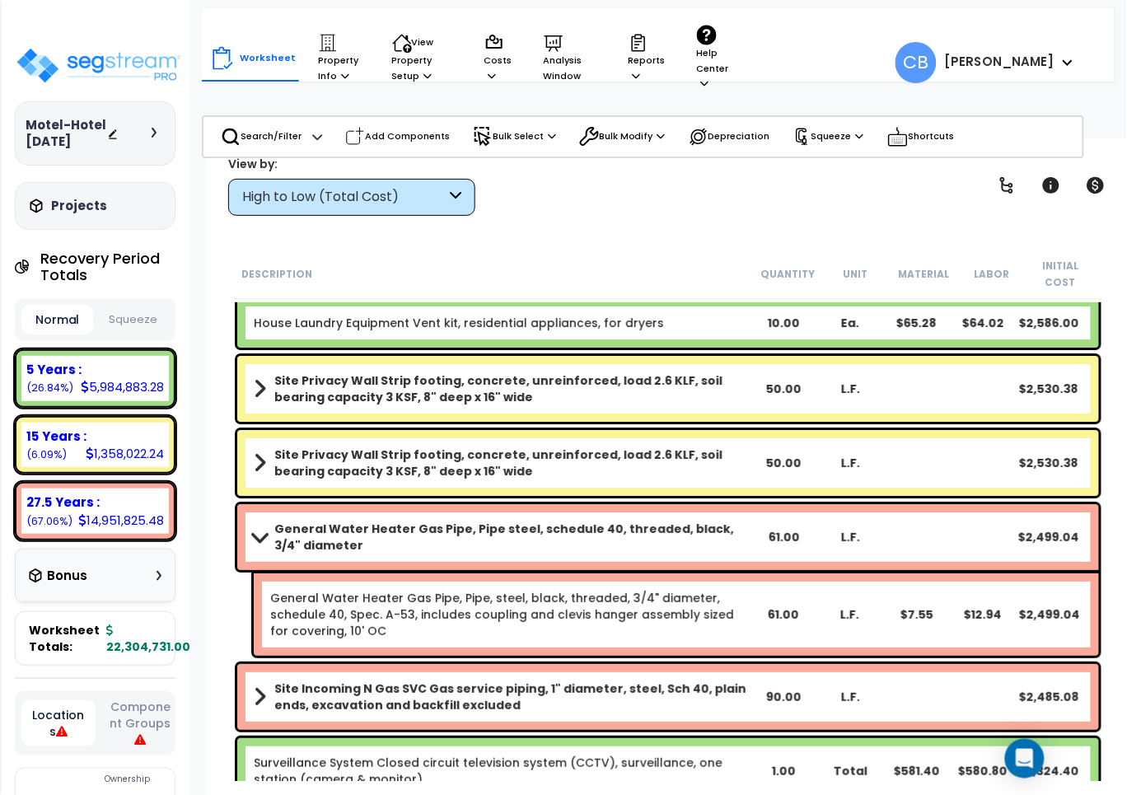
scroll to position [28122, 0]
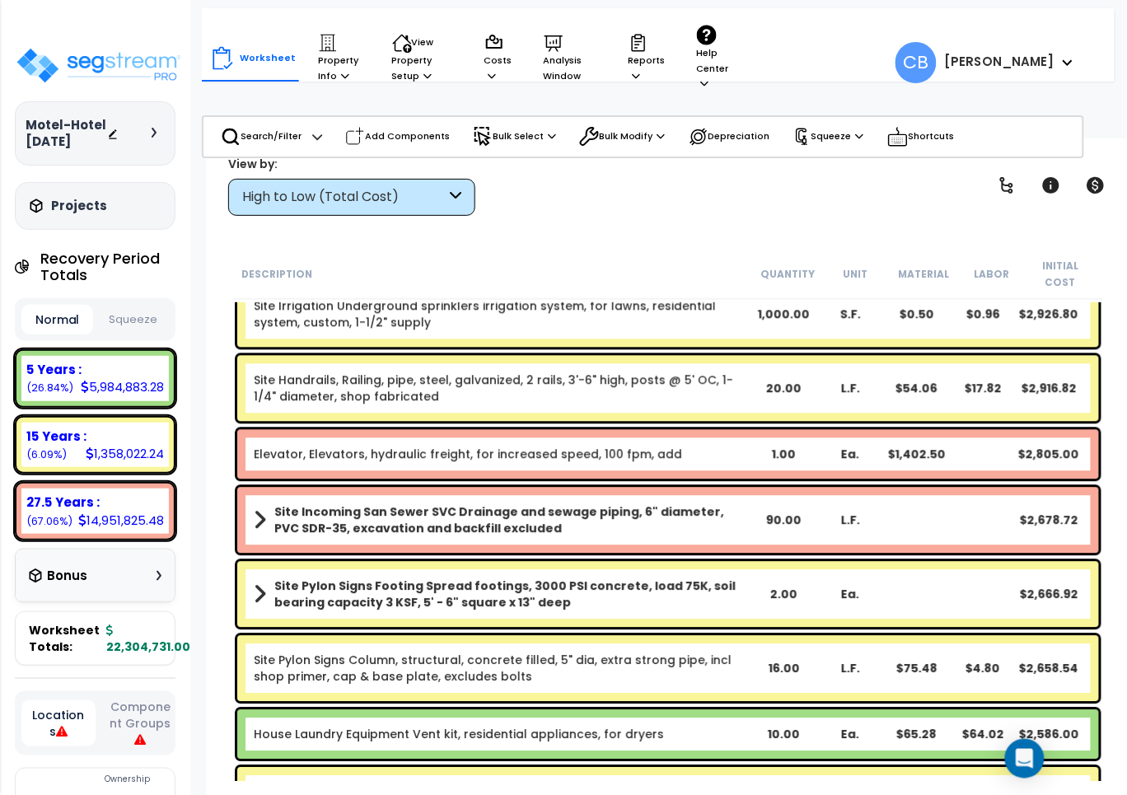
drag, startPoint x: 525, startPoint y: 507, endPoint x: 470, endPoint y: 338, distance: 177.7
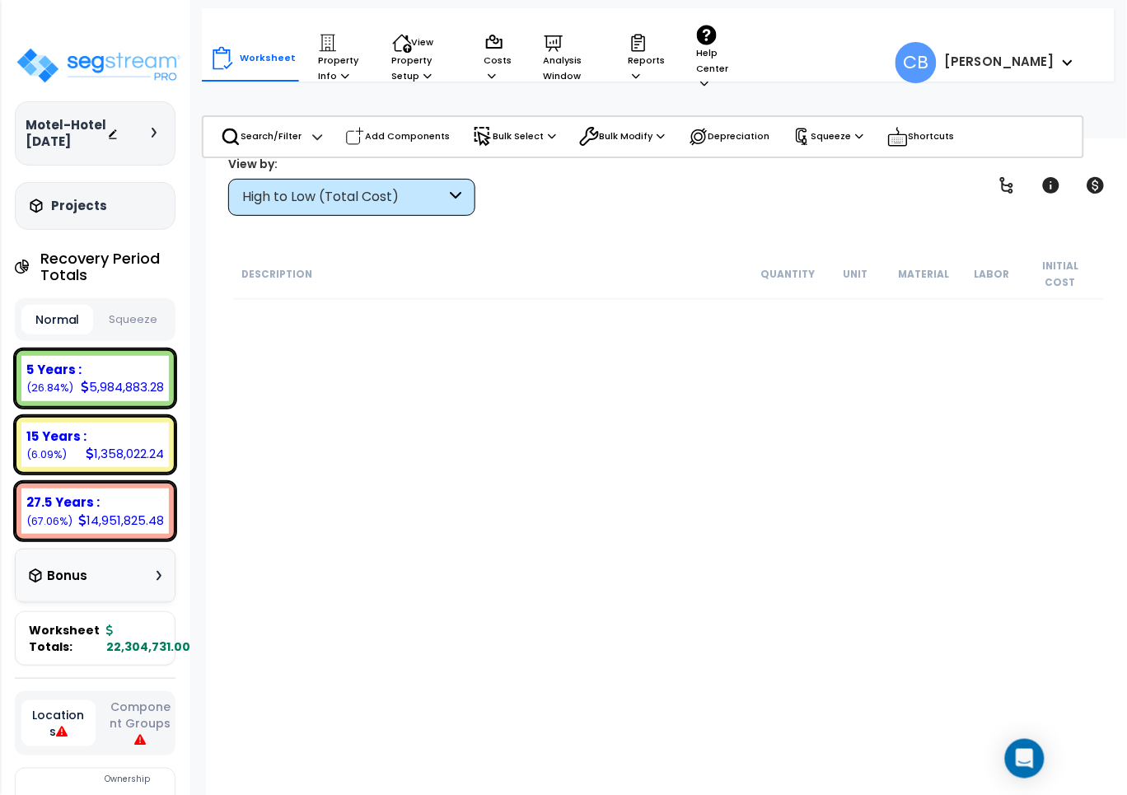
scroll to position [0, 0]
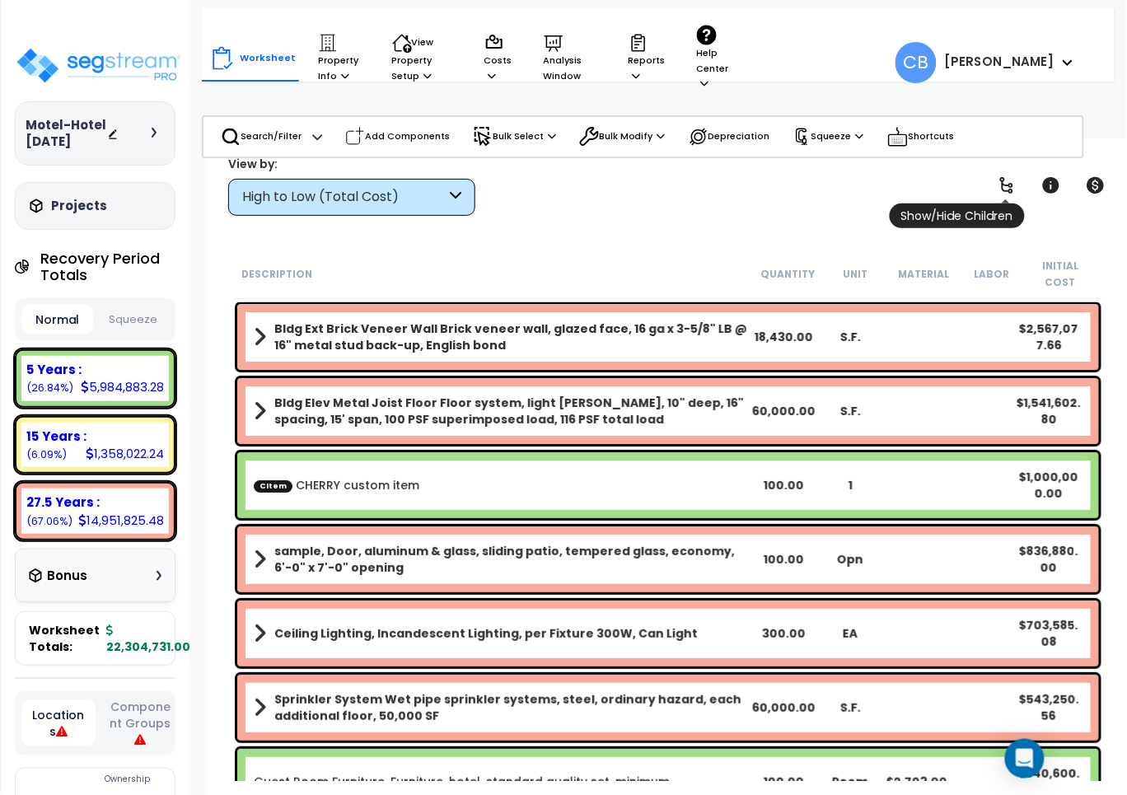
click at [1007, 187] on icon at bounding box center [1007, 186] width 20 height 20
click at [1007, 188] on icon at bounding box center [1007, 186] width 20 height 20
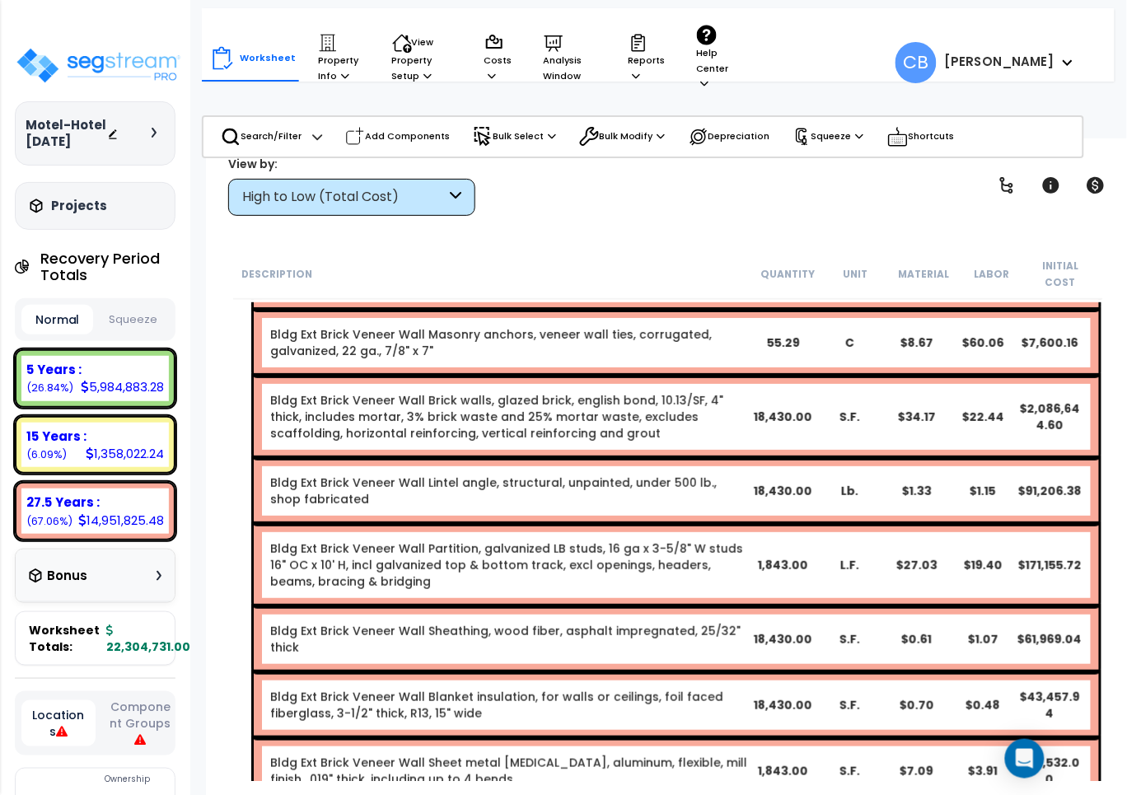
drag, startPoint x: 462, startPoint y: 335, endPoint x: 470, endPoint y: 343, distance: 11.1
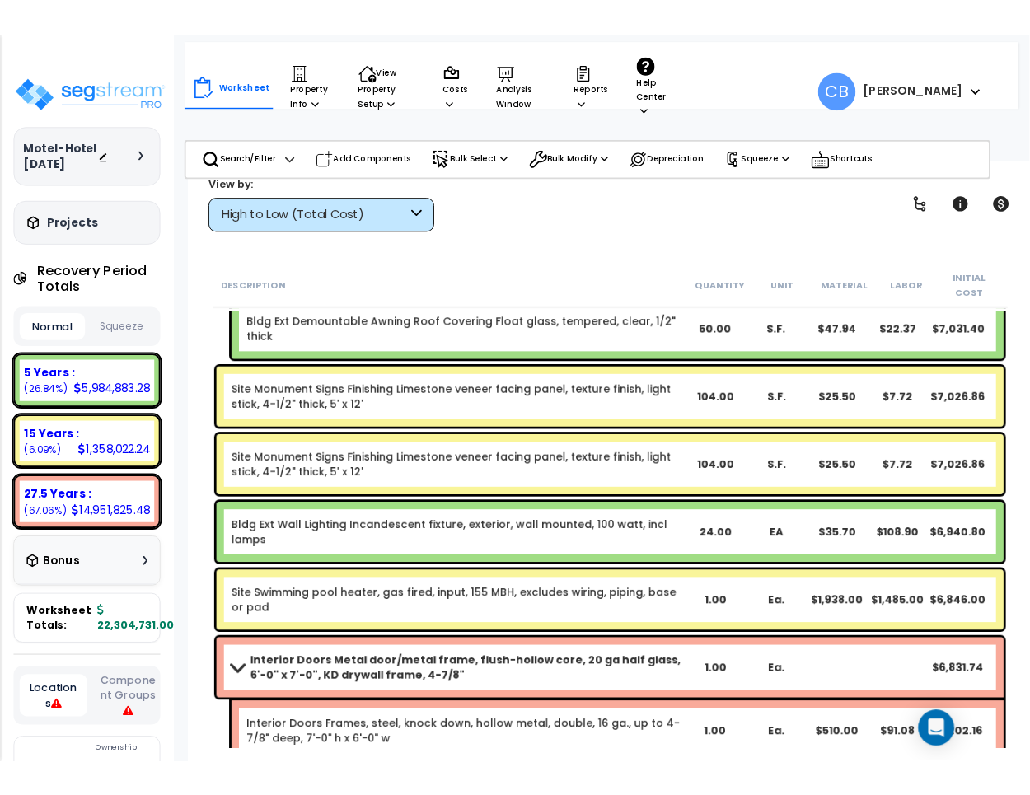
scroll to position [48852, 0]
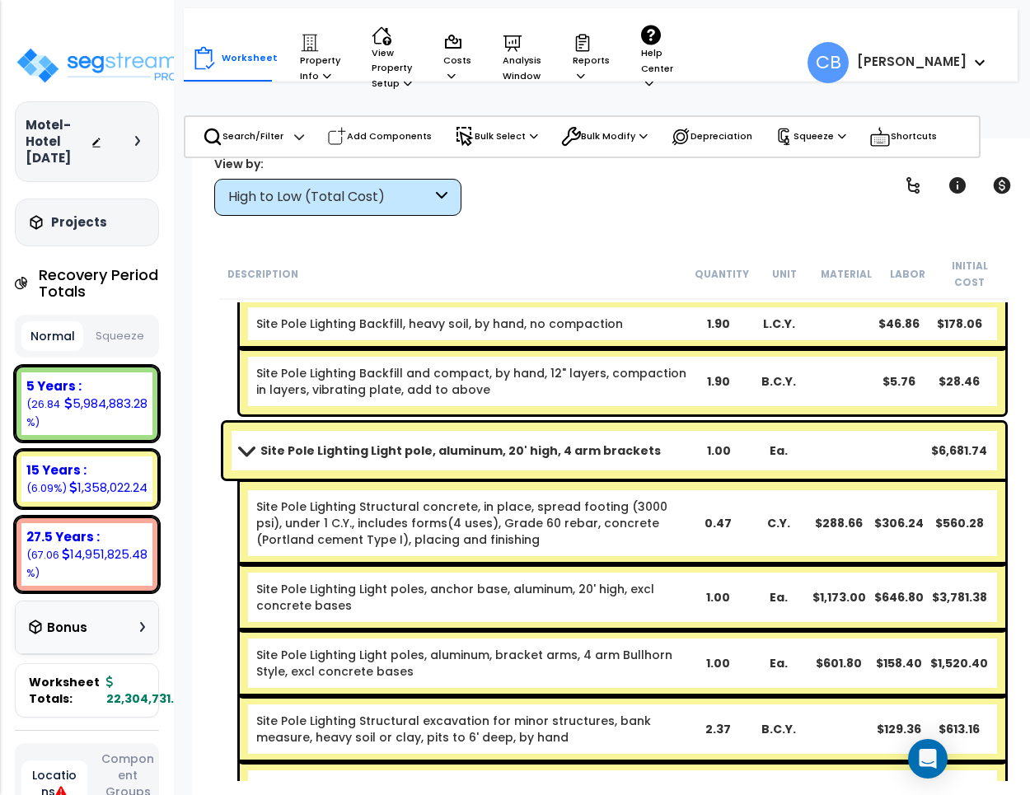
click at [492, 480] on div "Site Pole Lighting Light pole, aluminum, 20' high, 4 arm brackets 1.00 Ea. $6,6…" at bounding box center [614, 650] width 790 height 463
click at [490, 379] on link "Site Pole Lighting Backfill and compact, by hand, 12" layers, compaction in lay…" at bounding box center [471, 381] width 431 height 33
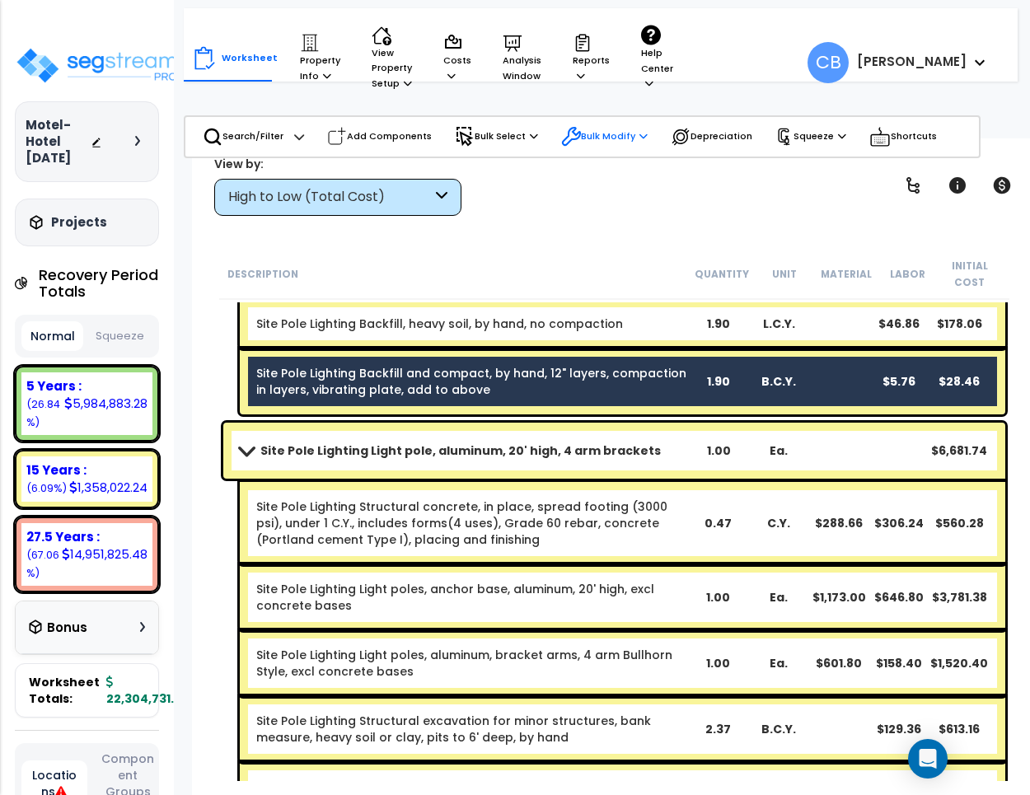
click at [596, 134] on p "Bulk Modify" at bounding box center [604, 137] width 87 height 20
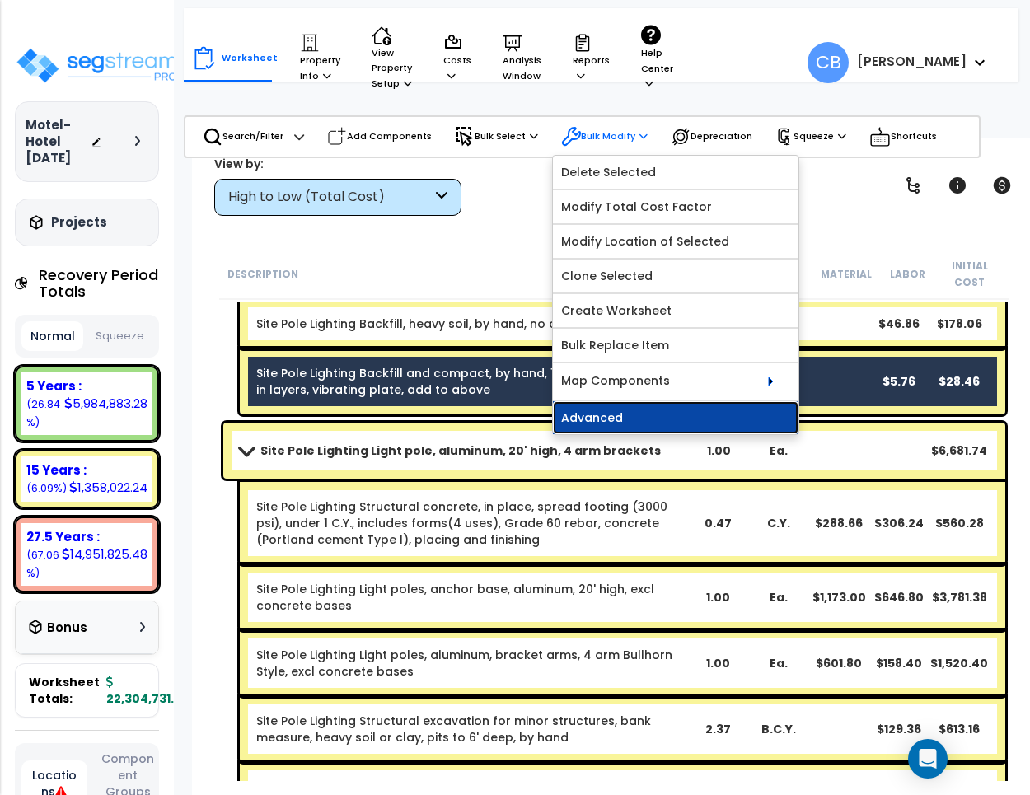
click at [637, 426] on link "Advanced" at bounding box center [676, 417] width 246 height 33
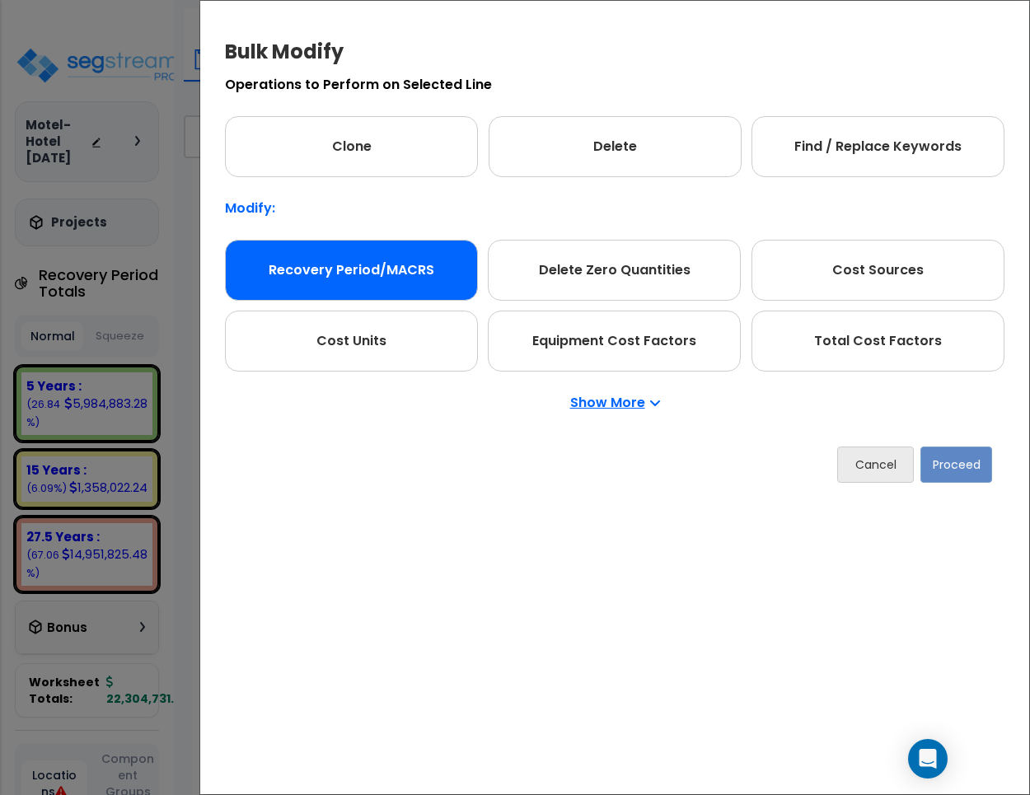
click at [443, 273] on div "Recovery Period/MACRS" at bounding box center [351, 270] width 253 height 61
click at [960, 474] on button "Proceed" at bounding box center [957, 465] width 72 height 36
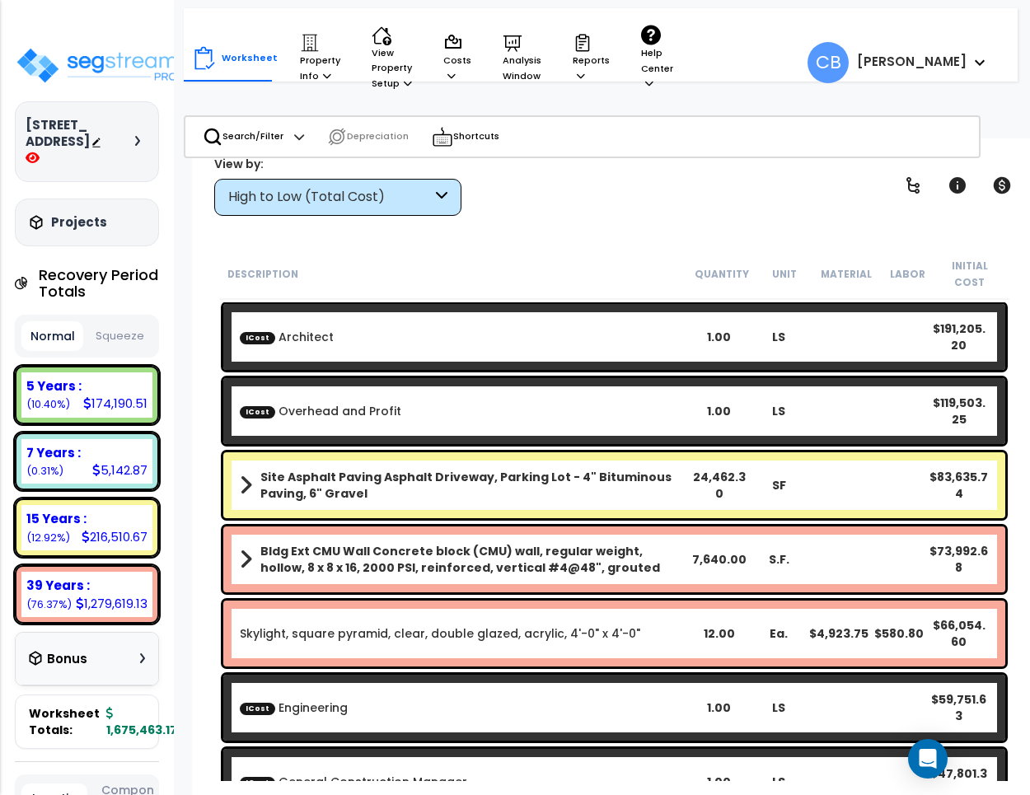
click at [372, 492] on b "Site Asphalt Paving Asphalt Driveway, Parking Lot - 4" Bituminous Paving, 6" Gr…" at bounding box center [474, 485] width 429 height 33
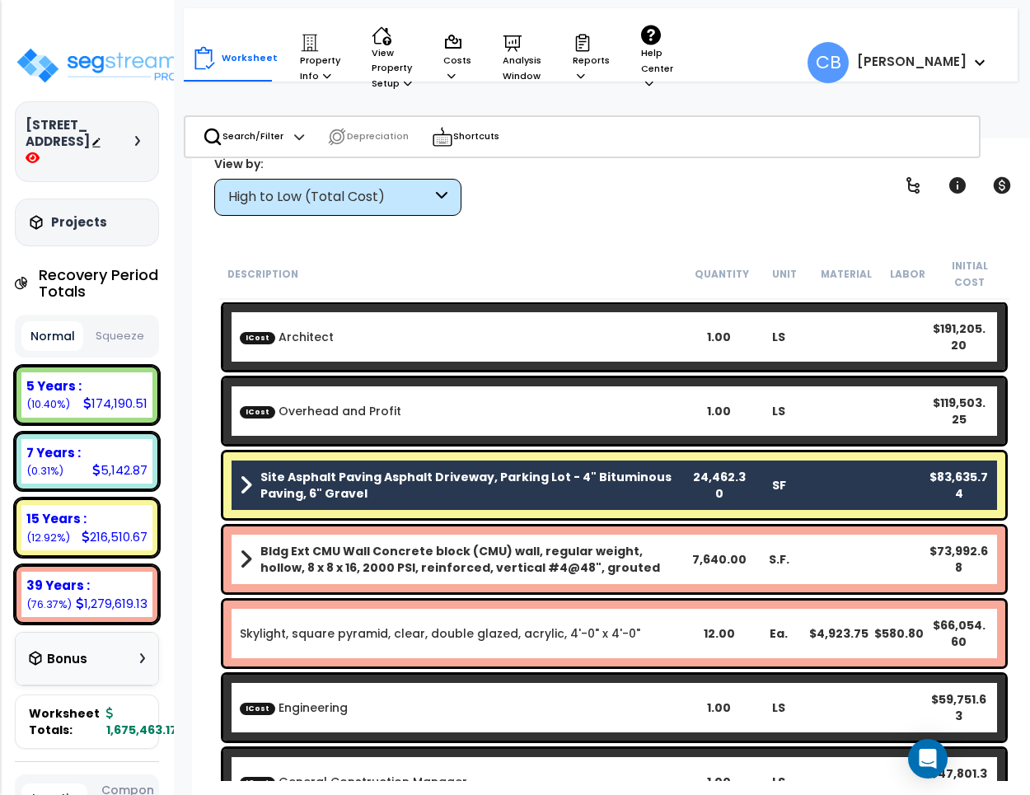
click at [268, 204] on div "High to Low (Total Cost)" at bounding box center [330, 197] width 204 height 19
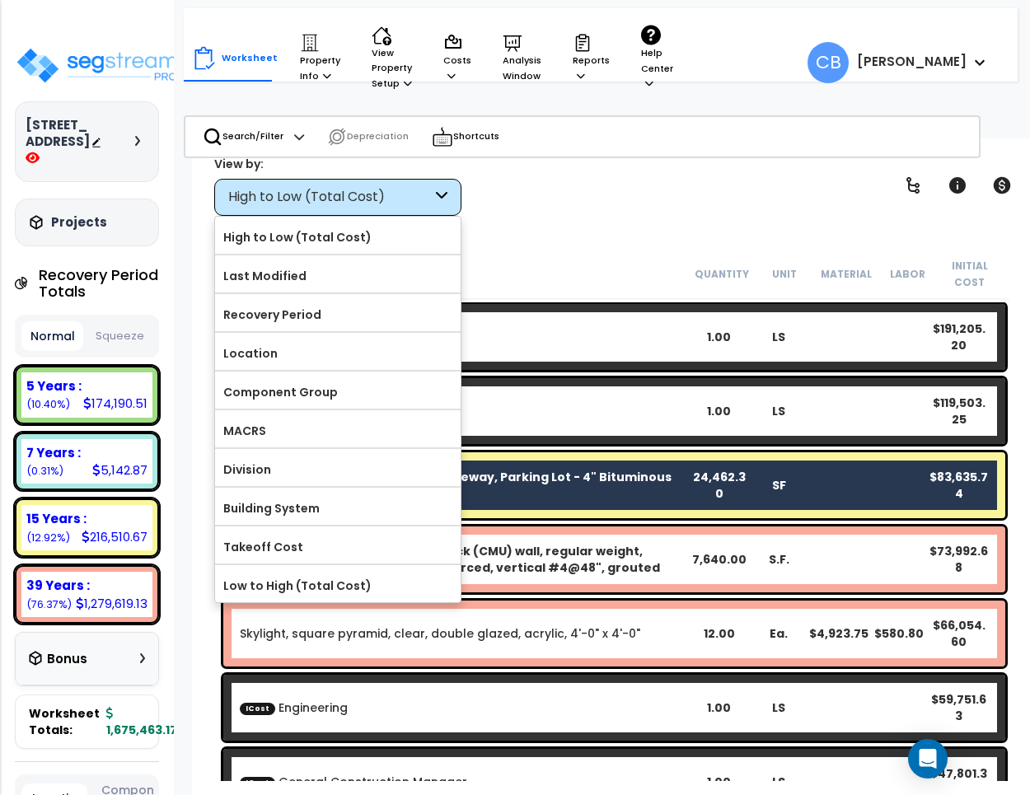
click at [272, 439] on label "MACRS" at bounding box center [338, 431] width 246 height 25
click at [0, 0] on input "MACRS" at bounding box center [0, 0] width 0 height 0
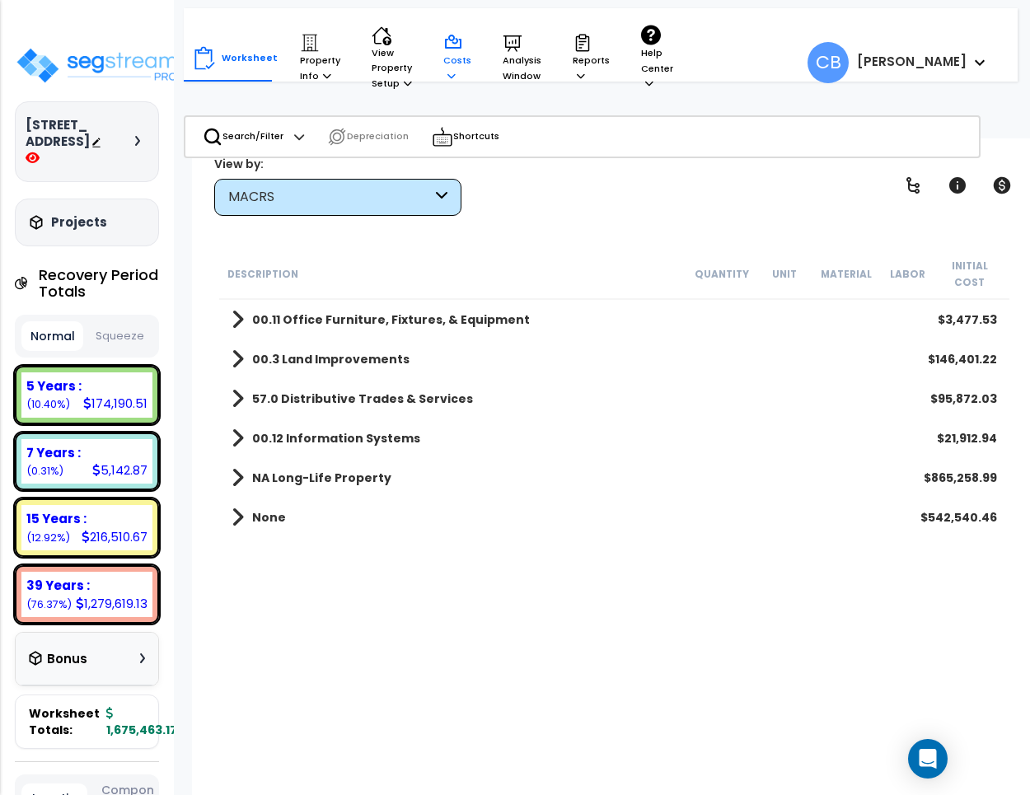
click at [434, 74] on div "Costs Indirect Costs Direct Costs" at bounding box center [457, 58] width 46 height 67
click at [319, 67] on p "Property Info" at bounding box center [320, 58] width 40 height 50
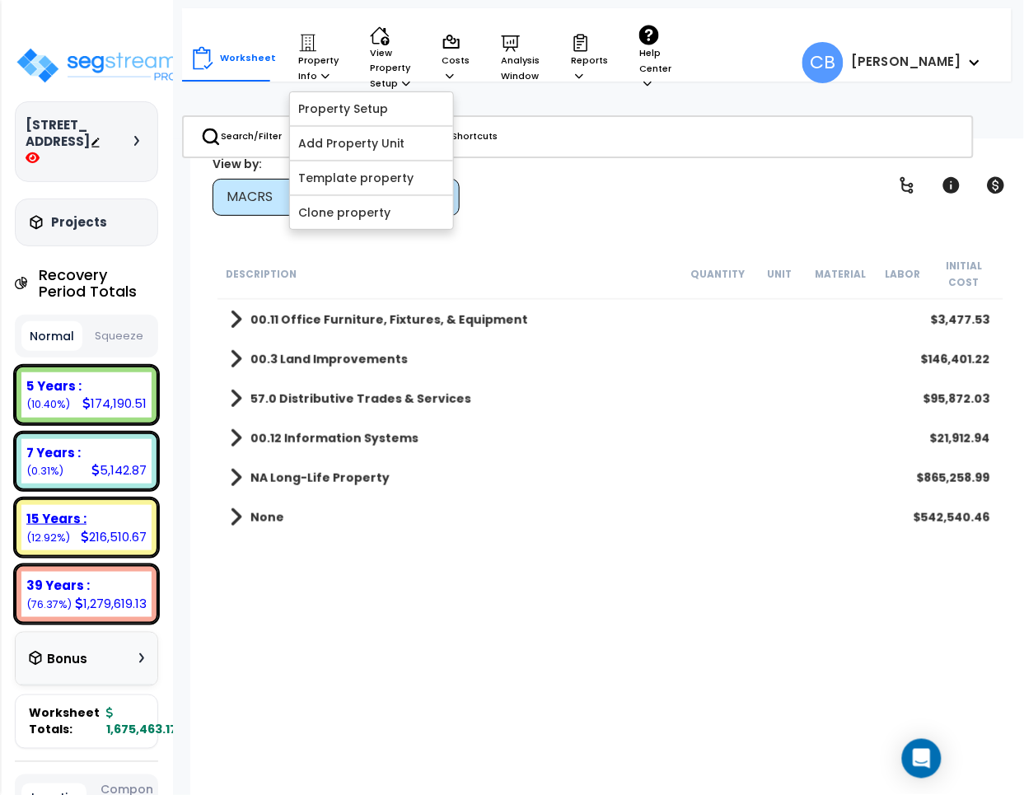
drag, startPoint x: 13, startPoint y: 490, endPoint x: 194, endPoint y: 536, distance: 186.9
click at [192, 138] on div "Property Name DB Costs Setup Indirect Costs Direct Costs Costs Setup Rapid Take…" at bounding box center [512, 106] width 1024 height 66
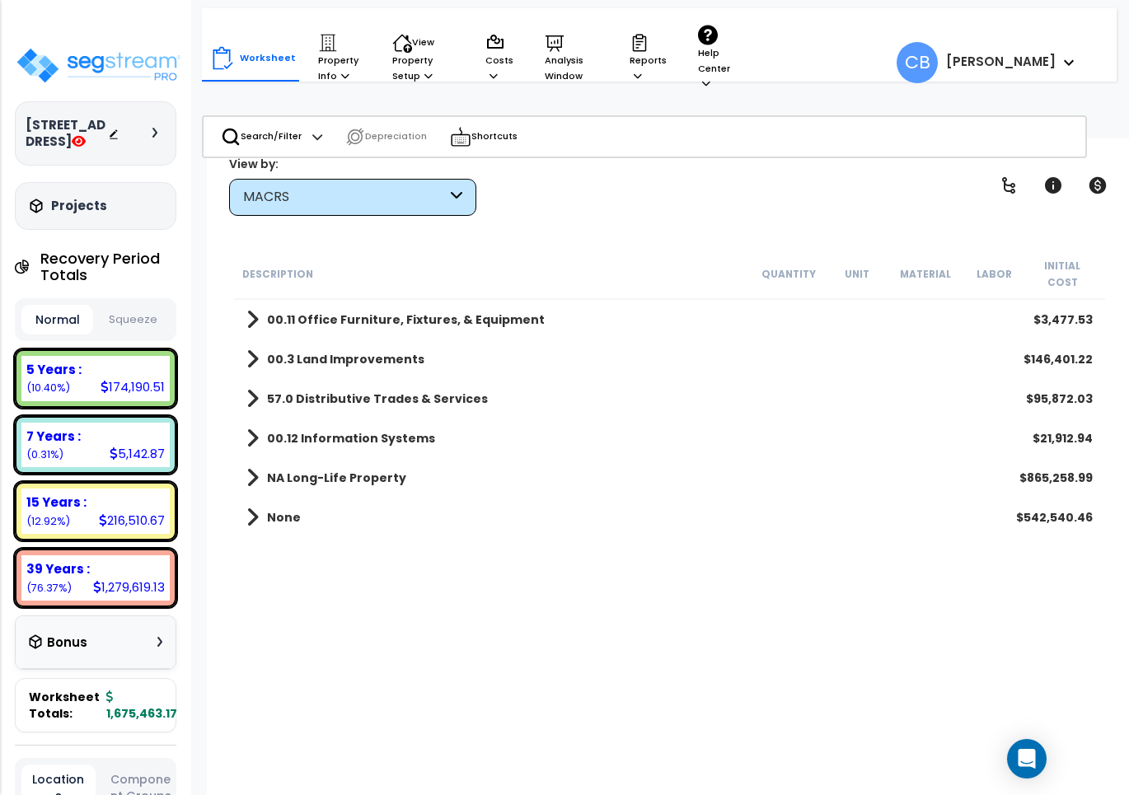
click at [334, 391] on b "57.0 Distributive Trades & Services" at bounding box center [377, 399] width 221 height 16
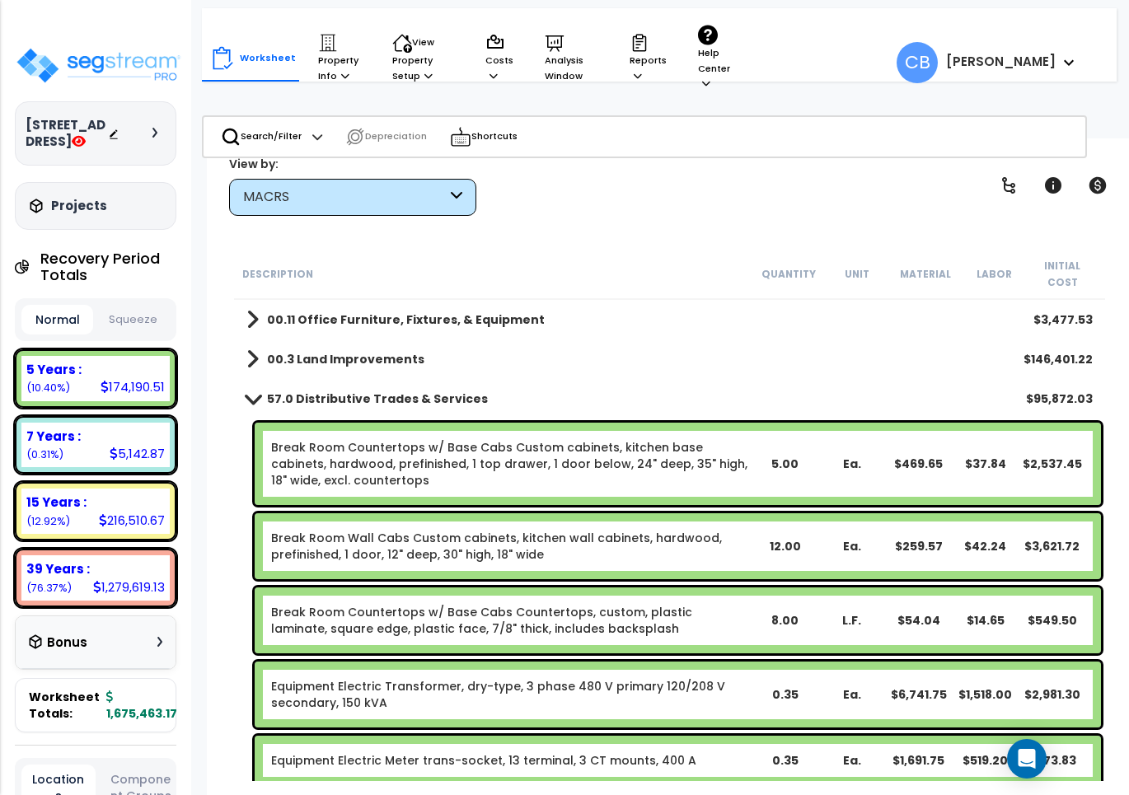
click at [334, 391] on b "57.0 Distributive Trades & Services" at bounding box center [377, 399] width 221 height 16
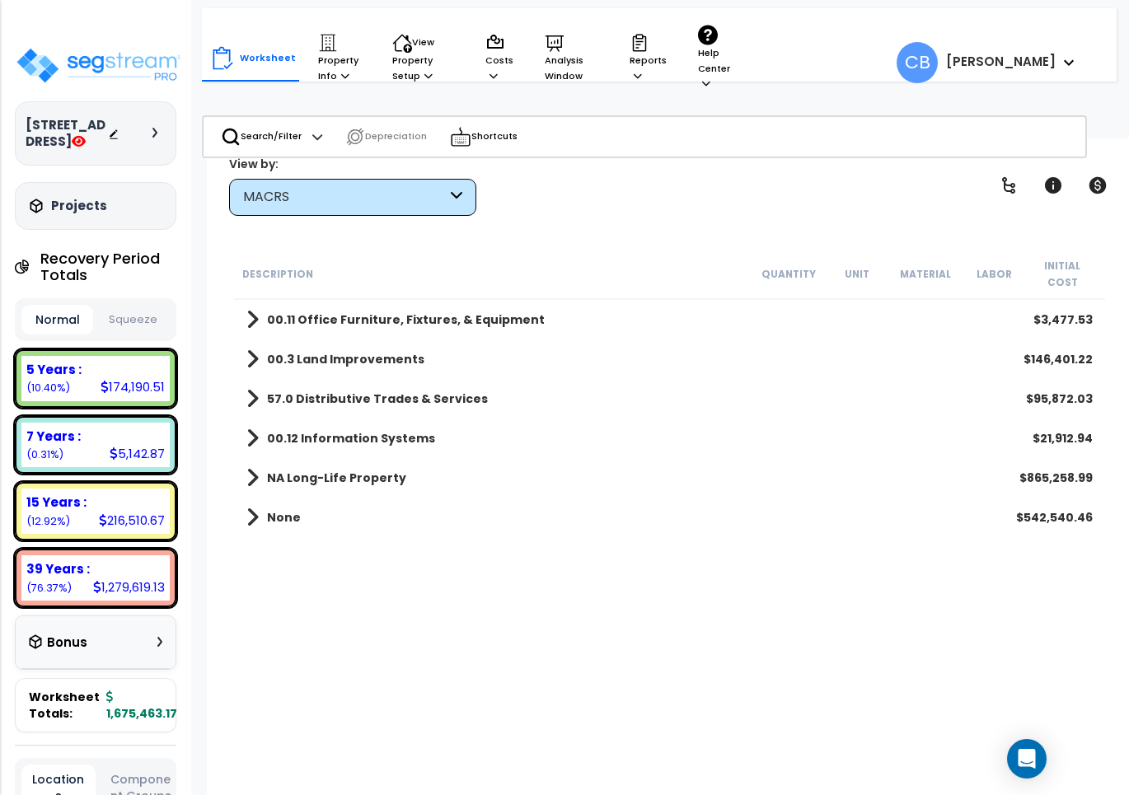
click at [326, 351] on b "00.3 Land Improvements" at bounding box center [345, 359] width 157 height 16
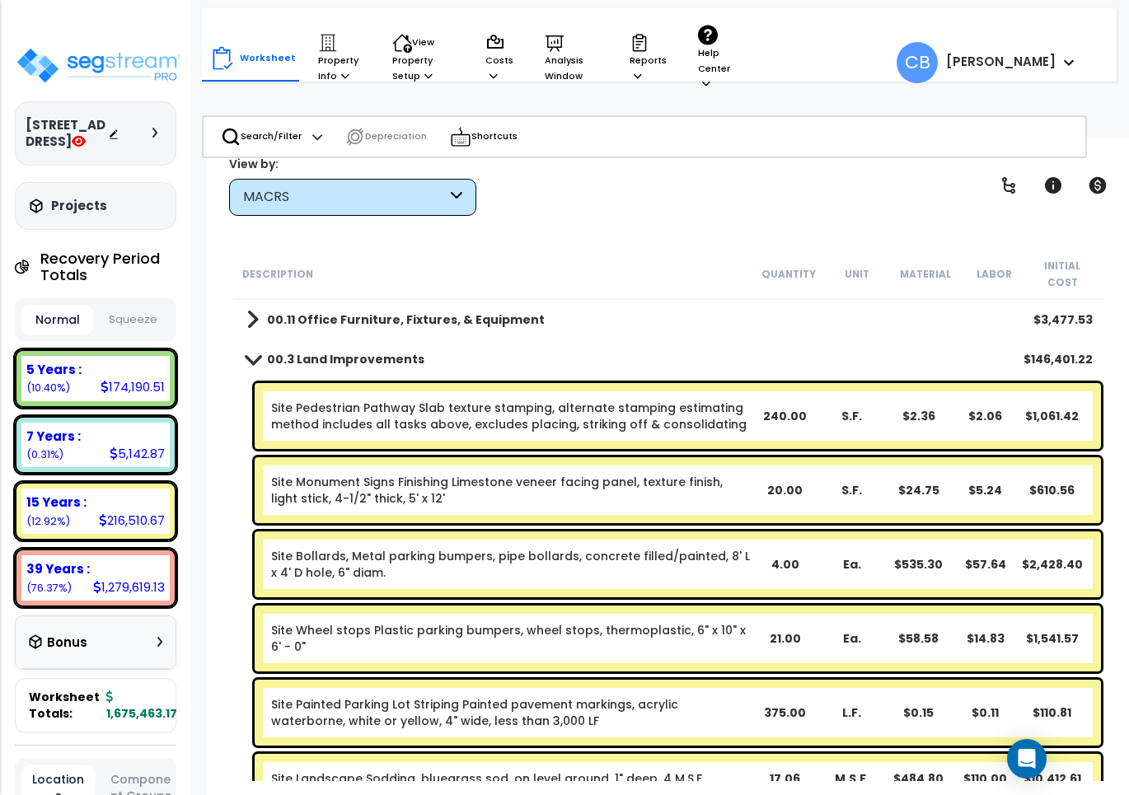
click at [324, 351] on b "00.3 Land Improvements" at bounding box center [345, 359] width 157 height 16
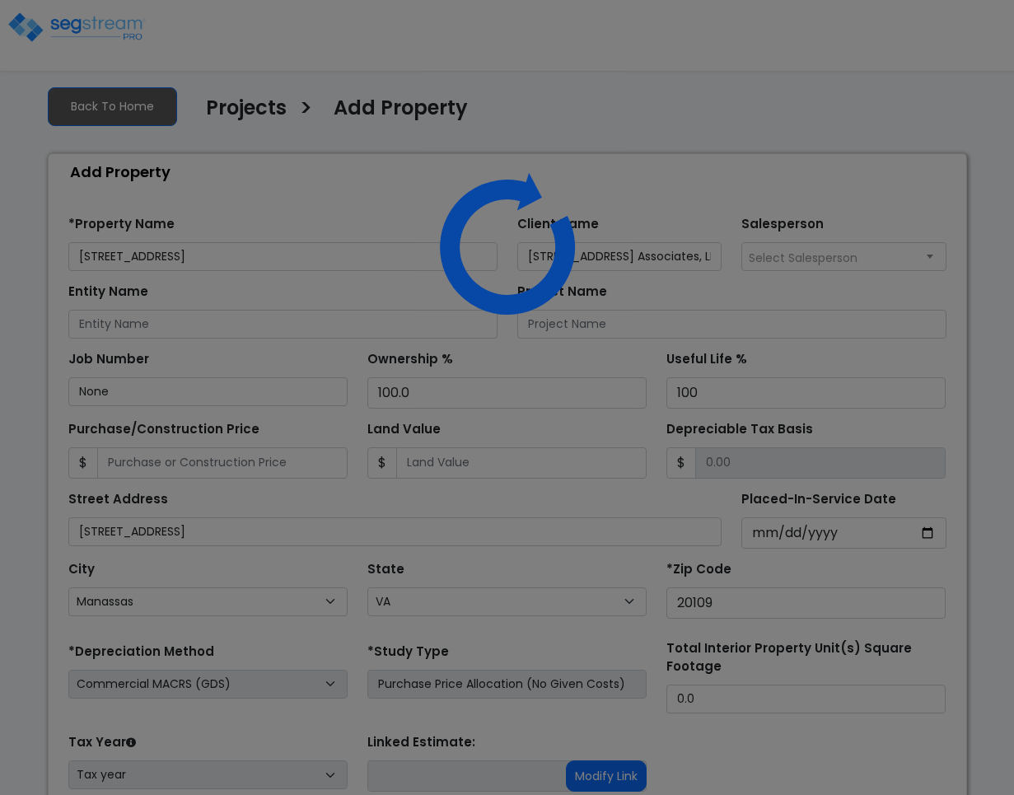
select select "Manassas"
select select "VA"
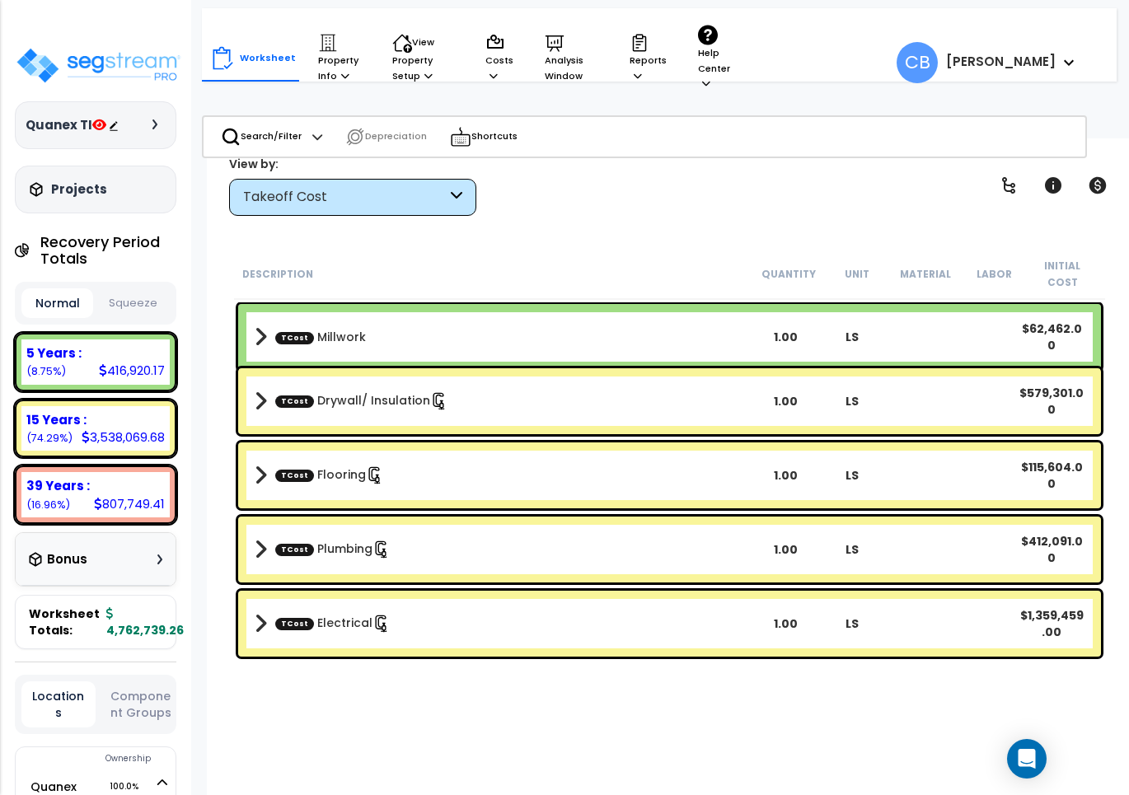
click at [356, 216] on div "Worksheet Property Info Property Setup Add Property Unit Template property Clon…" at bounding box center [669, 535] width 925 height 795
click at [351, 203] on div "Takeoff Cost" at bounding box center [345, 197] width 204 height 19
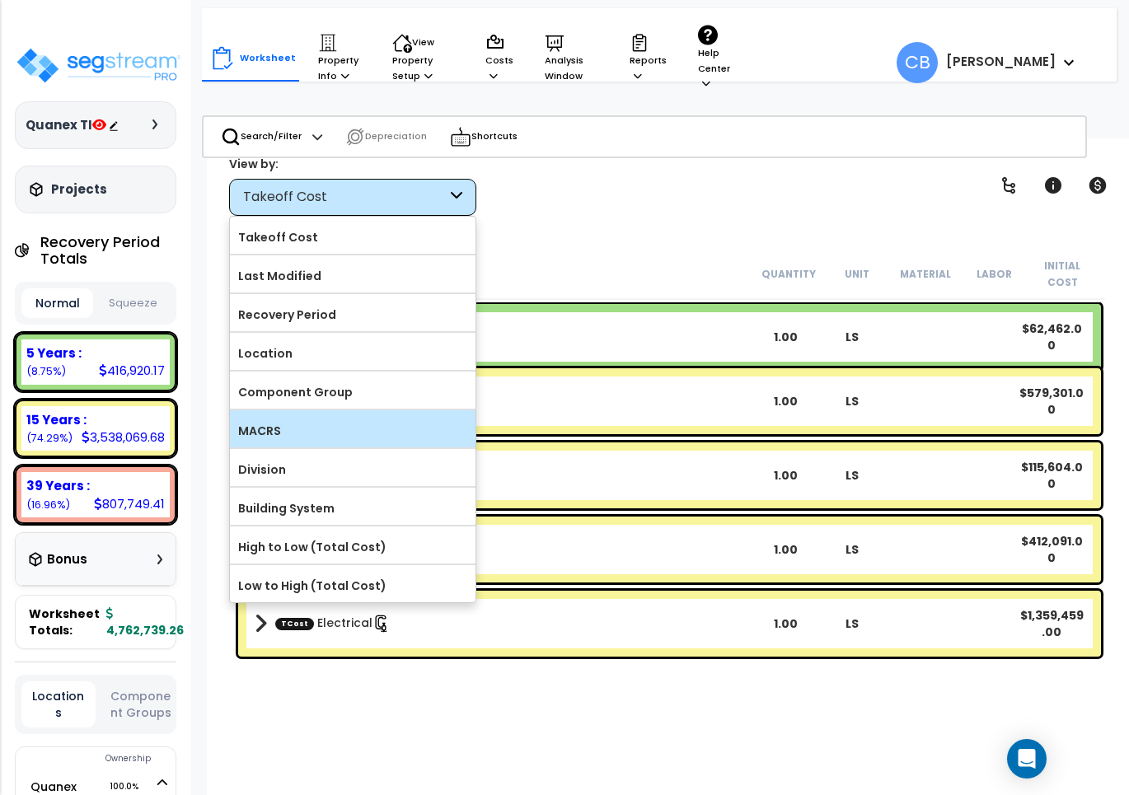
click at [294, 433] on label "MACRS" at bounding box center [353, 431] width 246 height 25
click at [0, 0] on input "MACRS" at bounding box center [0, 0] width 0 height 0
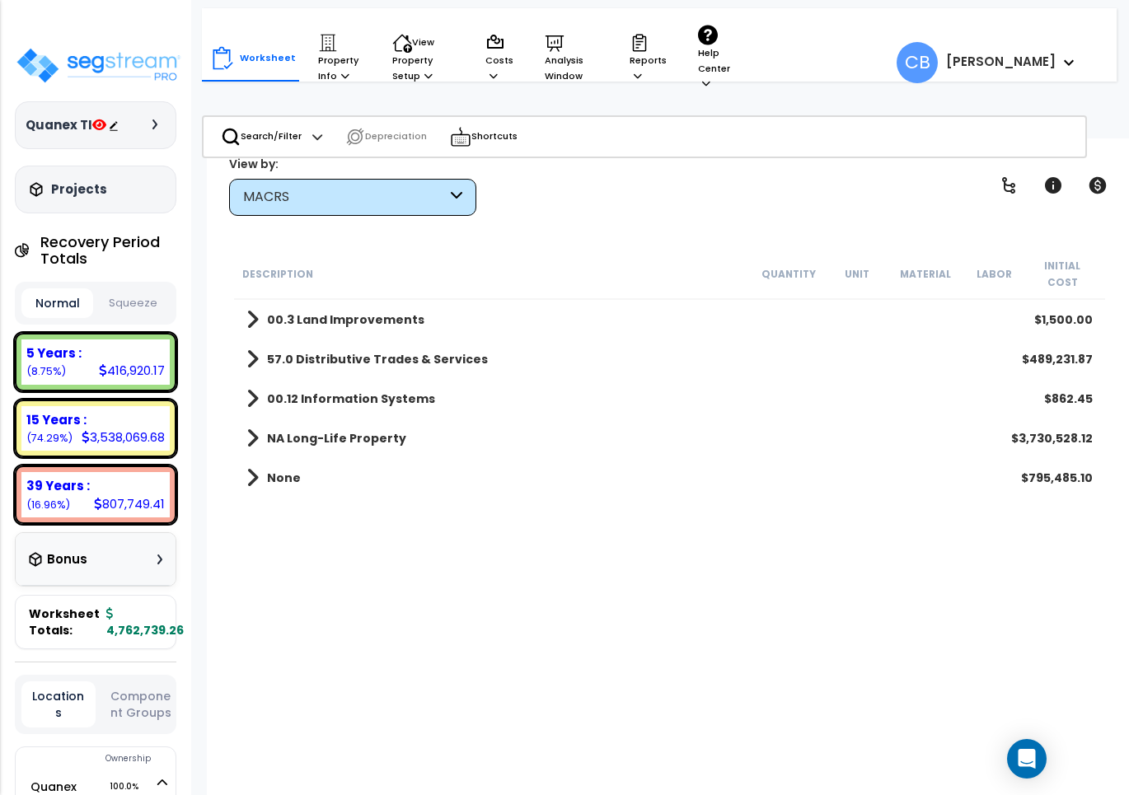
click at [328, 312] on b "00.3 Land Improvements" at bounding box center [345, 320] width 157 height 16
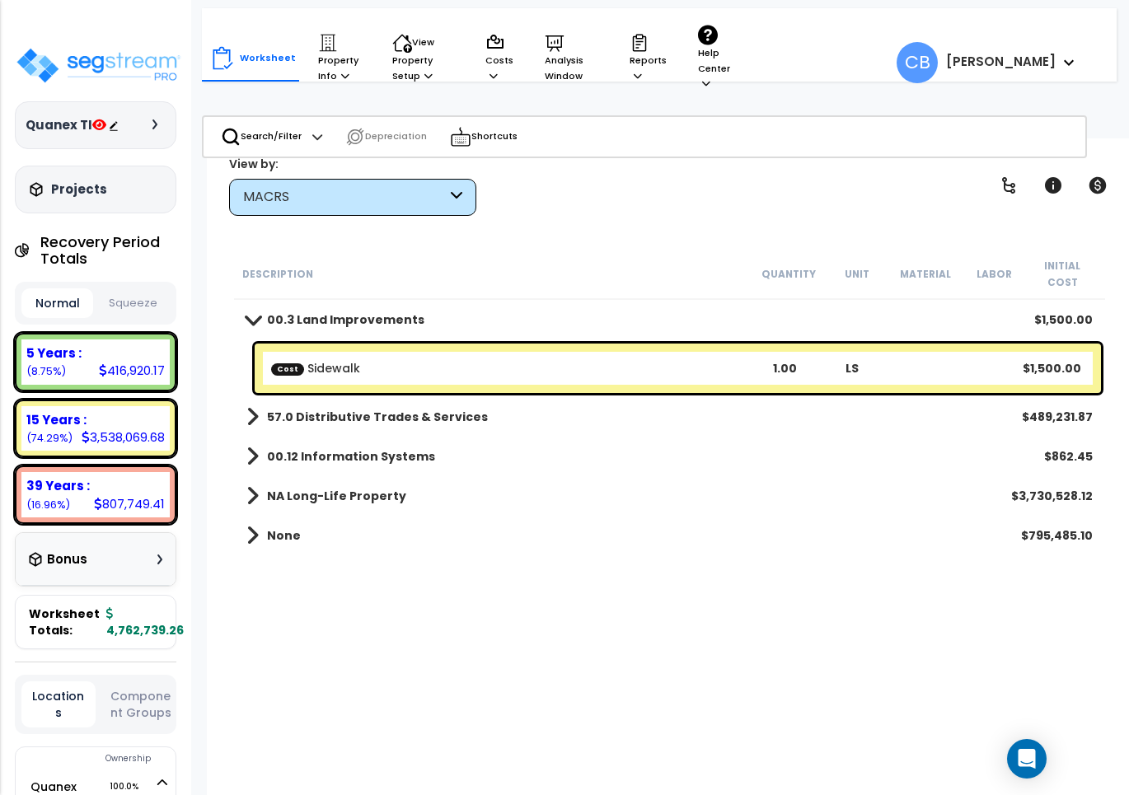
click at [328, 312] on b "00.3 Land Improvements" at bounding box center [345, 320] width 157 height 16
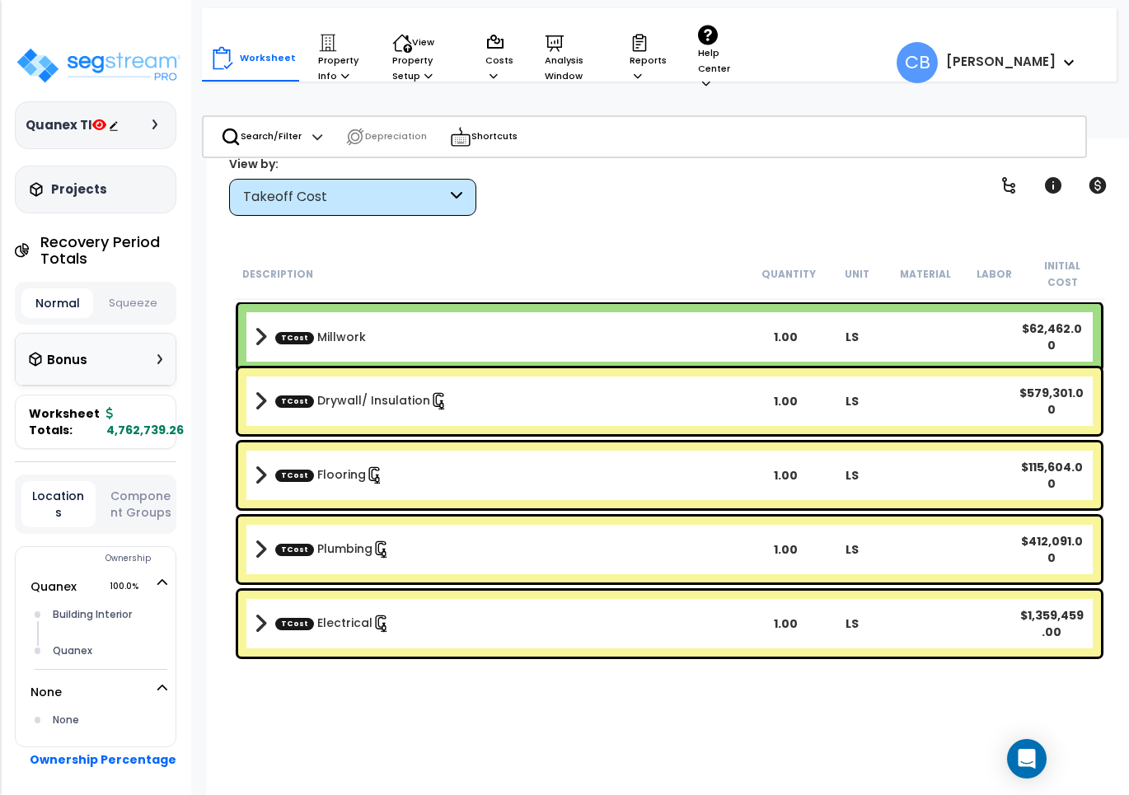
click at [266, 196] on div "Takeoff Cost" at bounding box center [345, 197] width 204 height 19
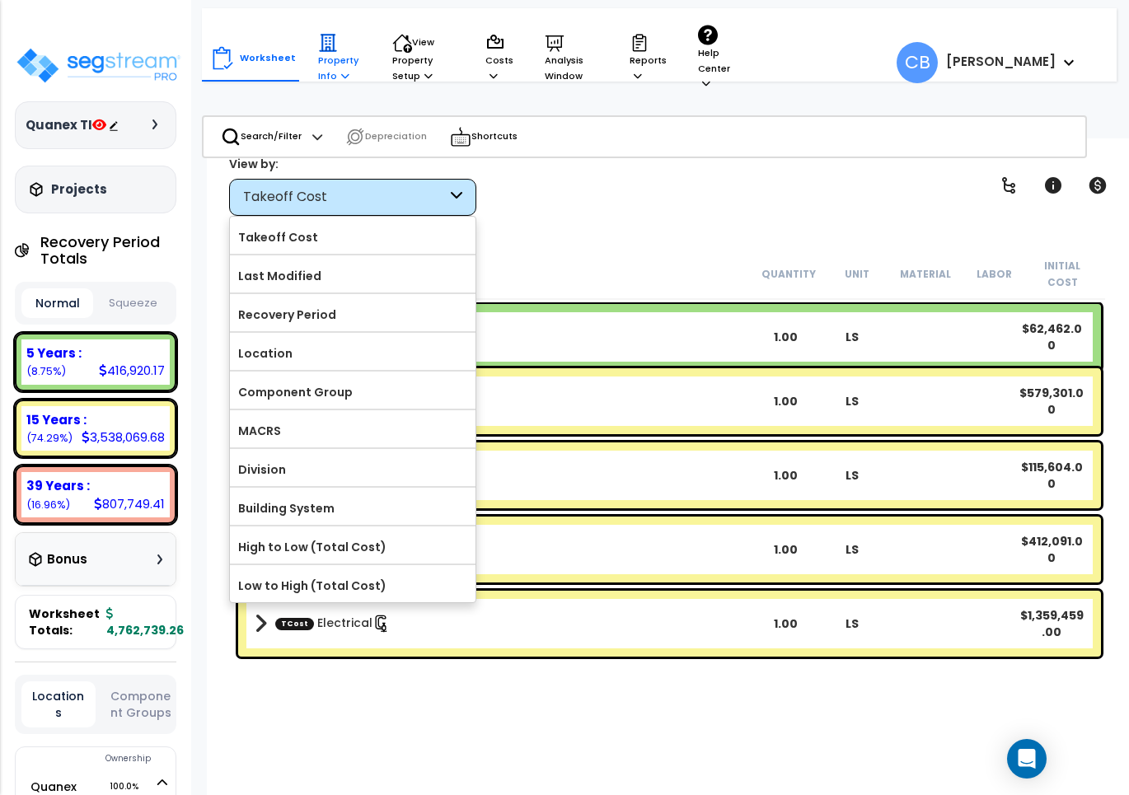
click at [323, 63] on p "Property Info" at bounding box center [339, 58] width 43 height 50
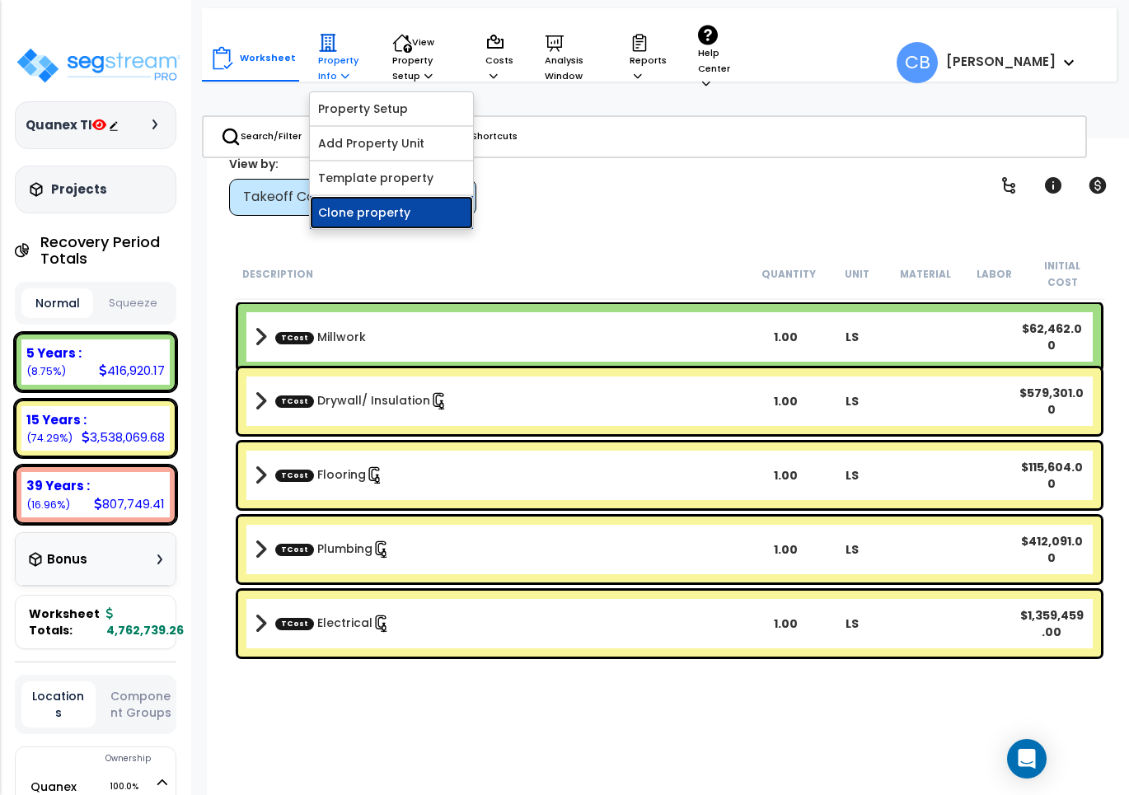
click at [359, 204] on link "Clone property" at bounding box center [391, 212] width 163 height 33
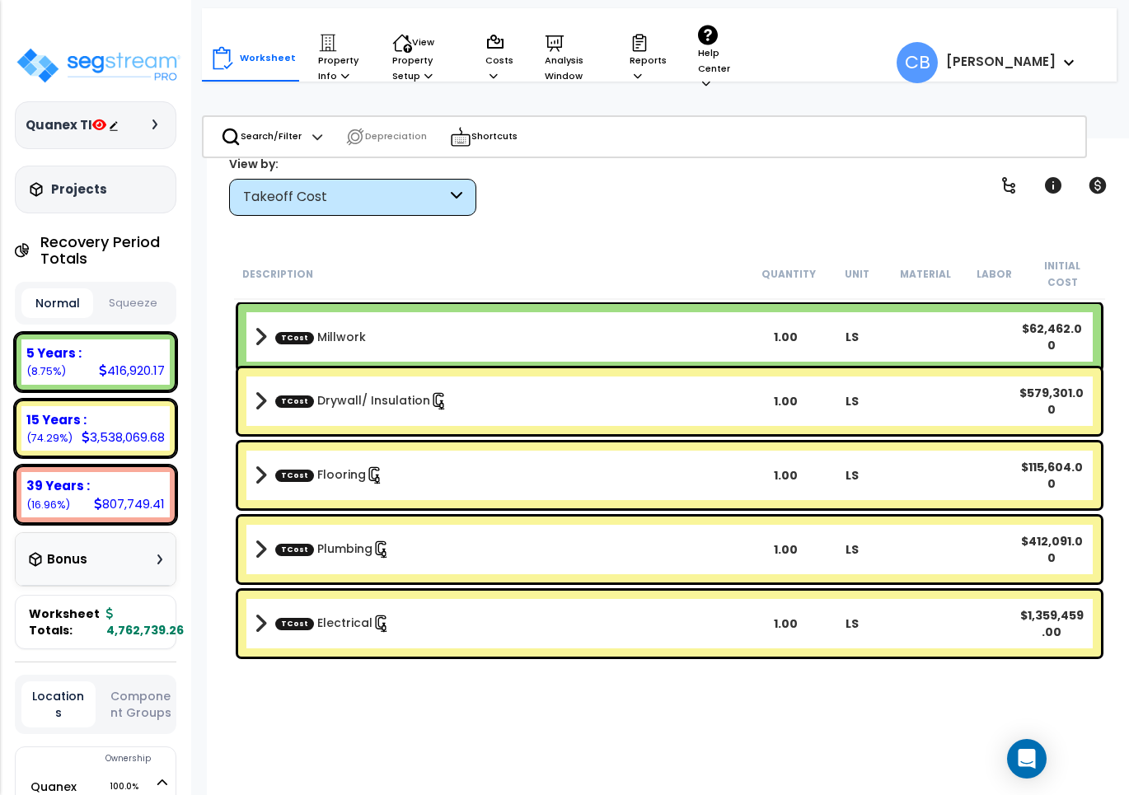
click at [317, 192] on div "Takeoff Cost" at bounding box center [345, 197] width 204 height 19
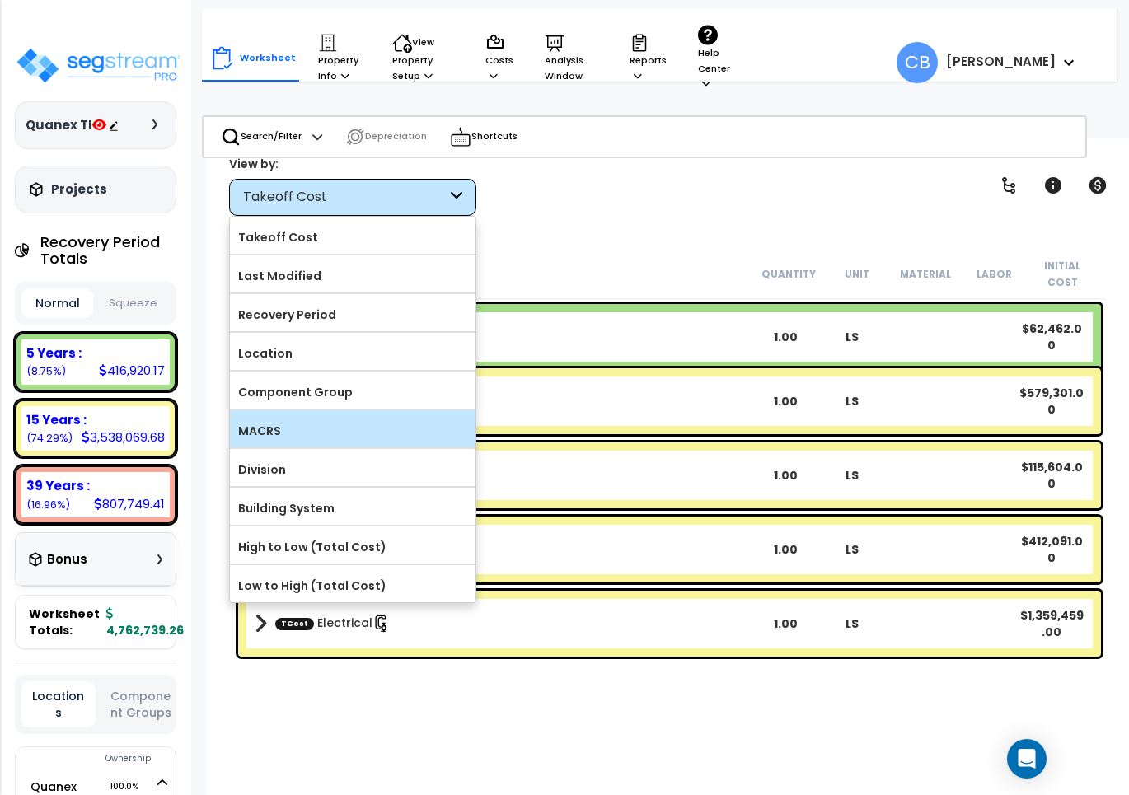
click at [286, 429] on label "MACRS" at bounding box center [353, 431] width 246 height 25
click at [0, 0] on input "MACRS" at bounding box center [0, 0] width 0 height 0
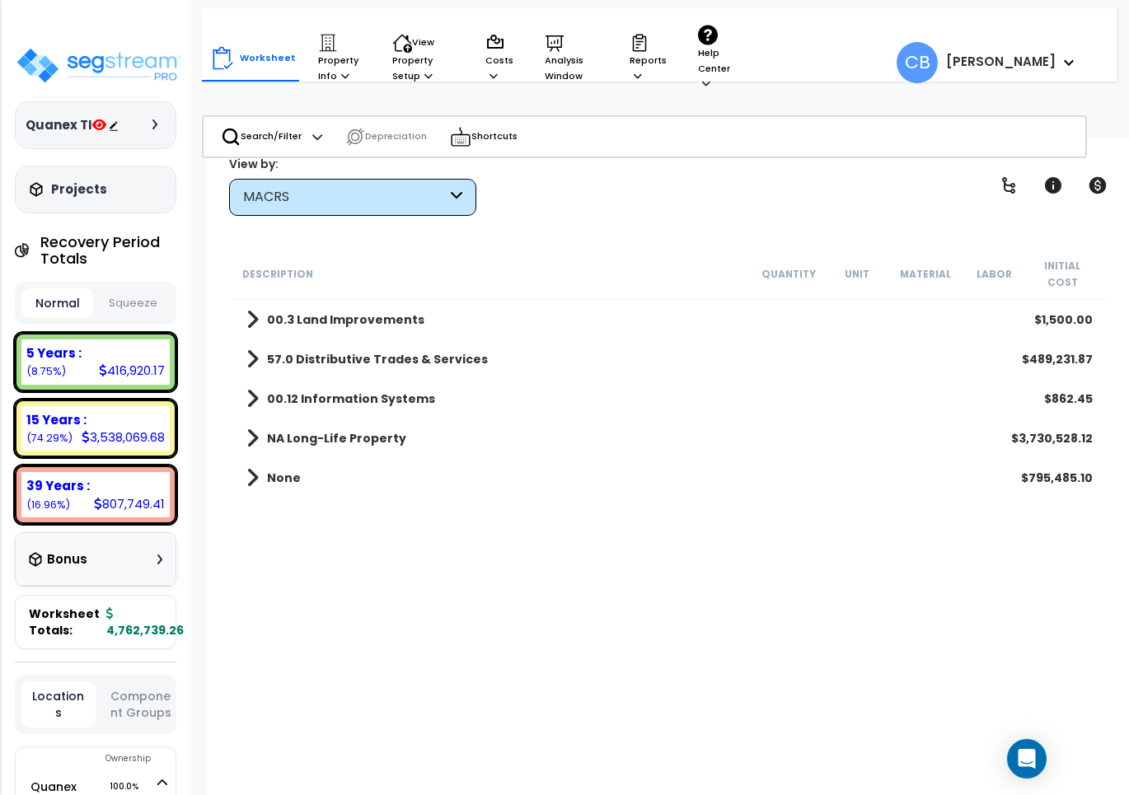
click at [291, 430] on b "NA Long-Life Property" at bounding box center [336, 438] width 139 height 16
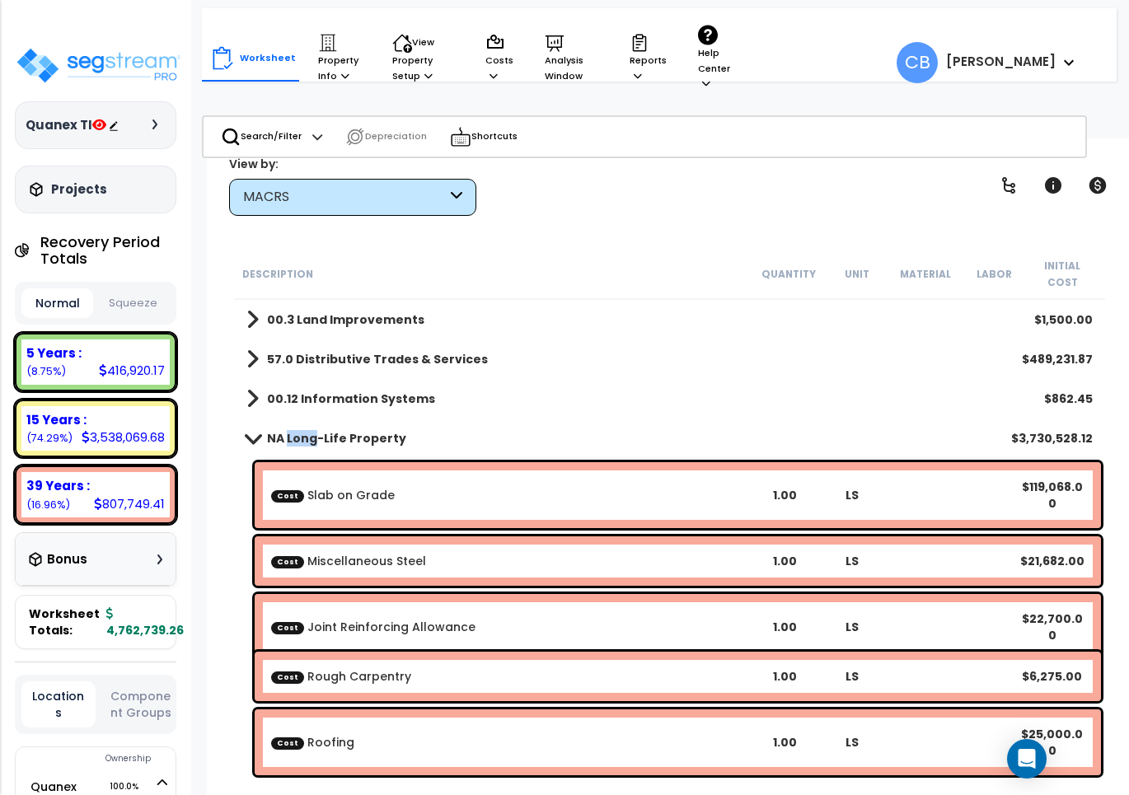
click at [291, 430] on b "NA Long-Life Property" at bounding box center [336, 438] width 139 height 16
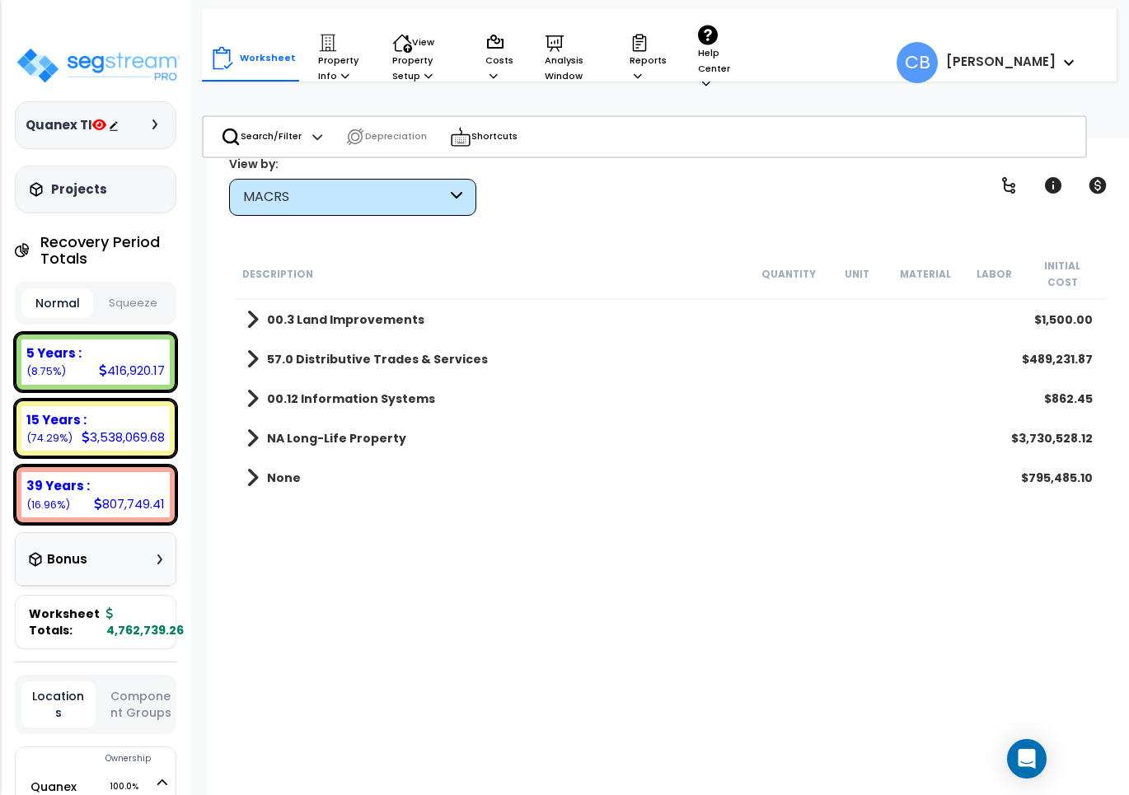
click at [298, 471] on div "None $795,485.10" at bounding box center [669, 478] width 863 height 40
click at [305, 458] on div "None $795,485.10" at bounding box center [669, 478] width 863 height 40
click at [276, 470] on b "None" at bounding box center [284, 478] width 34 height 16
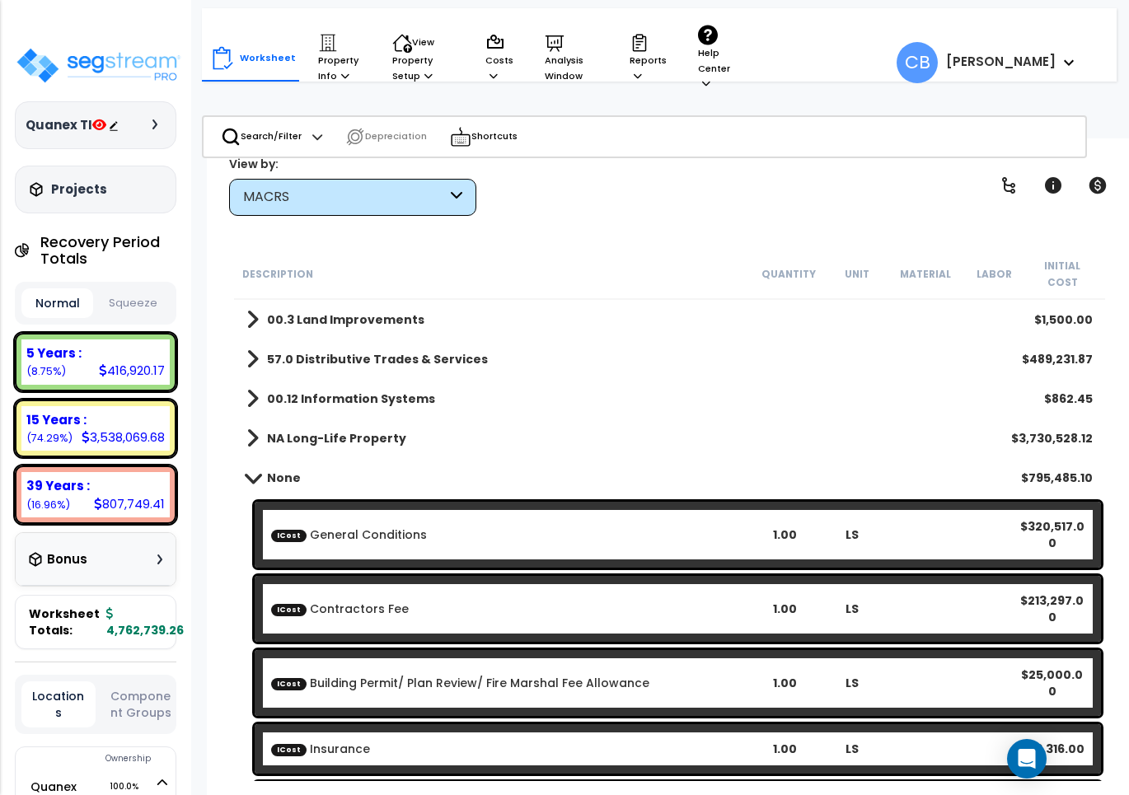
click at [273, 470] on b "None" at bounding box center [284, 478] width 34 height 16
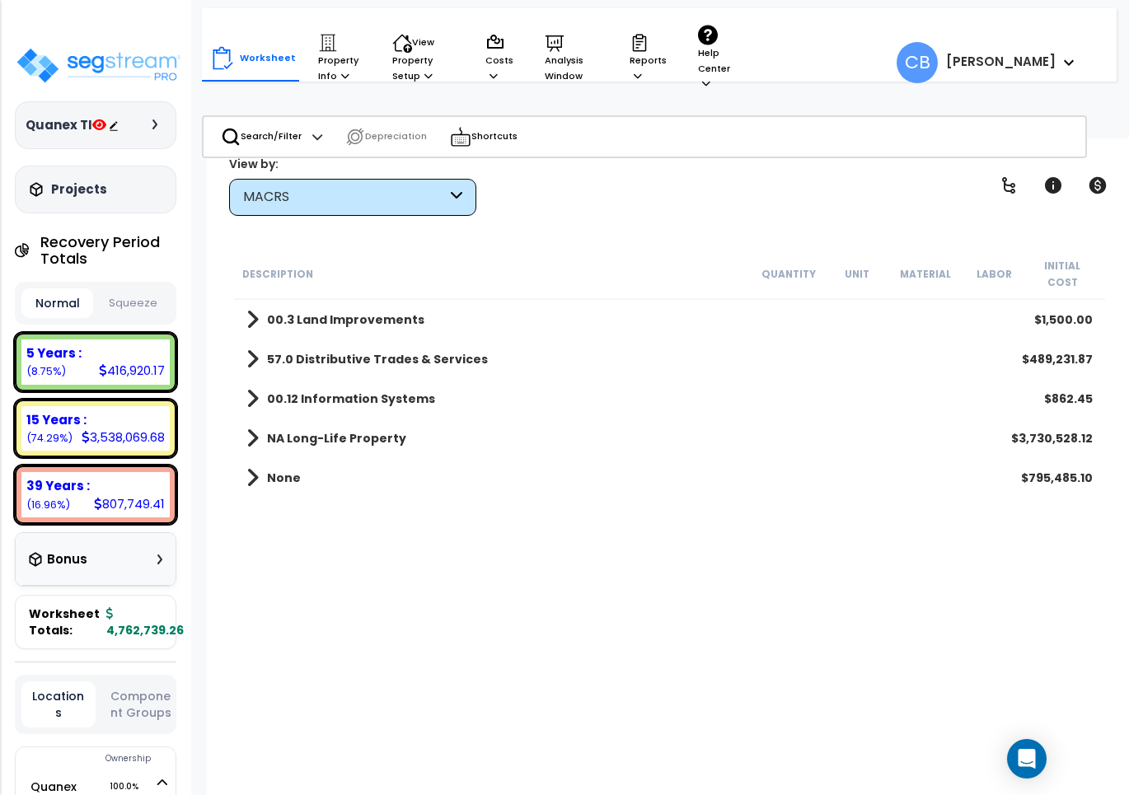
click at [274, 312] on b "00.3 Land Improvements" at bounding box center [345, 320] width 157 height 16
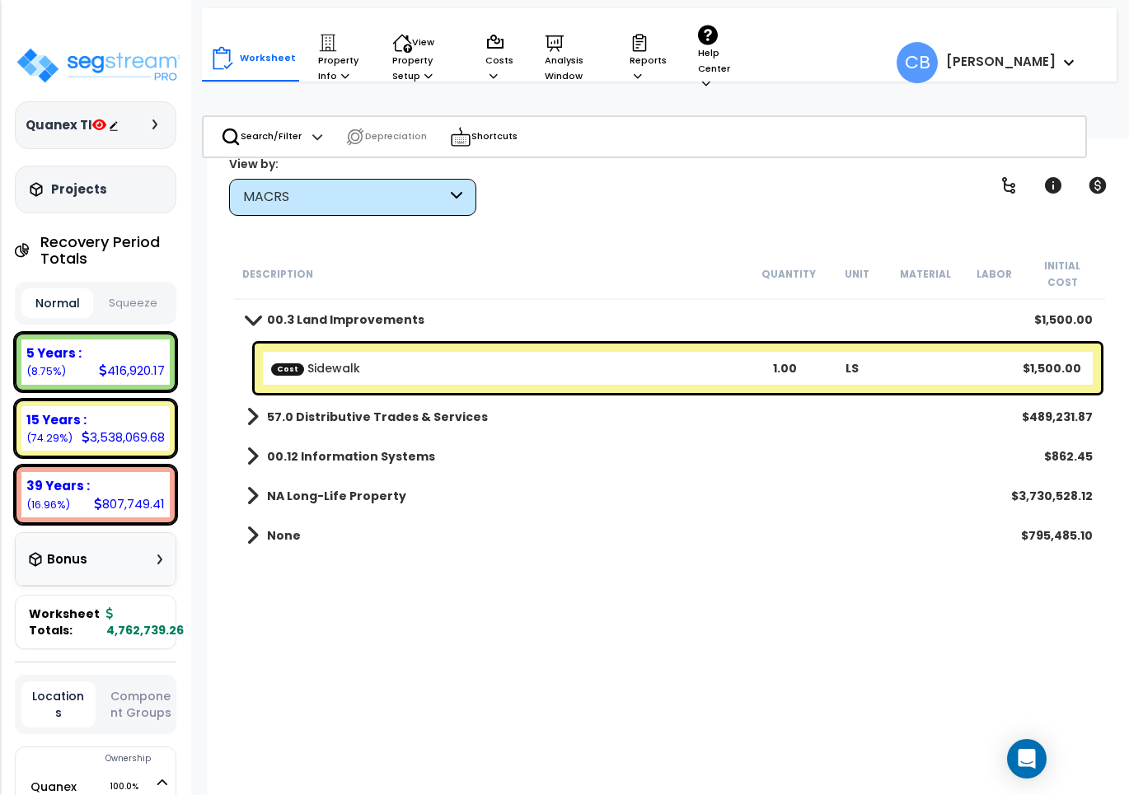
click at [274, 312] on b "00.3 Land Improvements" at bounding box center [345, 320] width 157 height 16
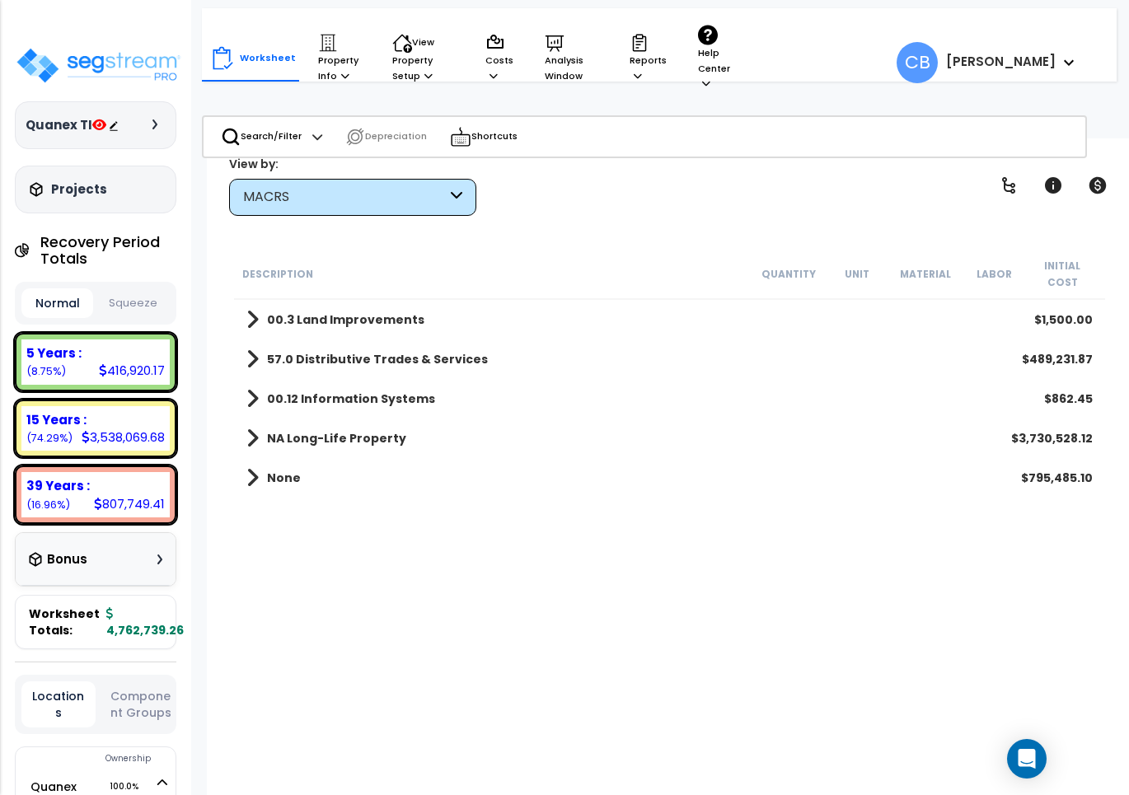
click at [260, 348] on link "57.0 Distributive Trades & Services" at bounding box center [366, 359] width 241 height 23
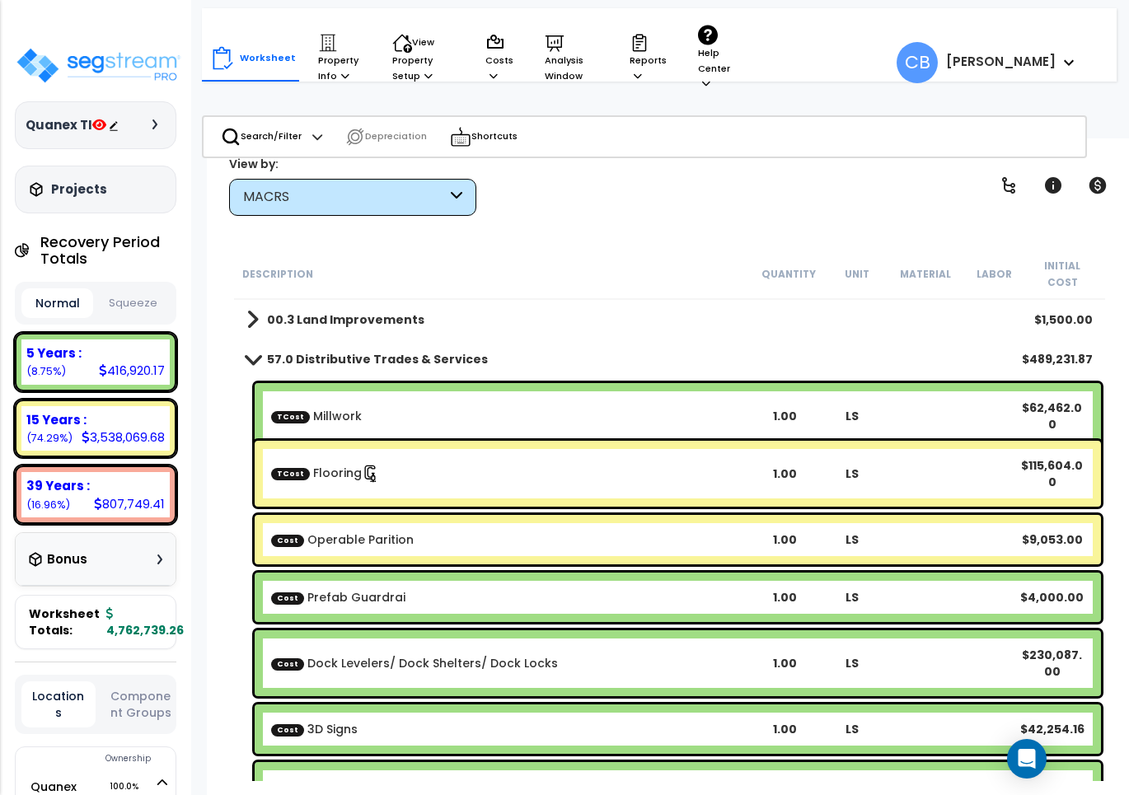
click at [260, 353] on span at bounding box center [252, 359] width 23 height 12
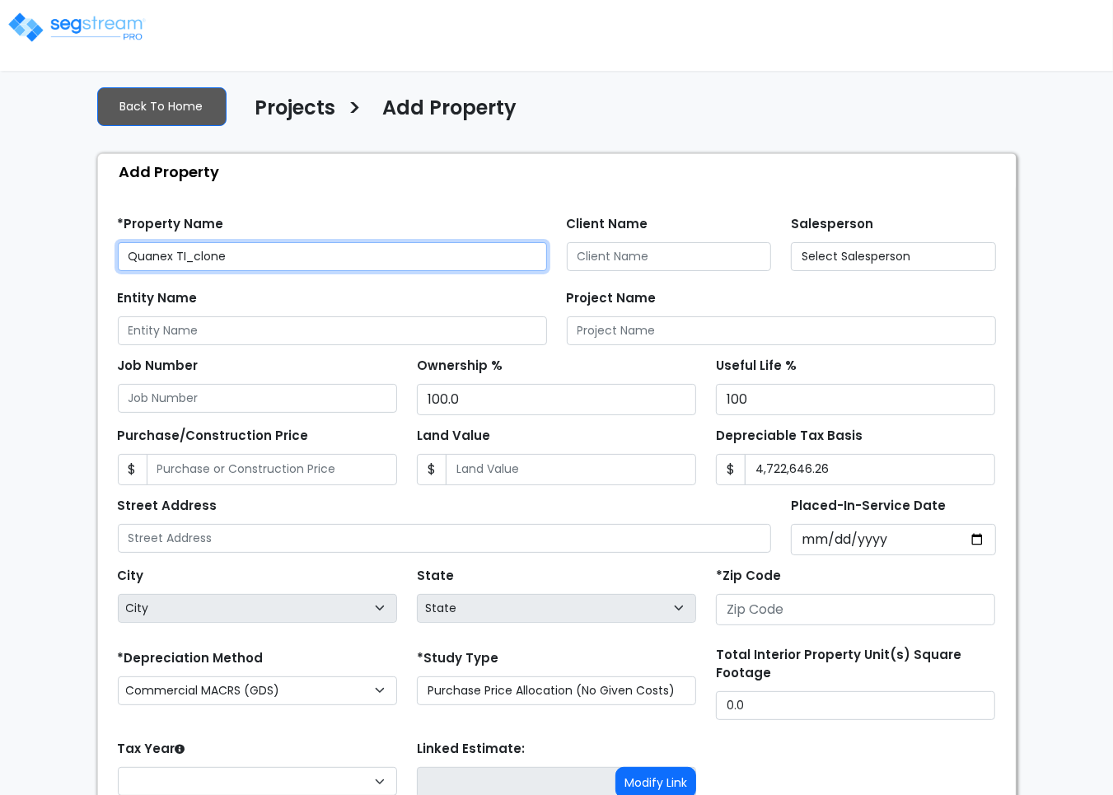
type input "None"
type input "[STREET_ADDRESS]"
type input "30233"
select select
select select "NEW"
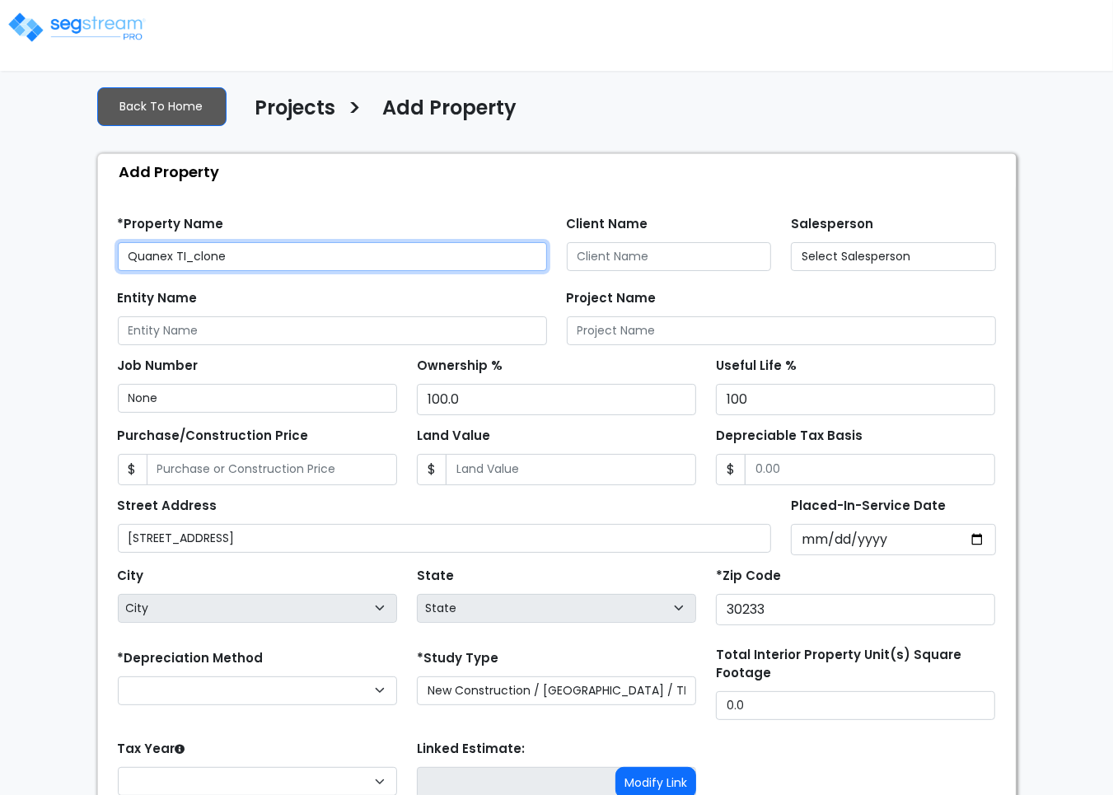
select select "2025"
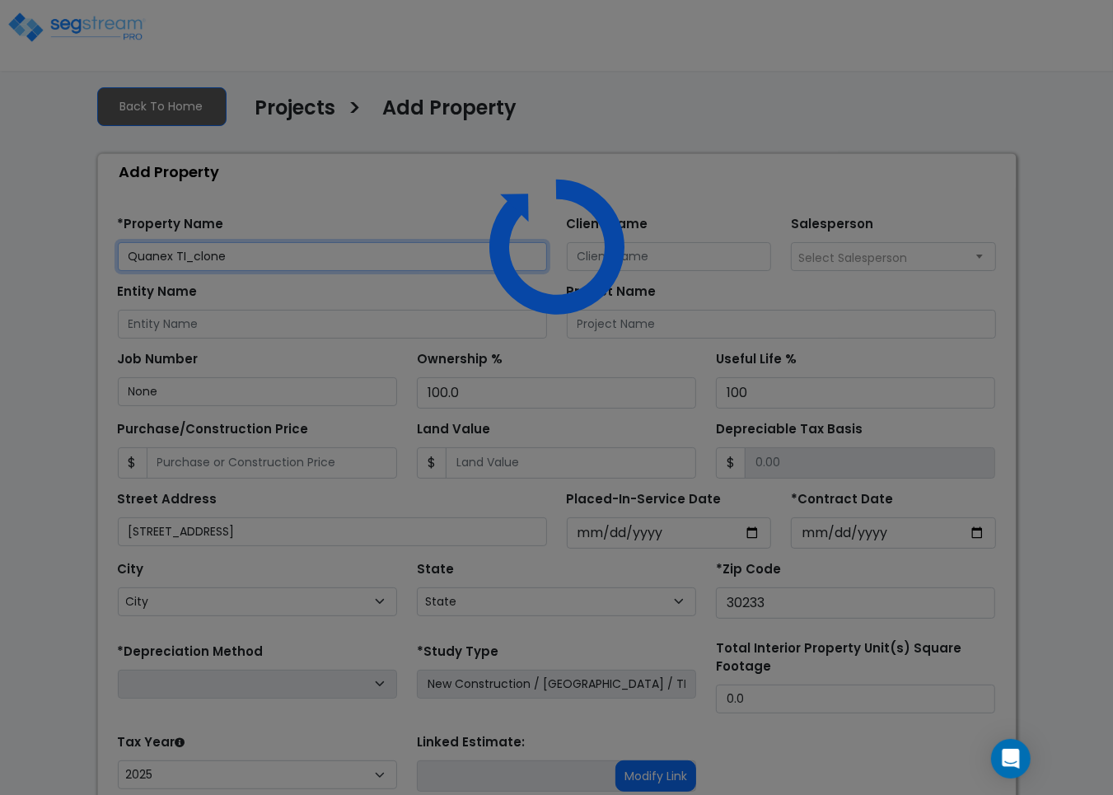
select select "GA"
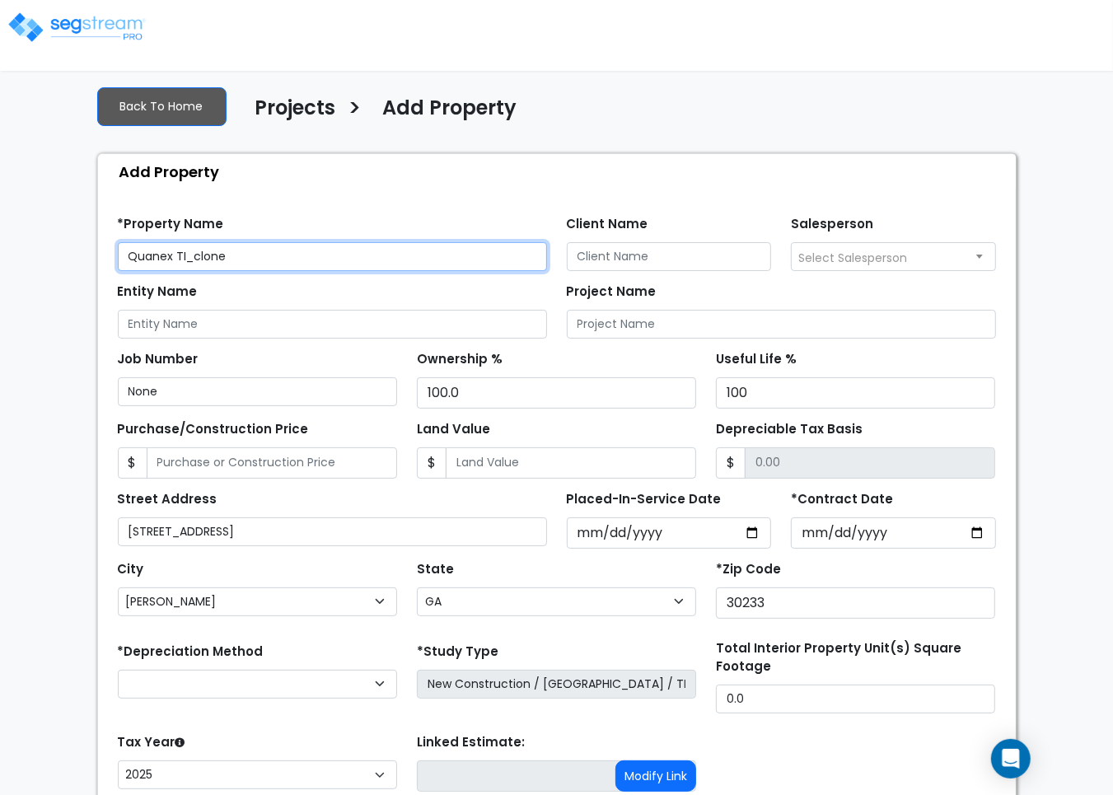
scroll to position [175, 0]
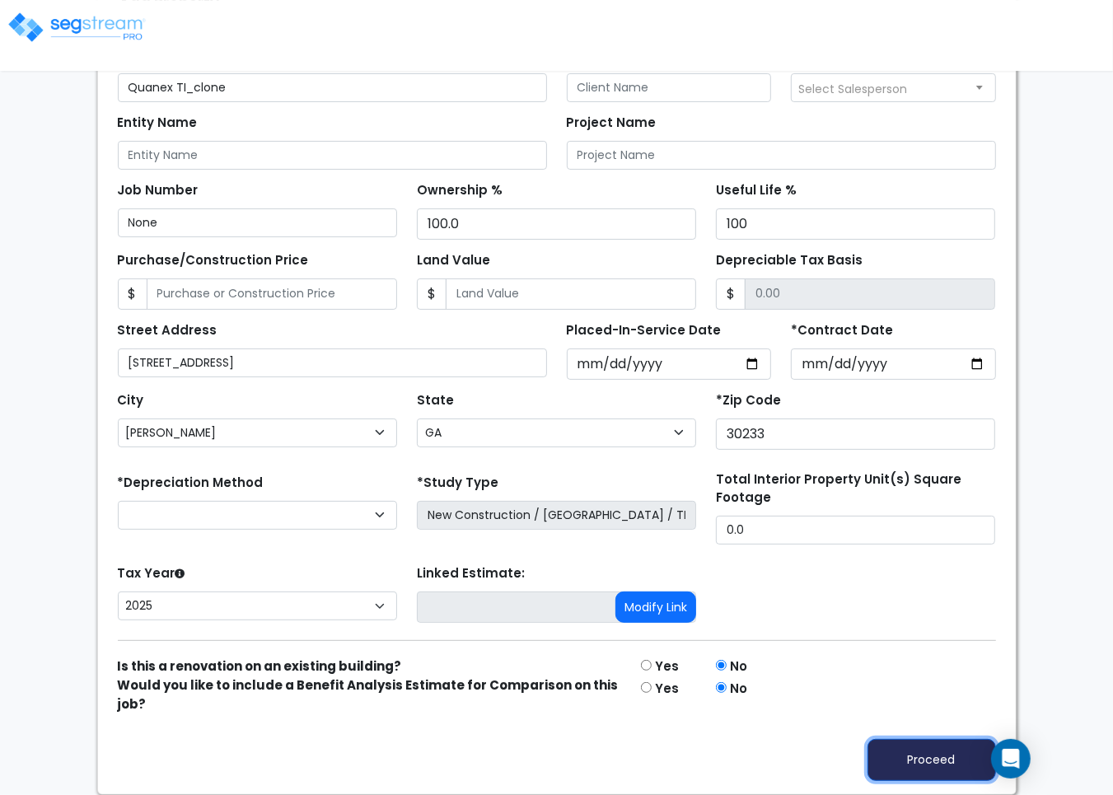
click at [897, 779] on button "Proceed" at bounding box center [932, 760] width 129 height 42
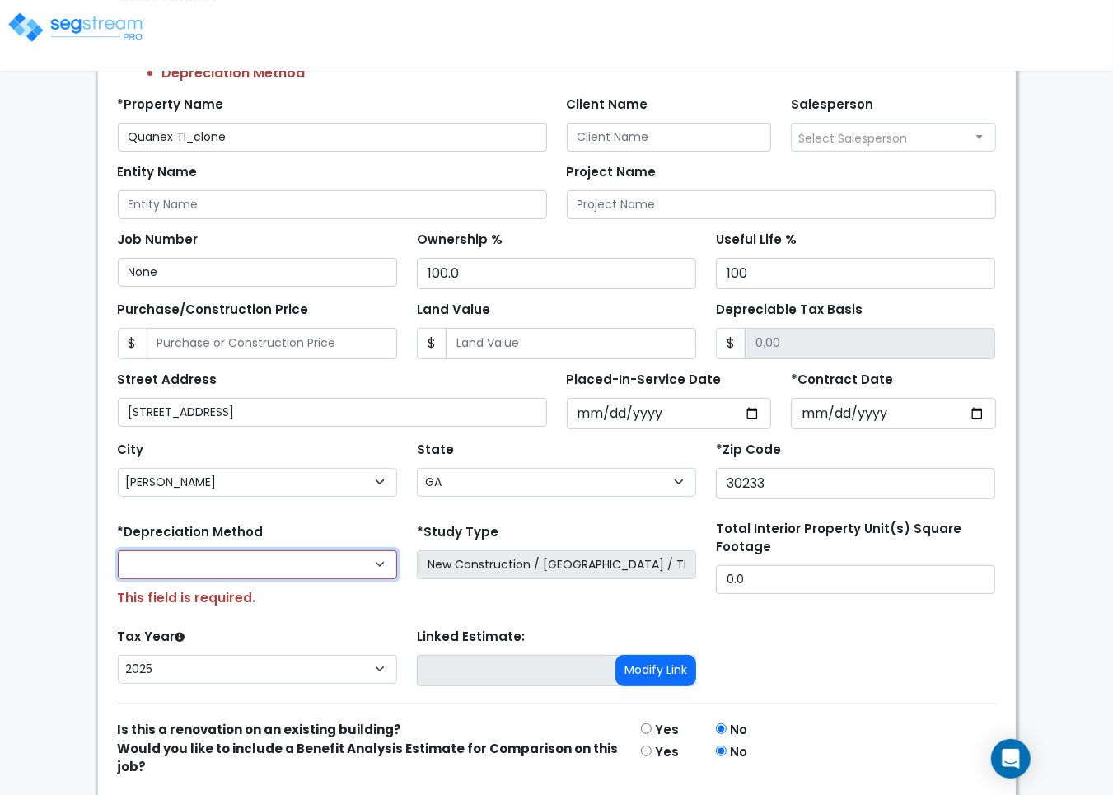
click at [290, 567] on select "Commercial MACRS (GDS) Residential Rental MACRS (GDS) Commercial MACRS (ADS) Co…" at bounding box center [257, 564] width 279 height 29
select select "CM(Q-FMCS"
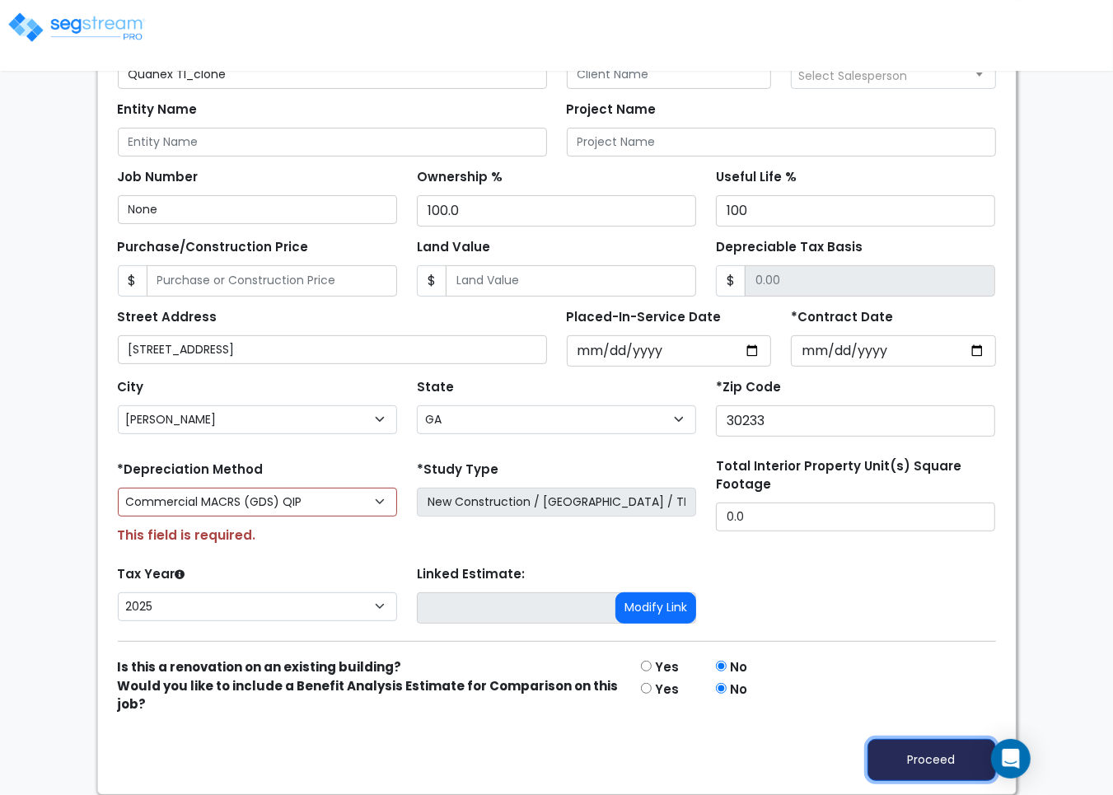
click at [913, 754] on button "Proceed" at bounding box center [932, 760] width 129 height 42
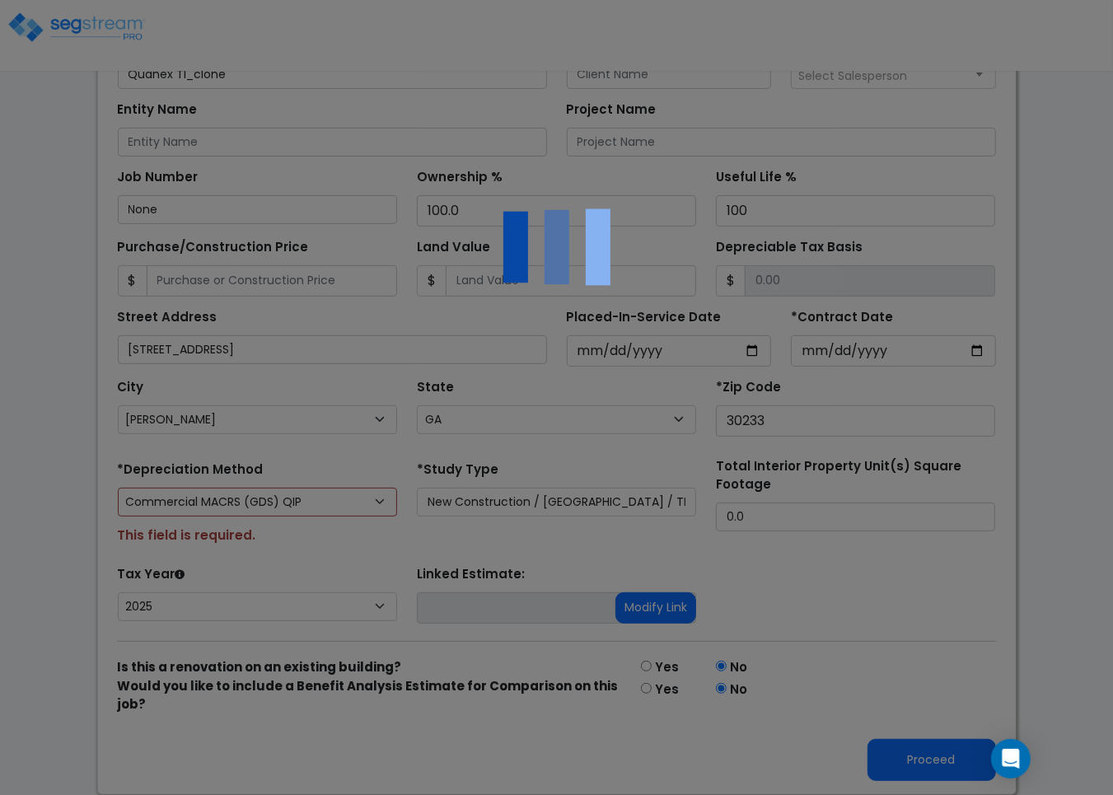
click at [916, 758] on div at bounding box center [556, 397] width 1113 height 795
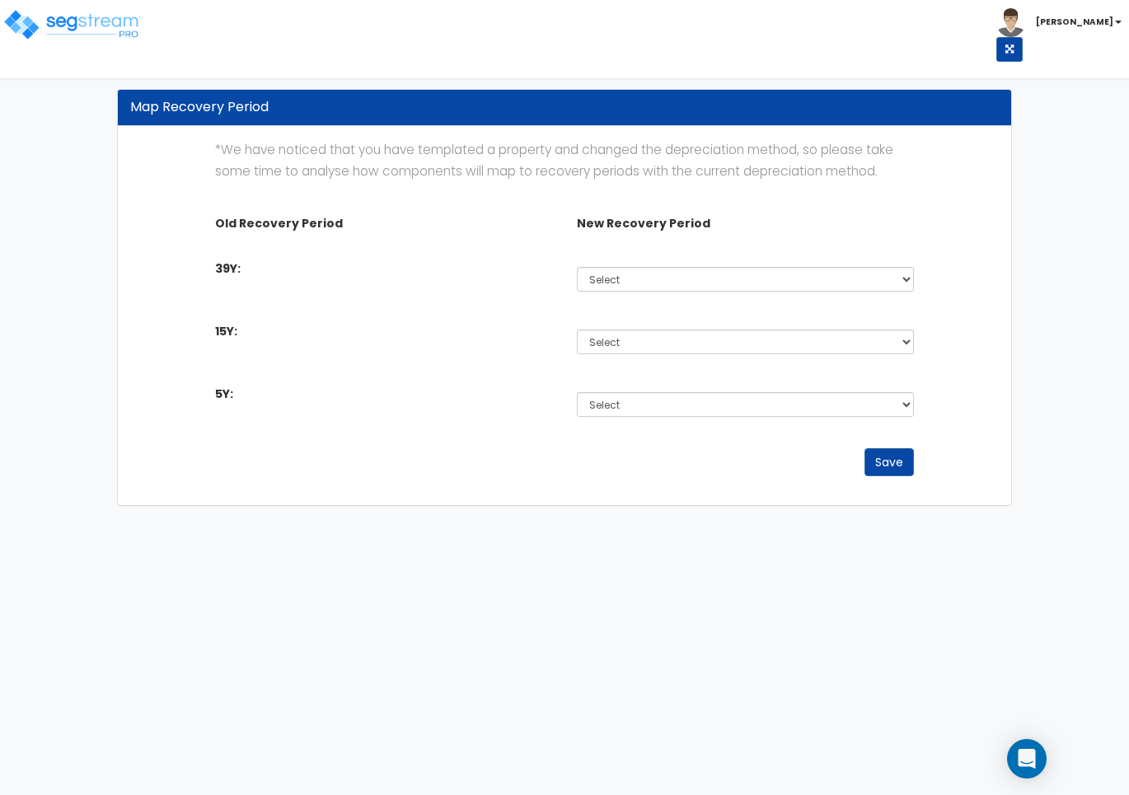
click at [627, 293] on div "Select Non-Depreciable Land 5 Year 7 Year 15 Year 15 Year QIP 39 Year" at bounding box center [745, 279] width 362 height 38
click at [625, 274] on select "Select Non-Depreciable Land 5 Year 7 Year 15 Year 15 Year QIP 39 Year" at bounding box center [745, 279] width 337 height 25
select select "39Y_1"
click at [577, 267] on select "Select Non-Depreciable Land 5 Year 7 Year 15 Year 15 Year QIP 39 Year" at bounding box center [745, 279] width 337 height 25
click at [611, 324] on div "Select Non-Depreciable Land 5 Year 7 Year 15 Year 15 Year QIP 39 Year" at bounding box center [745, 342] width 362 height 38
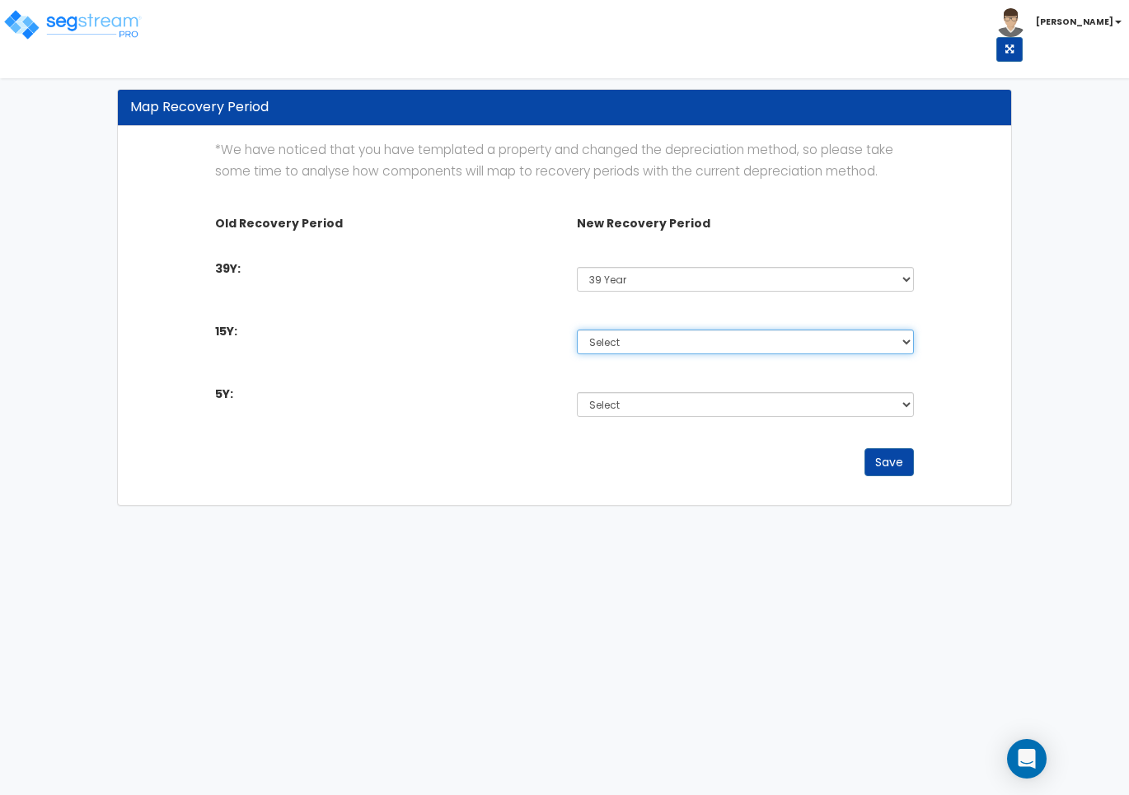
drag, startPoint x: 611, startPoint y: 336, endPoint x: 623, endPoint y: 343, distance: 13.3
click at [611, 336] on select "Select Non-Depreciable Land 5 Year 7 Year 15 Year 15 Year QIP 39 Year" at bounding box center [745, 342] width 337 height 25
select select "15Y_1"
click at [577, 330] on select "Select Non-Depreciable Land 5 Year 7 Year 15 Year 15 Year QIP 39 Year" at bounding box center [745, 342] width 337 height 25
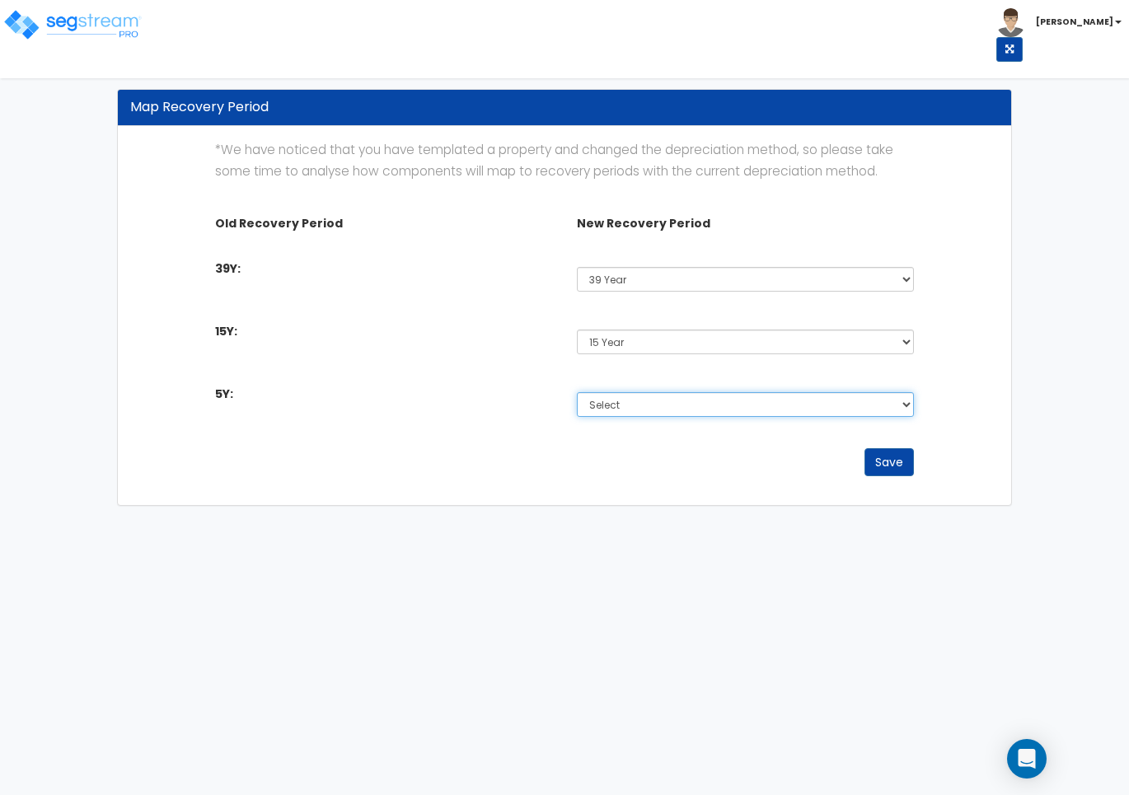
click at [620, 405] on select "Select Non-Depreciable Land 5 Year 7 Year 15 Year 15 Year QIP 39 Year" at bounding box center [745, 404] width 337 height 25
select select "5Y_1"
click at [577, 392] on select "Select Non-Depreciable Land 5 Year 7 Year 15 Year 15 Year QIP 39 Year" at bounding box center [745, 404] width 337 height 25
click at [870, 458] on button "Save" at bounding box center [888, 462] width 49 height 28
